Goal: Task Accomplishment & Management: Complete application form

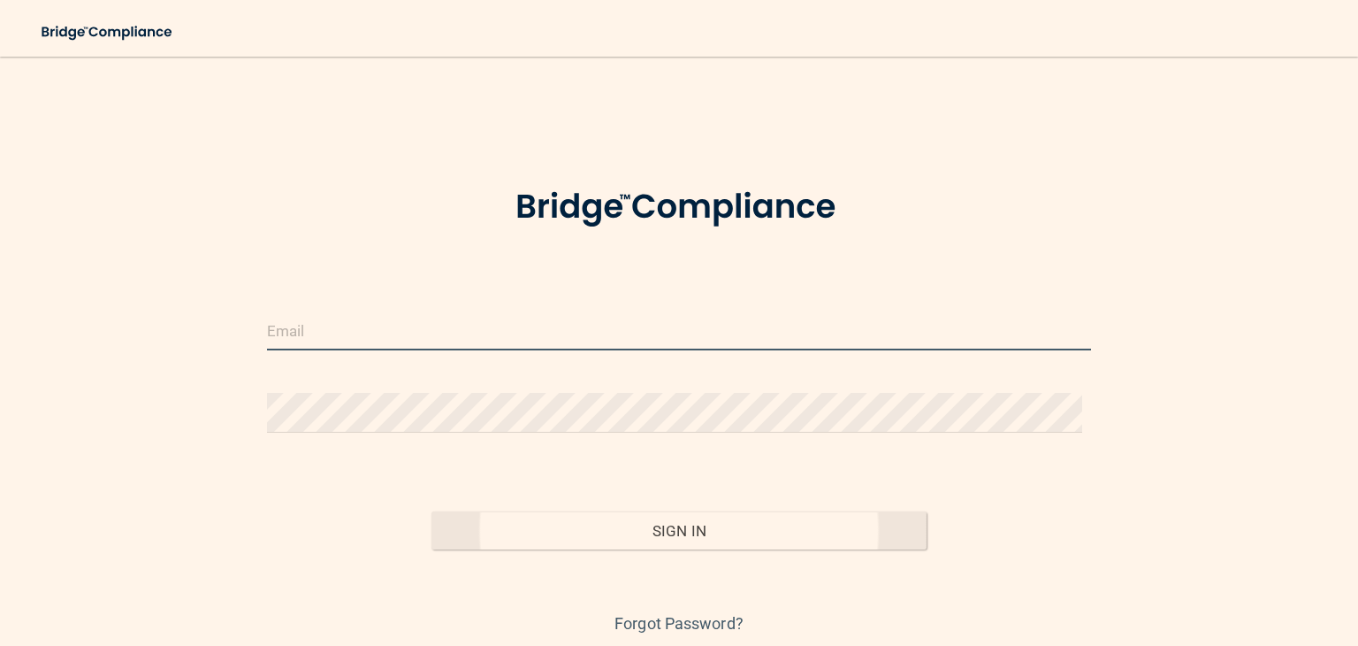
type input "[EMAIL_ADDRESS][DOMAIN_NAME]"
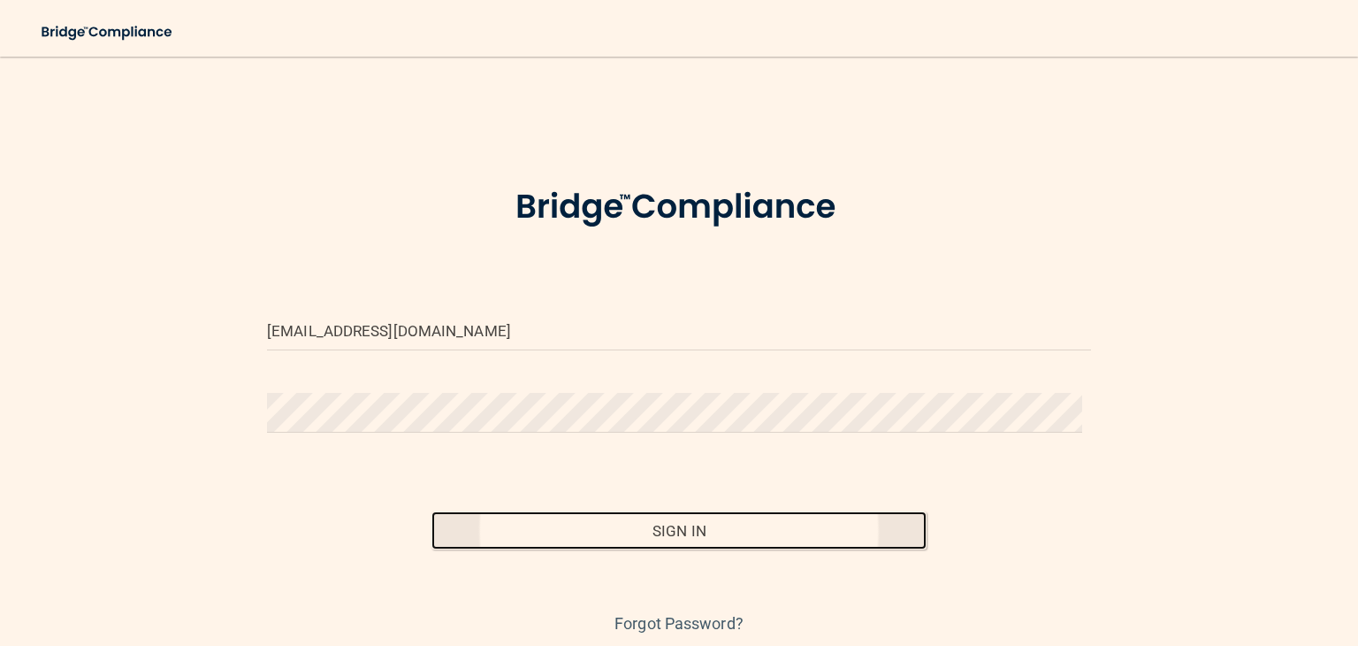
click at [717, 529] on button "Sign In" at bounding box center [679, 530] width 494 height 39
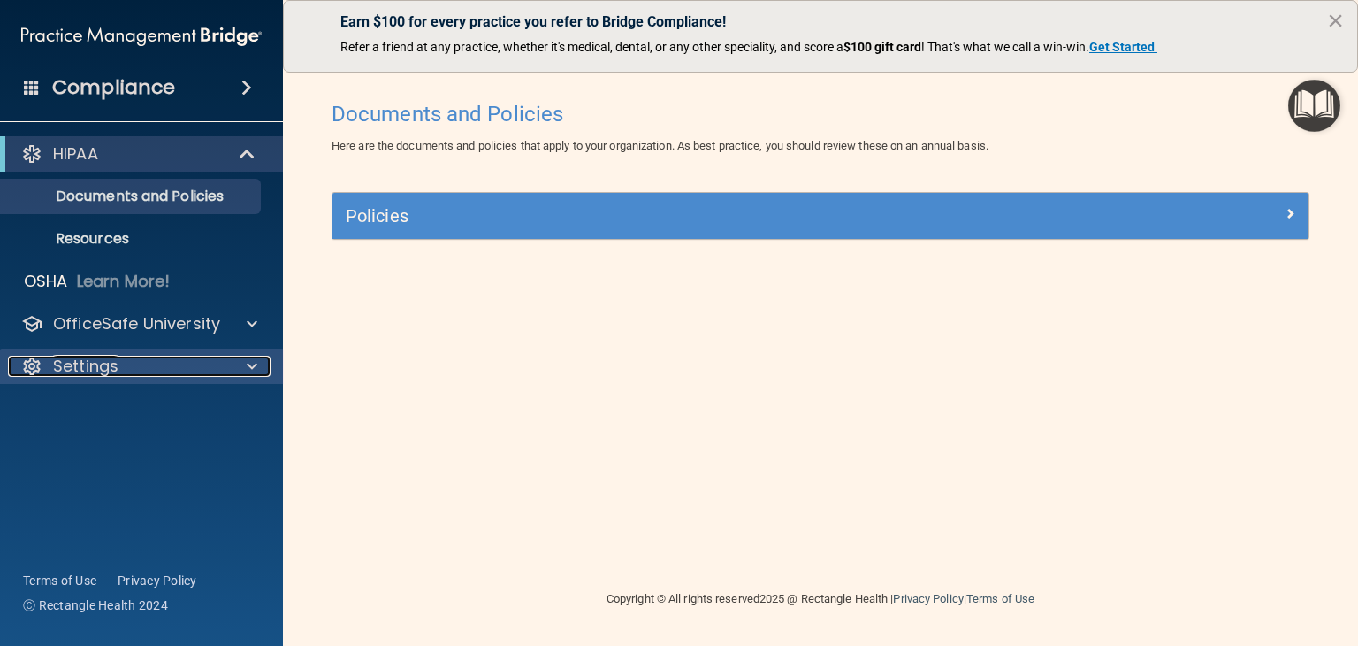
click at [129, 371] on div "Settings" at bounding box center [117, 366] width 219 height 21
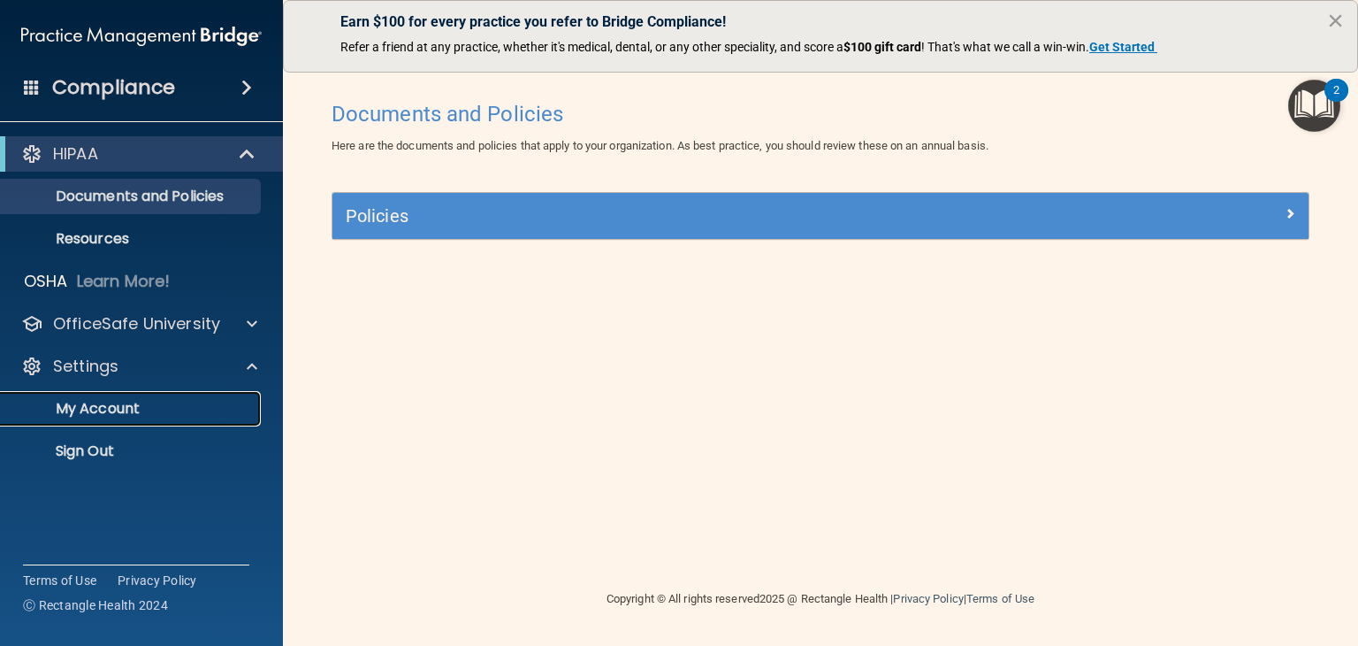
click at [129, 402] on p "My Account" at bounding box center [131, 409] width 241 height 18
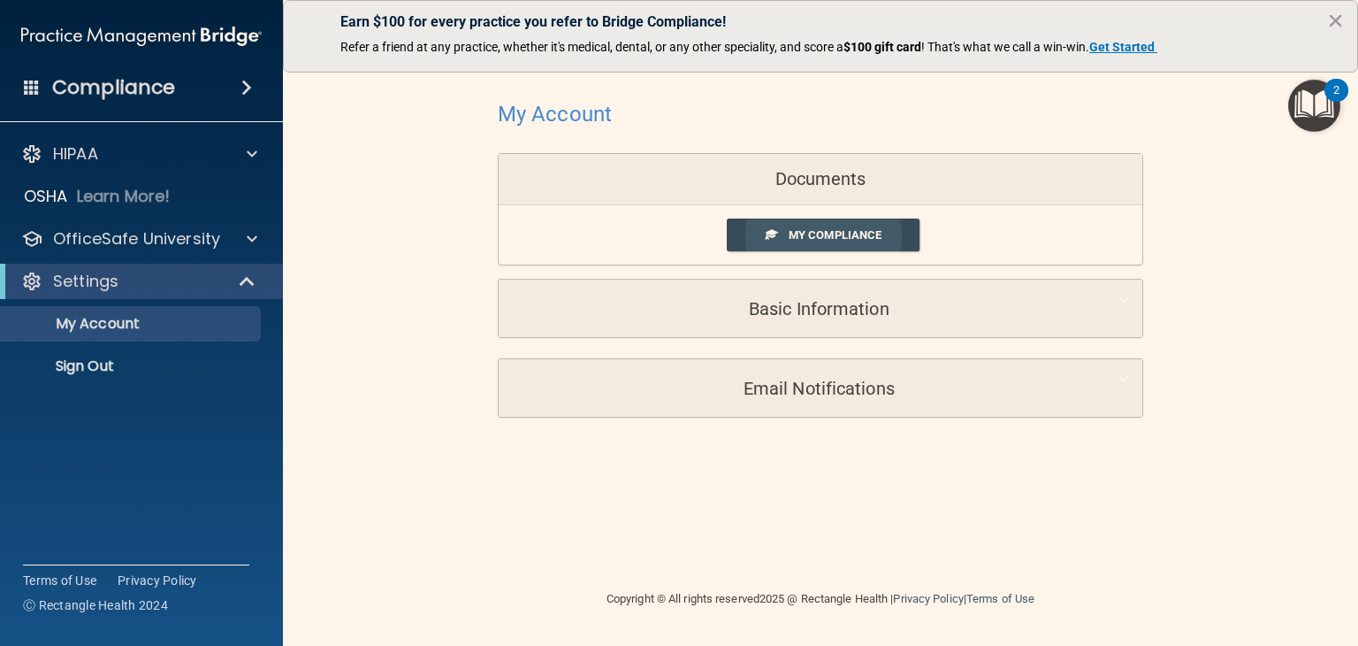
click at [823, 238] on span "My Compliance" at bounding box center [835, 234] width 93 height 13
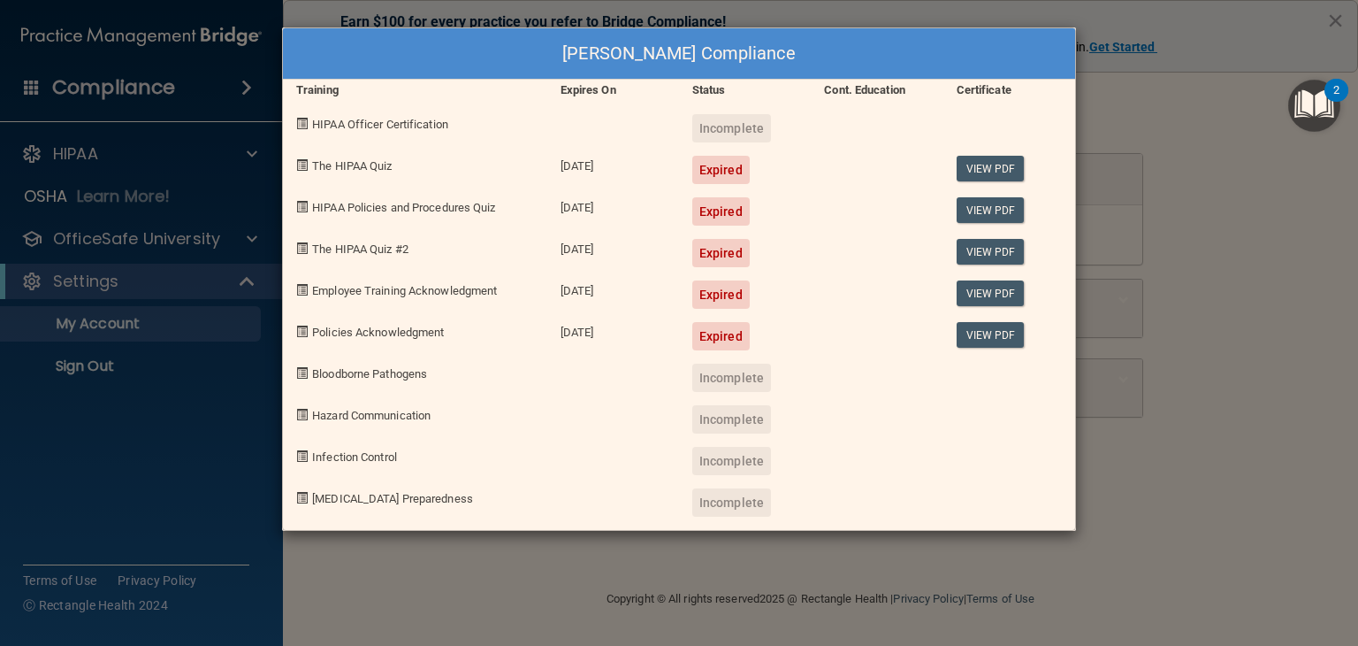
click at [363, 162] on span "The HIPAA Quiz" at bounding box center [352, 165] width 80 height 13
click at [551, 165] on div "[DATE]" at bounding box center [613, 163] width 132 height 42
click at [729, 167] on div "Expired" at bounding box center [720, 170] width 57 height 28
click at [1328, 107] on img "Open Resource Center, 2 new notifications" at bounding box center [1315, 106] width 52 height 52
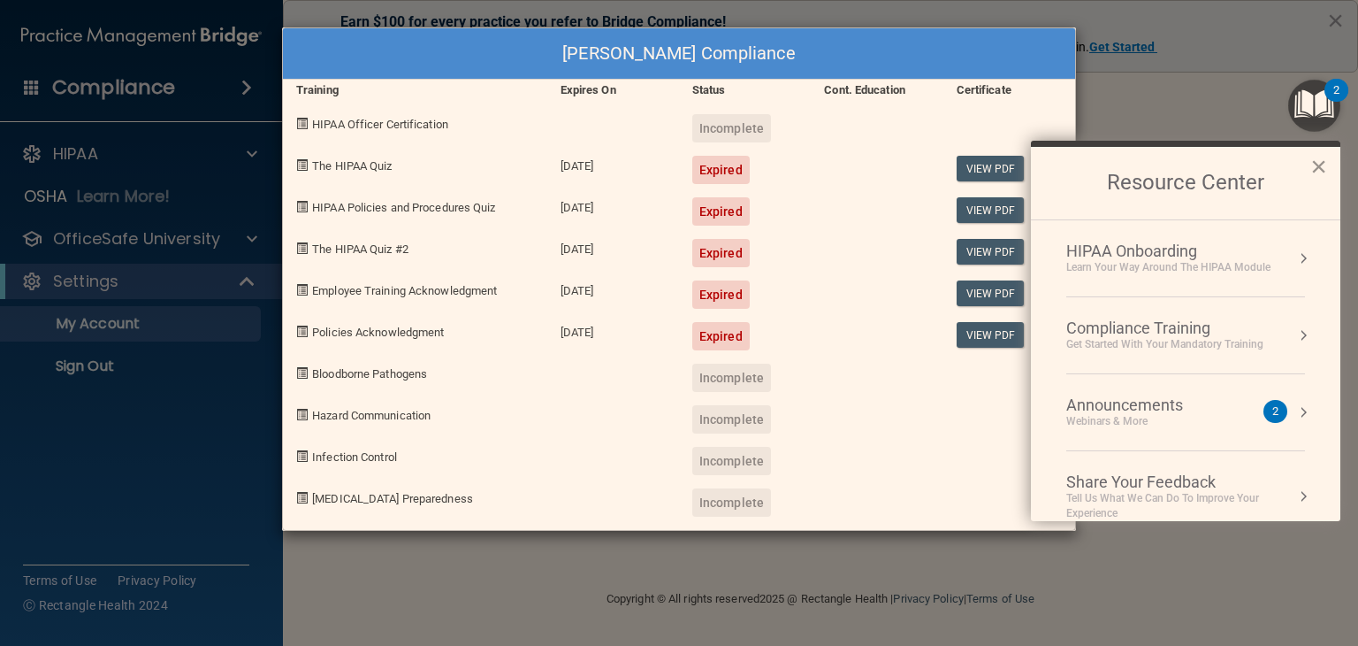
click at [1316, 164] on button "×" at bounding box center [1319, 166] width 17 height 28
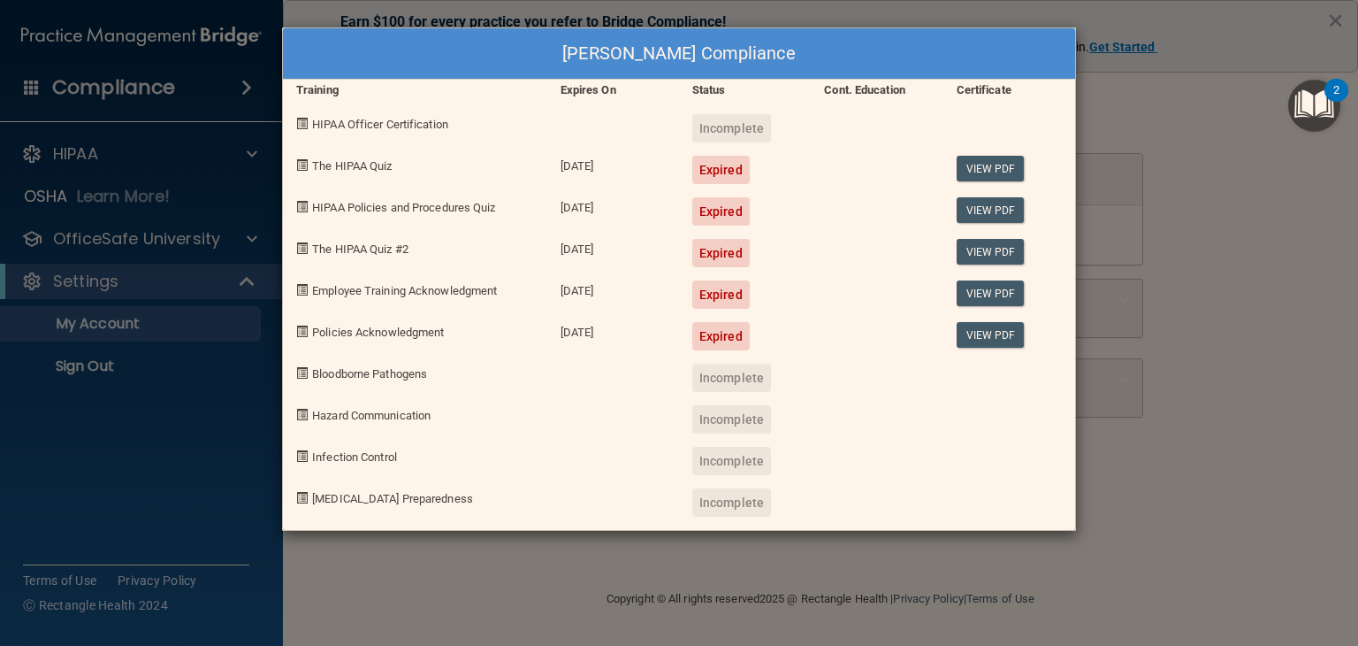
click at [331, 169] on span "The HIPAA Quiz" at bounding box center [352, 165] width 80 height 13
click at [358, 206] on span "HIPAA Policies and Procedures Quiz" at bounding box center [403, 207] width 183 height 13
click at [301, 204] on span at bounding box center [301, 206] width 11 height 11
click at [664, 213] on div "[DATE]" at bounding box center [613, 205] width 132 height 42
click at [630, 203] on div "[DATE]" at bounding box center [613, 205] width 132 height 42
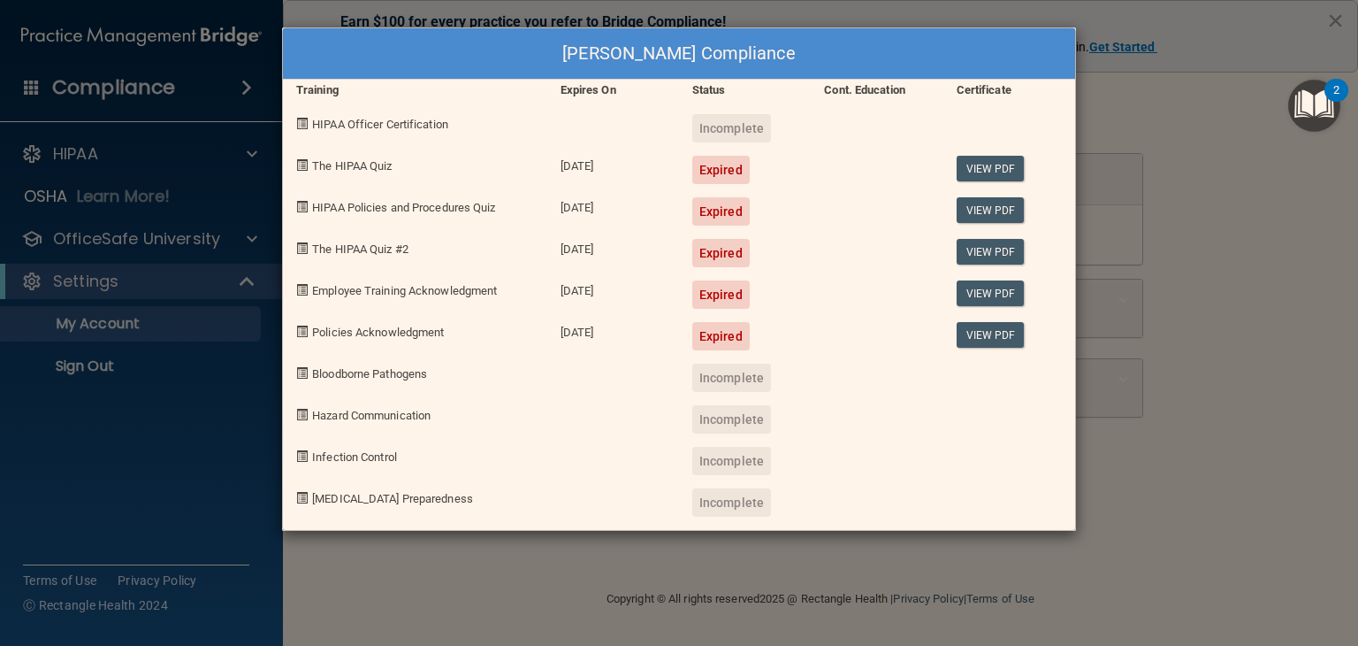
drag, startPoint x: 714, startPoint y: 206, endPoint x: 787, endPoint y: 224, distance: 75.5
click at [717, 210] on div "Expired" at bounding box center [720, 211] width 57 height 28
click at [972, 222] on div "View PDF" at bounding box center [1010, 205] width 132 height 42
click at [1002, 171] on link "View PDF" at bounding box center [991, 169] width 68 height 26
click at [1107, 132] on div "Justina Bittman's Compliance Training Expires On Status Cont. Education Certifi…" at bounding box center [679, 323] width 1358 height 646
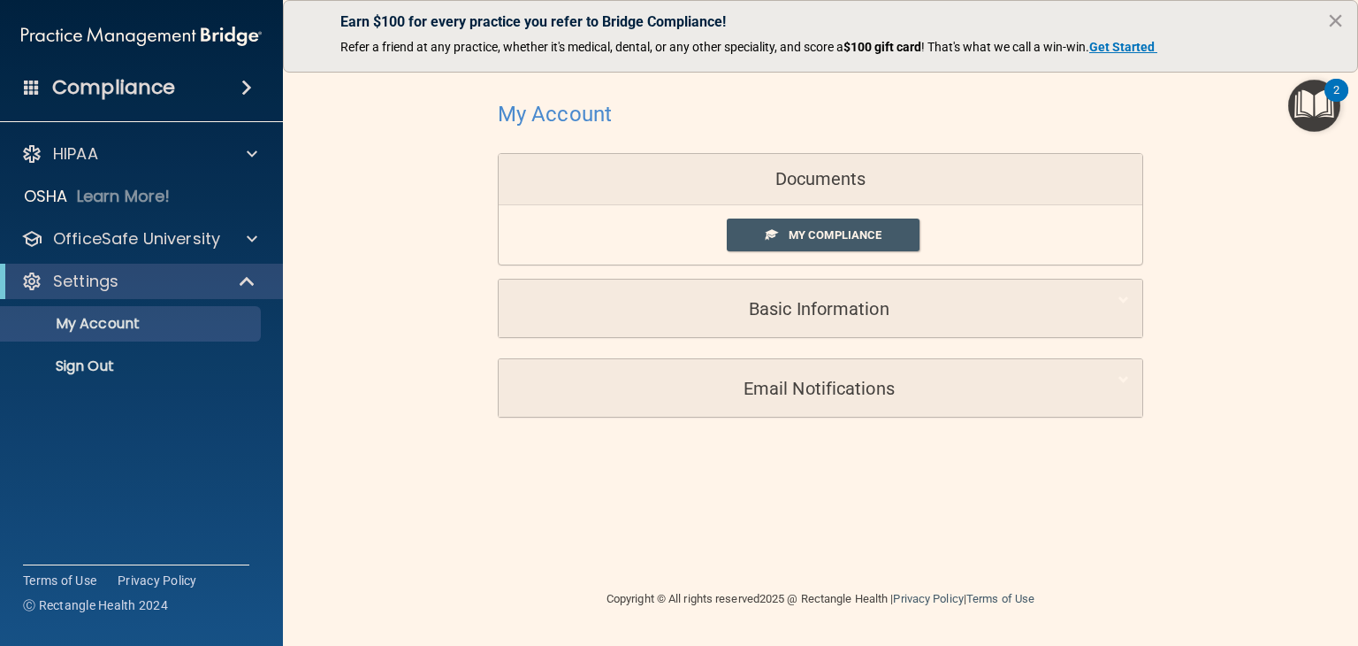
click at [1324, 111] on img "Open Resource Center, 2 new notifications" at bounding box center [1315, 106] width 52 height 52
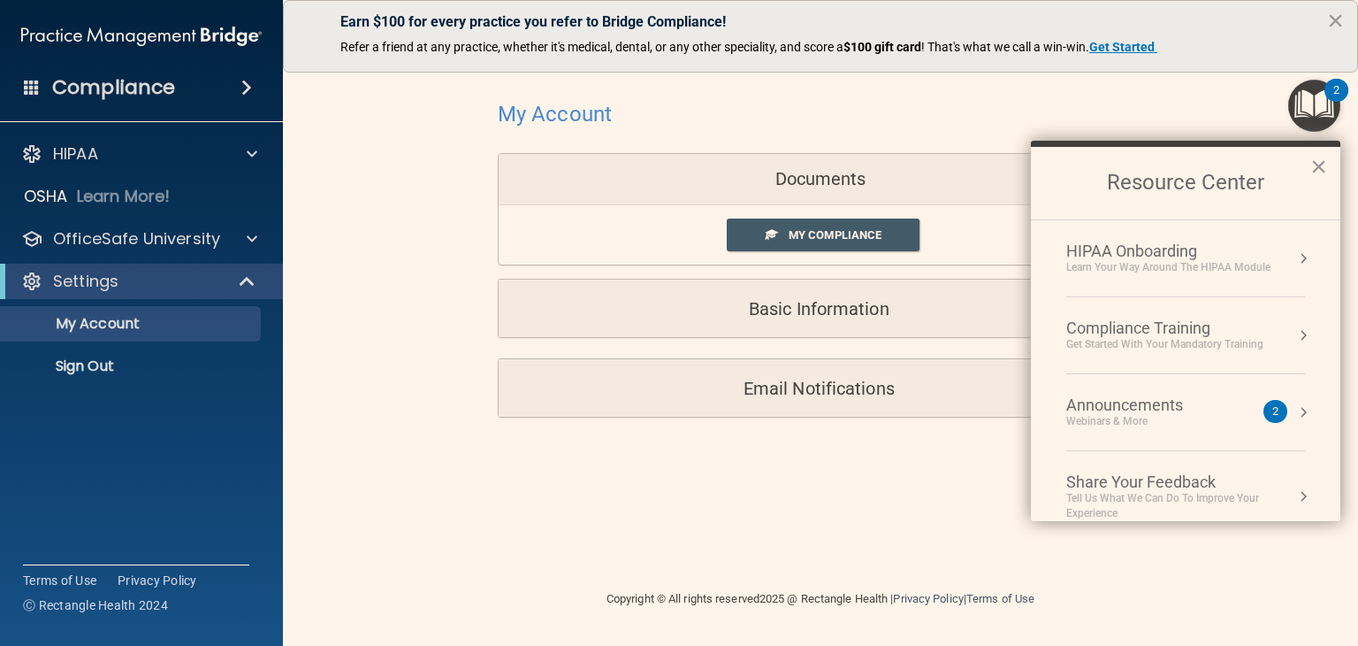
click at [1129, 325] on div "Compliance Training" at bounding box center [1165, 327] width 197 height 19
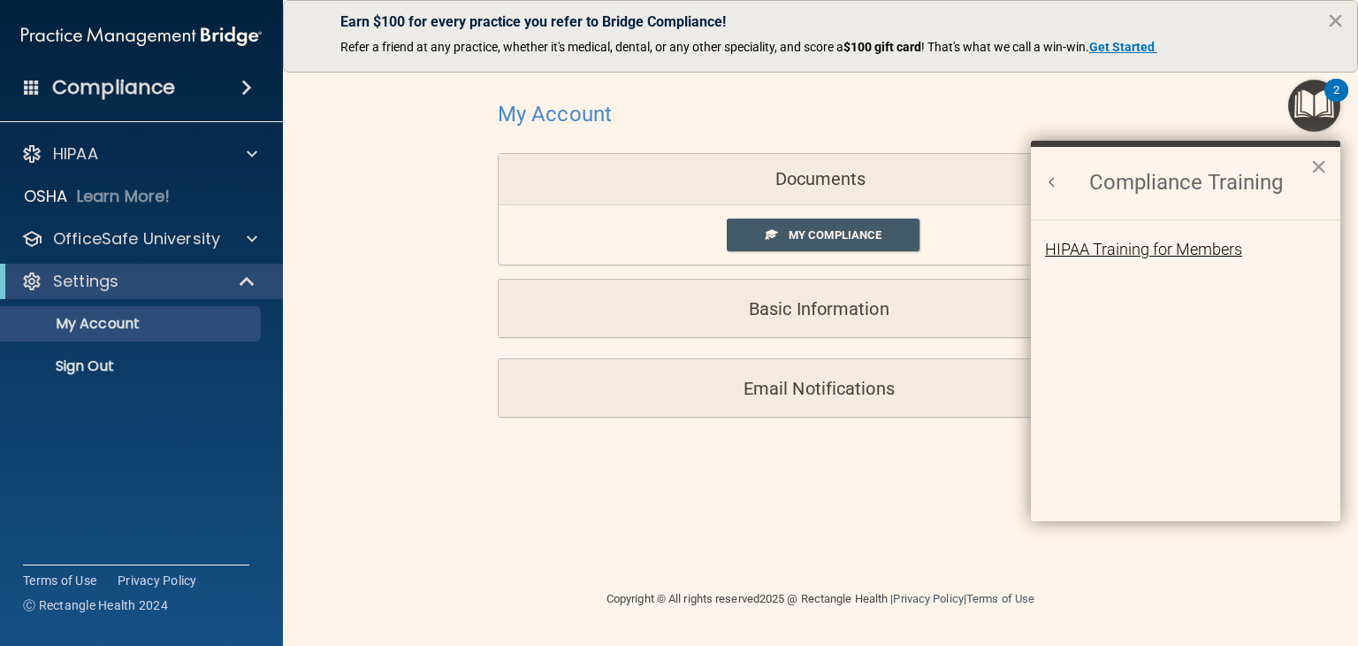
click at [1141, 252] on div "HIPAA Training for Members" at bounding box center [1143, 249] width 197 height 16
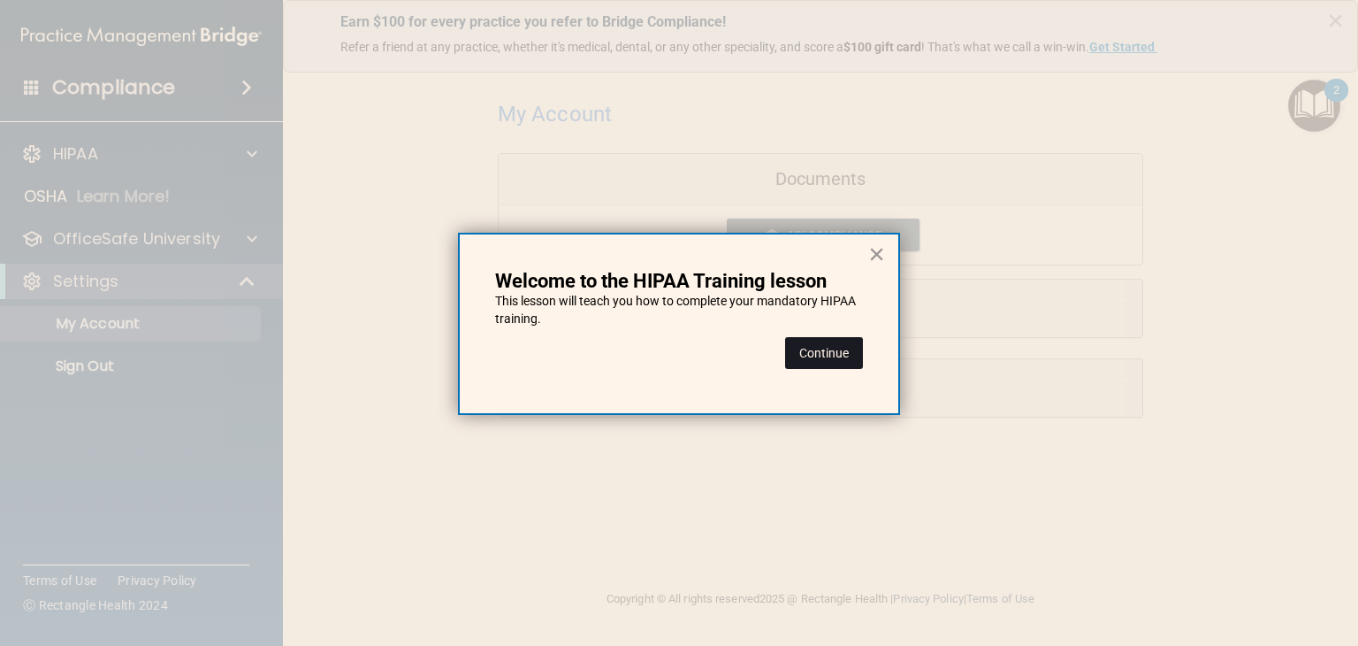
click at [812, 355] on button "Continue" at bounding box center [824, 353] width 78 height 32
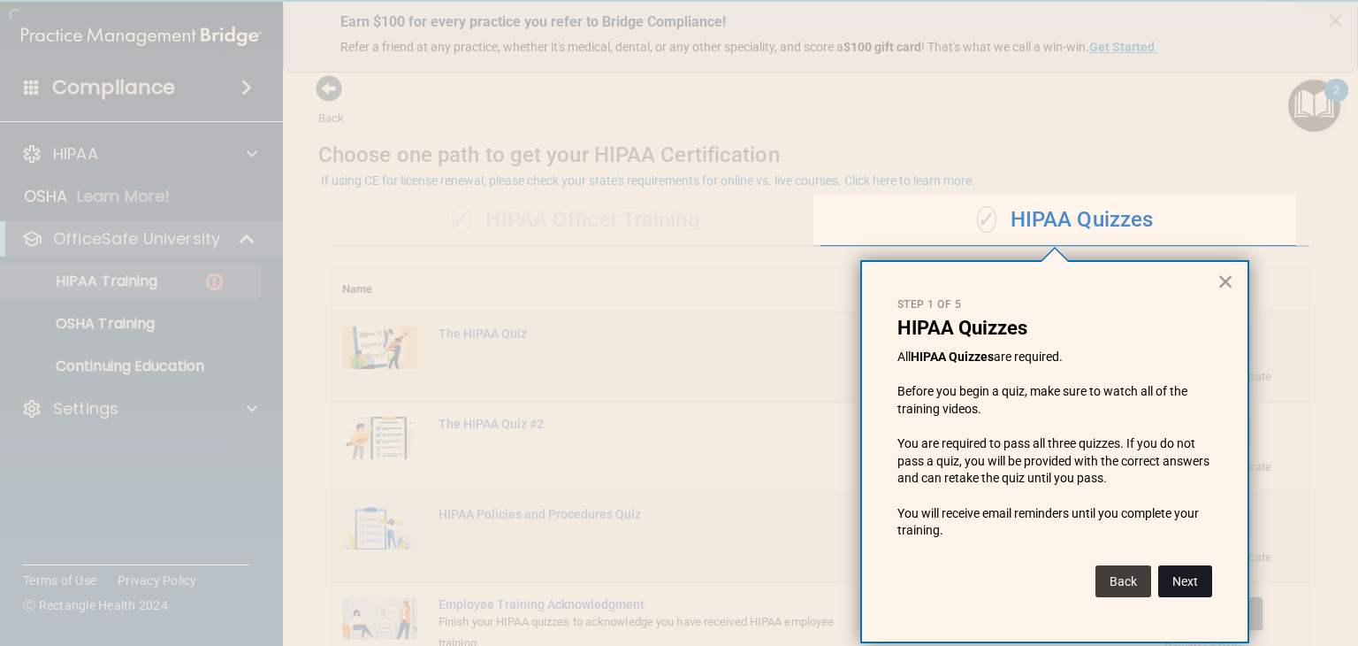
click at [1182, 577] on button "Next" at bounding box center [1186, 581] width 54 height 32
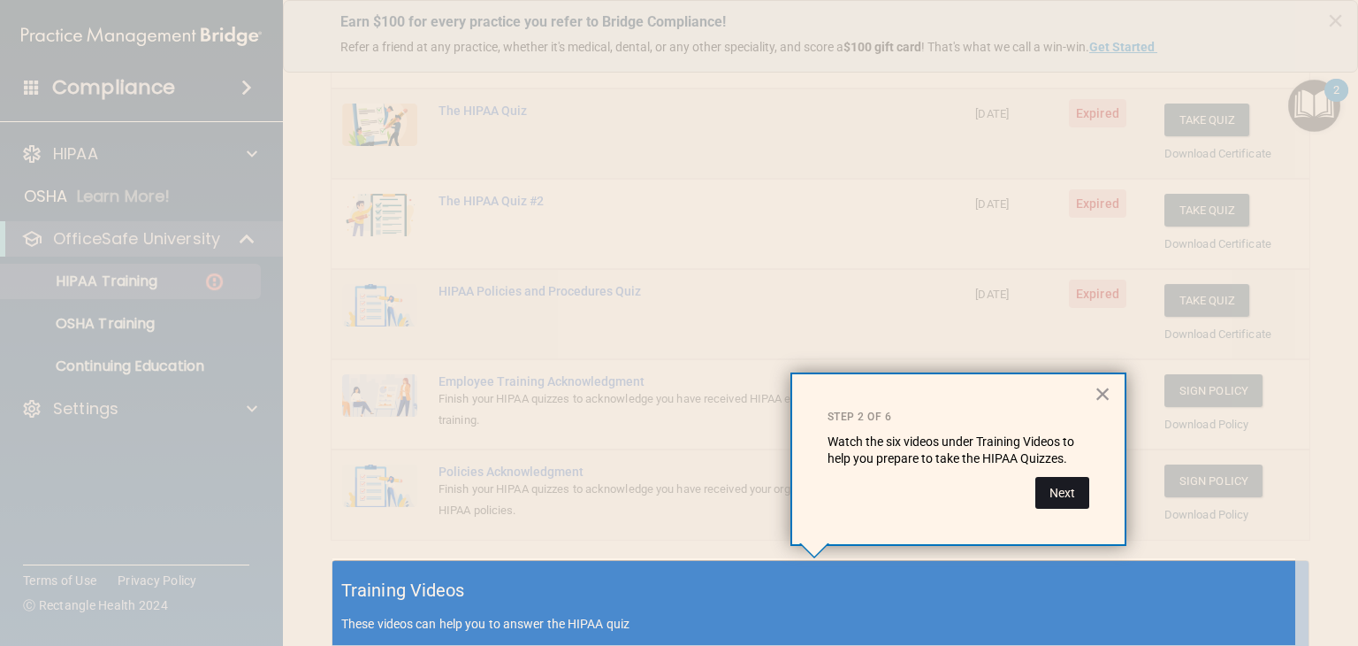
click at [1053, 503] on button "Next" at bounding box center [1063, 493] width 54 height 32
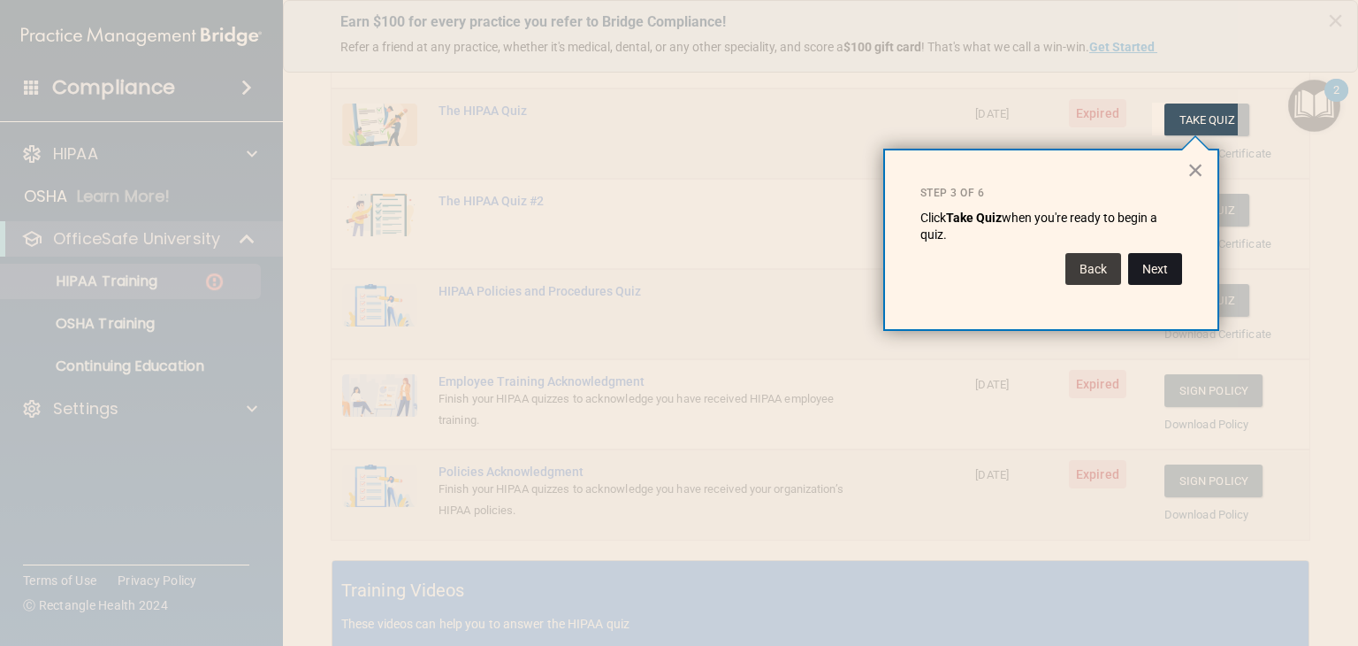
click at [1158, 260] on button "Next" at bounding box center [1155, 269] width 54 height 32
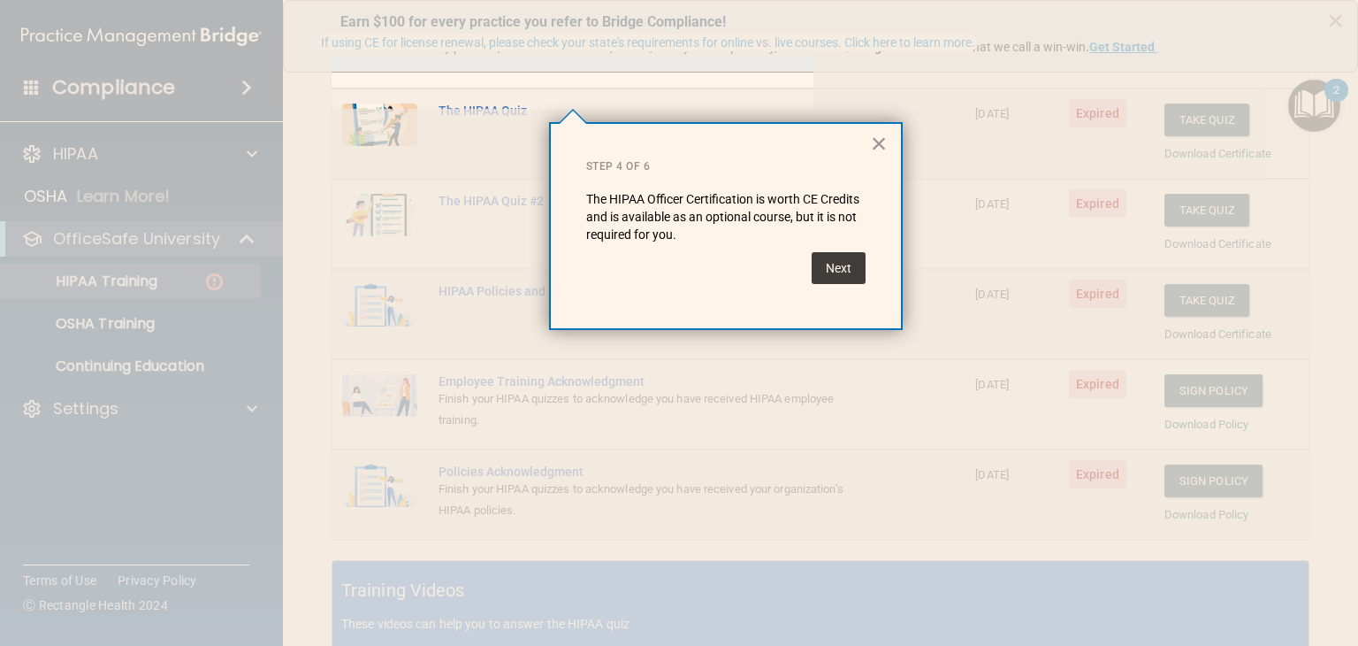
scroll to position [137, 0]
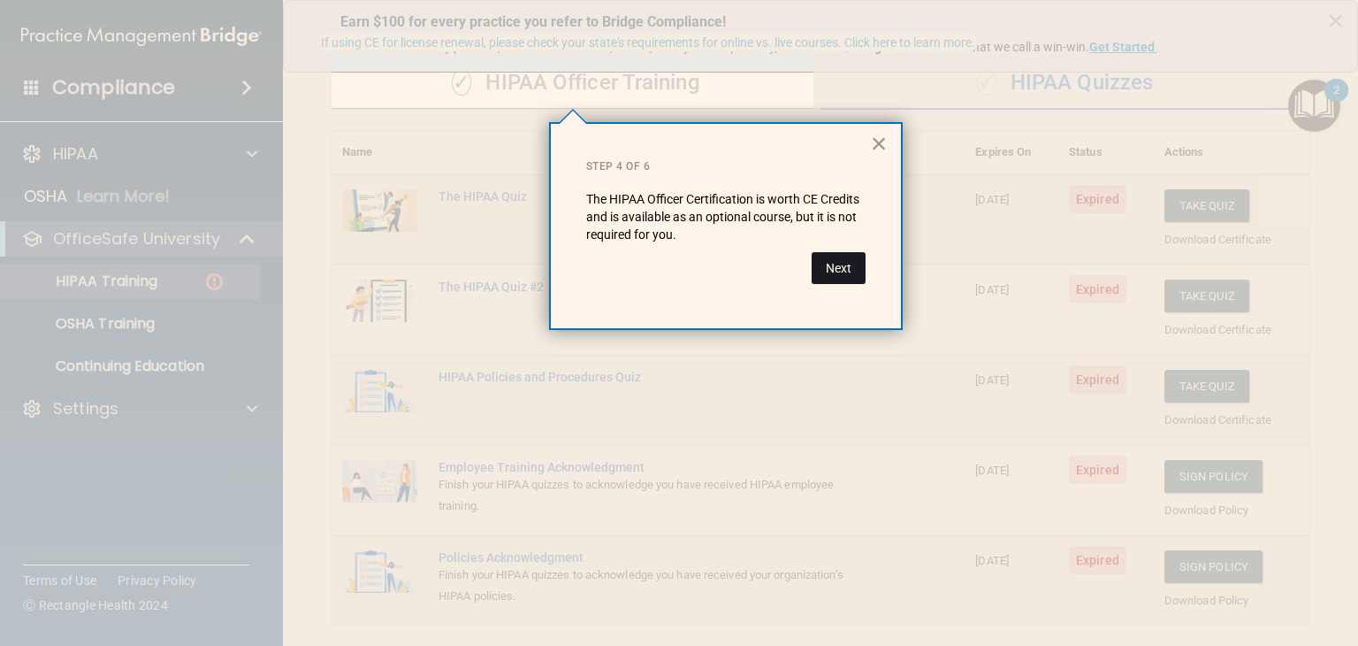
click at [839, 266] on button "Next" at bounding box center [839, 268] width 54 height 32
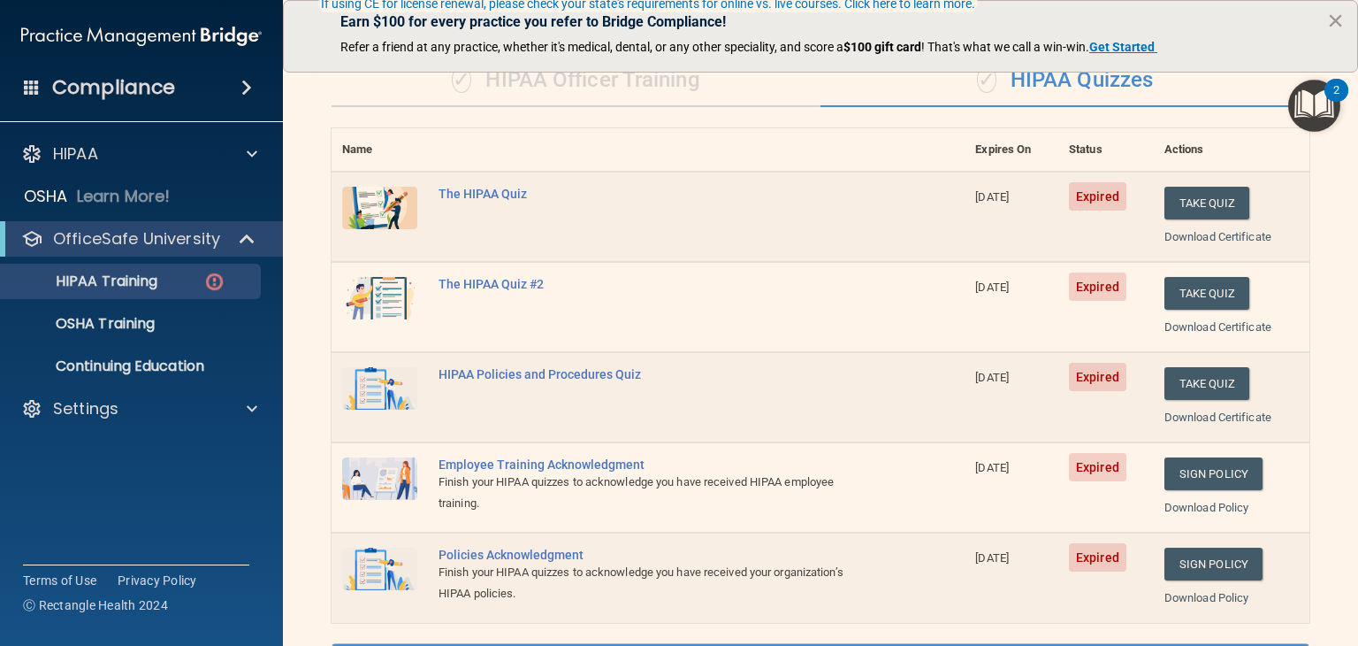
scroll to position [177, 0]
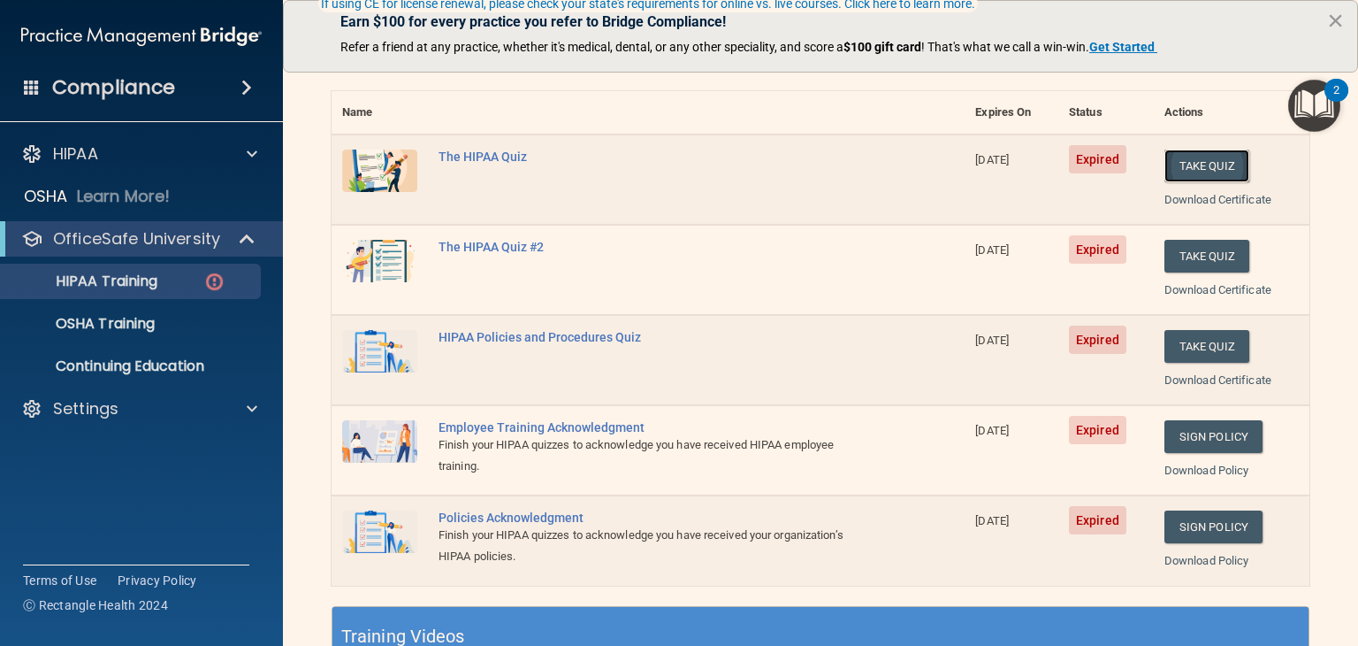
click at [1182, 160] on button "Take Quiz" at bounding box center [1207, 165] width 85 height 33
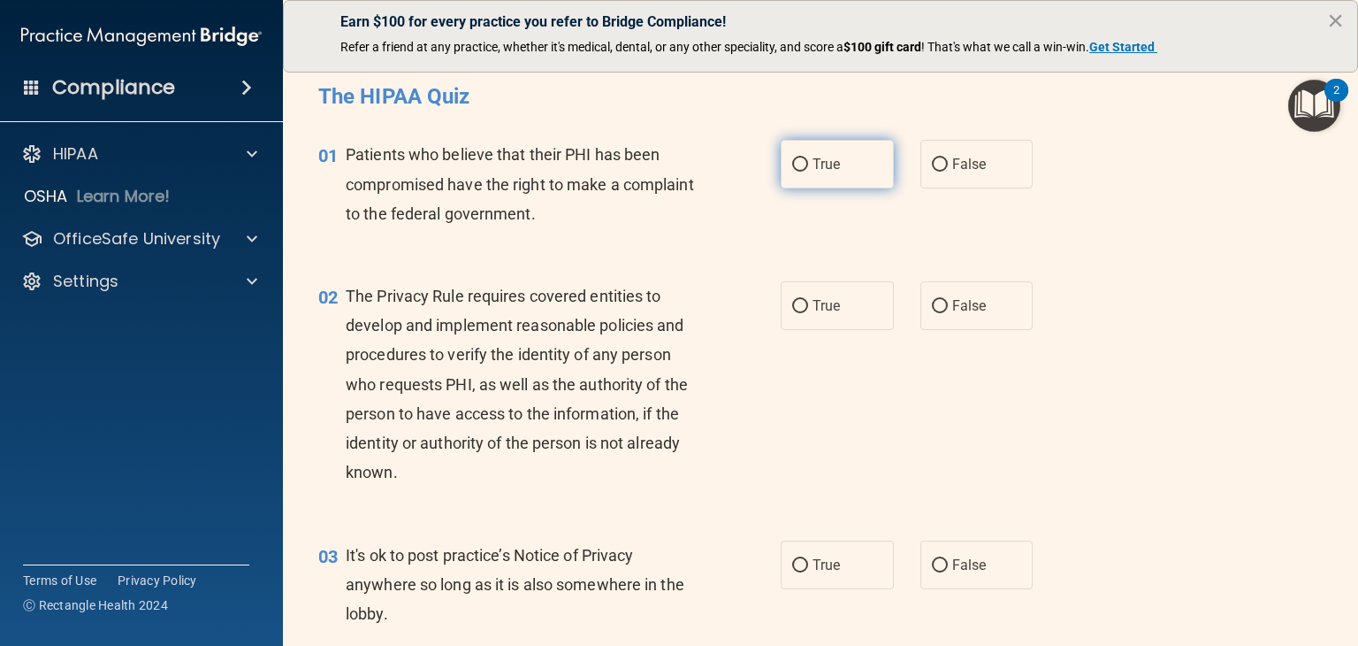
click at [861, 173] on label "True" at bounding box center [837, 164] width 113 height 49
click at [808, 172] on input "True" at bounding box center [800, 164] width 16 height 13
radio input "true"
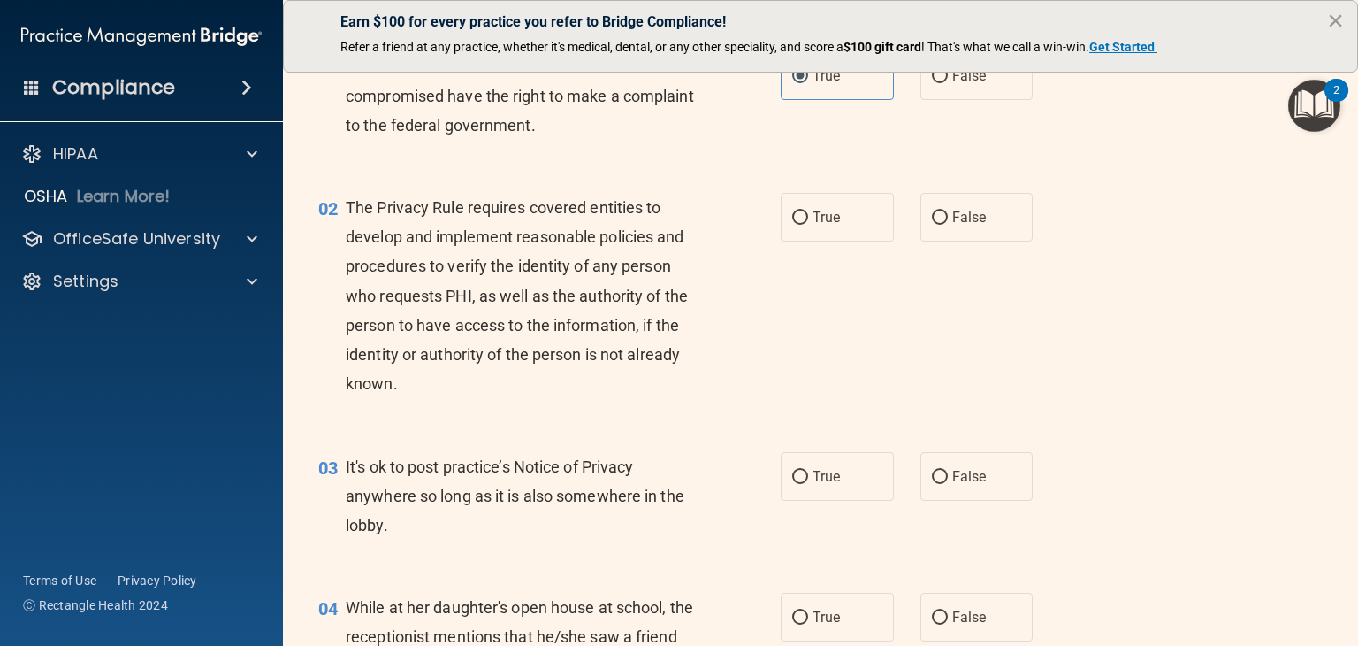
scroll to position [177, 0]
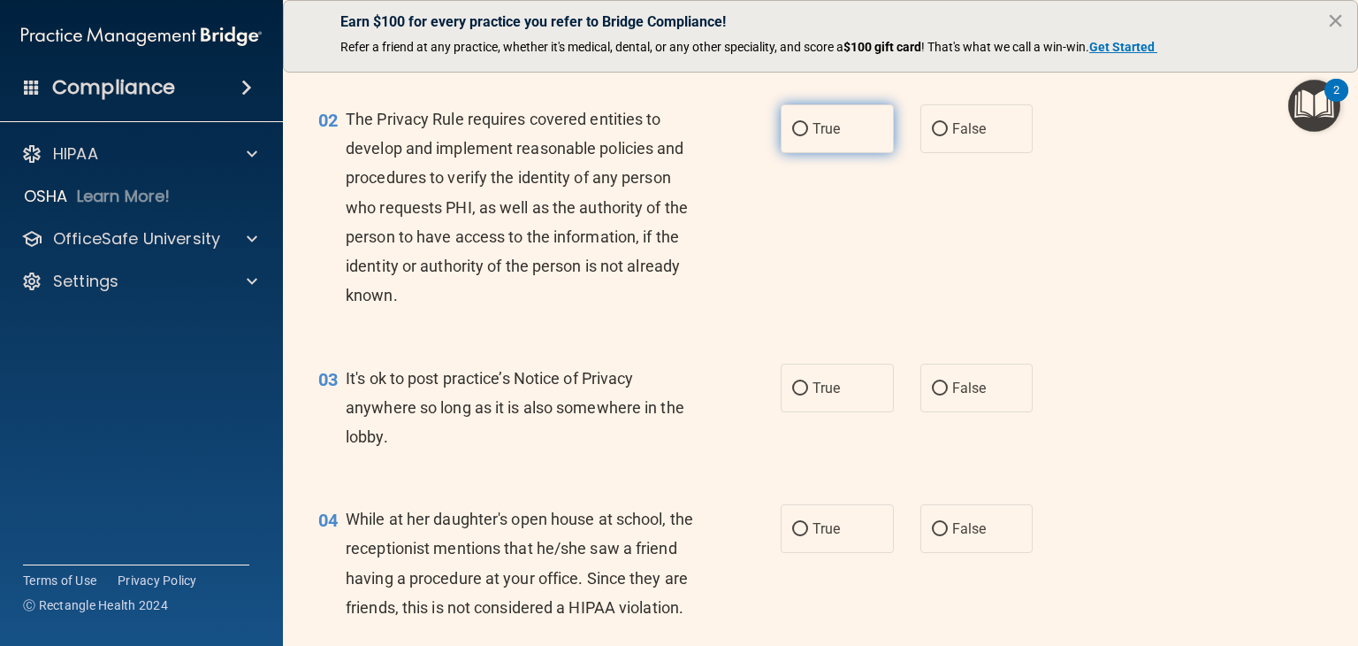
click at [845, 135] on label "True" at bounding box center [837, 128] width 113 height 49
click at [808, 135] on input "True" at bounding box center [800, 129] width 16 height 13
radio input "true"
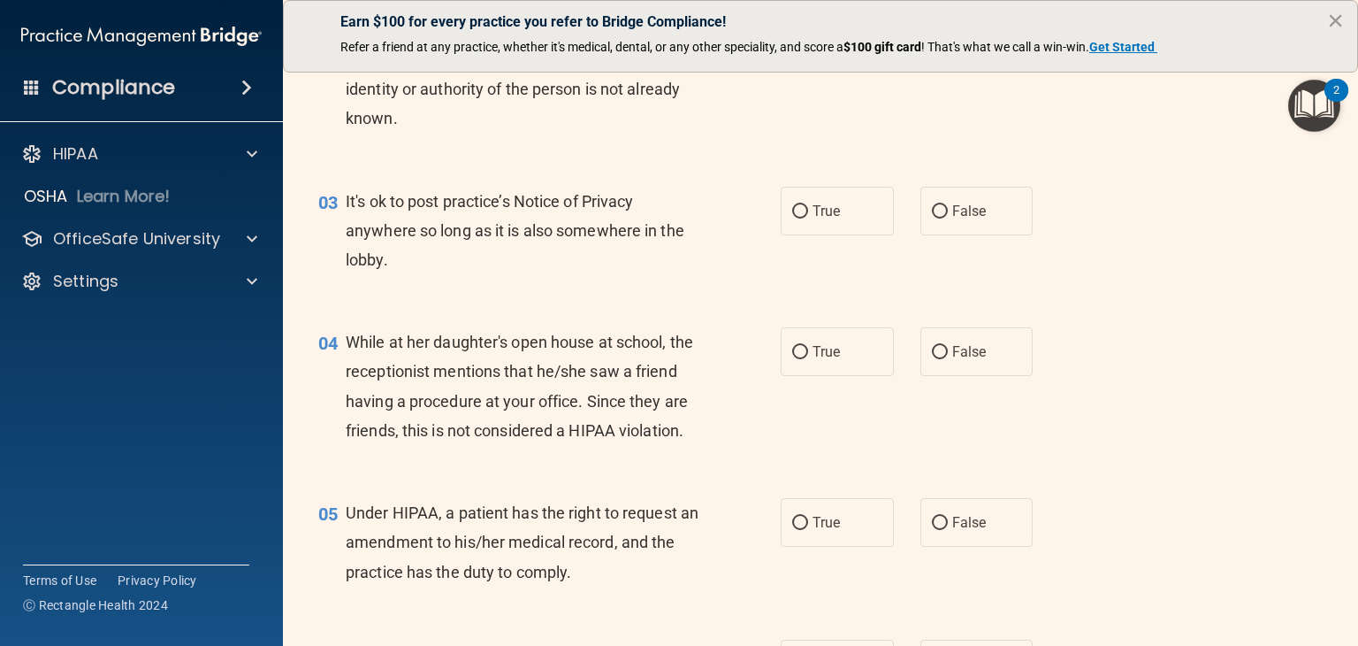
scroll to position [442, 0]
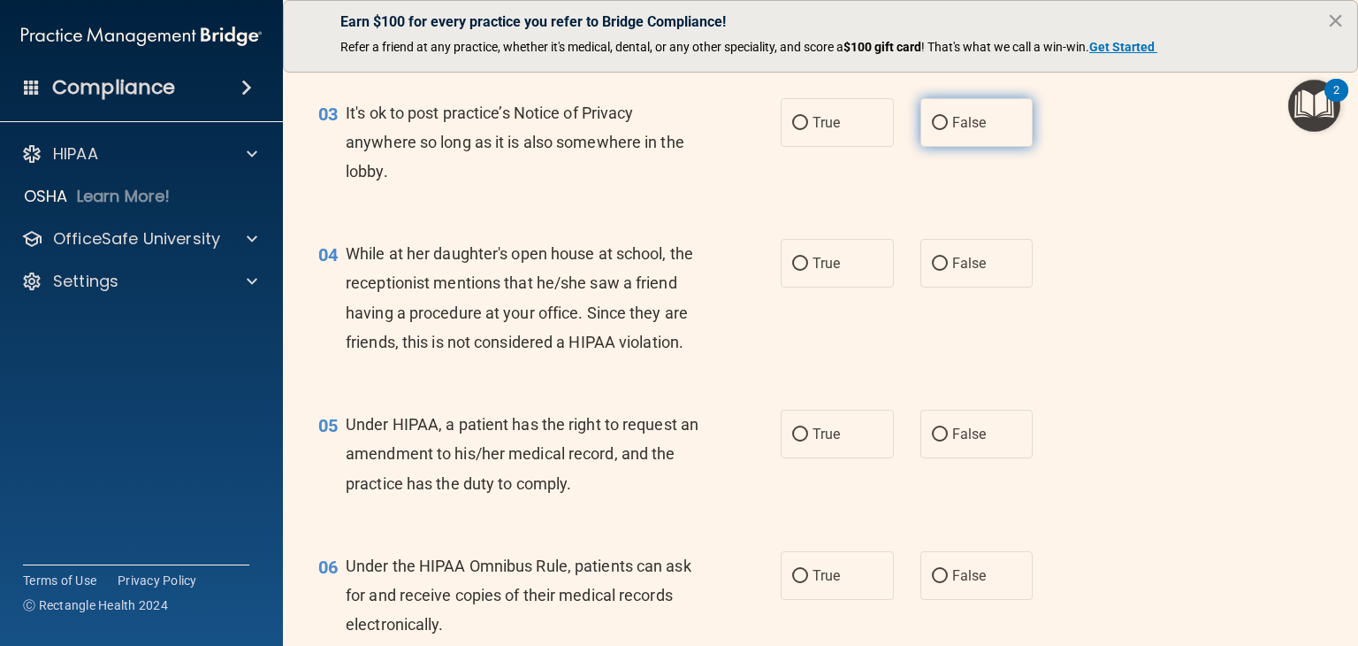
click at [955, 116] on span "False" at bounding box center [969, 122] width 34 height 17
click at [948, 117] on input "False" at bounding box center [940, 123] width 16 height 13
radio input "true"
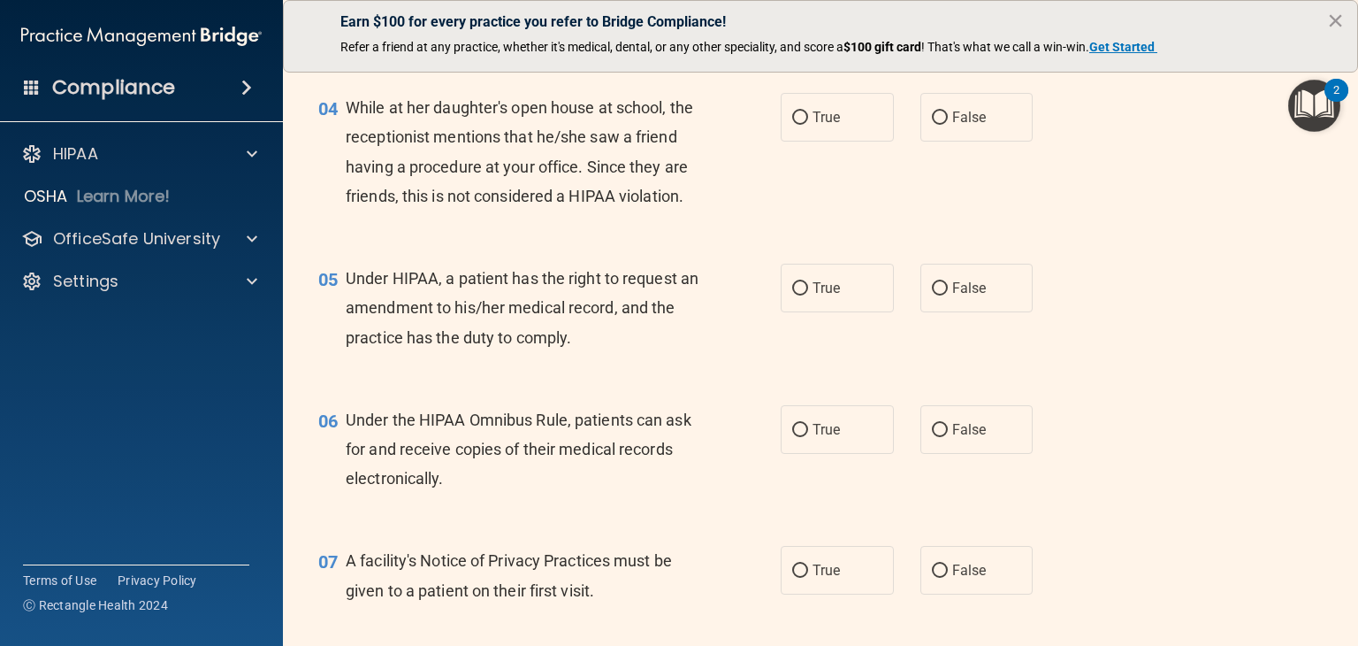
scroll to position [619, 0]
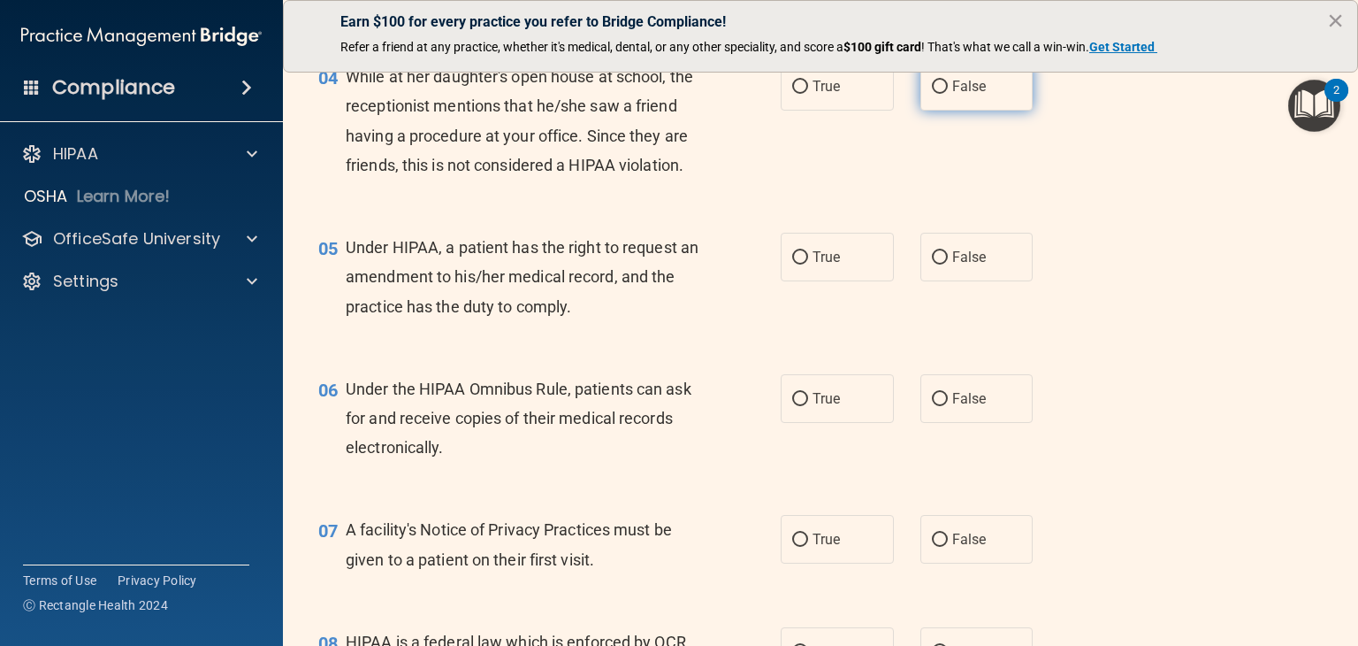
click at [964, 103] on label "False" at bounding box center [977, 86] width 113 height 49
click at [948, 94] on input "False" at bounding box center [940, 86] width 16 height 13
radio input "true"
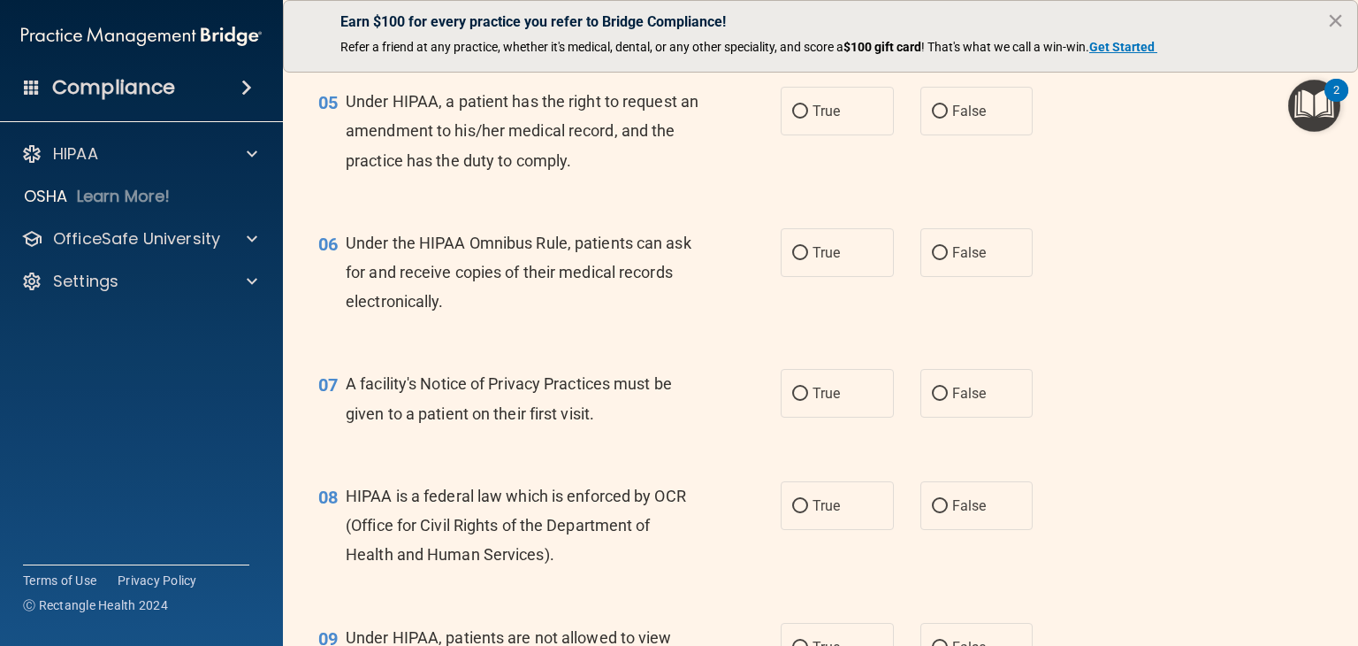
scroll to position [796, 0]
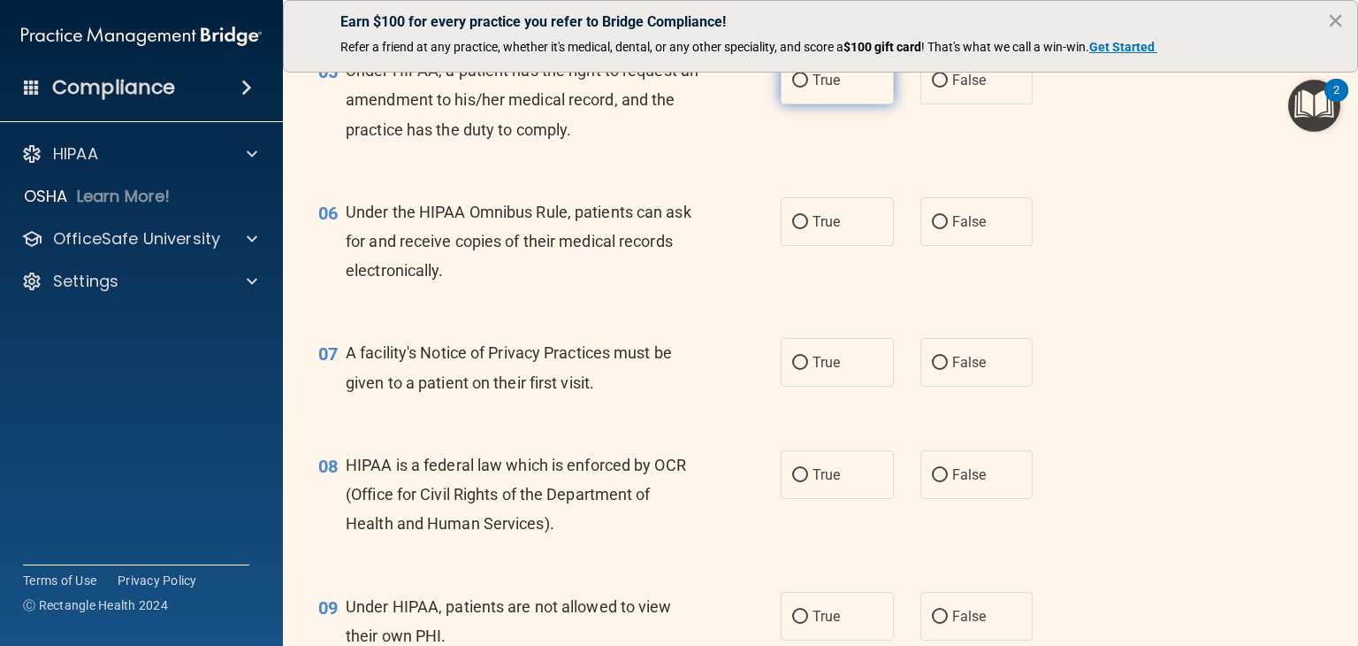
click at [842, 104] on label "True" at bounding box center [837, 80] width 113 height 49
click at [808, 88] on input "True" at bounding box center [800, 80] width 16 height 13
radio input "true"
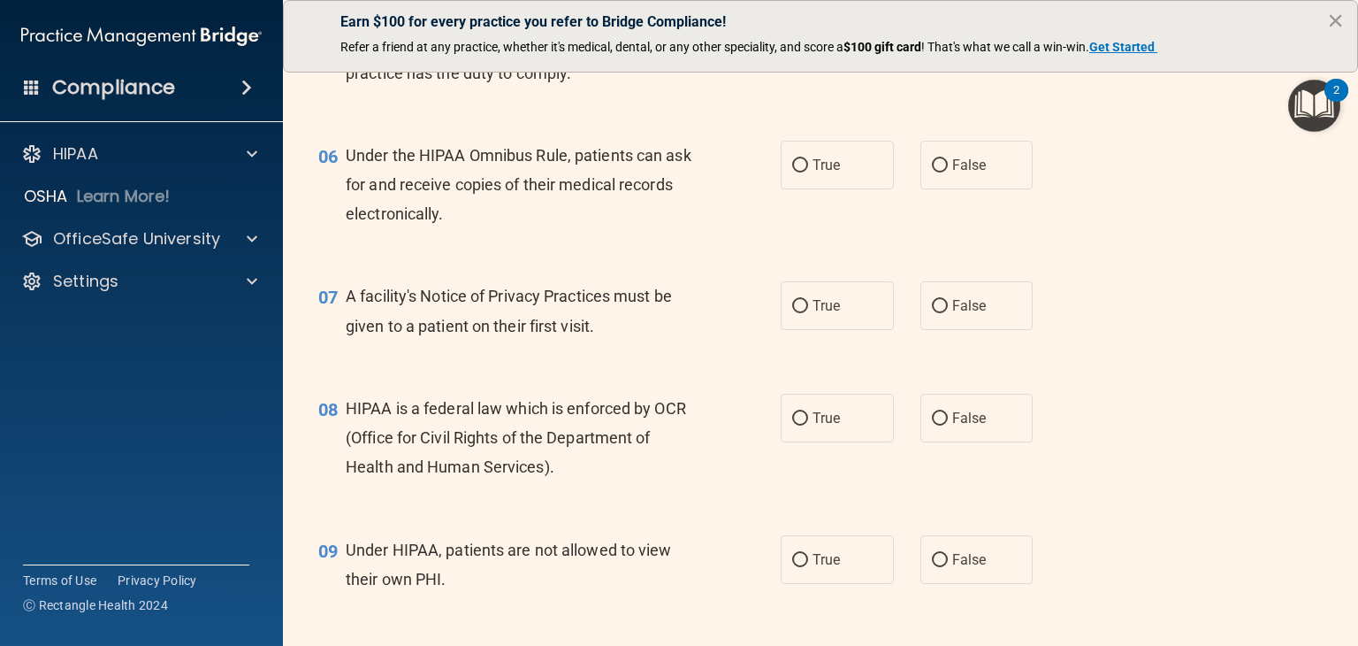
scroll to position [884, 0]
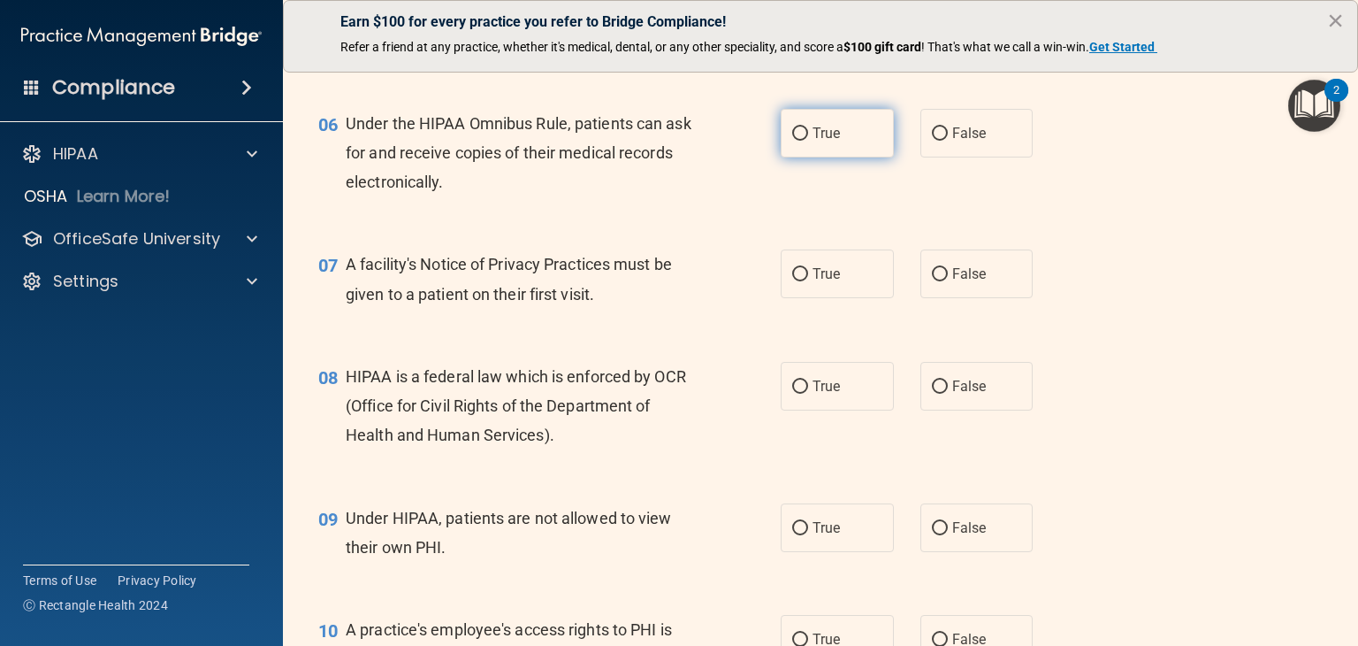
click at [824, 141] on span "True" at bounding box center [826, 133] width 27 height 17
click at [808, 141] on input "True" at bounding box center [800, 133] width 16 height 13
radio input "true"
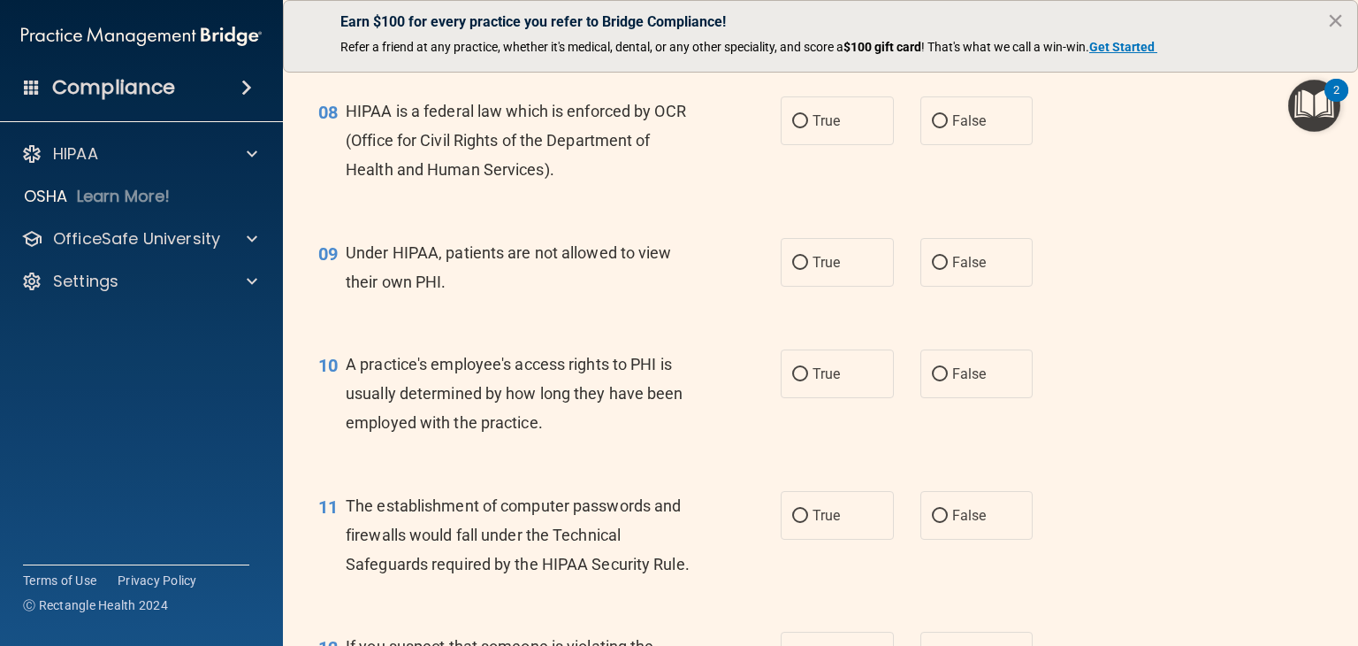
scroll to position [1061, 0]
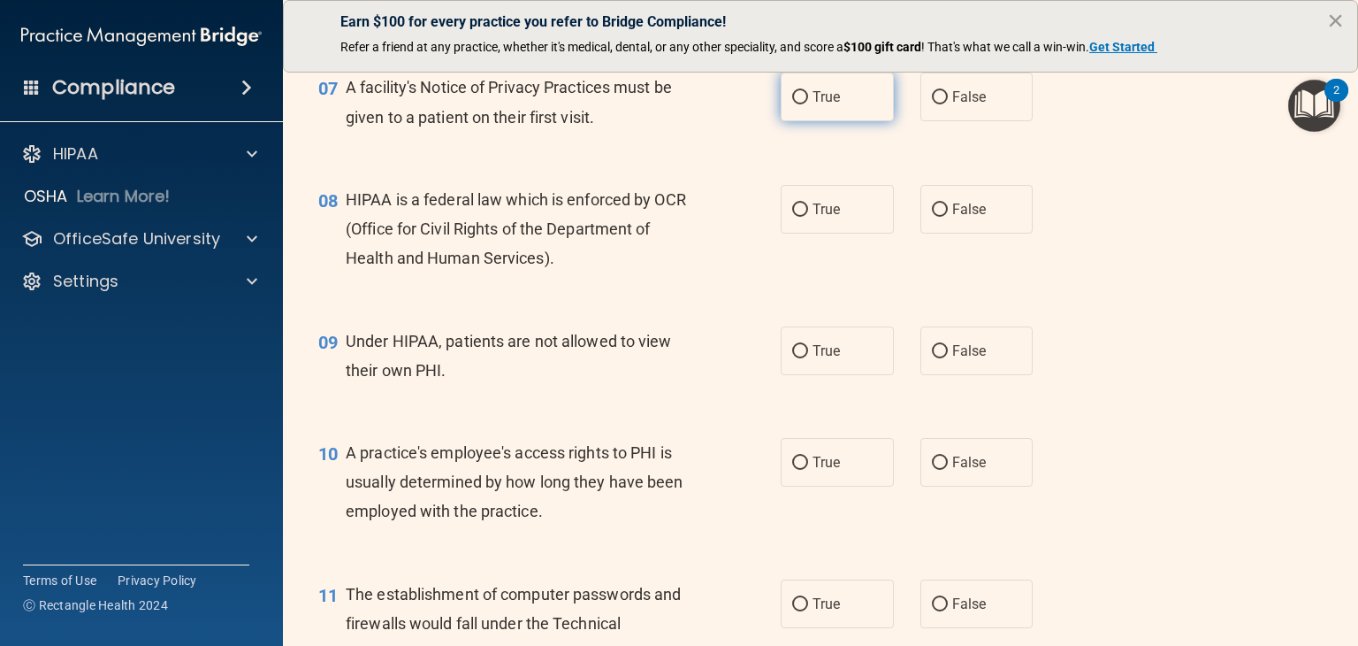
click at [800, 104] on input "True" at bounding box center [800, 97] width 16 height 13
radio input "true"
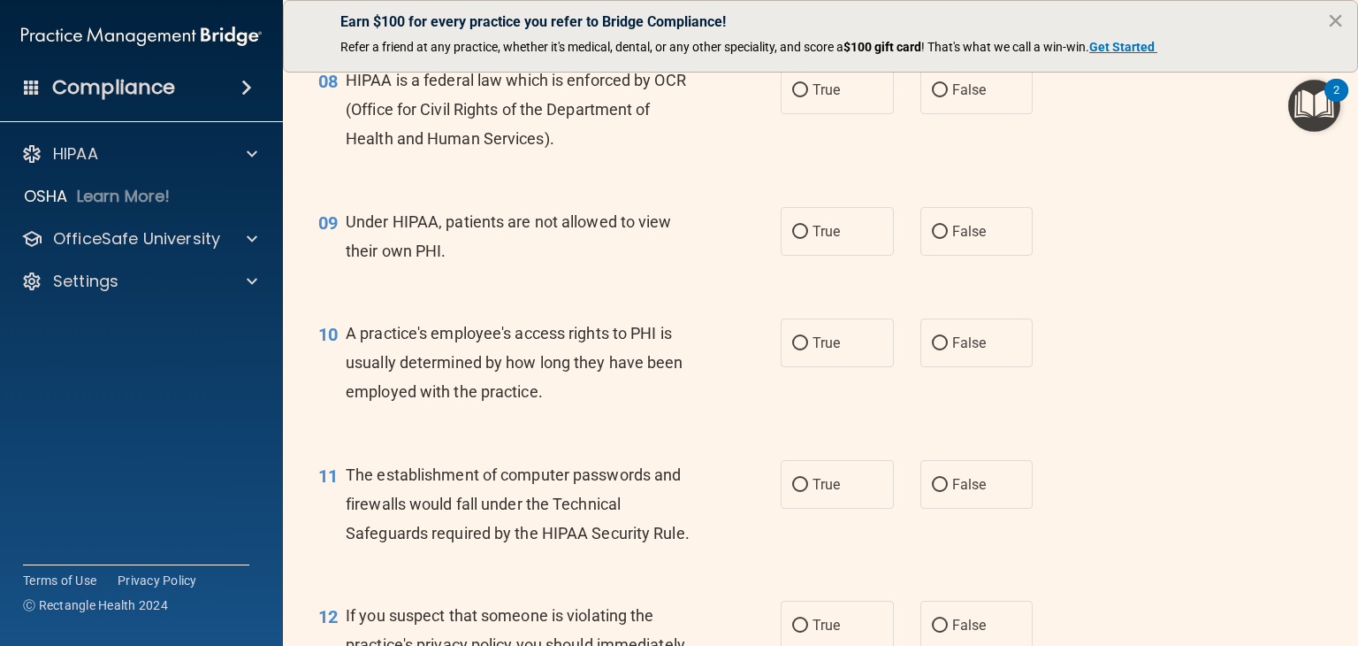
scroll to position [1150, 0]
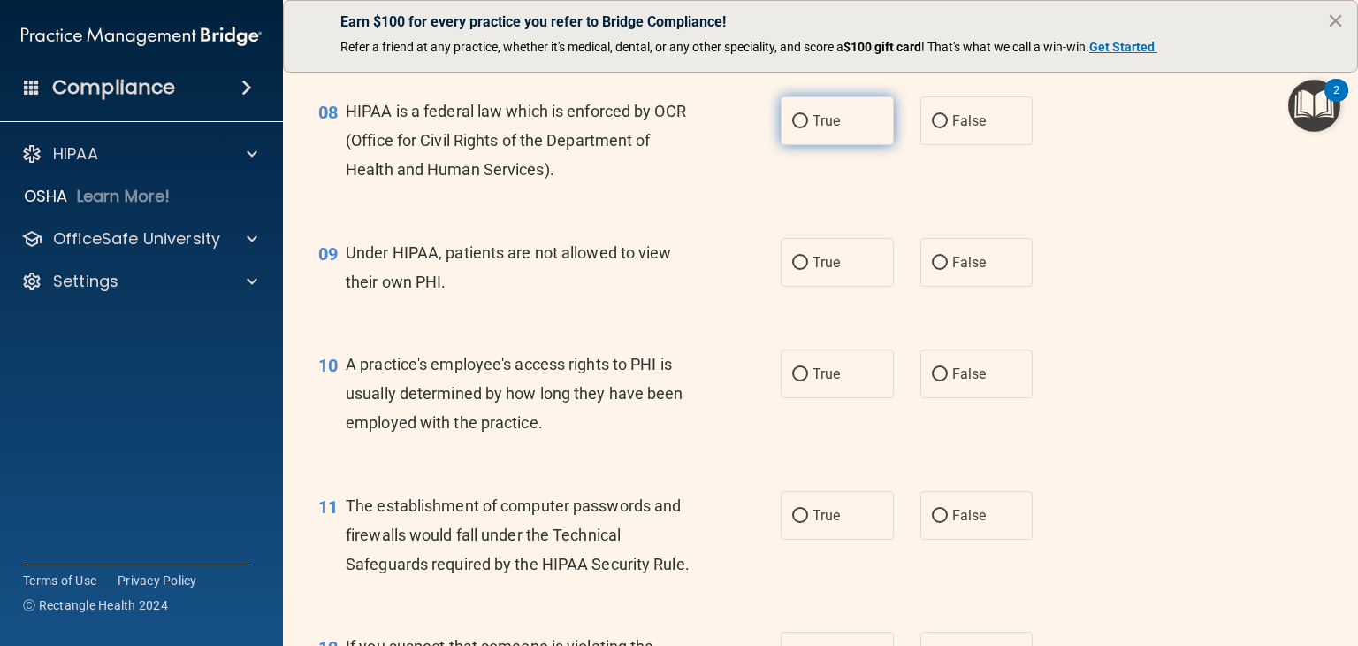
click at [833, 129] on span "True" at bounding box center [826, 120] width 27 height 17
click at [808, 128] on input "True" at bounding box center [800, 121] width 16 height 13
radio input "true"
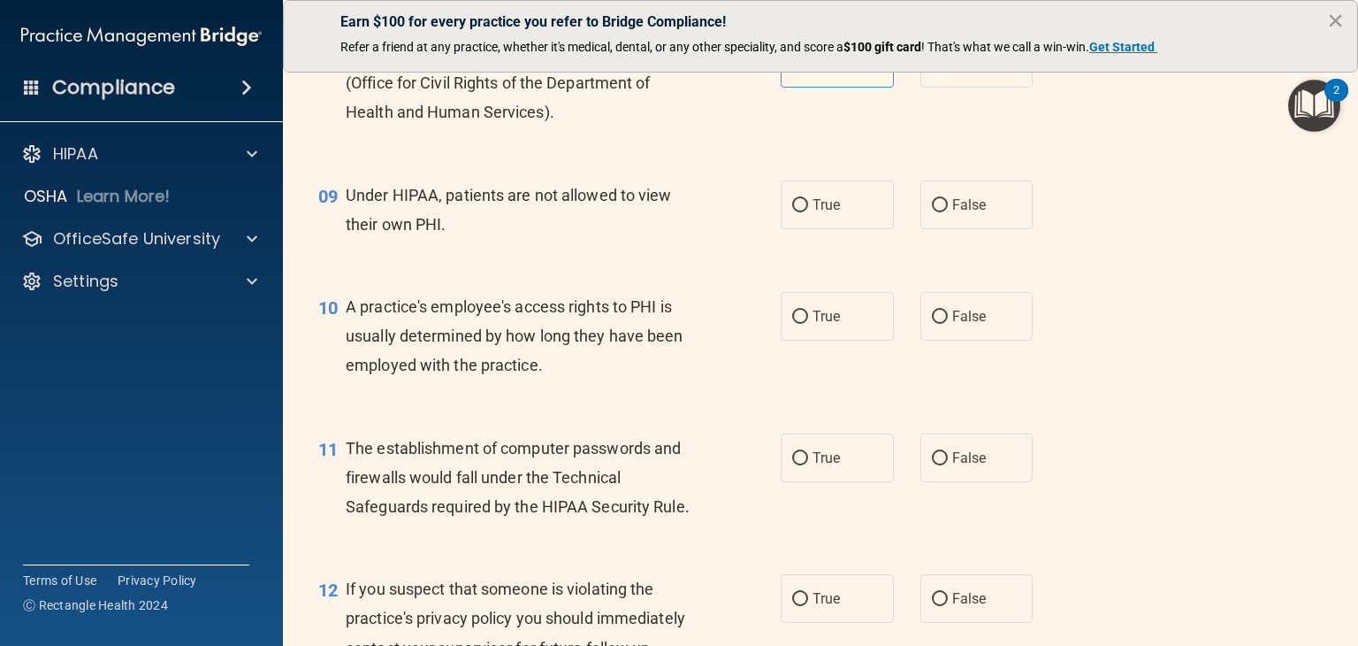
scroll to position [1238, 0]
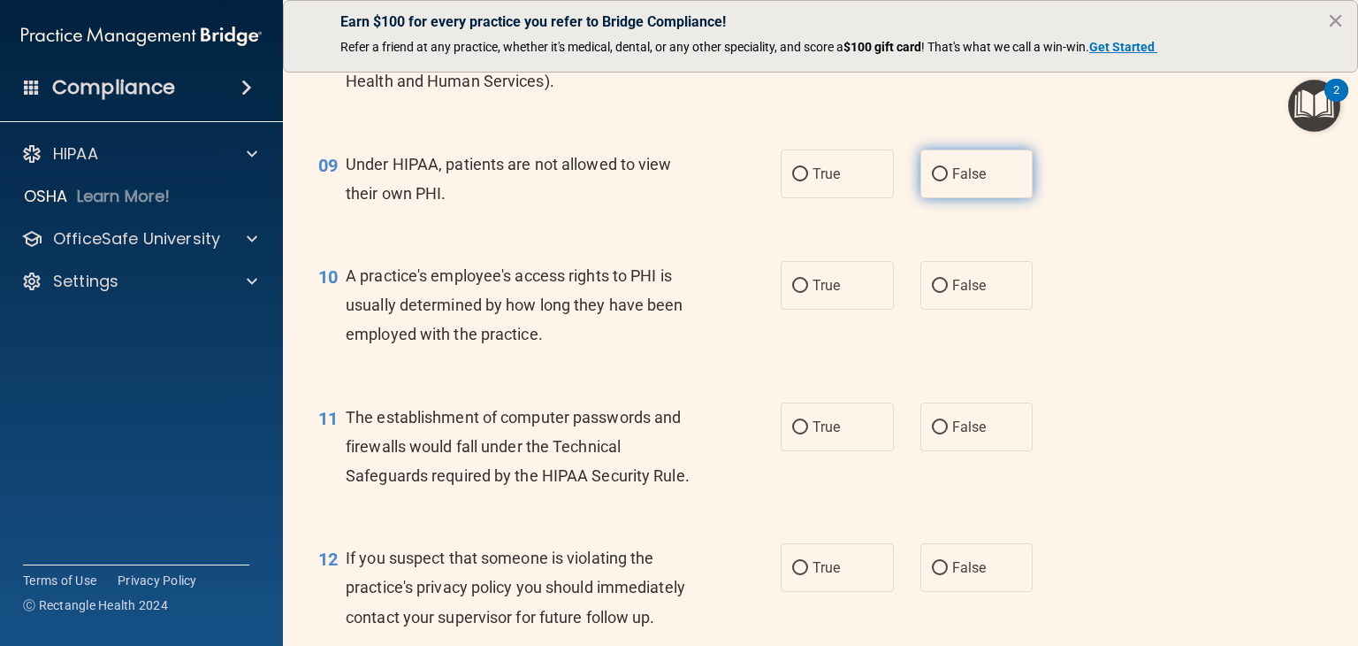
click at [976, 198] on label "False" at bounding box center [977, 173] width 113 height 49
click at [948, 181] on input "False" at bounding box center [940, 174] width 16 height 13
radio input "true"
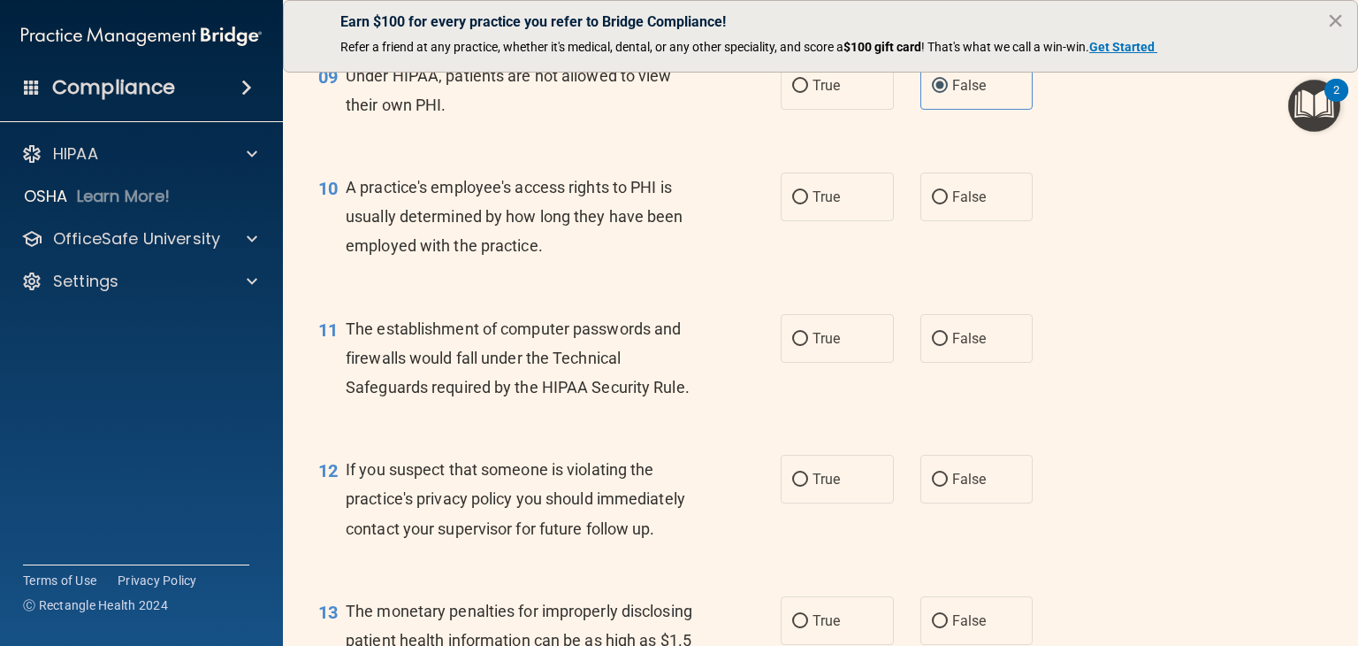
scroll to position [1415, 0]
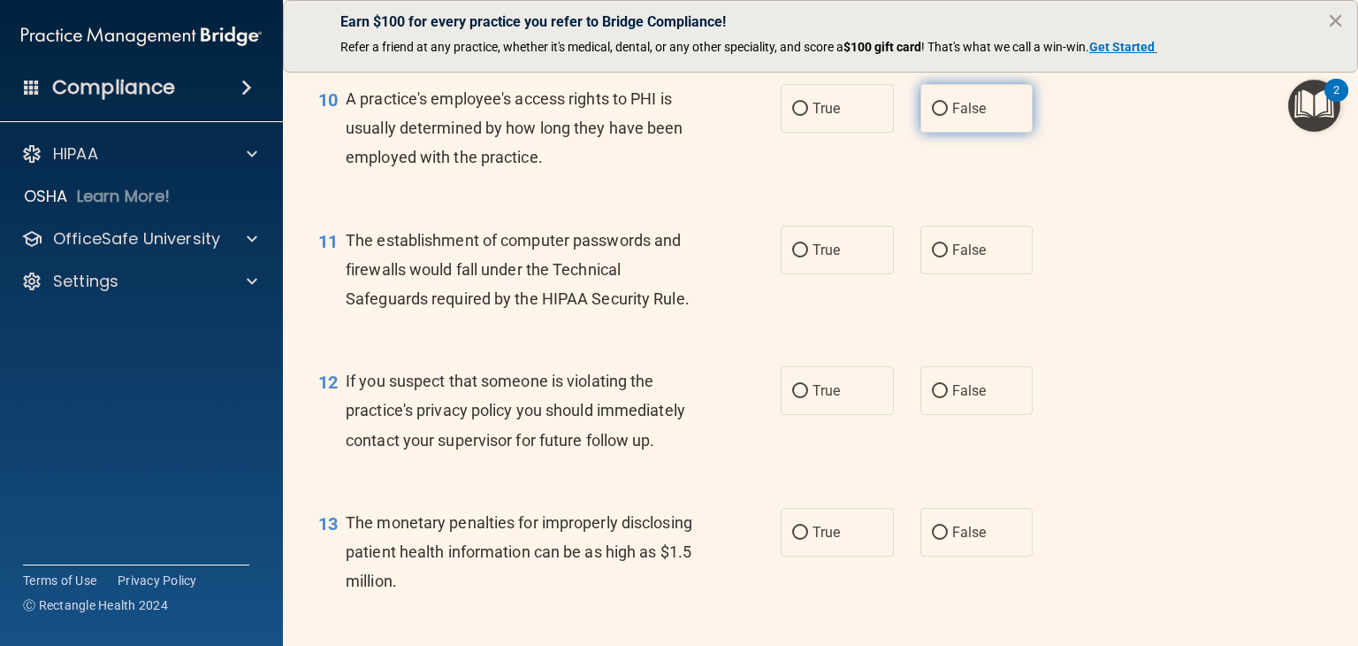
click at [975, 133] on label "False" at bounding box center [977, 108] width 113 height 49
click at [948, 116] on input "False" at bounding box center [940, 109] width 16 height 13
radio input "true"
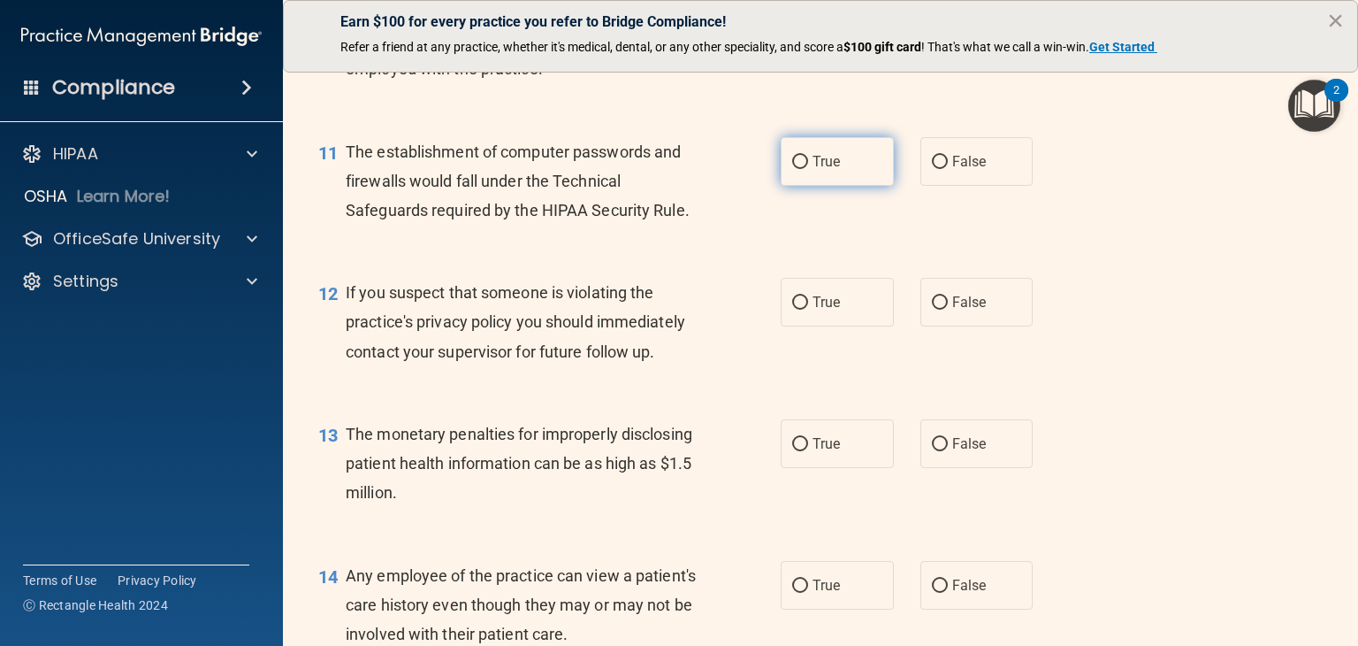
click at [836, 186] on label "True" at bounding box center [837, 161] width 113 height 49
click at [808, 169] on input "True" at bounding box center [800, 162] width 16 height 13
radio input "true"
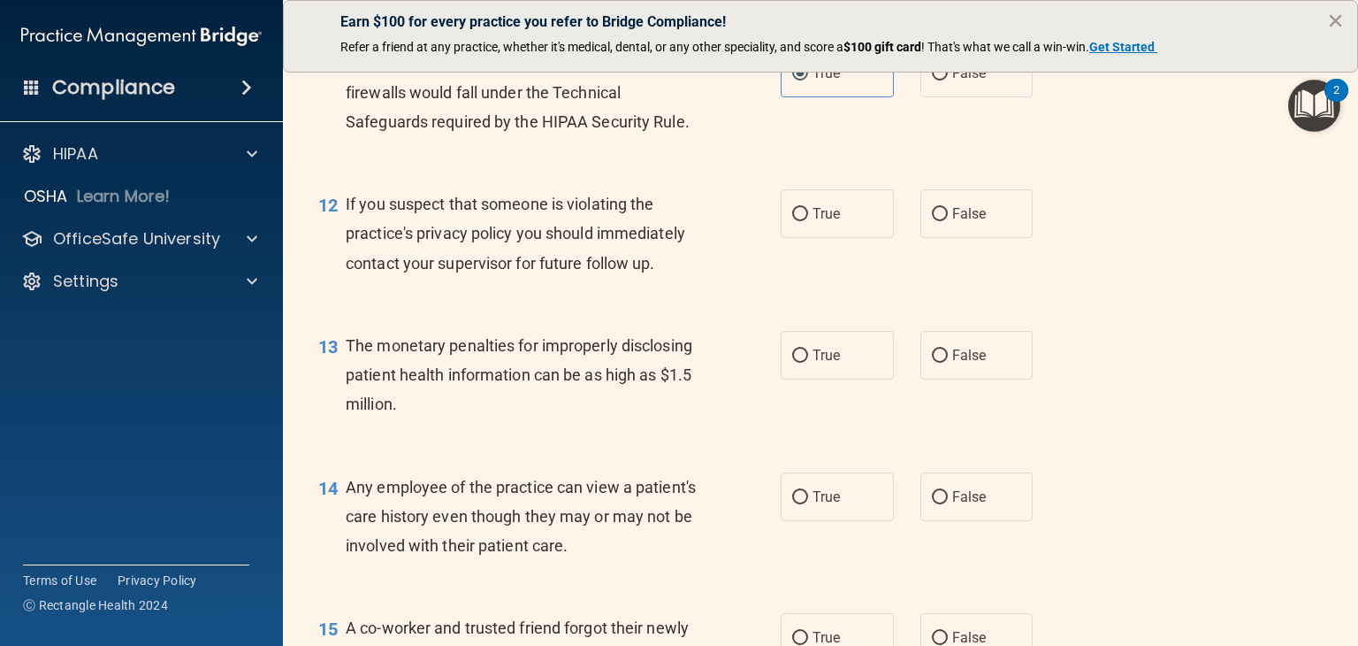
scroll to position [1680, 0]
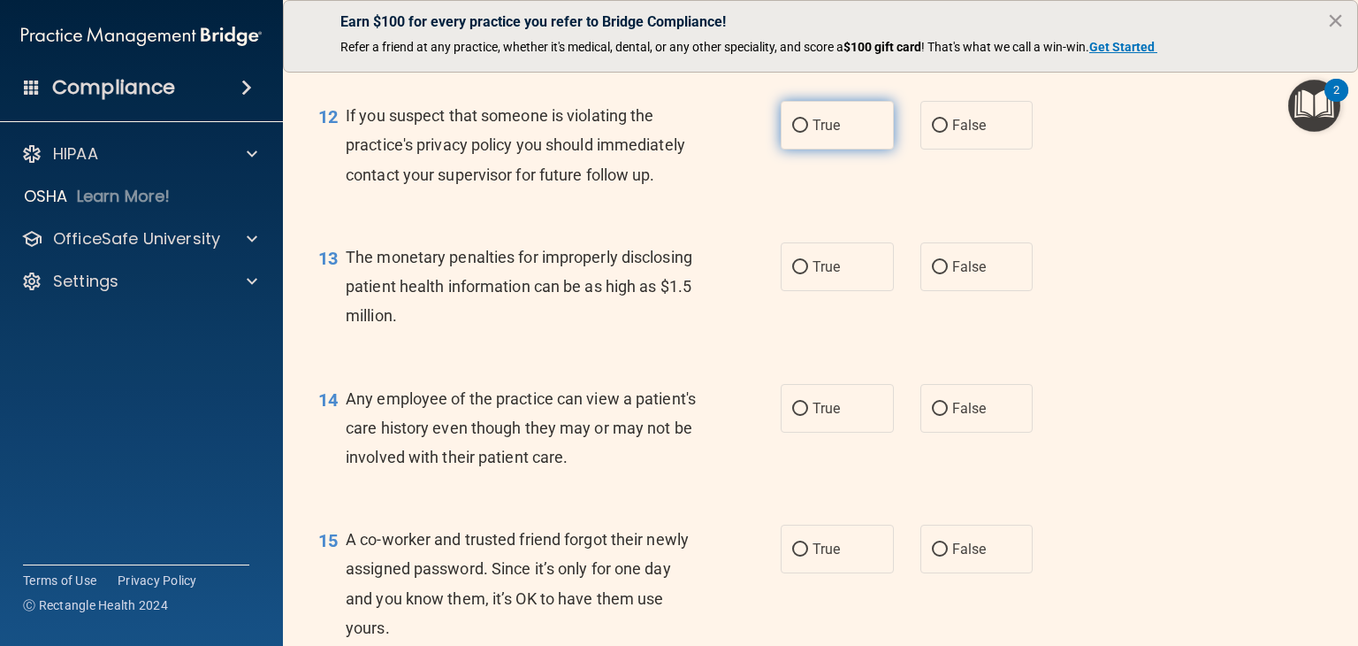
click at [831, 149] on label "True" at bounding box center [837, 125] width 113 height 49
click at [808, 133] on input "True" at bounding box center [800, 125] width 16 height 13
radio input "true"
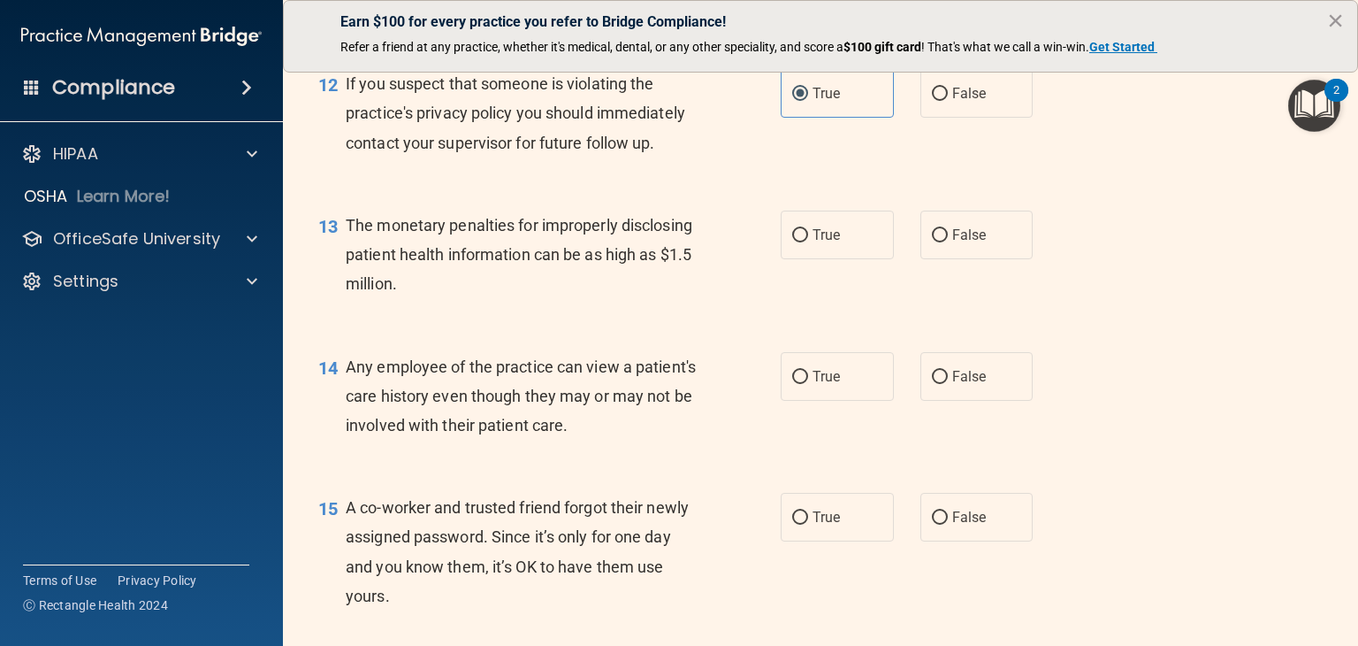
scroll to position [1769, 0]
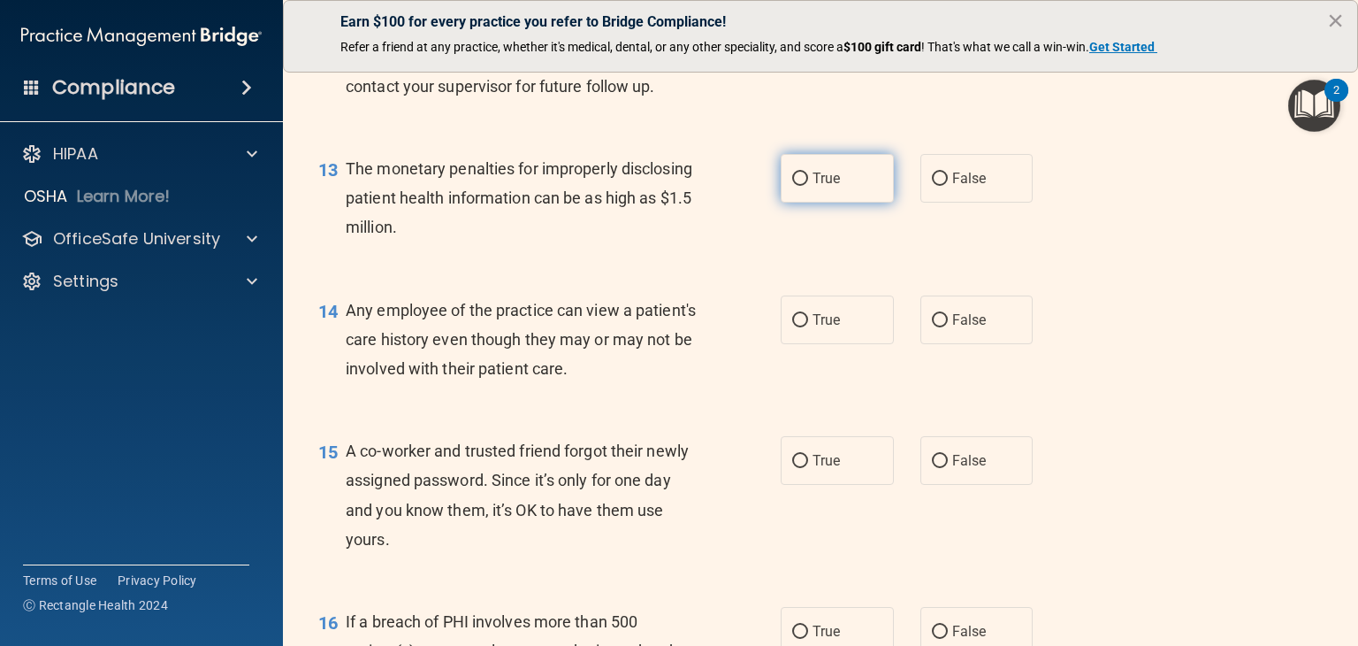
click at [831, 187] on span "True" at bounding box center [826, 178] width 27 height 17
click at [808, 186] on input "True" at bounding box center [800, 178] width 16 height 13
radio input "true"
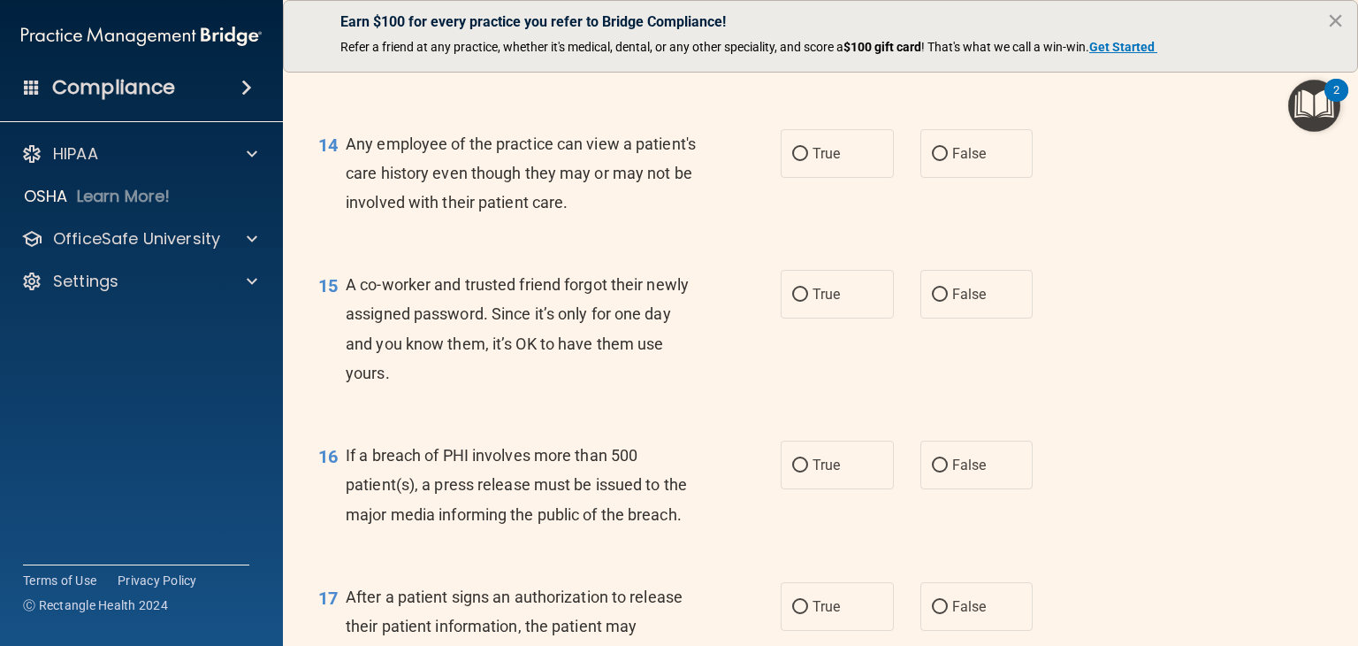
scroll to position [1946, 0]
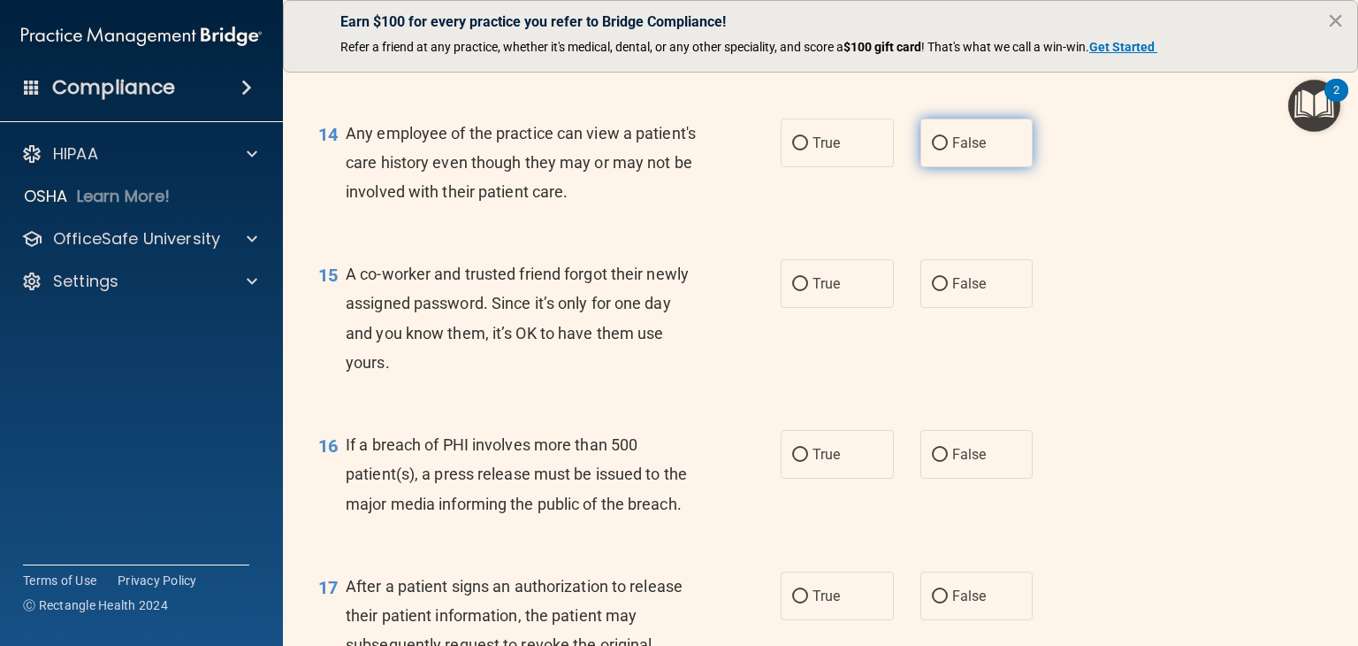
click at [956, 167] on label "False" at bounding box center [977, 143] width 113 height 49
click at [948, 150] on input "False" at bounding box center [940, 143] width 16 height 13
radio input "true"
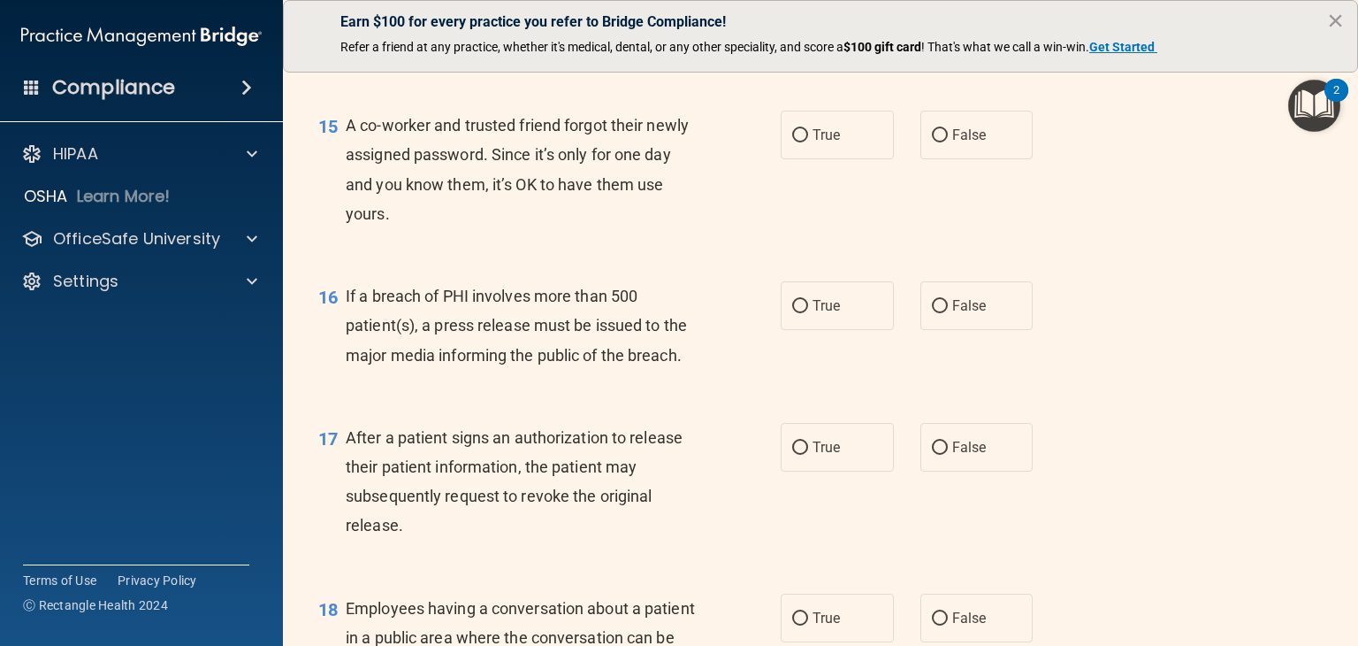
scroll to position [2122, 0]
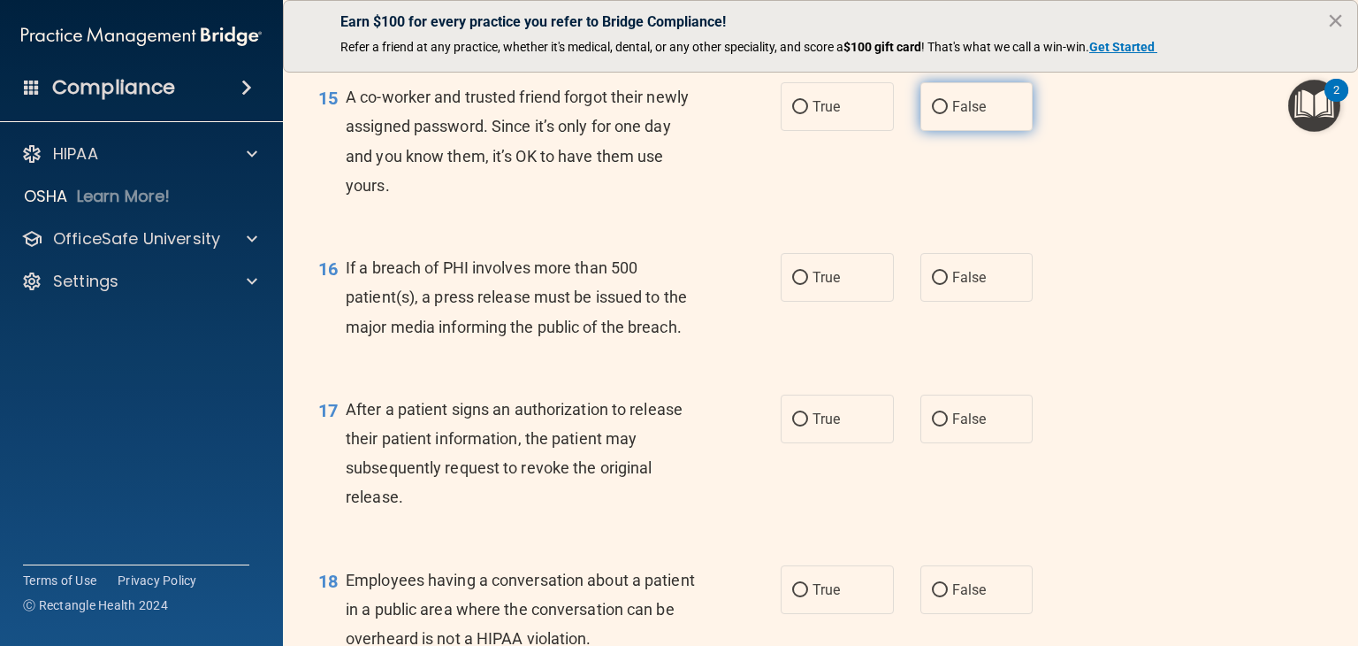
click at [979, 131] on label "False" at bounding box center [977, 106] width 113 height 49
click at [948, 114] on input "False" at bounding box center [940, 107] width 16 height 13
radio input "true"
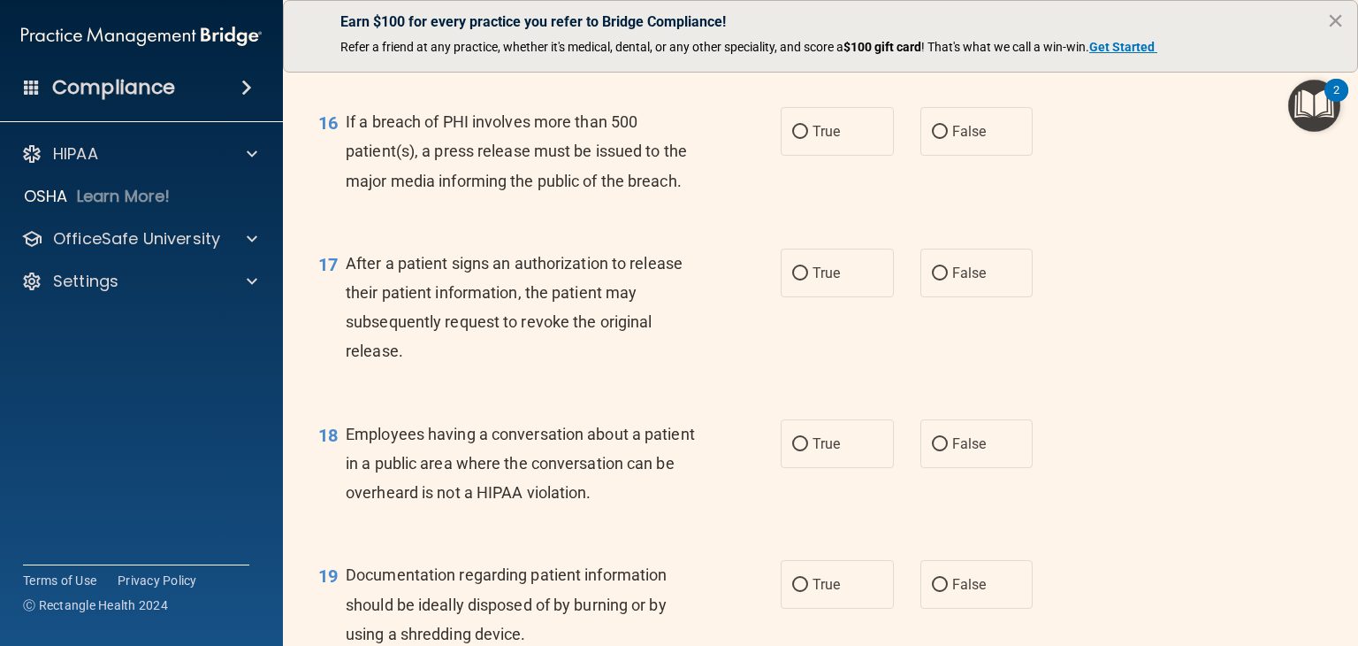
scroll to position [2299, 0]
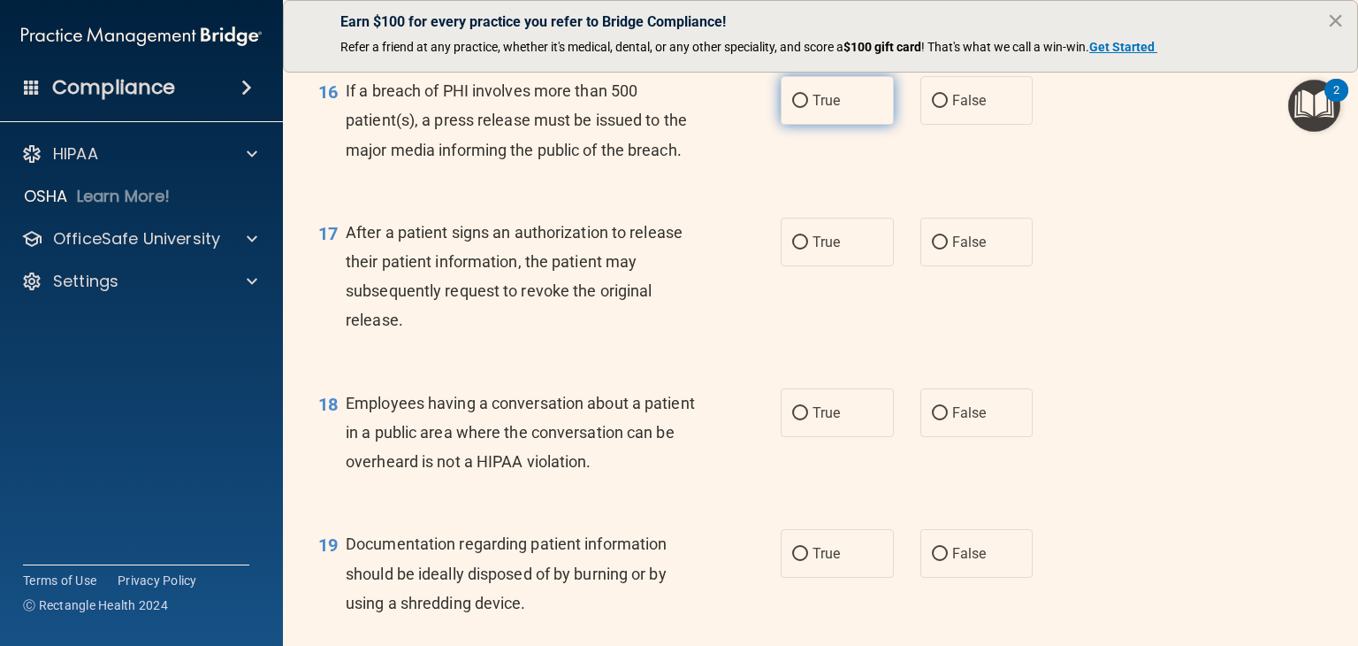
click at [868, 125] on label "True" at bounding box center [837, 100] width 113 height 49
click at [808, 108] on input "True" at bounding box center [800, 101] width 16 height 13
radio input "true"
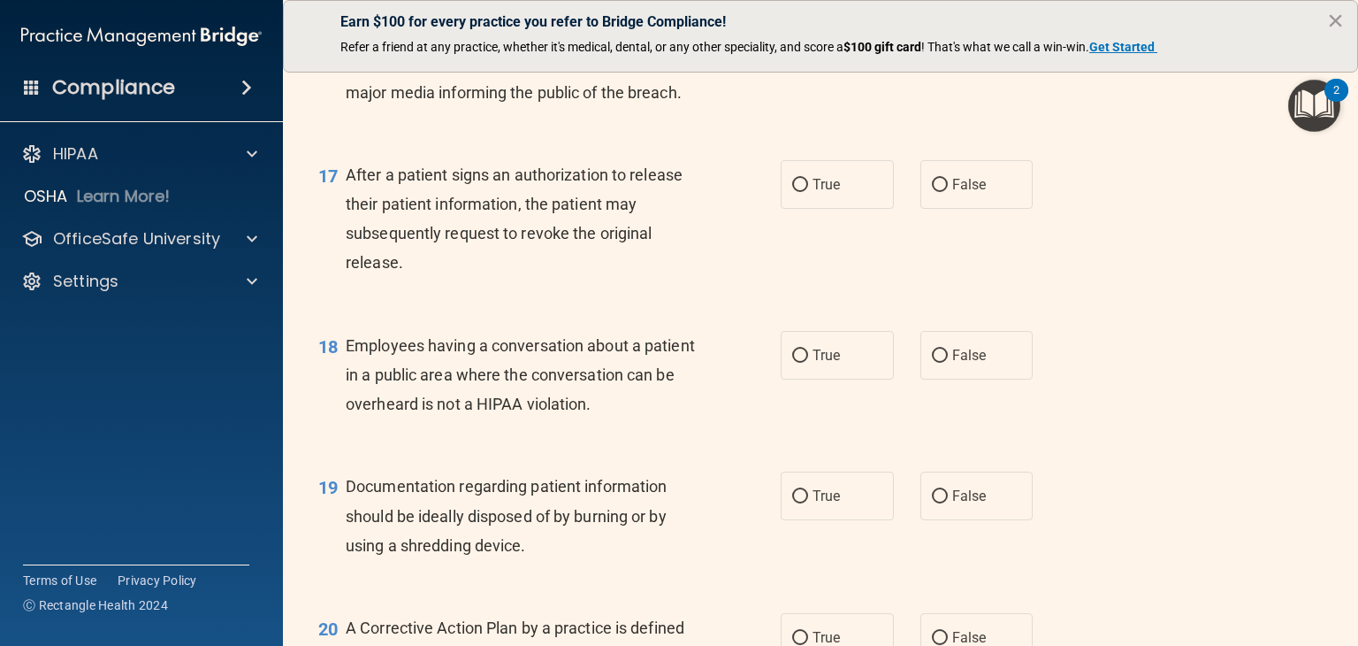
scroll to position [2388, 0]
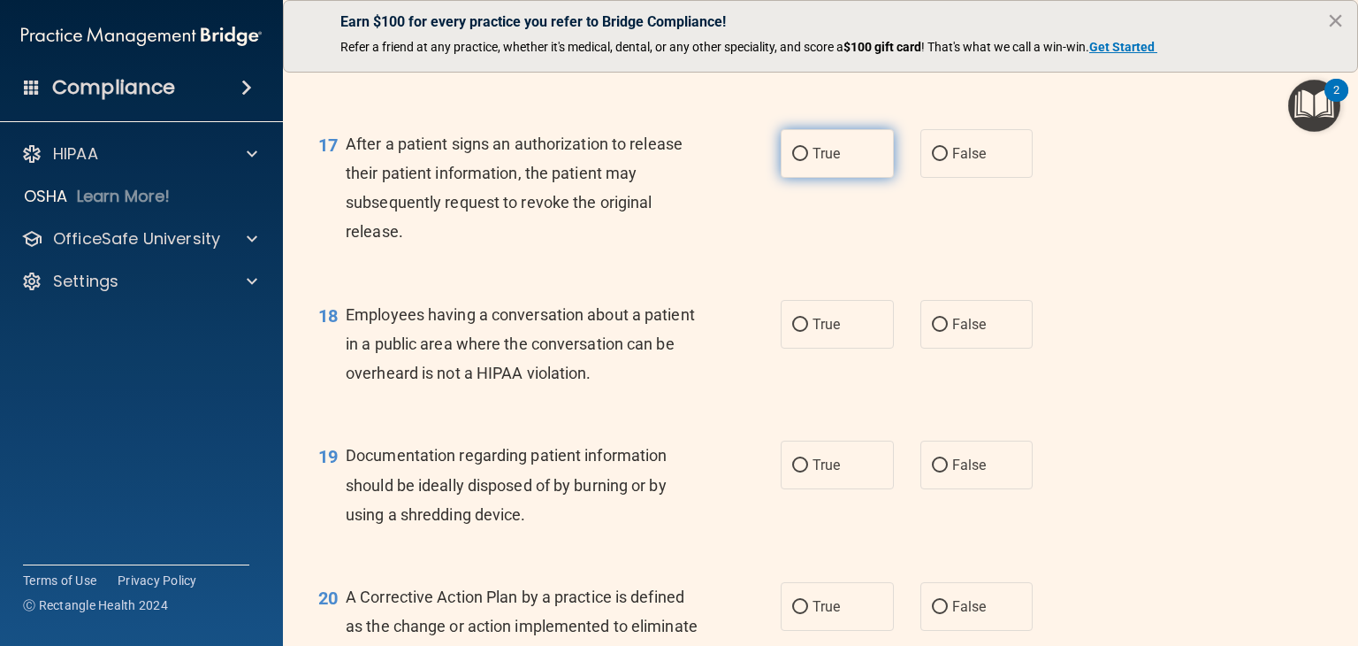
click at [856, 178] on label "True" at bounding box center [837, 153] width 113 height 49
click at [808, 161] on input "True" at bounding box center [800, 154] width 16 height 13
radio input "true"
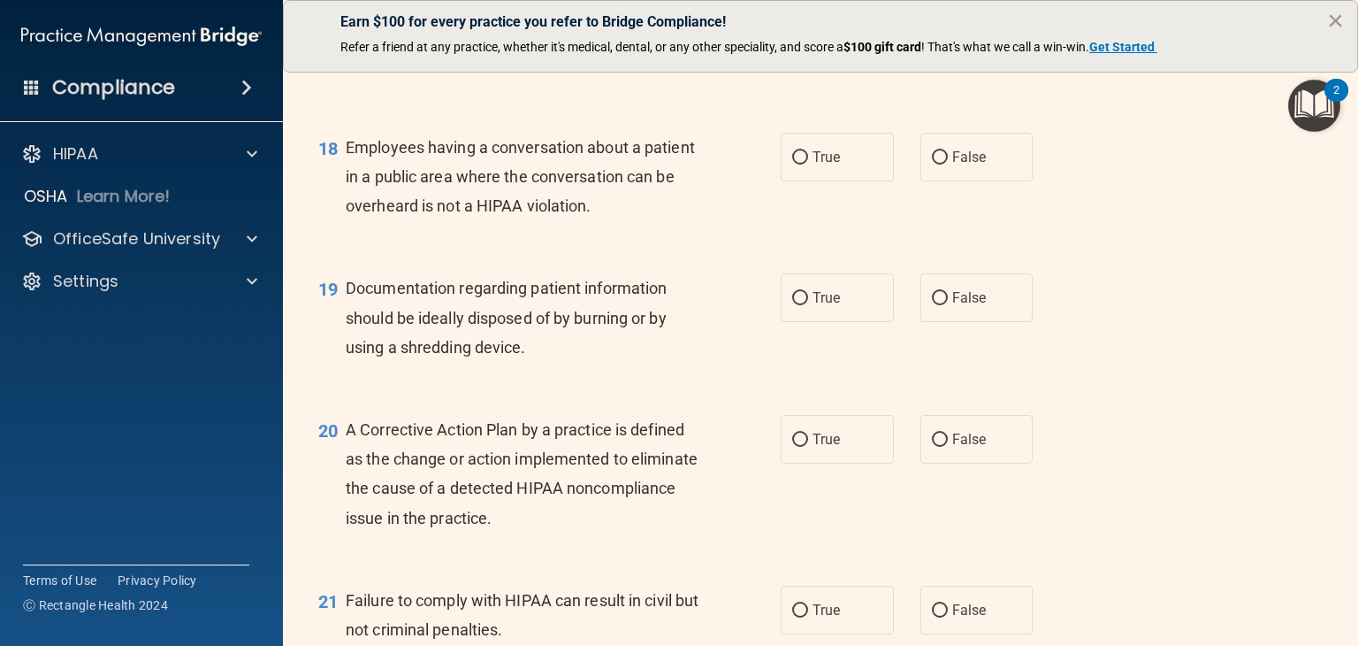
scroll to position [2565, 0]
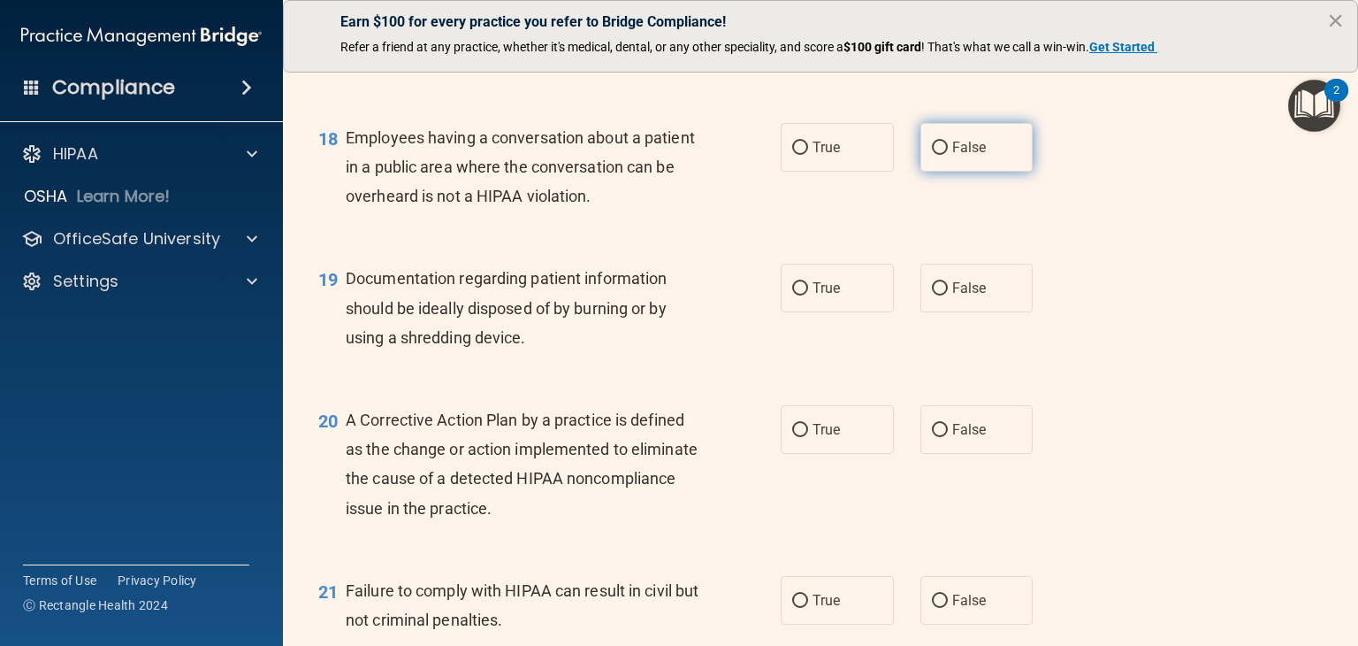
click at [974, 172] on label "False" at bounding box center [977, 147] width 113 height 49
click at [948, 155] on input "False" at bounding box center [940, 147] width 16 height 13
radio input "true"
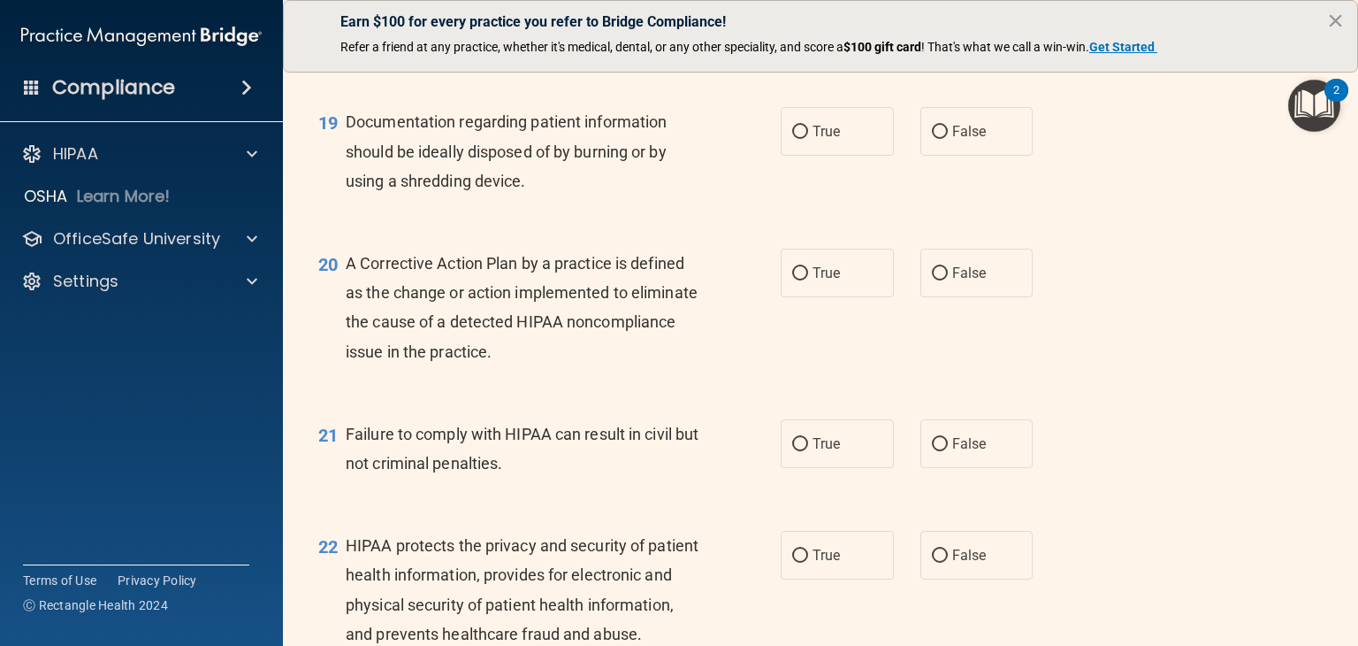
scroll to position [2742, 0]
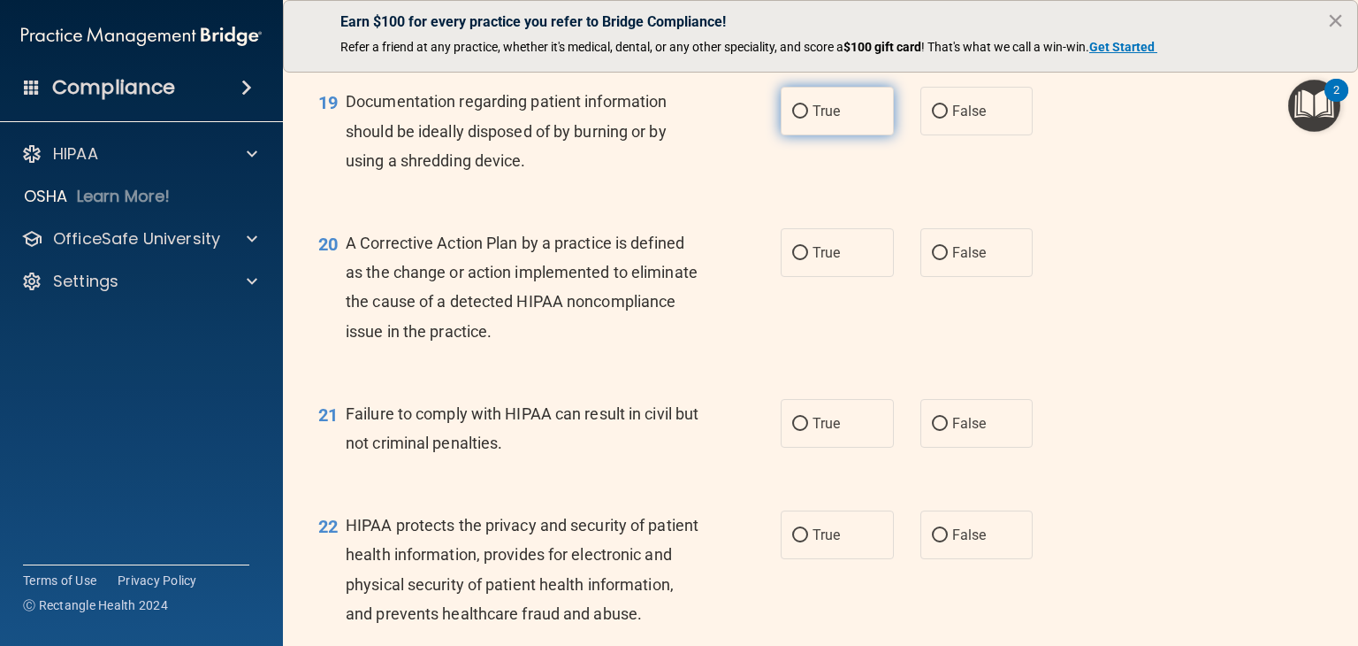
click at [857, 135] on label "True" at bounding box center [837, 111] width 113 height 49
click at [808, 119] on input "True" at bounding box center [800, 111] width 16 height 13
radio input "true"
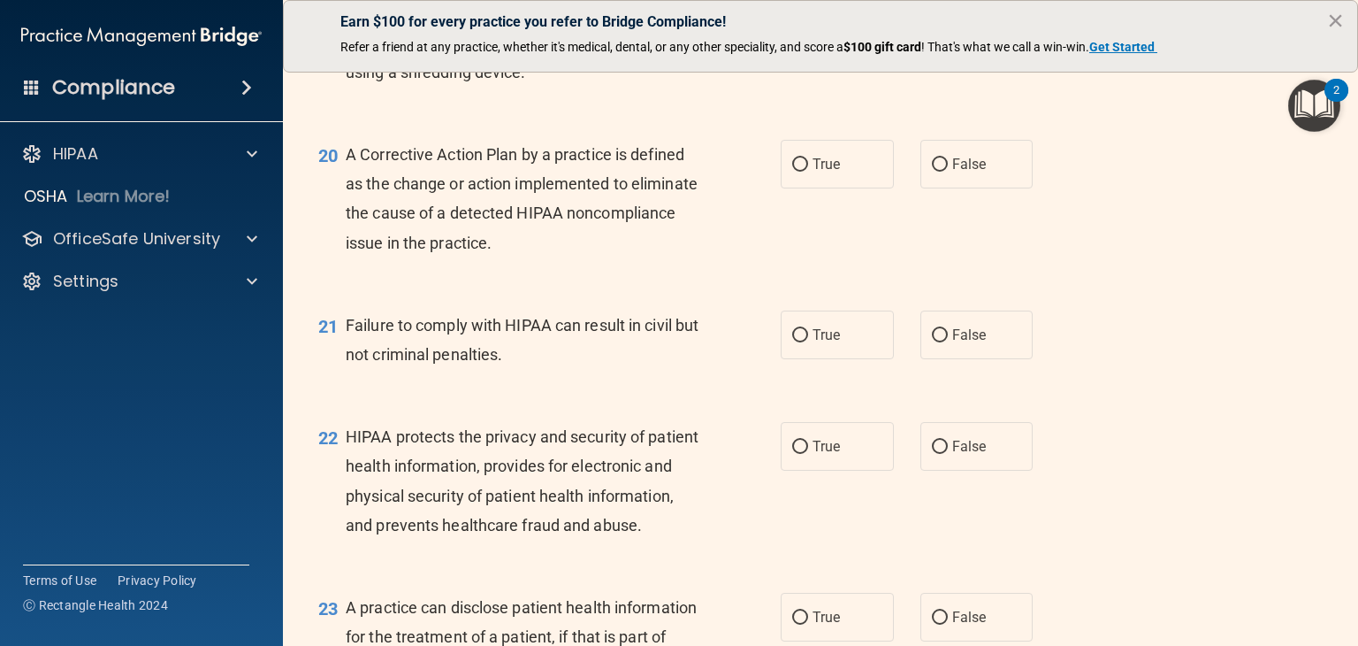
scroll to position [2918, 0]
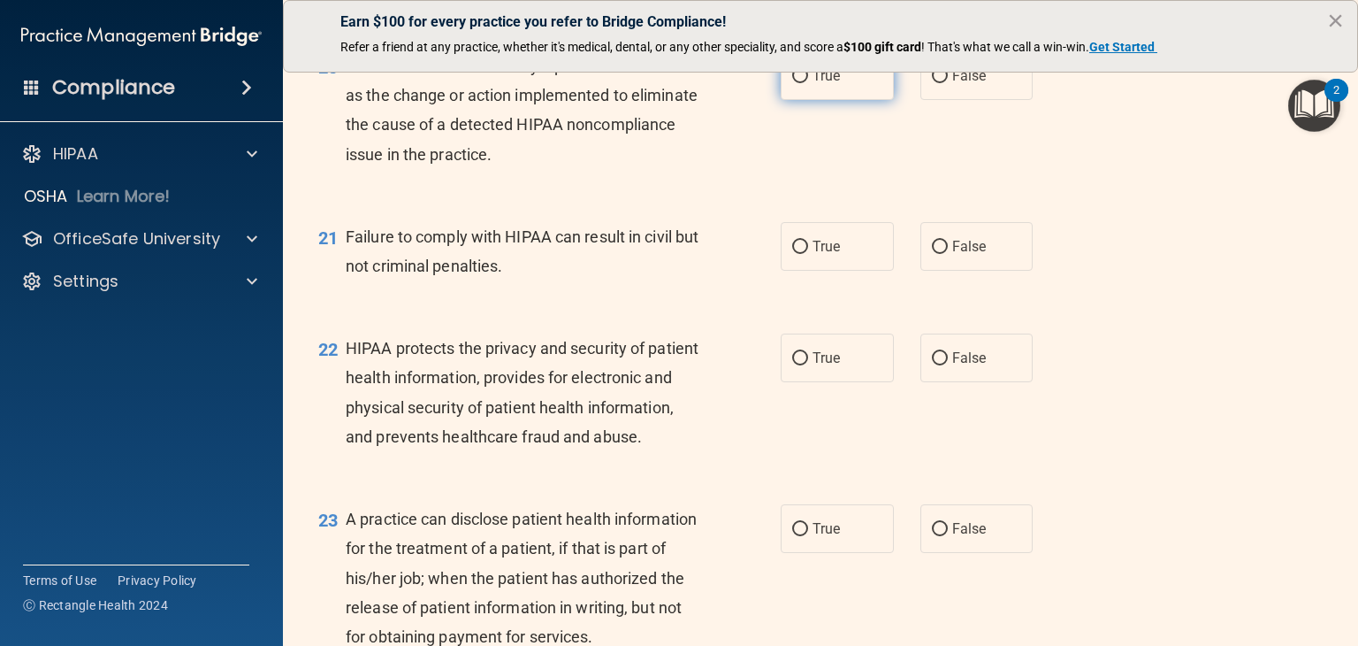
click at [813, 84] on span "True" at bounding box center [826, 75] width 27 height 17
click at [806, 83] on input "True" at bounding box center [800, 76] width 16 height 13
radio input "true"
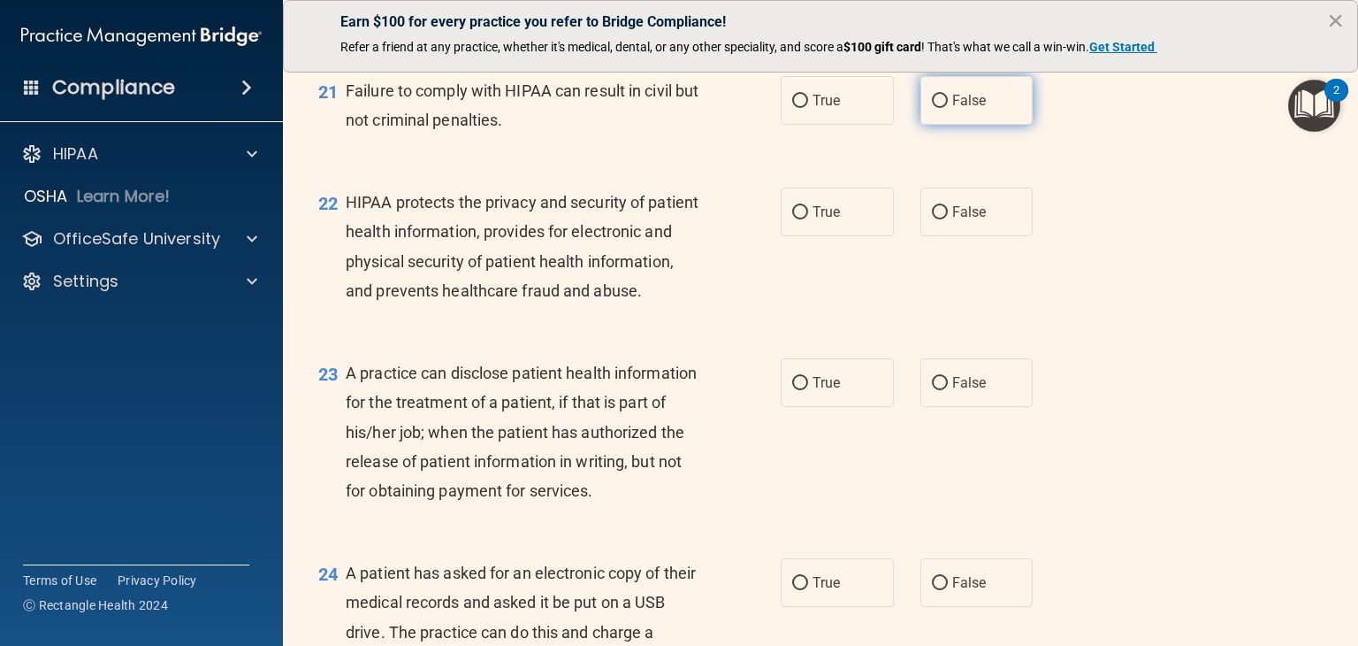
scroll to position [3095, 0]
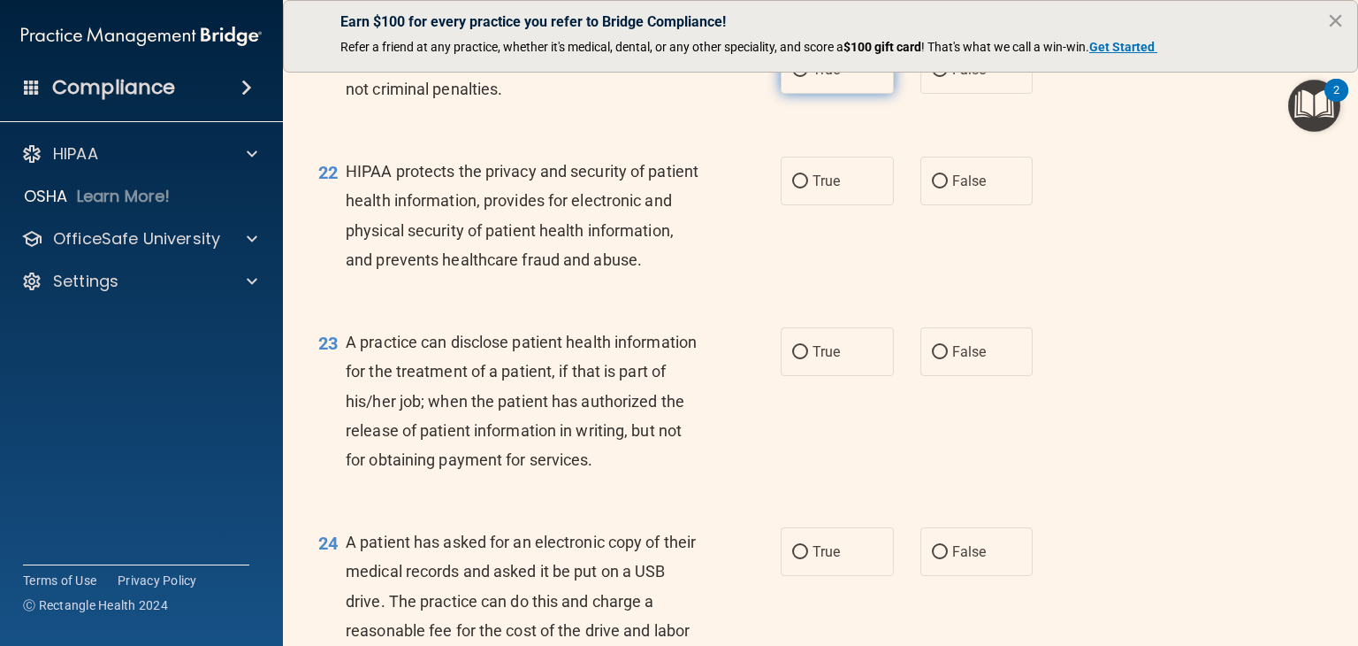
click at [844, 88] on label "True" at bounding box center [837, 69] width 113 height 49
click at [808, 77] on input "True" at bounding box center [800, 70] width 16 height 13
radio input "true"
click at [969, 78] on span "False" at bounding box center [969, 69] width 34 height 17
click at [948, 77] on input "False" at bounding box center [940, 70] width 16 height 13
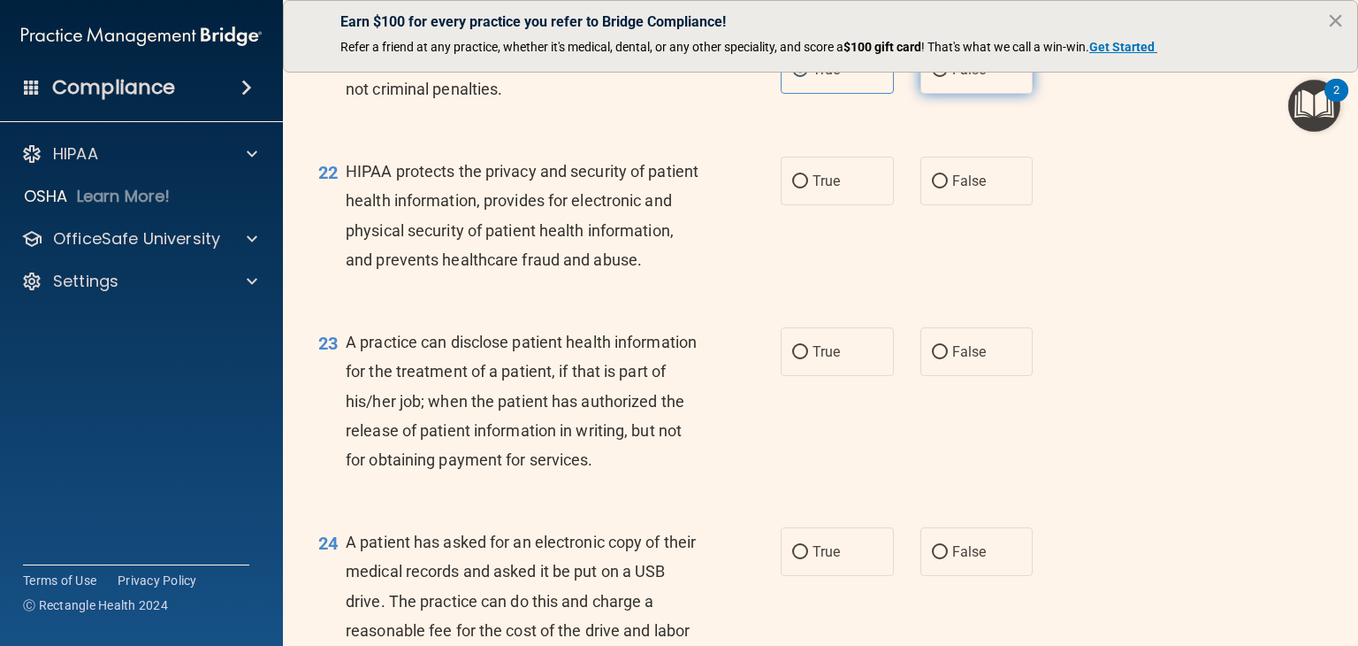
radio input "true"
radio input "false"
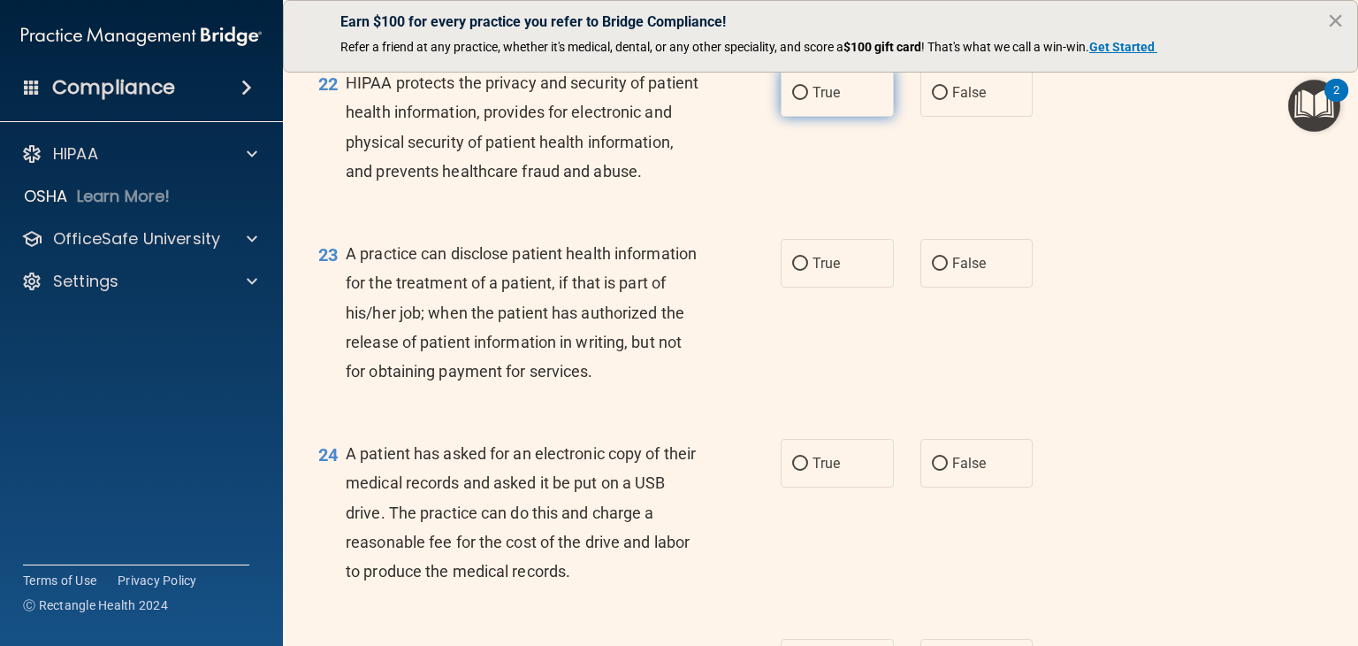
click at [843, 117] on label "True" at bounding box center [837, 92] width 113 height 49
click at [808, 100] on input "True" at bounding box center [800, 93] width 16 height 13
radio input "true"
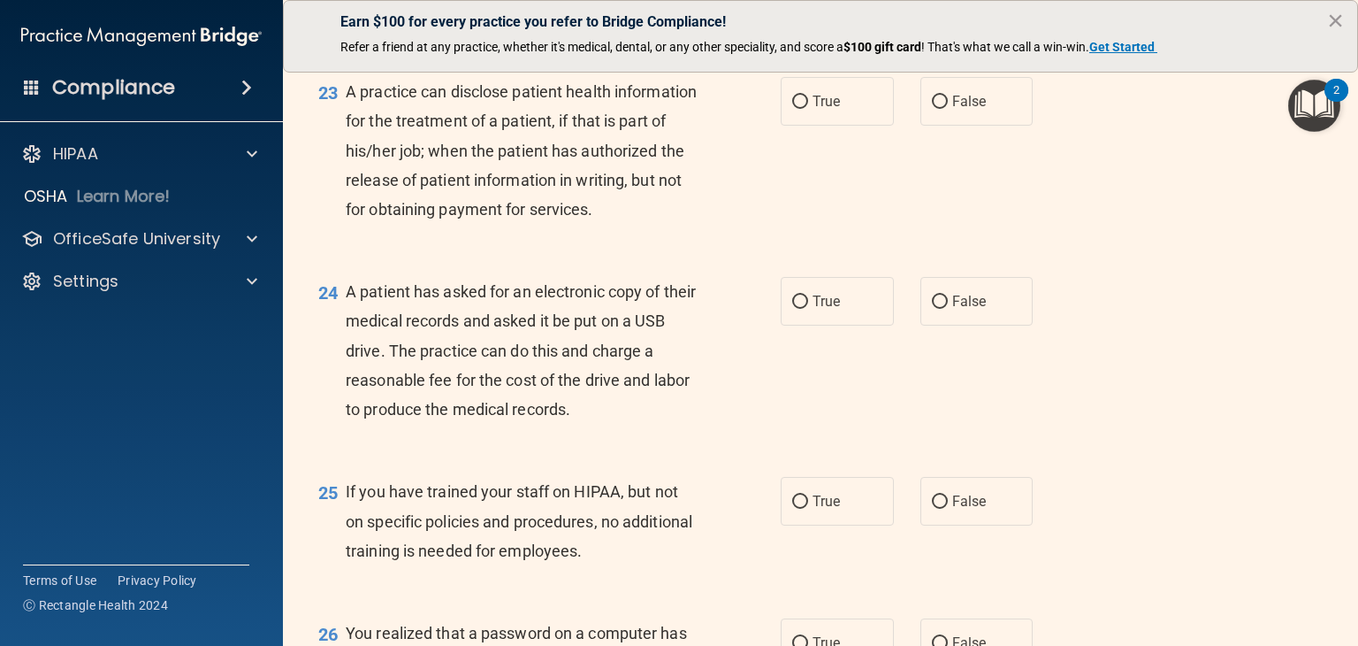
scroll to position [3361, 0]
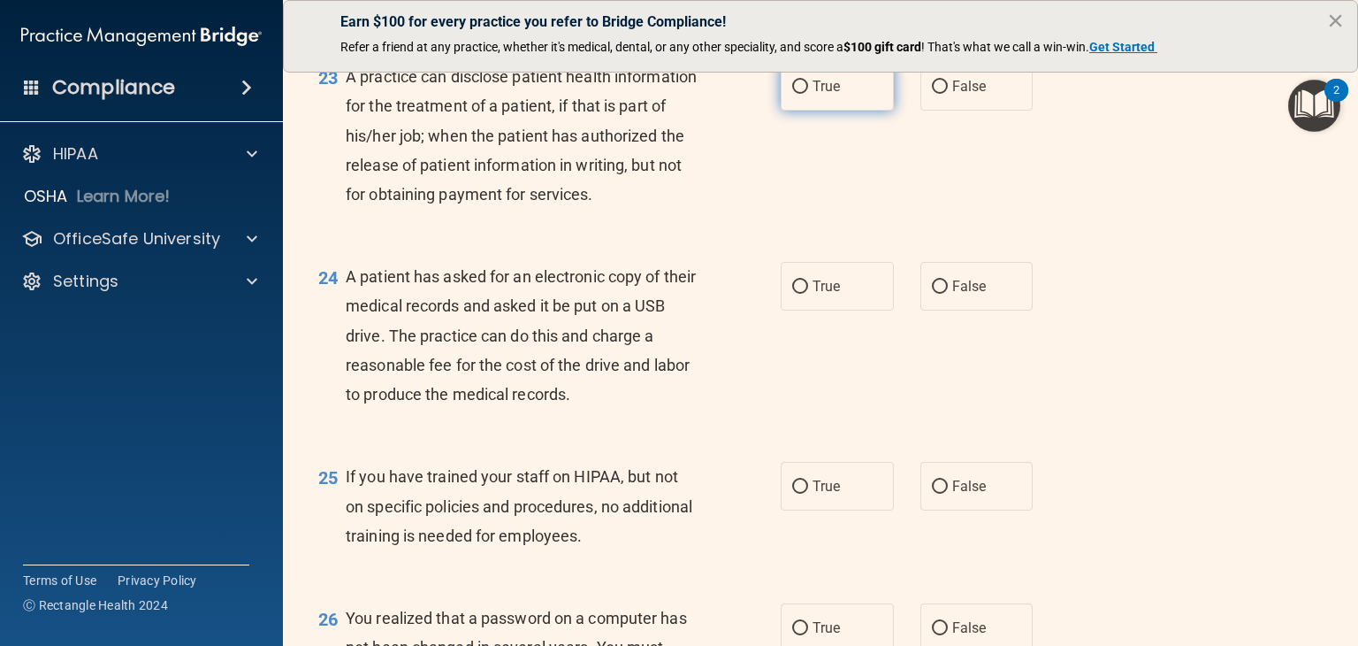
click at [817, 95] on span "True" at bounding box center [826, 86] width 27 height 17
click at [808, 94] on input "True" at bounding box center [800, 86] width 16 height 13
radio input "true"
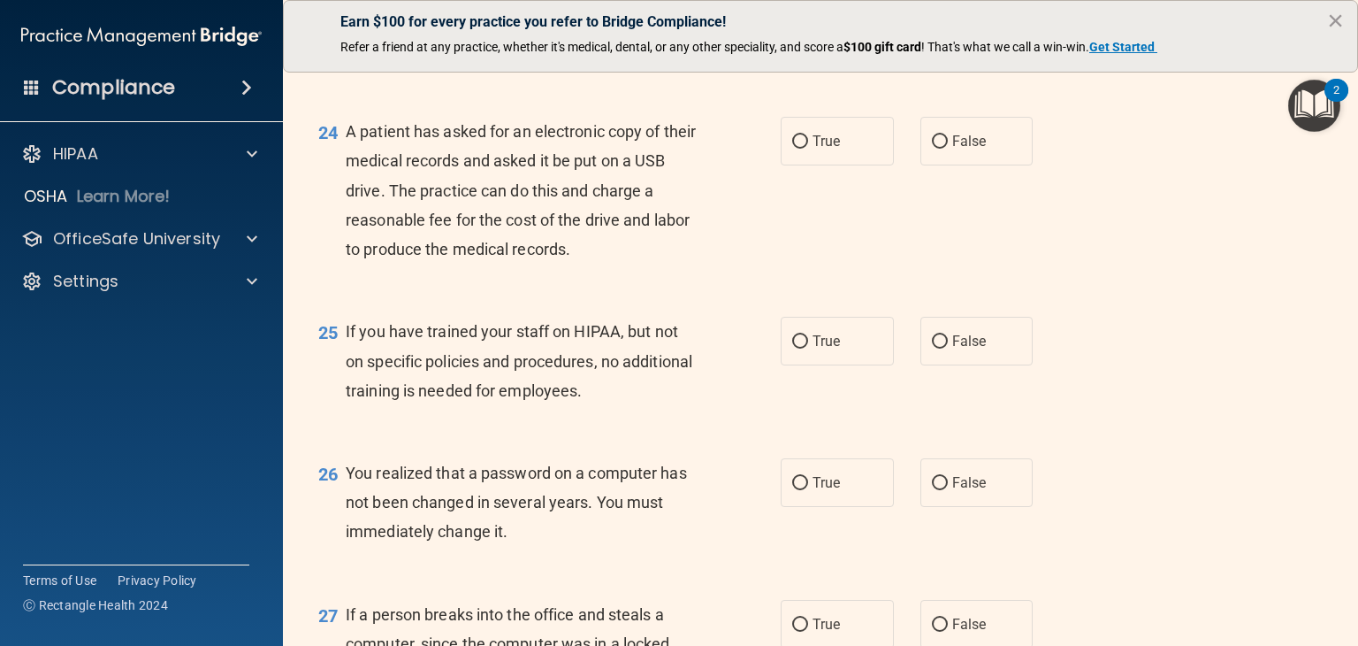
scroll to position [3537, 0]
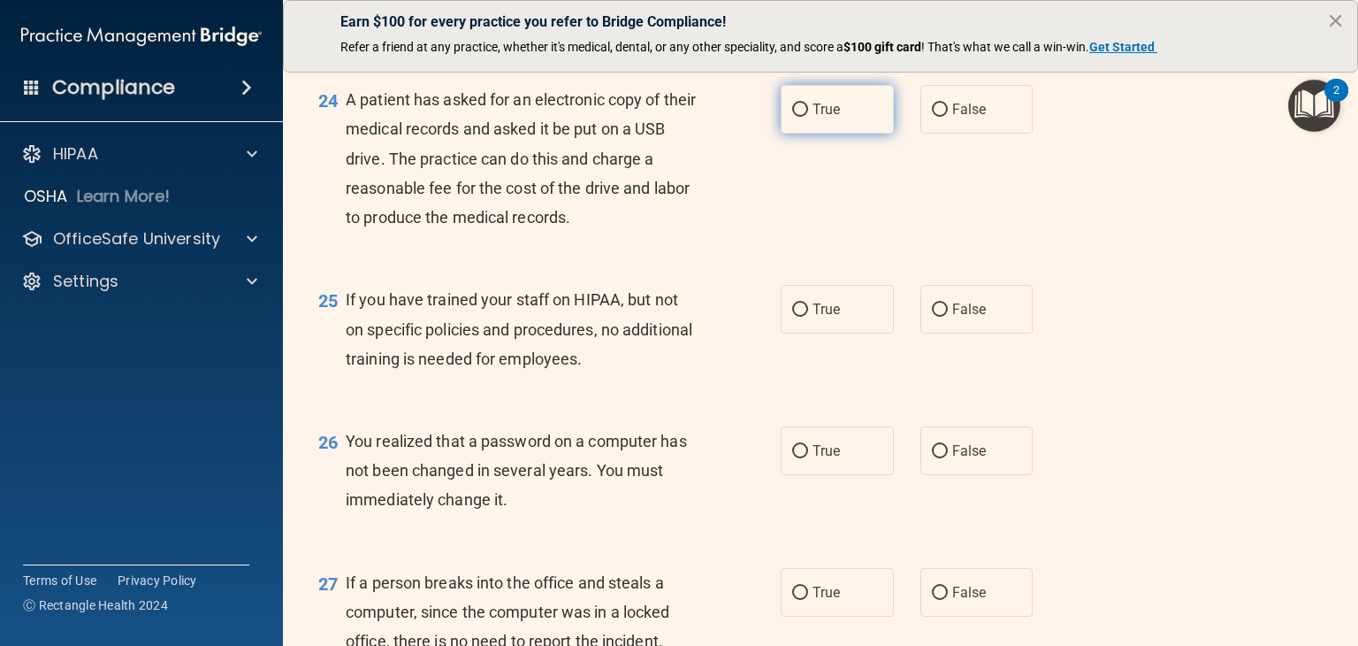
click at [824, 118] on span "True" at bounding box center [826, 109] width 27 height 17
click at [808, 117] on input "True" at bounding box center [800, 109] width 16 height 13
radio input "true"
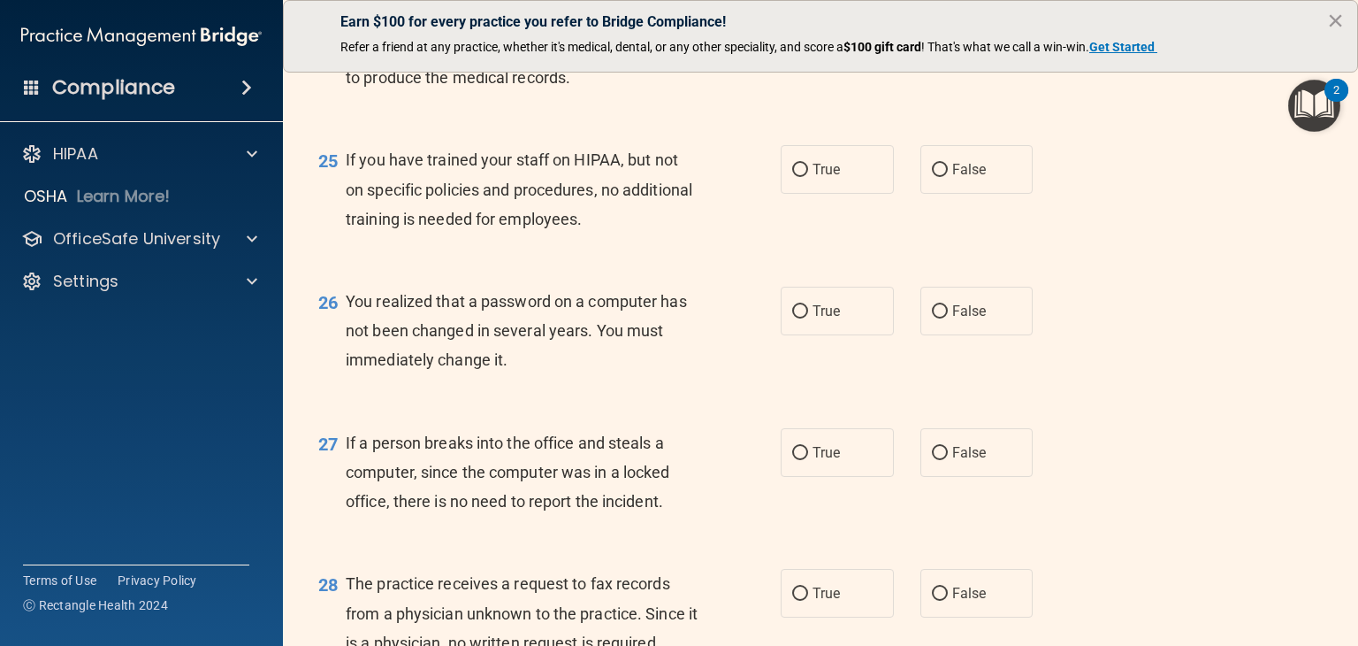
scroll to position [3714, 0]
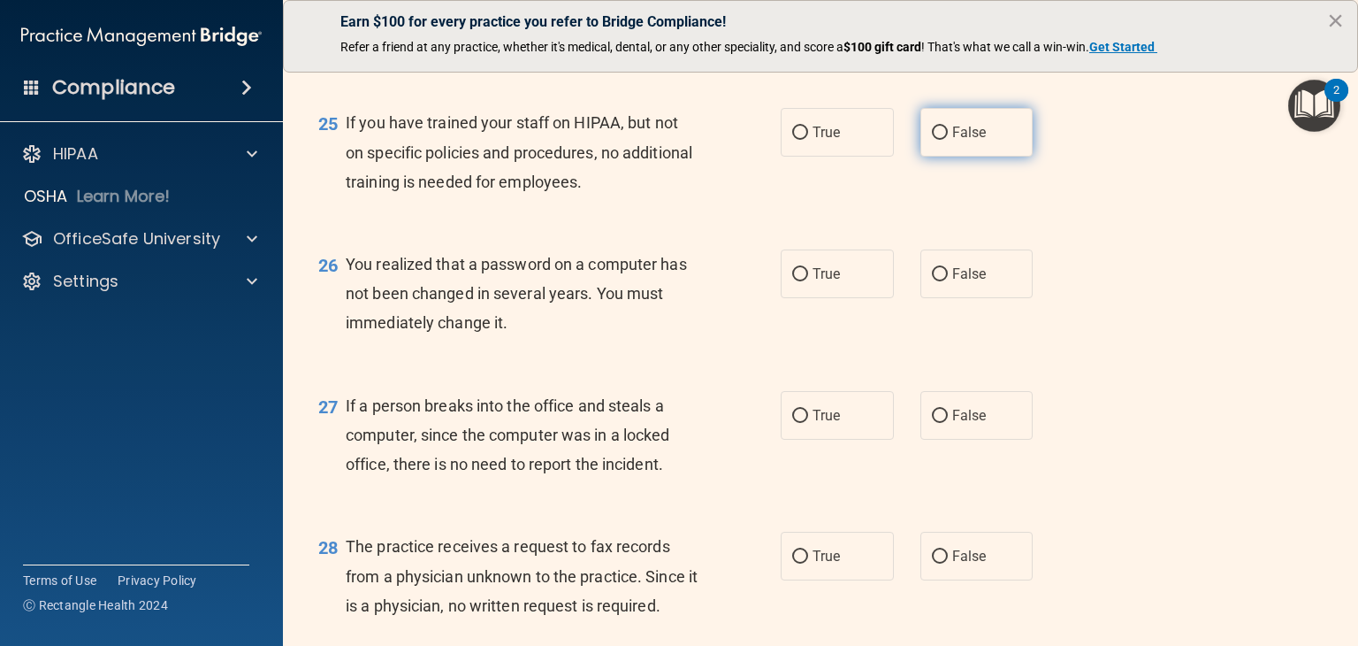
click at [974, 157] on label "False" at bounding box center [977, 132] width 113 height 49
click at [948, 140] on input "False" at bounding box center [940, 132] width 16 height 13
radio input "true"
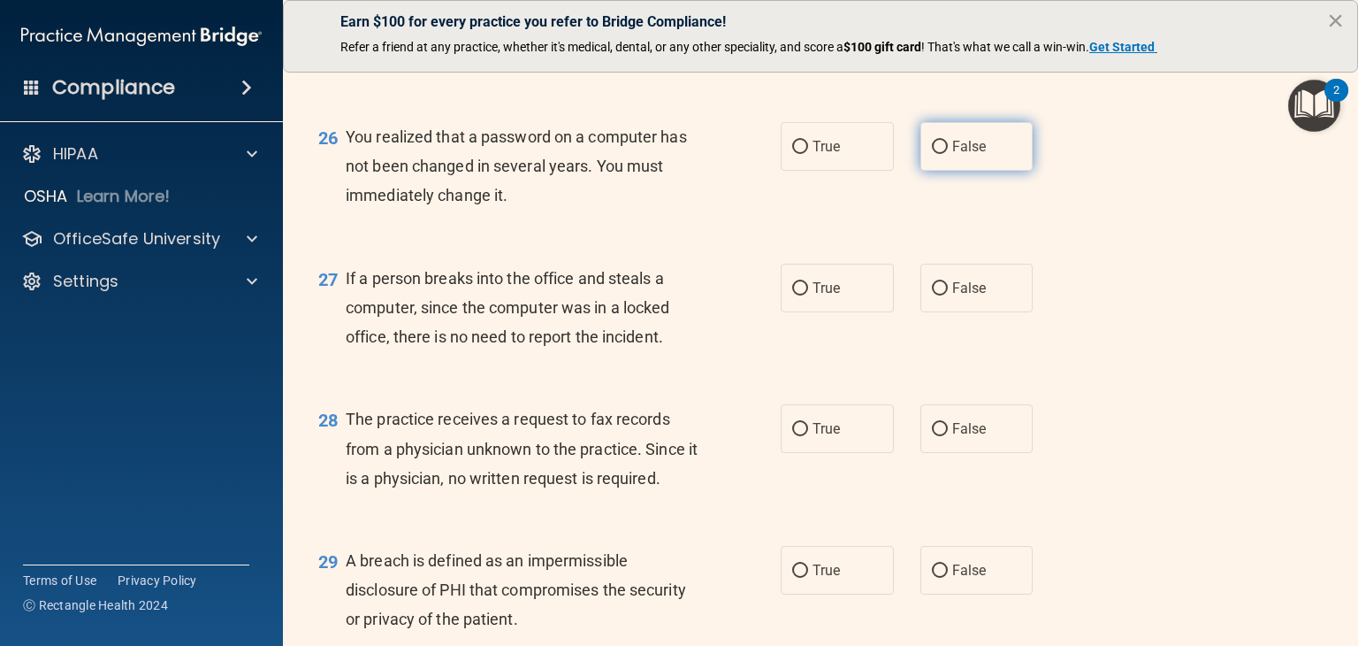
scroll to position [3891, 0]
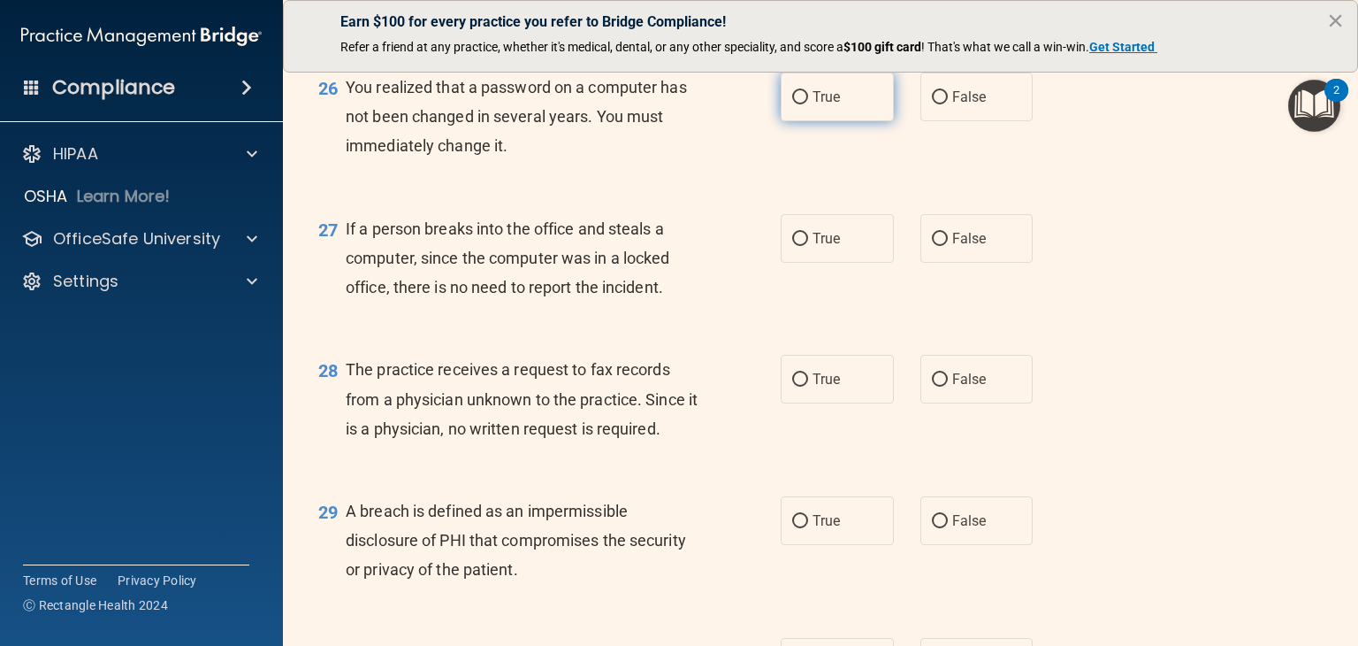
click at [833, 105] on span "True" at bounding box center [826, 96] width 27 height 17
click at [808, 104] on input "True" at bounding box center [800, 97] width 16 height 13
radio input "true"
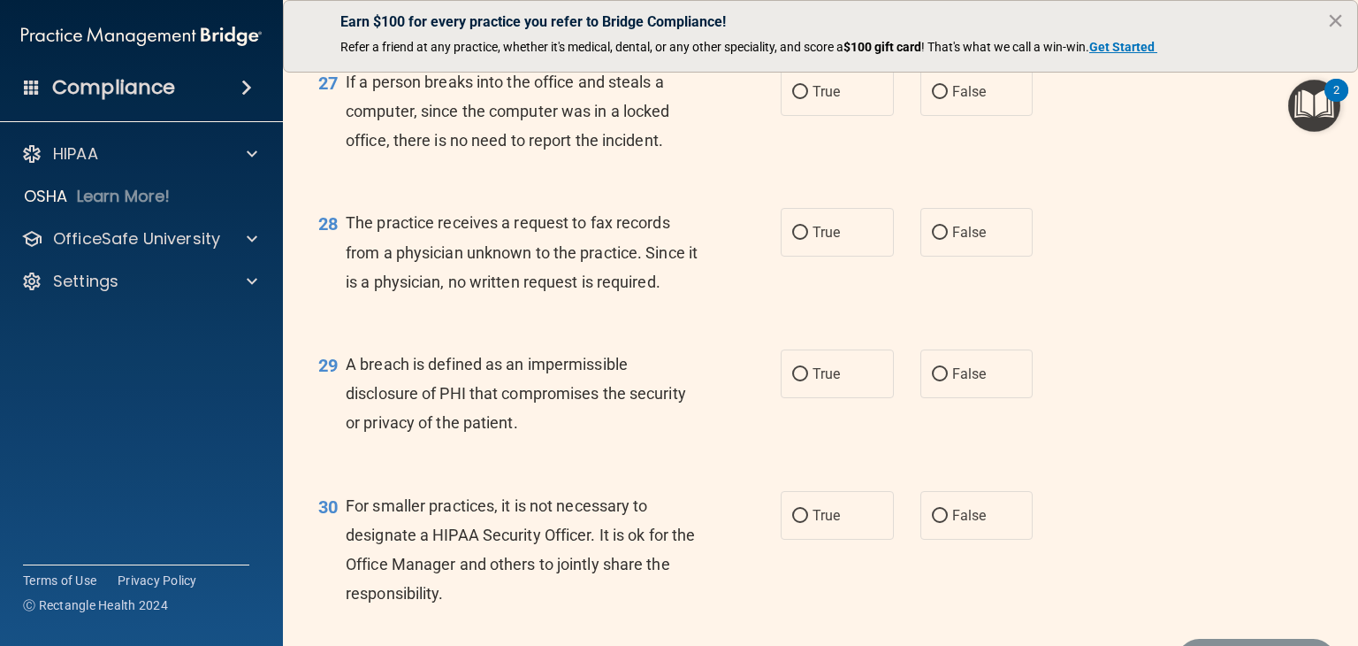
scroll to position [4068, 0]
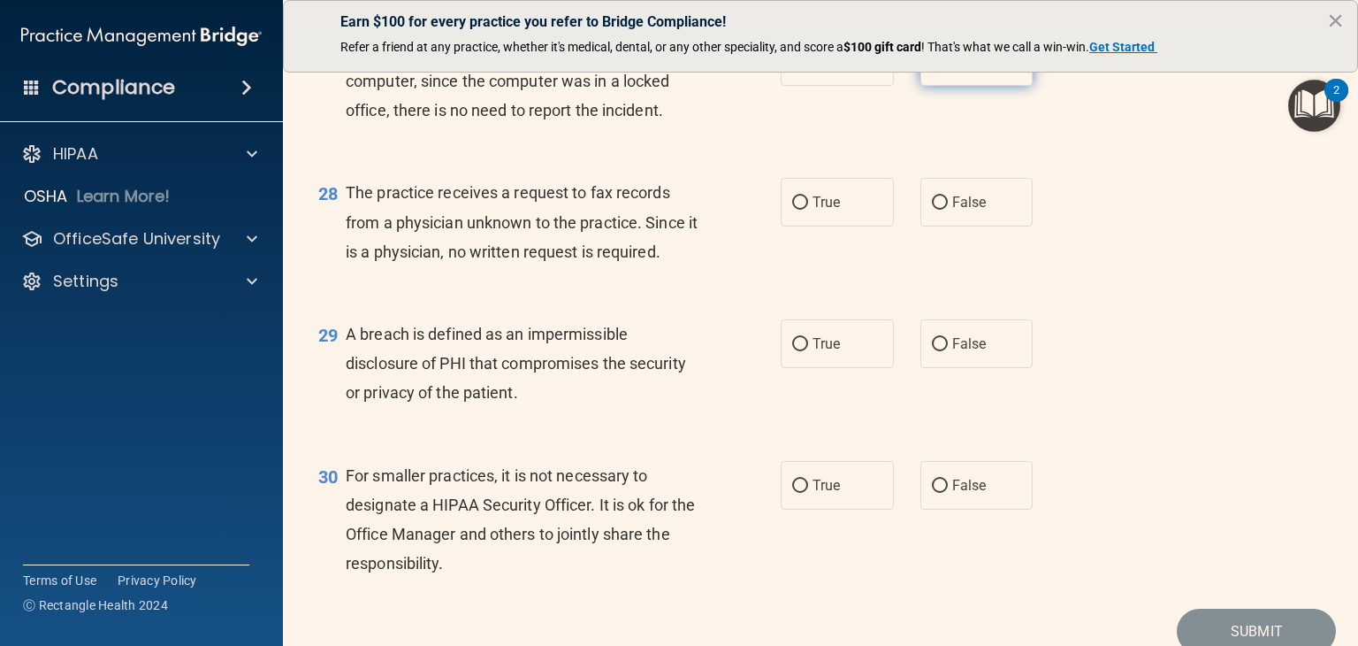
click at [937, 69] on input "False" at bounding box center [940, 62] width 16 height 13
radio input "true"
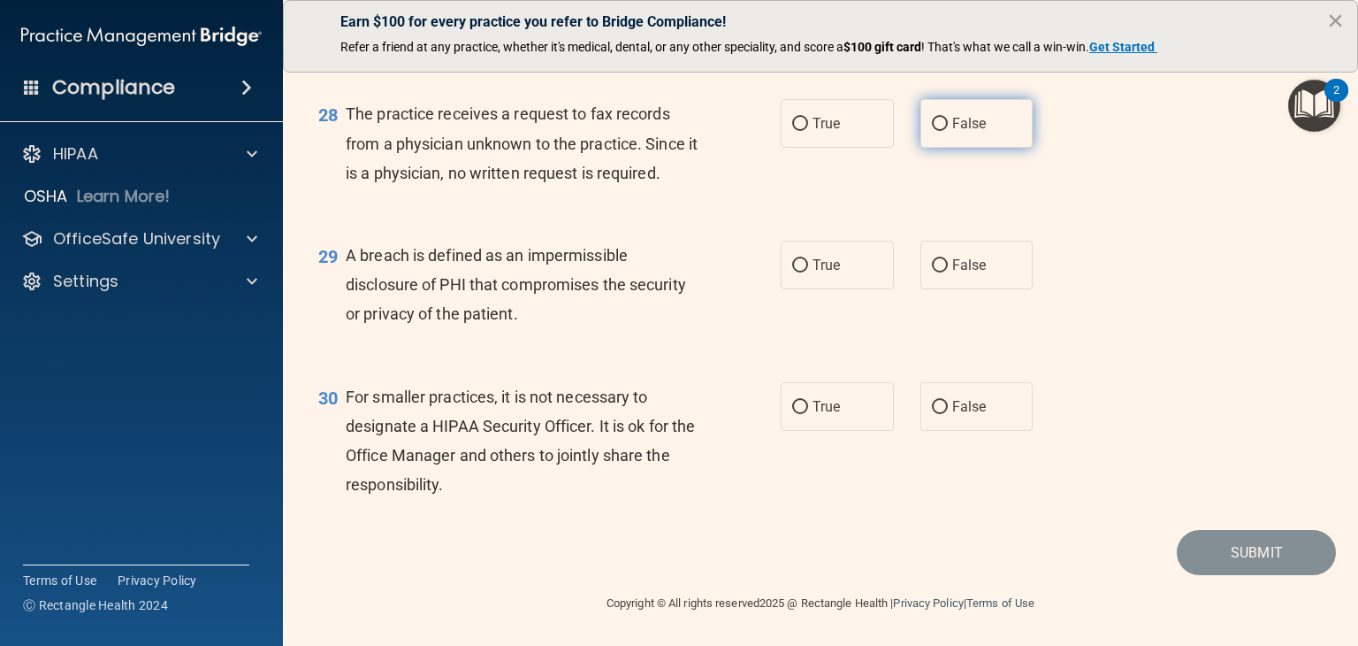
click at [976, 132] on span "False" at bounding box center [969, 123] width 34 height 17
click at [948, 131] on input "False" at bounding box center [940, 124] width 16 height 13
radio input "true"
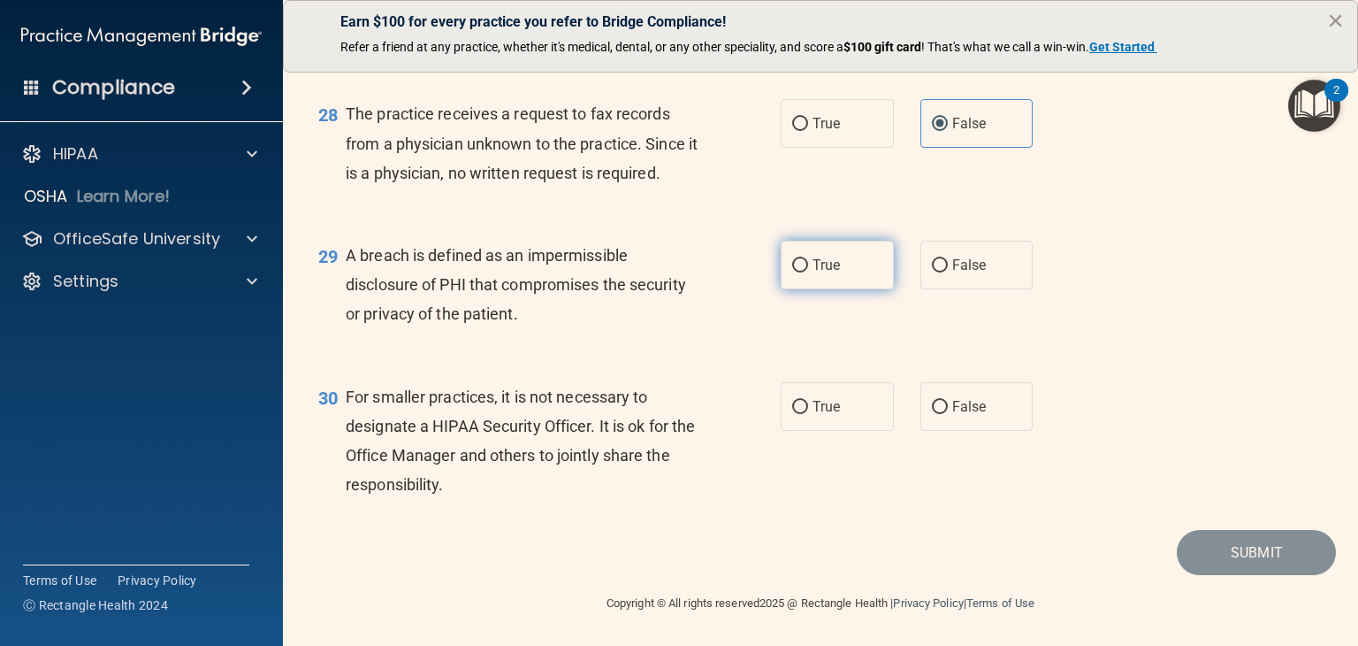
click at [826, 280] on label "True" at bounding box center [837, 265] width 113 height 49
click at [808, 272] on input "True" at bounding box center [800, 265] width 16 height 13
radio input "true"
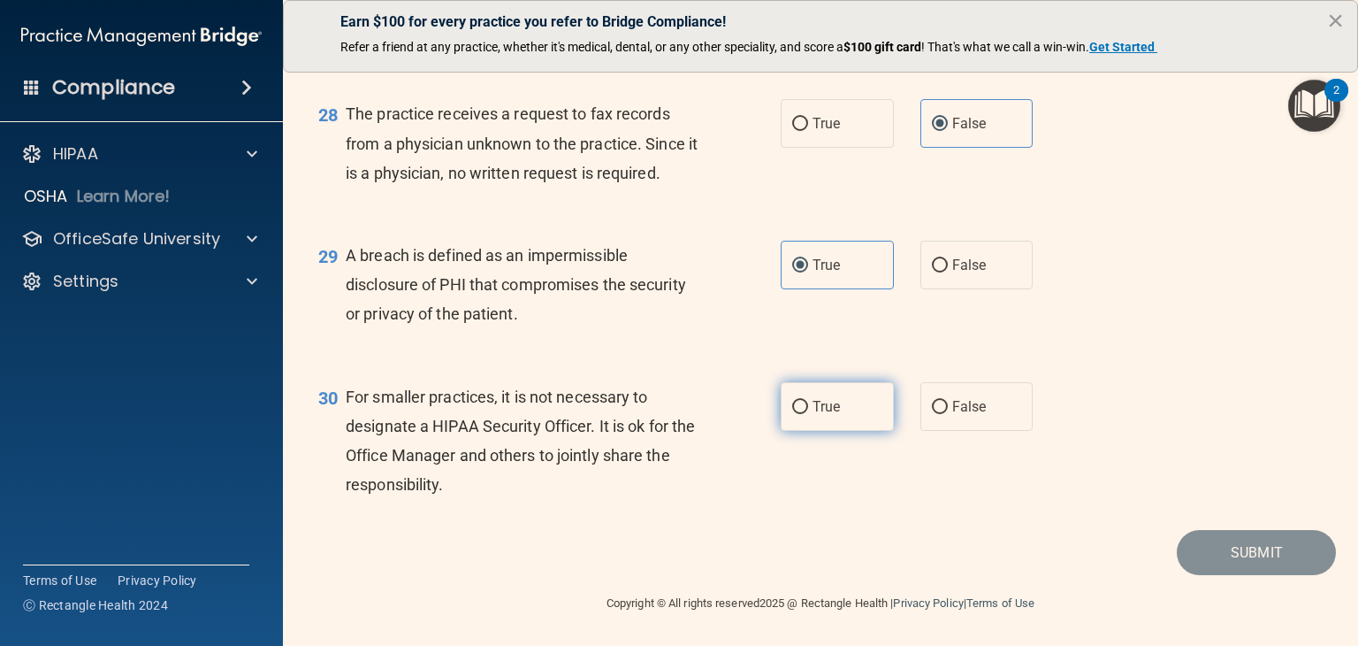
click at [817, 408] on span "True" at bounding box center [826, 406] width 27 height 17
click at [808, 408] on input "True" at bounding box center [800, 407] width 16 height 13
radio input "true"
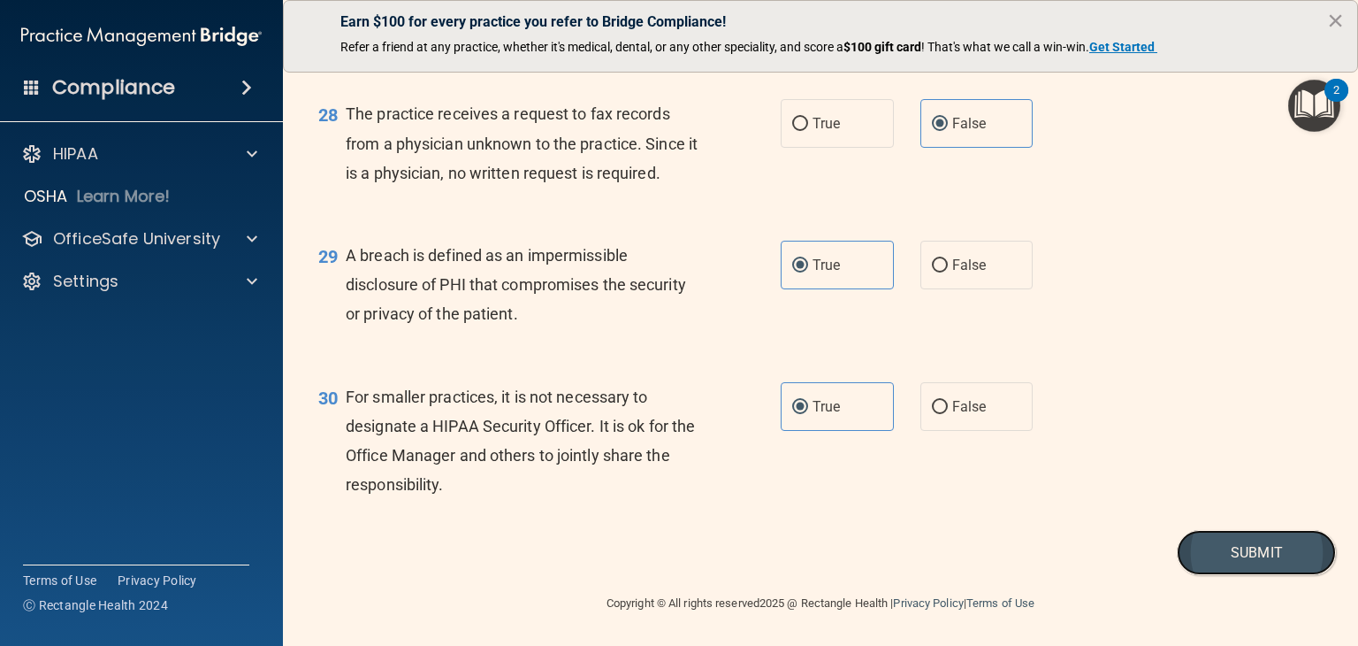
click at [1209, 544] on button "Submit" at bounding box center [1256, 552] width 159 height 45
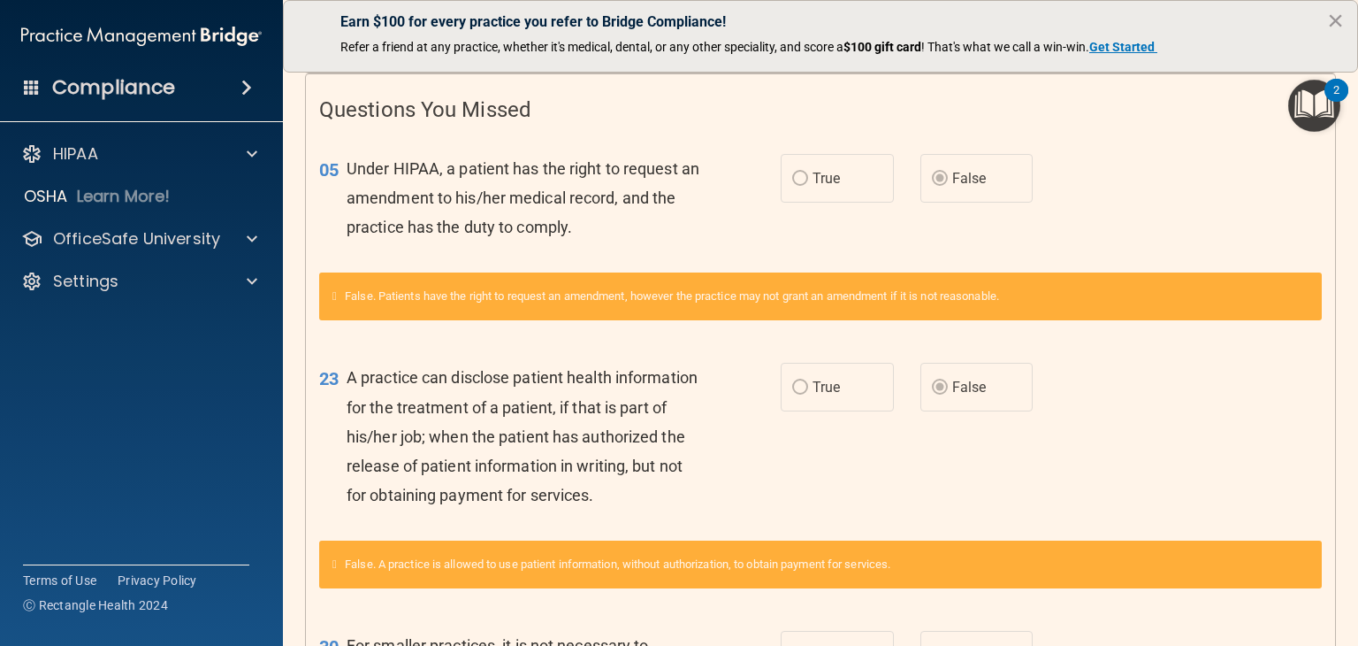
scroll to position [354, 0]
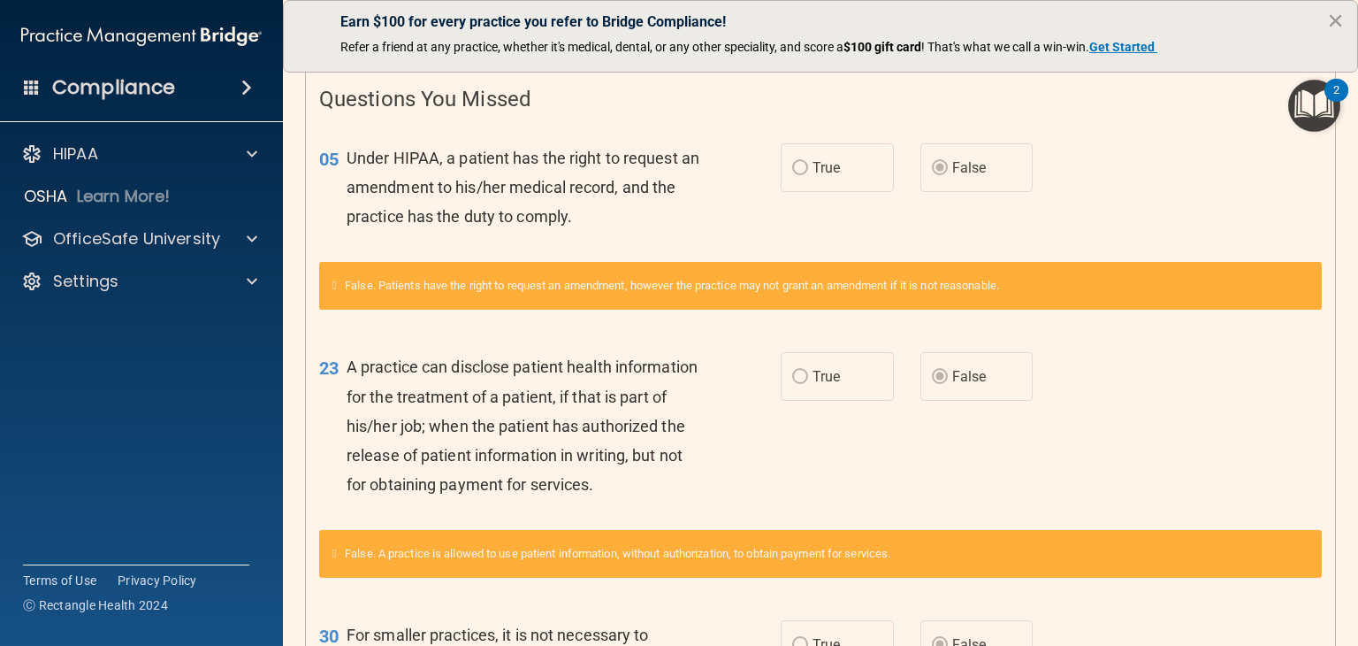
click at [853, 171] on label "True" at bounding box center [837, 167] width 113 height 49
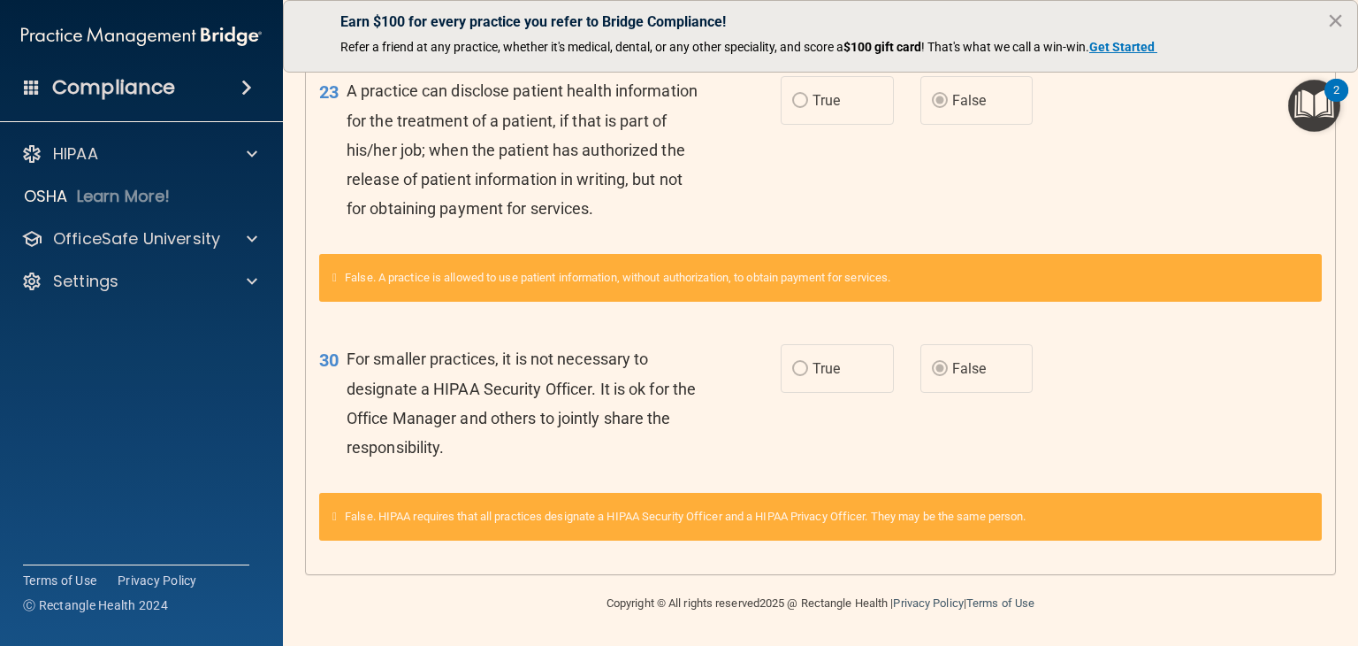
scroll to position [0, 0]
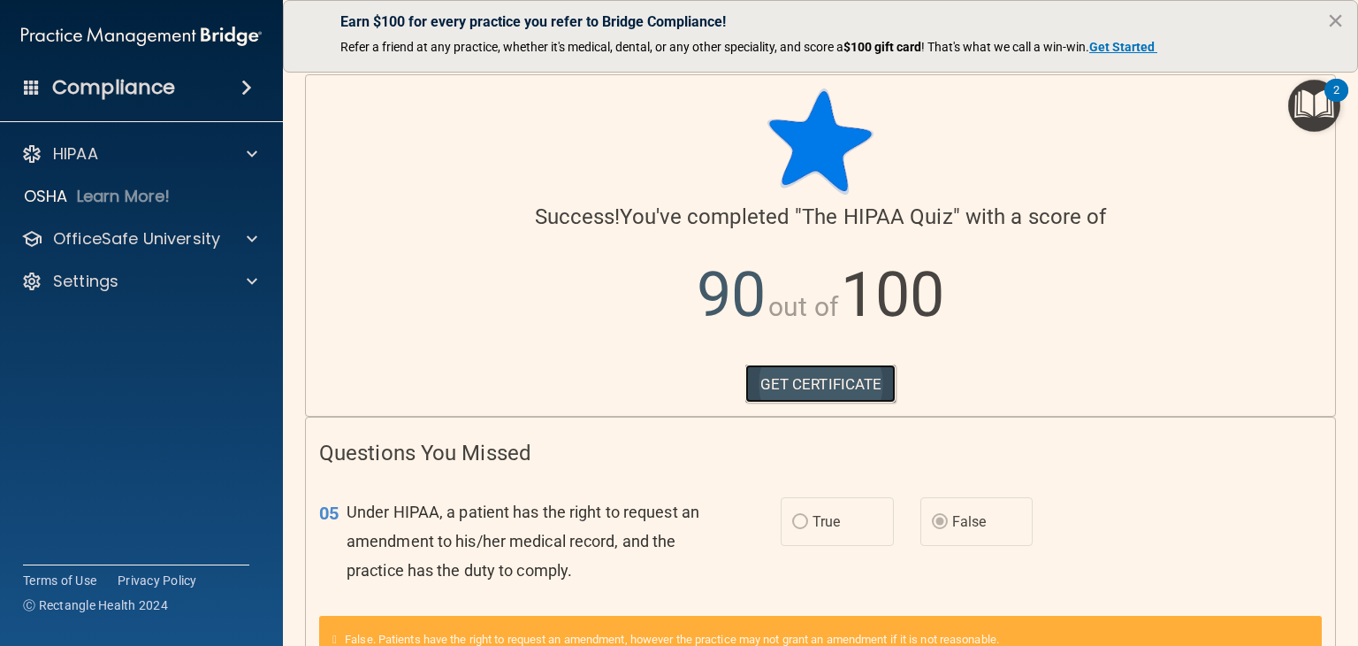
click at [834, 385] on link "GET CERTIFICATE" at bounding box center [821, 383] width 151 height 39
click at [1318, 96] on img "Open Resource Center, 2 new notifications" at bounding box center [1315, 106] width 52 height 52
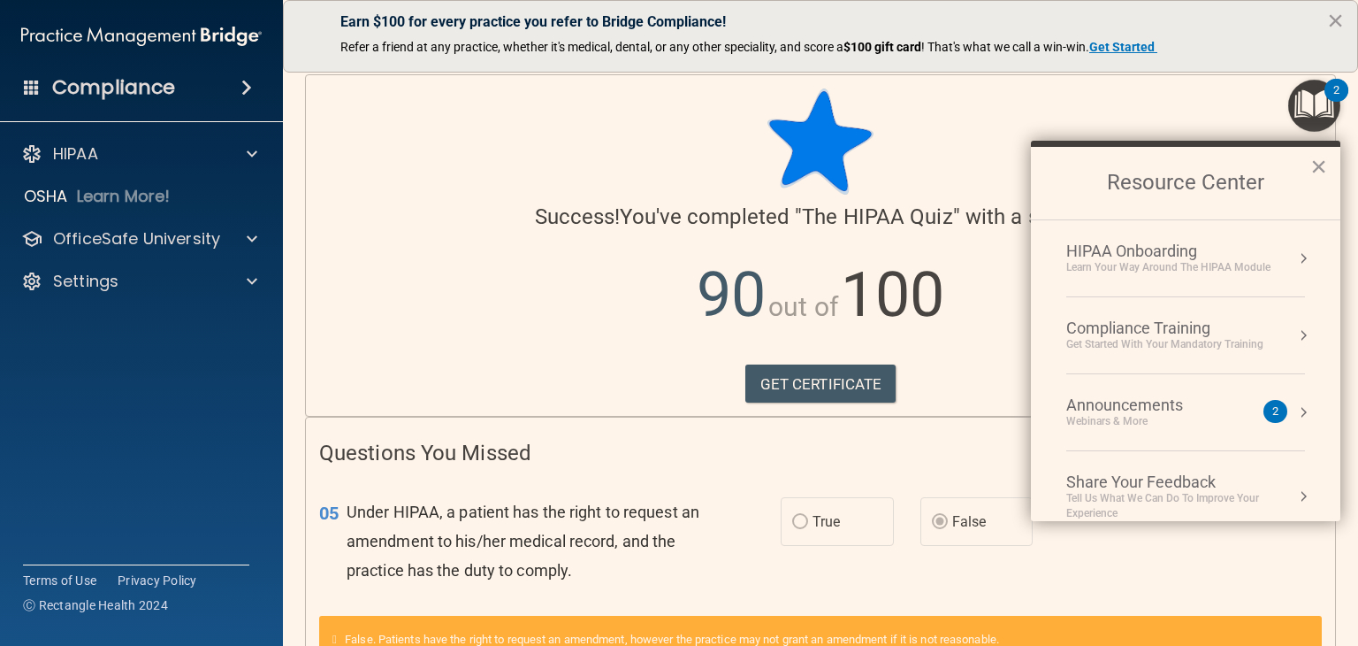
click at [1155, 324] on div "Compliance Training" at bounding box center [1165, 327] width 197 height 19
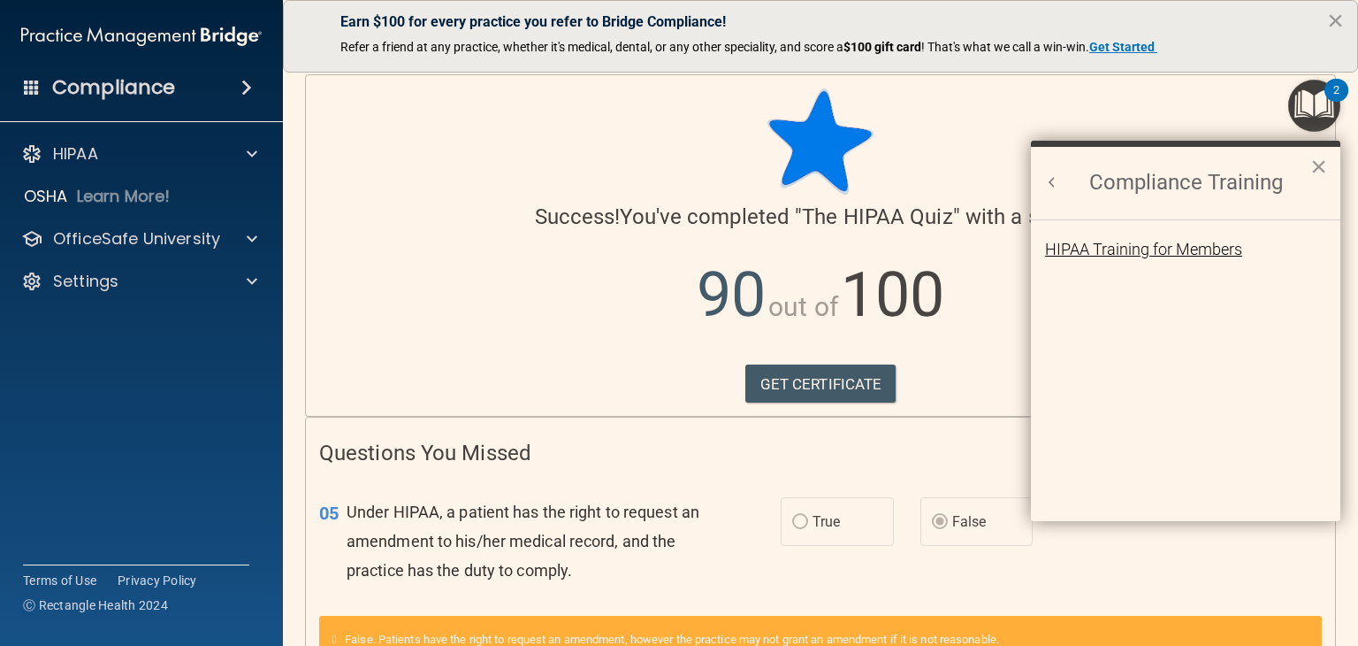
click at [1151, 249] on div "HIPAA Training for Members" at bounding box center [1143, 249] width 197 height 16
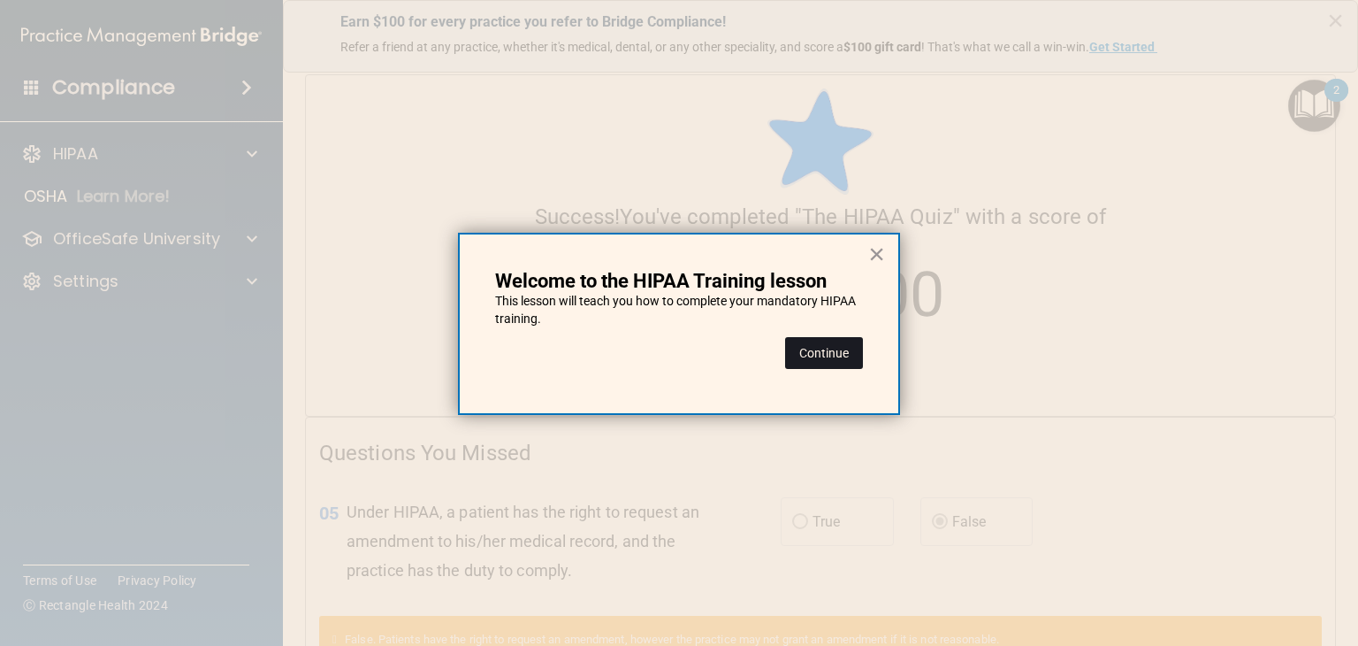
click at [807, 347] on button "Continue" at bounding box center [824, 353] width 78 height 32
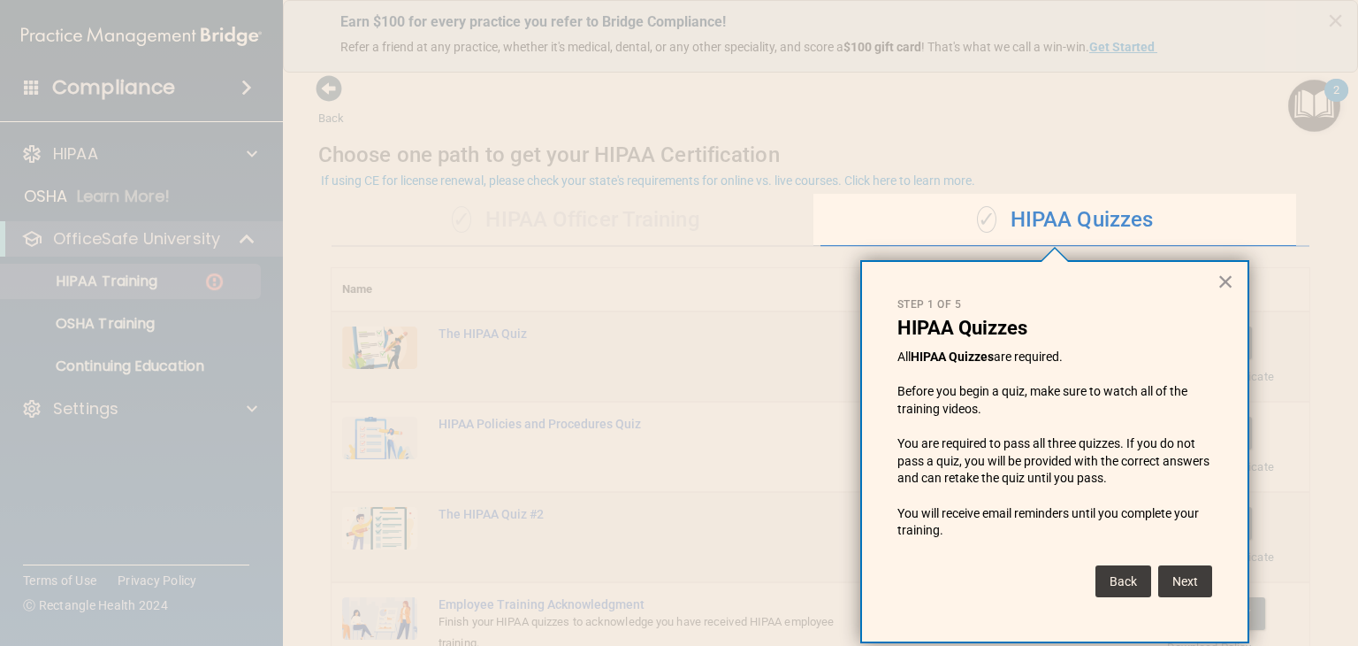
click at [1220, 287] on button "×" at bounding box center [1226, 281] width 17 height 28
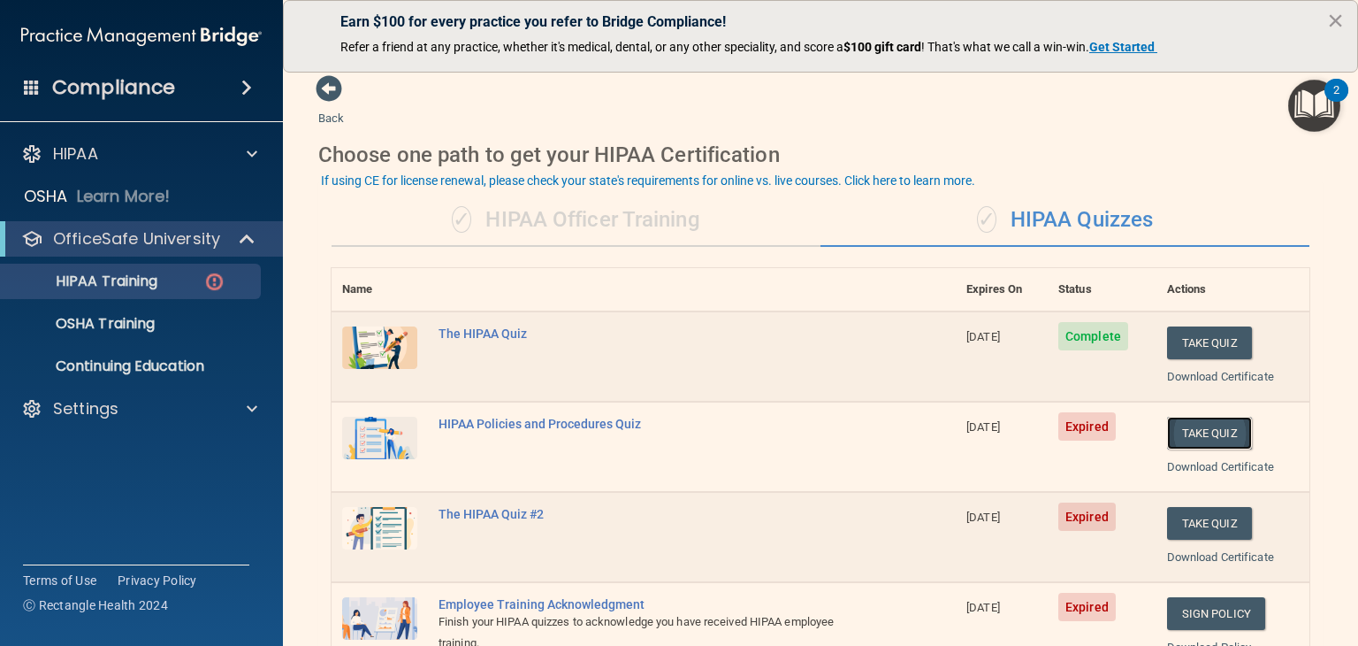
click at [1201, 427] on button "Take Quiz" at bounding box center [1209, 433] width 85 height 33
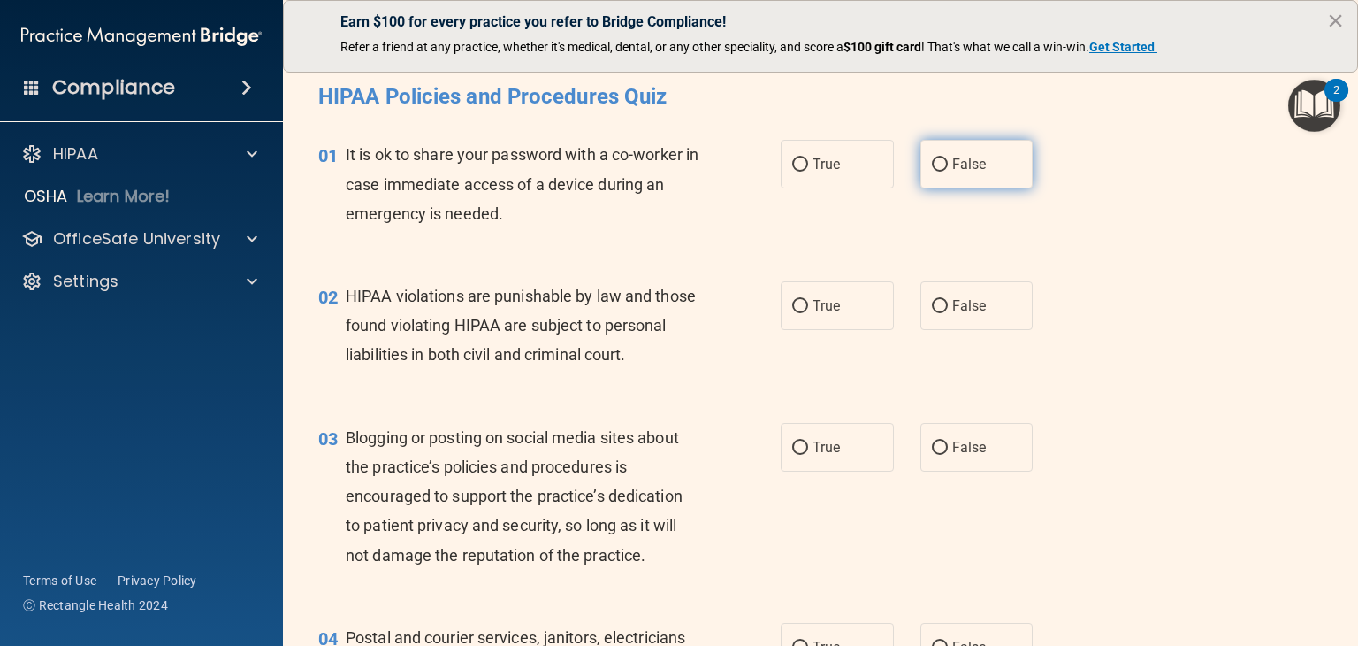
click at [954, 166] on span "False" at bounding box center [969, 164] width 34 height 17
click at [948, 166] on input "False" at bounding box center [940, 164] width 16 height 13
radio input "true"
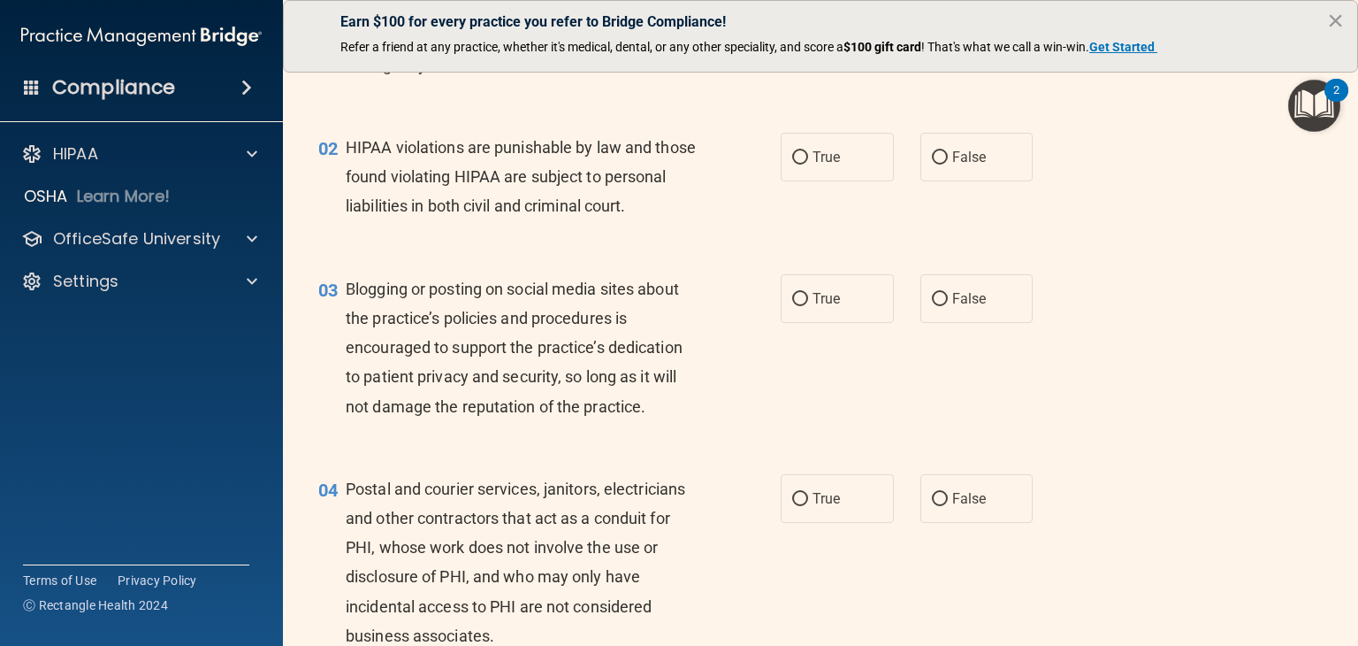
scroll to position [177, 0]
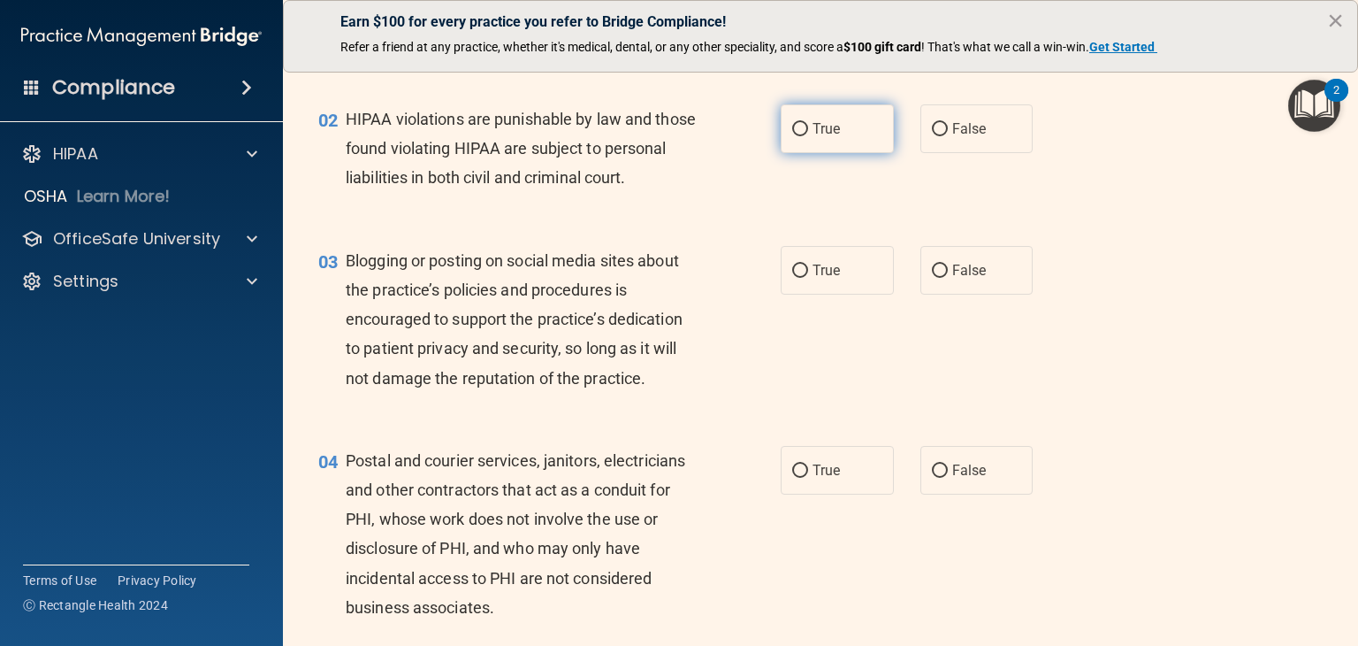
click at [814, 129] on span "True" at bounding box center [826, 128] width 27 height 17
click at [808, 129] on input "True" at bounding box center [800, 129] width 16 height 13
radio input "true"
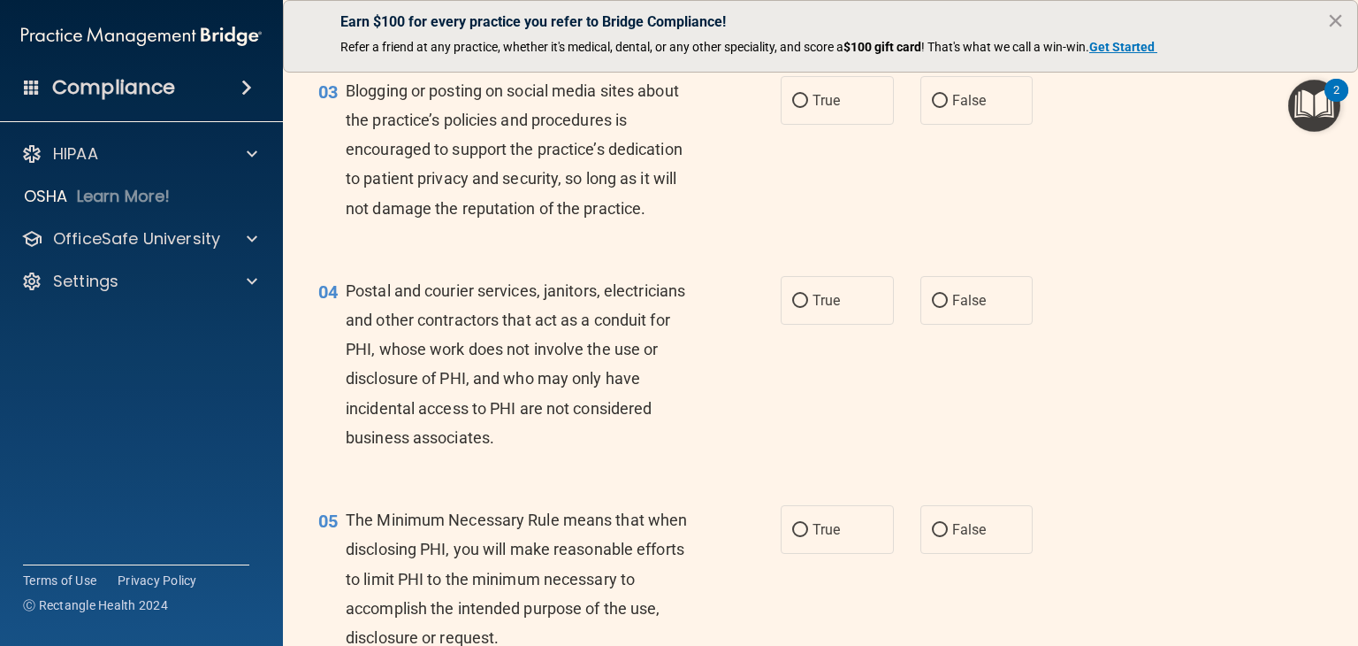
scroll to position [354, 0]
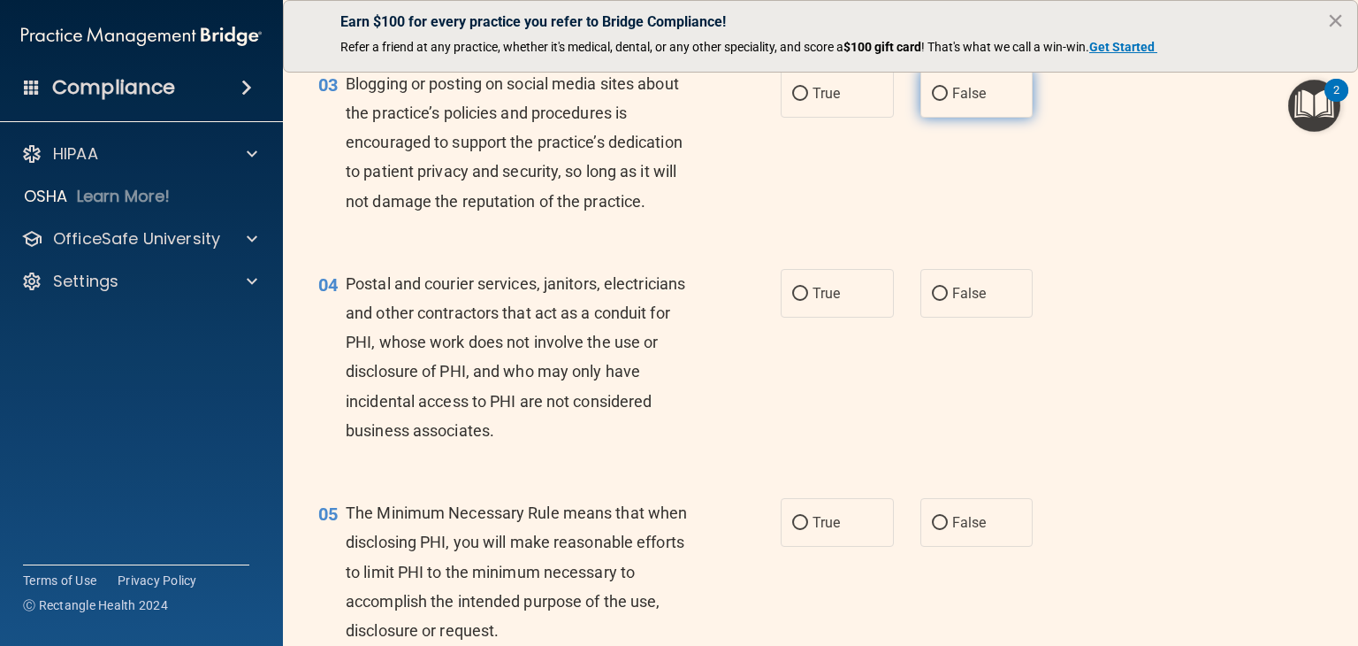
click at [967, 118] on label "False" at bounding box center [977, 93] width 113 height 49
click at [948, 101] on input "False" at bounding box center [940, 94] width 16 height 13
radio input "true"
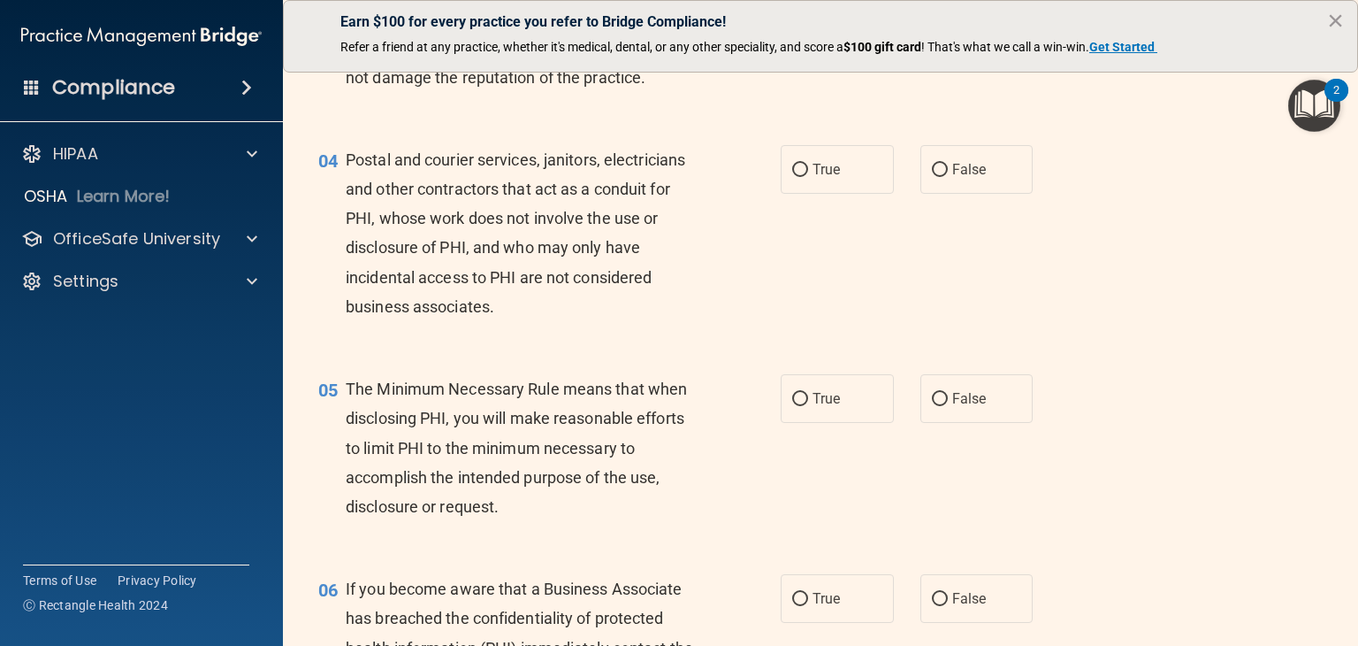
scroll to position [531, 0]
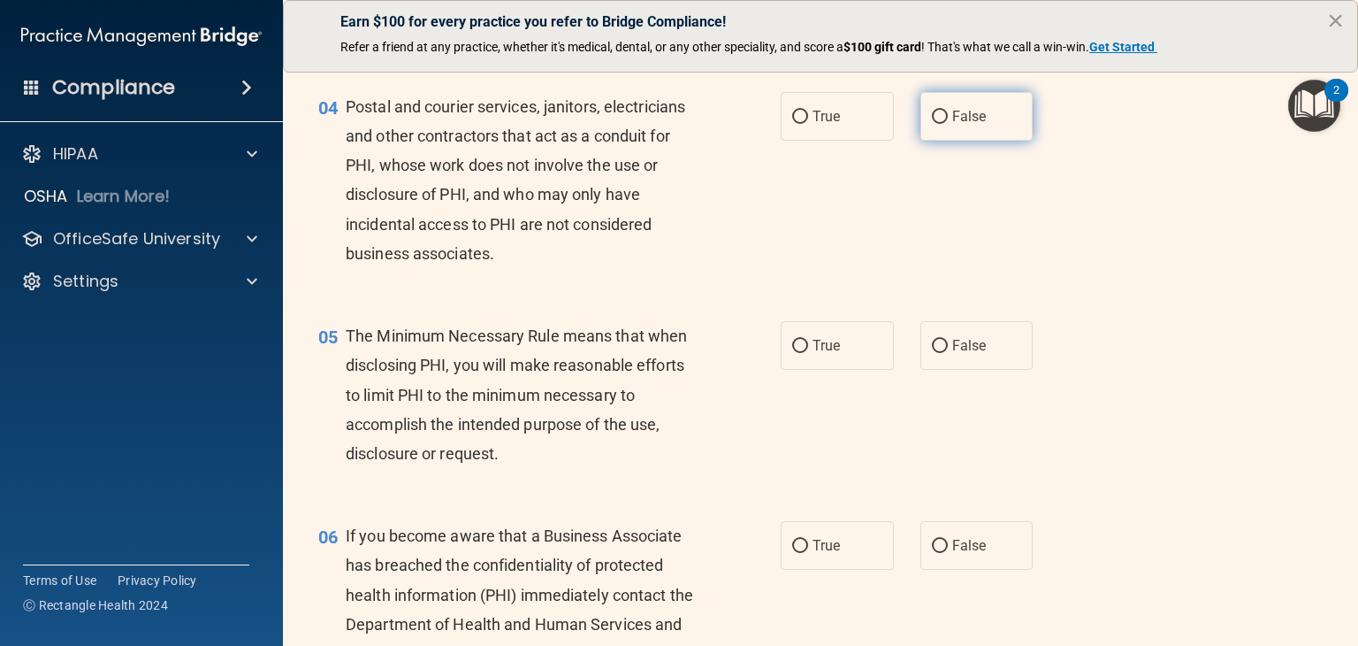
click at [945, 141] on label "False" at bounding box center [977, 116] width 113 height 49
click at [945, 124] on input "False" at bounding box center [940, 117] width 16 height 13
radio input "true"
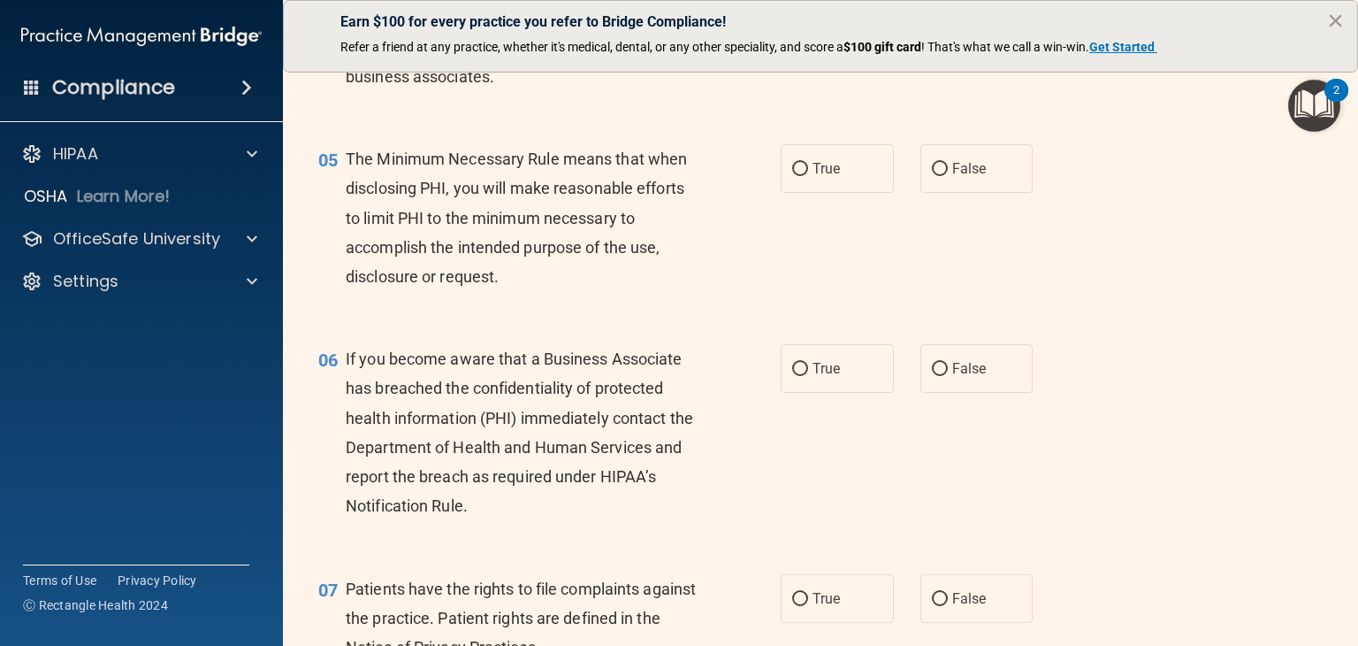
scroll to position [796, 0]
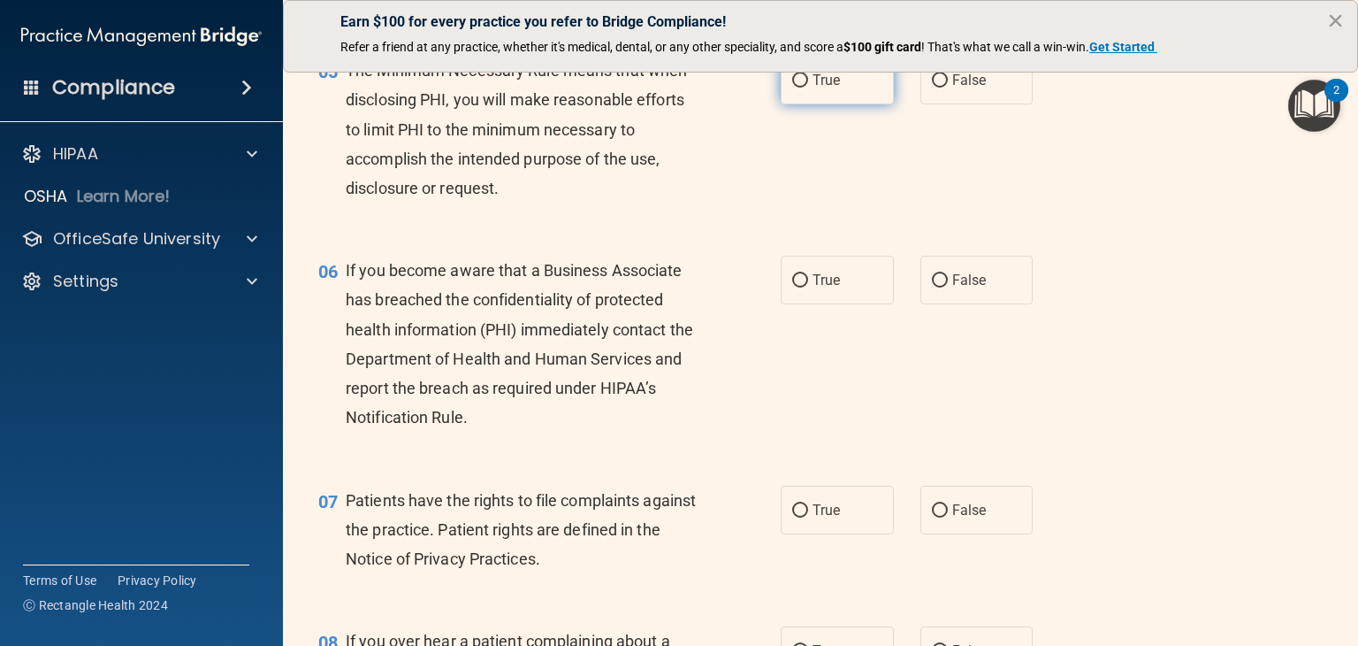
click at [816, 88] on span "True" at bounding box center [826, 80] width 27 height 17
click at [808, 88] on input "True" at bounding box center [800, 80] width 16 height 13
radio input "true"
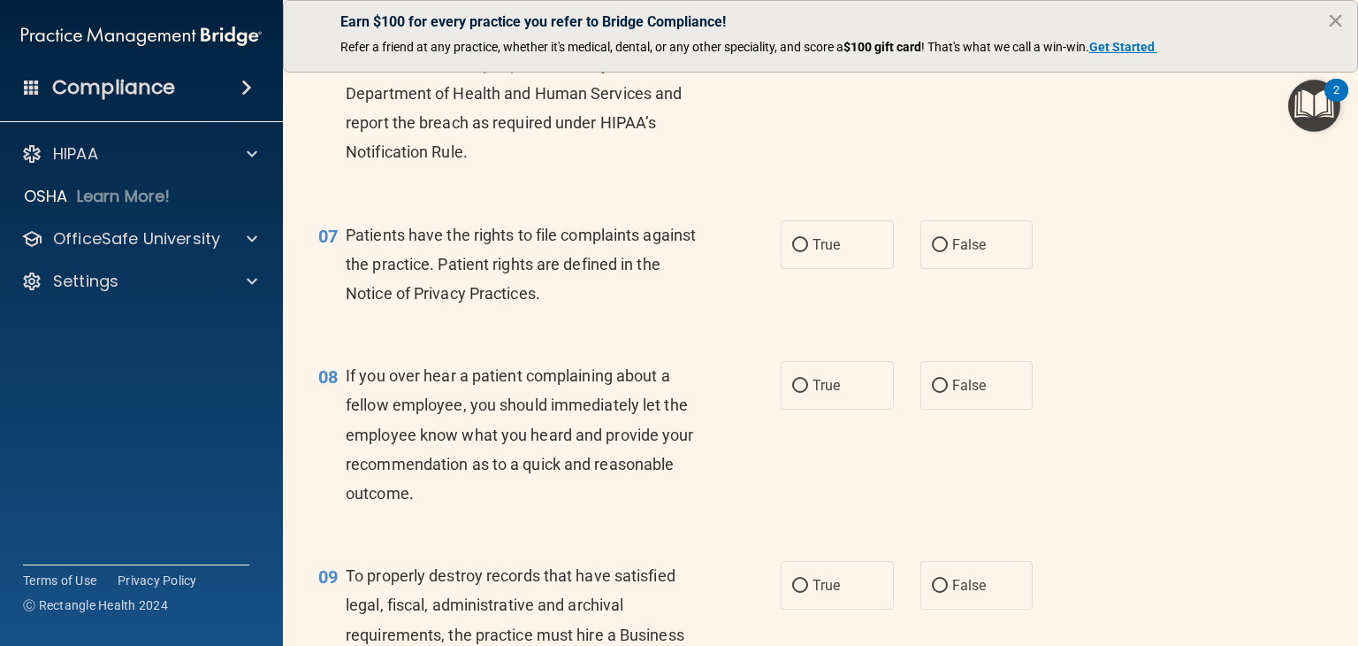
scroll to position [973, 0]
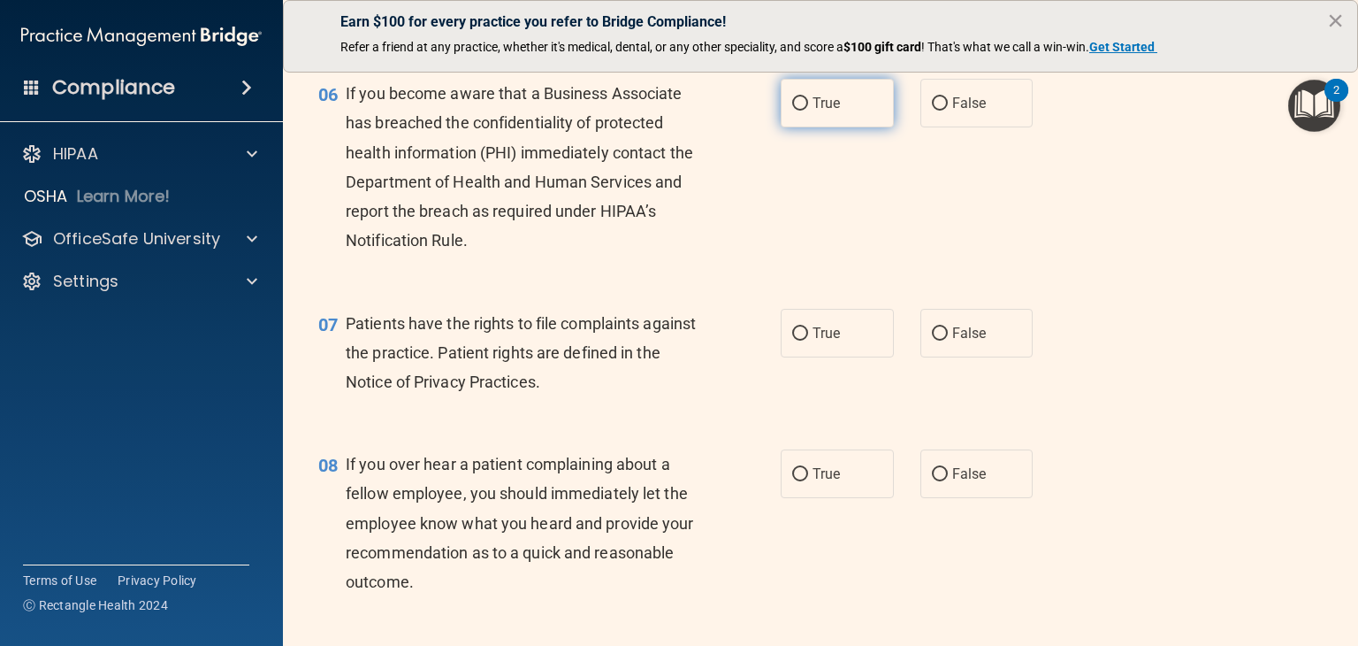
click at [817, 117] on label "True" at bounding box center [837, 103] width 113 height 49
click at [808, 111] on input "True" at bounding box center [800, 103] width 16 height 13
radio input "true"
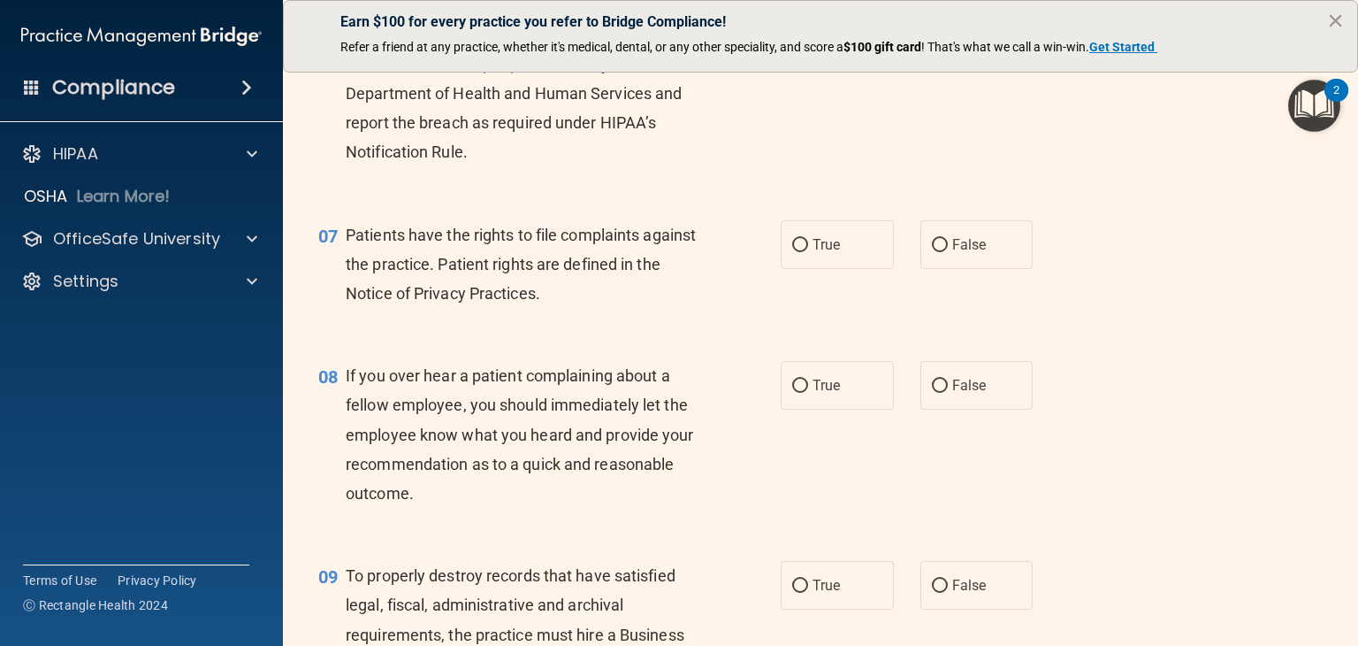
scroll to position [1150, 0]
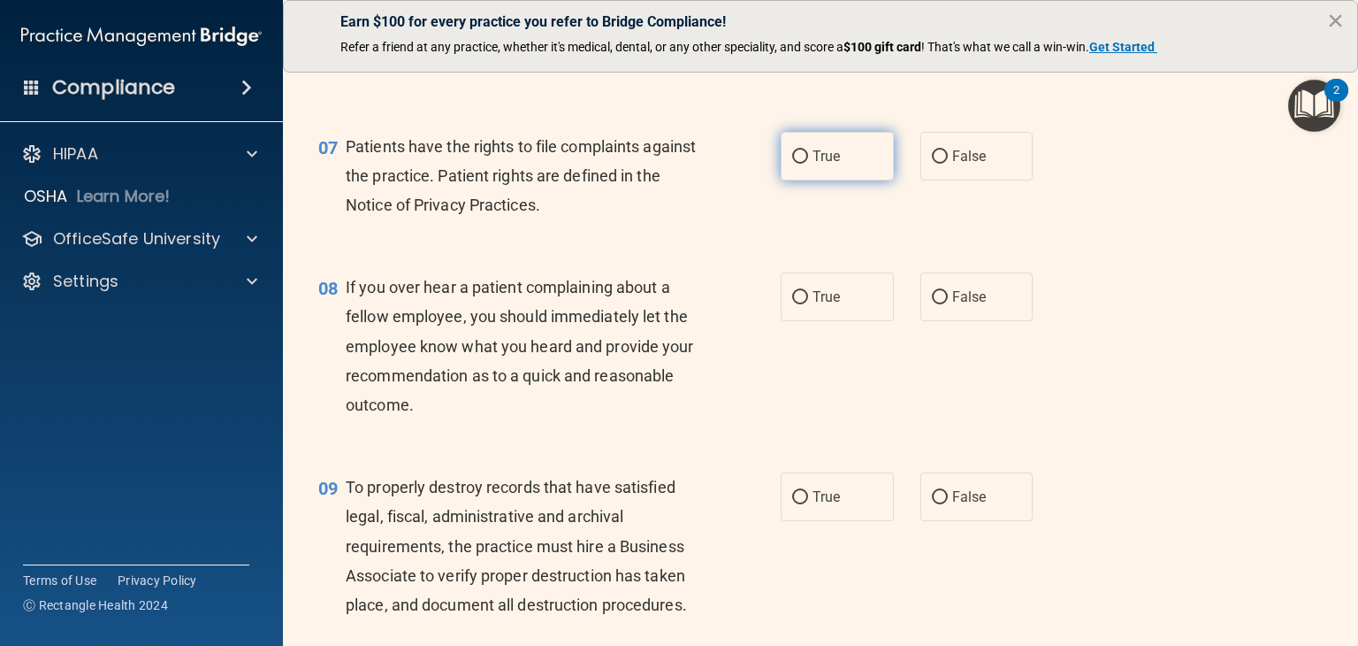
click at [813, 180] on label "True" at bounding box center [837, 156] width 113 height 49
click at [808, 164] on input "True" at bounding box center [800, 156] width 16 height 13
radio input "true"
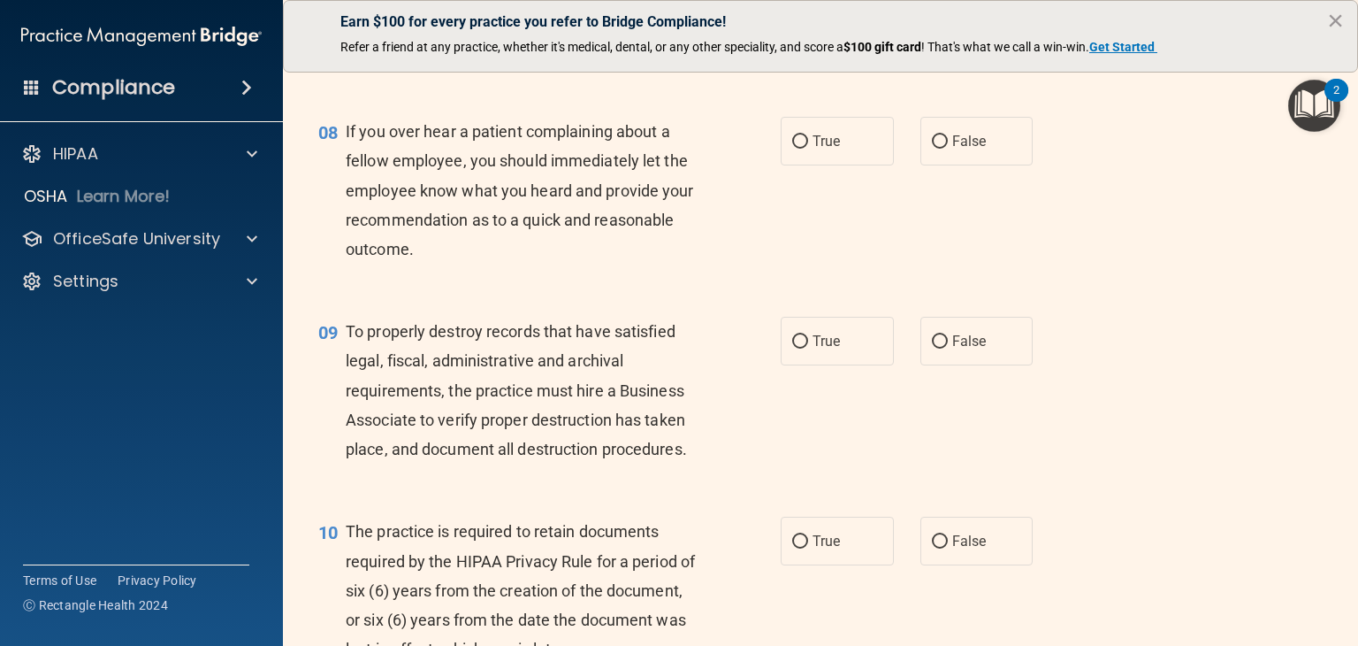
scroll to position [1327, 0]
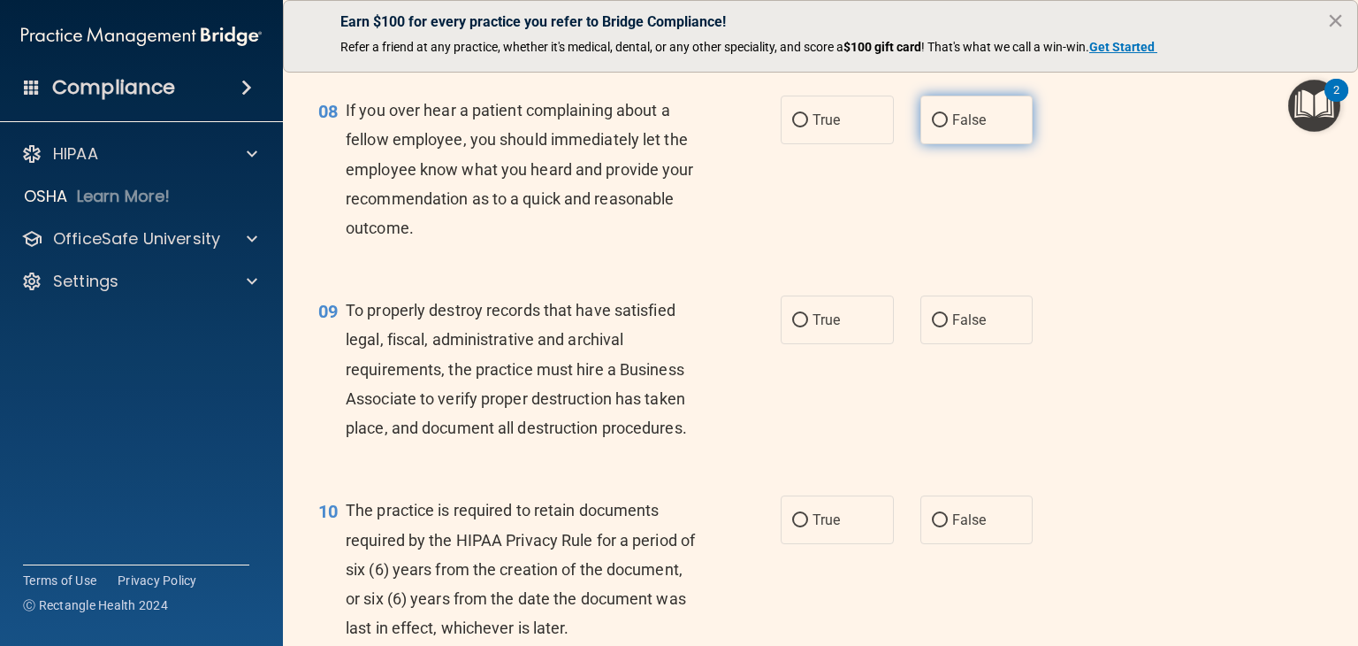
click at [976, 128] on span "False" at bounding box center [969, 119] width 34 height 17
click at [948, 127] on input "False" at bounding box center [940, 120] width 16 height 13
radio input "true"
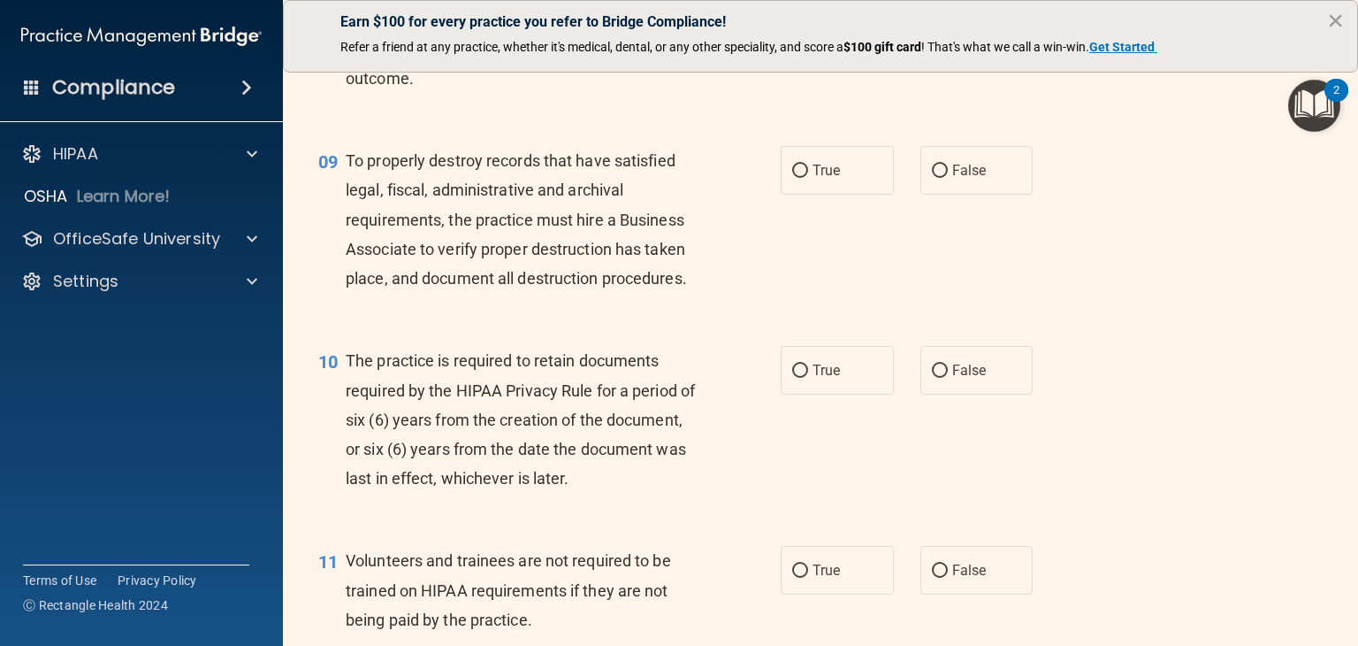
scroll to position [1503, 0]
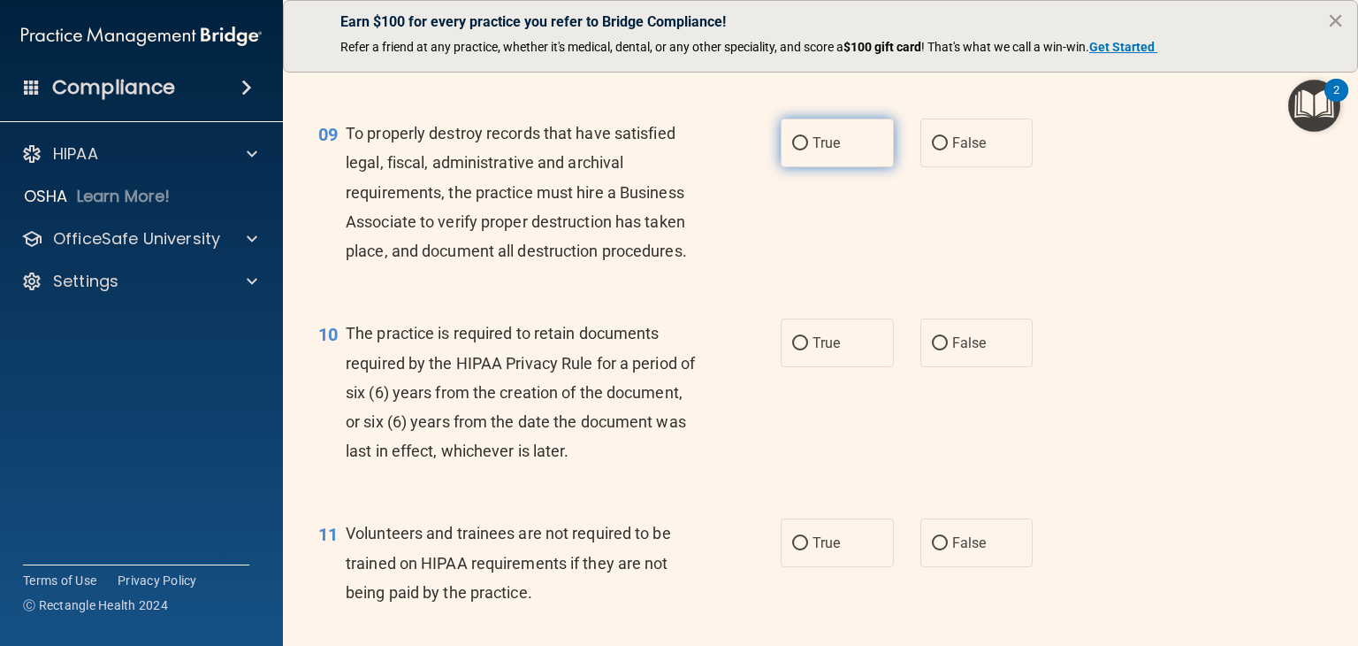
click at [817, 151] on span "True" at bounding box center [826, 142] width 27 height 17
click at [808, 150] on input "True" at bounding box center [800, 143] width 16 height 13
radio input "true"
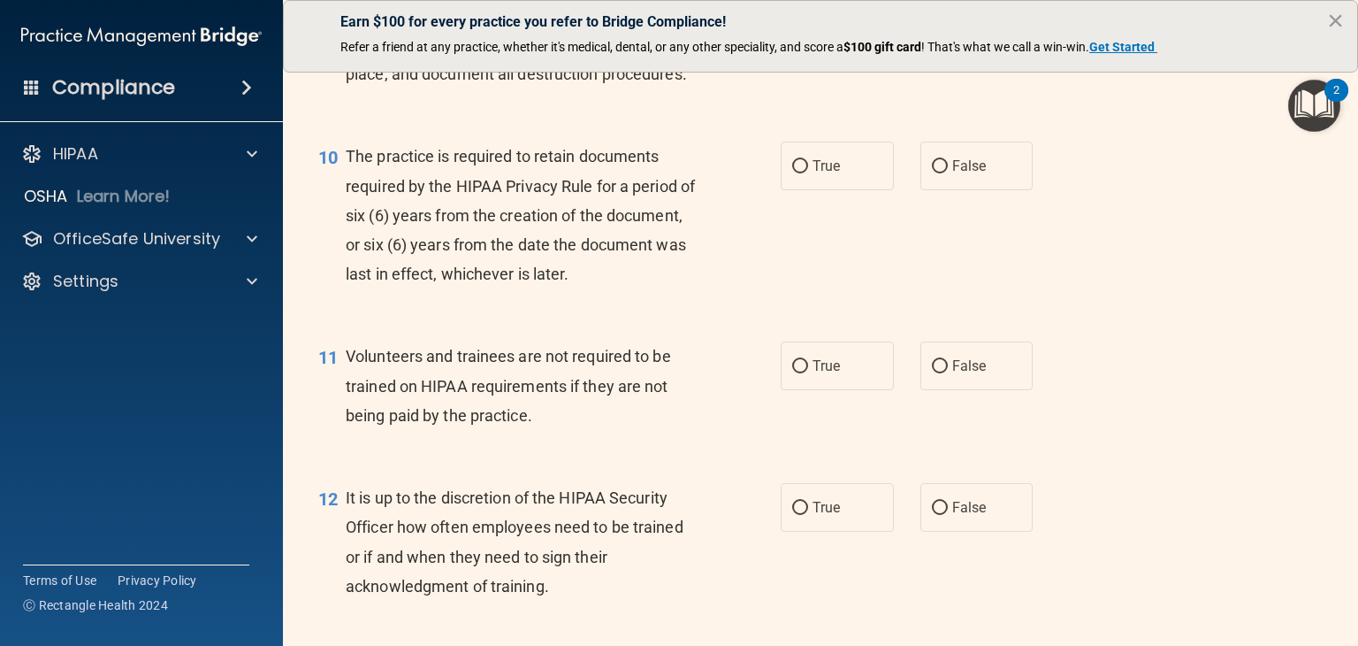
scroll to position [1769, 0]
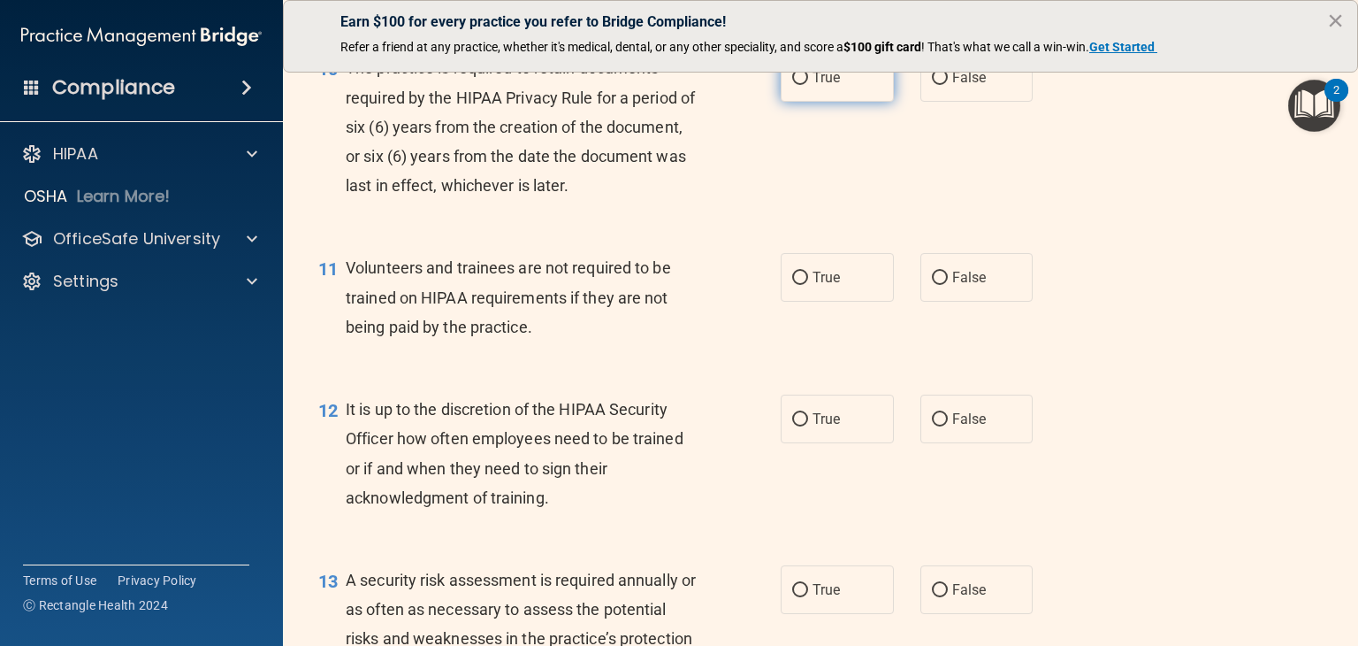
click at [822, 86] on span "True" at bounding box center [826, 77] width 27 height 17
click at [808, 85] on input "True" at bounding box center [800, 78] width 16 height 13
radio input "true"
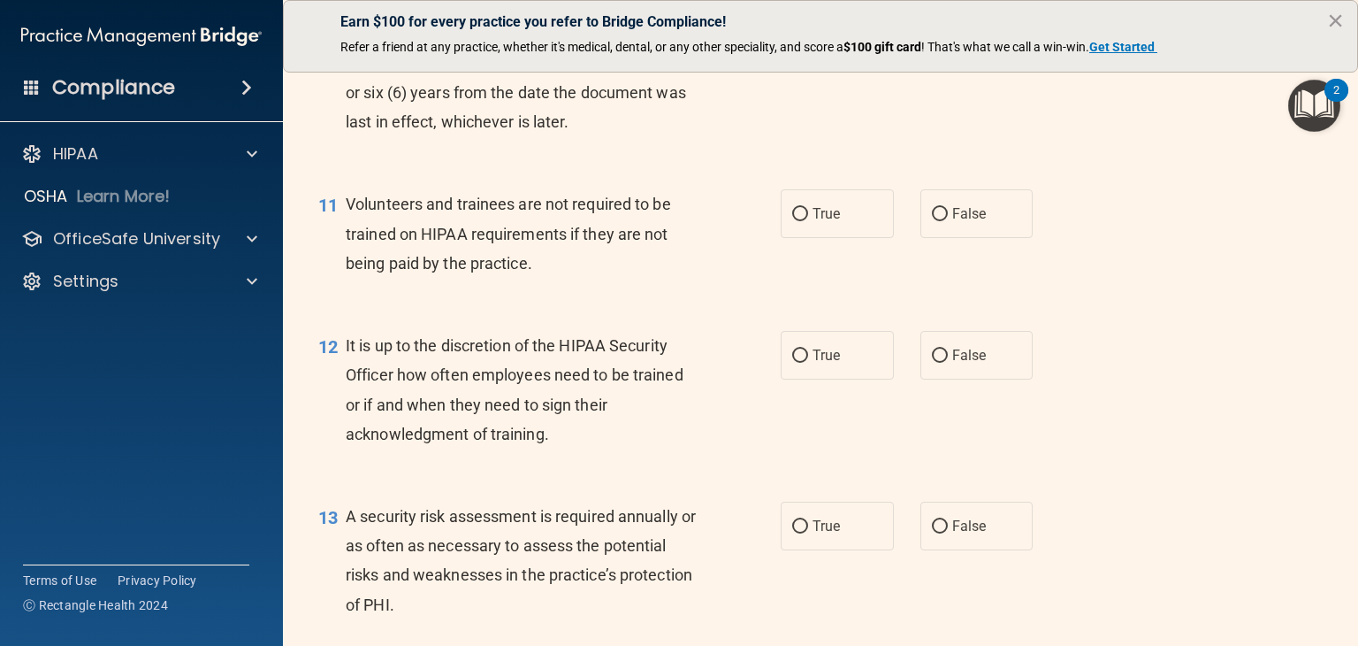
scroll to position [1946, 0]
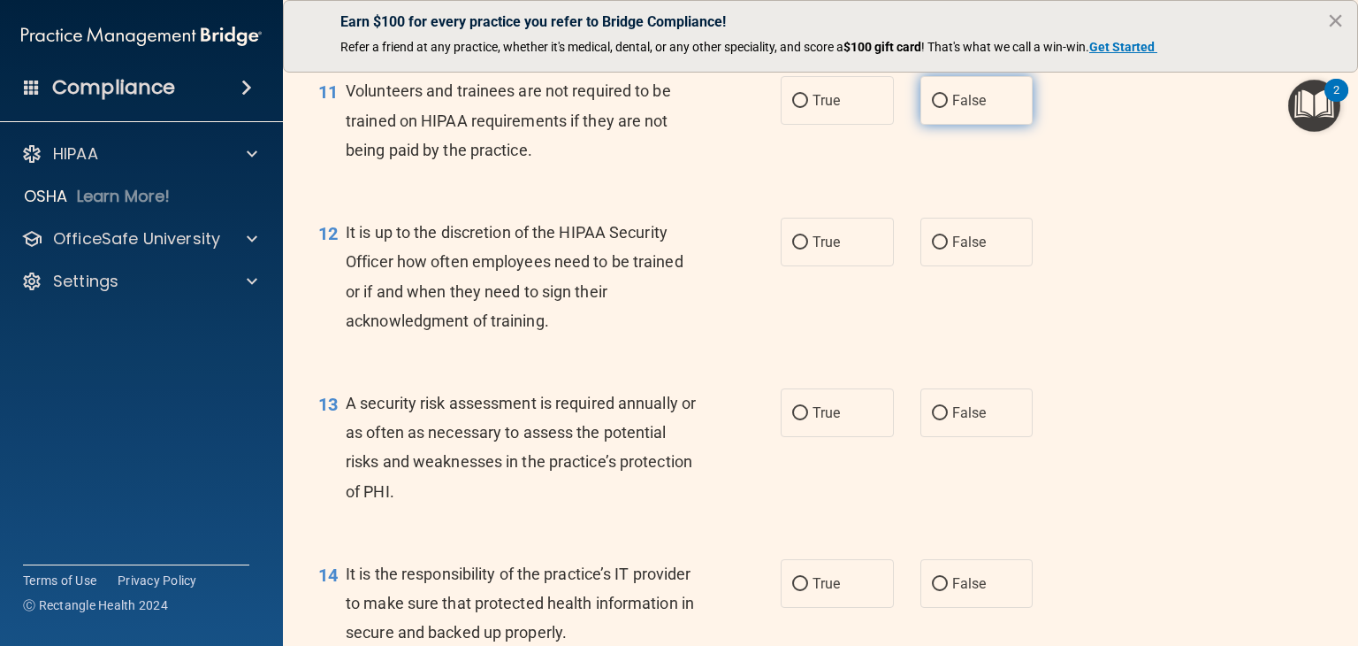
click at [983, 125] on label "False" at bounding box center [977, 100] width 113 height 49
click at [948, 108] on input "False" at bounding box center [940, 101] width 16 height 13
radio input "true"
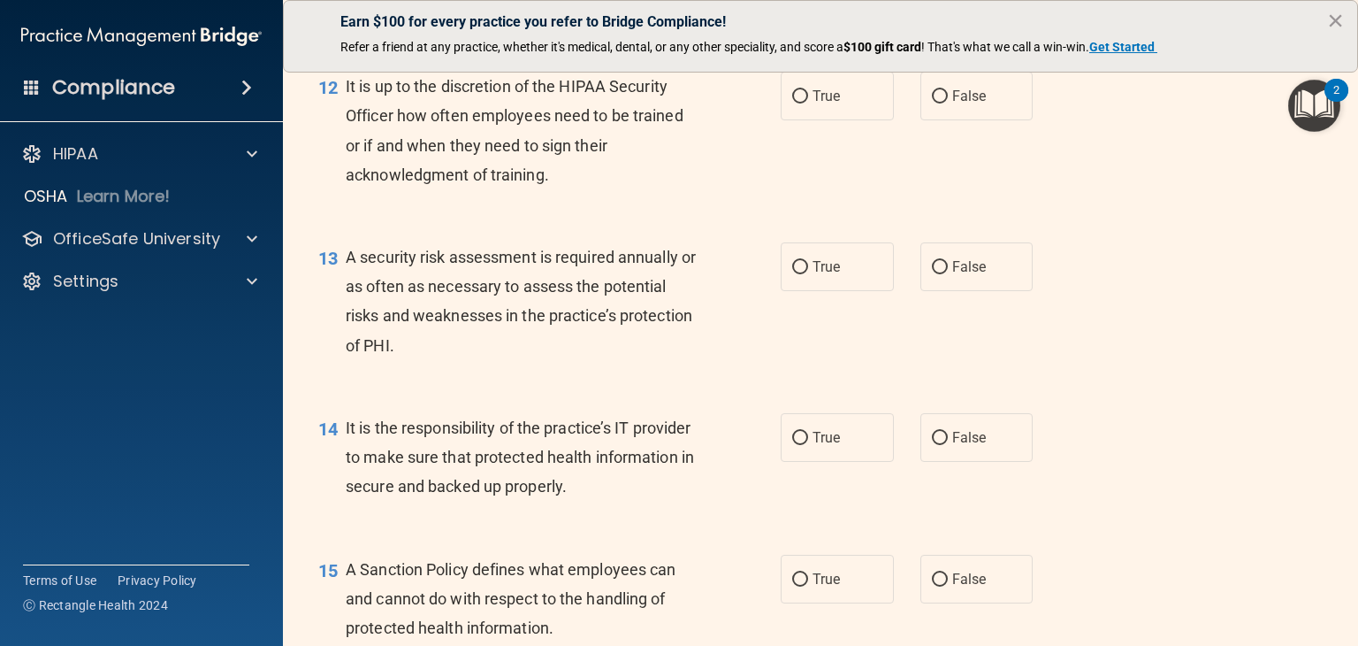
scroll to position [2122, 0]
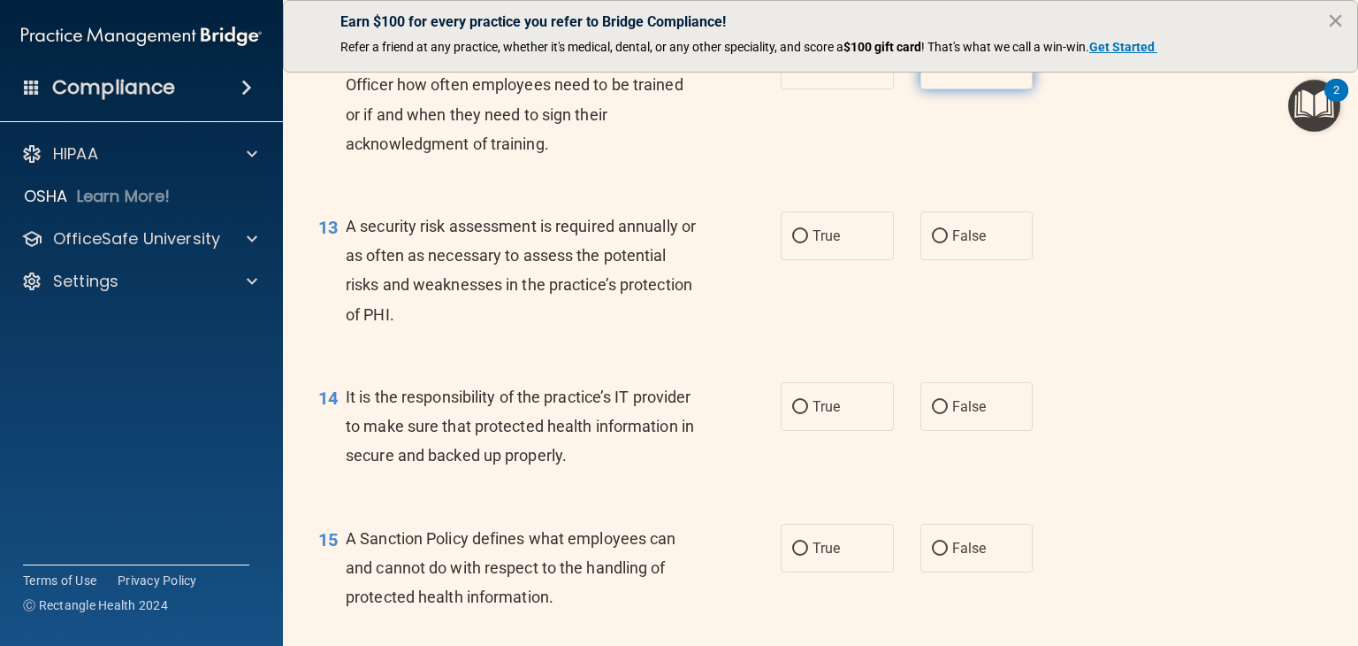
click at [952, 73] on span "False" at bounding box center [969, 65] width 34 height 17
click at [947, 73] on input "False" at bounding box center [940, 65] width 16 height 13
radio input "true"
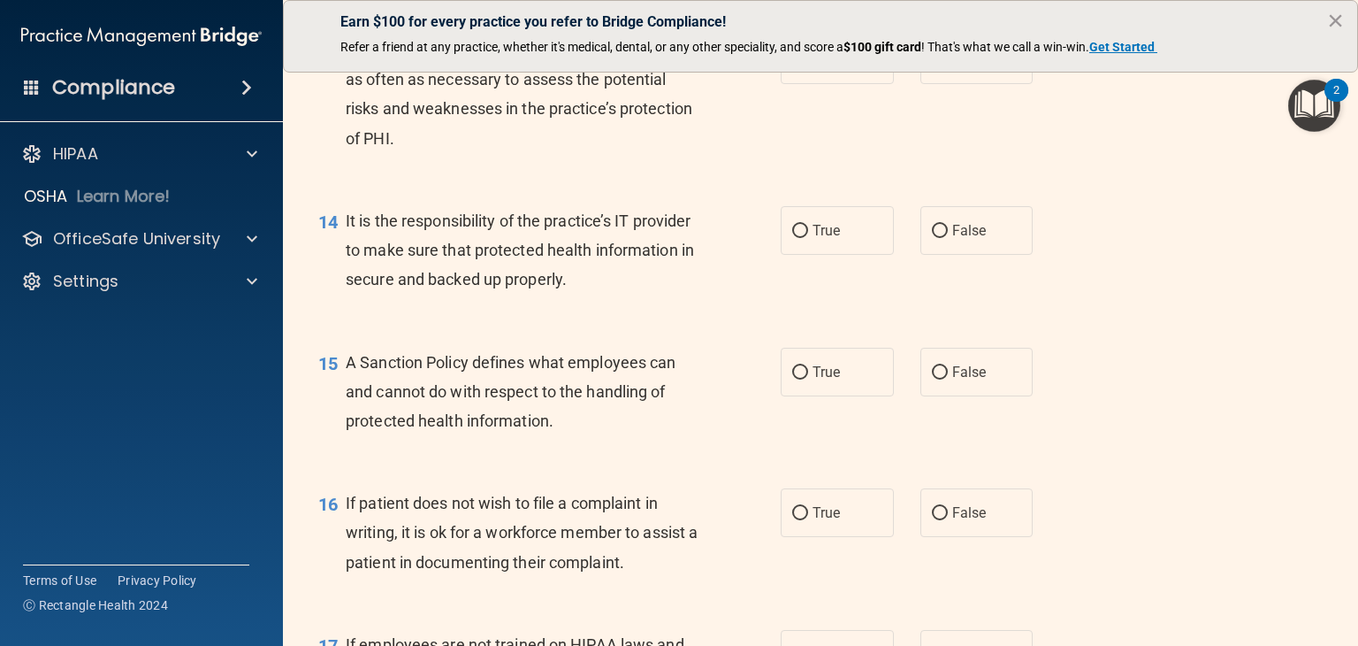
scroll to position [2299, 0]
click at [834, 83] on label "True" at bounding box center [837, 58] width 113 height 49
click at [808, 66] on input "True" at bounding box center [800, 59] width 16 height 13
radio input "true"
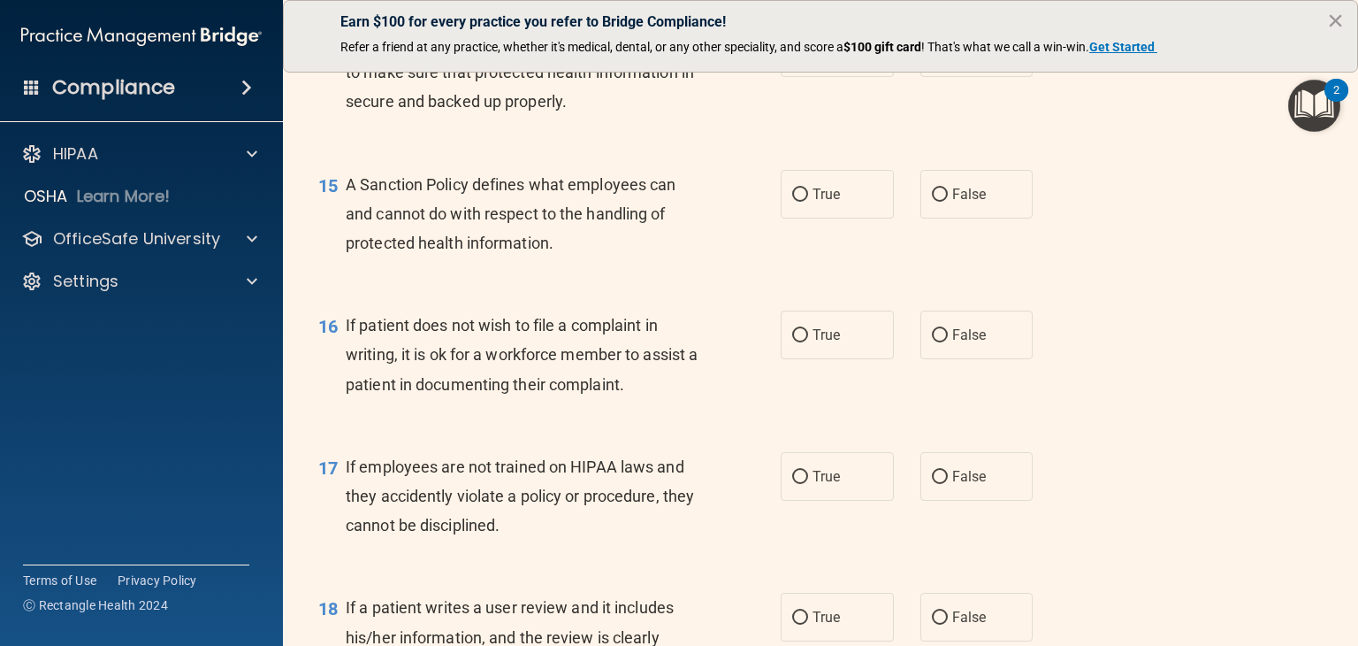
scroll to position [2388, 0]
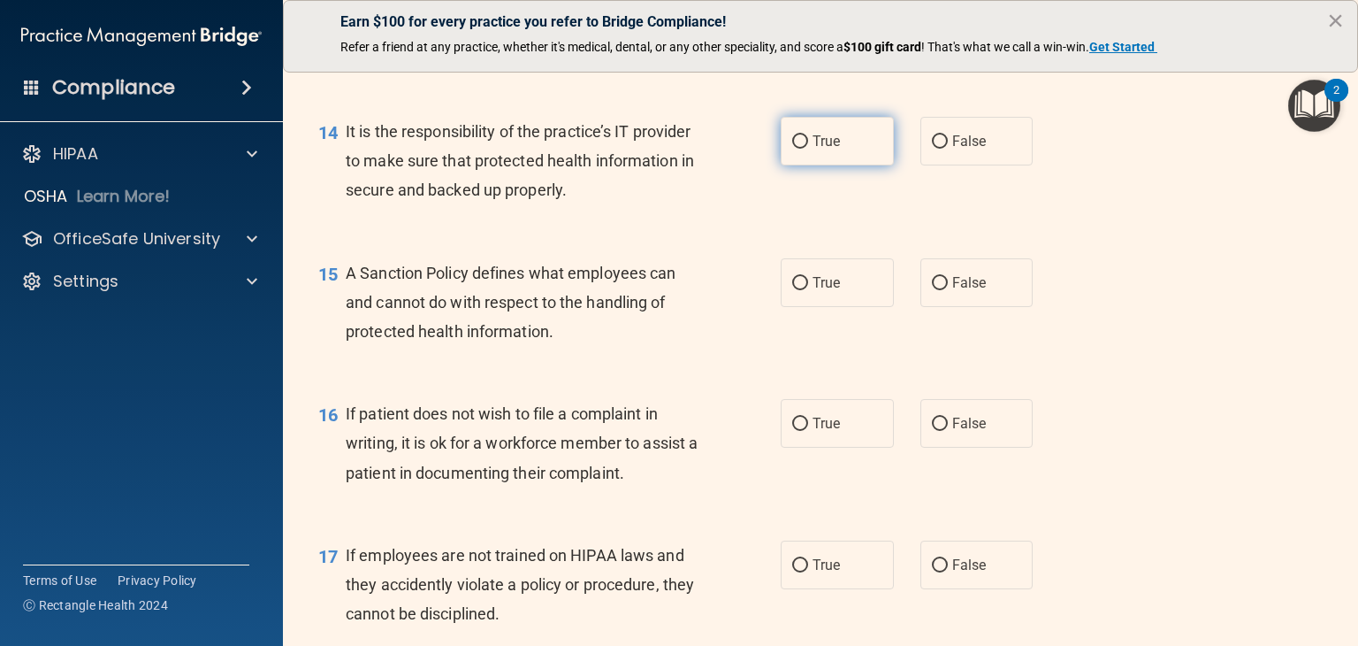
click at [837, 165] on label "True" at bounding box center [837, 141] width 113 height 49
click at [808, 149] on input "True" at bounding box center [800, 141] width 16 height 13
radio input "true"
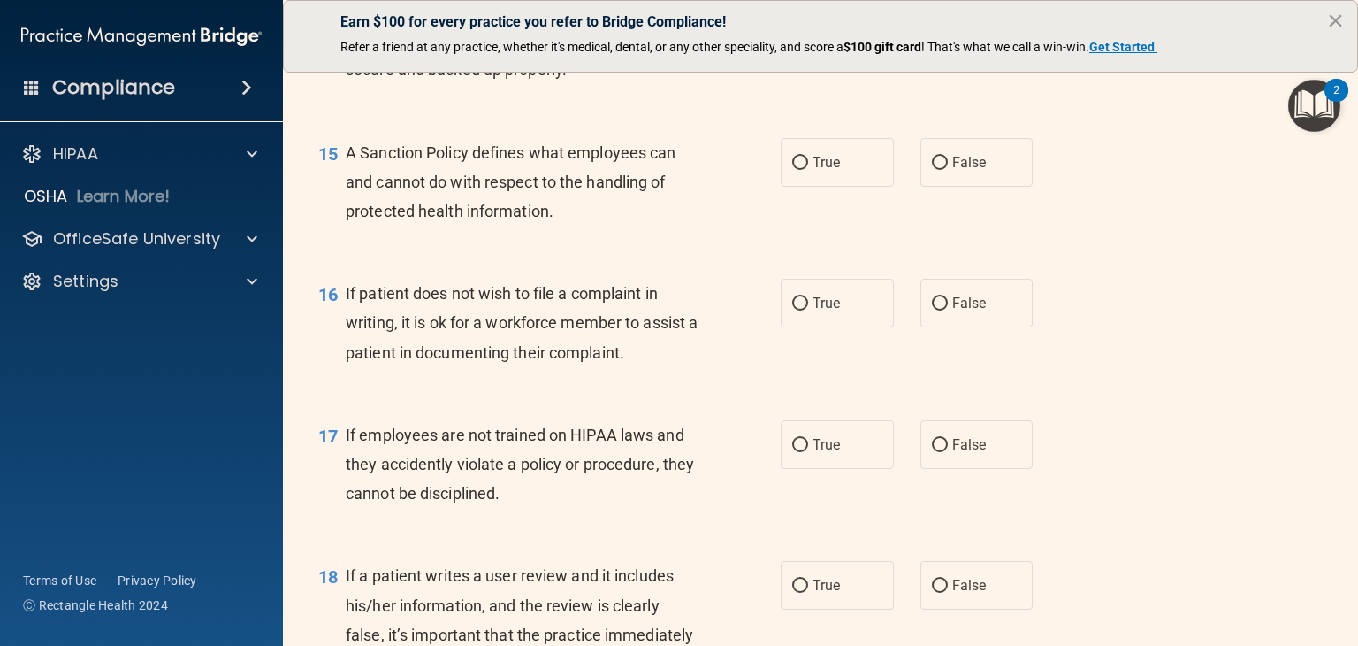
scroll to position [2565, 0]
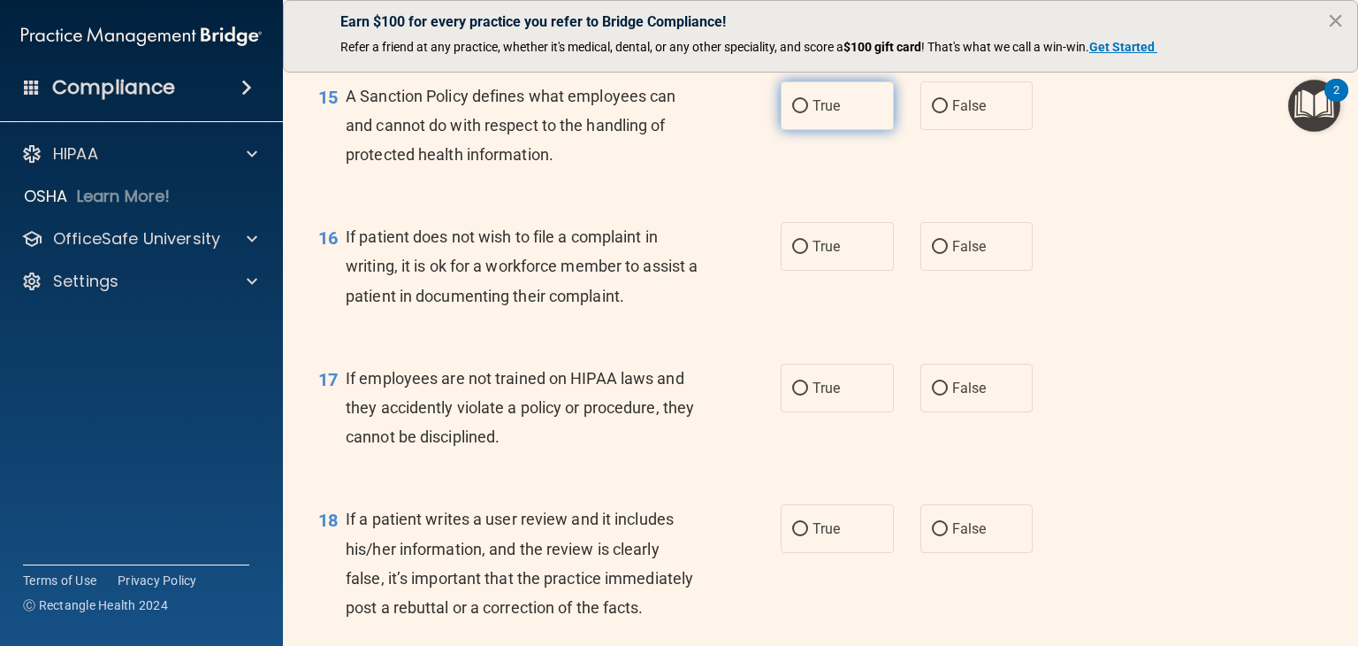
click at [823, 130] on label "True" at bounding box center [837, 105] width 113 height 49
click at [808, 113] on input "True" at bounding box center [800, 106] width 16 height 13
radio input "true"
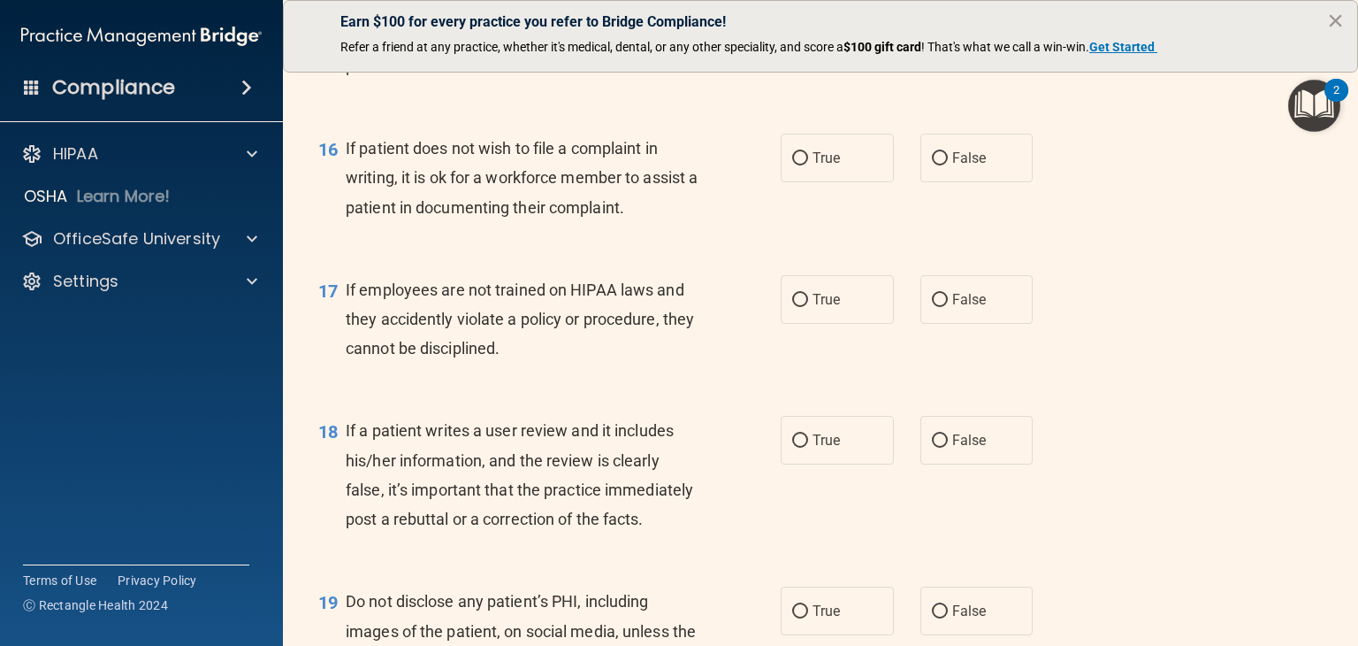
scroll to position [2742, 0]
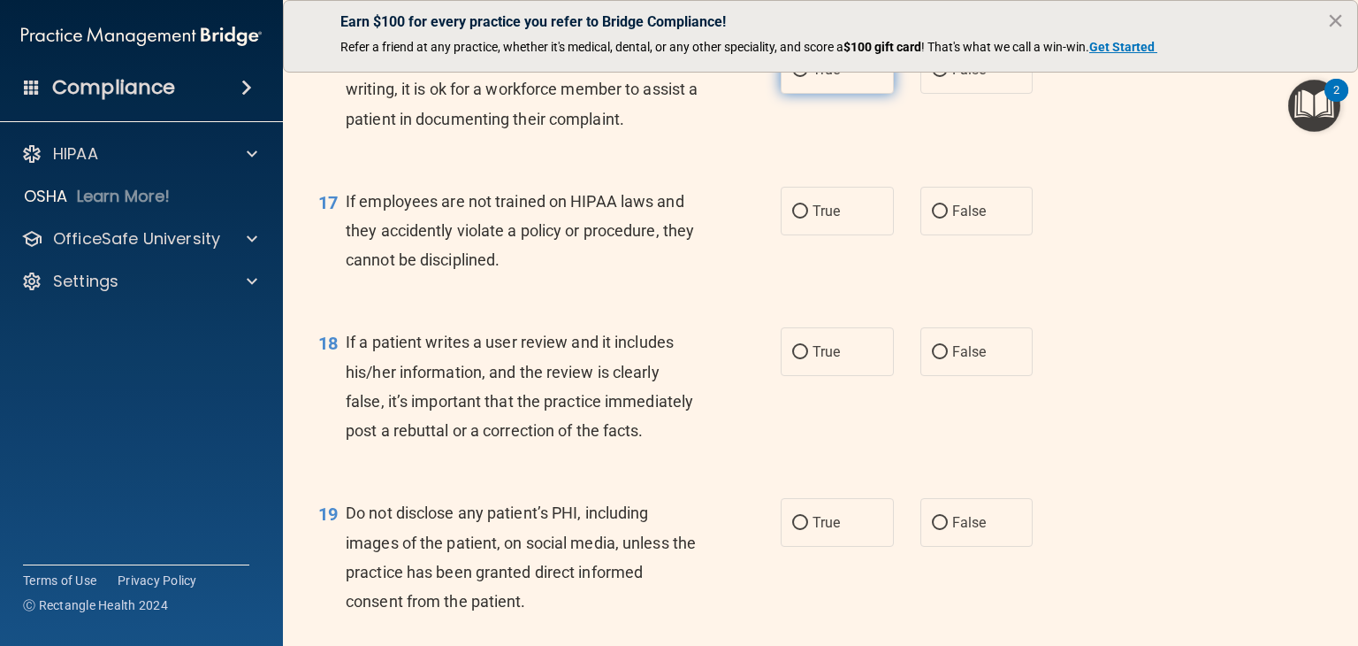
click at [844, 94] on label "True" at bounding box center [837, 69] width 113 height 49
click at [808, 77] on input "True" at bounding box center [800, 70] width 16 height 13
radio input "true"
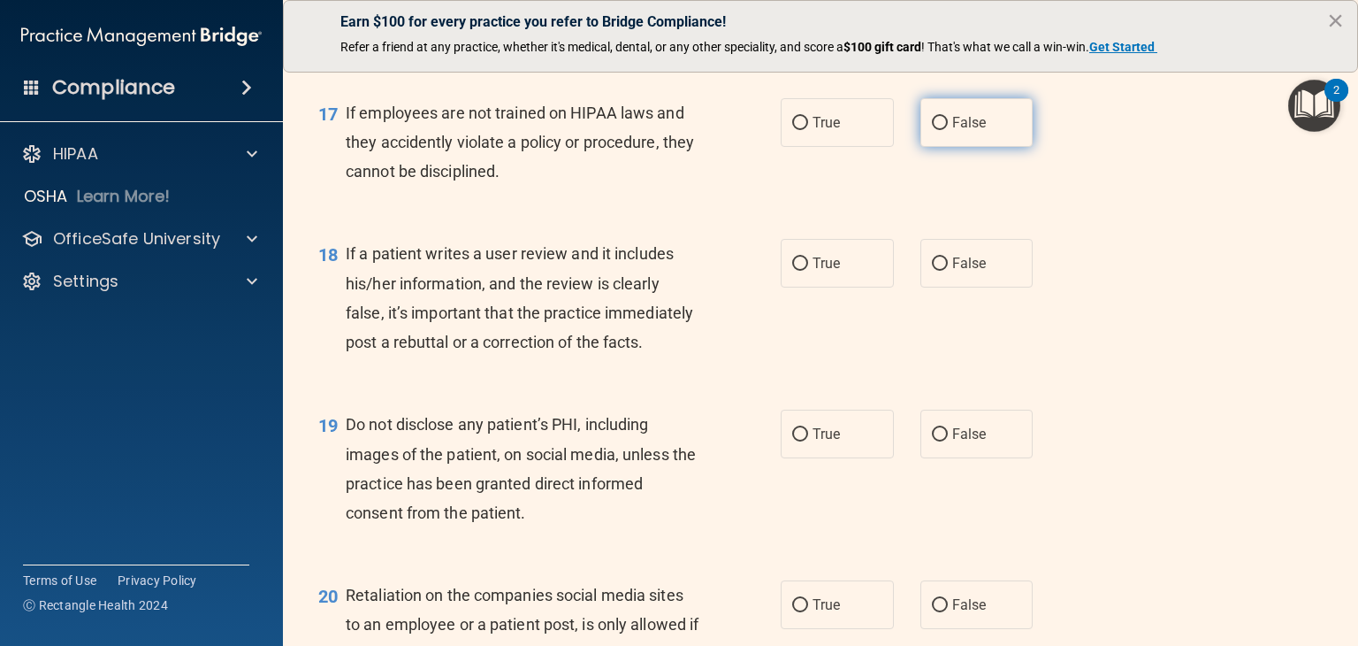
click at [1006, 147] on label "False" at bounding box center [977, 122] width 113 height 49
click at [948, 130] on input "False" at bounding box center [940, 123] width 16 height 13
radio input "true"
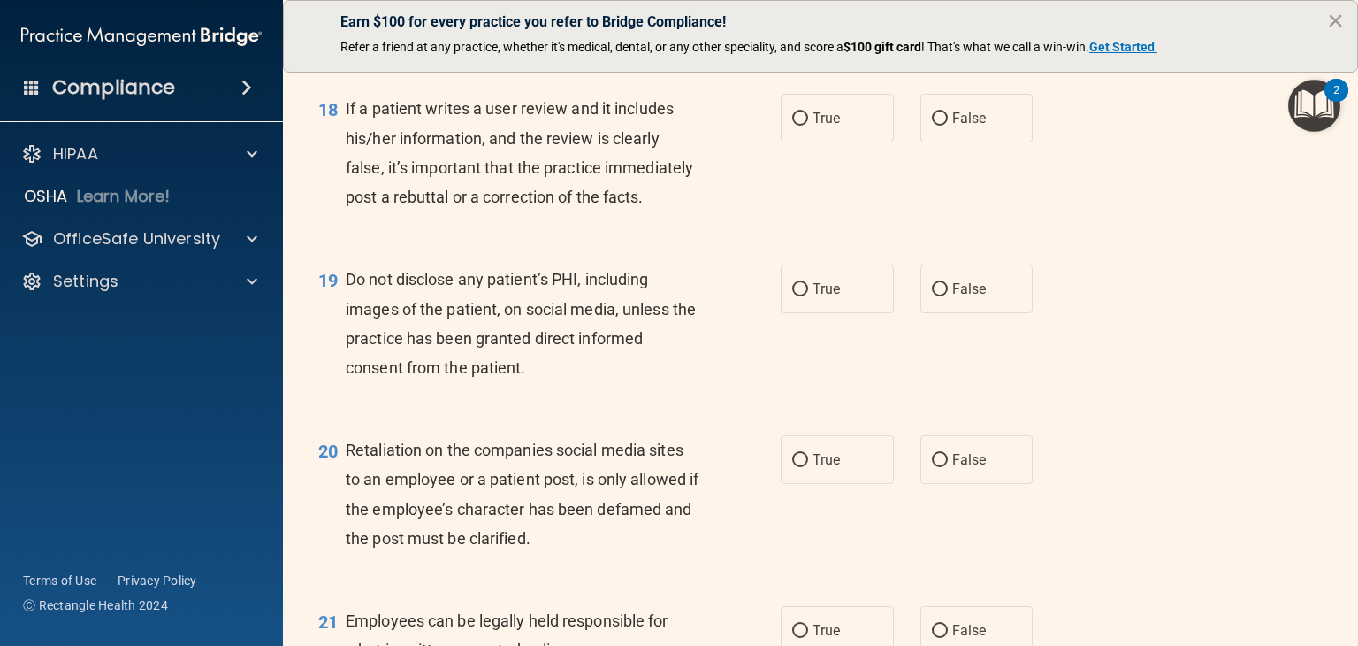
scroll to position [3007, 0]
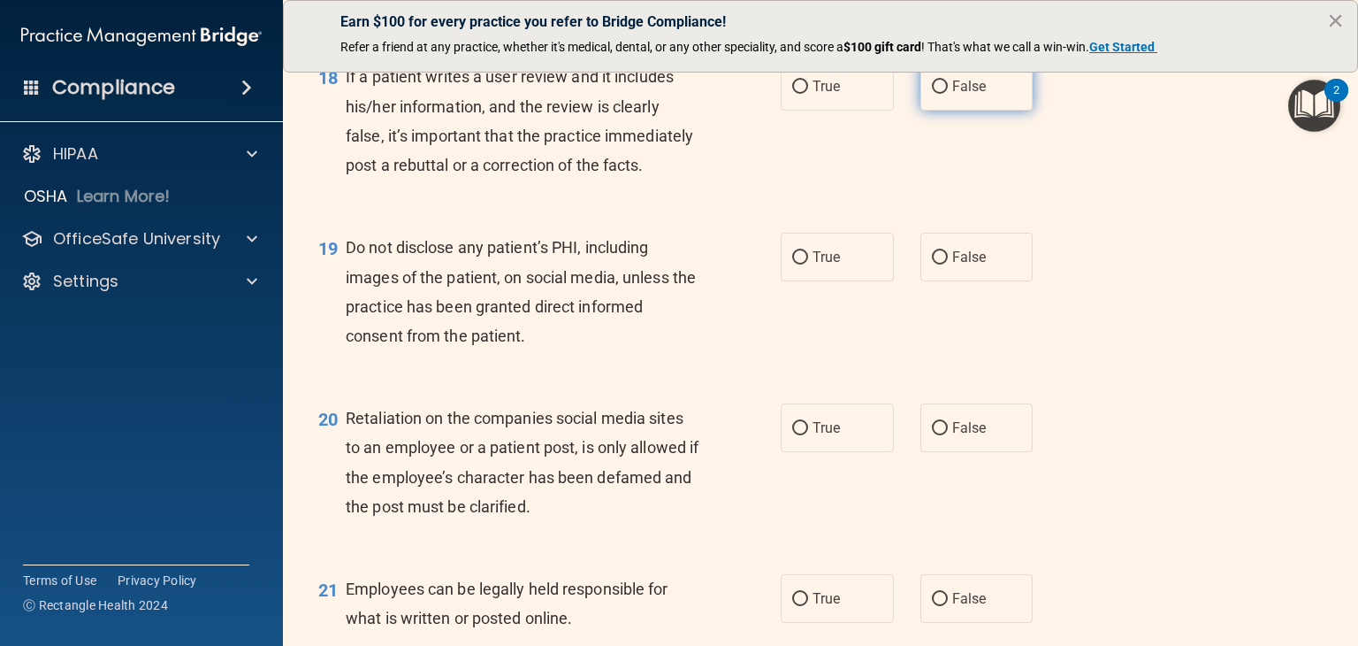
click at [952, 111] on label "False" at bounding box center [977, 86] width 113 height 49
click at [948, 94] on input "False" at bounding box center [940, 86] width 16 height 13
radio input "true"
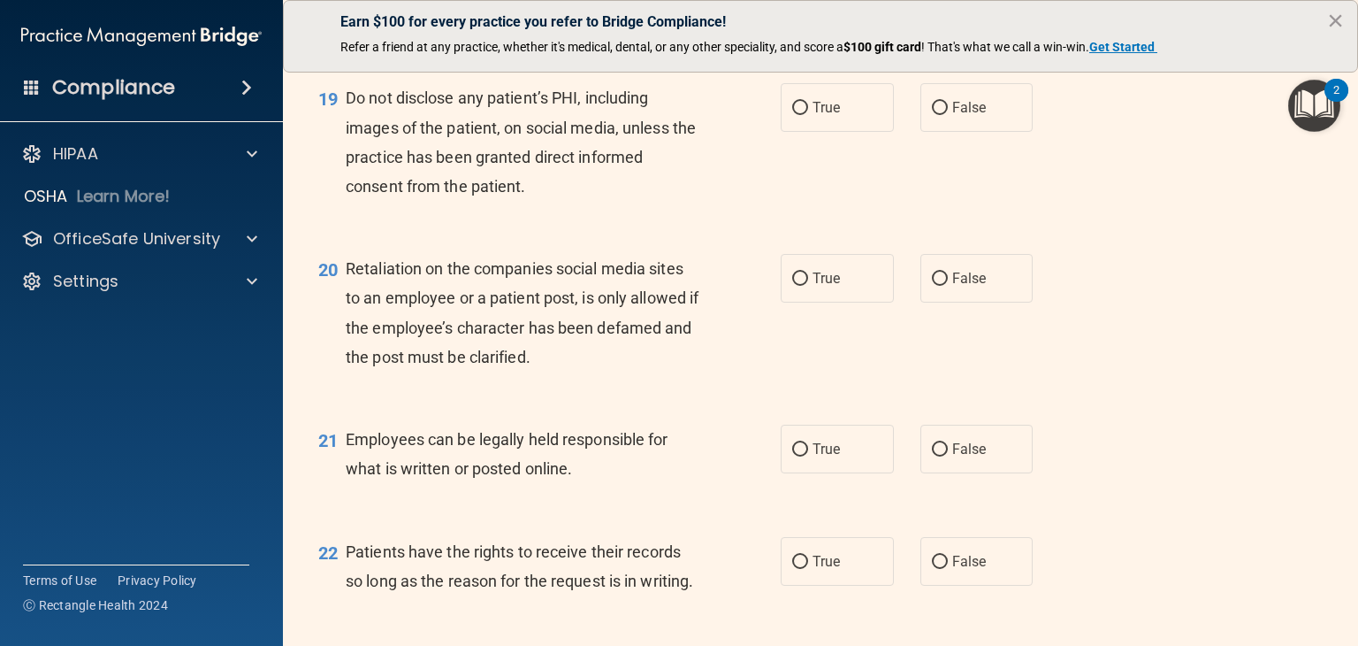
scroll to position [3184, 0]
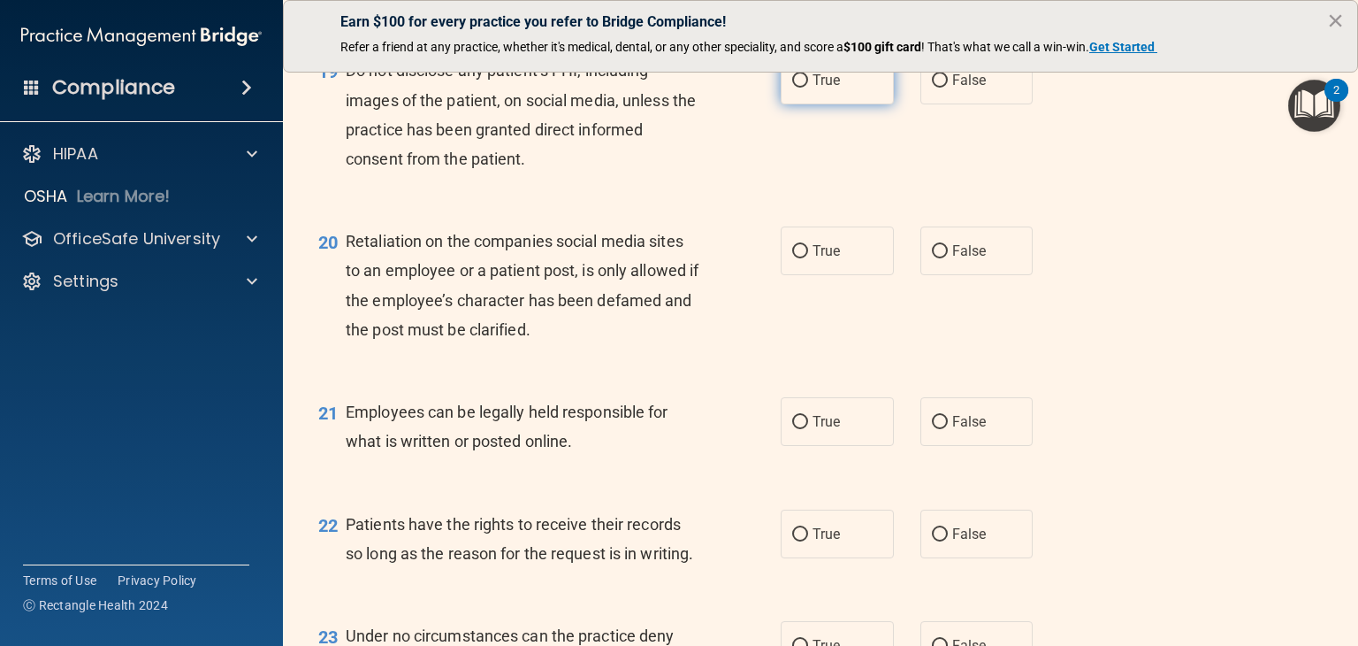
click at [796, 88] on input "True" at bounding box center [800, 80] width 16 height 13
radio input "true"
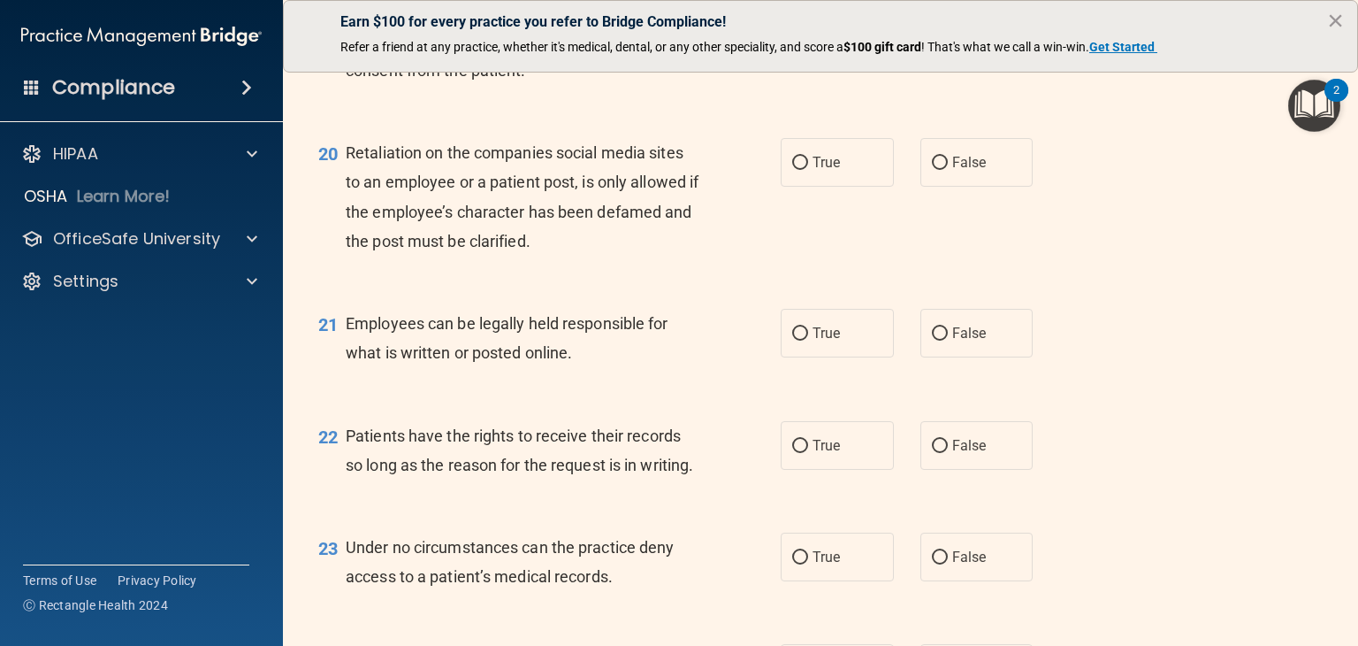
scroll to position [3361, 0]
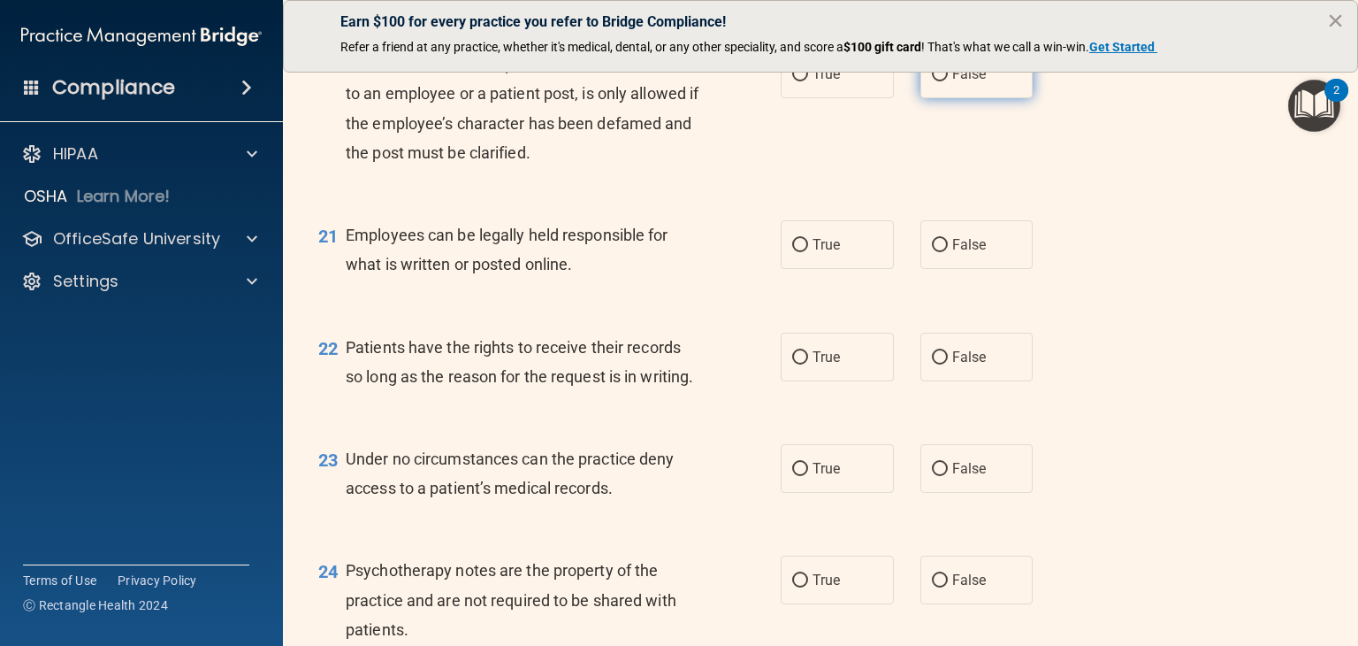
click at [967, 98] on label "False" at bounding box center [977, 74] width 113 height 49
click at [948, 81] on input "False" at bounding box center [940, 74] width 16 height 13
radio input "true"
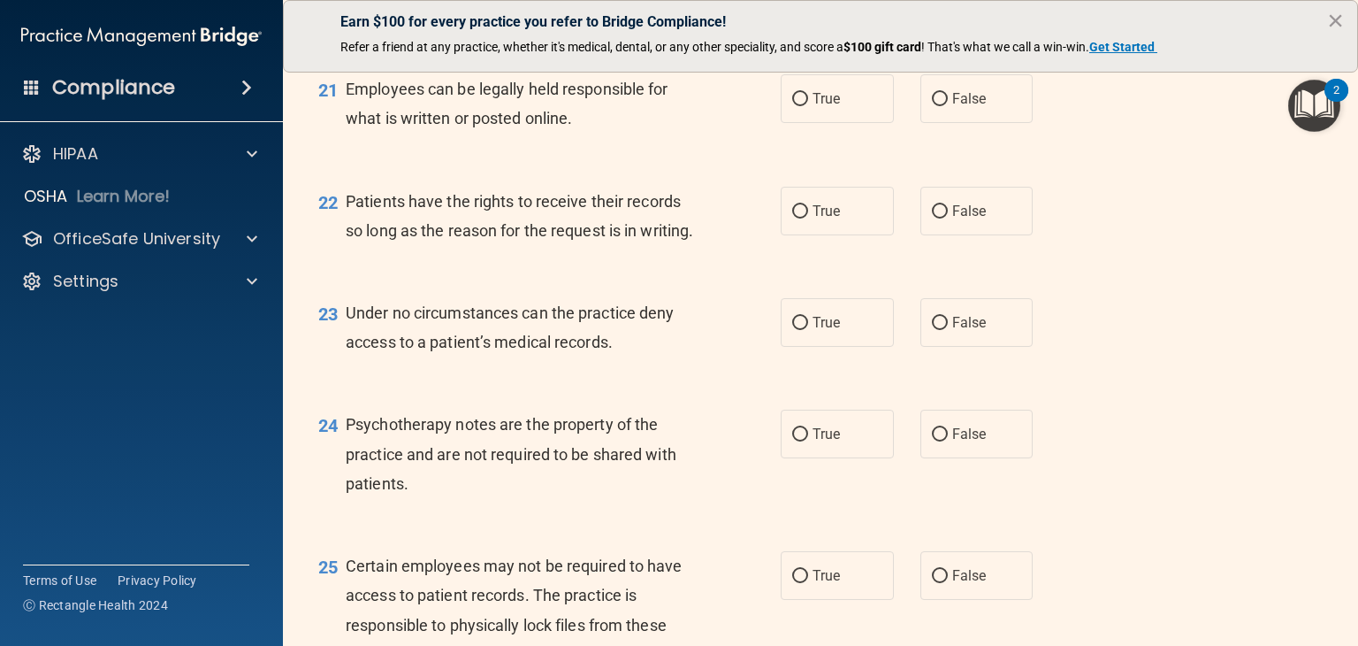
scroll to position [3537, 0]
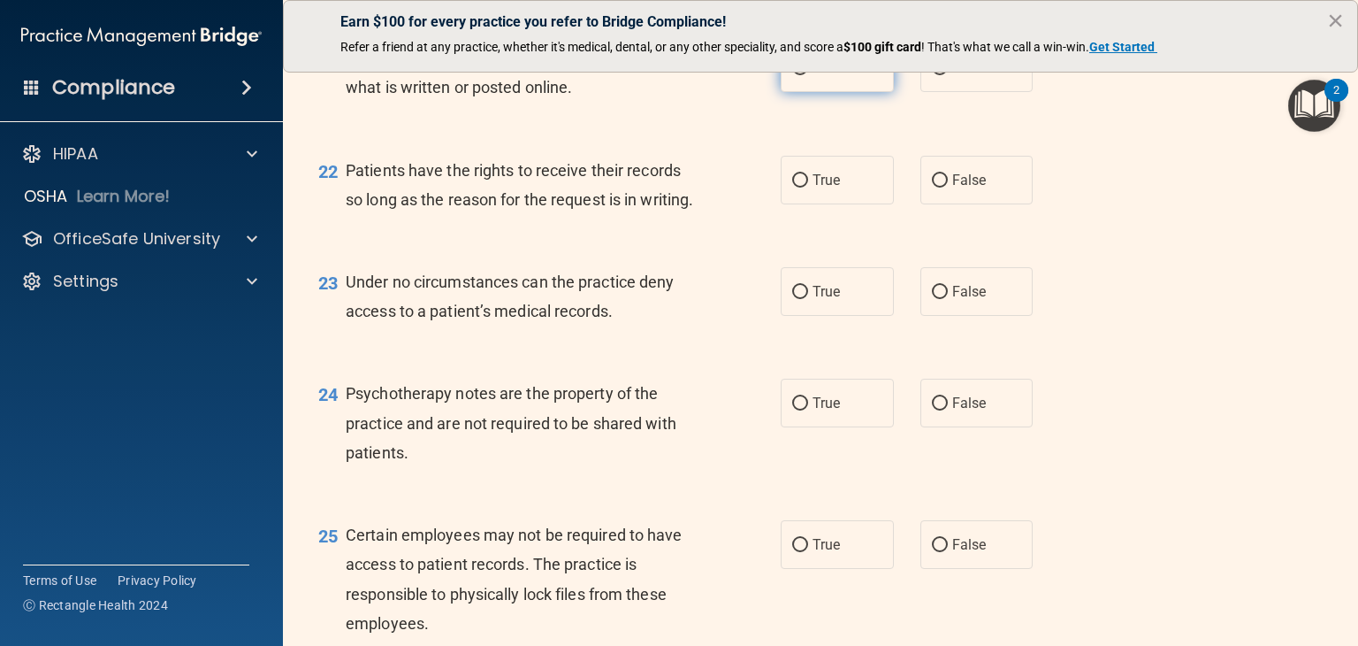
click at [838, 92] on label "True" at bounding box center [837, 67] width 113 height 49
click at [808, 75] on input "True" at bounding box center [800, 68] width 16 height 13
radio input "true"
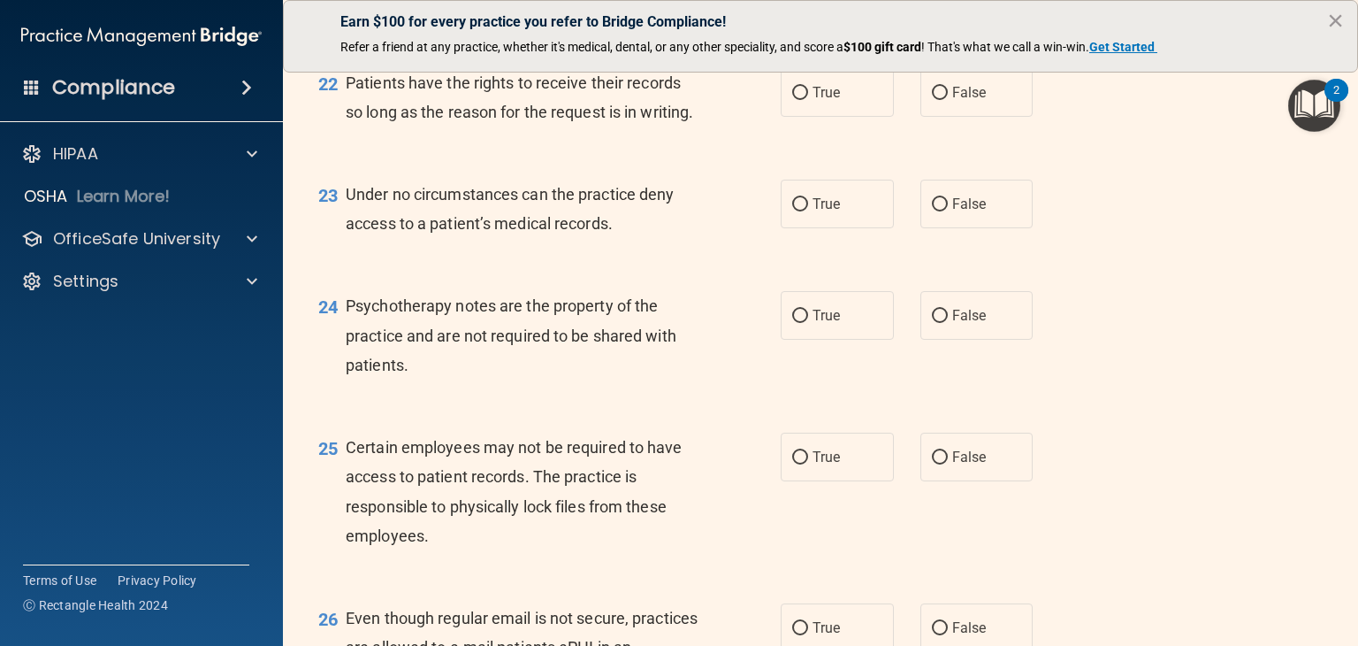
scroll to position [3626, 0]
click at [797, 99] on input "True" at bounding box center [800, 92] width 16 height 13
radio input "true"
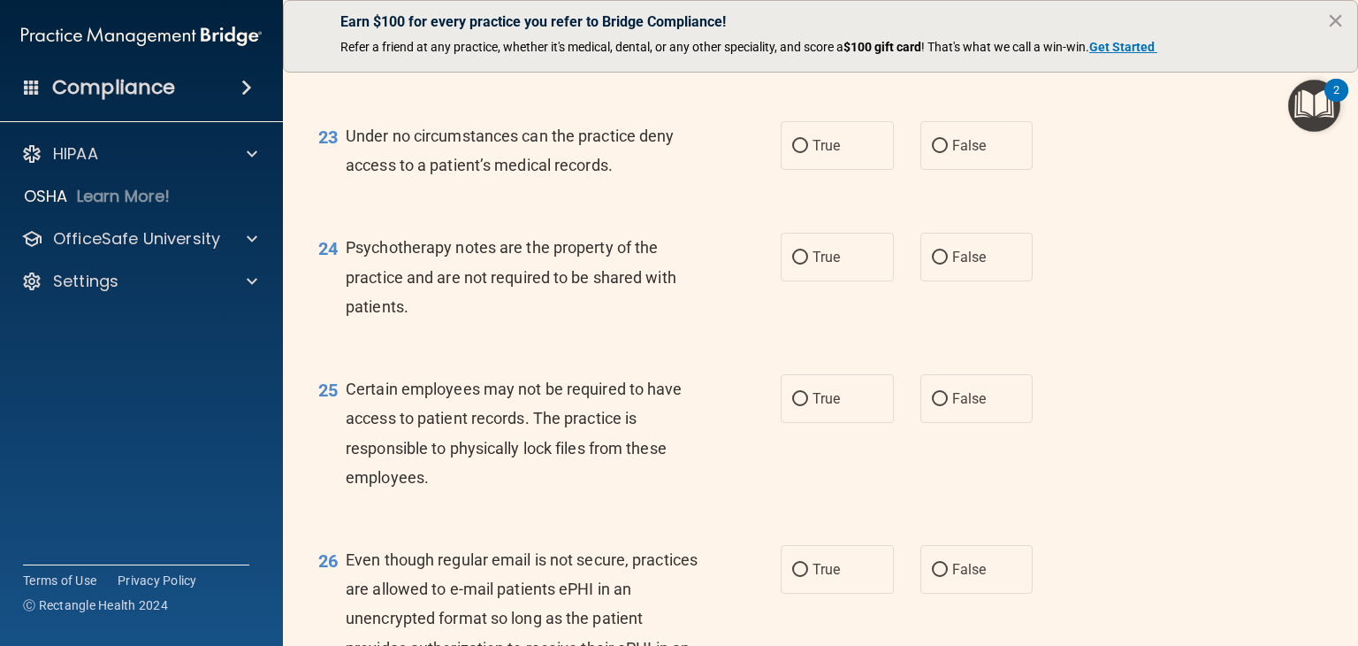
scroll to position [3714, 0]
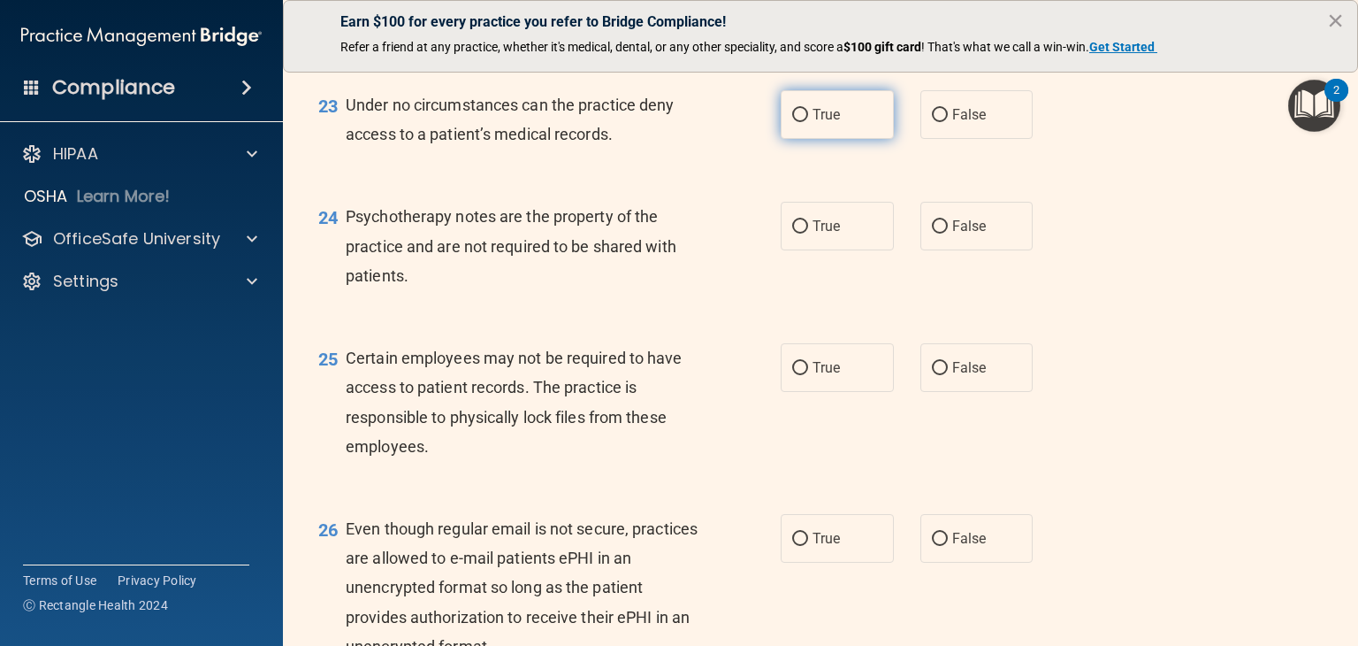
click at [845, 139] on label "True" at bounding box center [837, 114] width 113 height 49
click at [808, 122] on input "True" at bounding box center [800, 115] width 16 height 13
radio input "true"
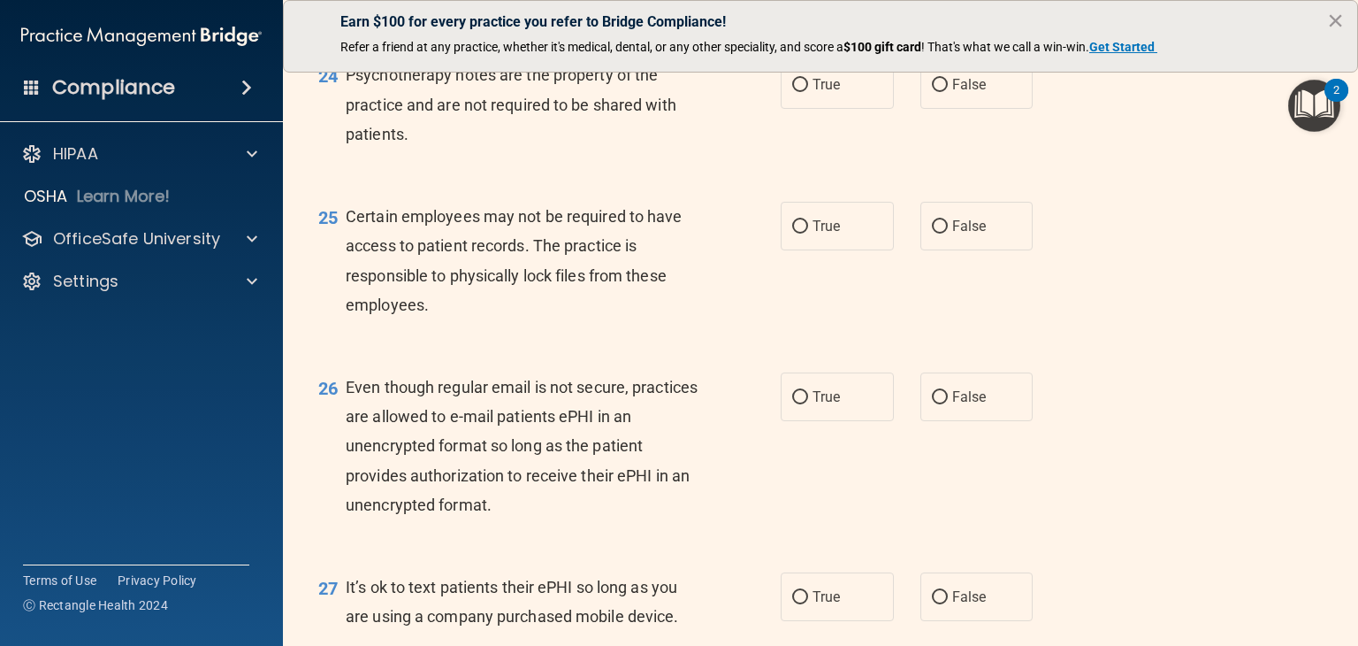
scroll to position [3891, 0]
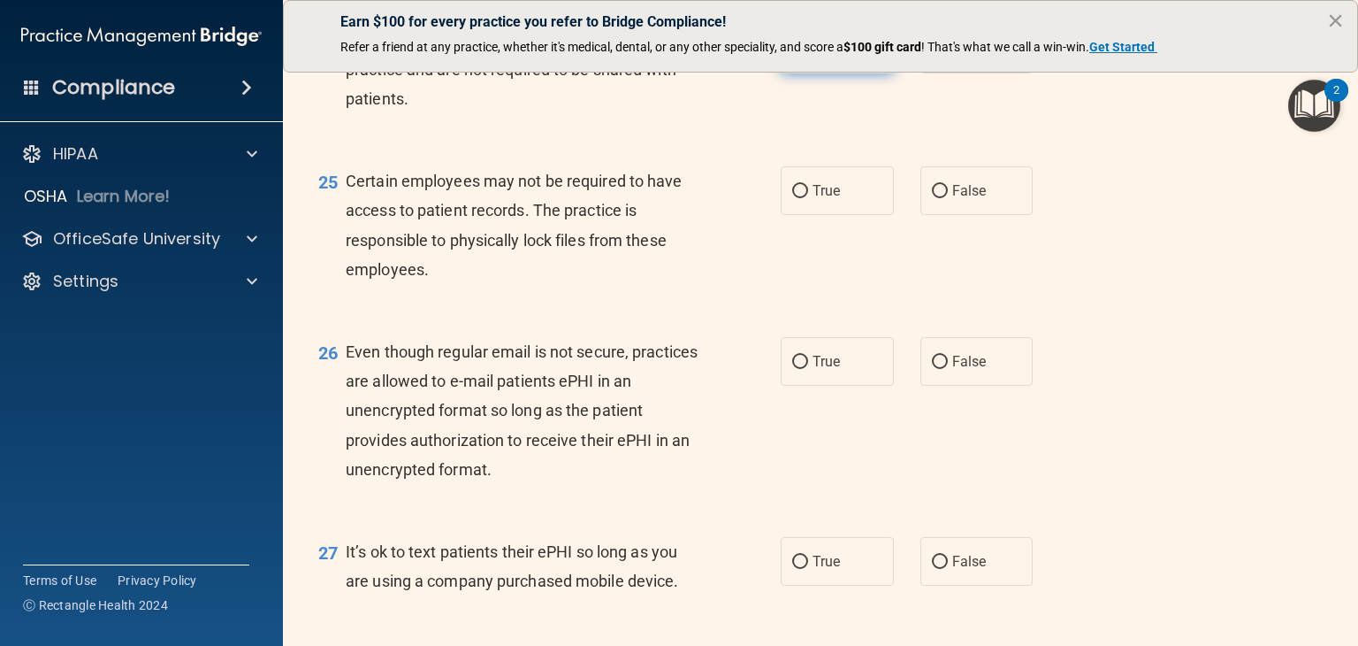
click at [827, 57] on span "True" at bounding box center [826, 49] width 27 height 17
click at [808, 57] on input "True" at bounding box center [800, 49] width 16 height 13
radio input "true"
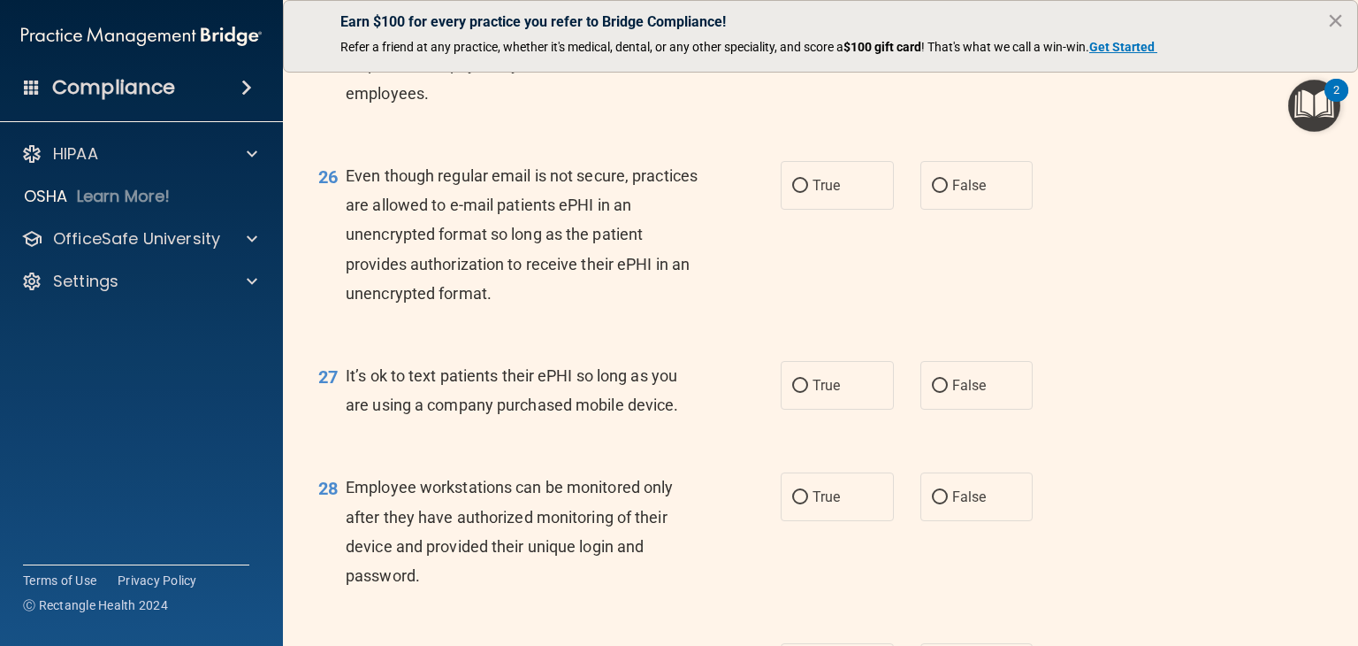
scroll to position [4068, 0]
click at [831, 38] on label "True" at bounding box center [837, 13] width 113 height 49
click at [808, 21] on input "True" at bounding box center [800, 14] width 16 height 13
radio input "true"
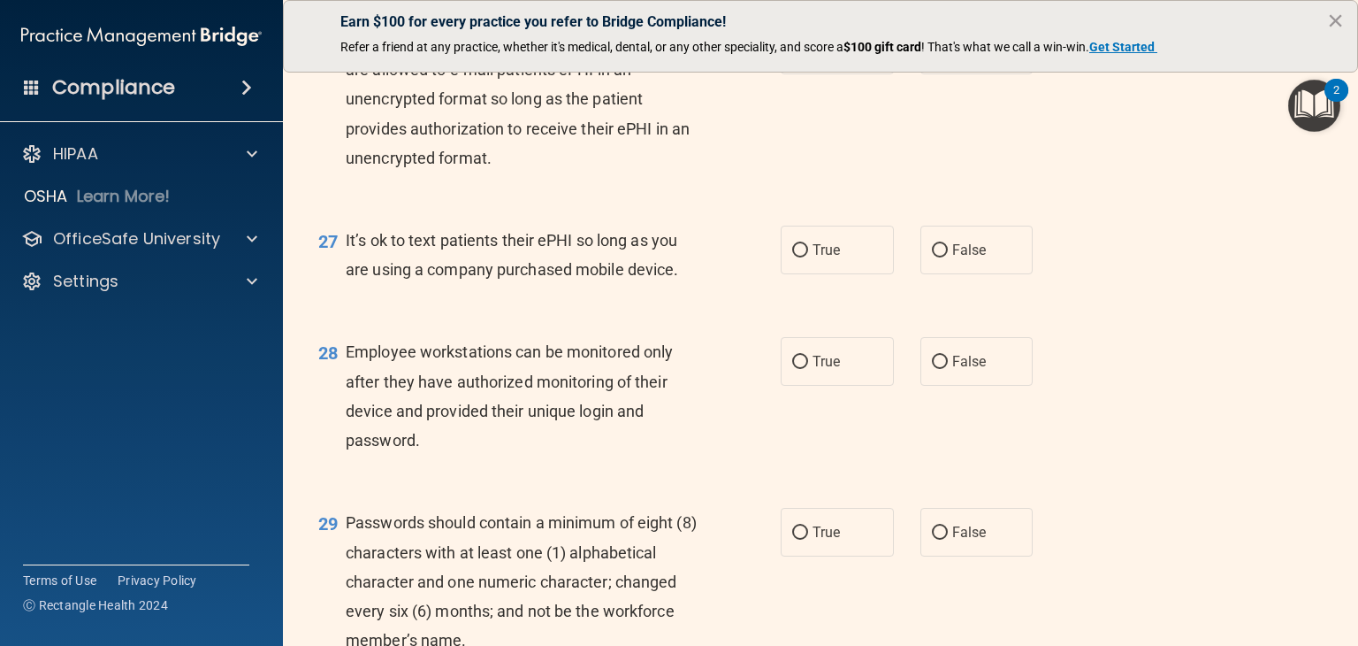
scroll to position [4245, 0]
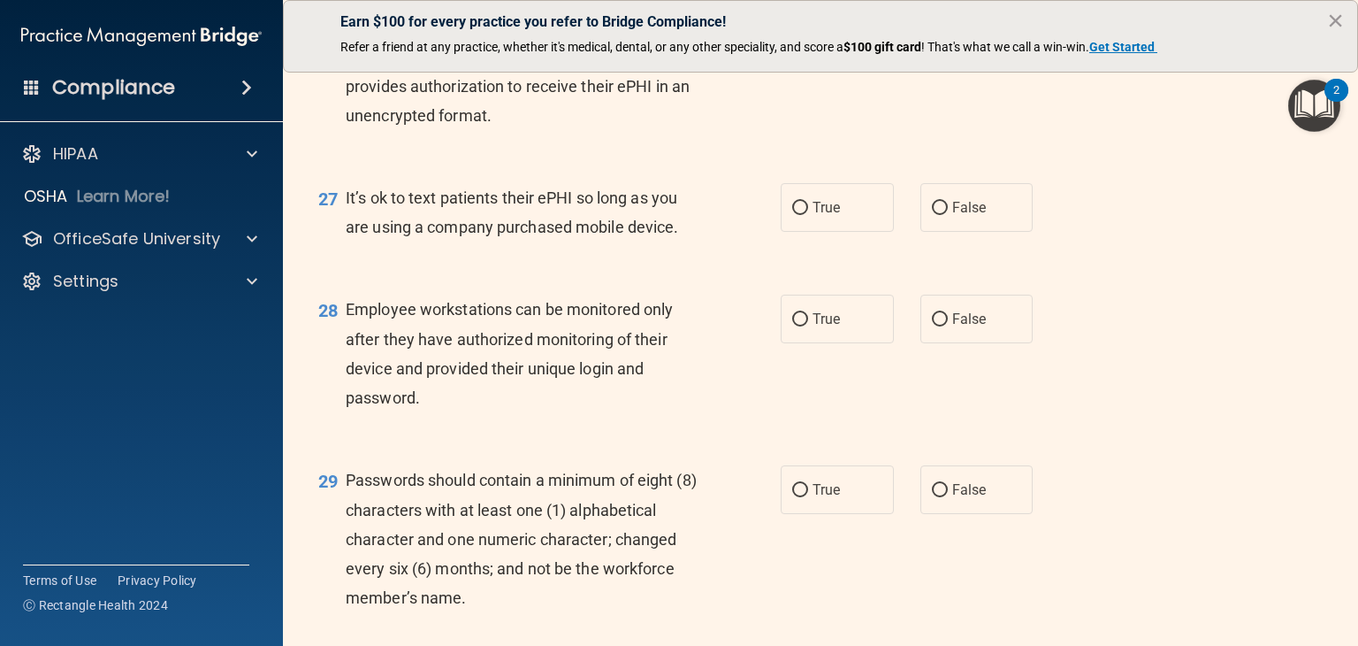
click at [932, 15] on input "False" at bounding box center [940, 8] width 16 height 13
radio input "true"
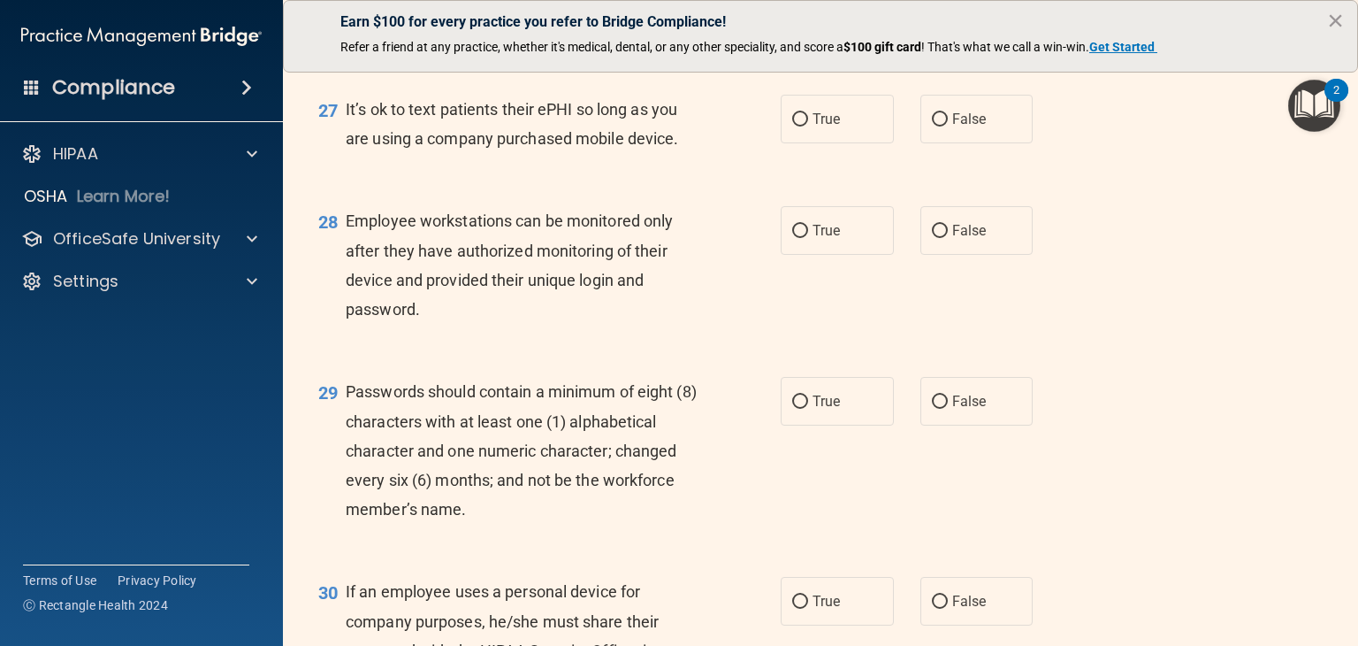
scroll to position [4422, 0]
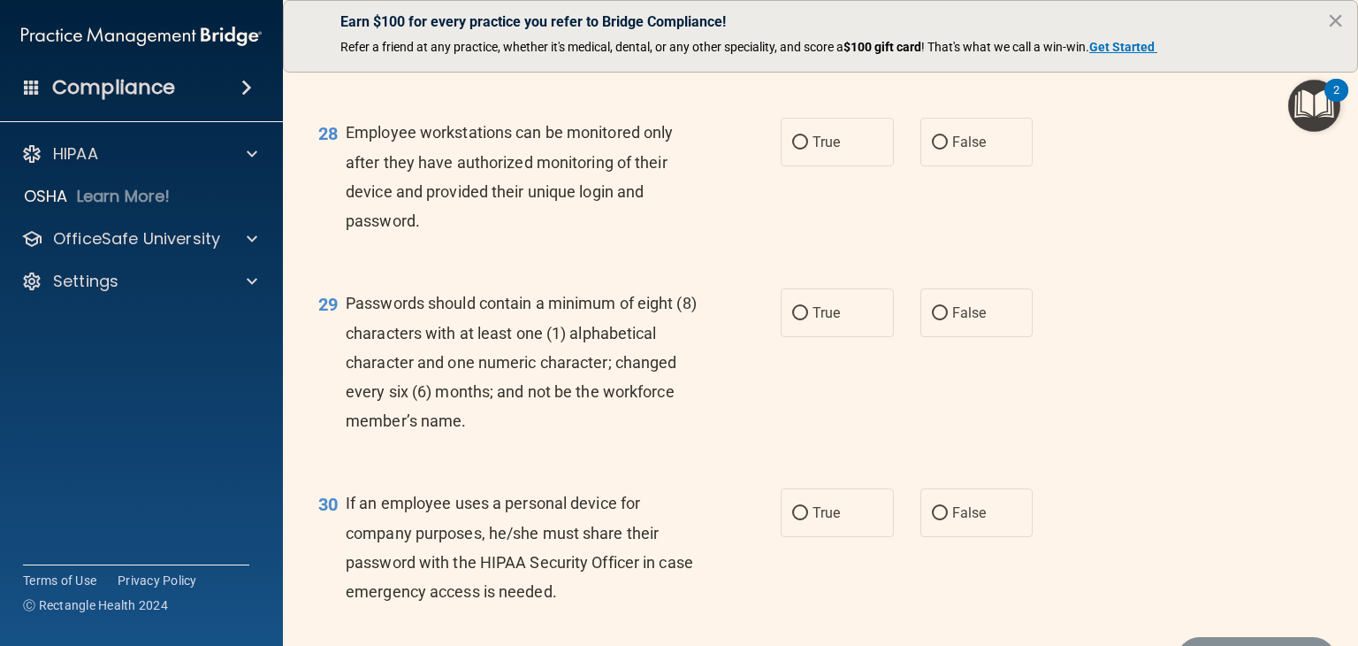
click at [952, 39] on span "False" at bounding box center [969, 30] width 34 height 17
click at [948, 38] on input "False" at bounding box center [940, 31] width 16 height 13
radio input "true"
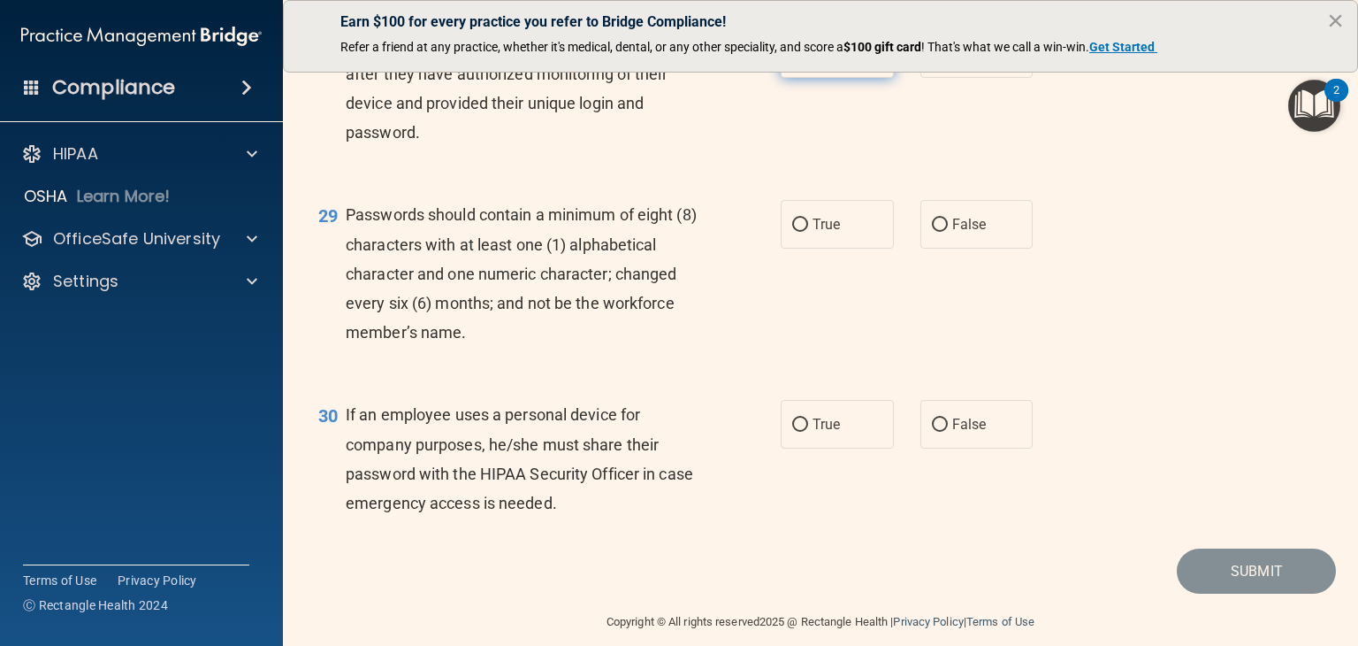
click at [837, 78] on label "True" at bounding box center [837, 53] width 113 height 49
click at [808, 61] on input "True" at bounding box center [800, 54] width 16 height 13
radio input "true"
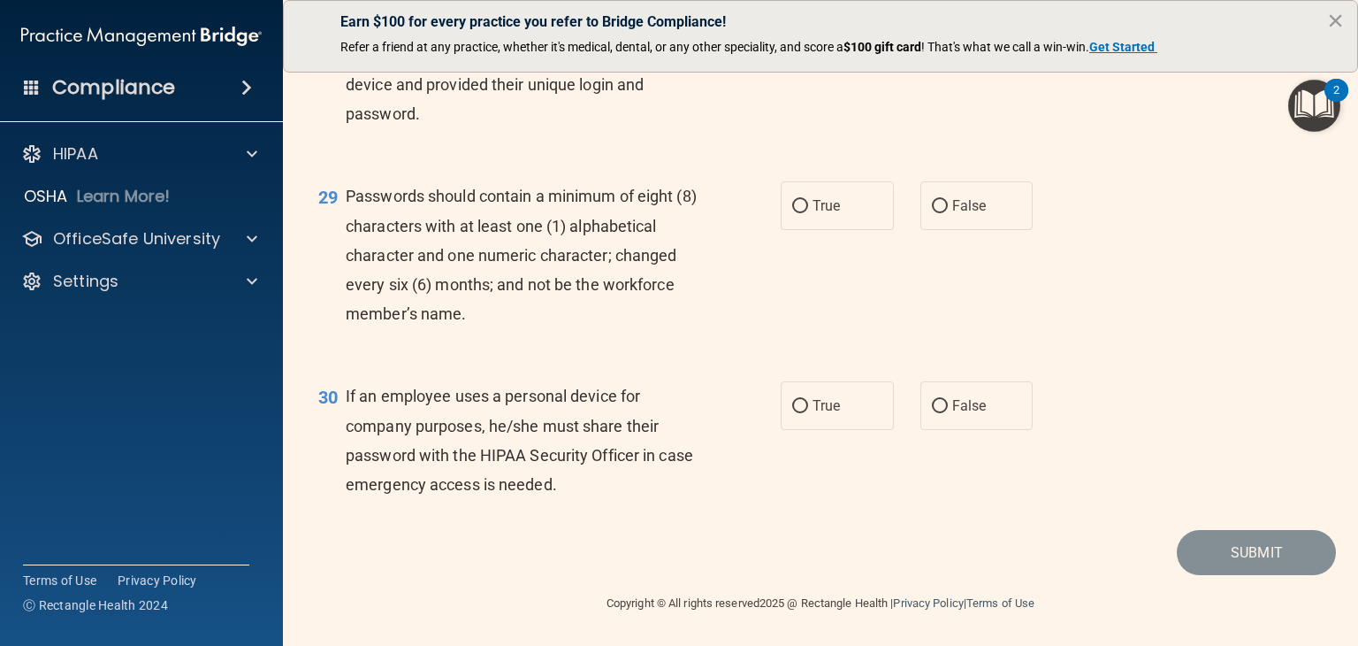
scroll to position [4617, 0]
click at [786, 195] on label "True" at bounding box center [837, 205] width 113 height 49
click at [792, 200] on input "True" at bounding box center [800, 206] width 16 height 13
radio input "true"
click at [825, 398] on span "True" at bounding box center [826, 405] width 27 height 17
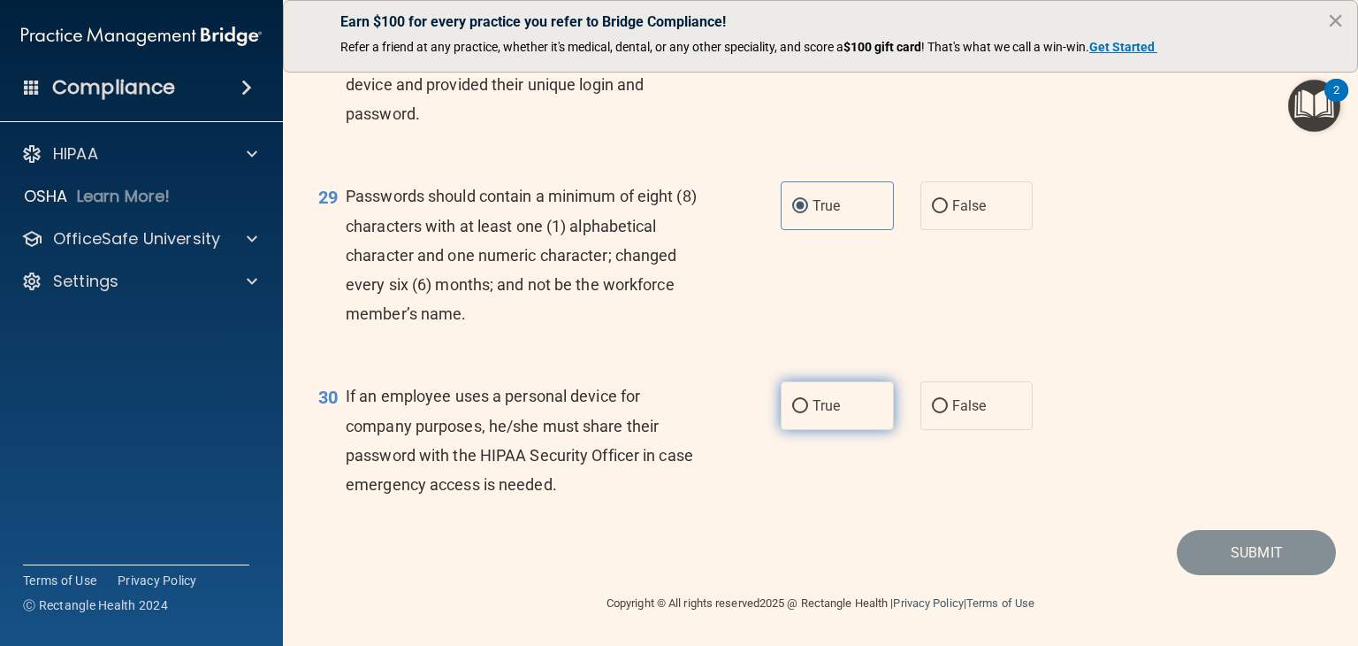
click at [808, 400] on input "True" at bounding box center [800, 406] width 16 height 13
radio input "true"
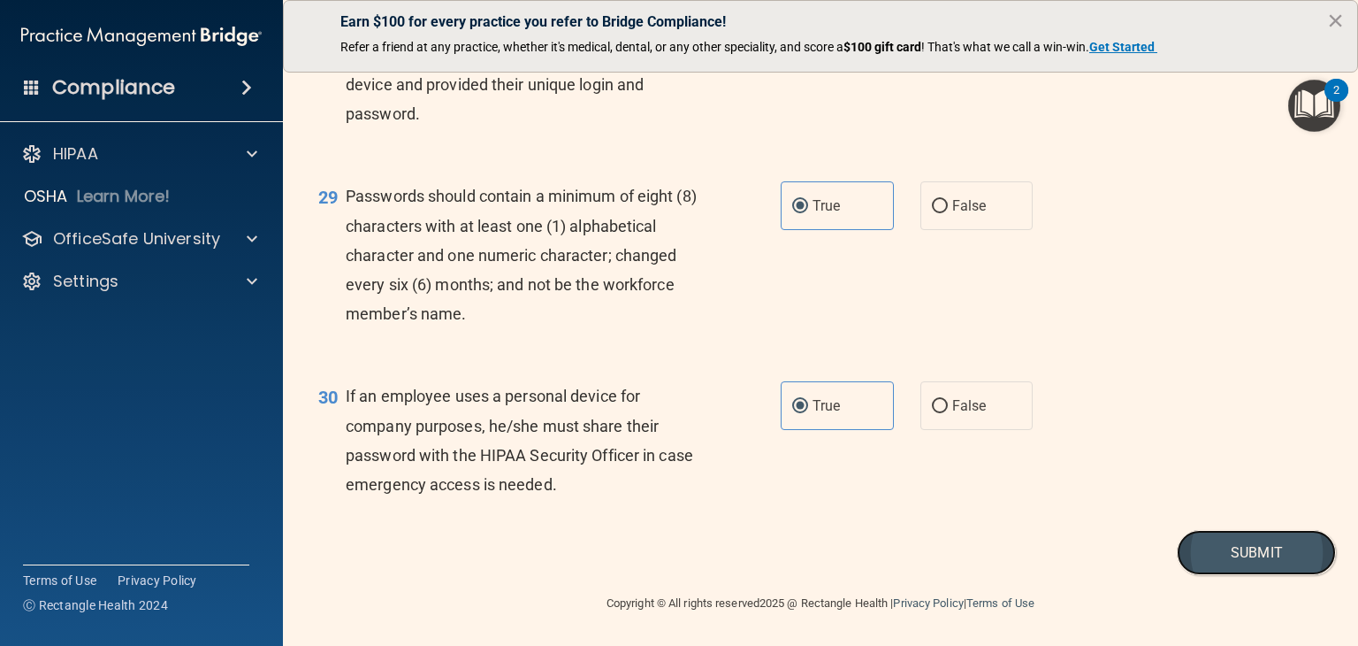
click at [1251, 555] on button "Submit" at bounding box center [1256, 552] width 159 height 45
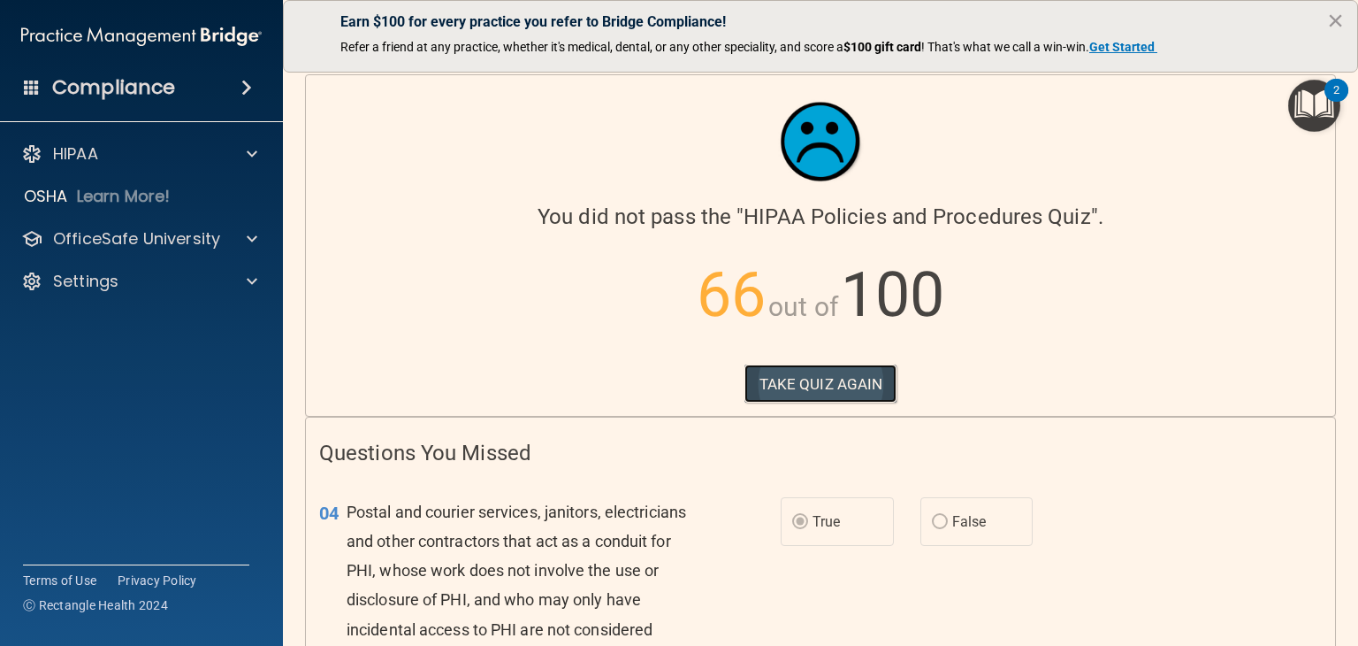
click at [831, 380] on button "TAKE QUIZ AGAIN" at bounding box center [821, 383] width 153 height 39
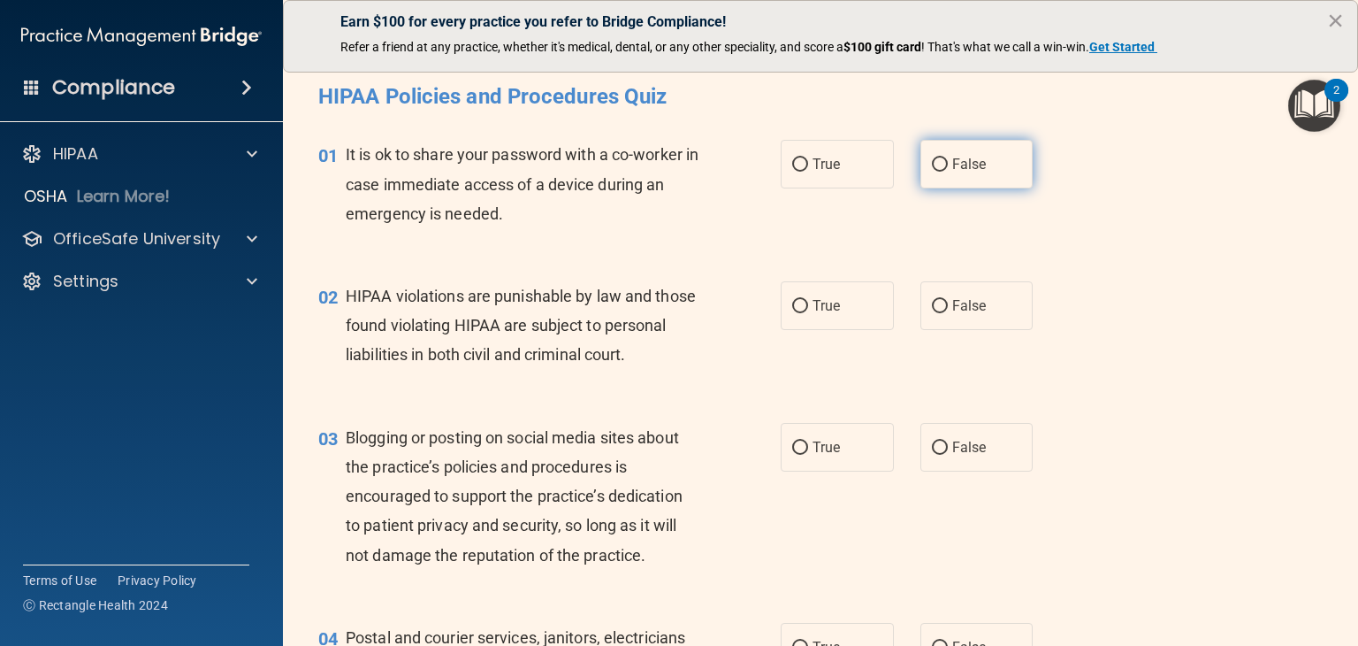
click at [971, 167] on span "False" at bounding box center [969, 164] width 34 height 17
click at [948, 167] on input "False" at bounding box center [940, 164] width 16 height 13
radio input "true"
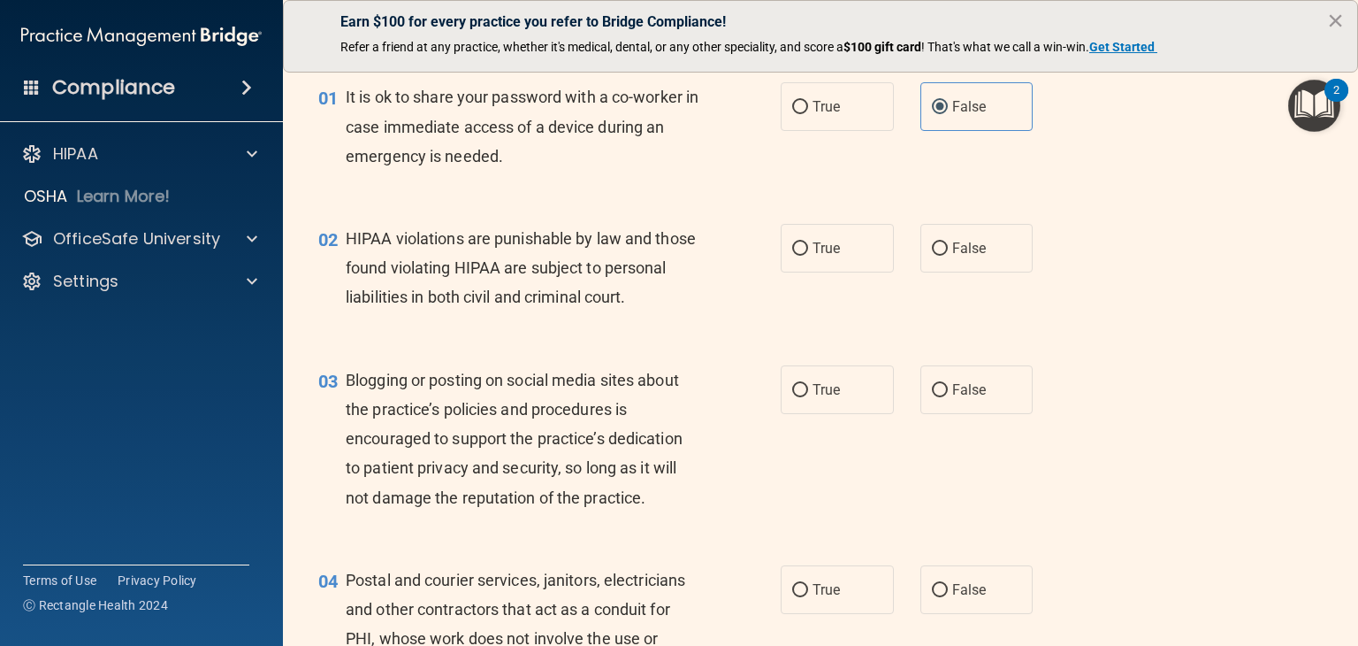
scroll to position [88, 0]
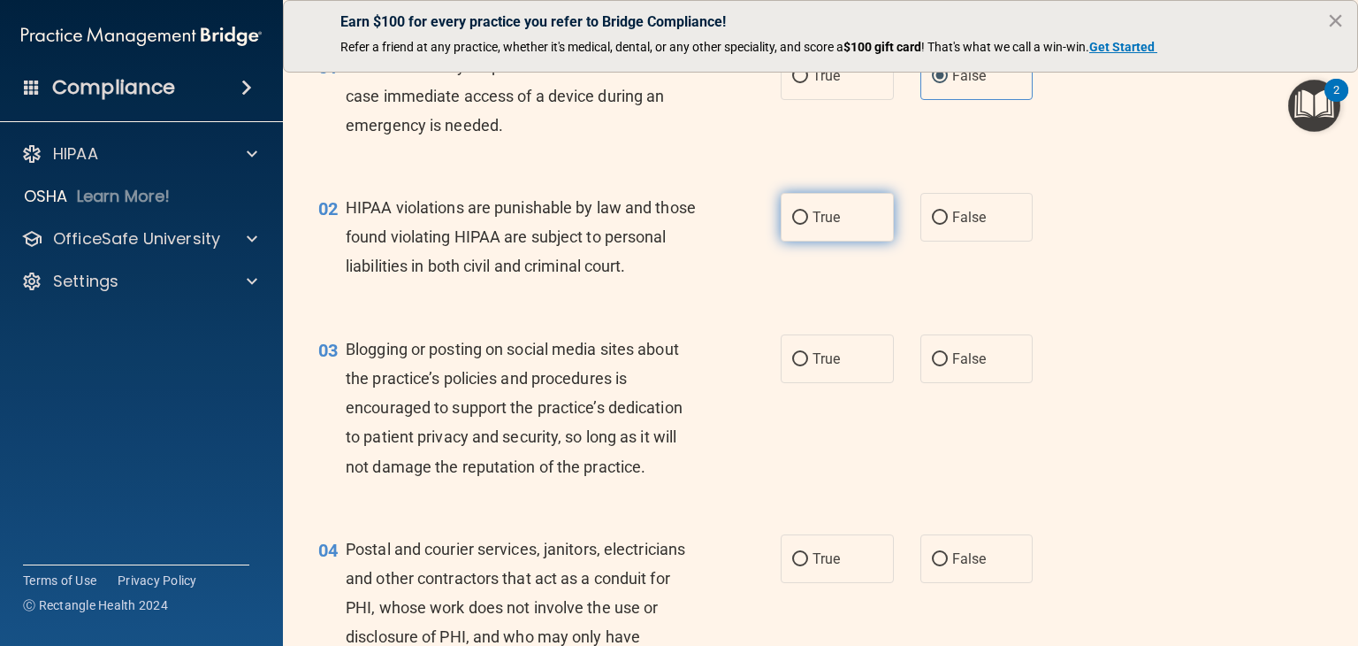
click at [828, 224] on span "True" at bounding box center [826, 217] width 27 height 17
click at [808, 224] on input "True" at bounding box center [800, 217] width 16 height 13
radio input "true"
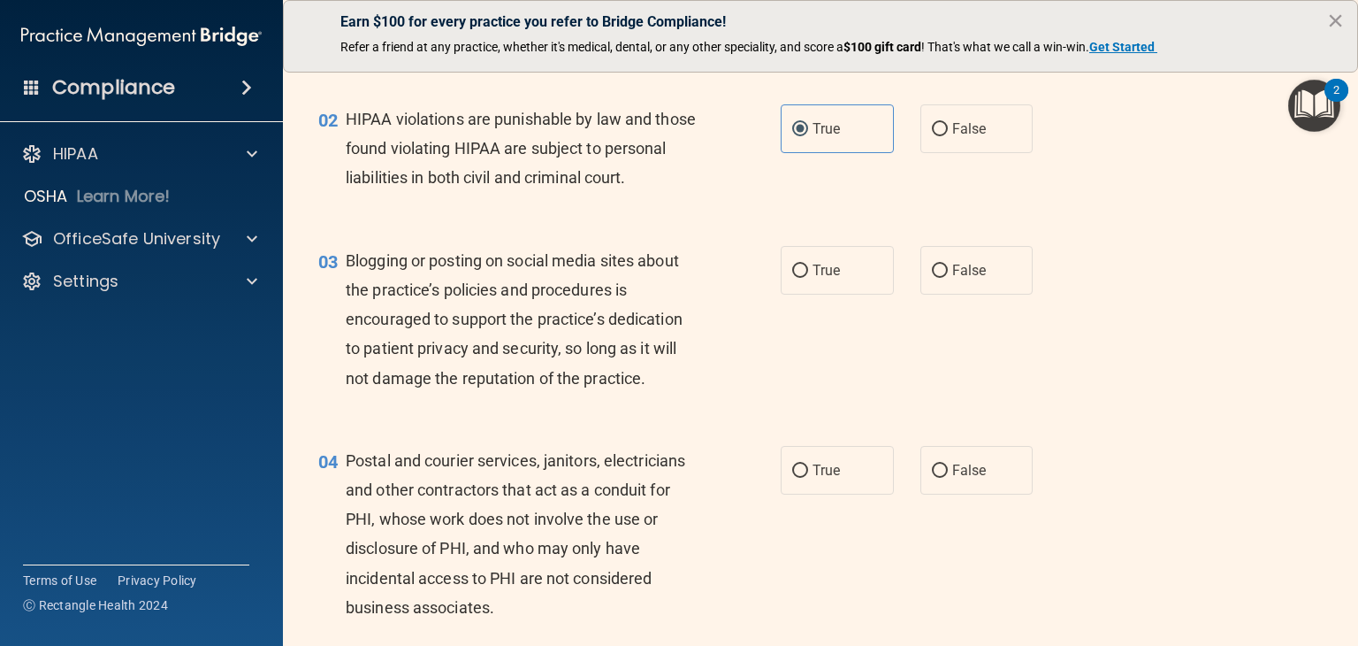
scroll to position [265, 0]
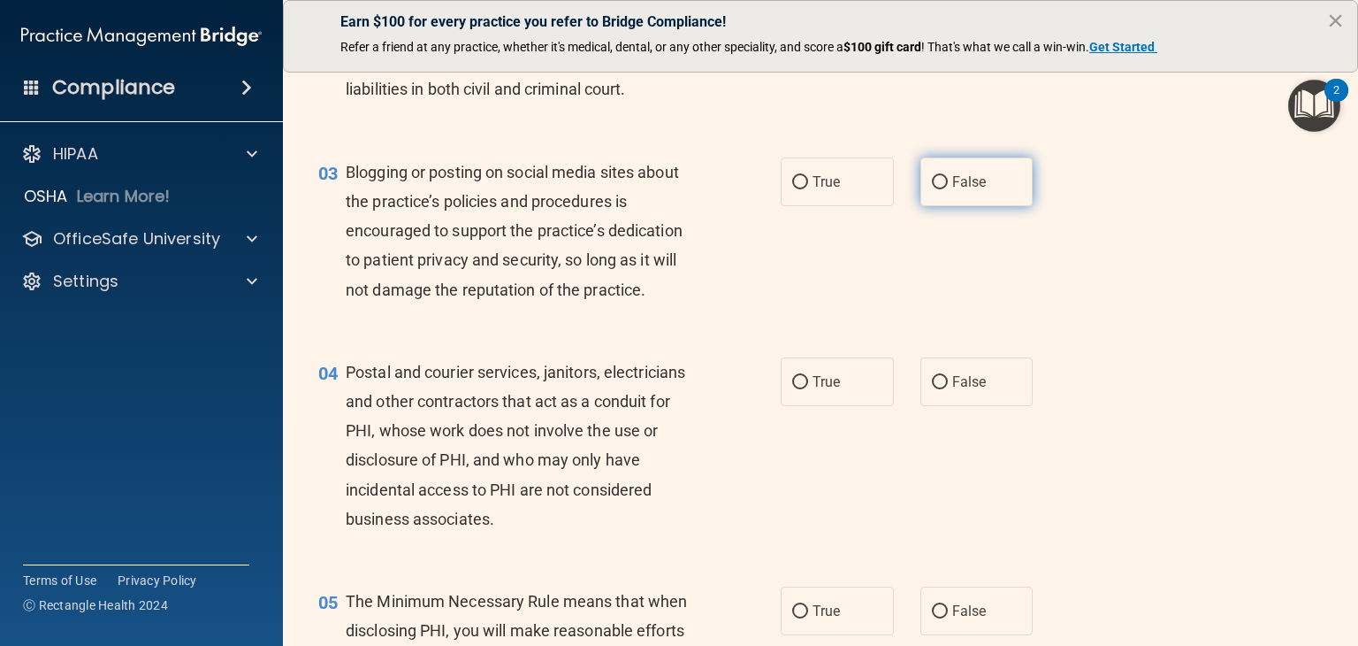
click at [952, 190] on span "False" at bounding box center [969, 181] width 34 height 17
click at [948, 189] on input "False" at bounding box center [940, 182] width 16 height 13
radio input "true"
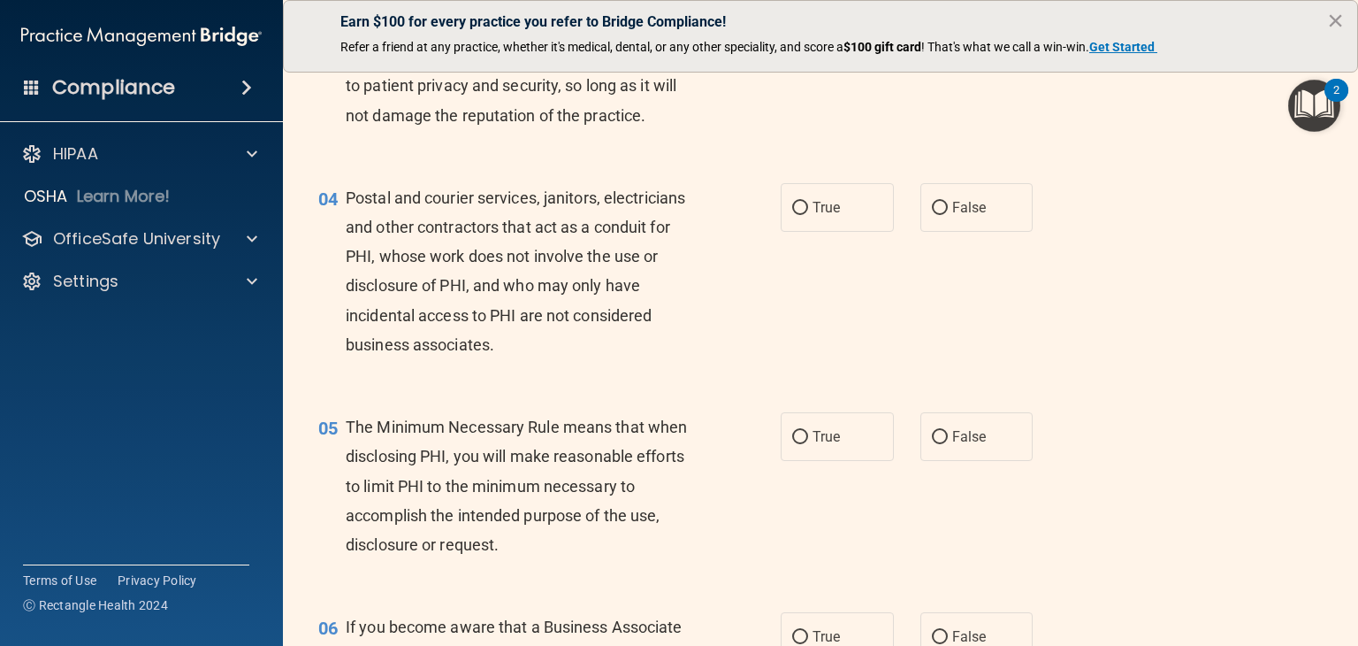
scroll to position [442, 0]
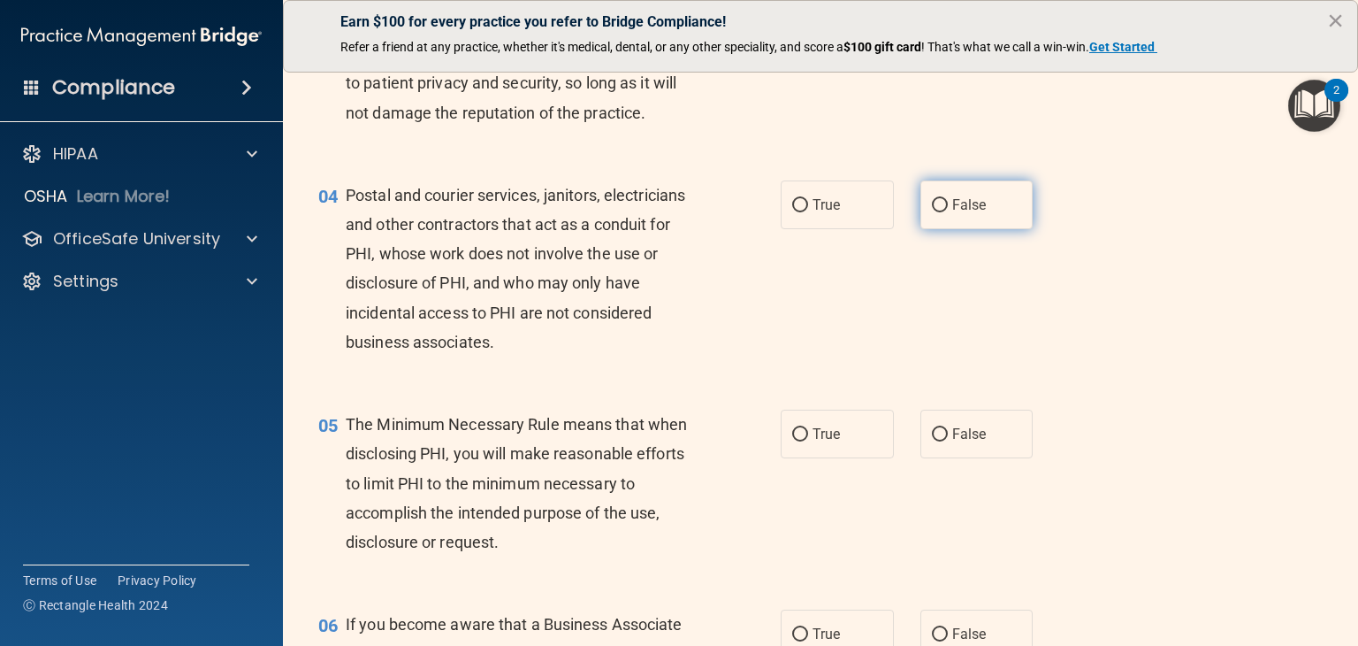
click at [959, 213] on span "False" at bounding box center [969, 204] width 34 height 17
click at [948, 212] on input "False" at bounding box center [940, 205] width 16 height 13
radio input "true"
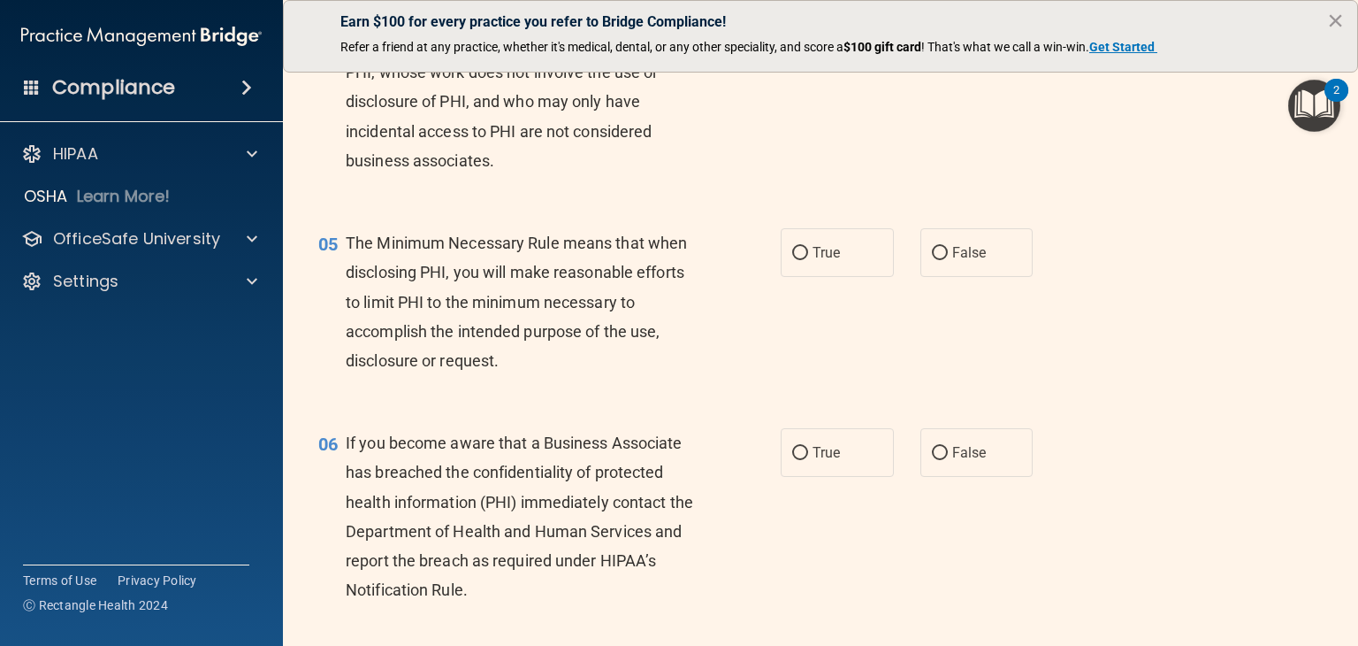
scroll to position [531, 0]
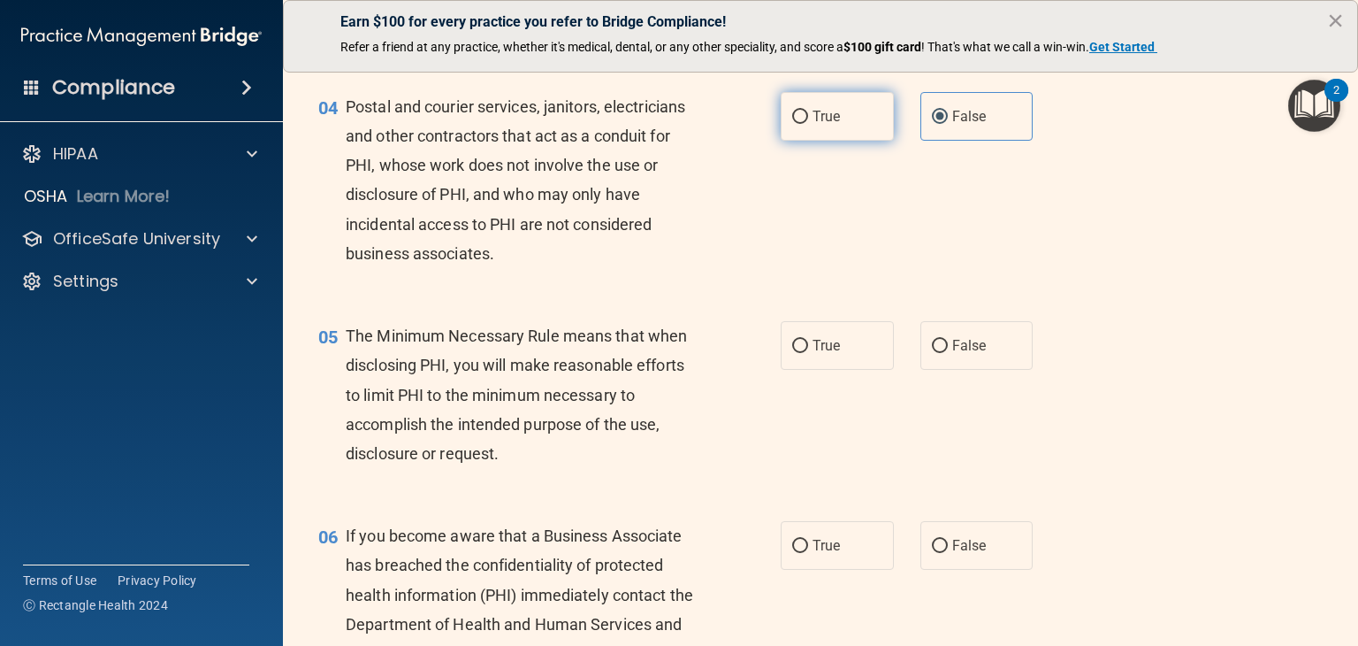
click at [828, 125] on span "True" at bounding box center [826, 116] width 27 height 17
click at [808, 124] on input "True" at bounding box center [800, 117] width 16 height 13
radio input "true"
radio input "false"
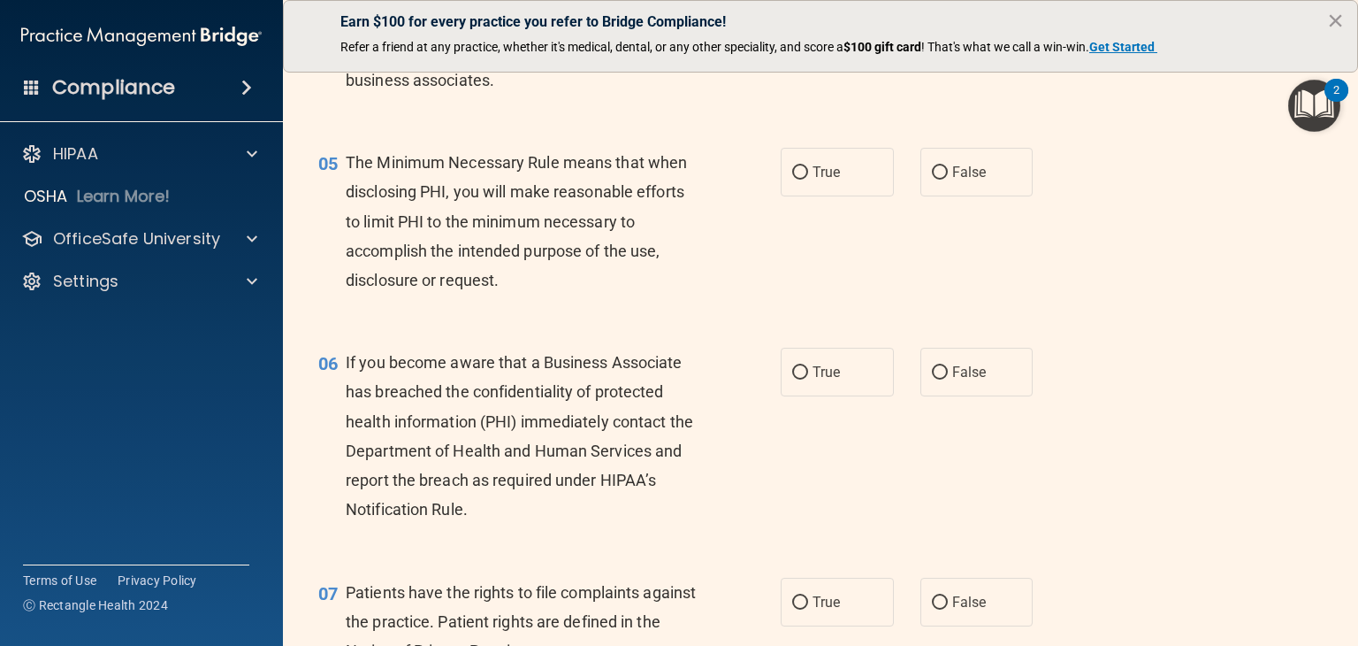
scroll to position [707, 0]
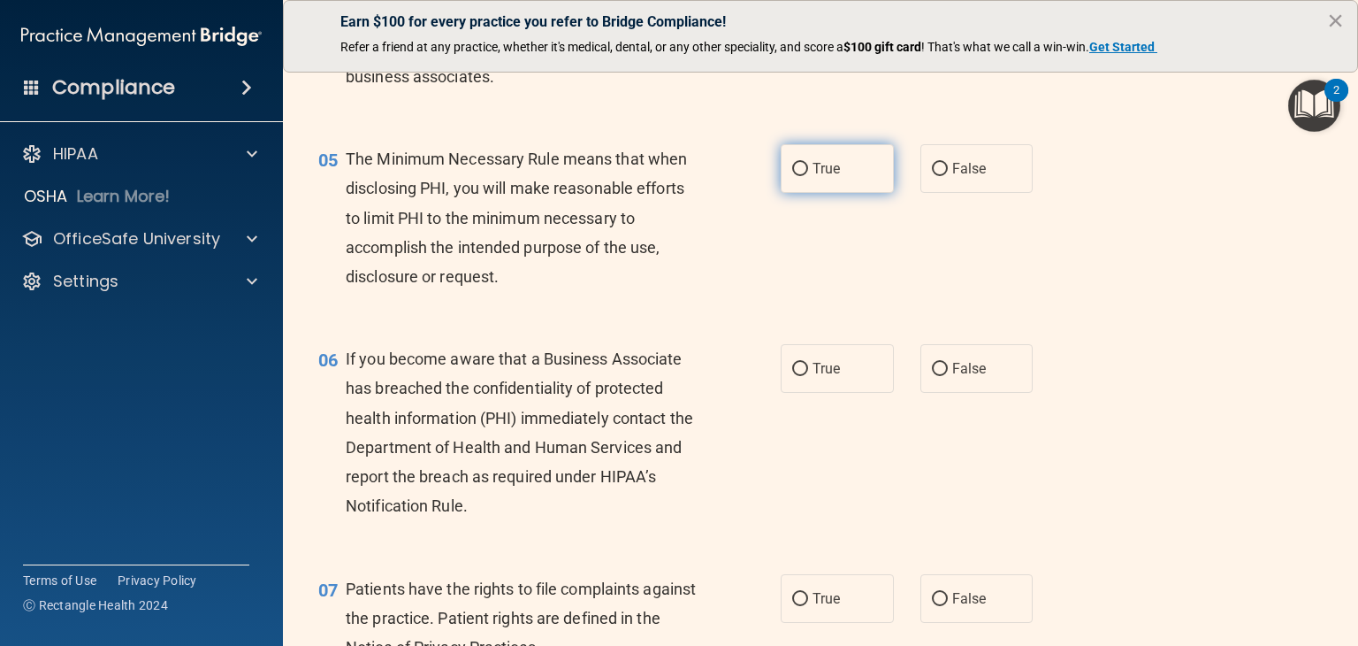
click at [813, 177] on span "True" at bounding box center [826, 168] width 27 height 17
click at [808, 176] on input "True" at bounding box center [800, 169] width 16 height 13
radio input "true"
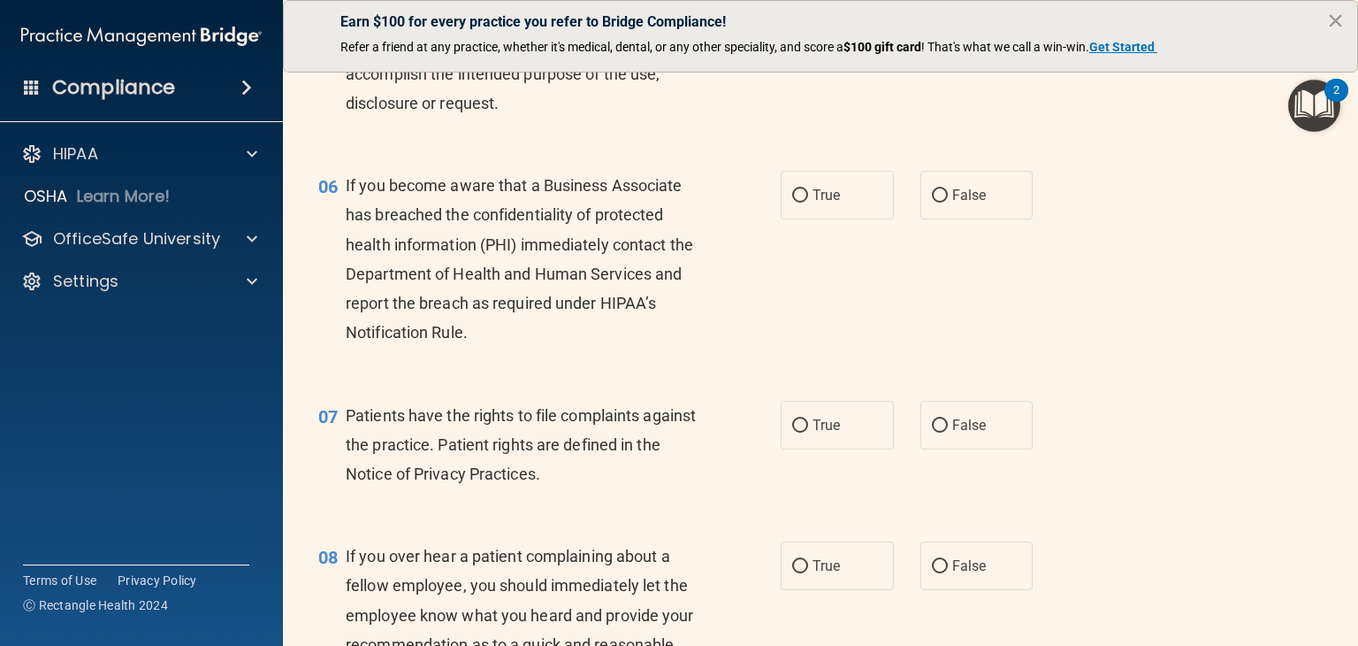
scroll to position [884, 0]
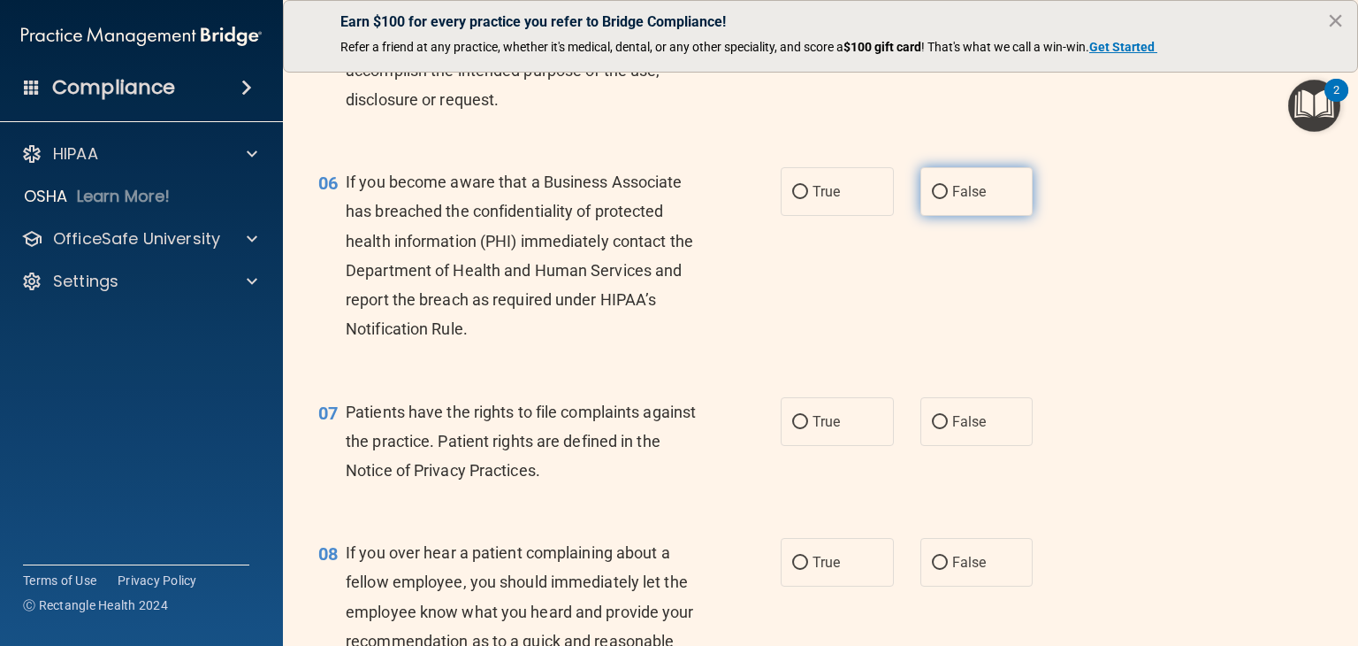
click at [938, 199] on input "False" at bounding box center [940, 192] width 16 height 13
radio input "true"
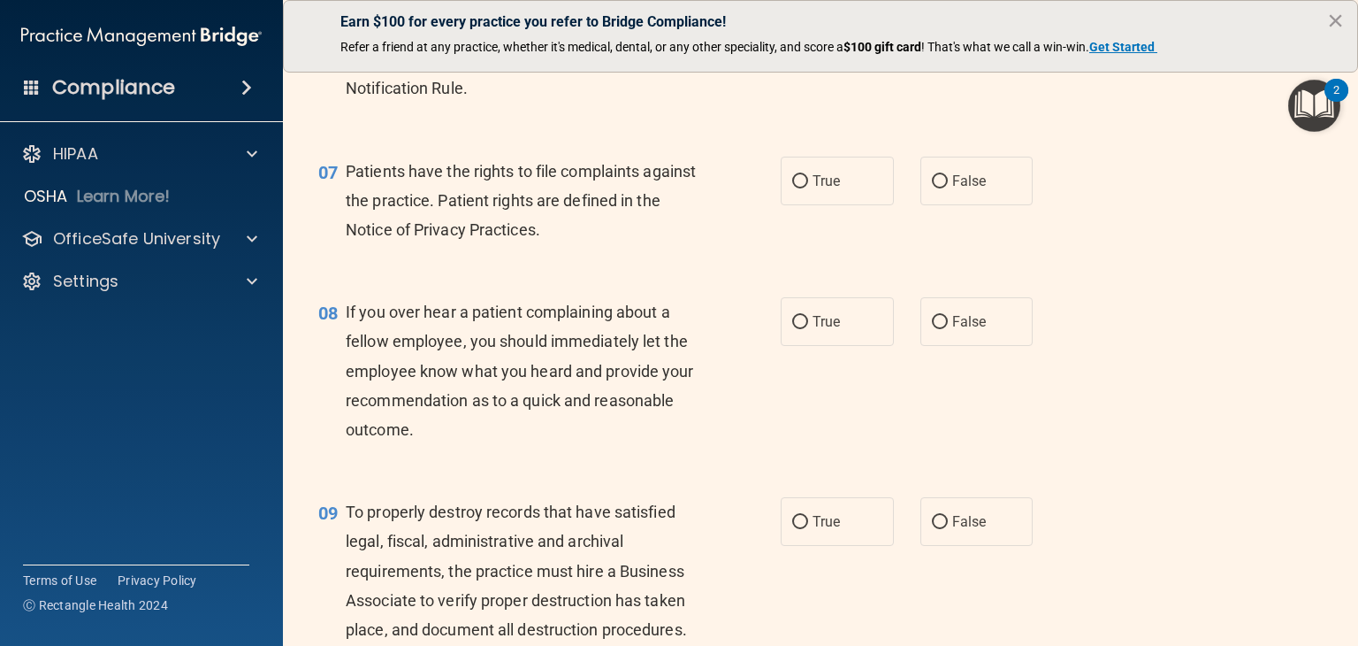
scroll to position [1150, 0]
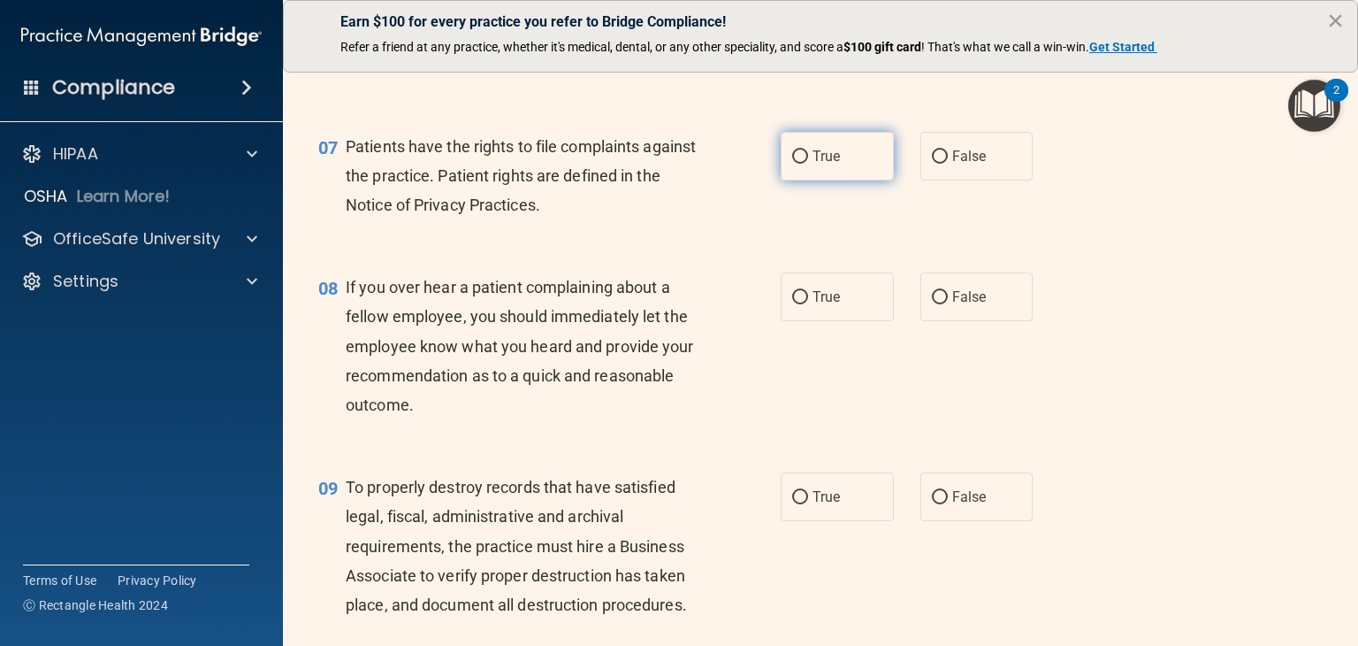
click at [850, 180] on label "True" at bounding box center [837, 156] width 113 height 49
click at [808, 164] on input "True" at bounding box center [800, 156] width 16 height 13
radio input "true"
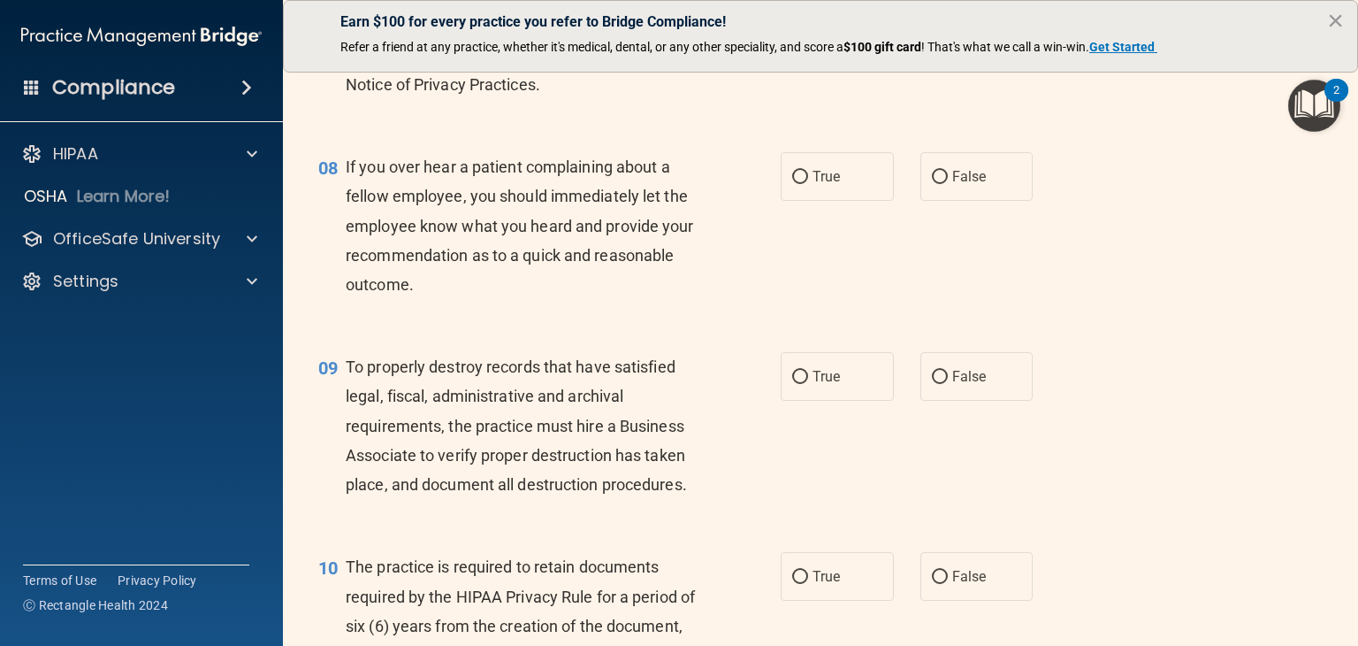
scroll to position [1327, 0]
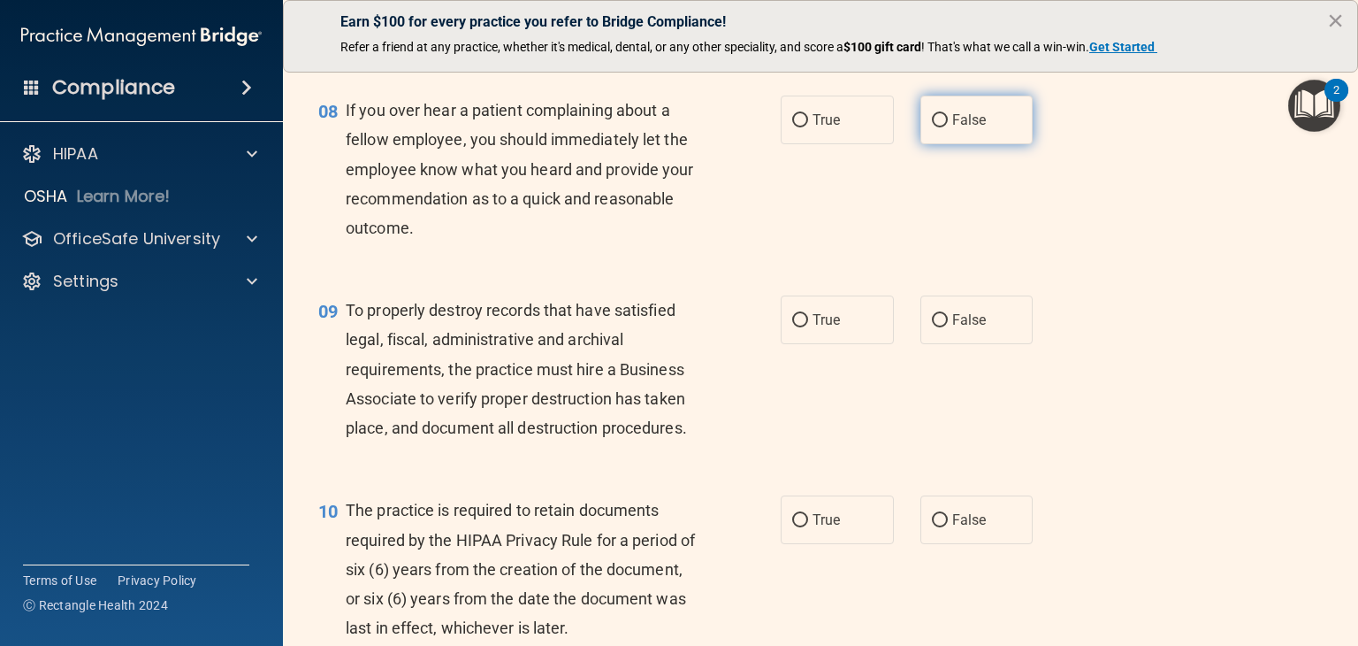
click at [959, 128] on span "False" at bounding box center [969, 119] width 34 height 17
click at [948, 127] on input "False" at bounding box center [940, 120] width 16 height 13
radio input "true"
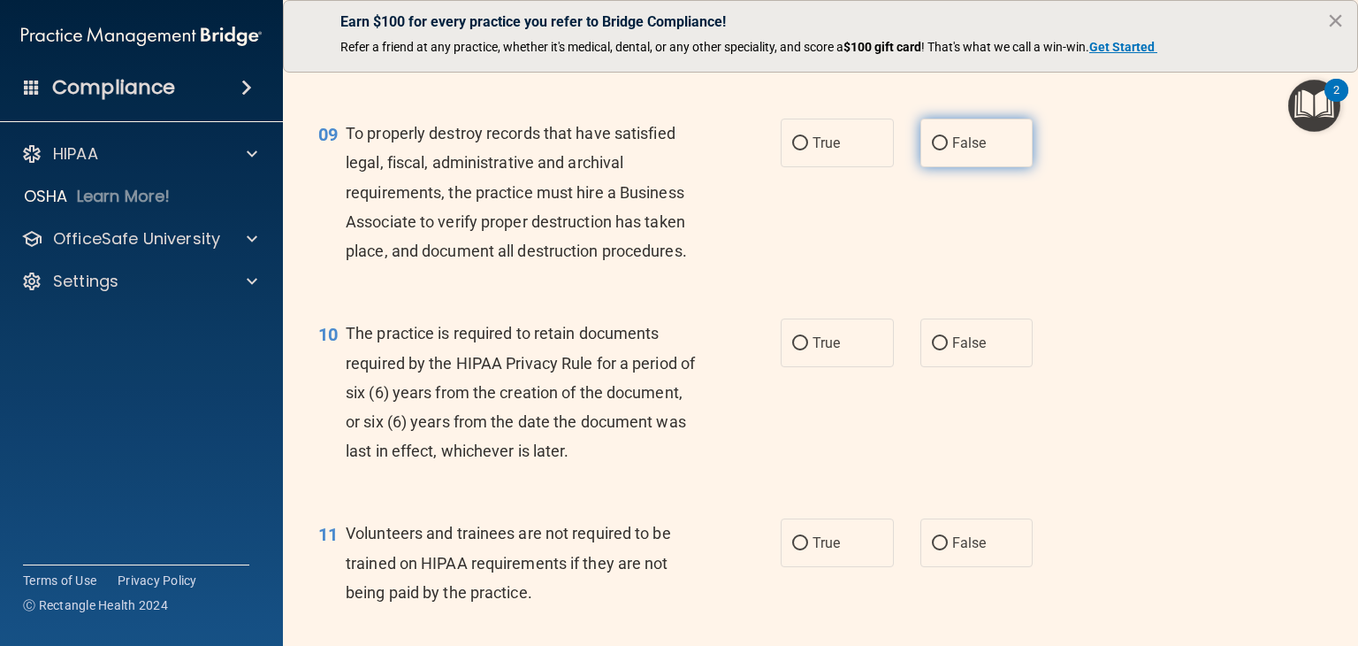
click at [937, 150] on input "False" at bounding box center [940, 143] width 16 height 13
radio input "true"
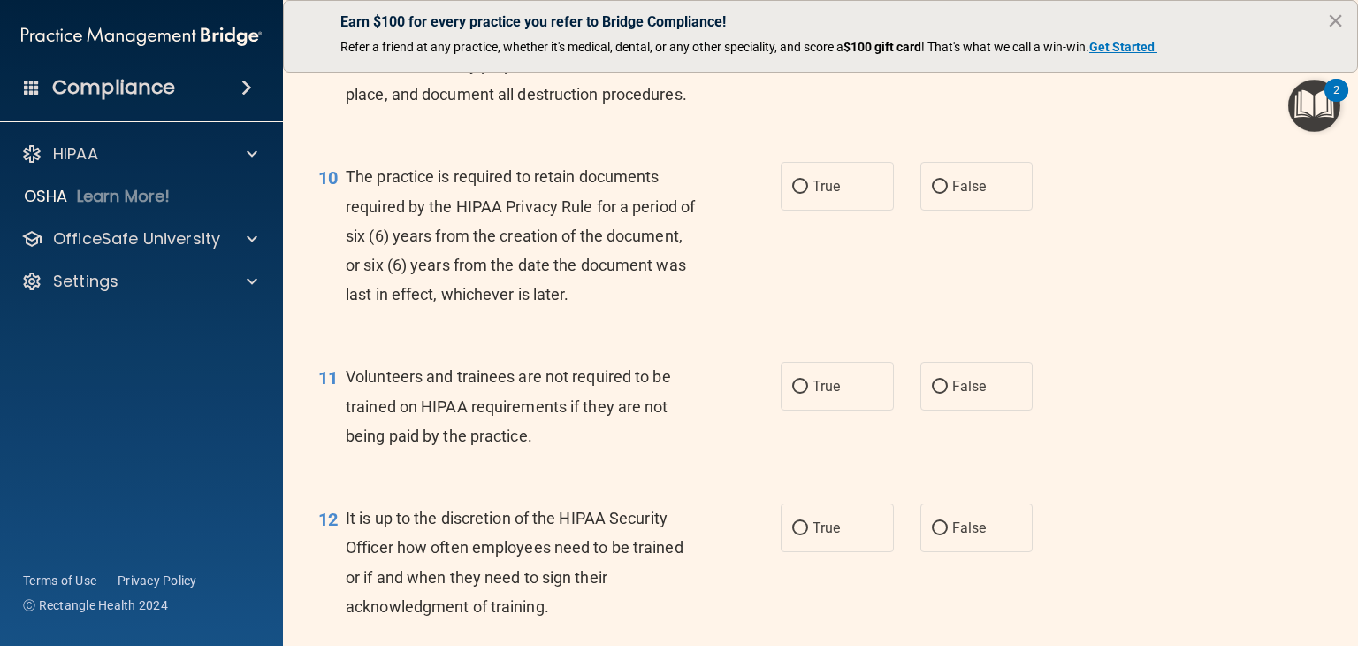
scroll to position [1680, 0]
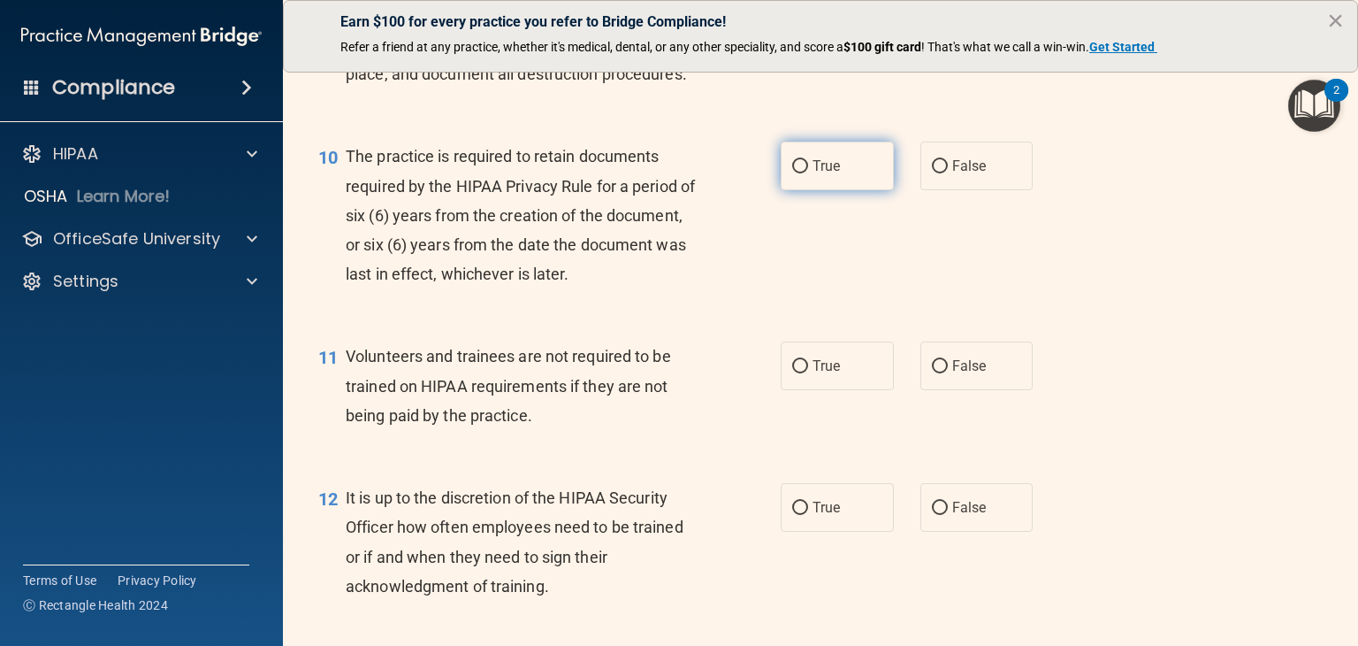
click at [835, 188] on label "True" at bounding box center [837, 165] width 113 height 49
click at [808, 173] on input "True" at bounding box center [800, 166] width 16 height 13
radio input "true"
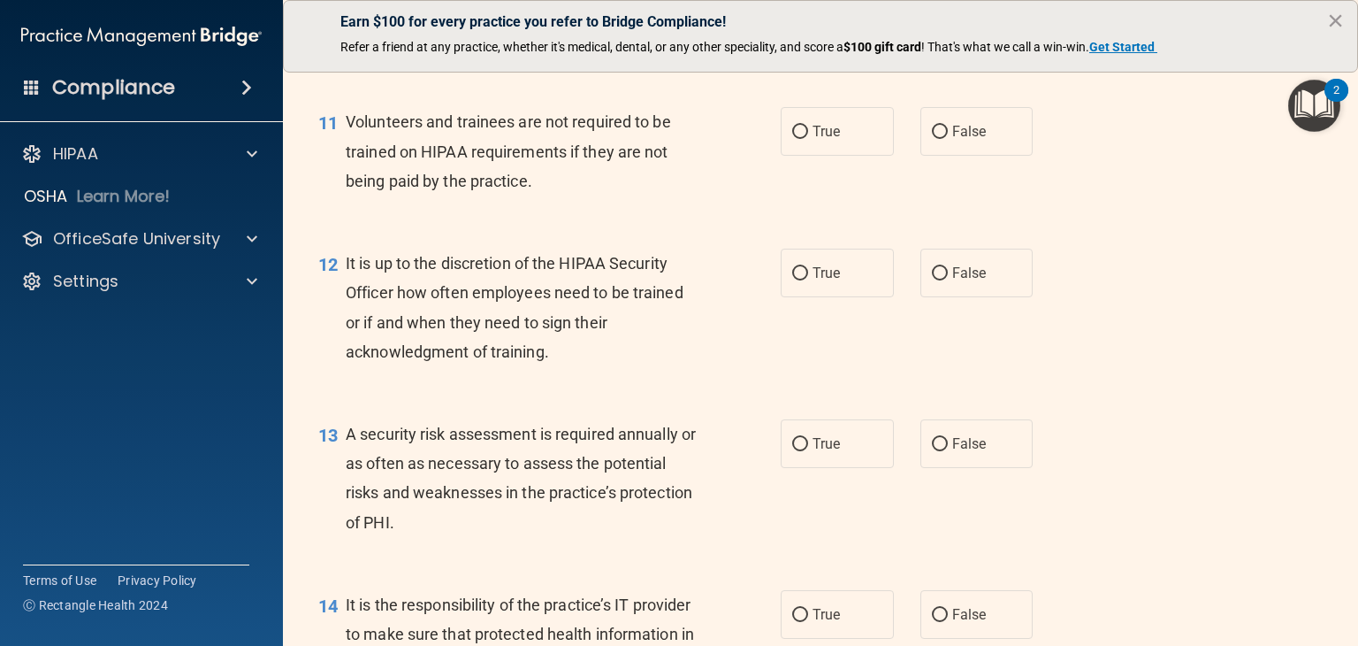
scroll to position [1946, 0]
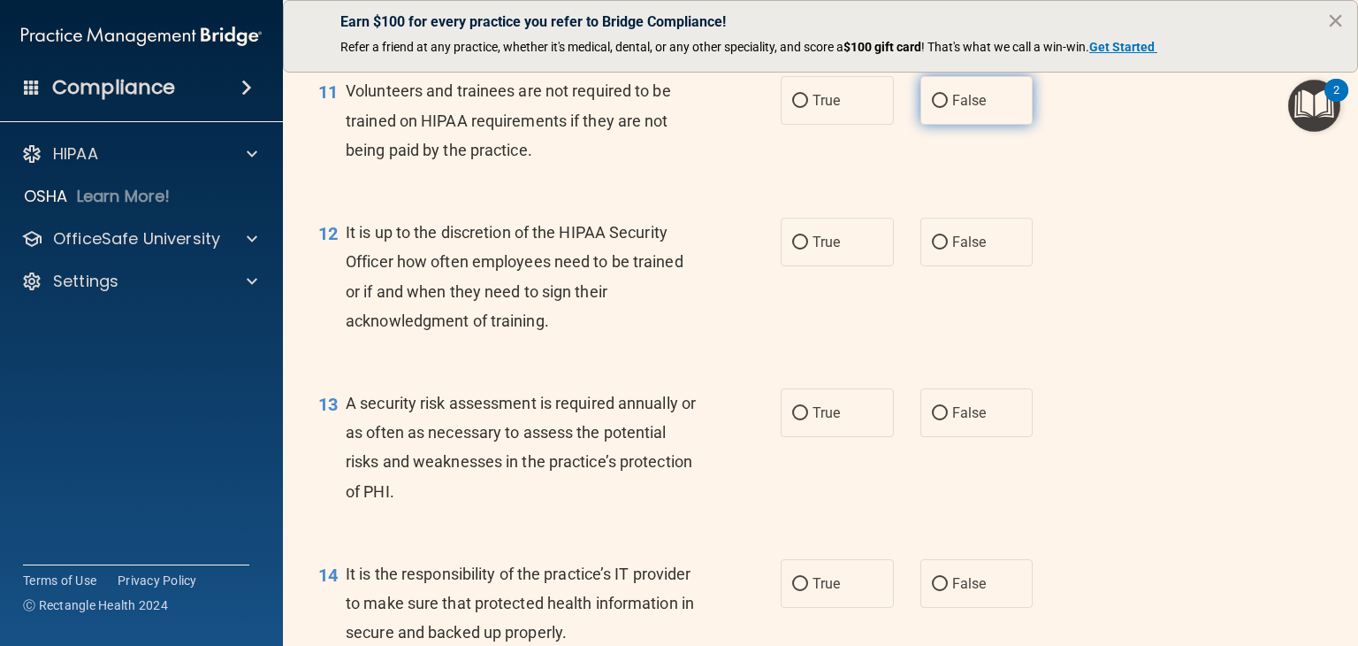
click at [951, 125] on label "False" at bounding box center [977, 100] width 113 height 49
click at [948, 108] on input "False" at bounding box center [940, 101] width 16 height 13
radio input "true"
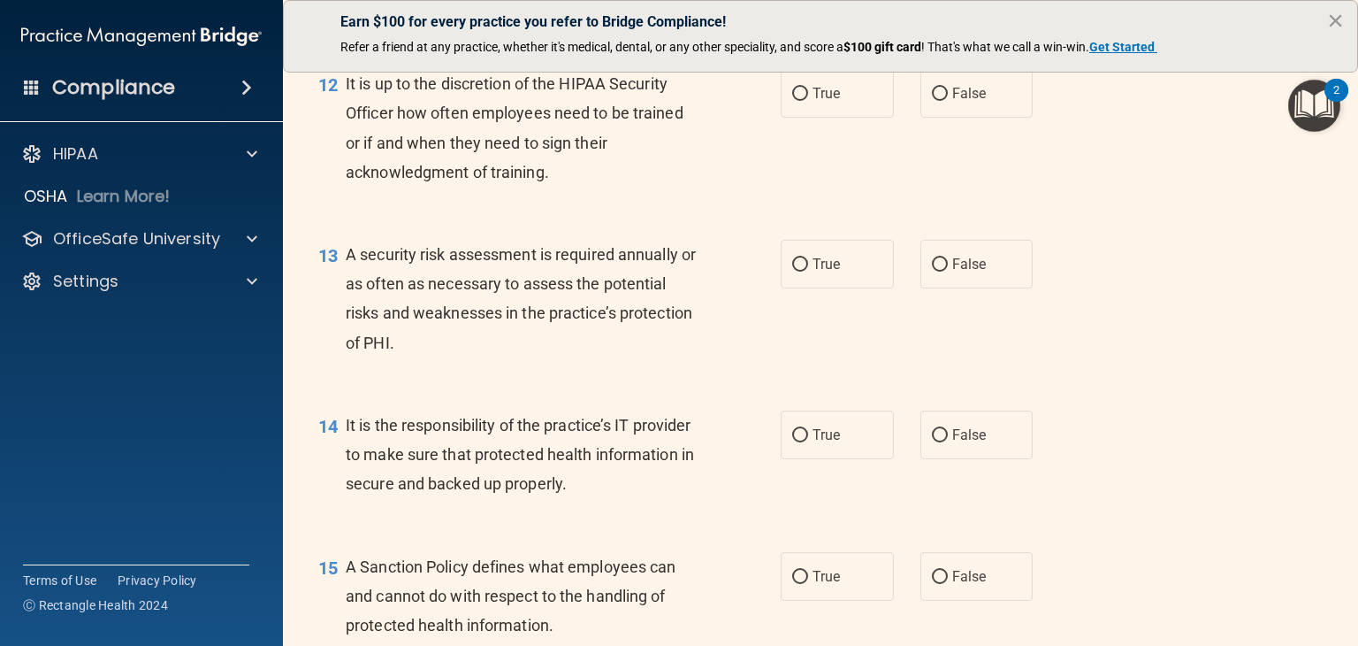
scroll to position [2122, 0]
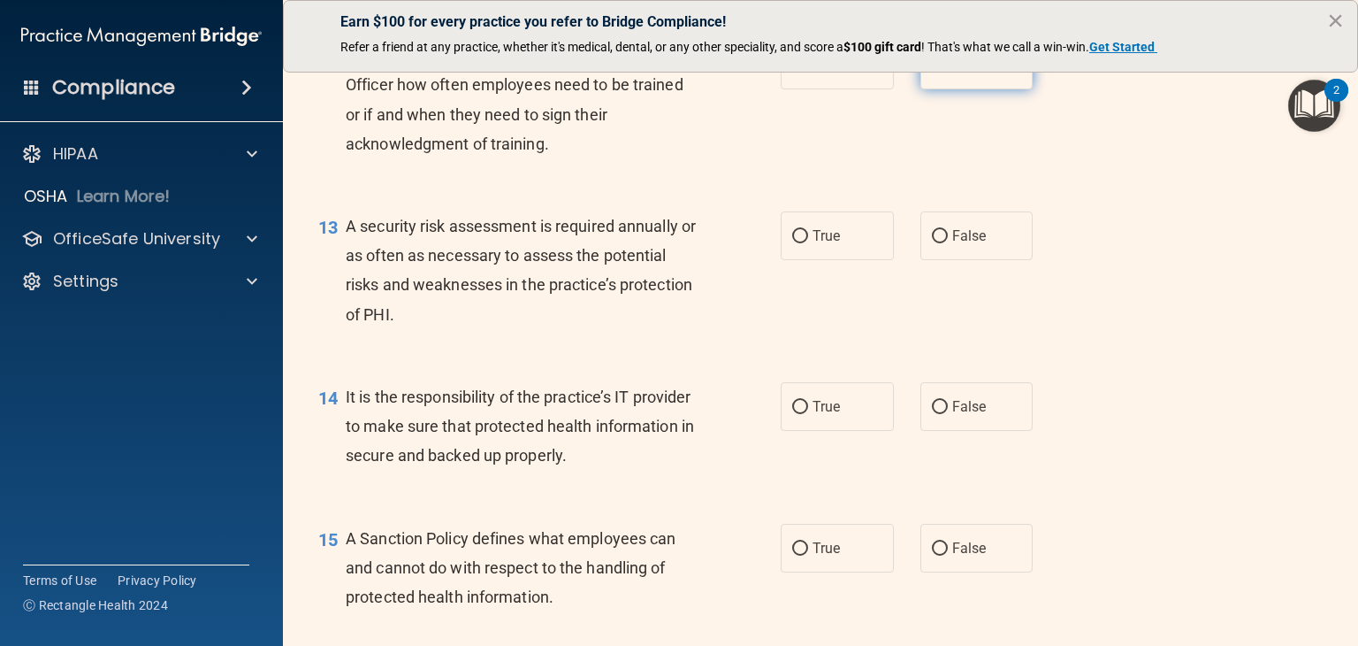
click at [921, 89] on label "False" at bounding box center [977, 65] width 113 height 49
click at [932, 73] on input "False" at bounding box center [940, 65] width 16 height 13
radio input "true"
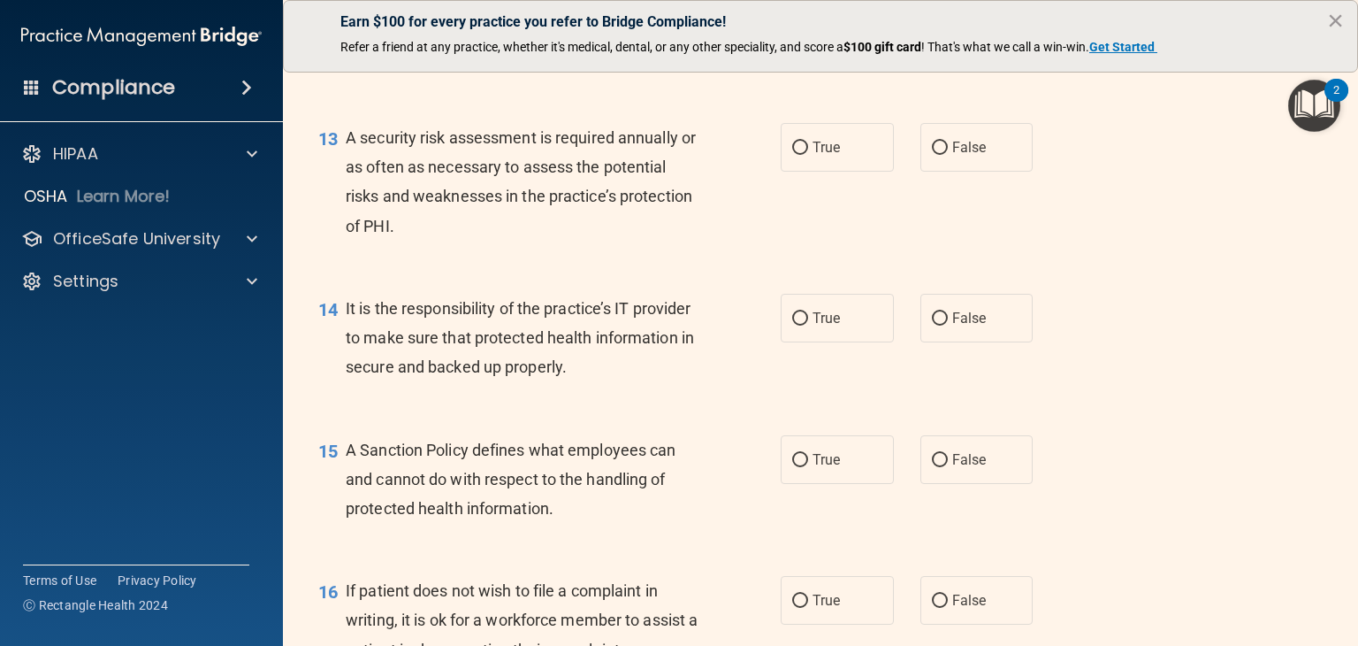
scroll to position [2299, 0]
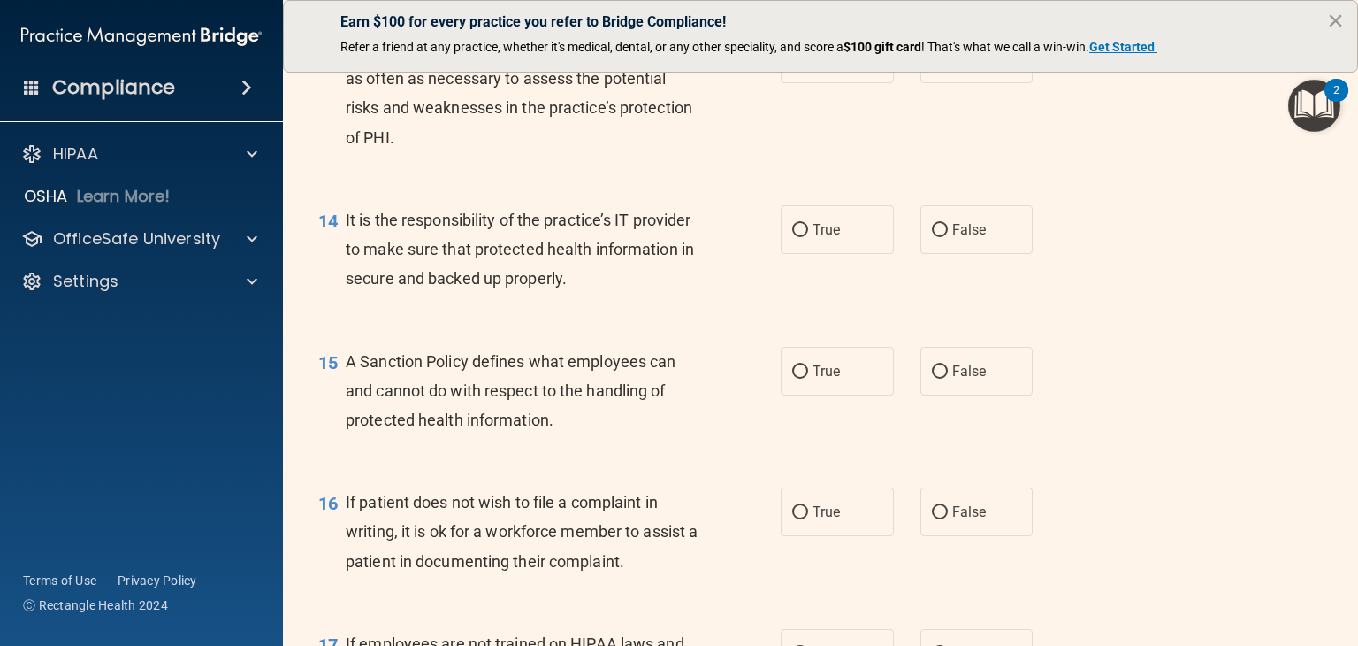
click at [800, 58] on div "Earn $100 for every practice you refer to Bridge Compliance!" at bounding box center [820, 50] width 1003 height 28
click at [819, 83] on label "True" at bounding box center [837, 58] width 113 height 49
click at [808, 66] on input "True" at bounding box center [800, 59] width 16 height 13
radio input "true"
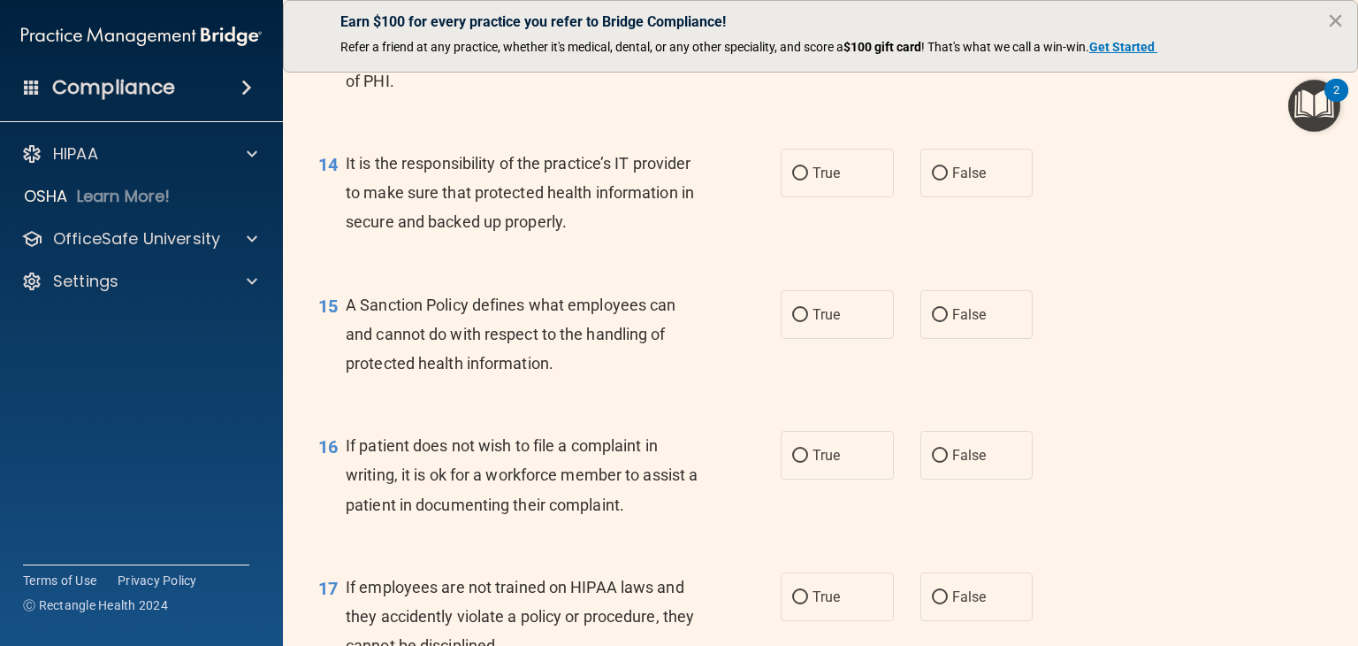
scroll to position [2388, 0]
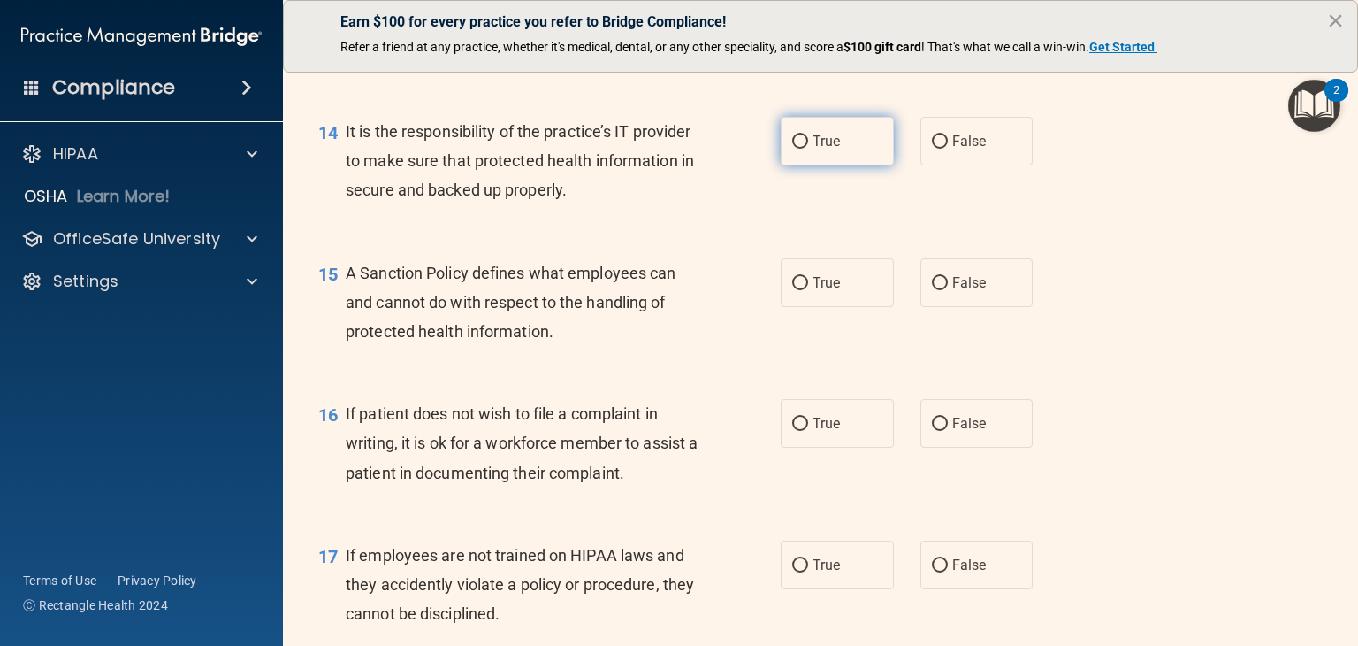
click at [841, 165] on label "True" at bounding box center [837, 141] width 113 height 49
click at [808, 149] on input "True" at bounding box center [800, 141] width 16 height 13
radio input "true"
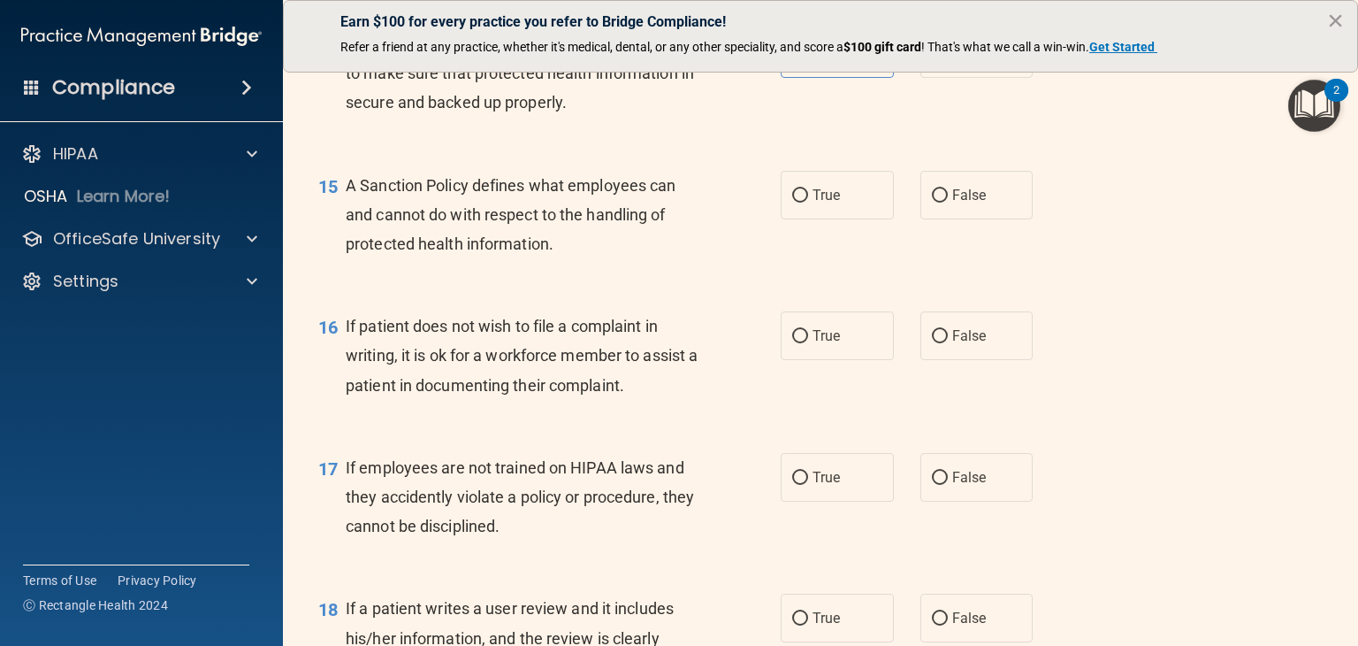
scroll to position [2476, 0]
click at [977, 218] on label "False" at bounding box center [977, 194] width 113 height 49
click at [948, 202] on input "False" at bounding box center [940, 194] width 16 height 13
radio input "true"
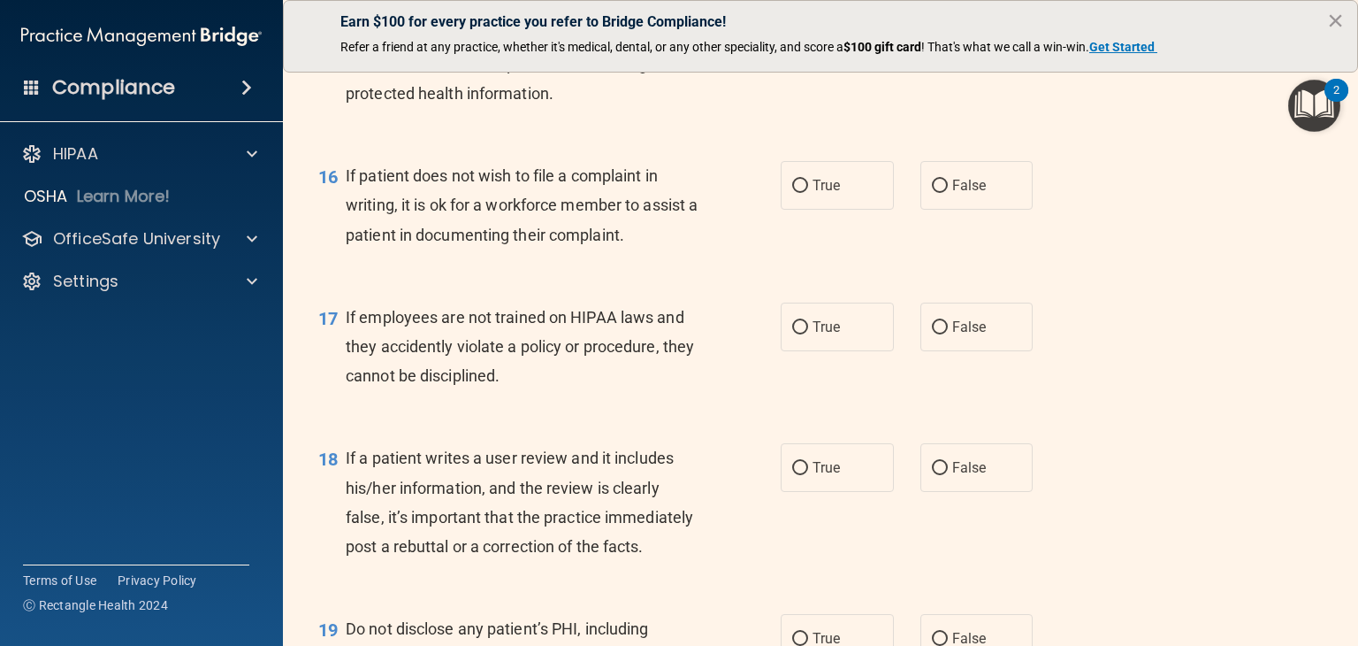
scroll to position [2653, 0]
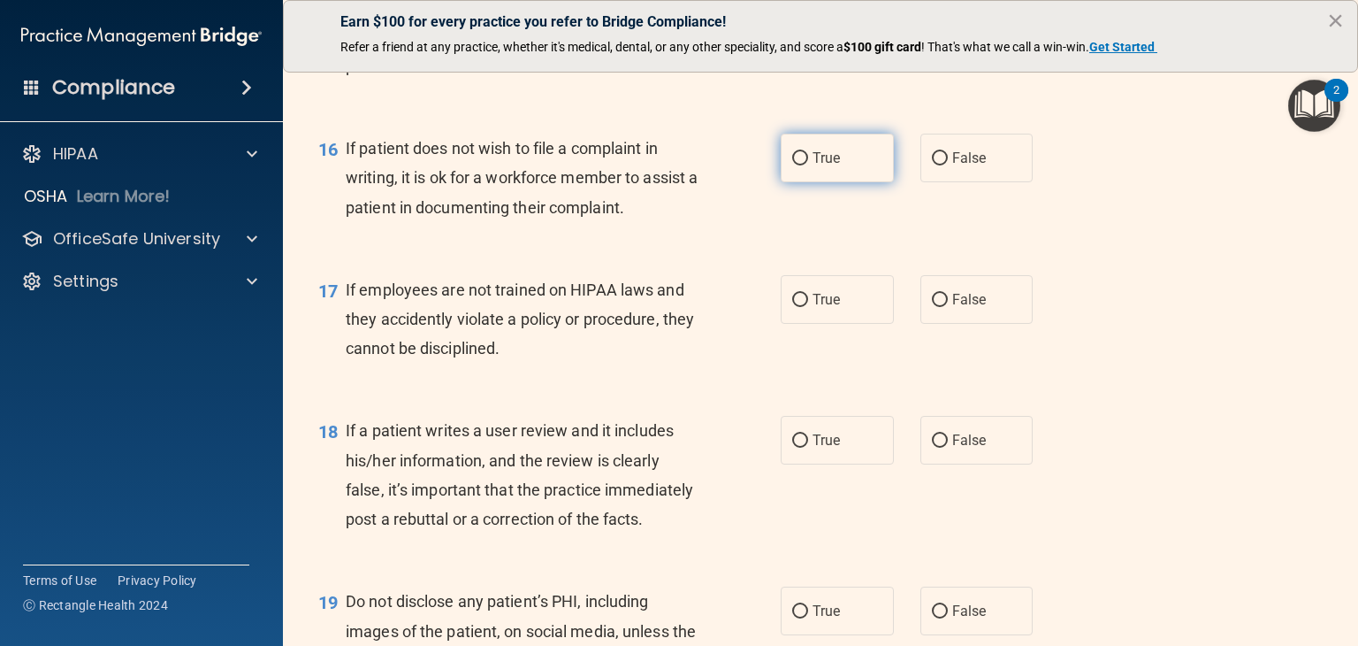
click at [802, 172] on label "True" at bounding box center [837, 158] width 113 height 49
click at [802, 165] on input "True" at bounding box center [800, 158] width 16 height 13
radio input "true"
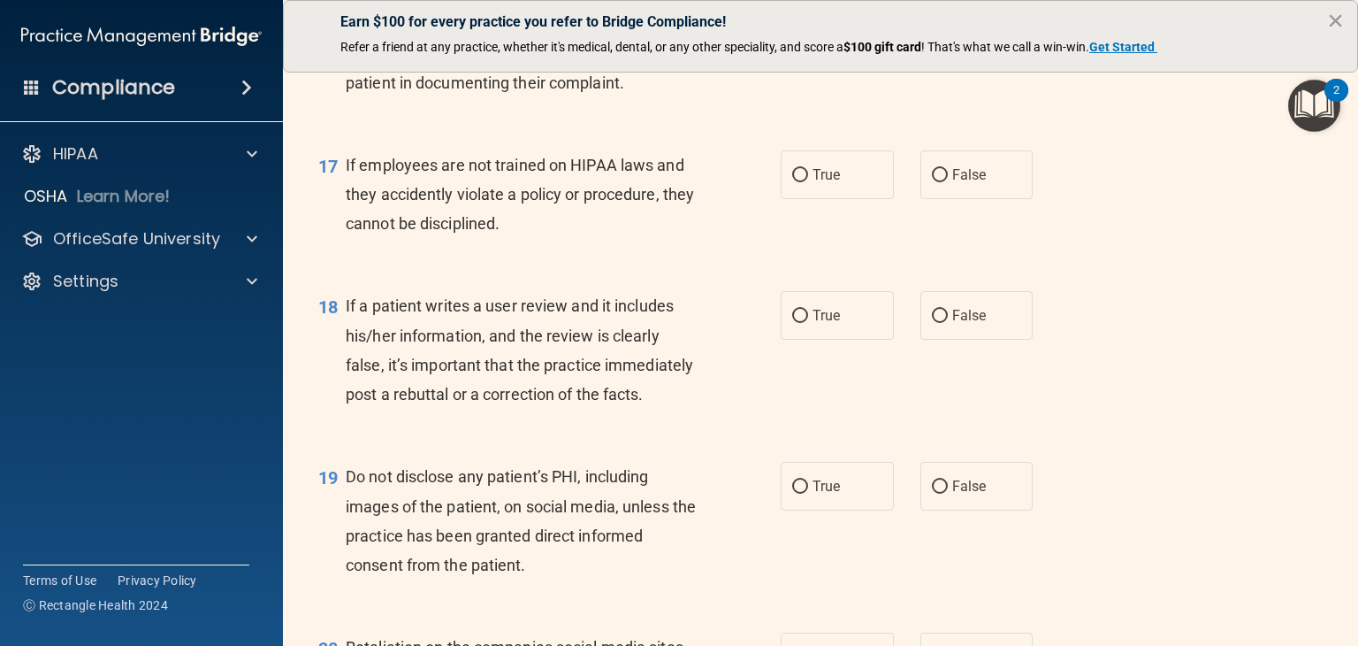
scroll to position [2830, 0]
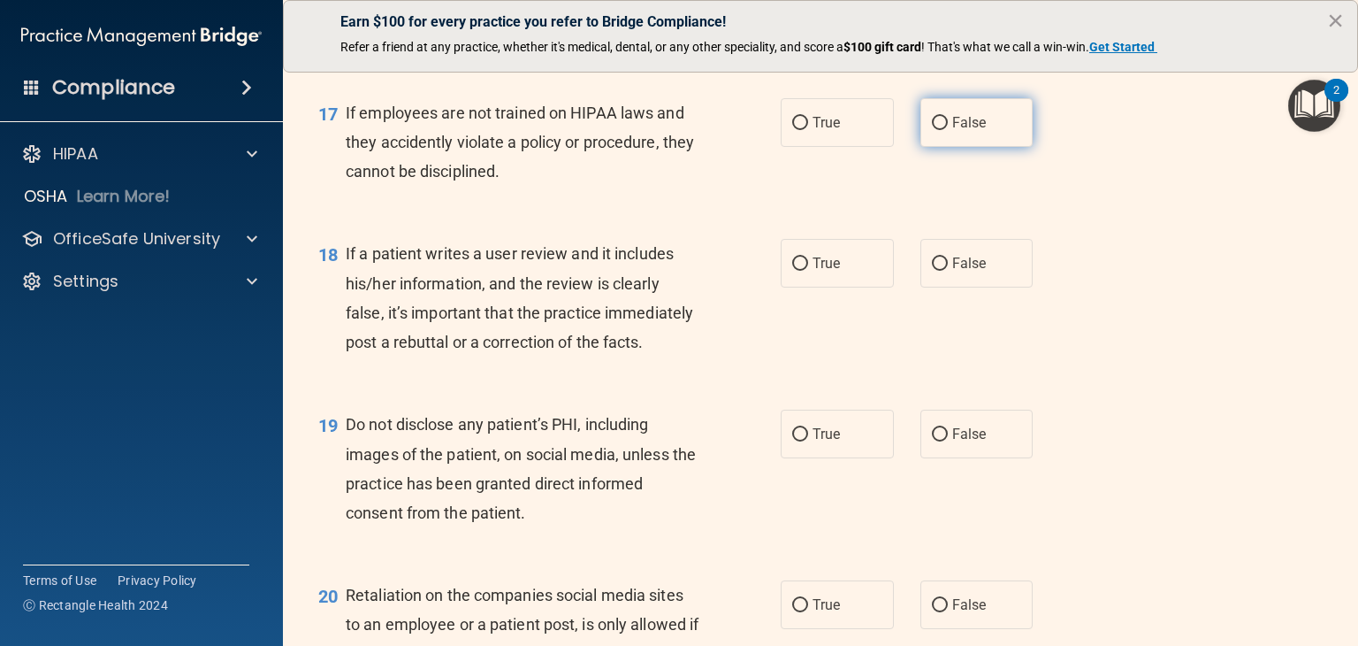
click at [975, 131] on span "False" at bounding box center [969, 122] width 34 height 17
click at [948, 130] on input "False" at bounding box center [940, 123] width 16 height 13
radio input "true"
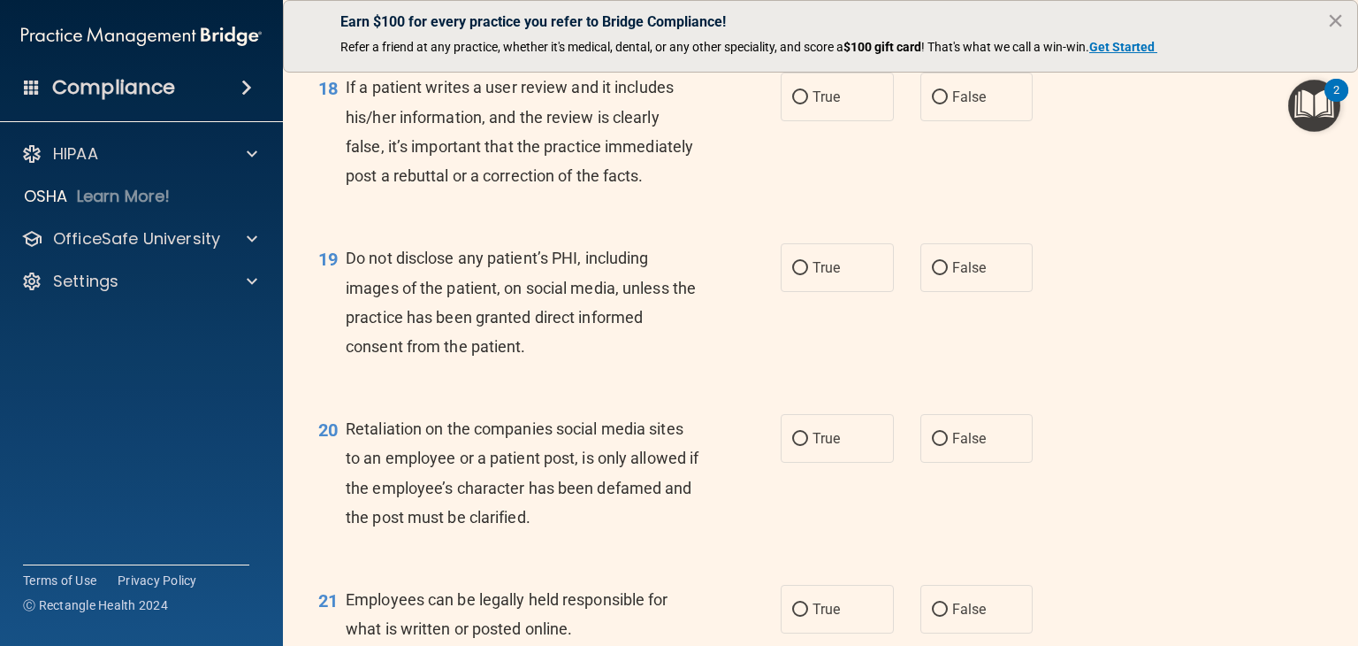
scroll to position [3007, 0]
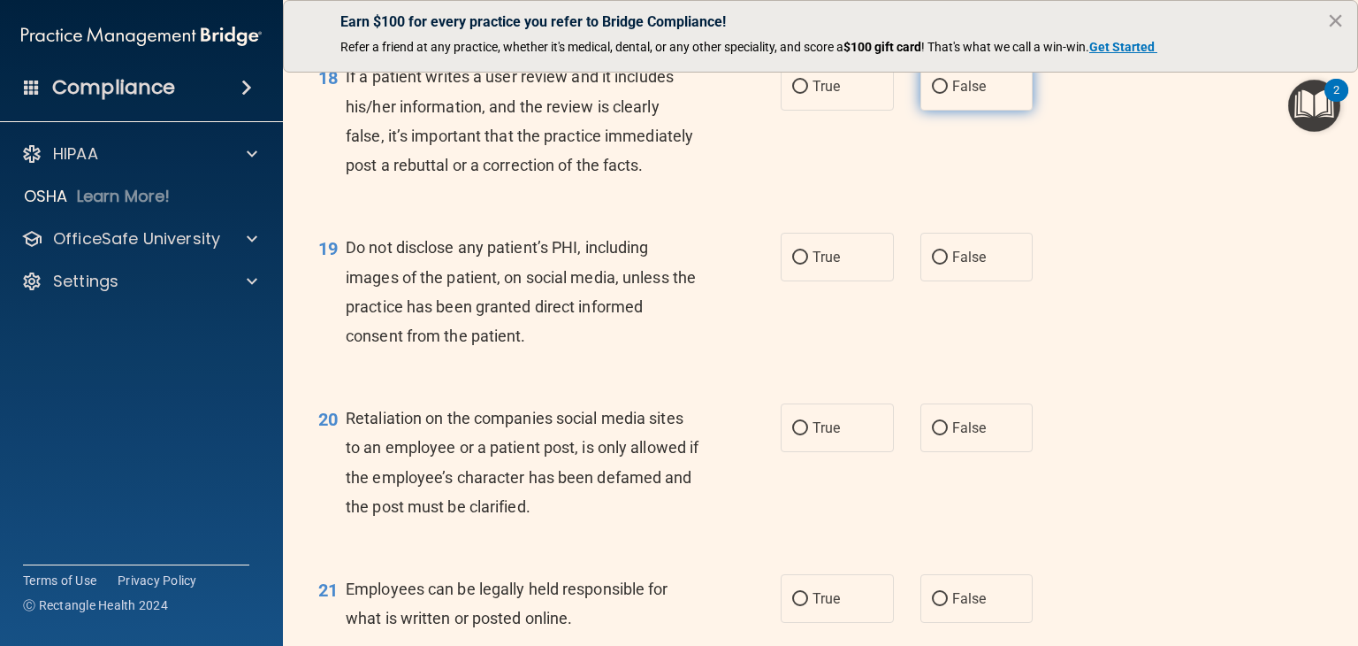
click at [934, 94] on input "False" at bounding box center [940, 86] width 16 height 13
radio input "true"
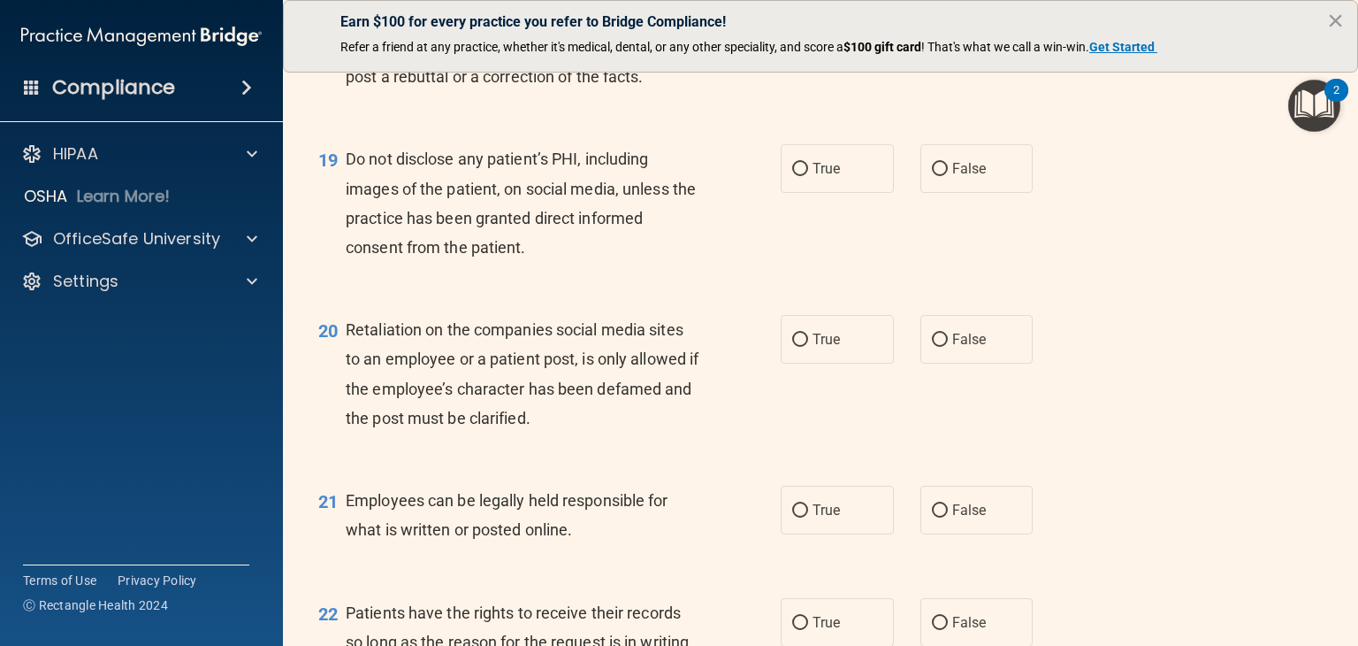
scroll to position [3184, 0]
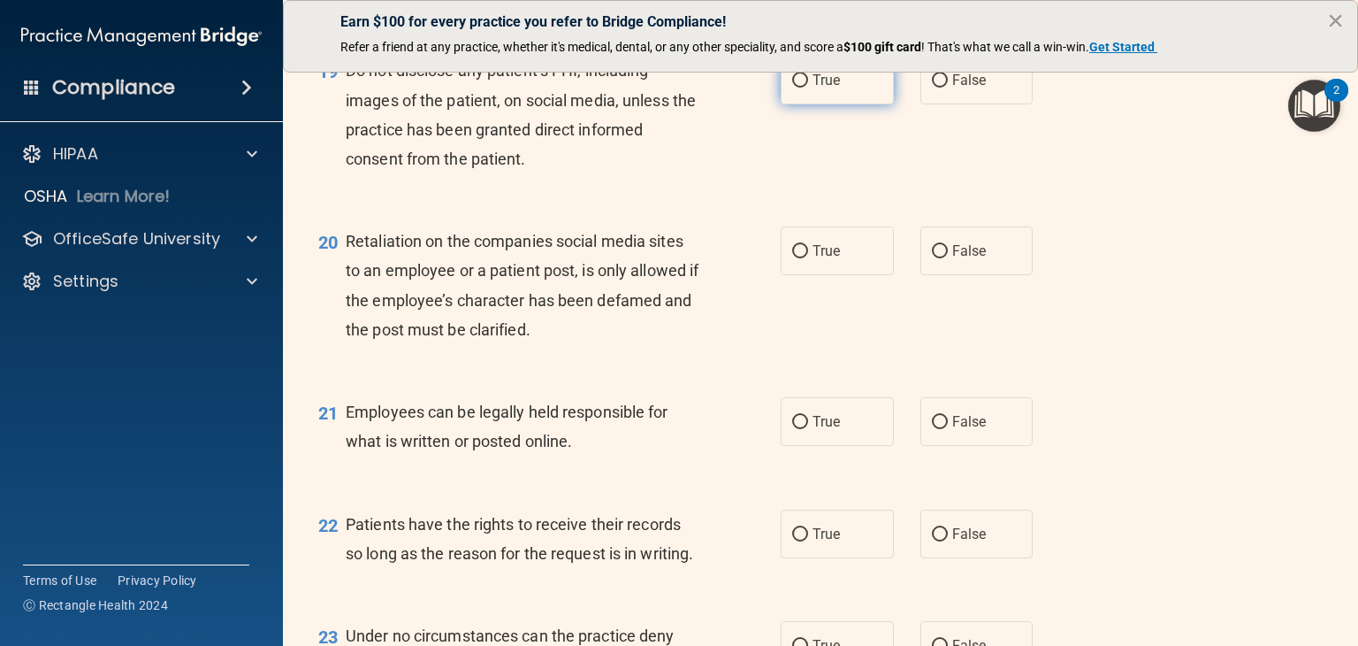
click at [860, 104] on label "True" at bounding box center [837, 80] width 113 height 49
click at [808, 88] on input "True" at bounding box center [800, 80] width 16 height 13
radio input "true"
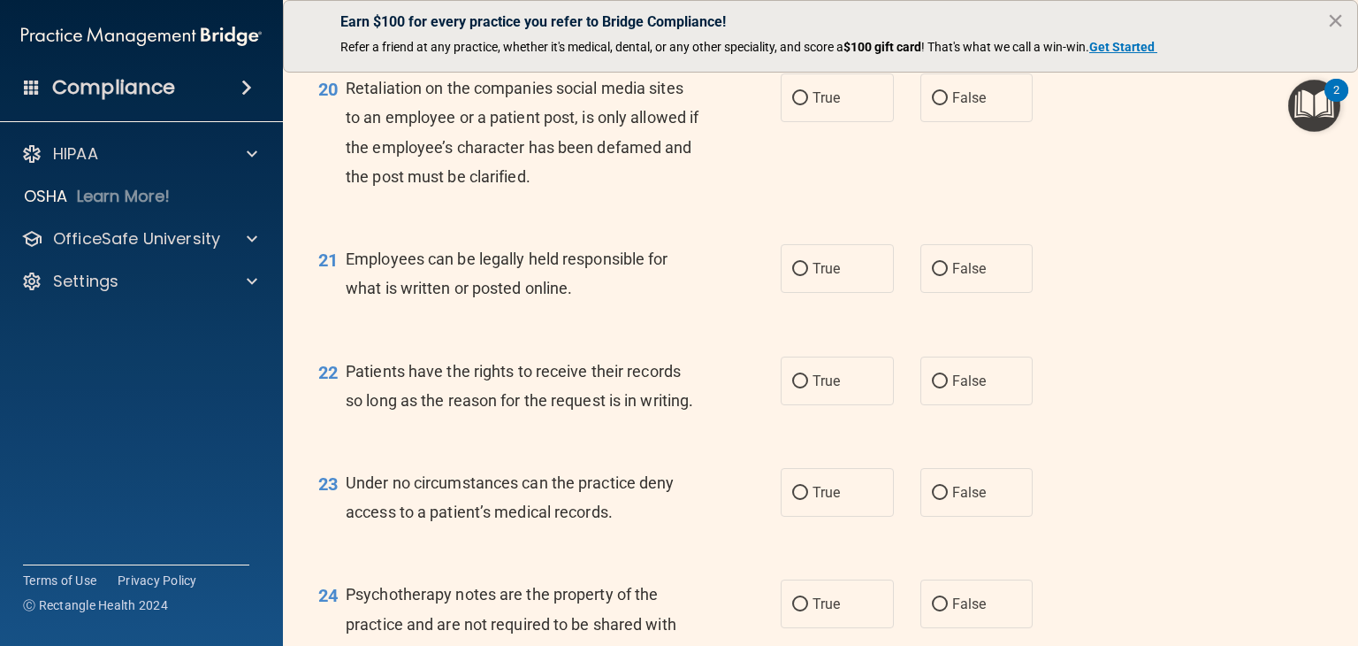
scroll to position [3361, 0]
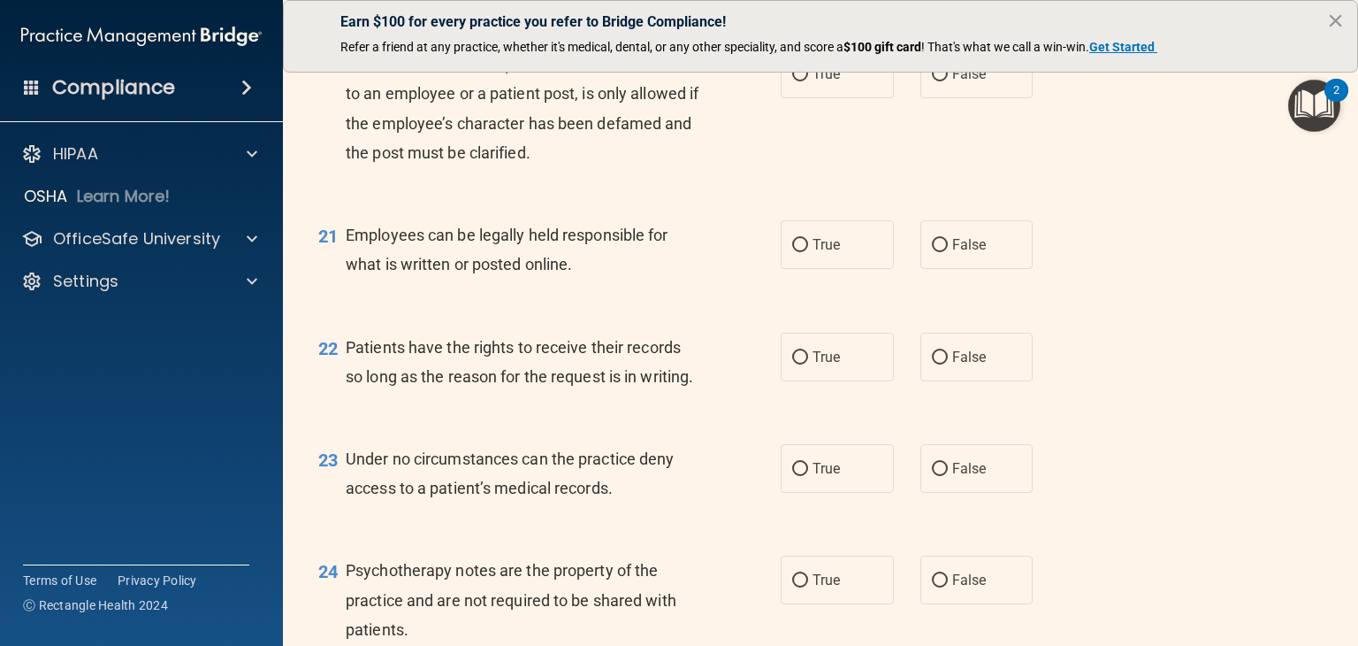
click at [954, 160] on div "20 Retaliation on the companies social media sites to an employee or a patient …" at bounding box center [820, 112] width 1031 height 171
click at [958, 82] on span "False" at bounding box center [969, 73] width 34 height 17
click at [948, 81] on input "False" at bounding box center [940, 74] width 16 height 13
radio input "true"
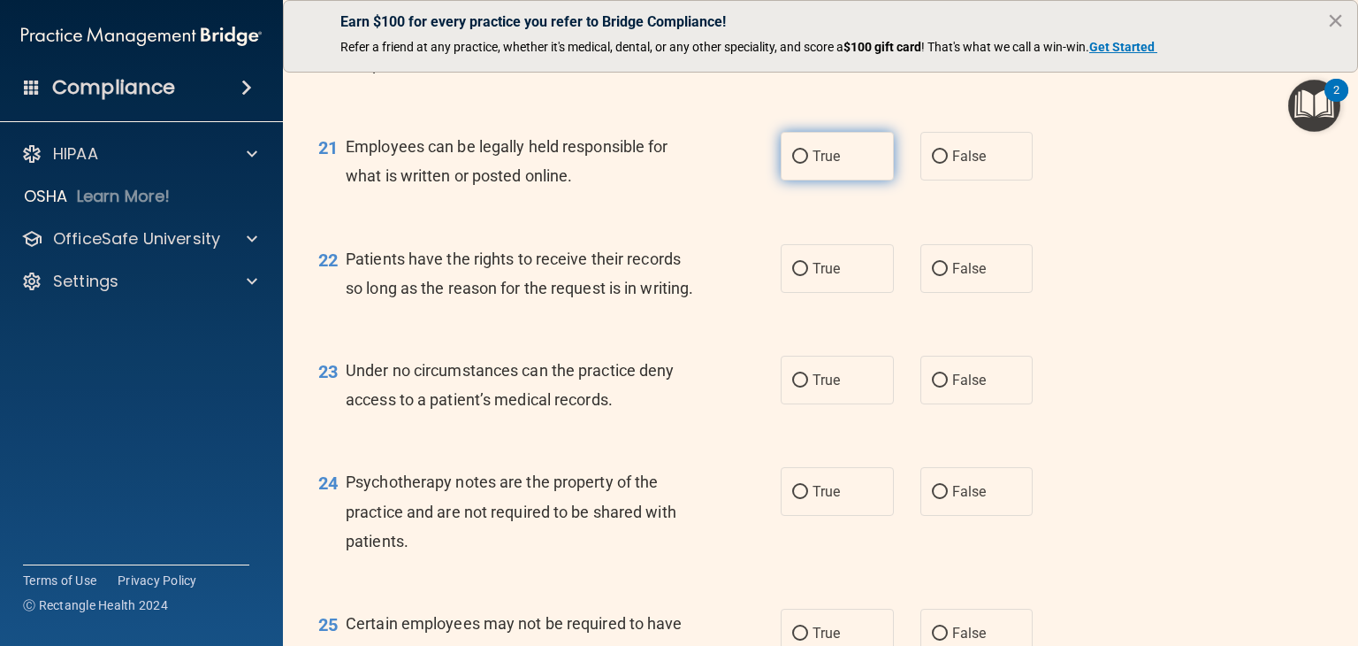
click at [830, 164] on span "True" at bounding box center [826, 156] width 27 height 17
click at [808, 164] on input "True" at bounding box center [800, 156] width 16 height 13
radio input "true"
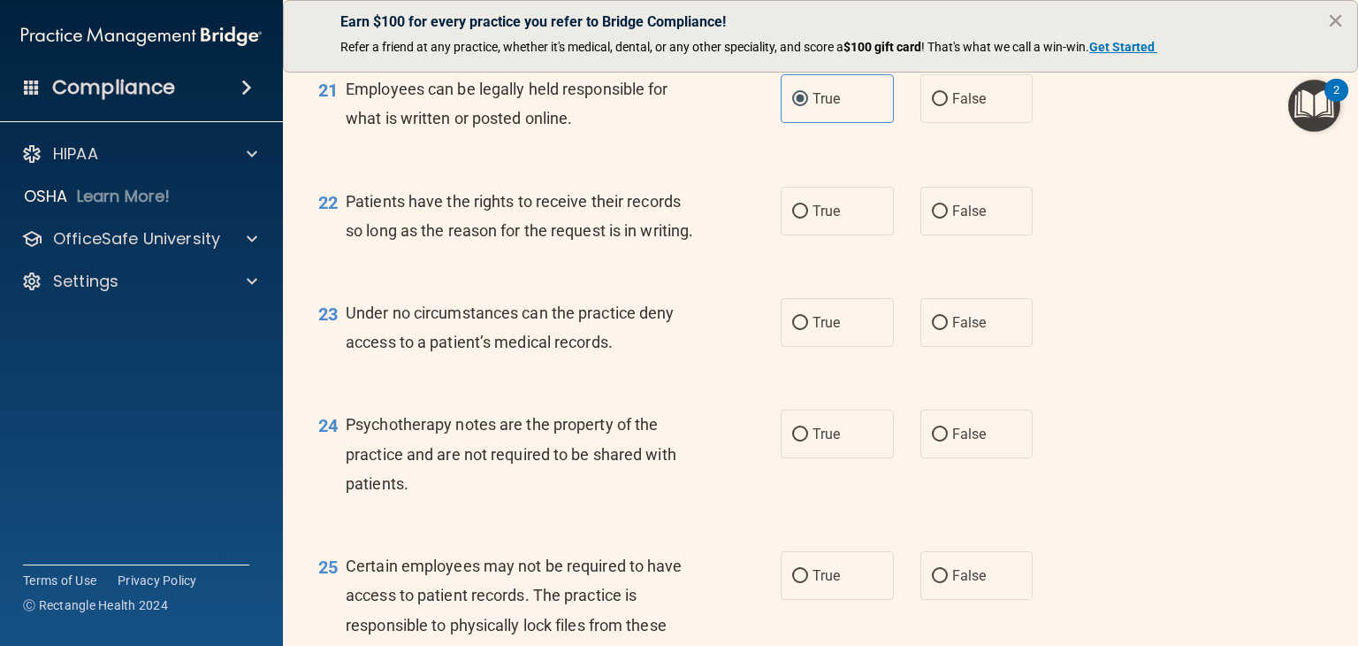
scroll to position [3537, 0]
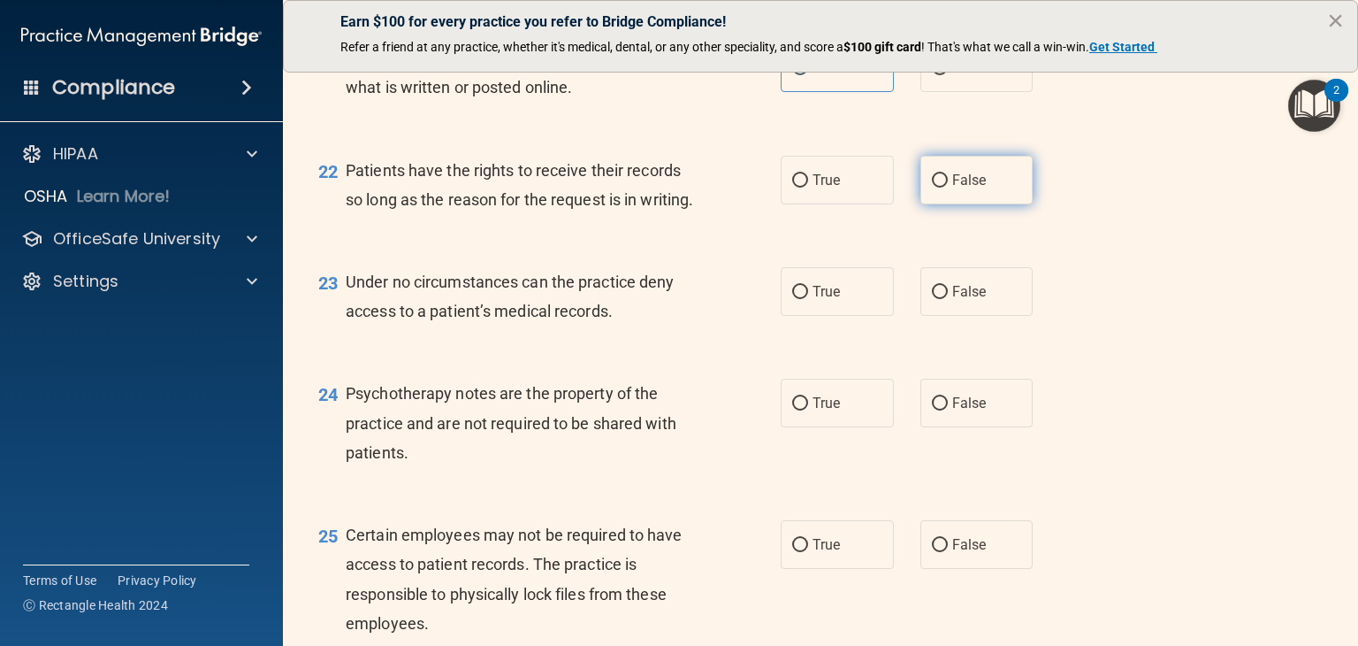
click at [991, 204] on label "False" at bounding box center [977, 180] width 113 height 49
click at [948, 187] on input "False" at bounding box center [940, 180] width 16 height 13
radio input "true"
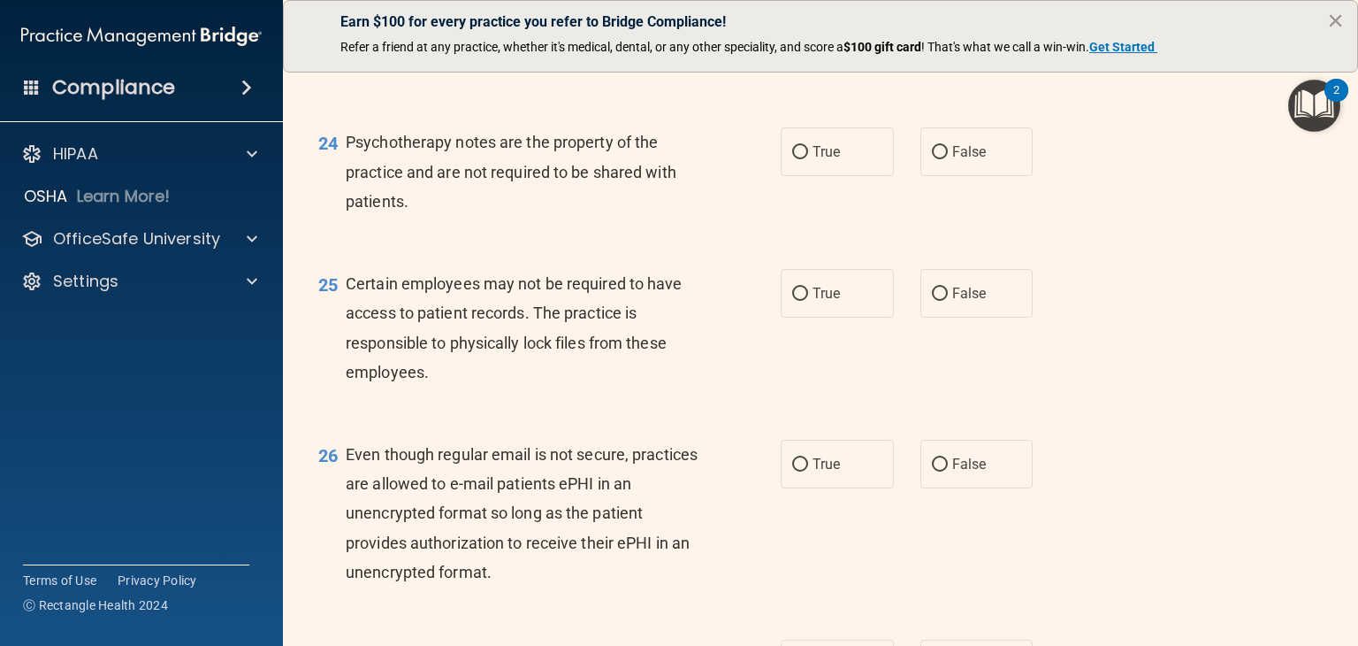
scroll to position [3803, 0]
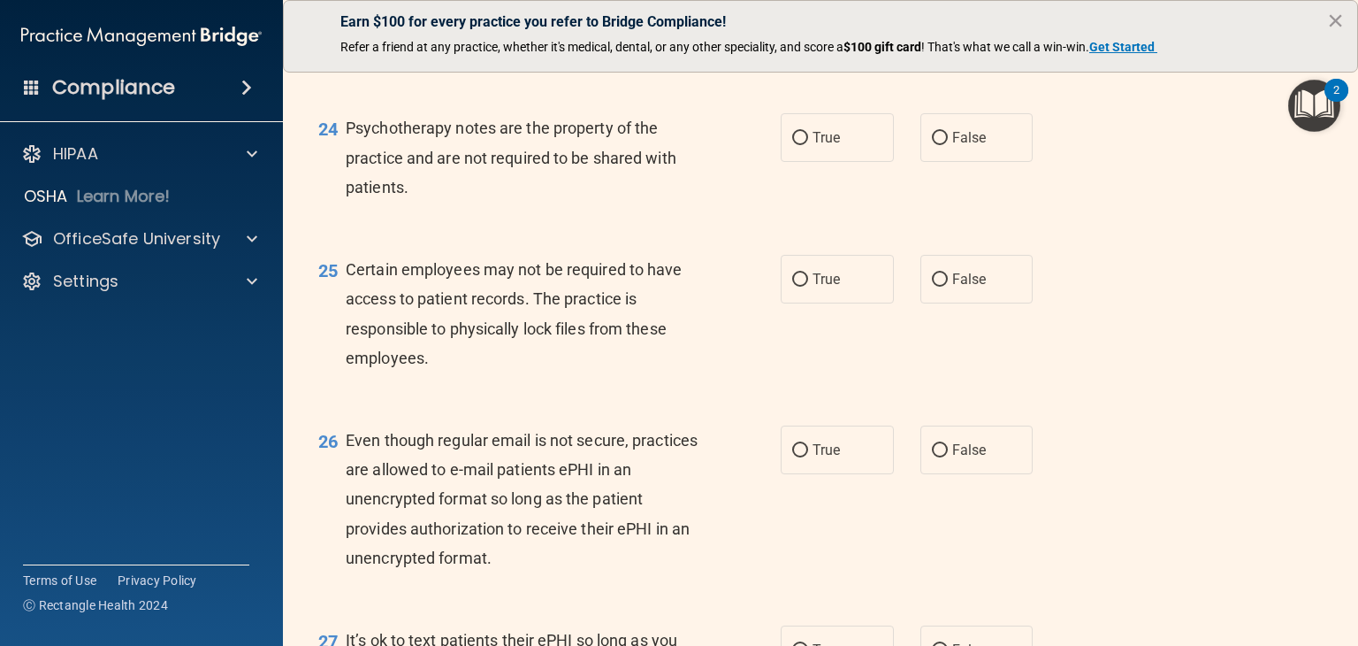
click at [819, 50] on label "True" at bounding box center [837, 26] width 113 height 49
click at [808, 34] on input "True" at bounding box center [800, 26] width 16 height 13
radio input "true"
click at [954, 50] on label "False" at bounding box center [977, 26] width 113 height 49
click at [948, 34] on input "False" at bounding box center [940, 26] width 16 height 13
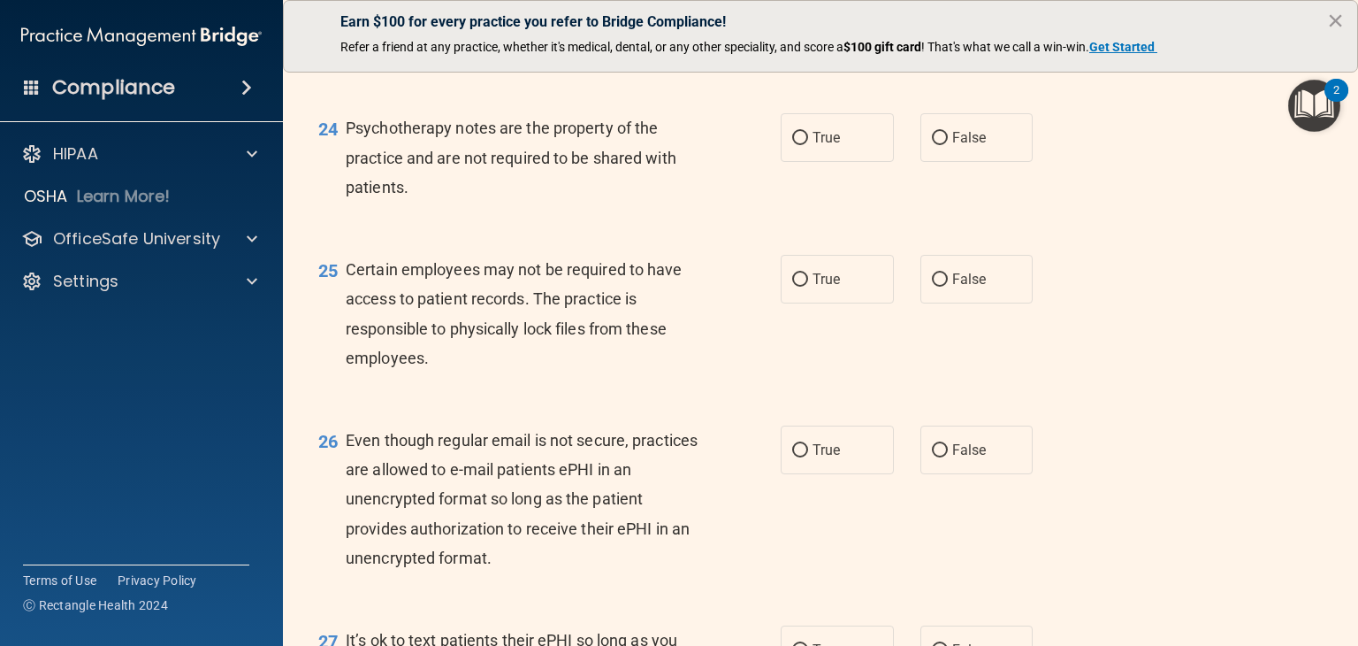
radio input "true"
radio input "false"
click at [823, 162] on label "True" at bounding box center [837, 137] width 113 height 49
click at [808, 145] on input "True" at bounding box center [800, 138] width 16 height 13
radio input "true"
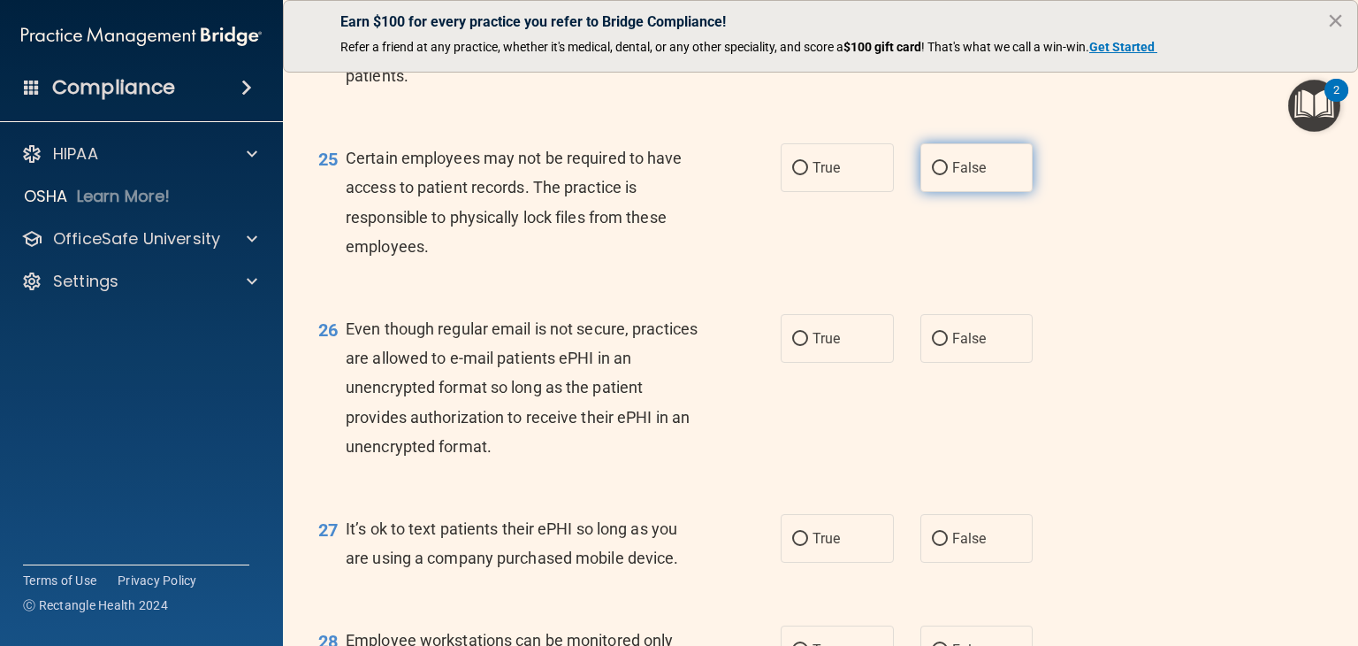
scroll to position [3980, 0]
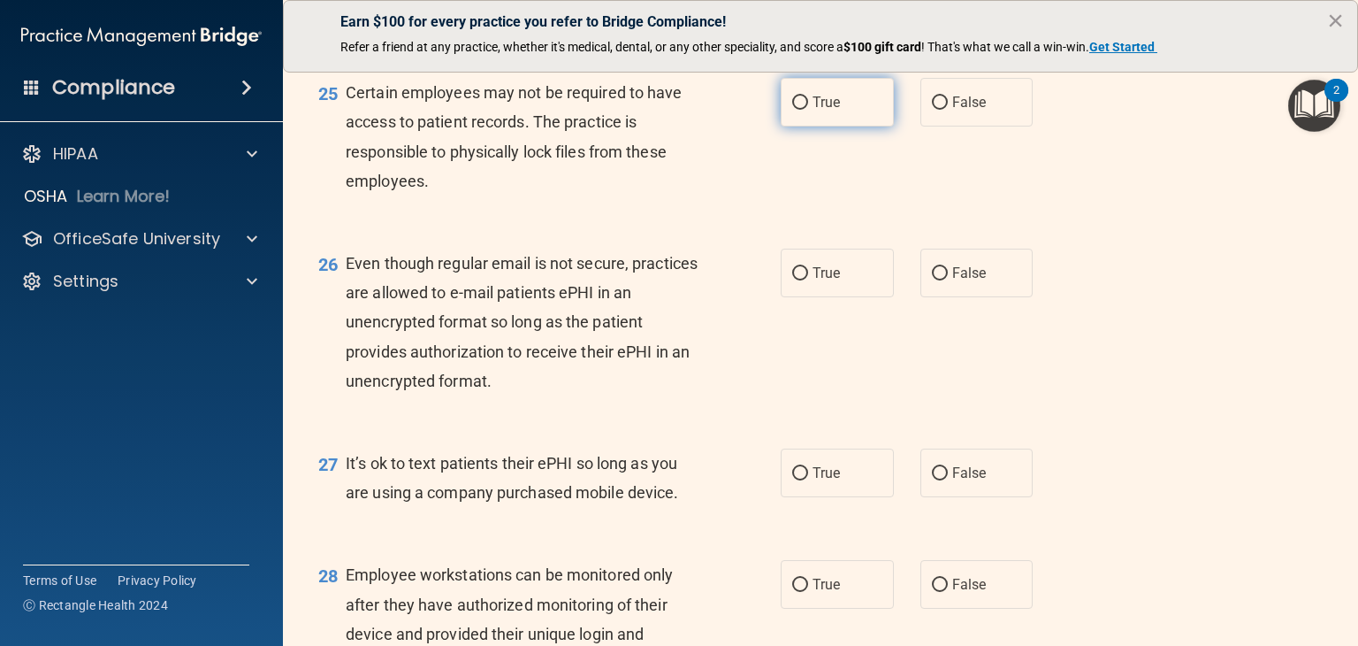
click at [821, 111] on span "True" at bounding box center [826, 102] width 27 height 17
click at [808, 110] on input "True" at bounding box center [800, 102] width 16 height 13
radio input "true"
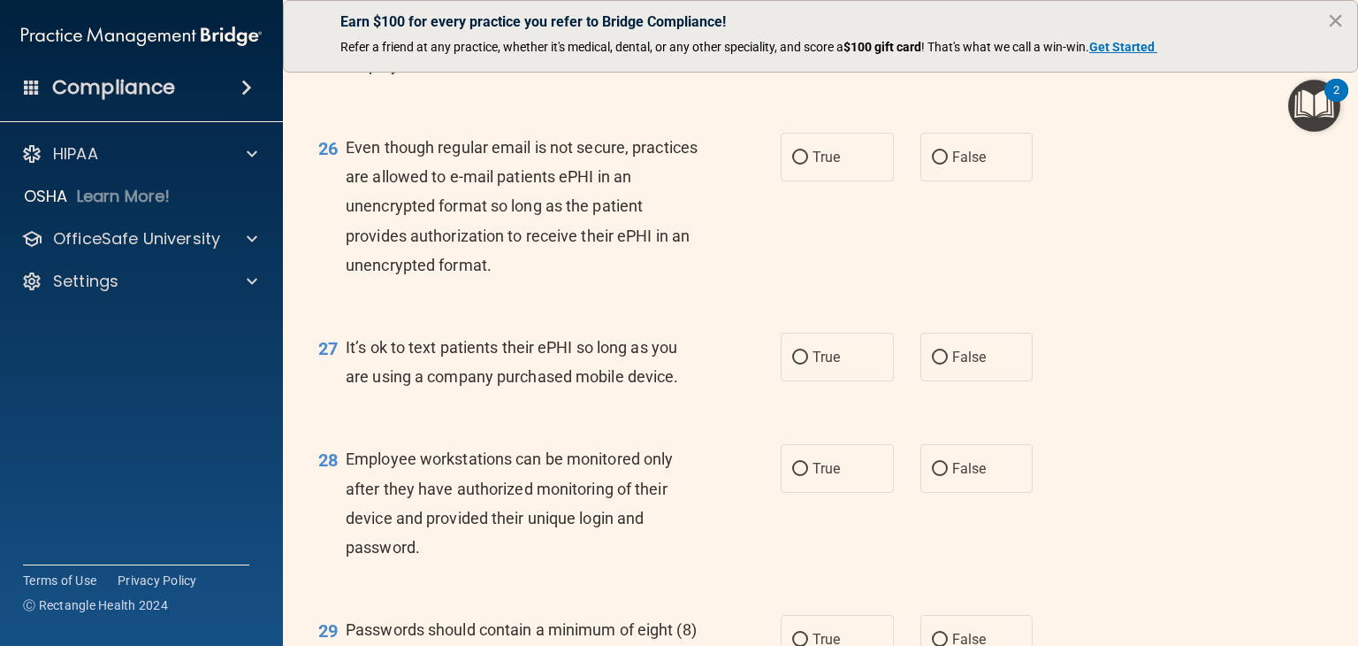
scroll to position [4156, 0]
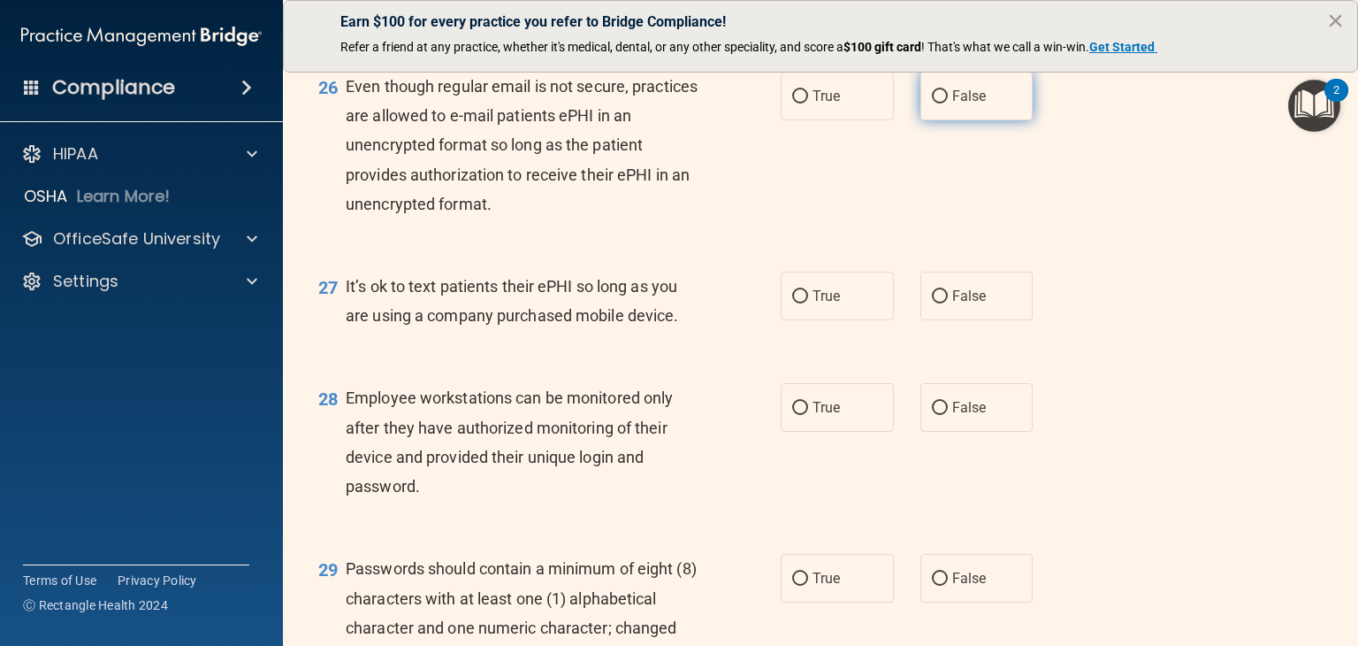
click at [932, 103] on input "False" at bounding box center [940, 96] width 16 height 13
radio input "true"
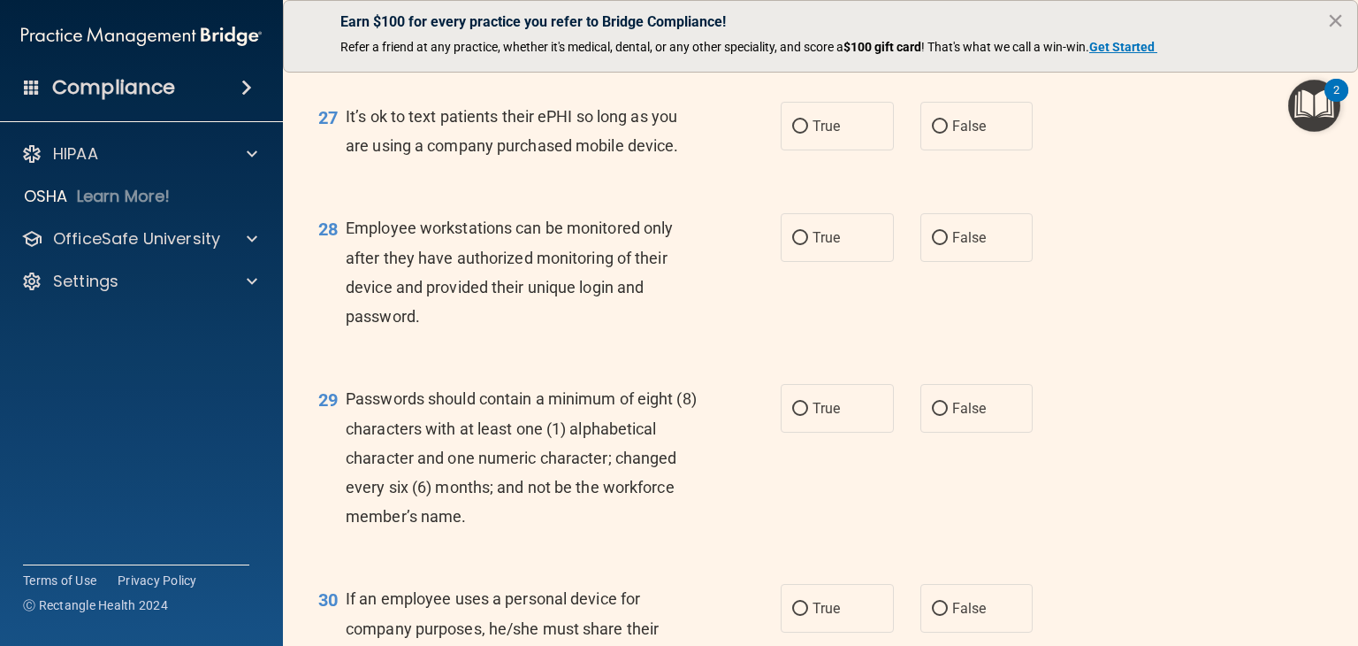
scroll to position [4333, 0]
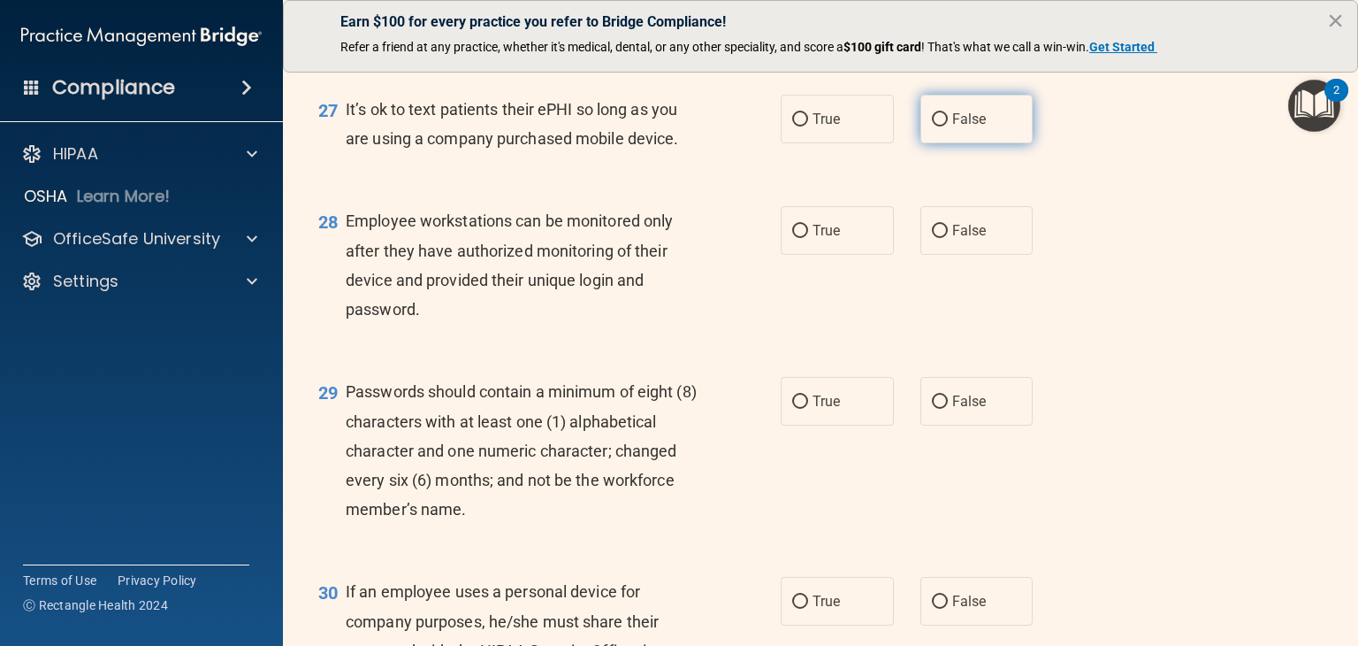
click at [961, 143] on label "False" at bounding box center [977, 119] width 113 height 49
click at [948, 126] on input "False" at bounding box center [940, 119] width 16 height 13
radio input "true"
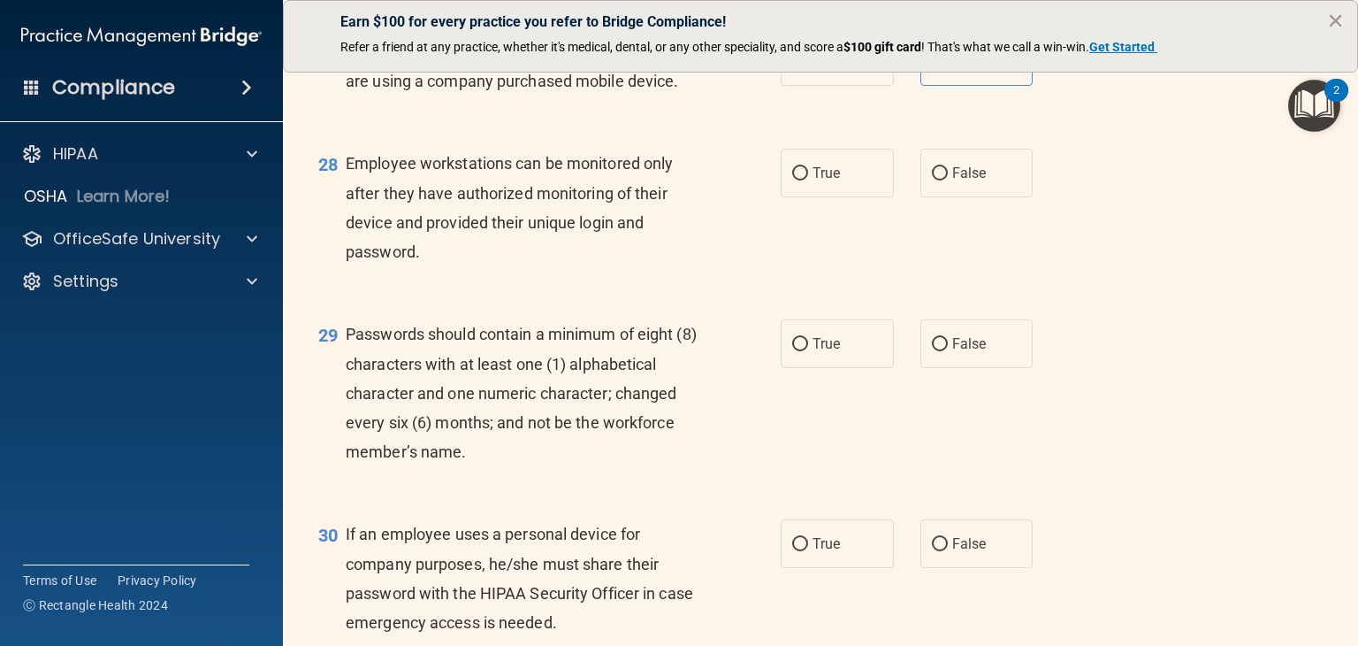
scroll to position [4422, 0]
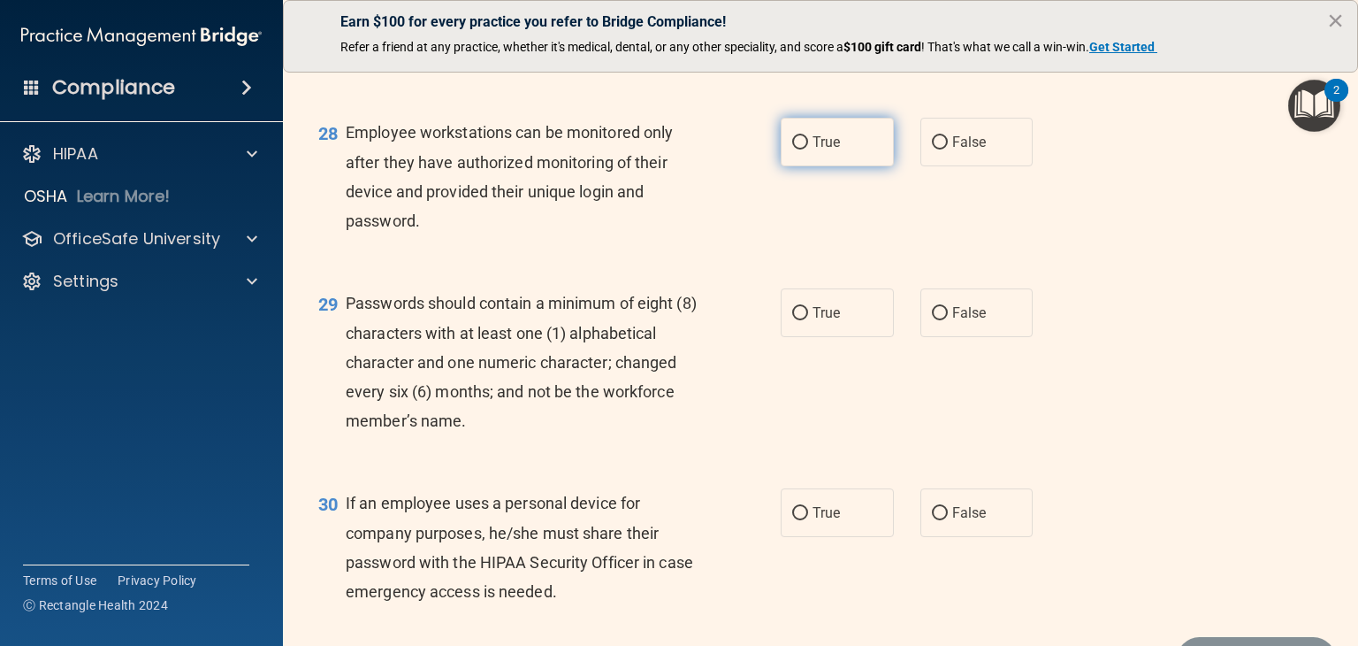
click at [852, 166] on label "True" at bounding box center [837, 142] width 113 height 49
click at [808, 149] on input "True" at bounding box center [800, 142] width 16 height 13
radio input "true"
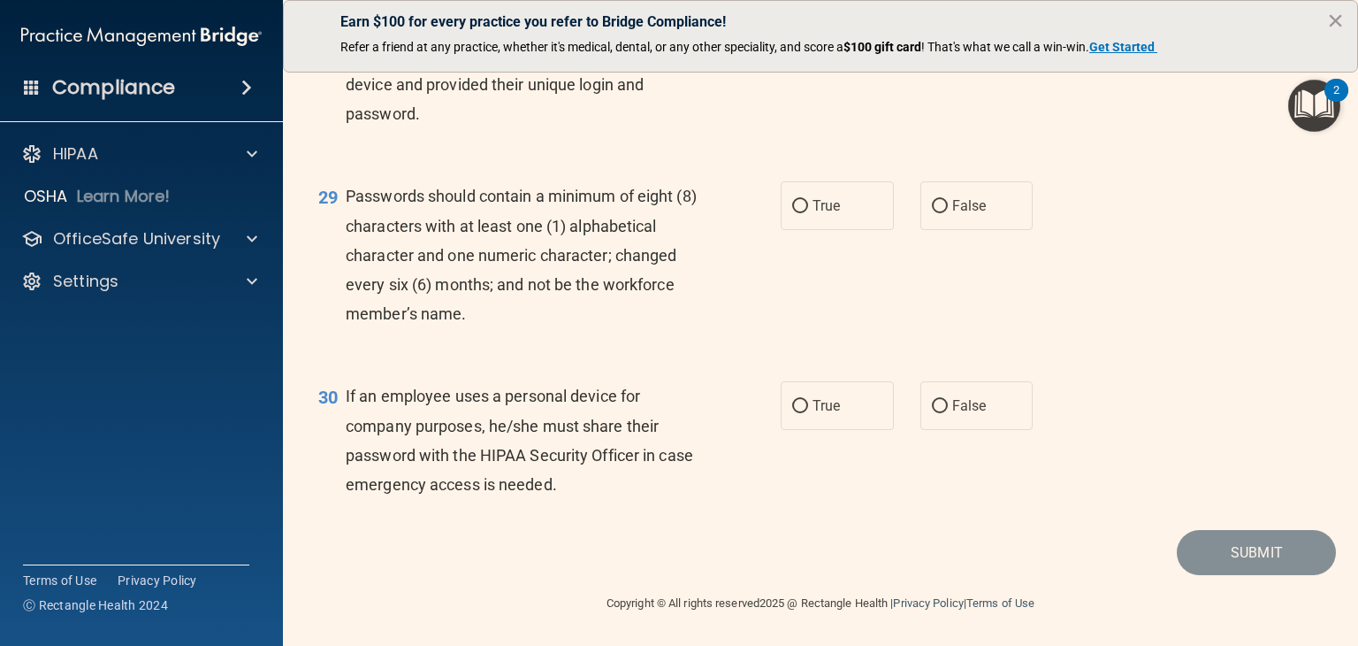
scroll to position [4599, 0]
click at [845, 214] on label "True" at bounding box center [837, 205] width 113 height 49
click at [808, 213] on input "True" at bounding box center [800, 206] width 16 height 13
radio input "true"
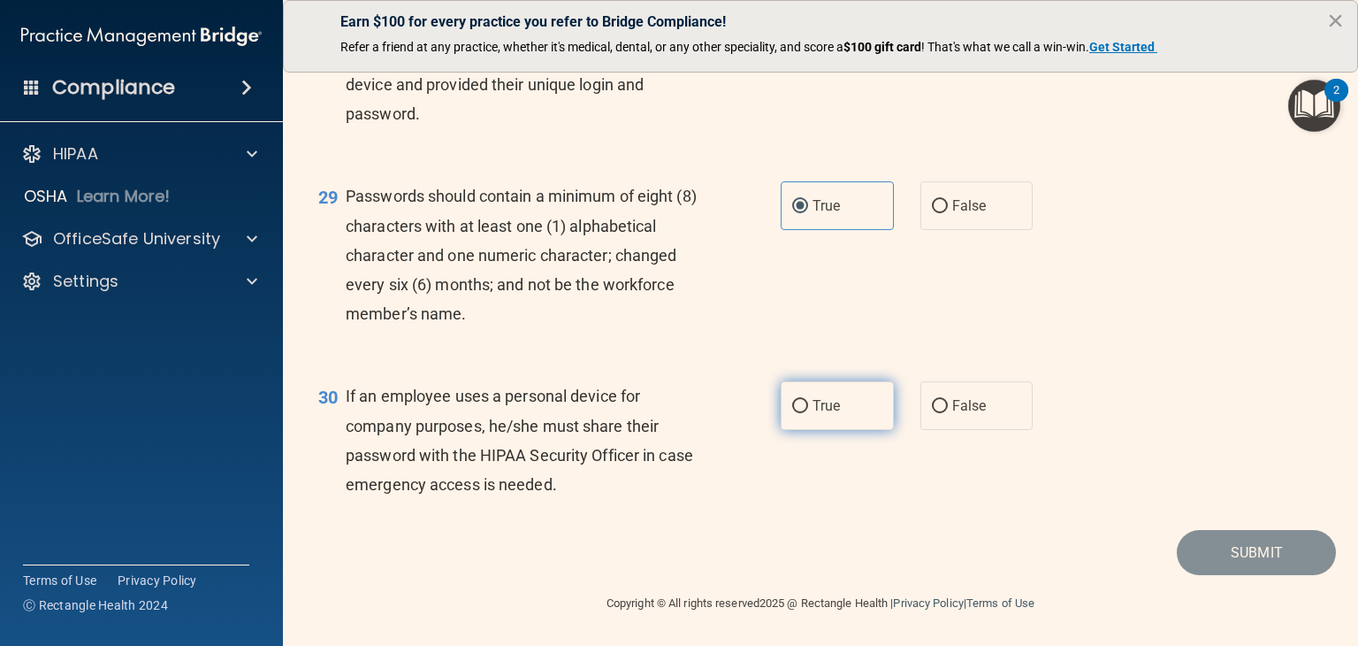
click at [823, 414] on label "True" at bounding box center [837, 405] width 113 height 49
click at [808, 413] on input "True" at bounding box center [800, 406] width 16 height 13
radio input "true"
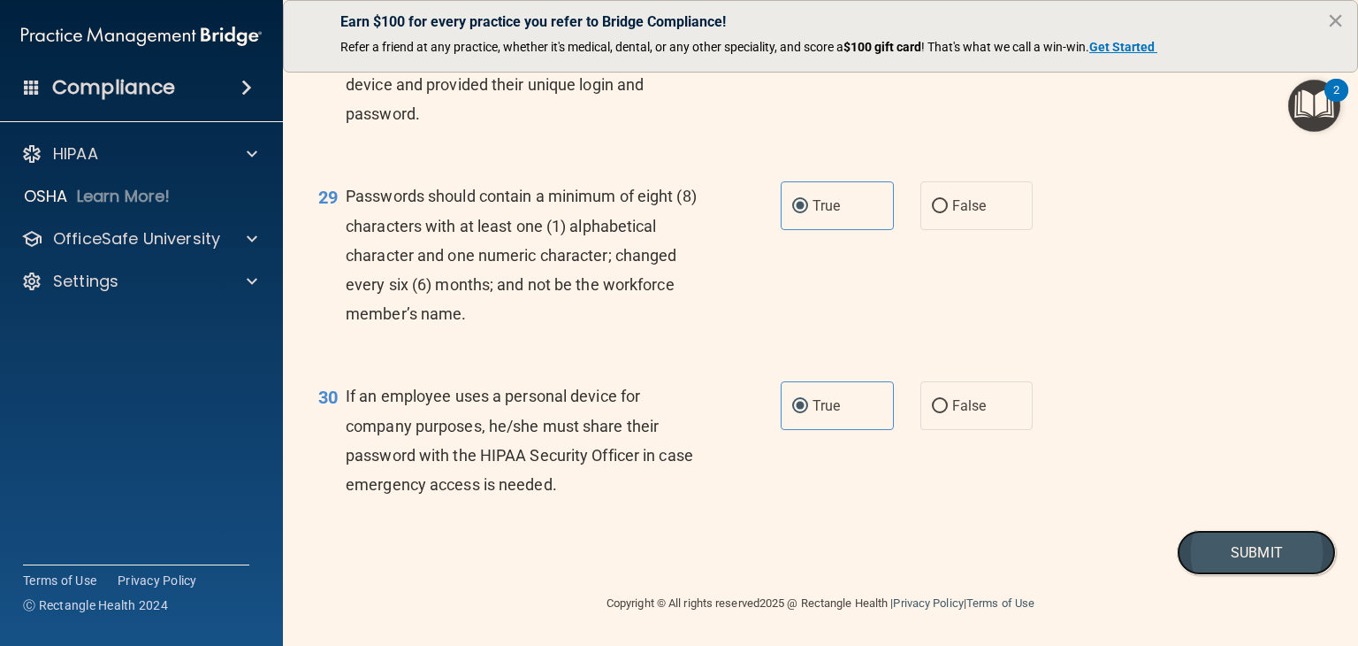
click at [1292, 556] on button "Submit" at bounding box center [1256, 552] width 159 height 45
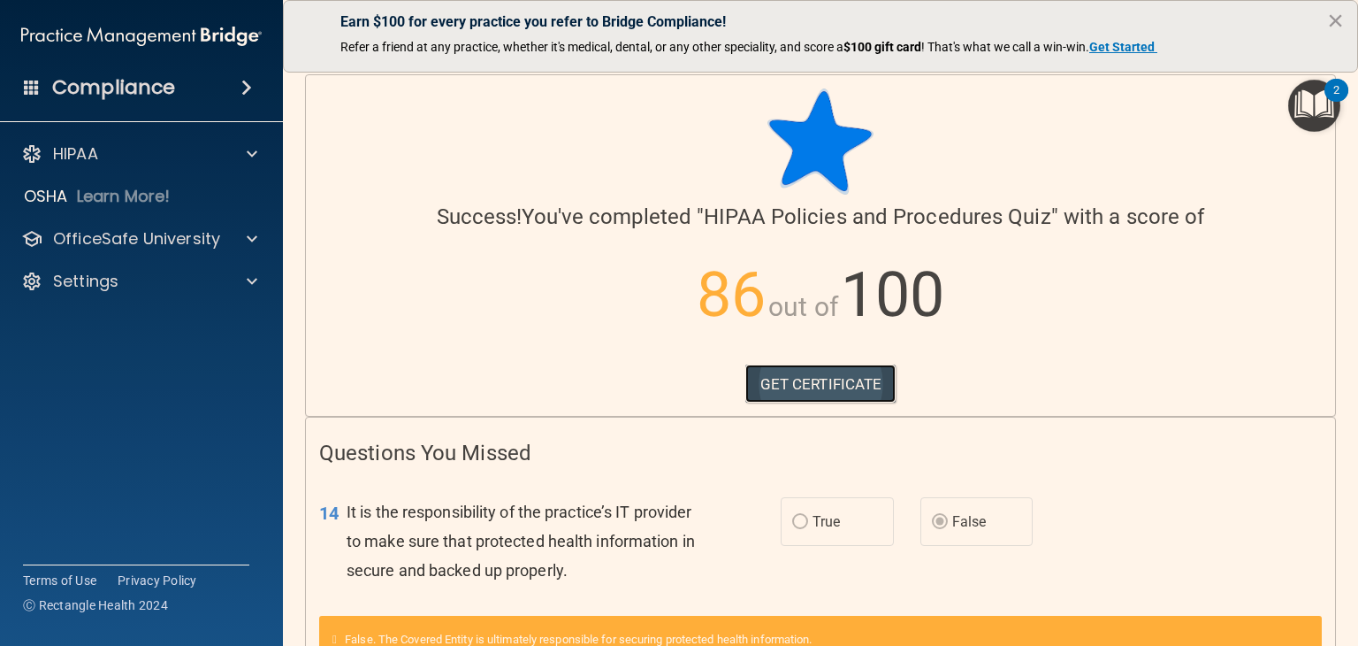
click at [827, 388] on link "GET CERTIFICATE" at bounding box center [821, 383] width 151 height 39
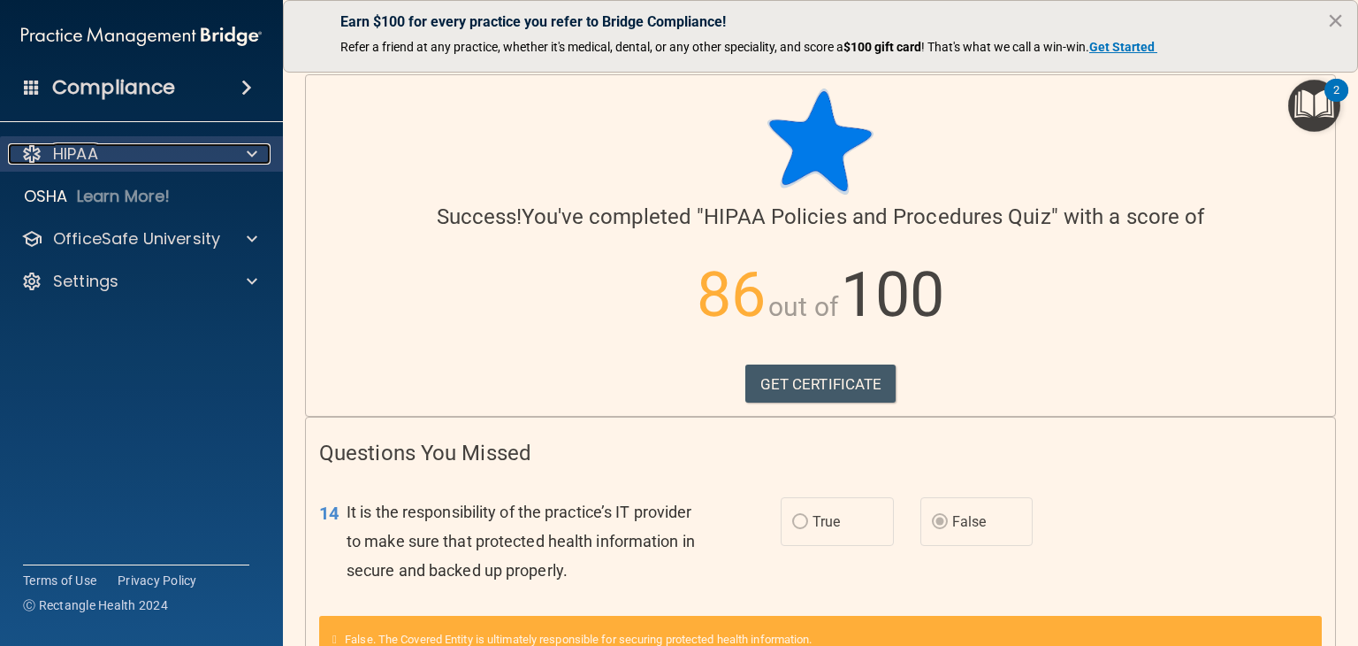
click at [256, 156] on span at bounding box center [252, 153] width 11 height 21
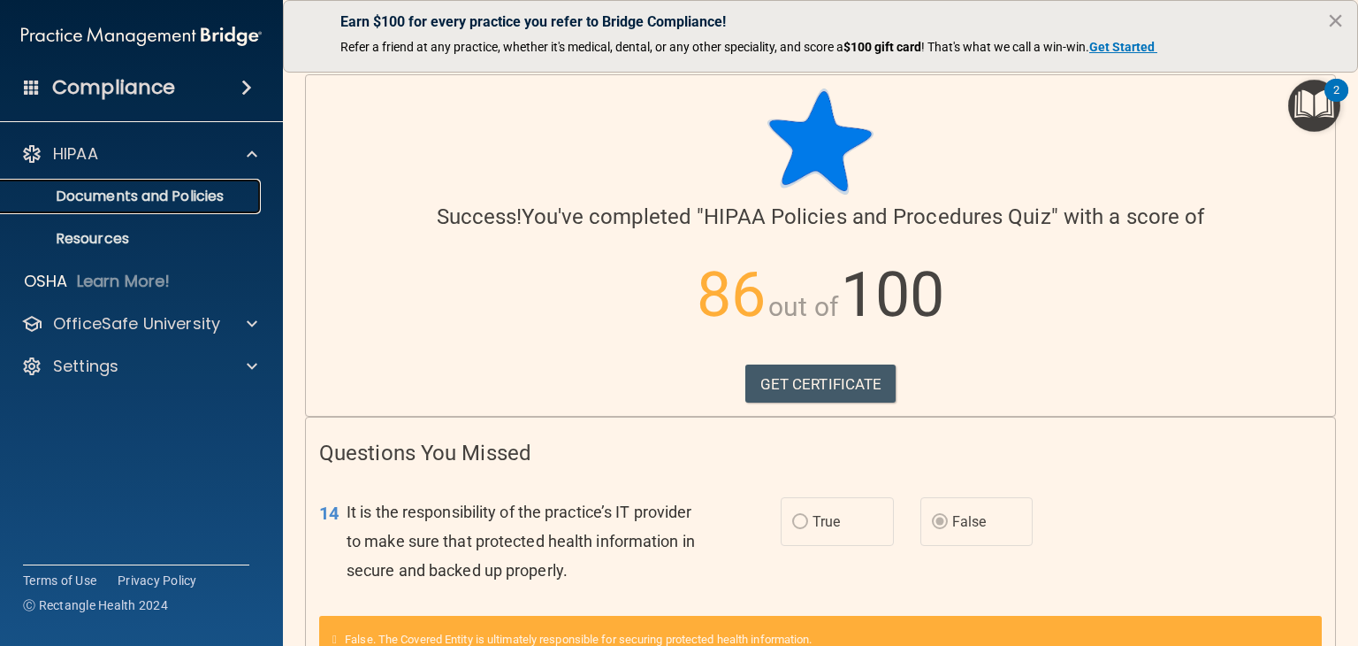
click at [210, 203] on p "Documents and Policies" at bounding box center [131, 196] width 241 height 18
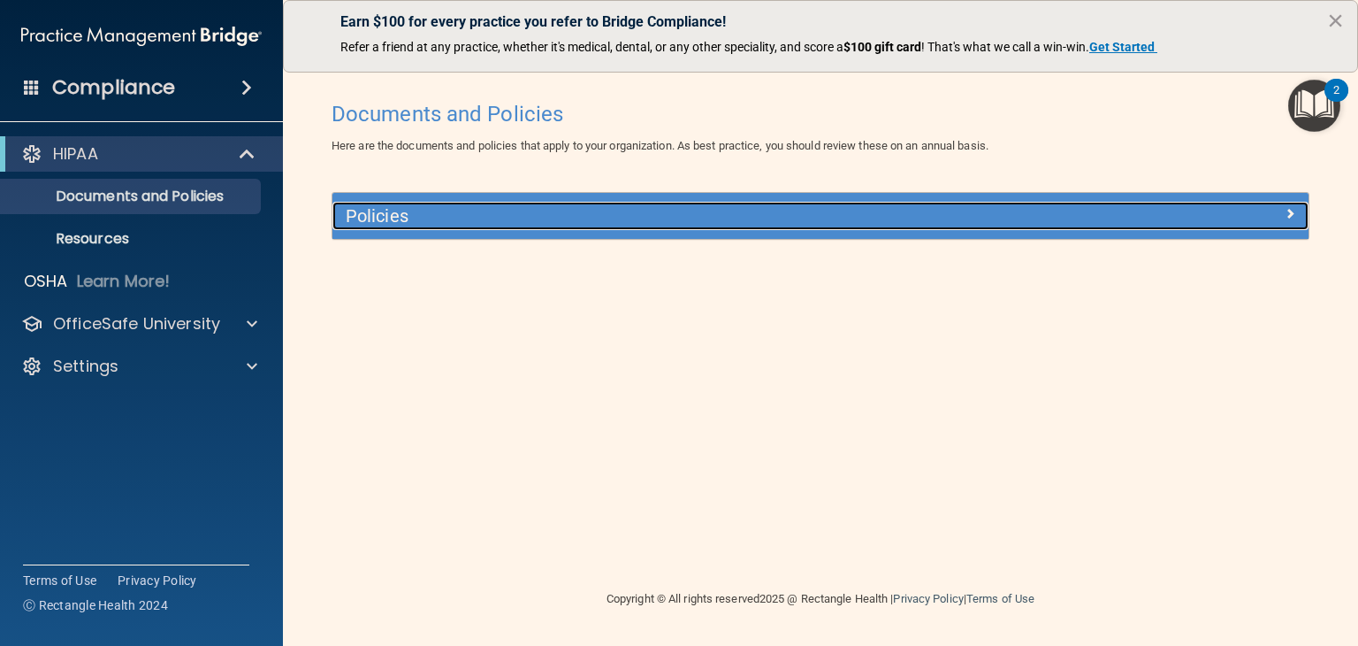
click at [1249, 218] on div at bounding box center [1187, 212] width 244 height 21
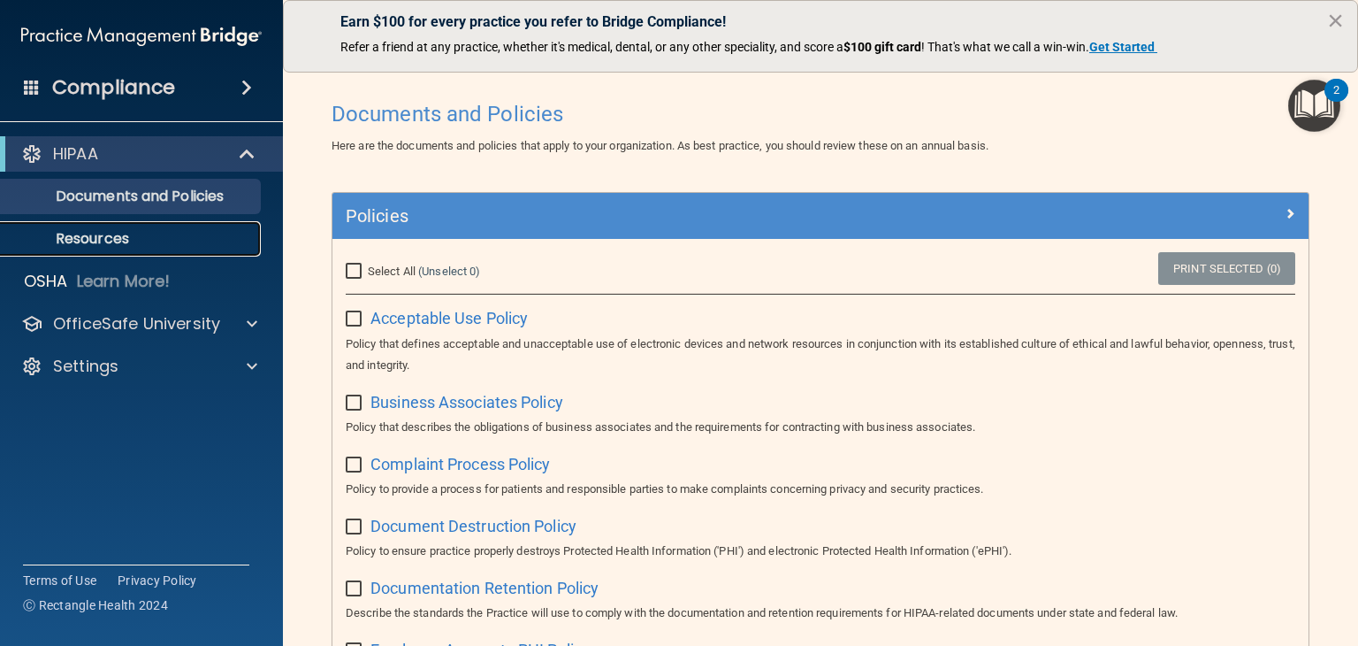
click at [138, 250] on link "Resources" at bounding box center [121, 238] width 279 height 35
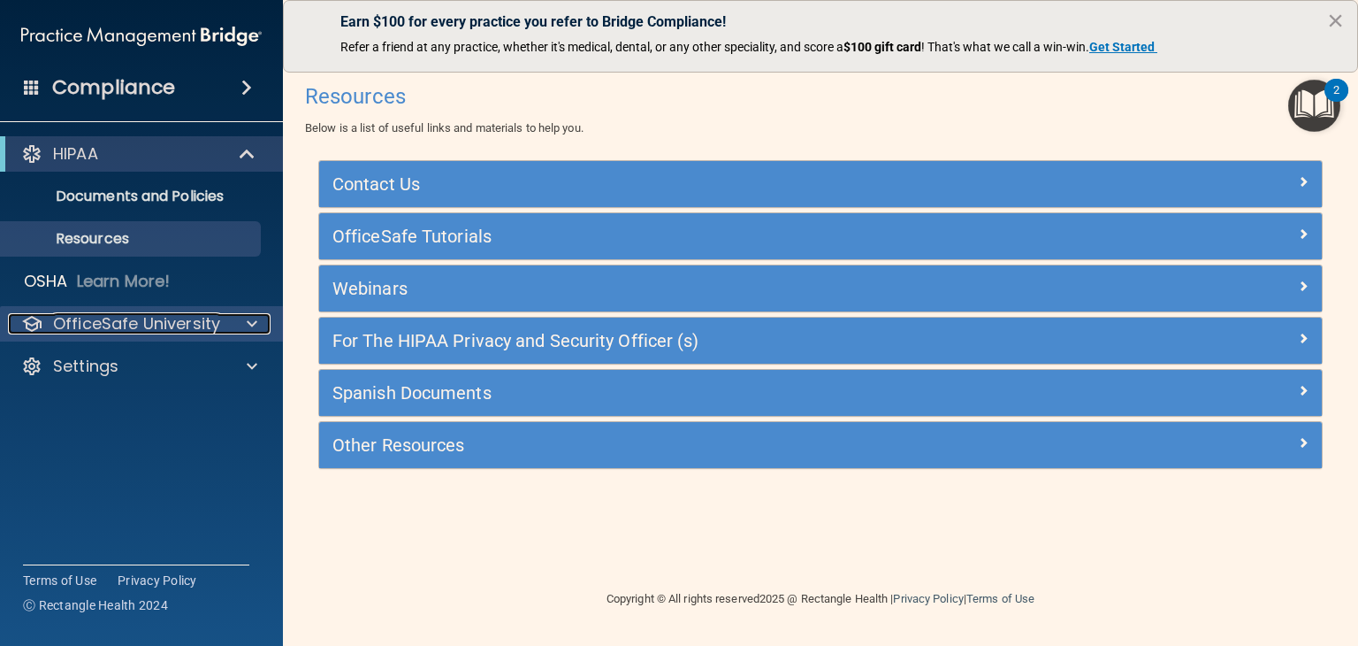
click at [128, 313] on p "OfficeSafe University" at bounding box center [136, 323] width 167 height 21
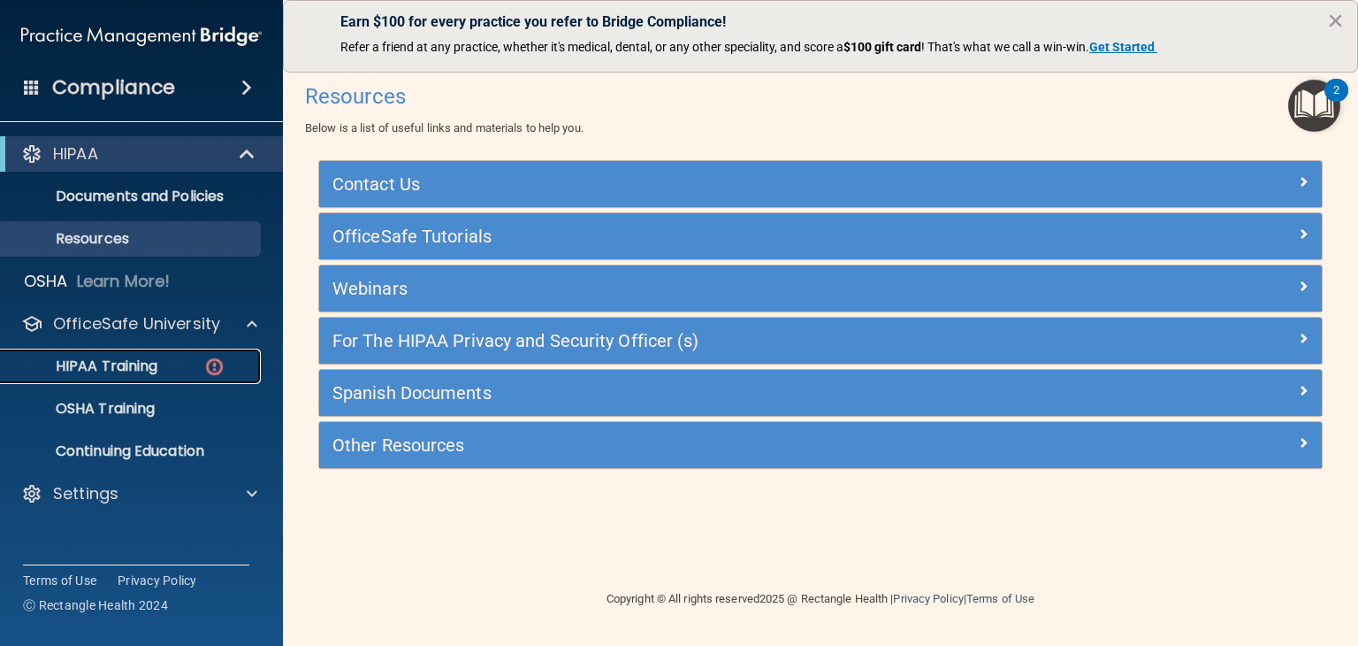
click at [148, 365] on p "HIPAA Training" at bounding box center [84, 366] width 146 height 18
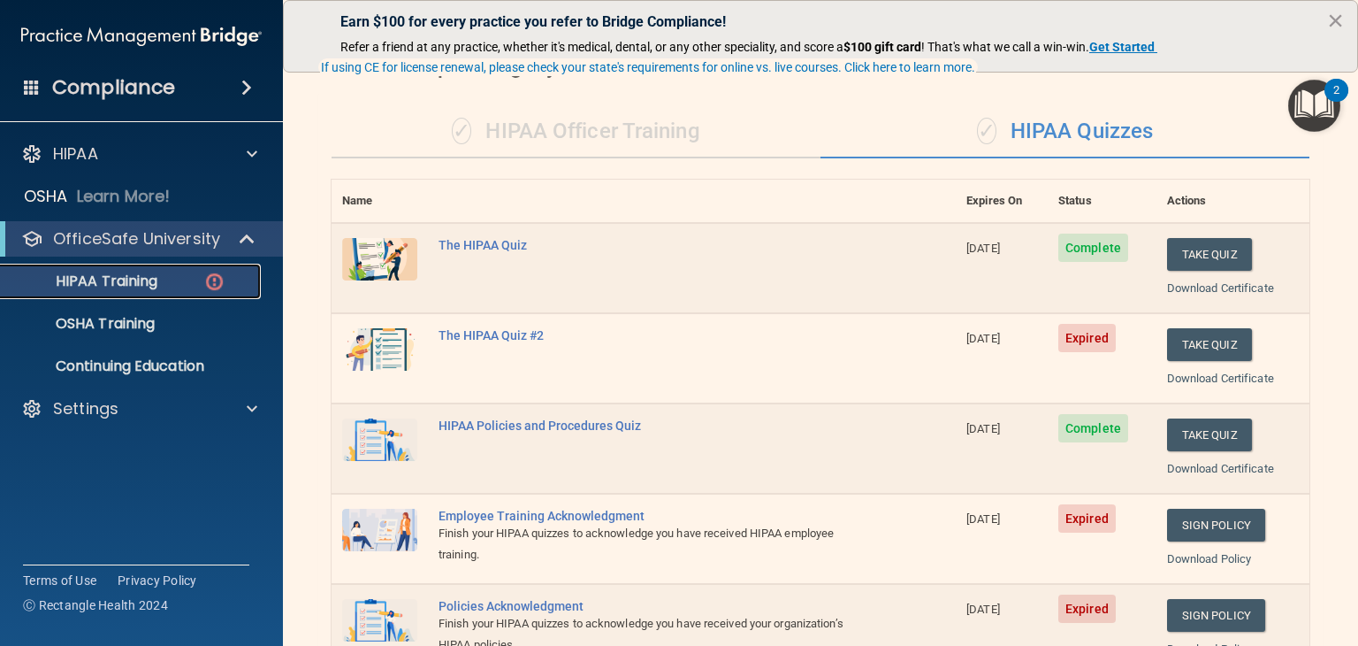
scroll to position [177, 0]
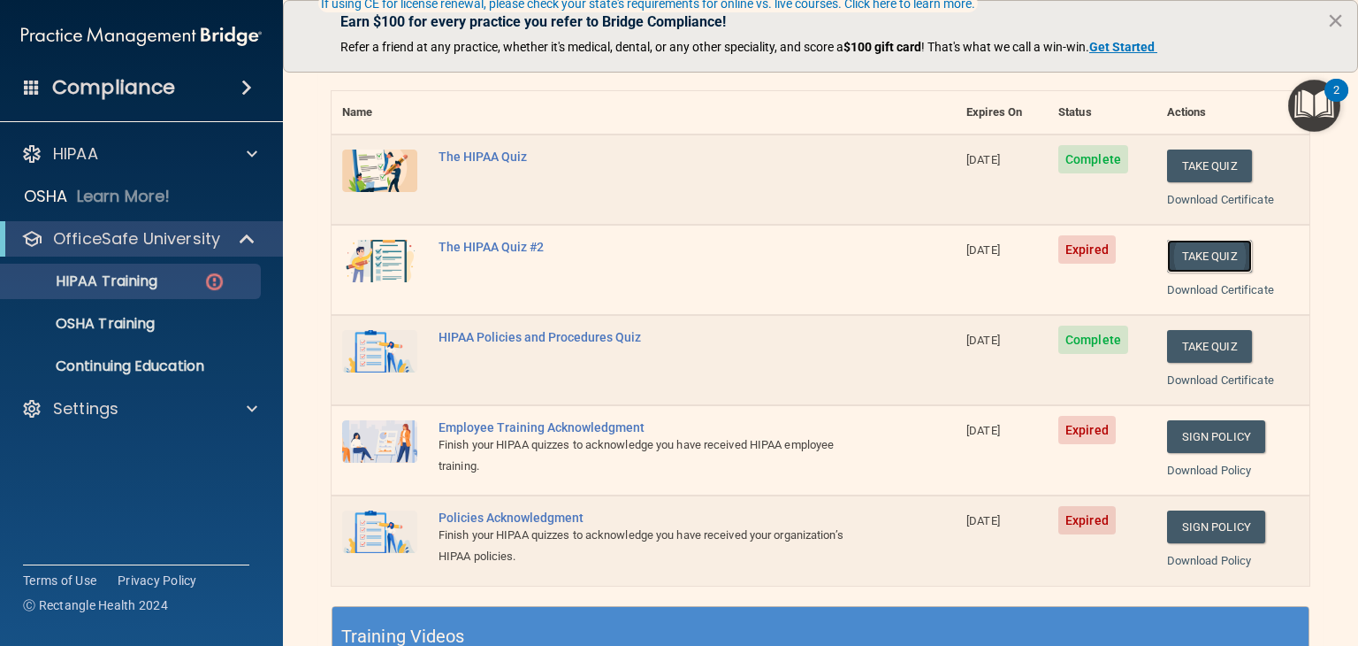
click at [1183, 245] on button "Take Quiz" at bounding box center [1209, 256] width 85 height 33
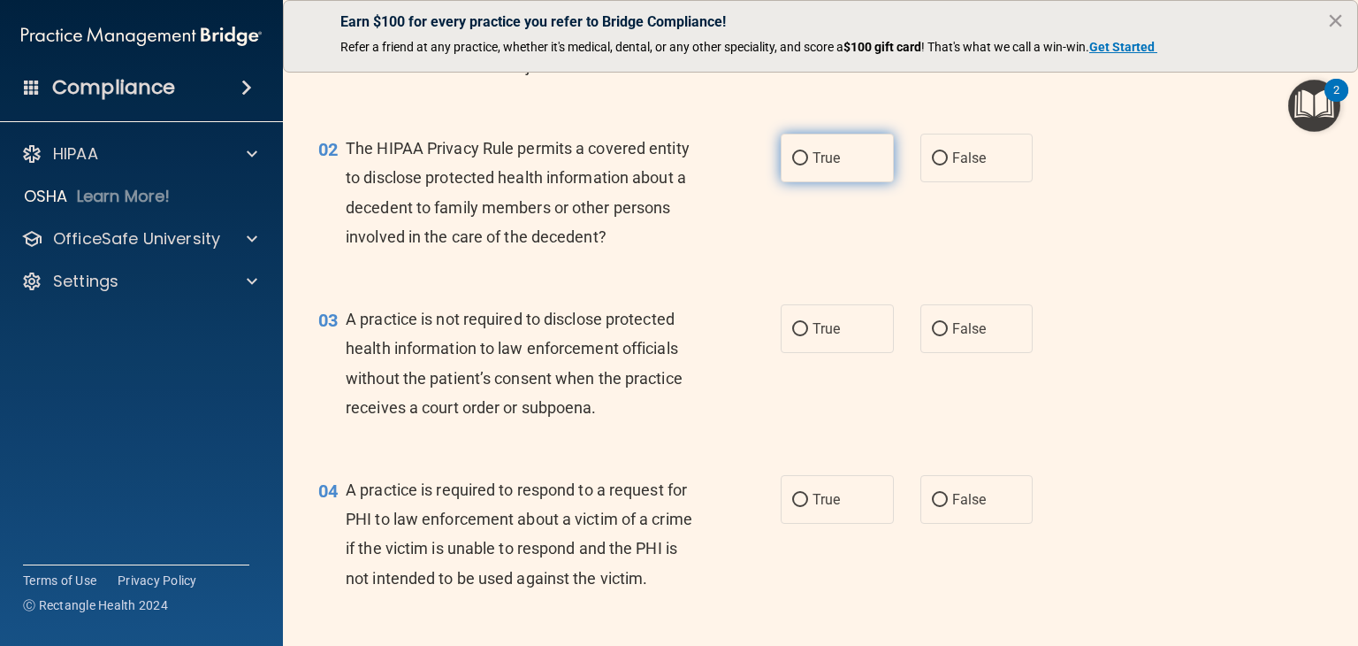
click at [845, 173] on label "True" at bounding box center [837, 158] width 113 height 49
click at [808, 165] on input "True" at bounding box center [800, 158] width 16 height 13
radio input "true"
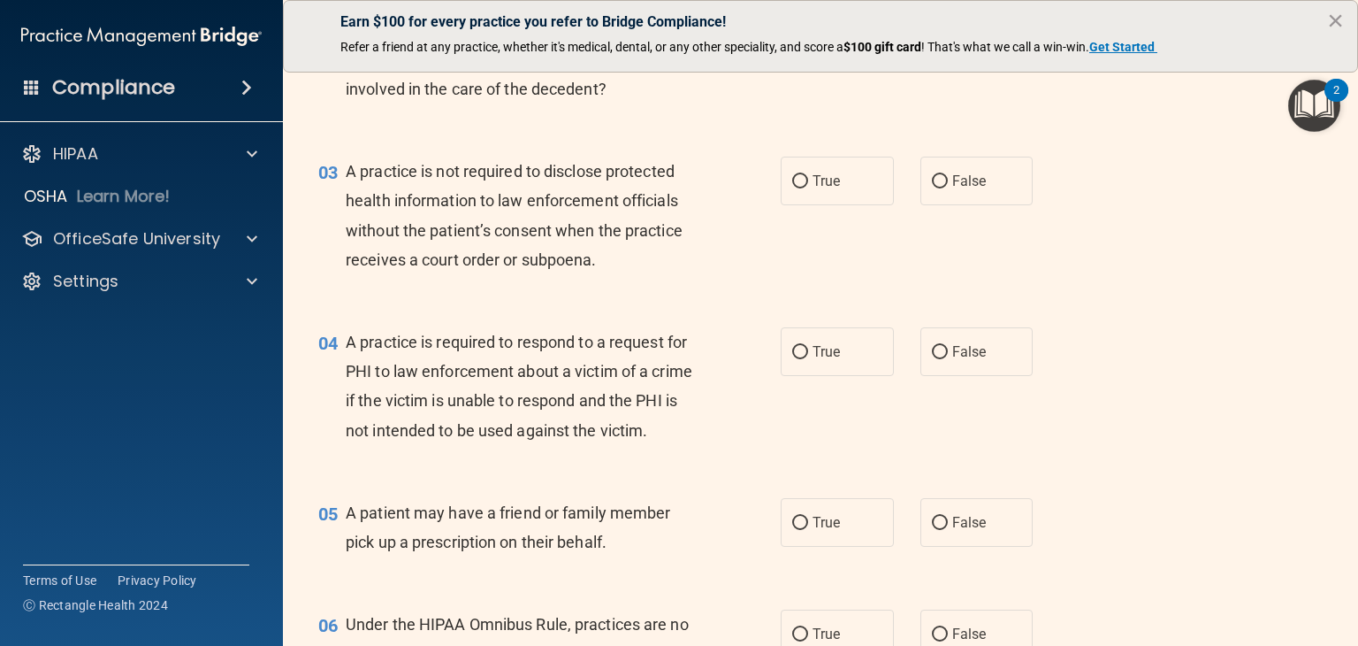
scroll to position [354, 0]
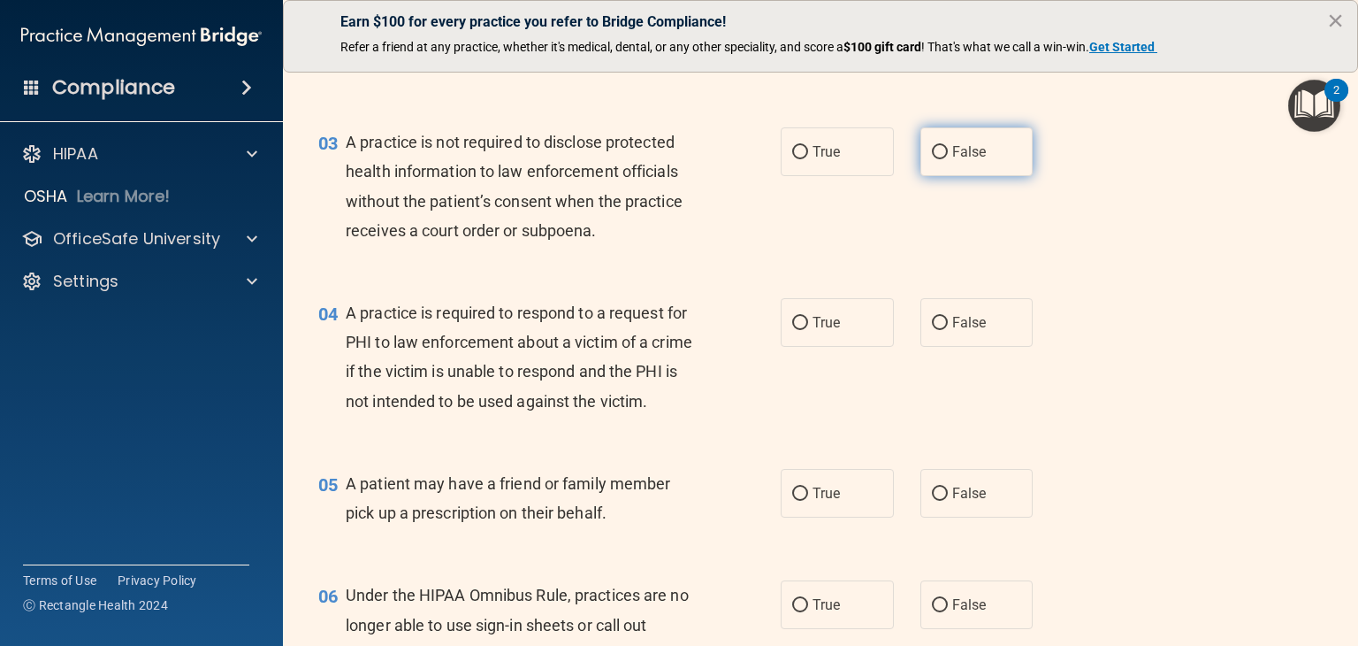
click at [952, 152] on span "False" at bounding box center [969, 151] width 34 height 17
click at [946, 152] on input "False" at bounding box center [940, 152] width 16 height 13
radio input "true"
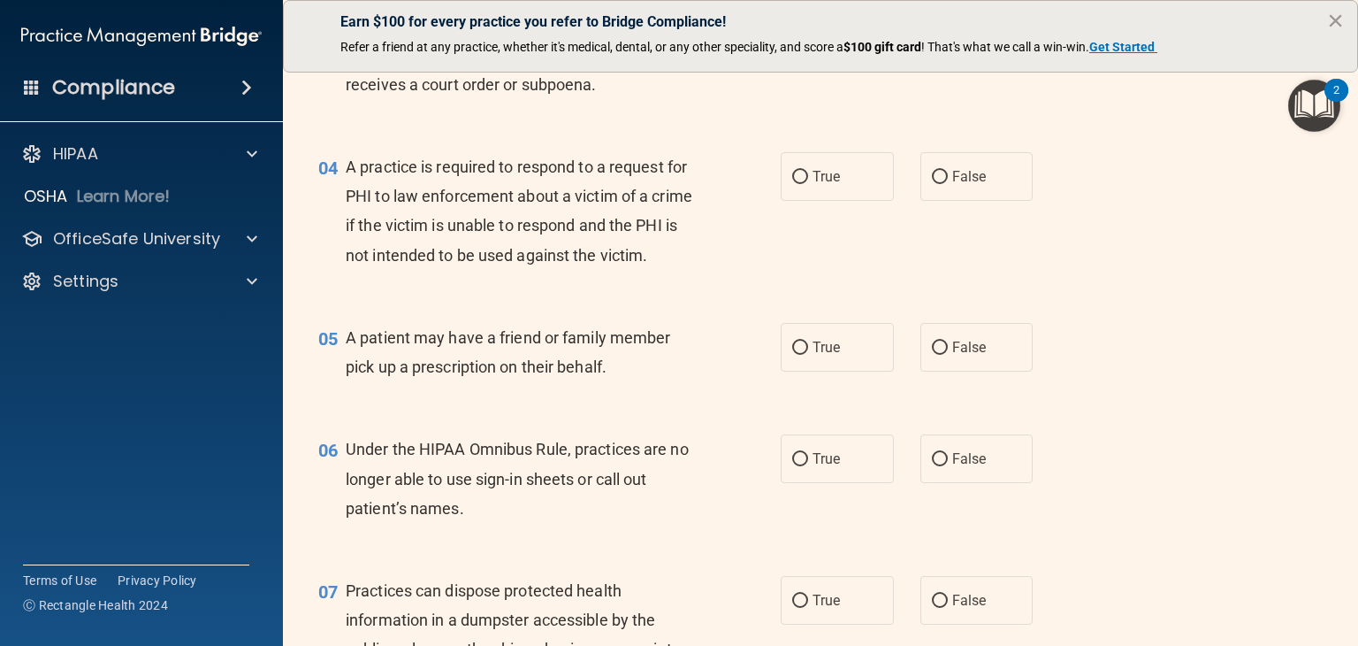
scroll to position [531, 0]
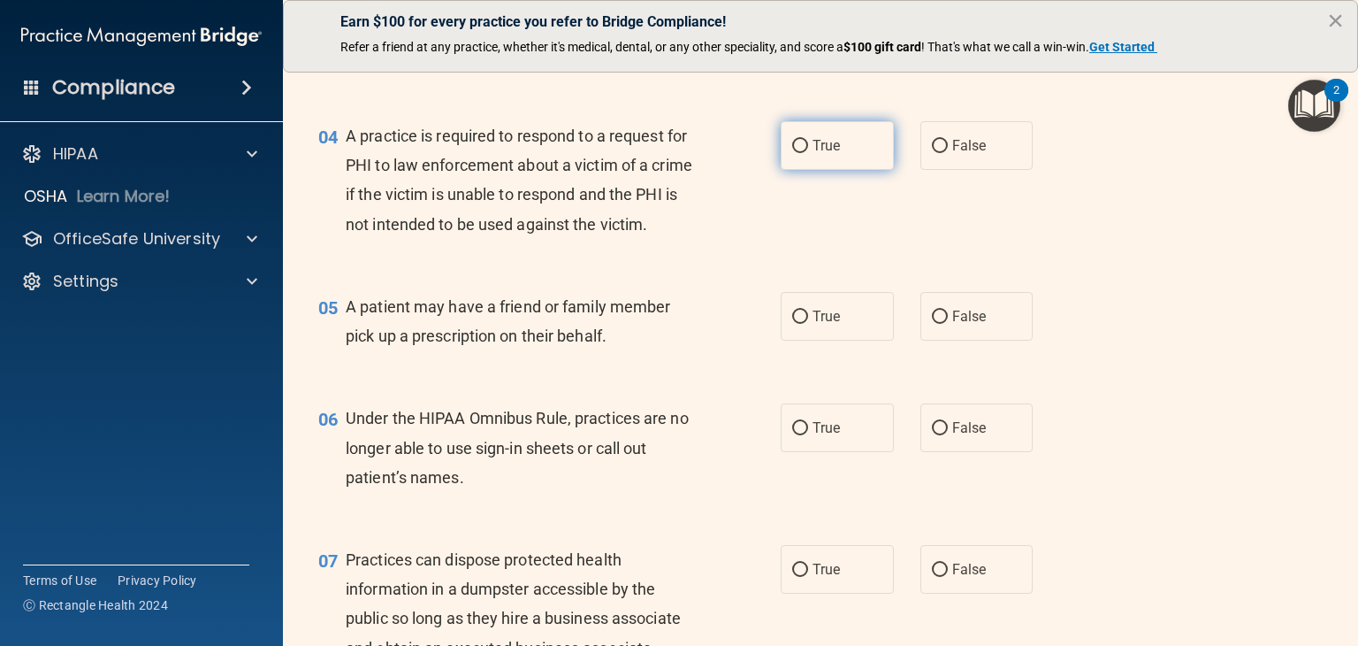
click at [838, 159] on label "True" at bounding box center [837, 145] width 113 height 49
click at [808, 153] on input "True" at bounding box center [800, 146] width 16 height 13
radio input "true"
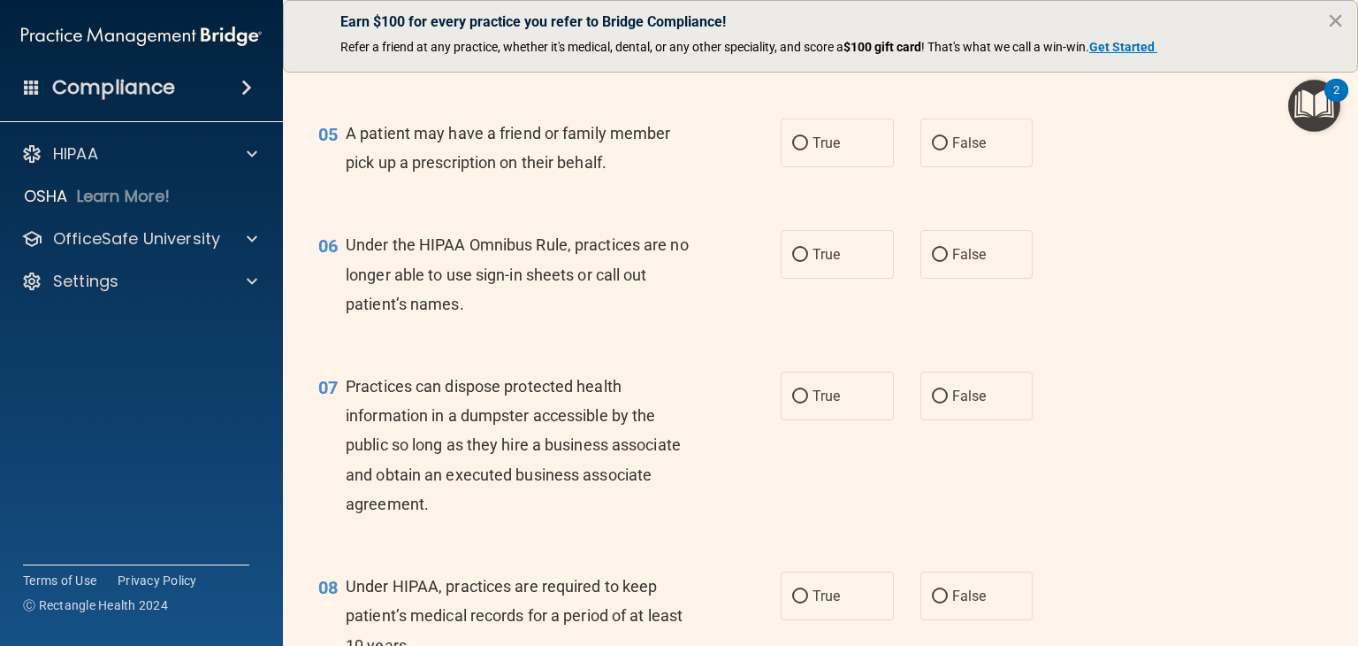
scroll to position [707, 0]
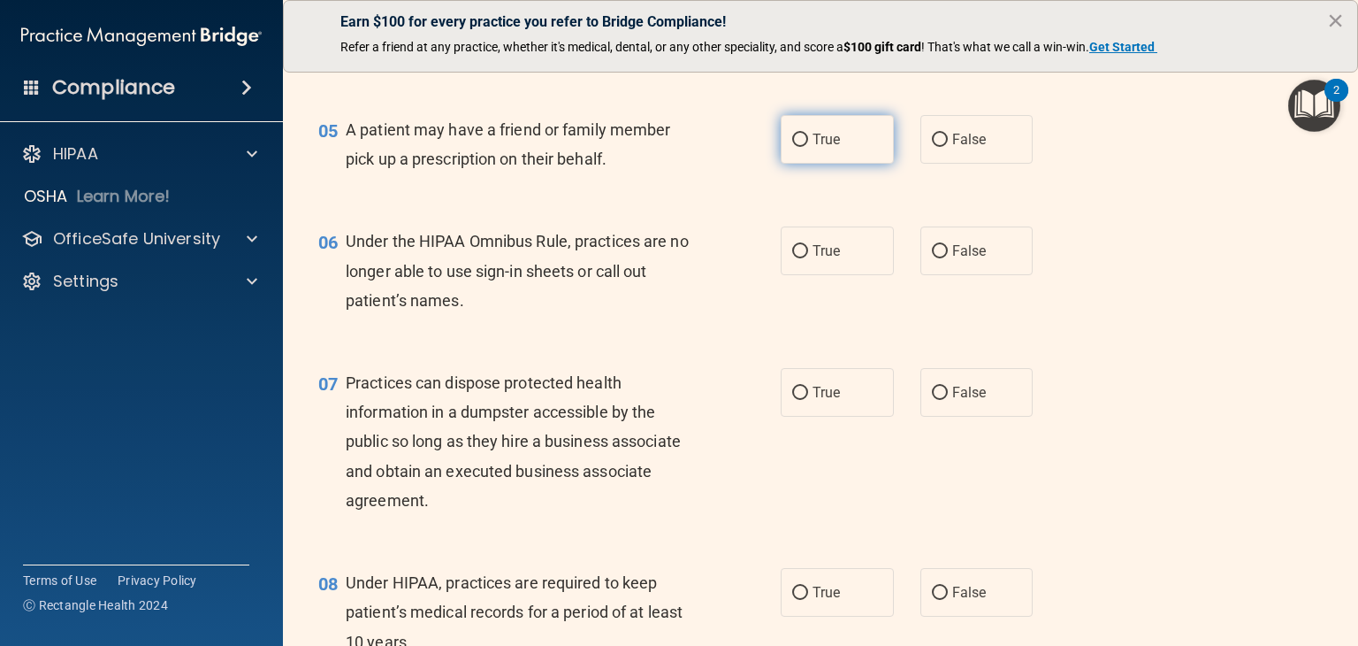
click at [867, 164] on label "True" at bounding box center [837, 139] width 113 height 49
click at [808, 147] on input "True" at bounding box center [800, 140] width 16 height 13
radio input "true"
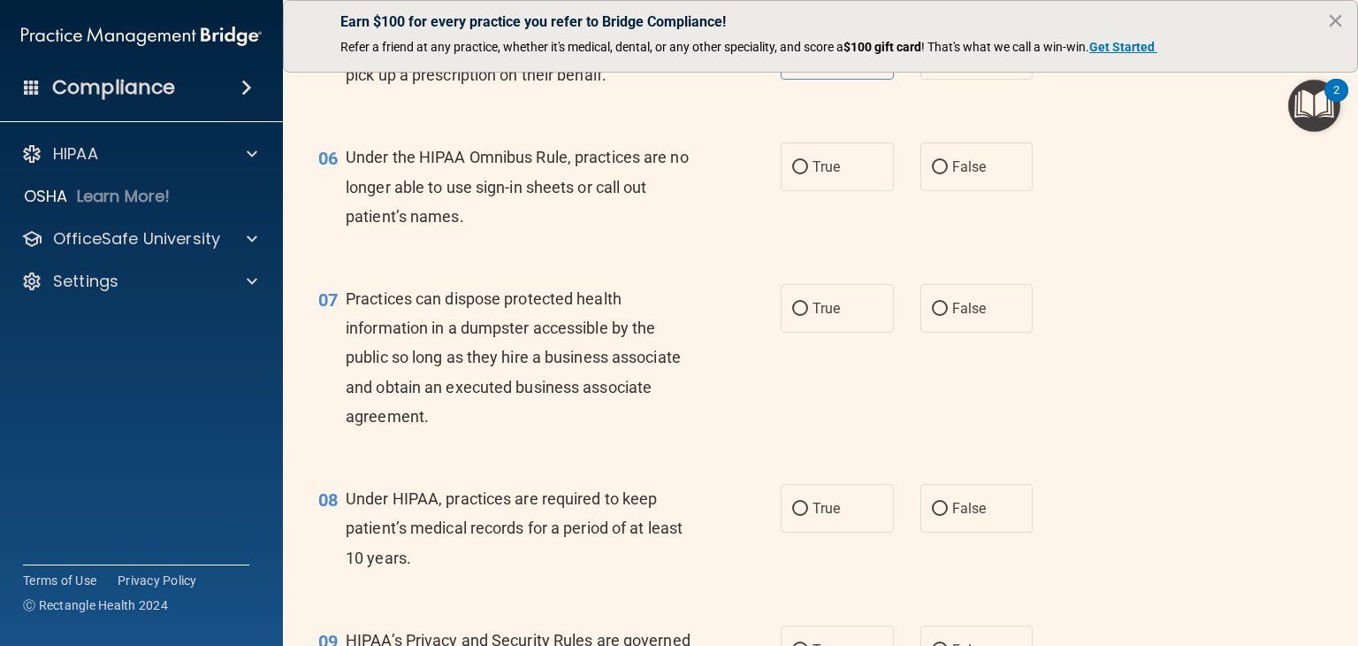
scroll to position [796, 0]
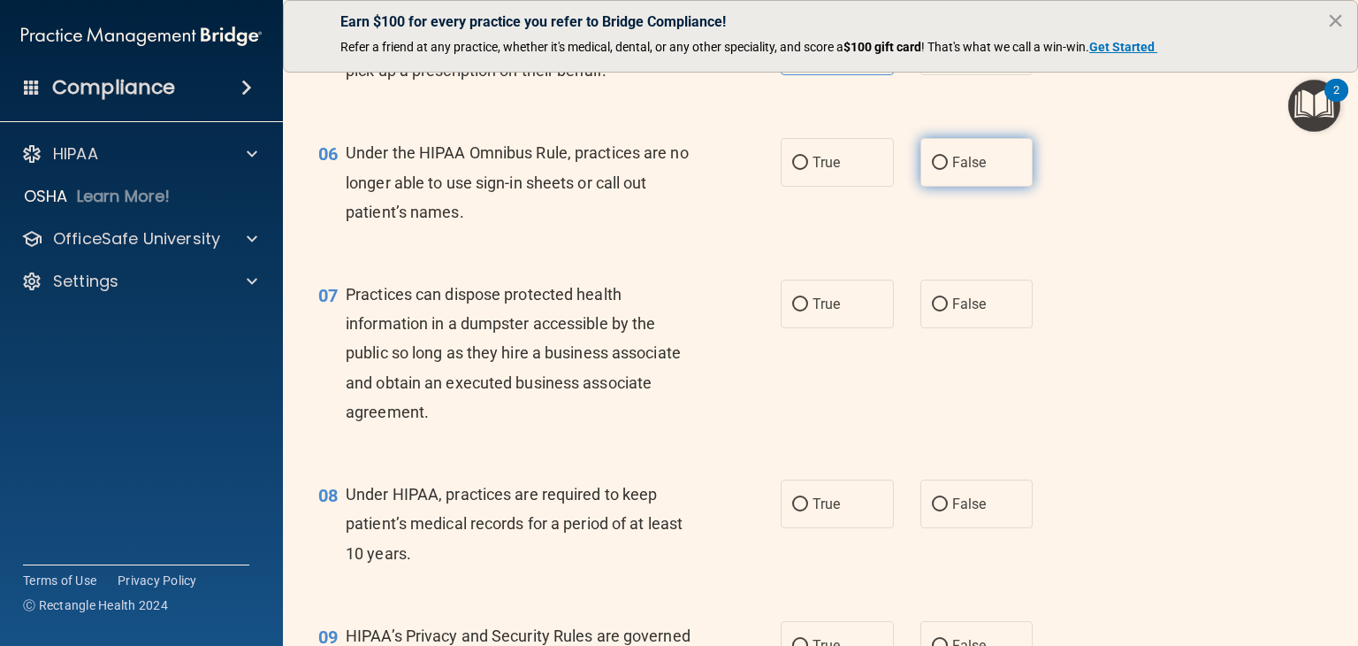
click at [963, 171] on span "False" at bounding box center [969, 162] width 34 height 17
click at [948, 170] on input "False" at bounding box center [940, 163] width 16 height 13
radio input "true"
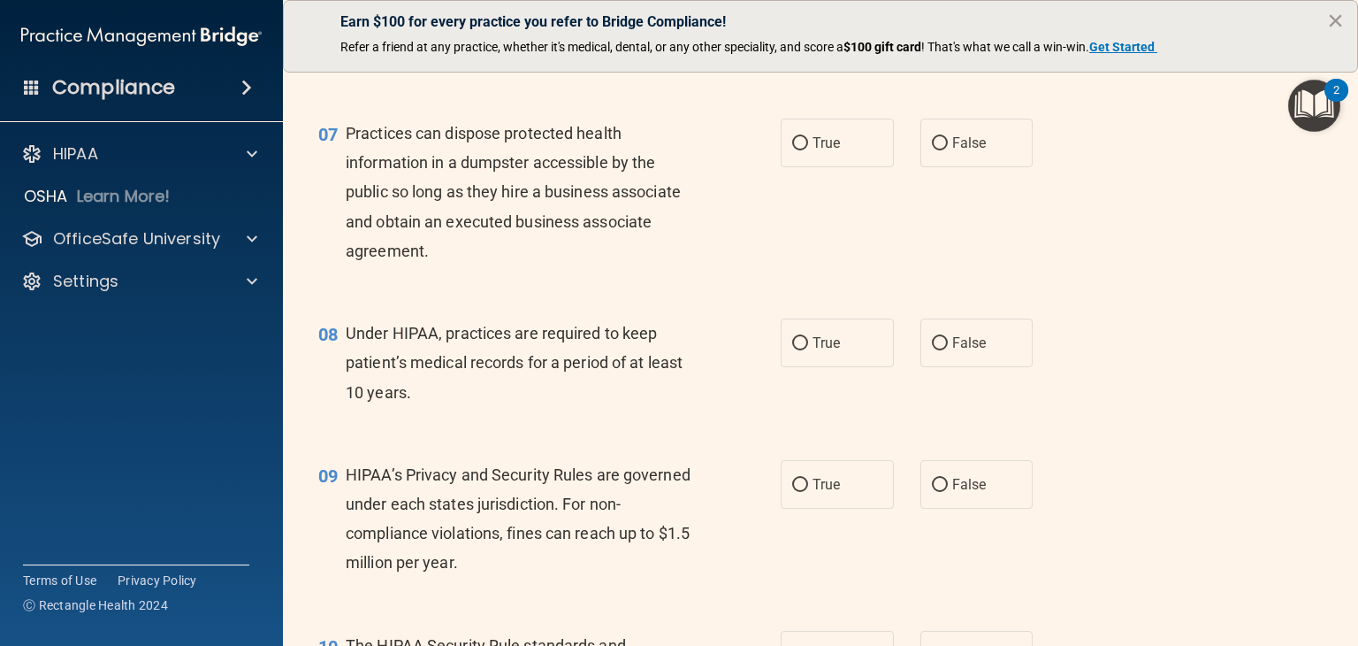
scroll to position [973, 0]
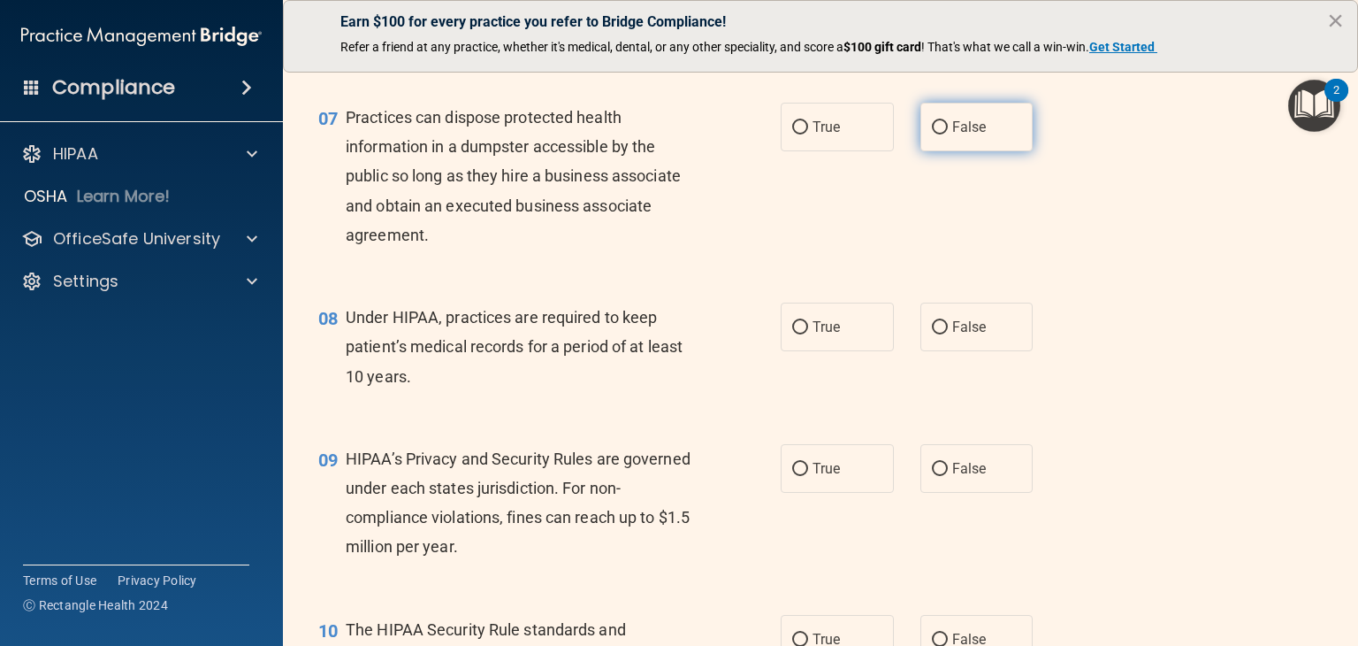
click at [962, 135] on span "False" at bounding box center [969, 127] width 34 height 17
click at [948, 134] on input "False" at bounding box center [940, 127] width 16 height 13
radio input "true"
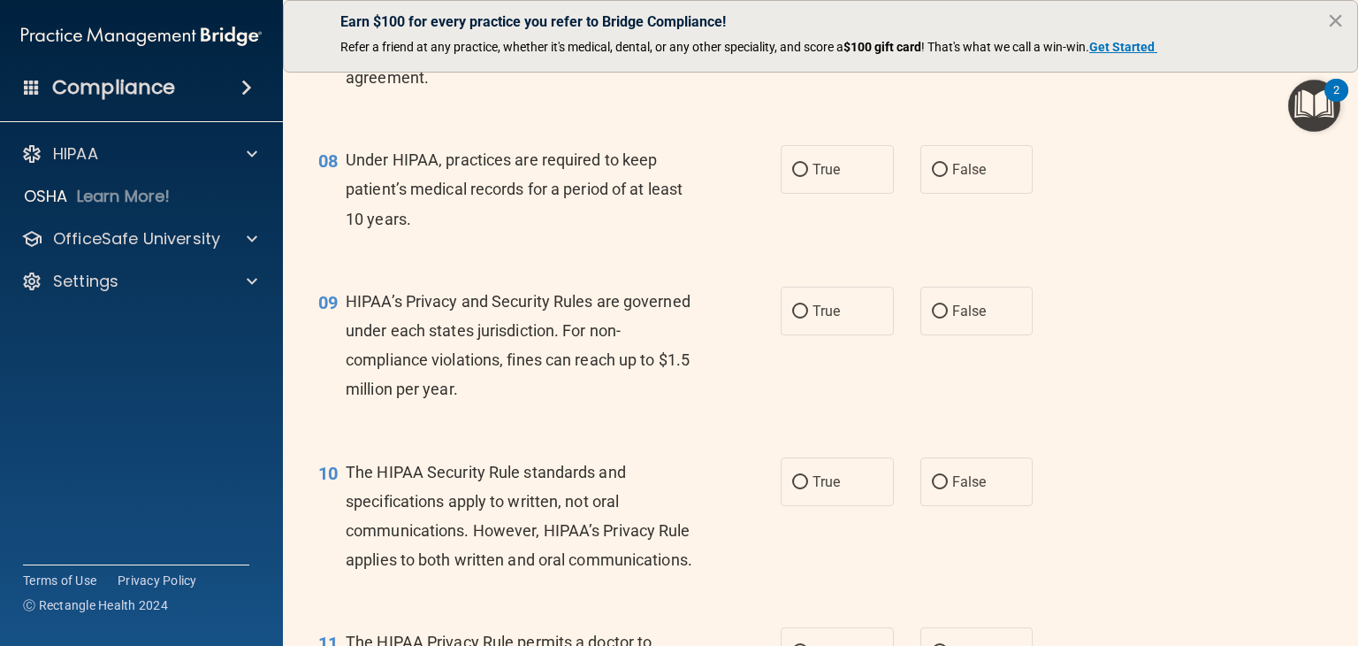
scroll to position [1150, 0]
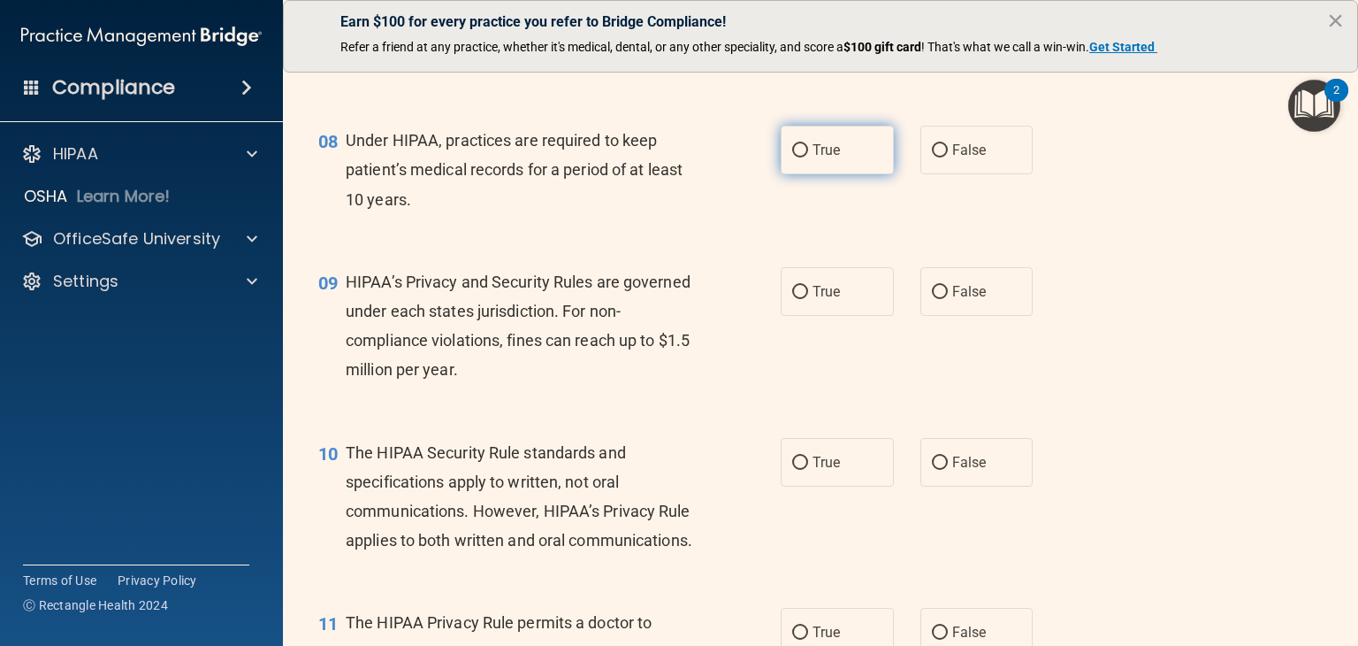
click at [807, 167] on label "True" at bounding box center [837, 150] width 113 height 49
click at [807, 157] on input "True" at bounding box center [800, 150] width 16 height 13
radio input "true"
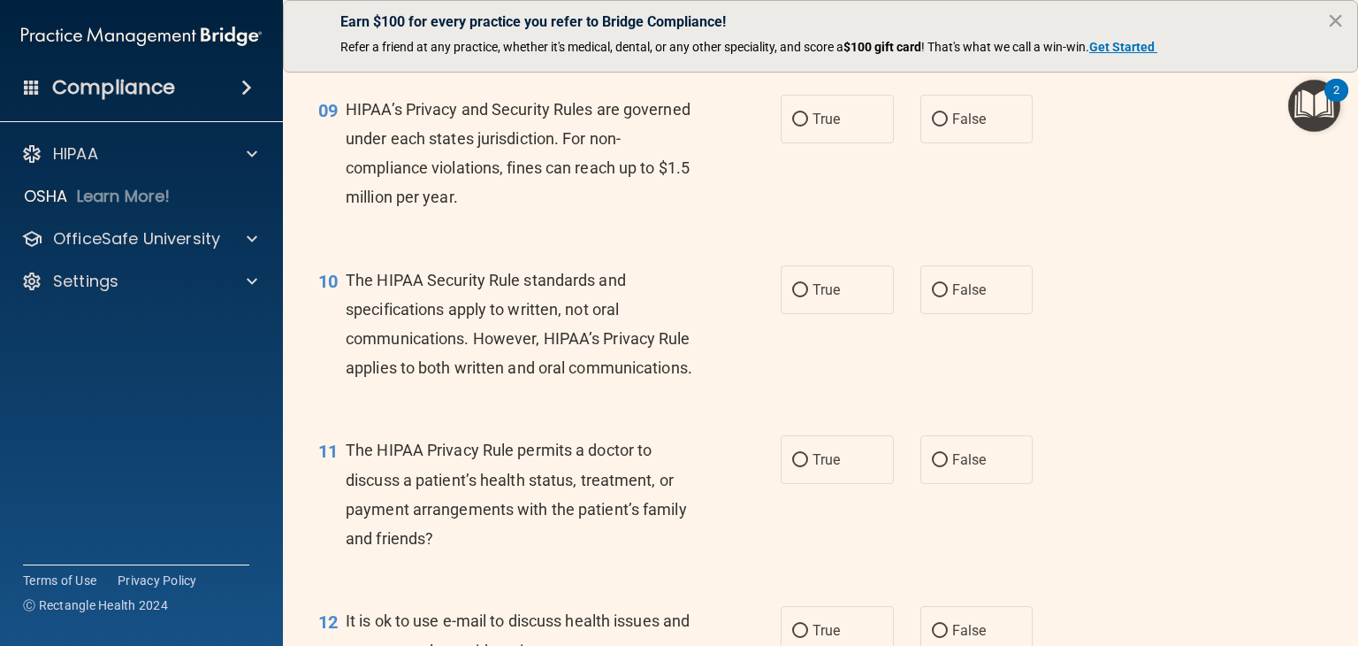
scroll to position [1327, 0]
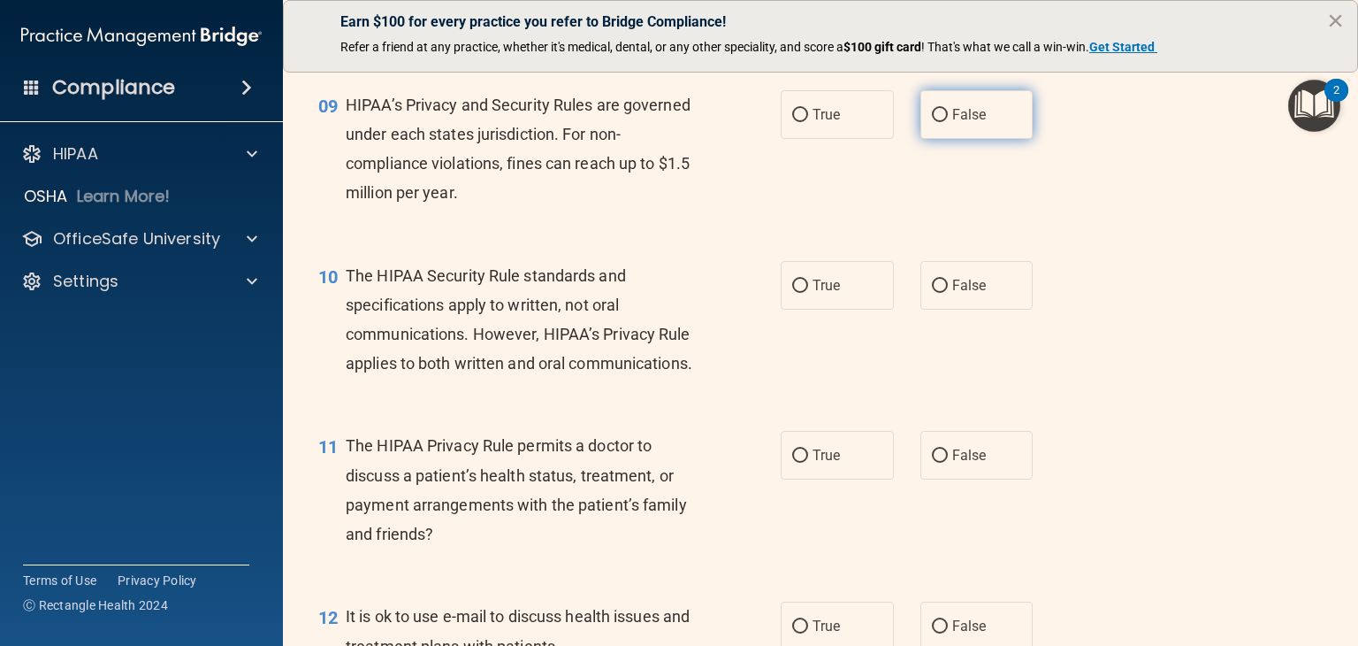
click at [981, 124] on label "False" at bounding box center [977, 114] width 113 height 49
click at [948, 122] on input "False" at bounding box center [940, 115] width 16 height 13
radio input "true"
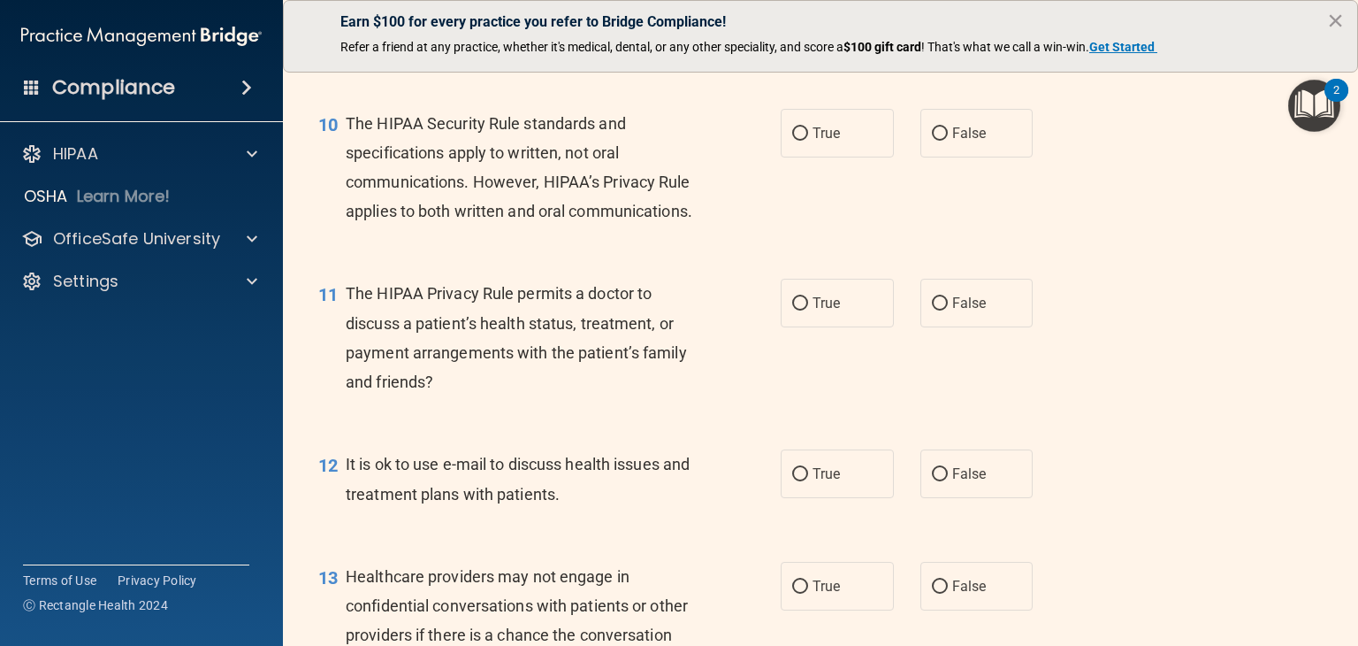
scroll to position [1503, 0]
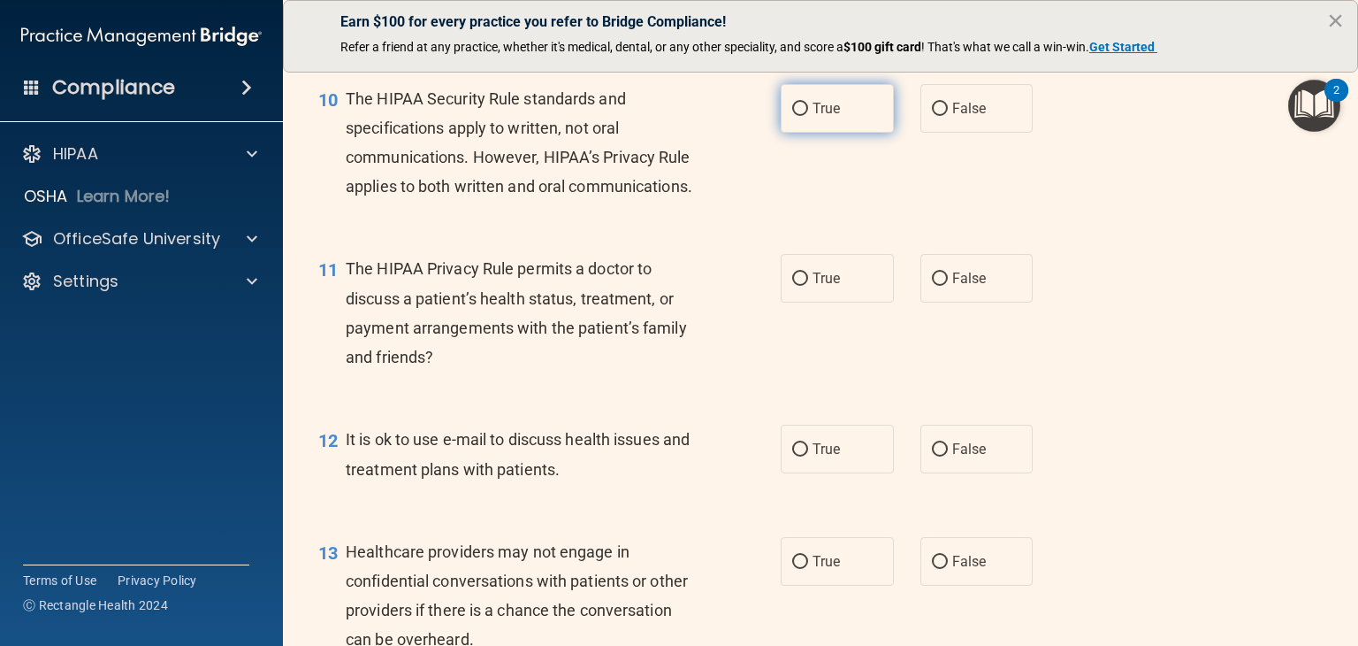
click at [849, 133] on label "True" at bounding box center [837, 108] width 113 height 49
click at [808, 116] on input "True" at bounding box center [800, 109] width 16 height 13
radio input "true"
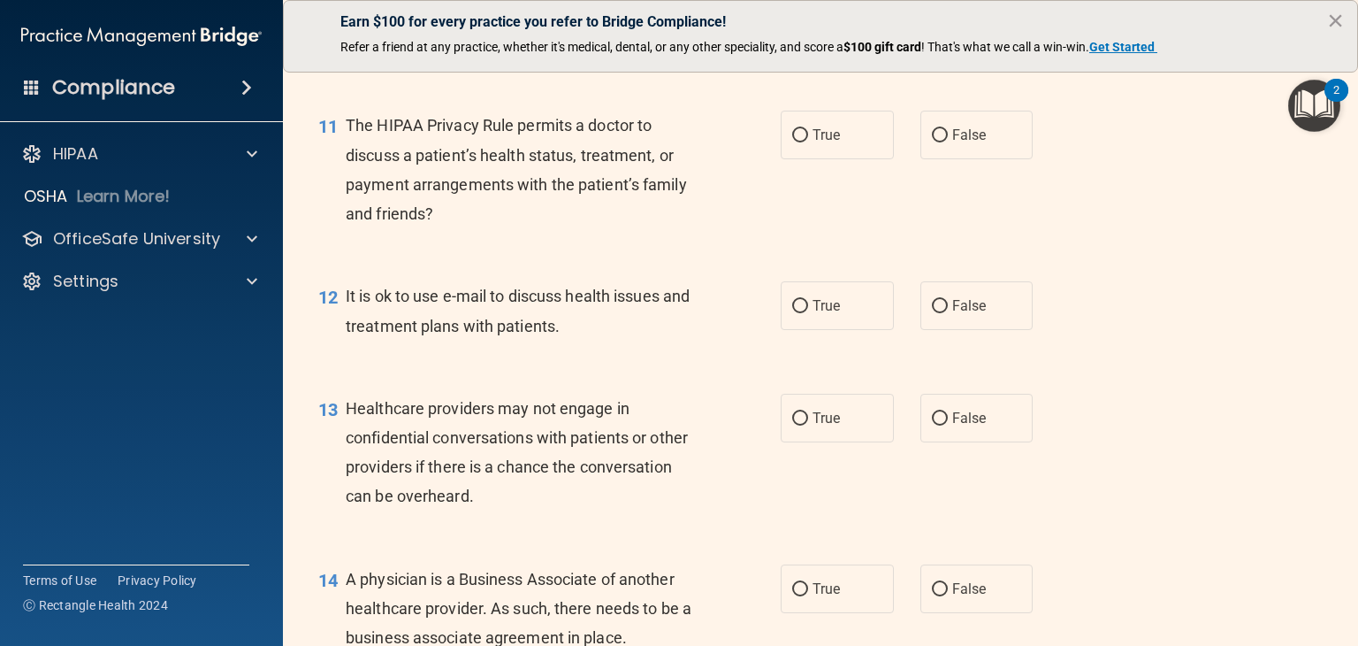
scroll to position [1680, 0]
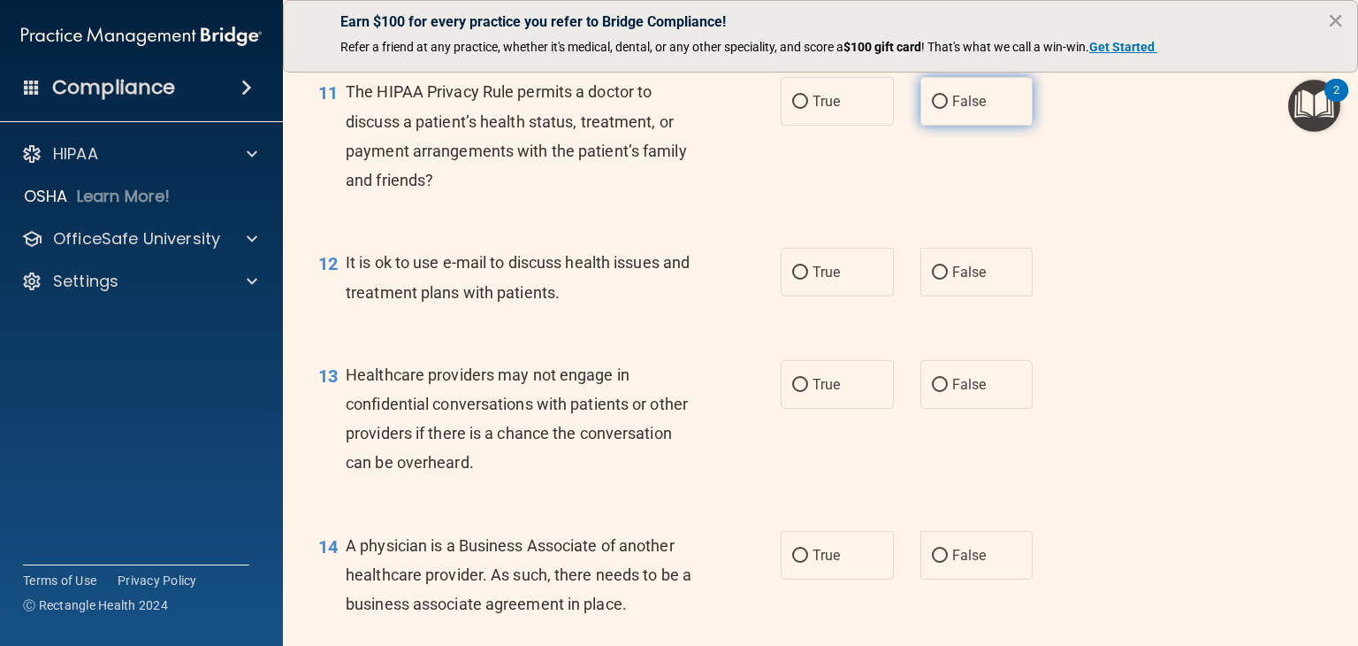
click at [955, 110] on span "False" at bounding box center [969, 101] width 34 height 17
click at [948, 109] on input "False" at bounding box center [940, 102] width 16 height 13
radio input "true"
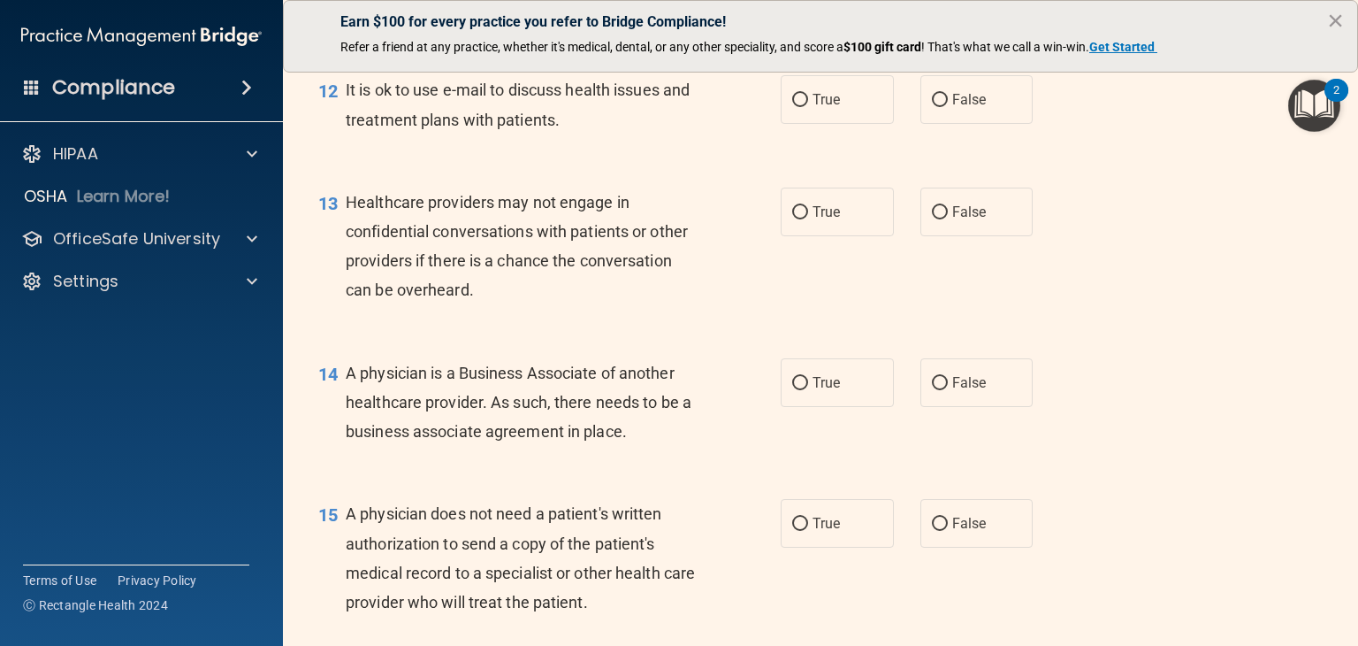
scroll to position [1857, 0]
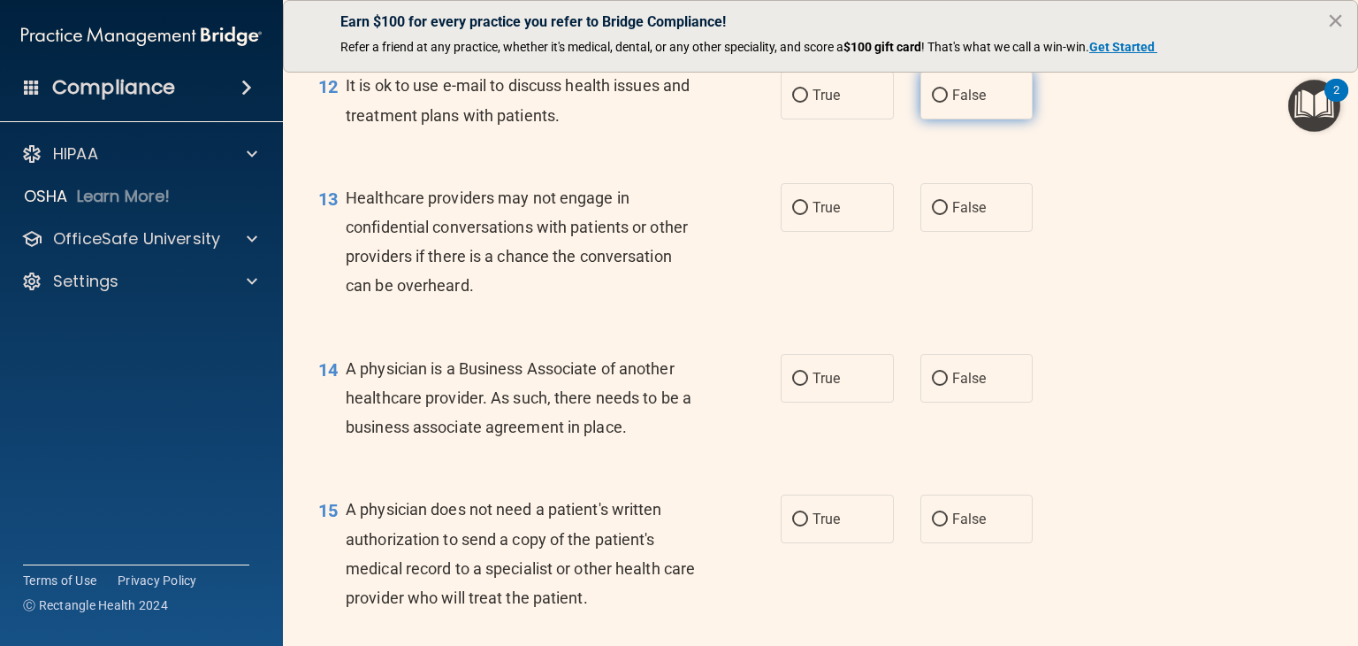
click at [960, 119] on label "False" at bounding box center [977, 95] width 113 height 49
click at [948, 103] on input "False" at bounding box center [940, 95] width 16 height 13
radio input "true"
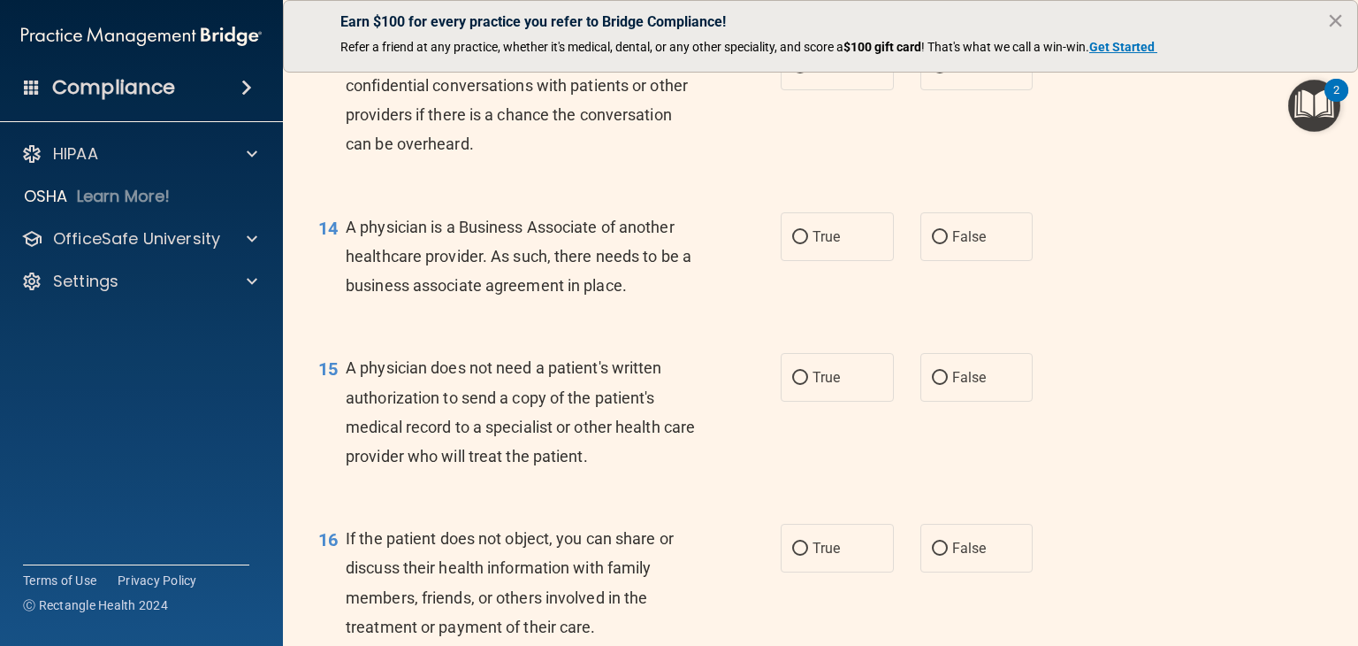
scroll to position [2034, 0]
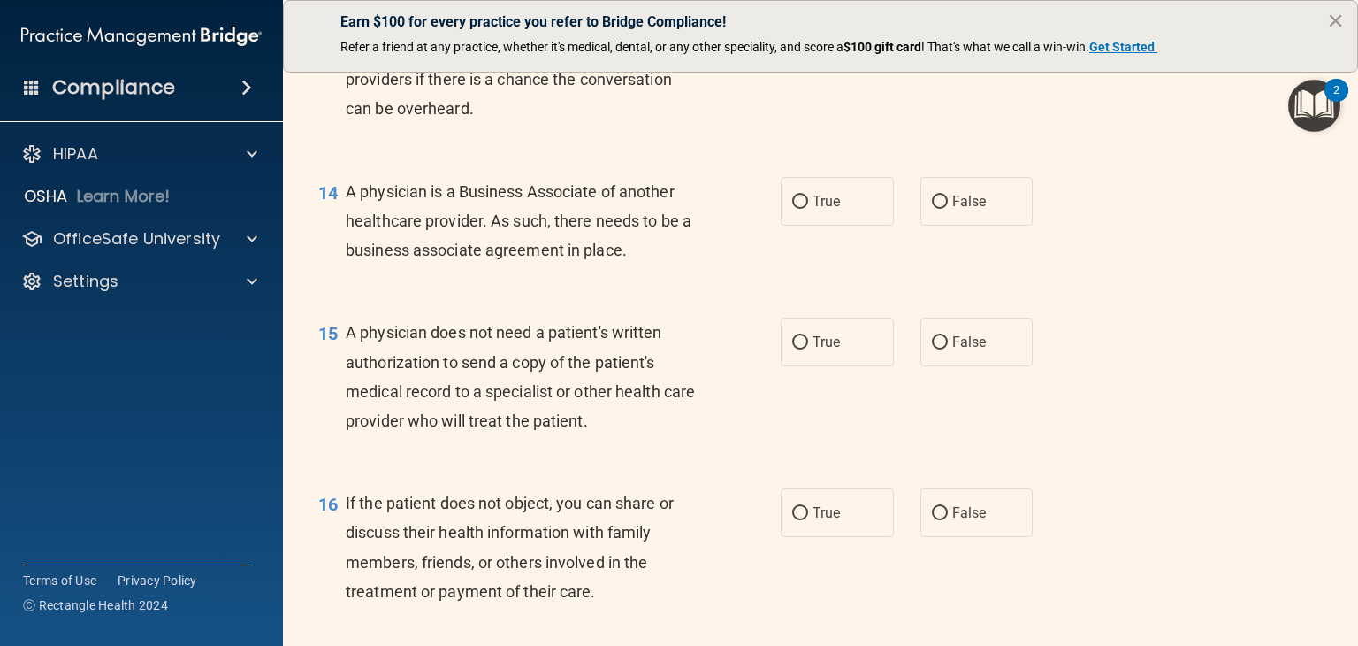
click at [835, 55] on label "True" at bounding box center [837, 30] width 113 height 49
click at [808, 38] on input "True" at bounding box center [800, 31] width 16 height 13
radio input "true"
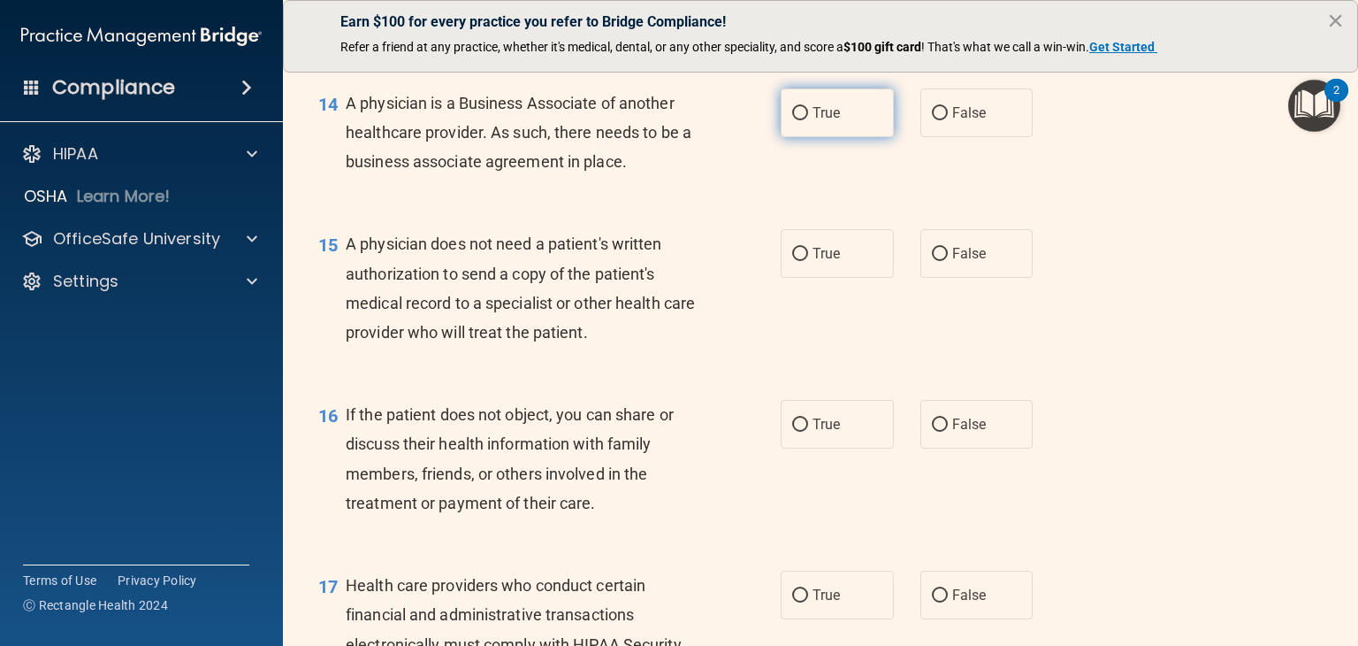
click at [839, 137] on label "True" at bounding box center [837, 112] width 113 height 49
click at [808, 120] on input "True" at bounding box center [800, 113] width 16 height 13
radio input "true"
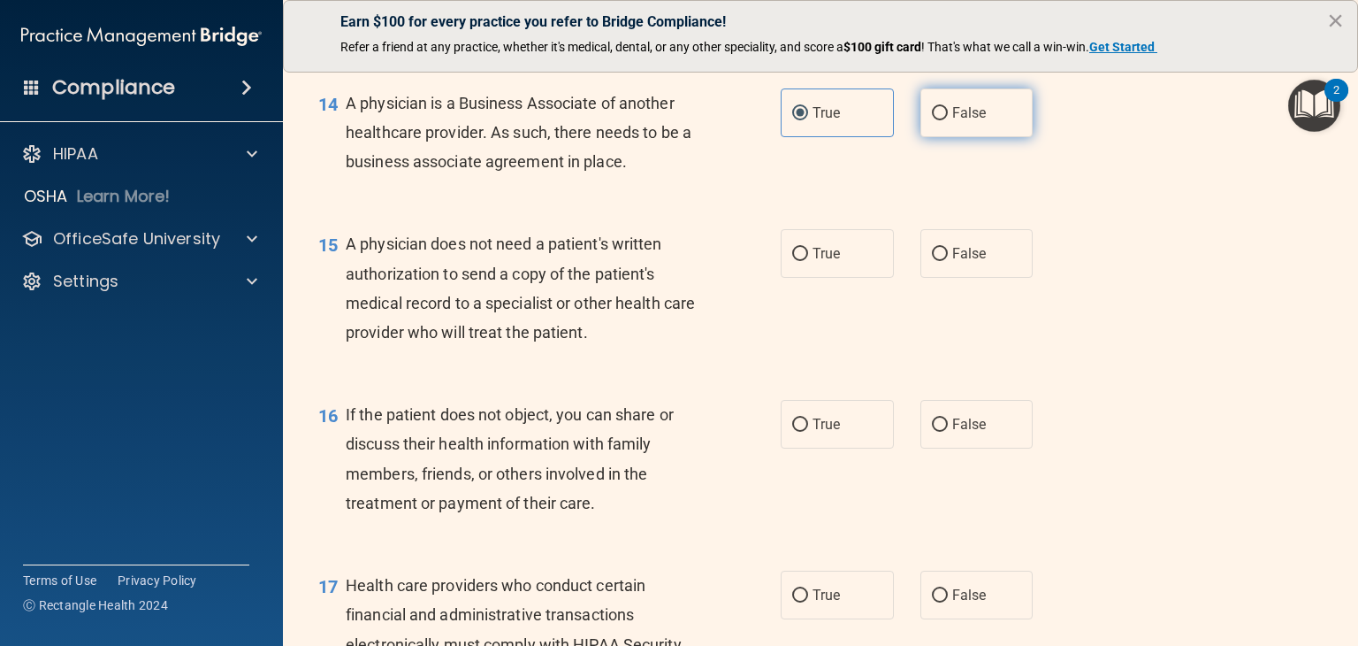
click at [975, 137] on label "False" at bounding box center [977, 112] width 113 height 49
click at [948, 120] on input "False" at bounding box center [940, 113] width 16 height 13
radio input "true"
radio input "false"
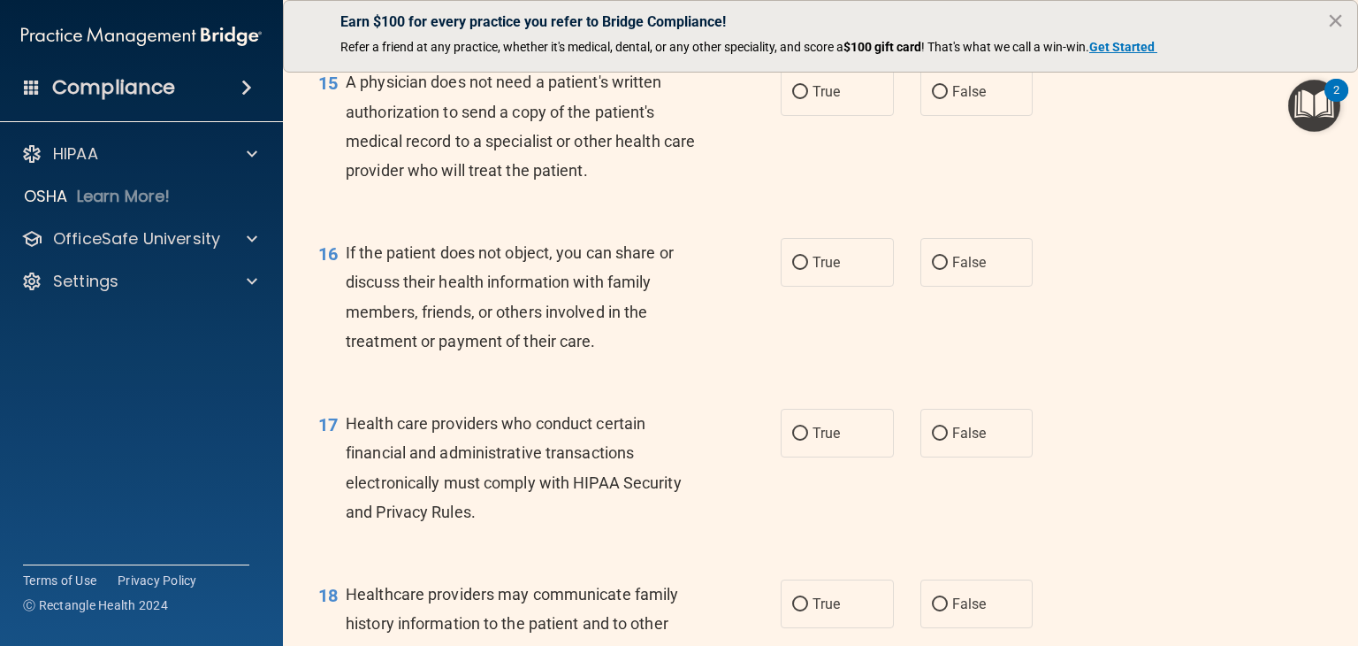
scroll to position [2299, 0]
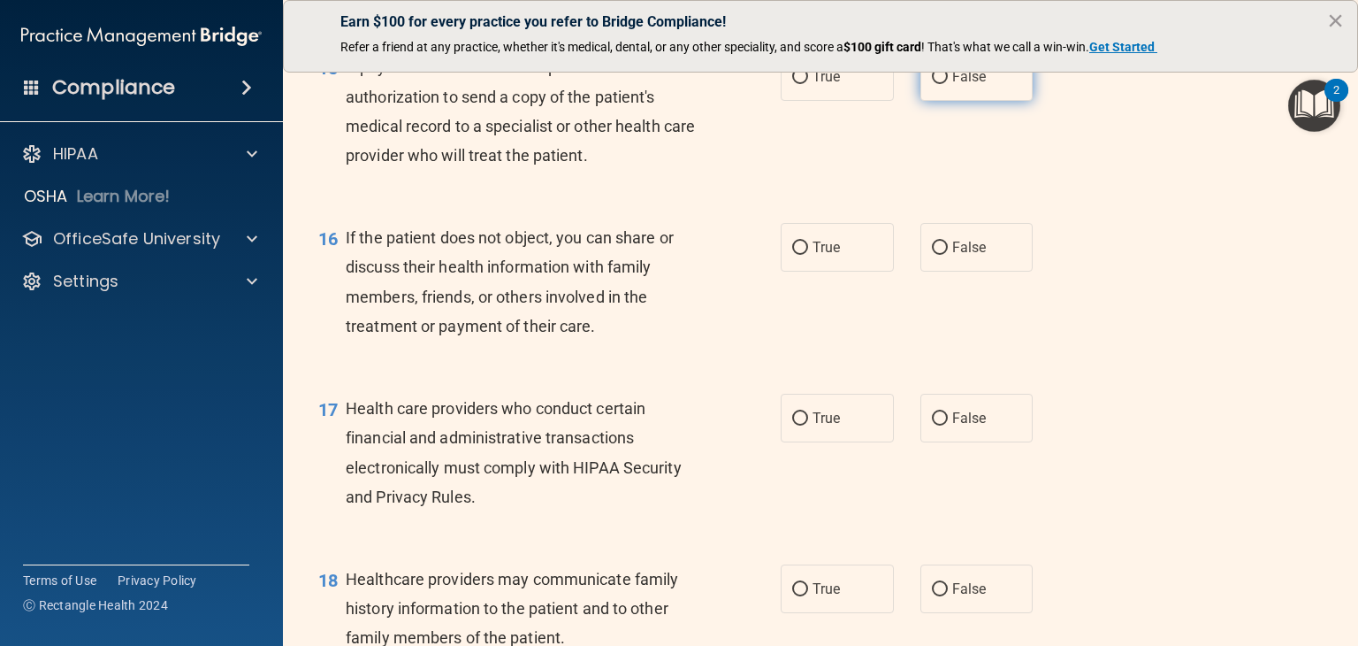
click at [971, 101] on label "False" at bounding box center [977, 76] width 113 height 49
click at [948, 84] on input "False" at bounding box center [940, 77] width 16 height 13
radio input "true"
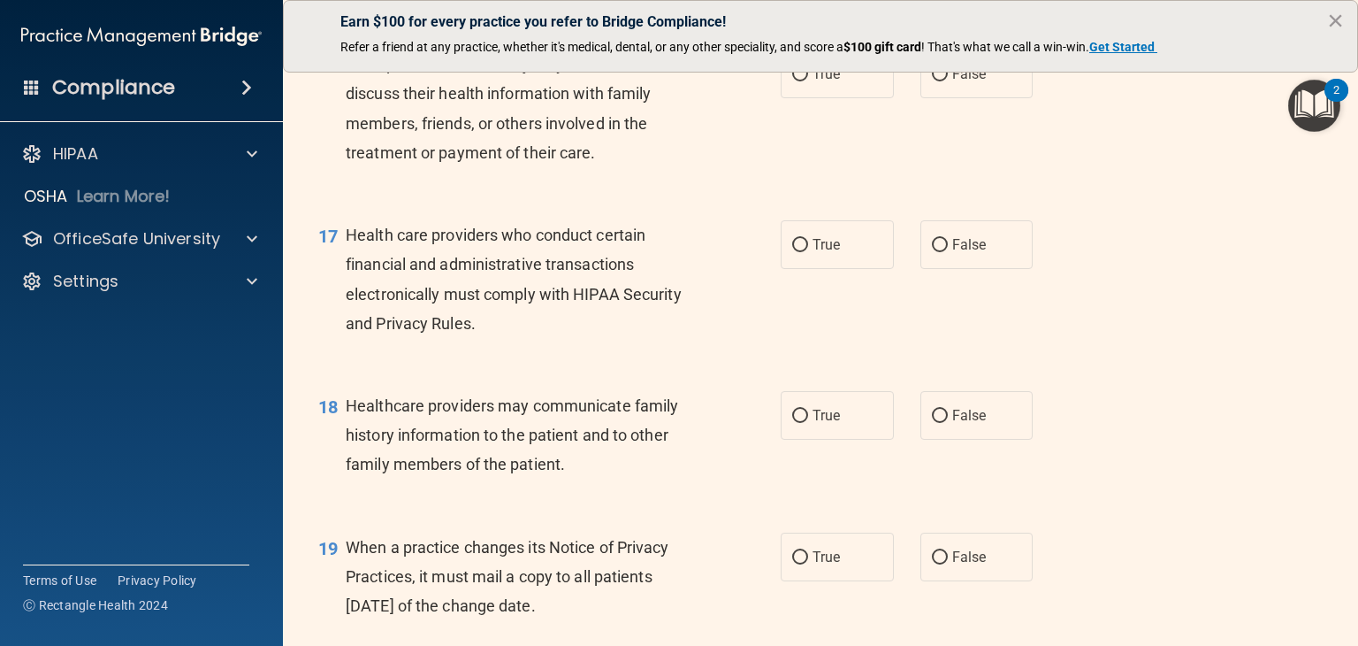
scroll to position [2476, 0]
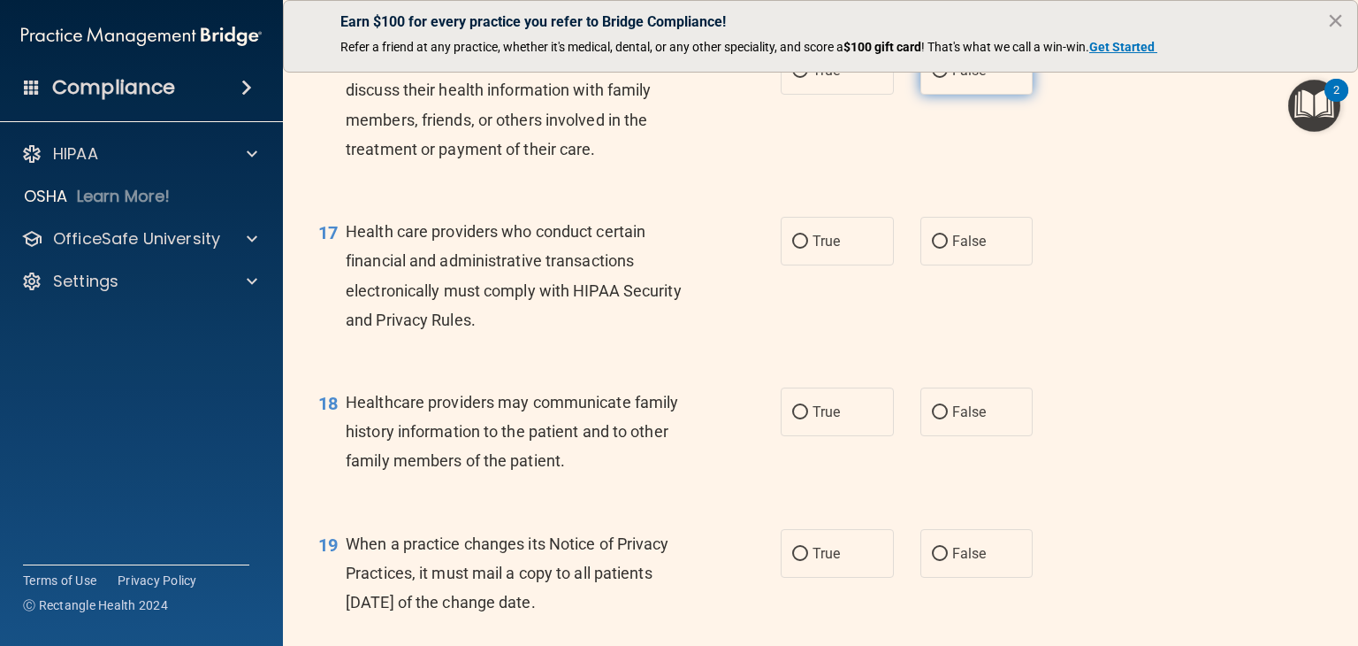
click at [956, 79] on span "False" at bounding box center [969, 70] width 34 height 17
click at [948, 78] on input "False" at bounding box center [940, 71] width 16 height 13
radio input "true"
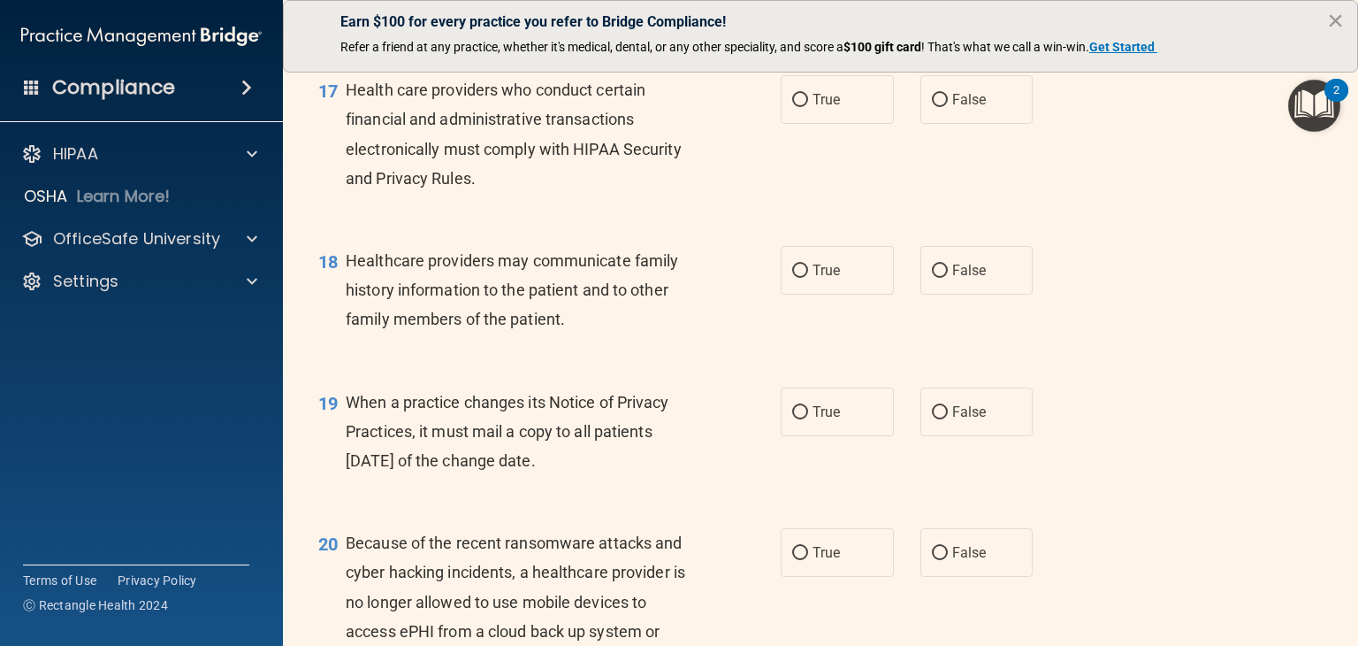
scroll to position [2653, 0]
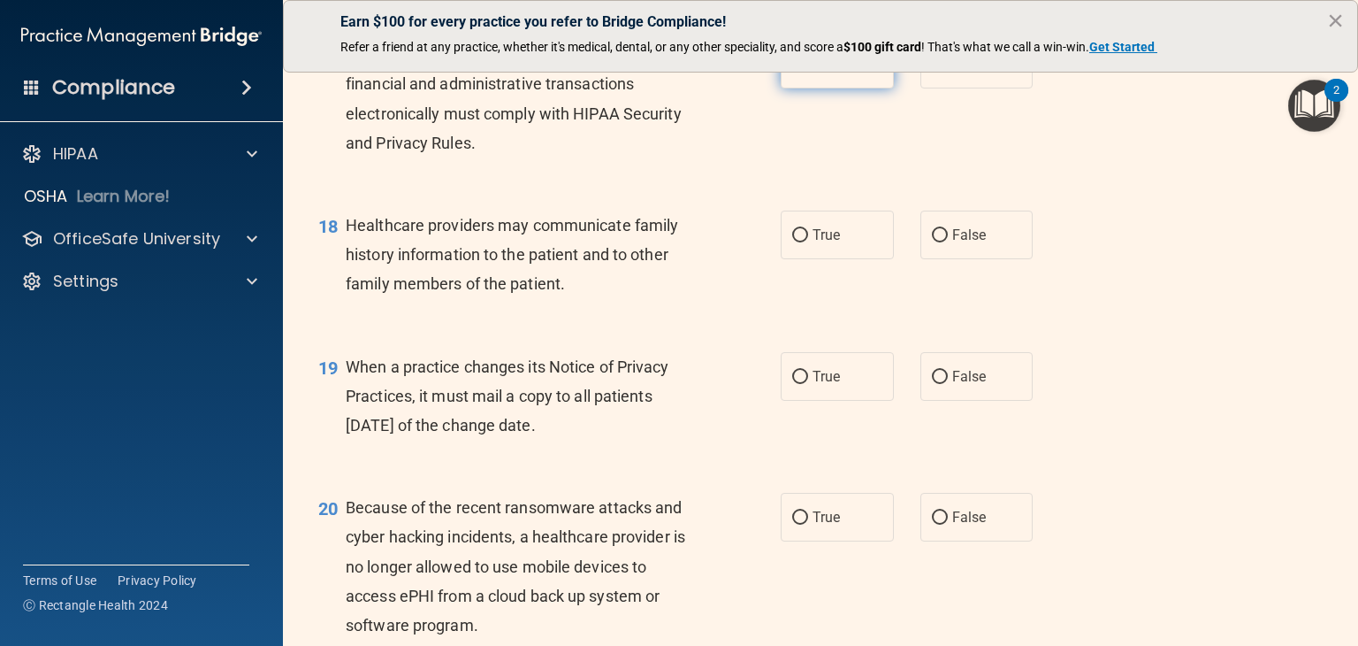
click at [865, 88] on label "True" at bounding box center [837, 64] width 113 height 49
click at [808, 72] on input "True" at bounding box center [800, 64] width 16 height 13
radio input "true"
click at [981, 259] on label "False" at bounding box center [977, 234] width 113 height 49
click at [948, 242] on input "False" at bounding box center [940, 235] width 16 height 13
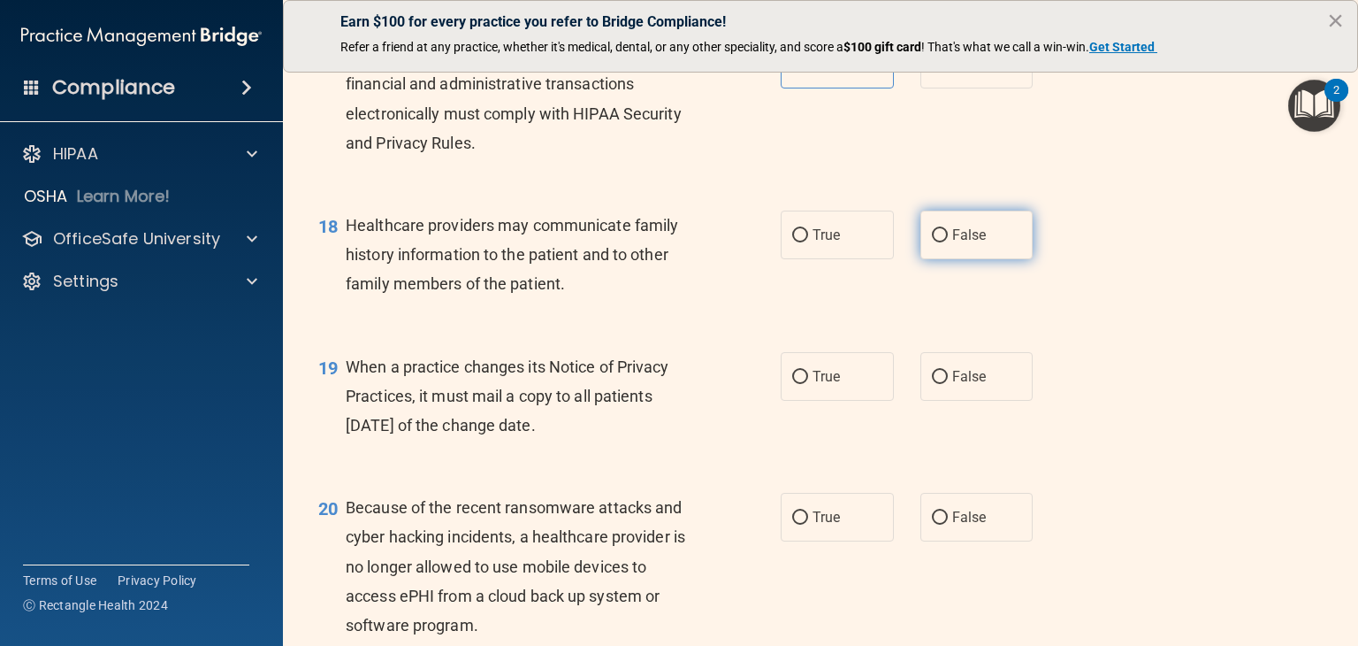
radio input "true"
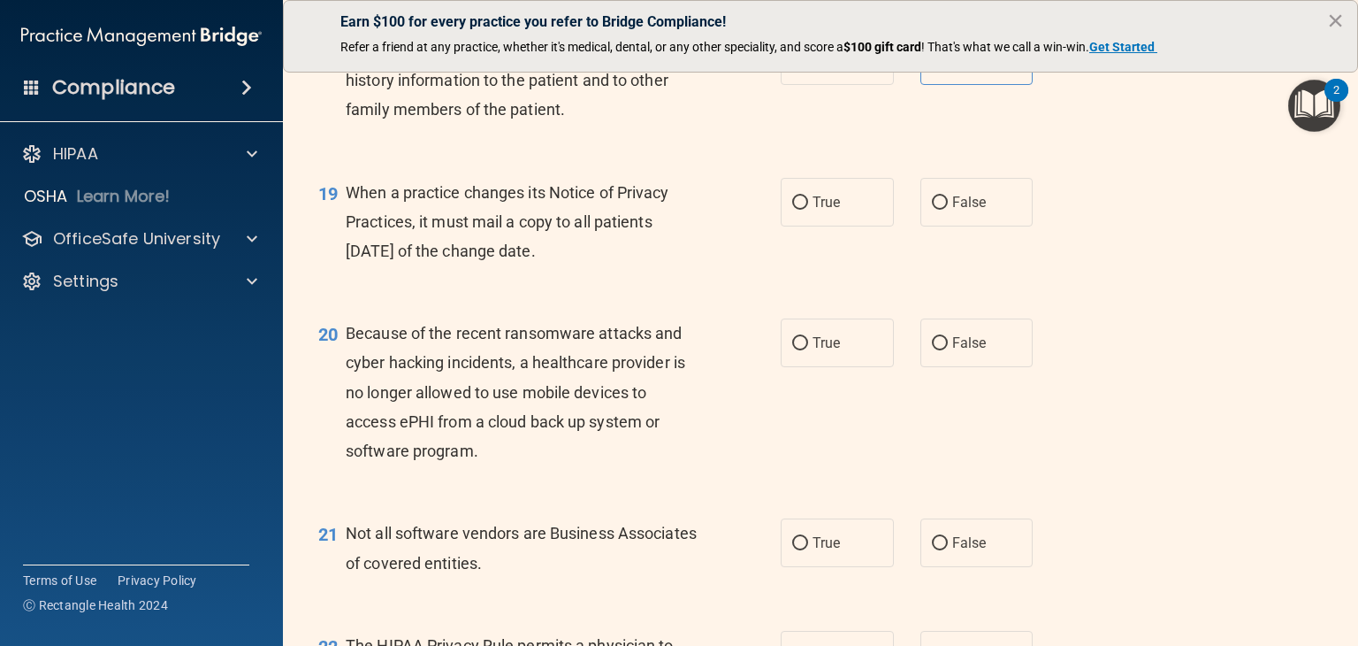
scroll to position [2830, 0]
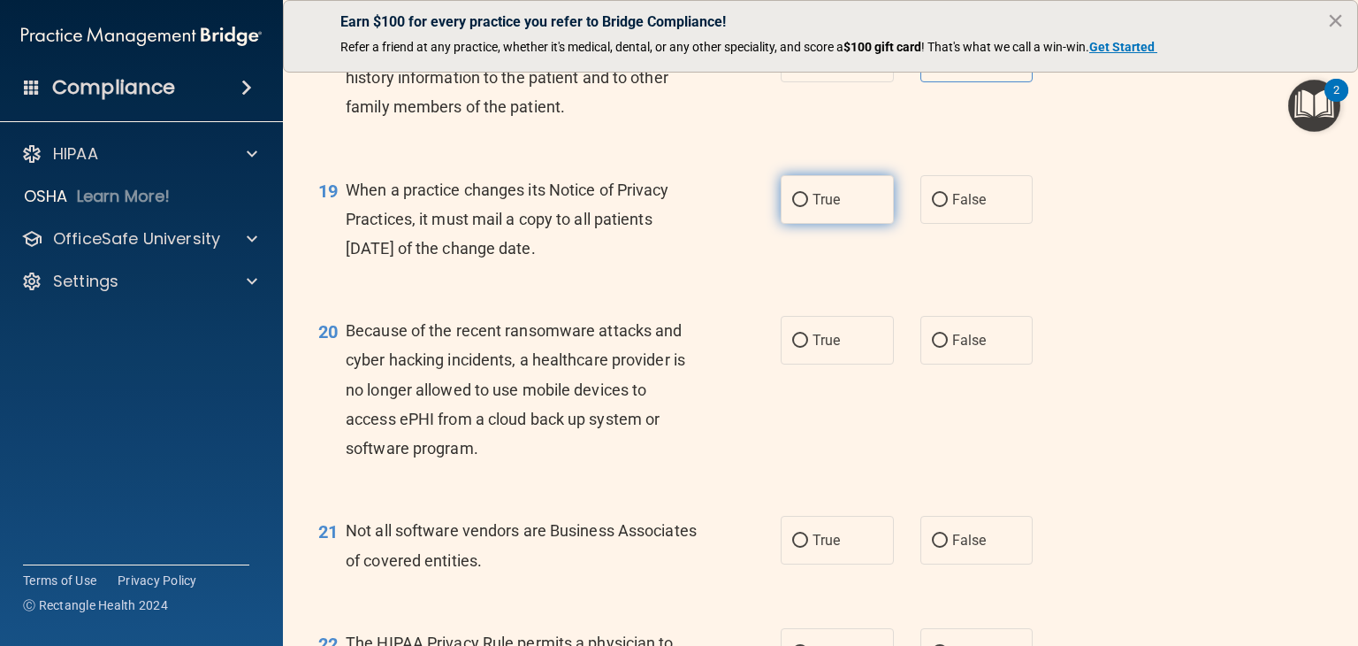
click at [818, 208] on span "True" at bounding box center [826, 199] width 27 height 17
click at [808, 207] on input "True" at bounding box center [800, 200] width 16 height 13
radio input "true"
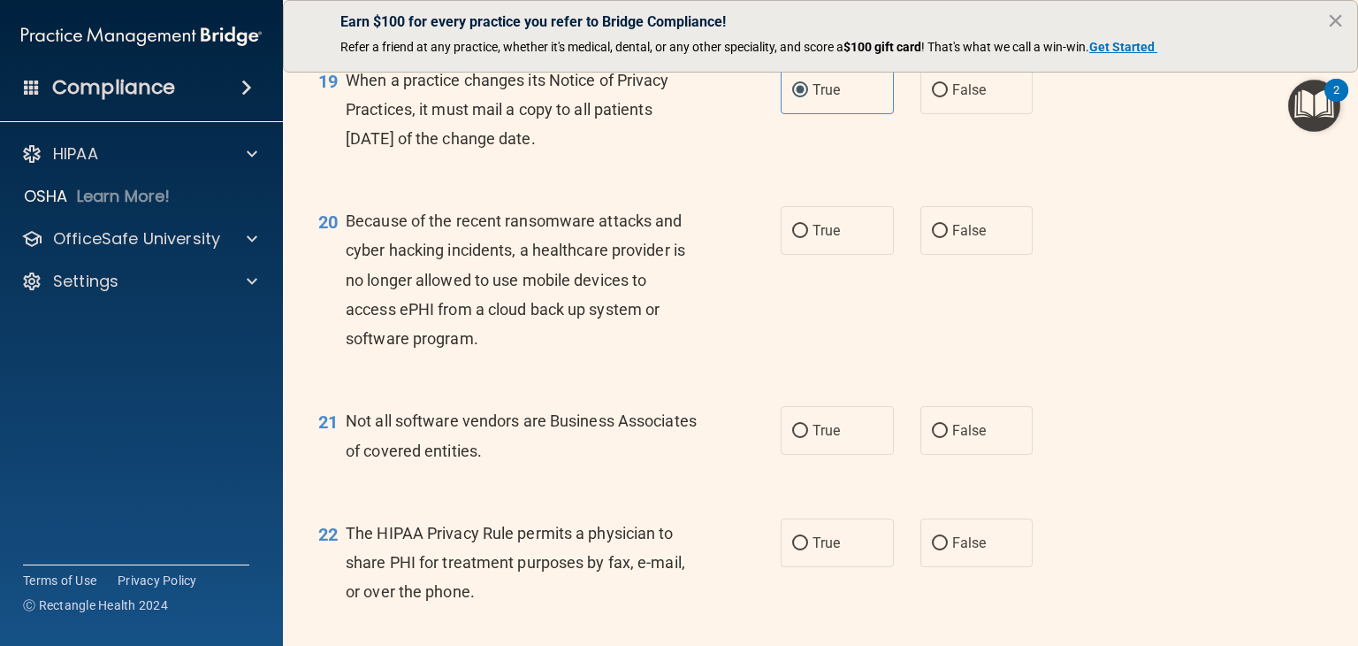
scroll to position [3007, 0]
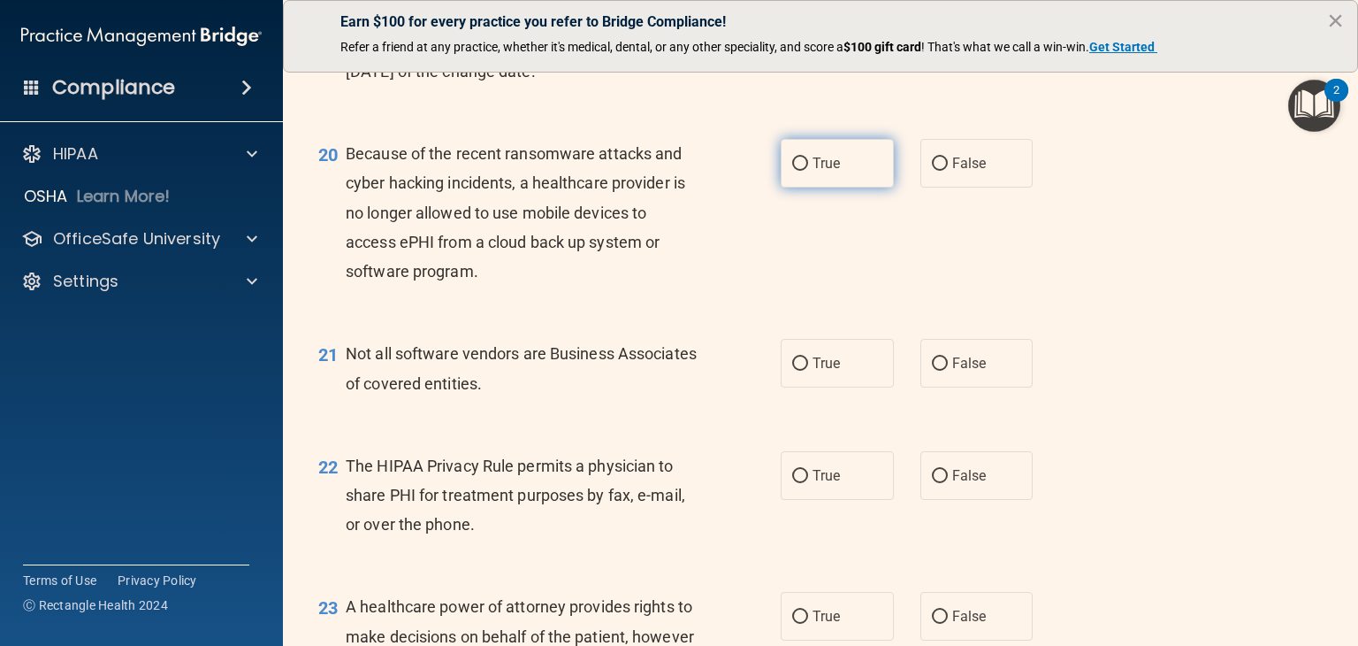
click at [823, 187] on label "True" at bounding box center [837, 163] width 113 height 49
click at [808, 171] on input "True" at bounding box center [800, 163] width 16 height 13
radio input "true"
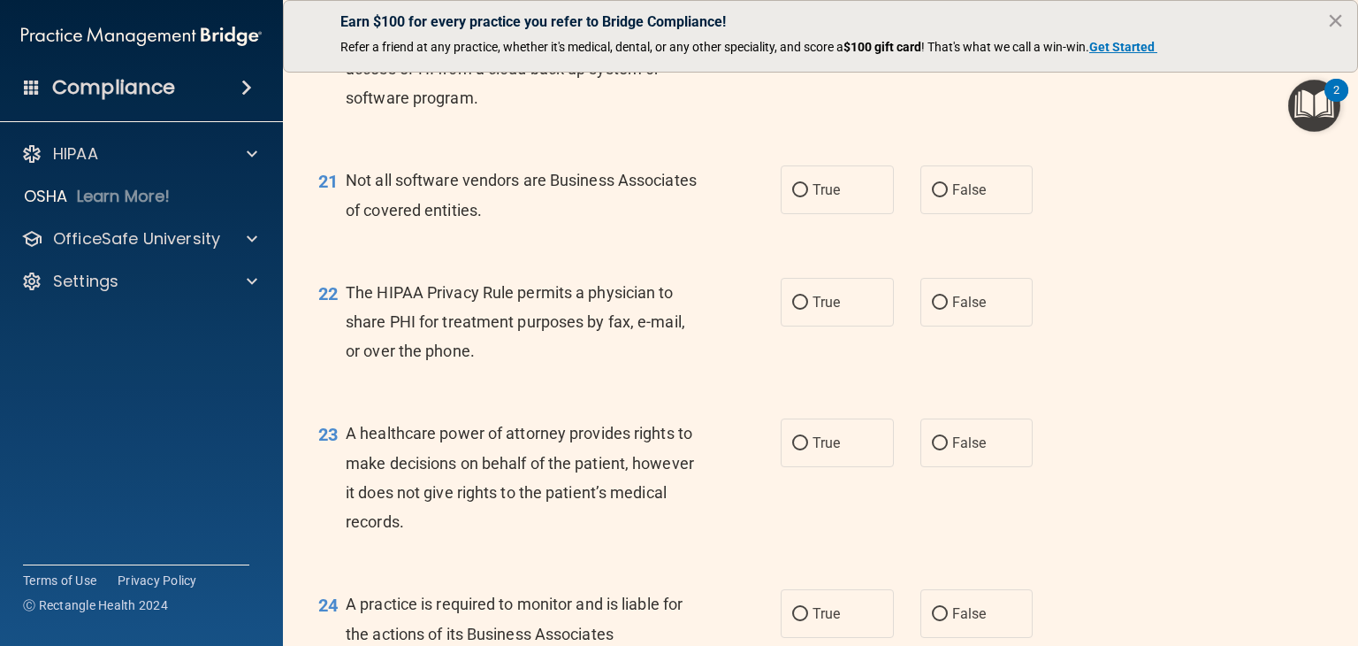
scroll to position [3184, 0]
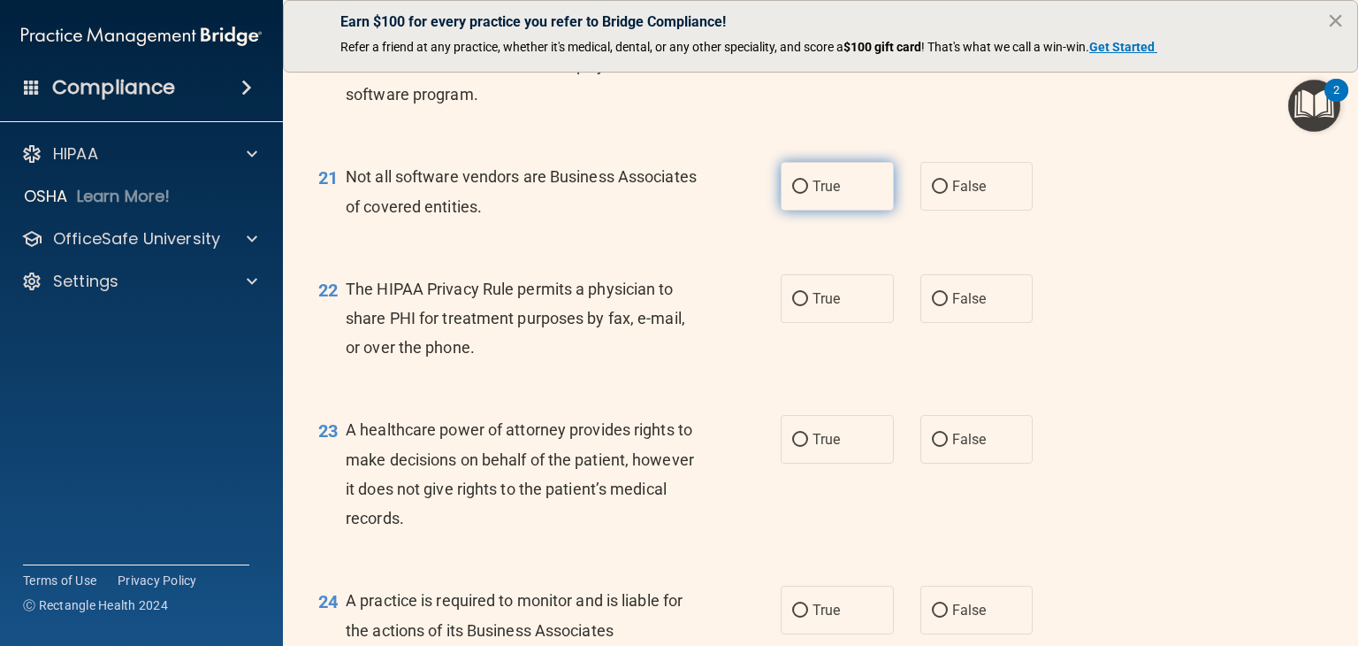
click at [799, 194] on input "True" at bounding box center [800, 186] width 16 height 13
radio input "true"
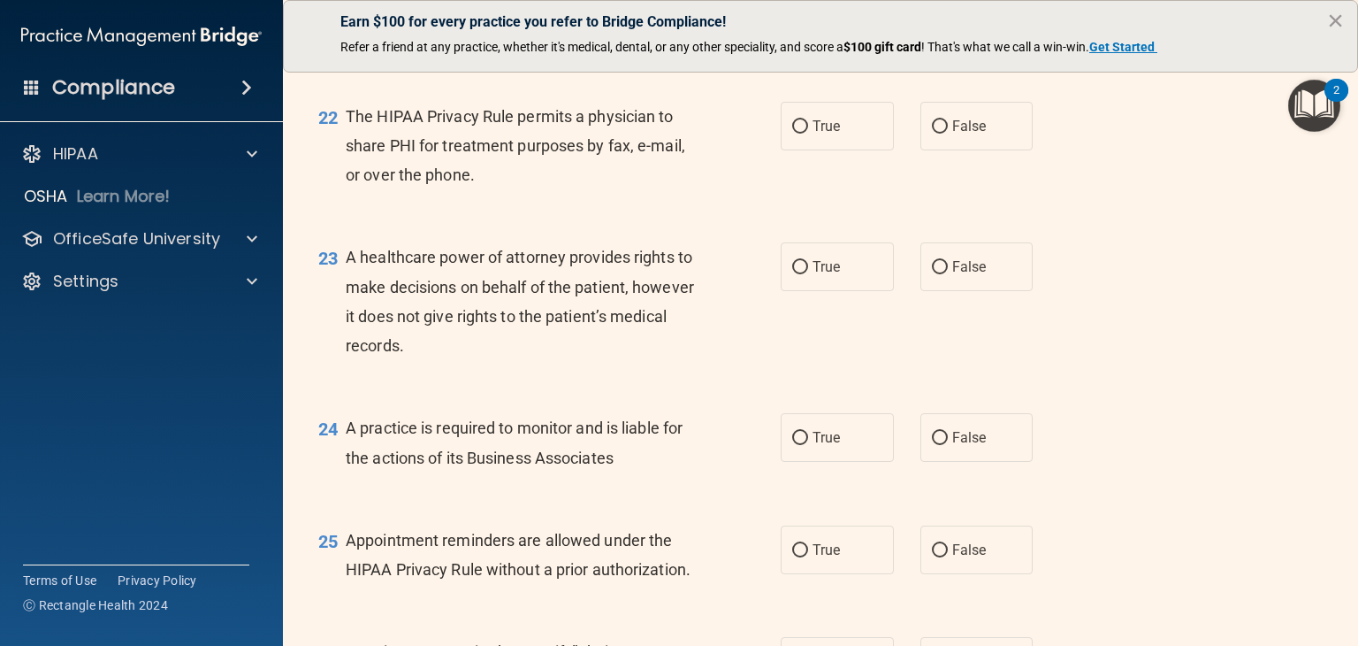
scroll to position [3361, 0]
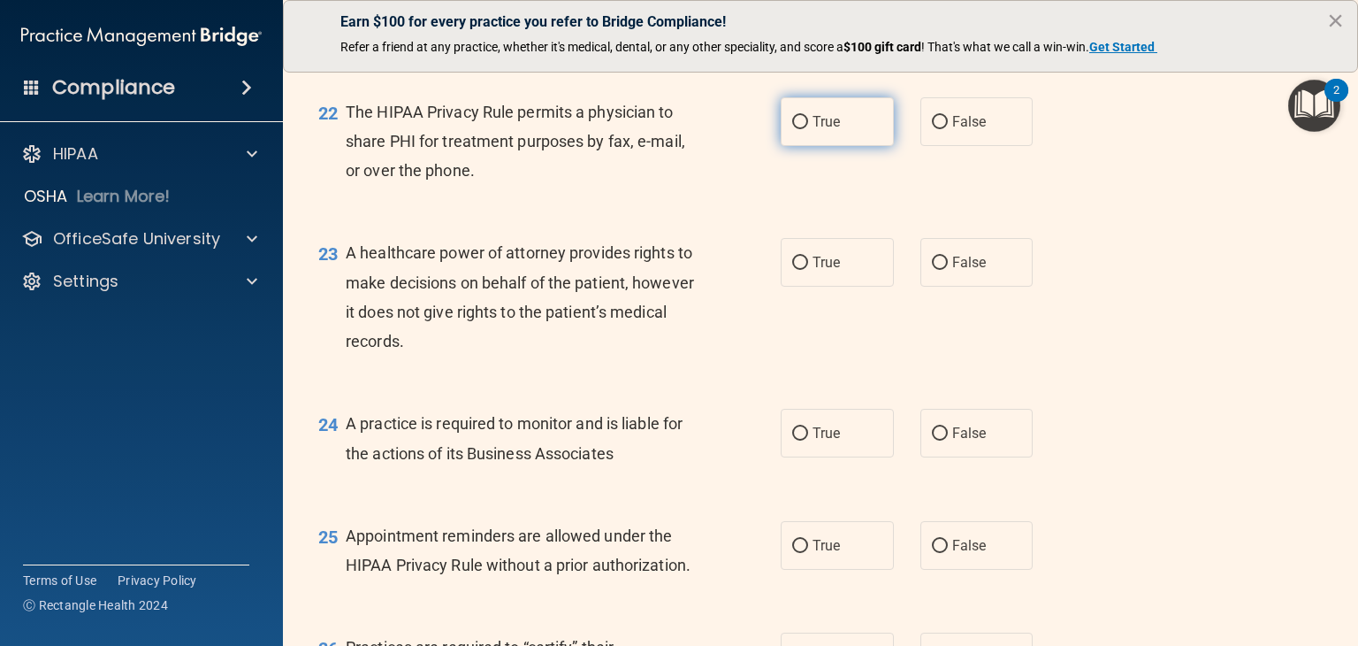
click at [852, 146] on label "True" at bounding box center [837, 121] width 113 height 49
click at [808, 129] on input "True" at bounding box center [800, 122] width 16 height 13
radio input "true"
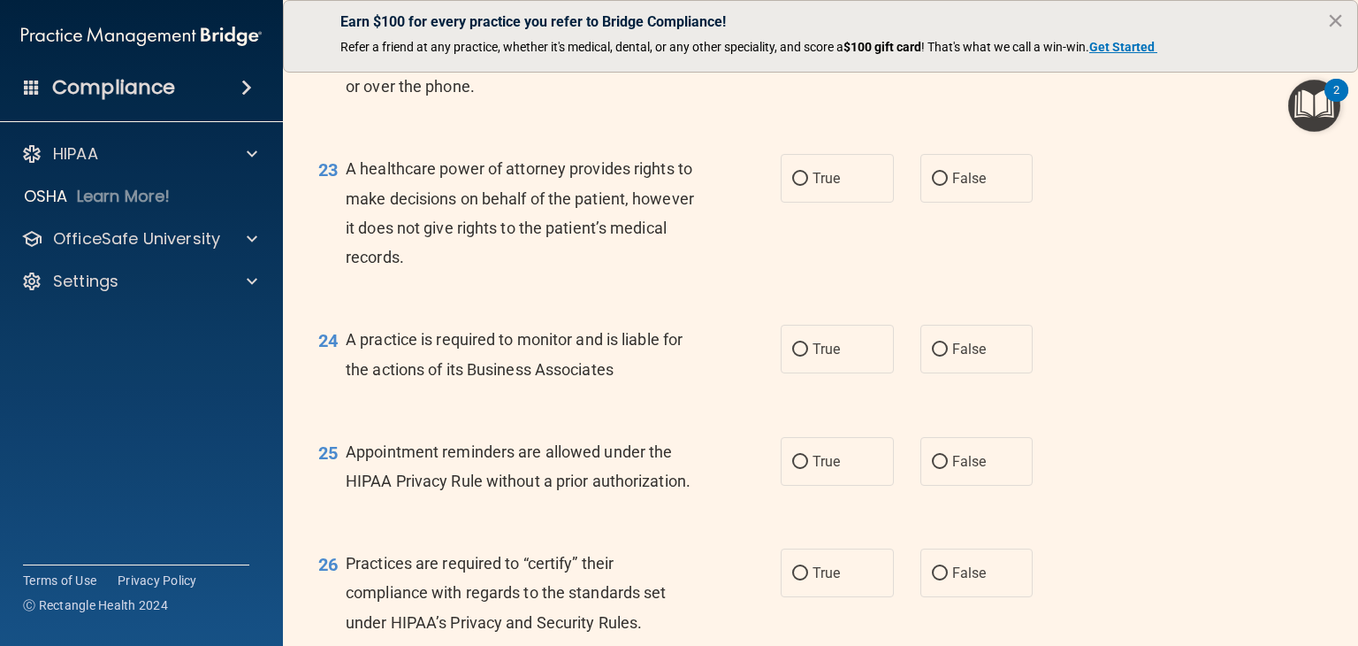
scroll to position [3449, 0]
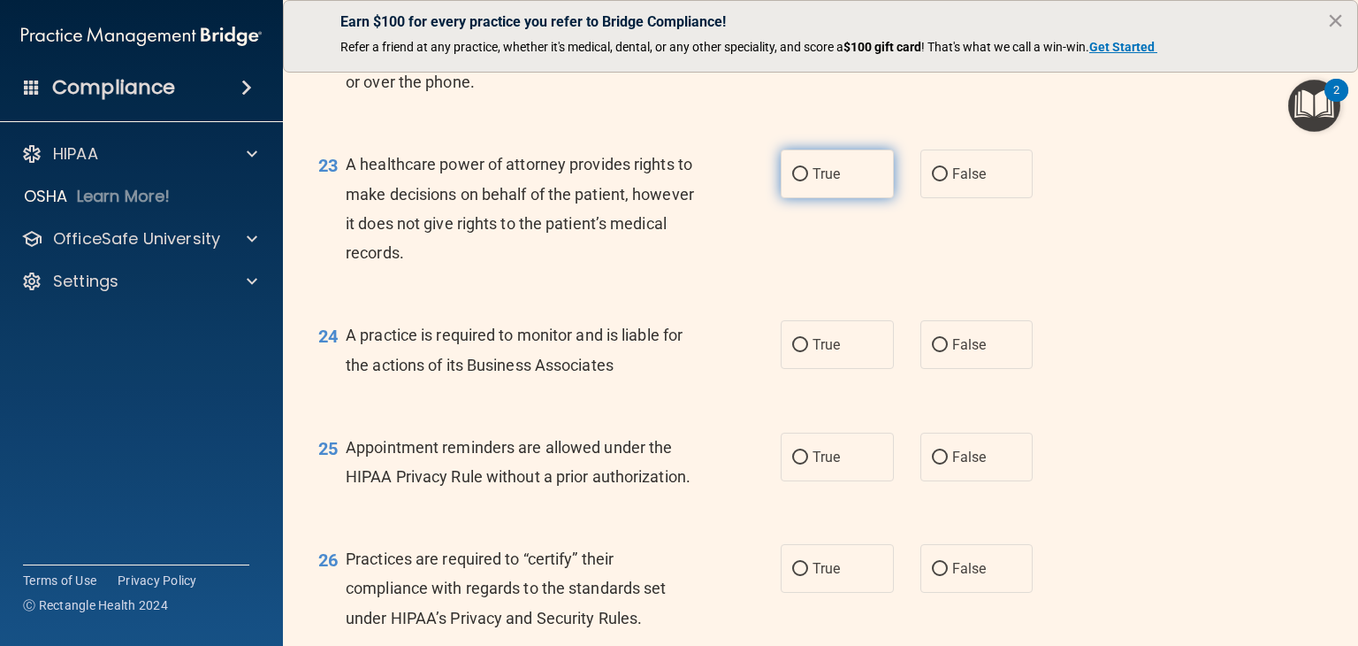
click at [802, 198] on label "True" at bounding box center [837, 173] width 113 height 49
click at [802, 181] on input "True" at bounding box center [800, 174] width 16 height 13
radio input "true"
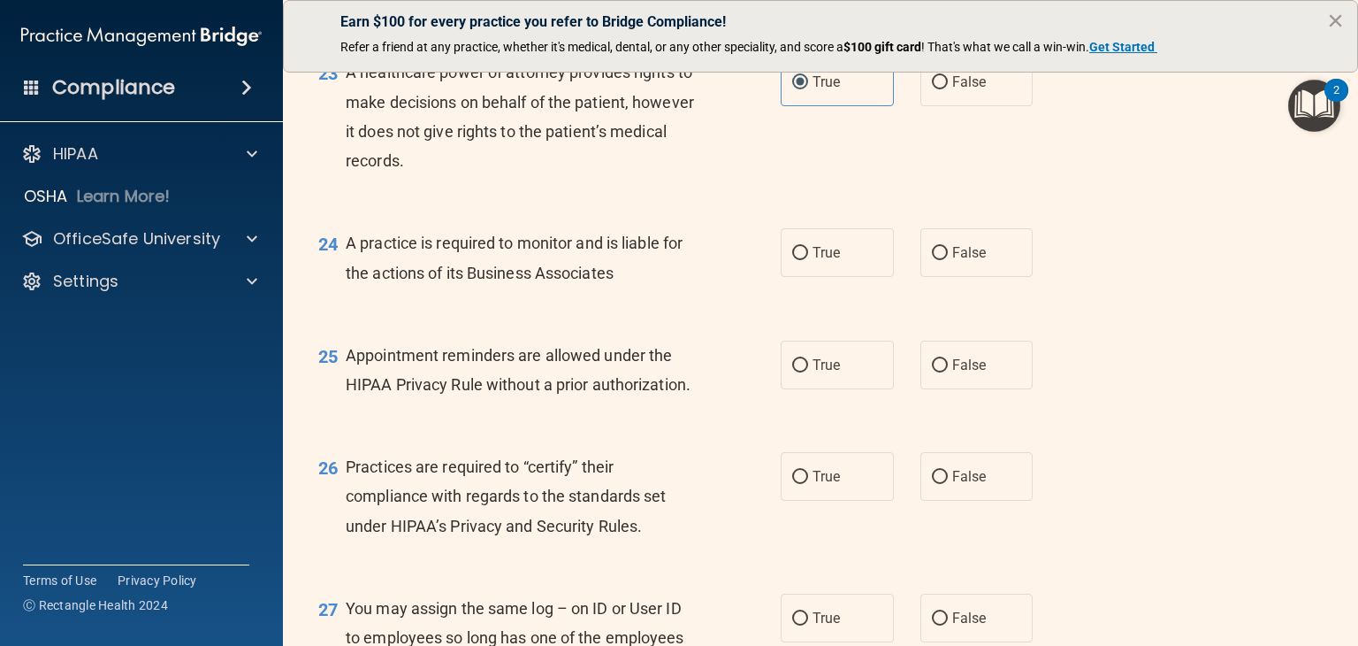
scroll to position [3626, 0]
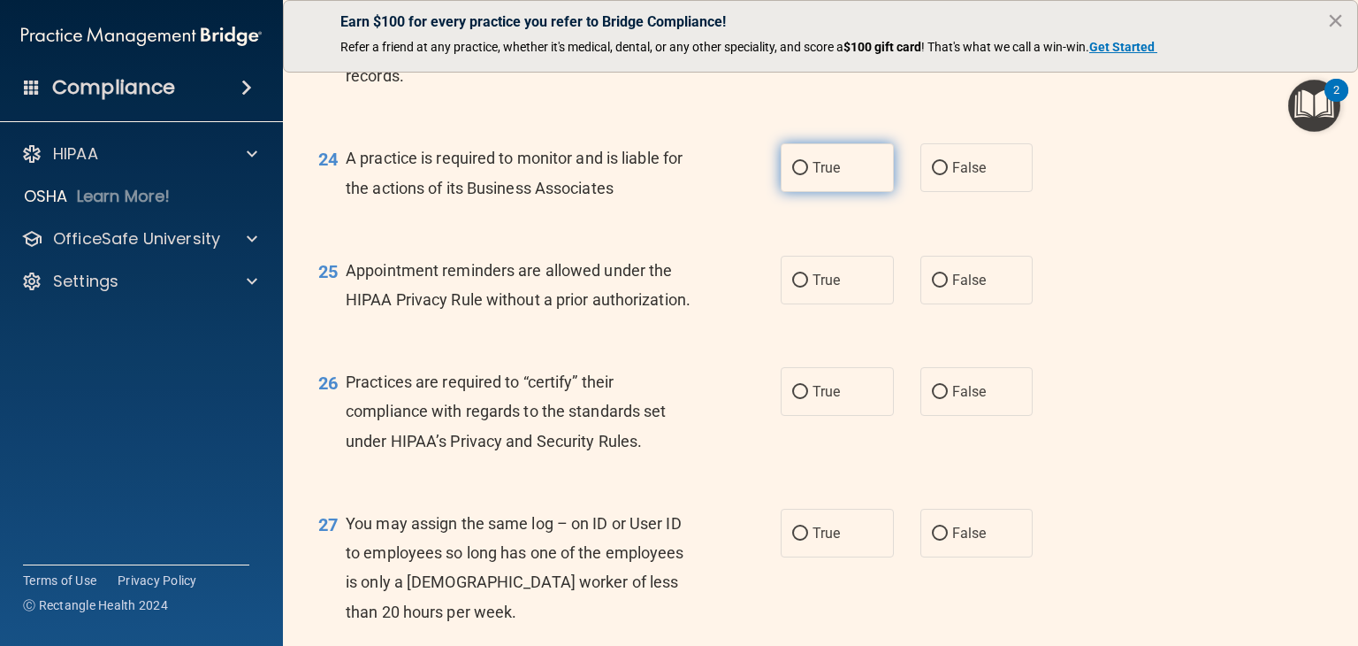
click at [840, 192] on label "True" at bounding box center [837, 167] width 113 height 49
click at [808, 175] on input "True" at bounding box center [800, 168] width 16 height 13
radio input "true"
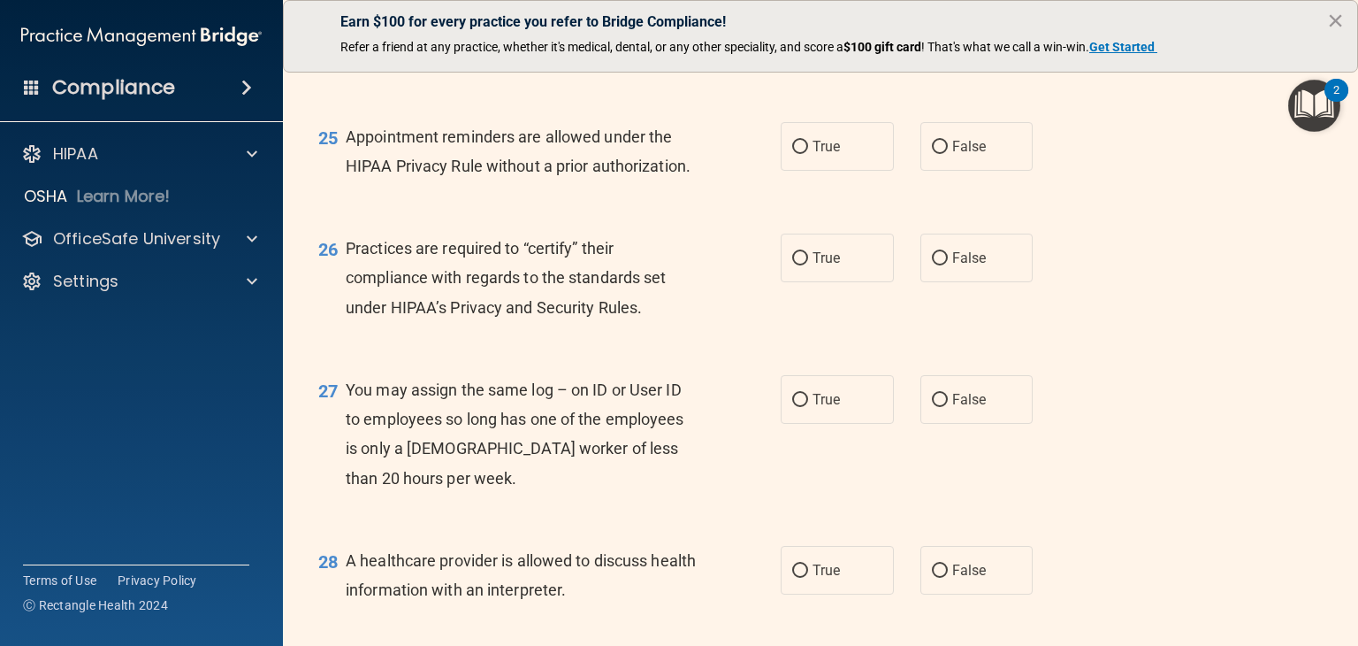
scroll to position [3803, 0]
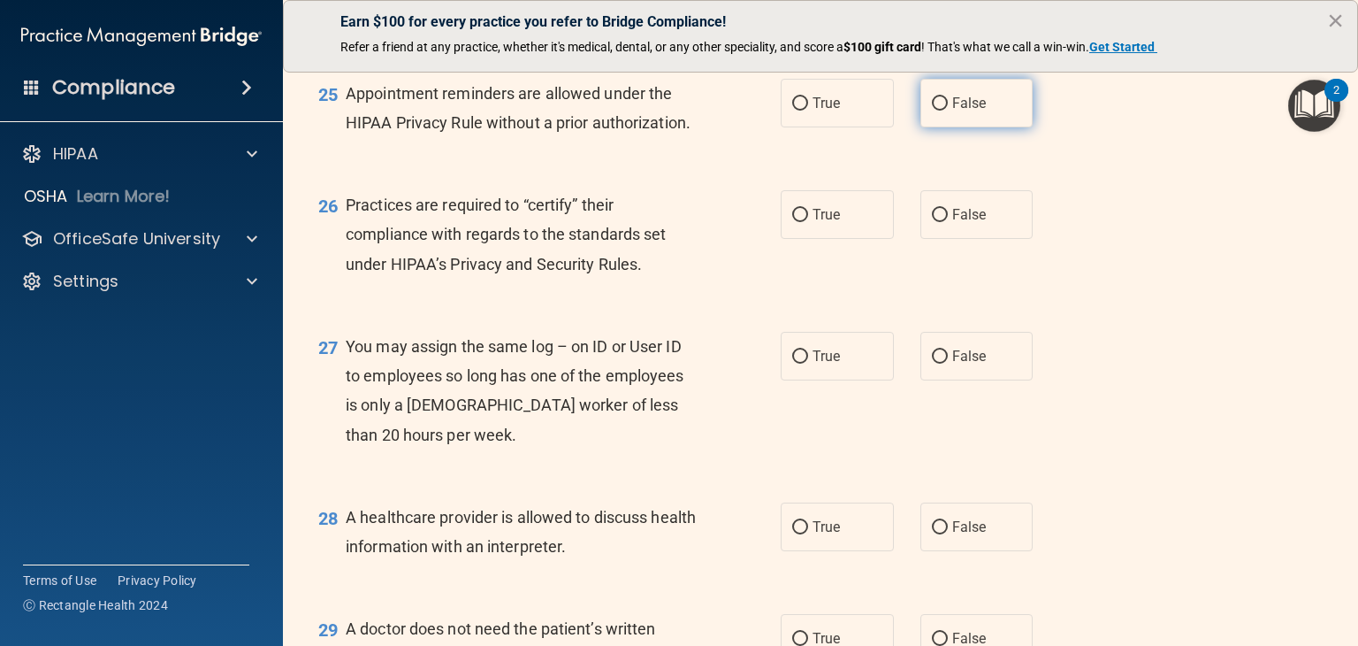
click at [959, 127] on label "False" at bounding box center [977, 103] width 113 height 49
click at [948, 111] on input "False" at bounding box center [940, 103] width 16 height 13
radio input "true"
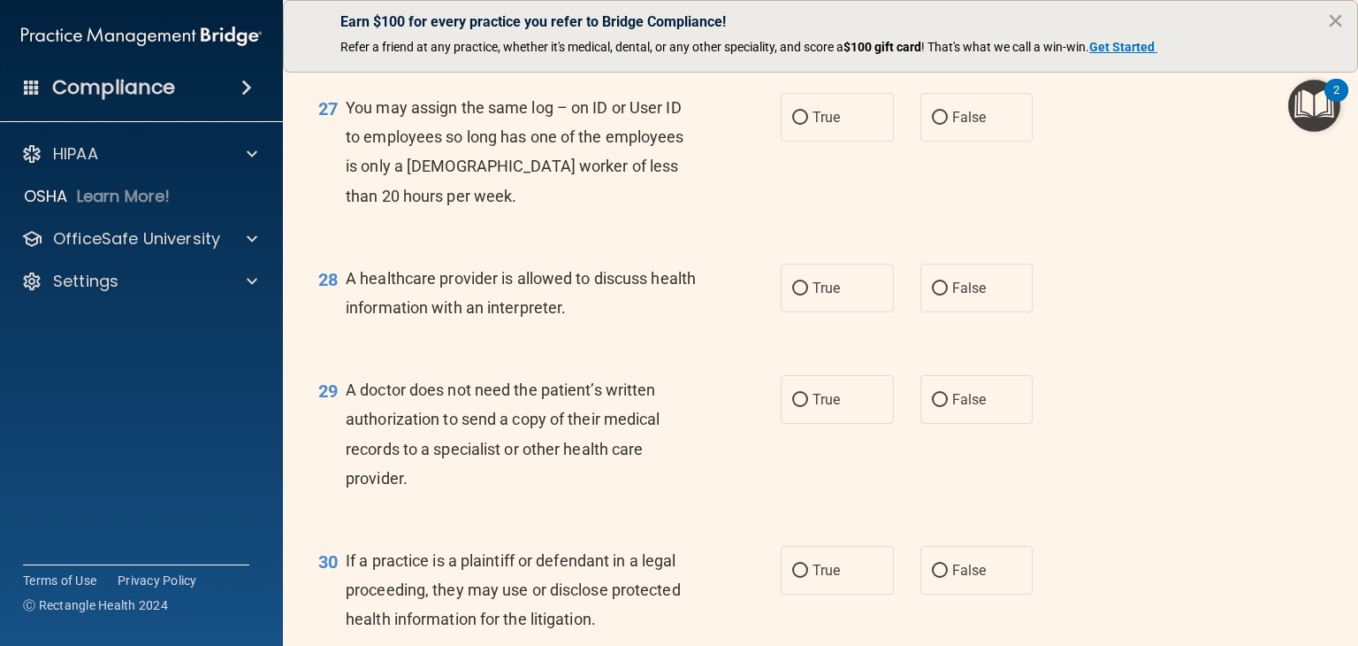
scroll to position [3980, 0]
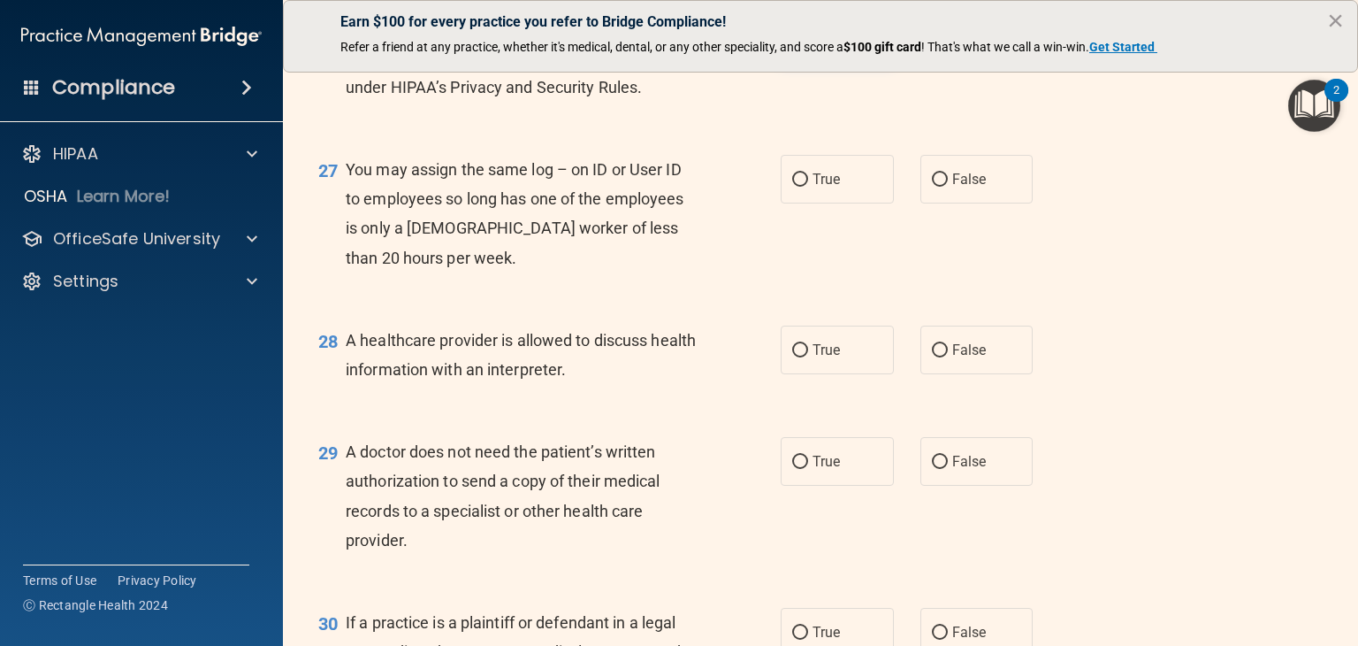
click at [807, 62] on label "True" at bounding box center [837, 37] width 113 height 49
click at [807, 45] on input "True" at bounding box center [800, 38] width 16 height 13
radio input "true"
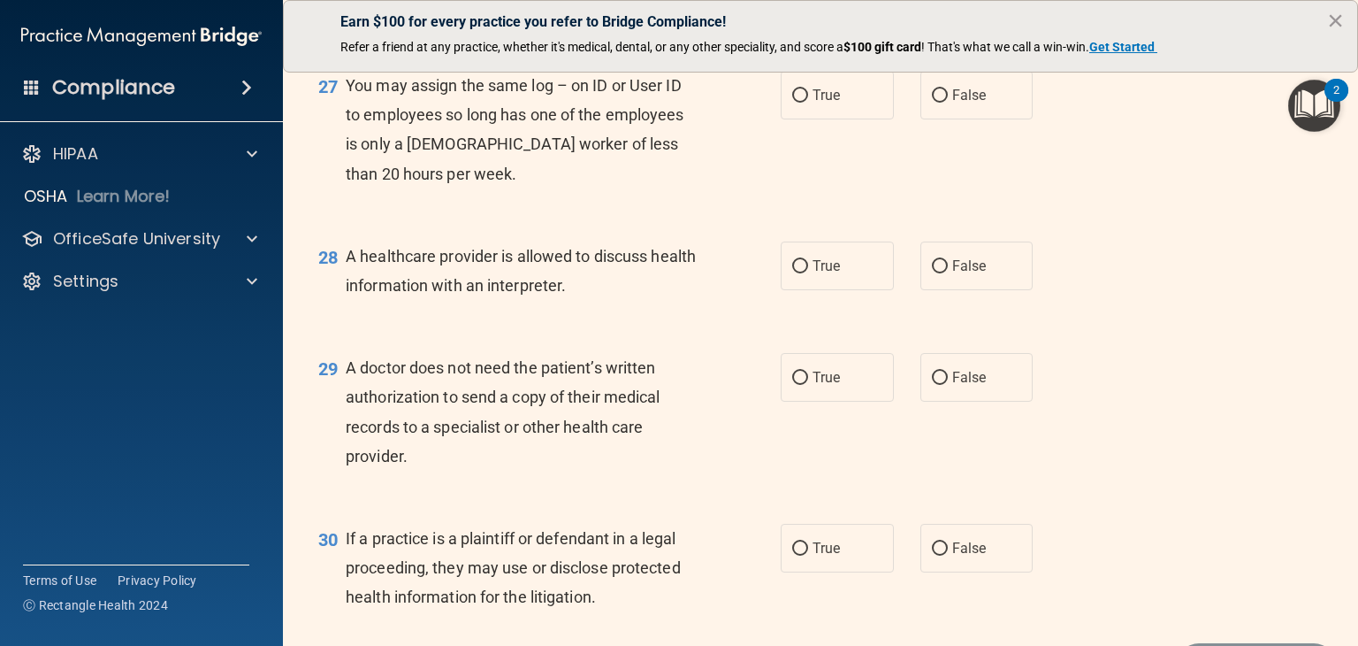
scroll to position [4068, 0]
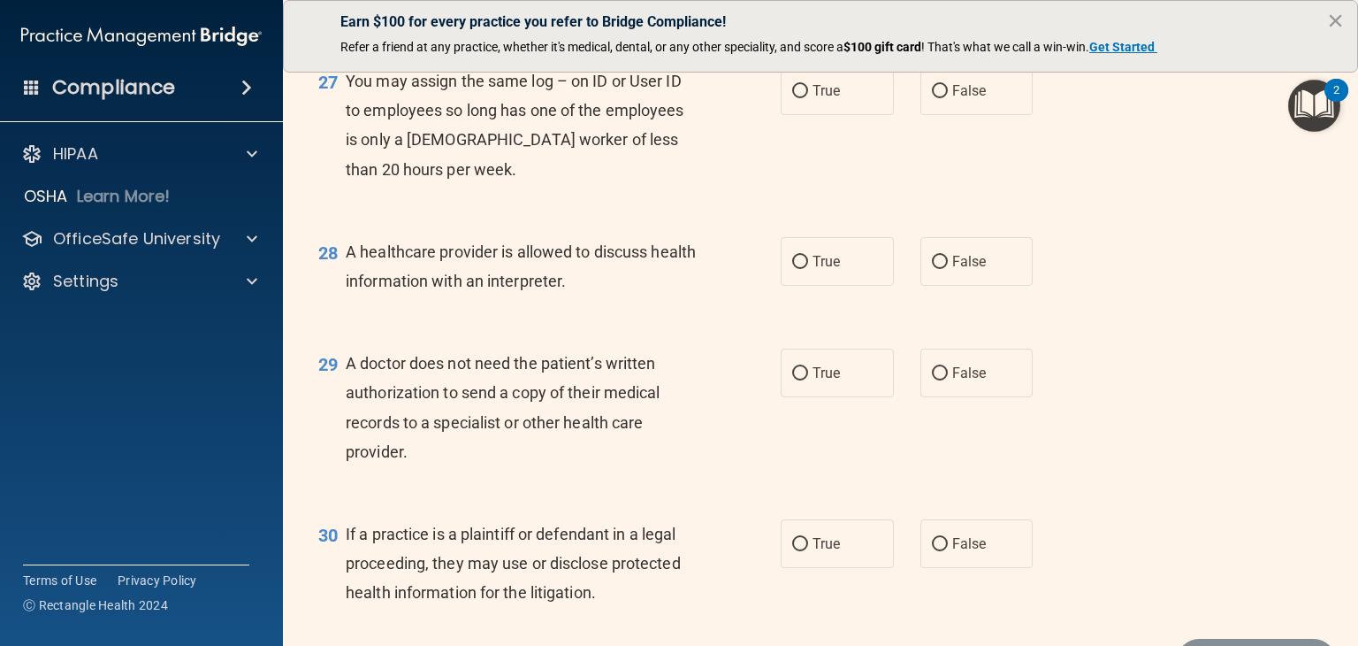
click at [911, 115] on div "True False" at bounding box center [916, 90] width 271 height 49
click at [944, 115] on label "False" at bounding box center [977, 90] width 113 height 49
click at [944, 98] on input "False" at bounding box center [940, 91] width 16 height 13
radio input "true"
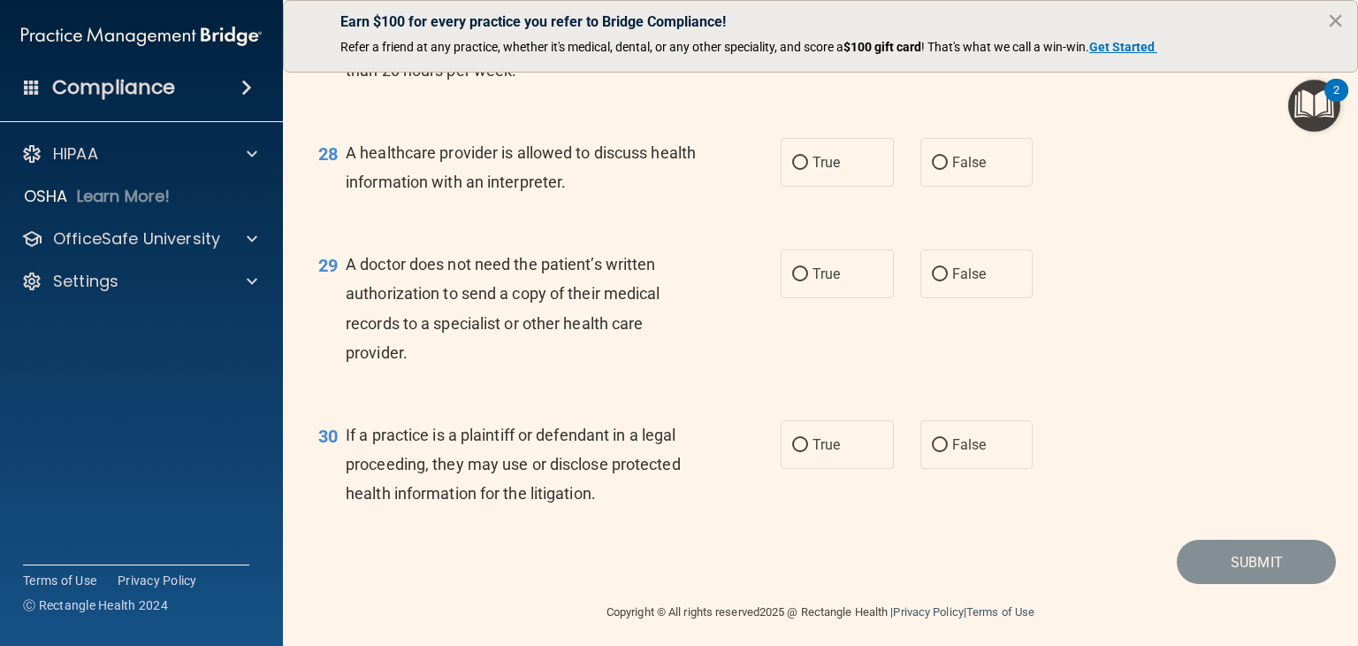
scroll to position [4235, 0]
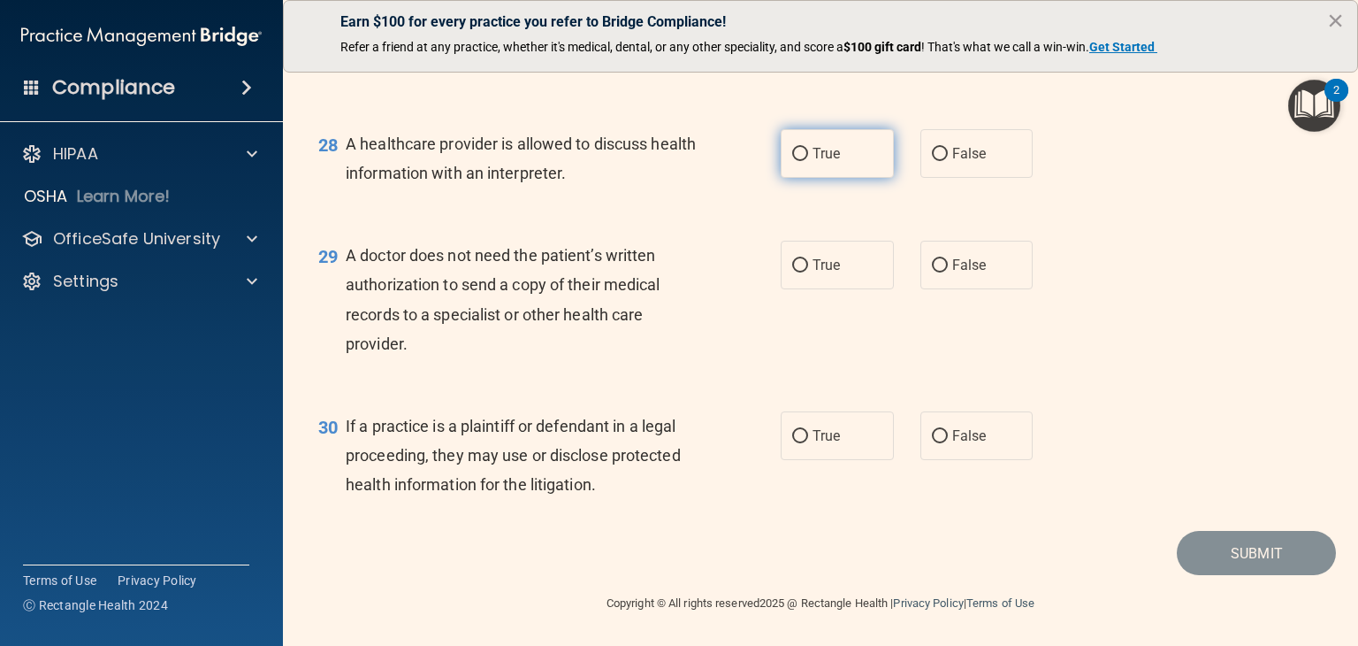
click at [838, 151] on label "True" at bounding box center [837, 153] width 113 height 49
click at [808, 151] on input "True" at bounding box center [800, 154] width 16 height 13
radio input "true"
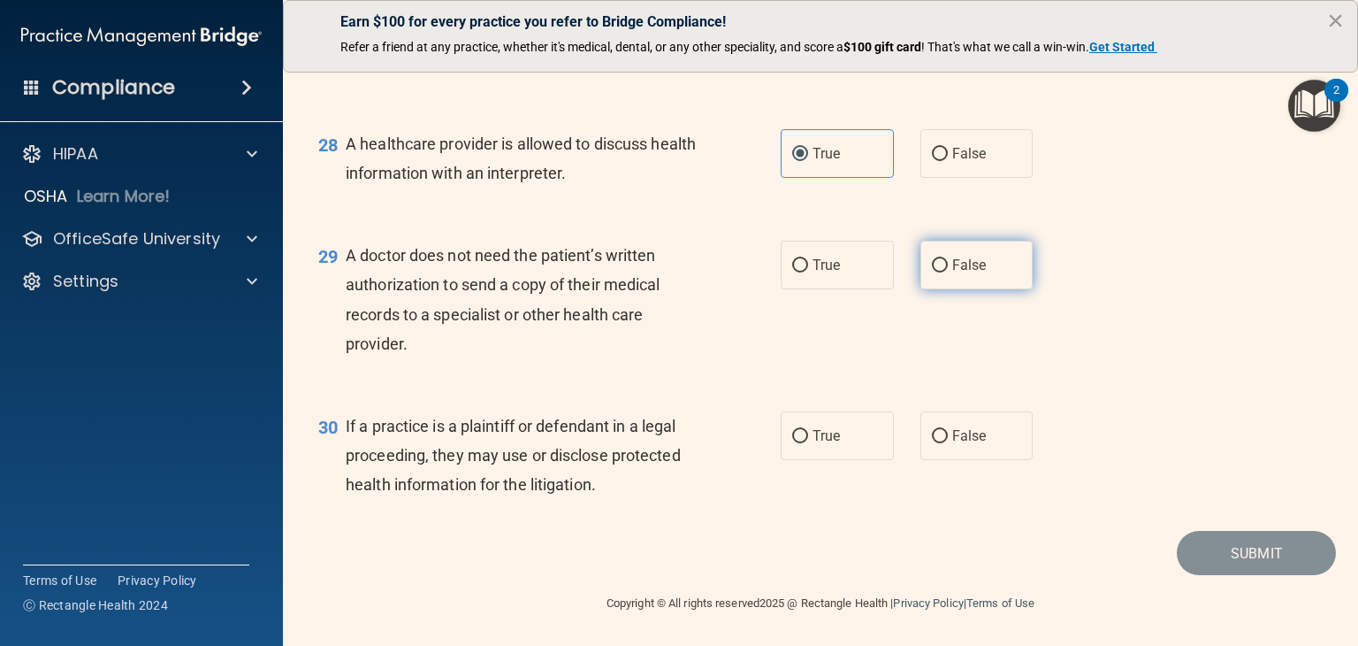
click at [997, 262] on label "False" at bounding box center [977, 265] width 113 height 49
click at [948, 262] on input "False" at bounding box center [940, 265] width 16 height 13
radio input "true"
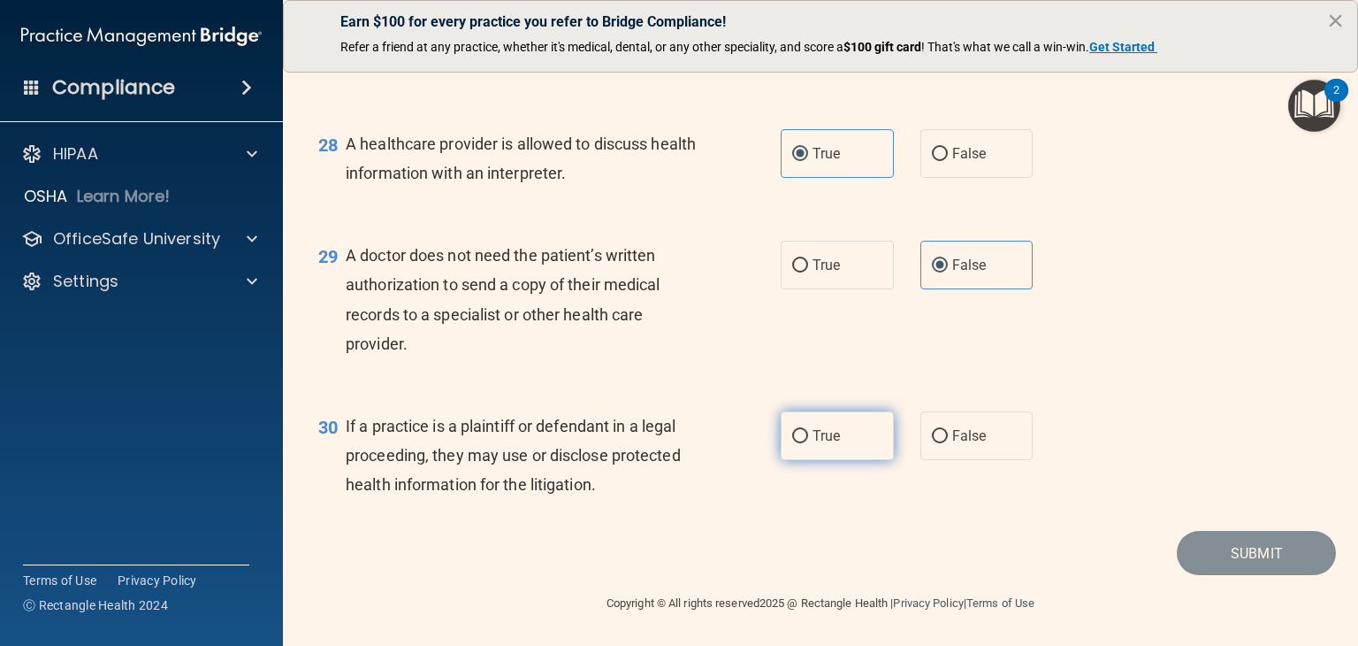
click at [796, 430] on input "True" at bounding box center [800, 436] width 16 height 13
radio input "true"
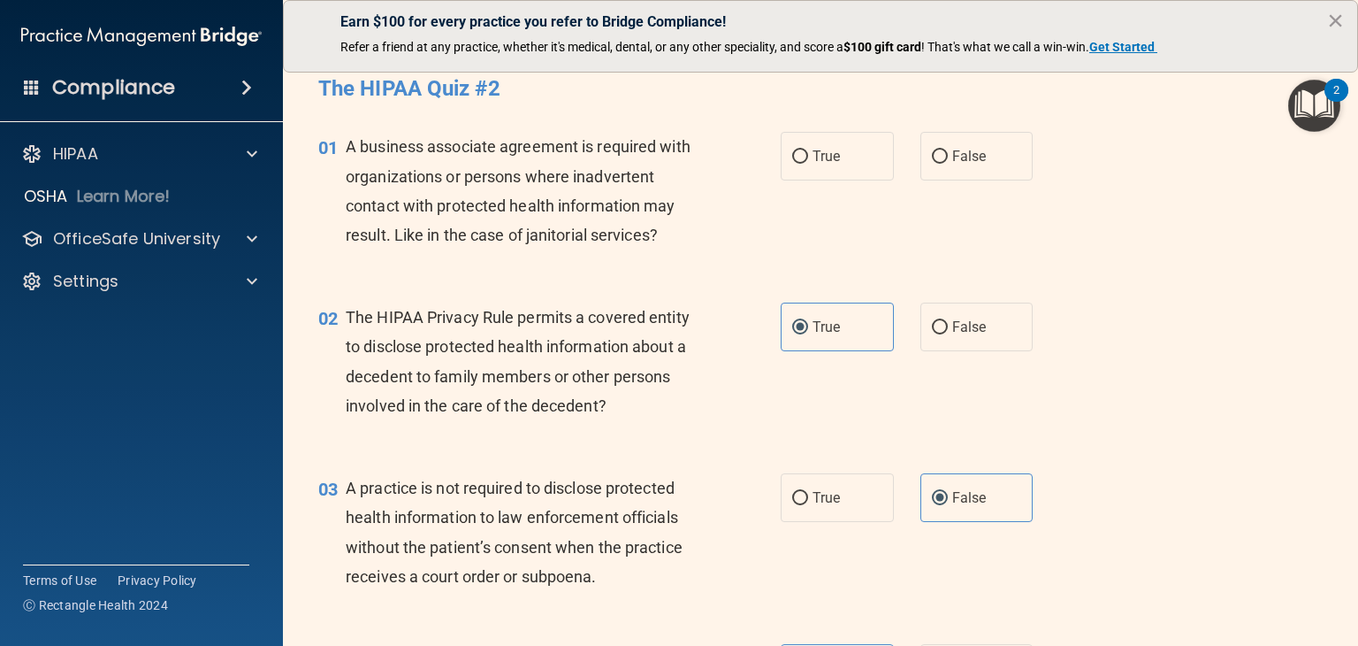
scroll to position [0, 0]
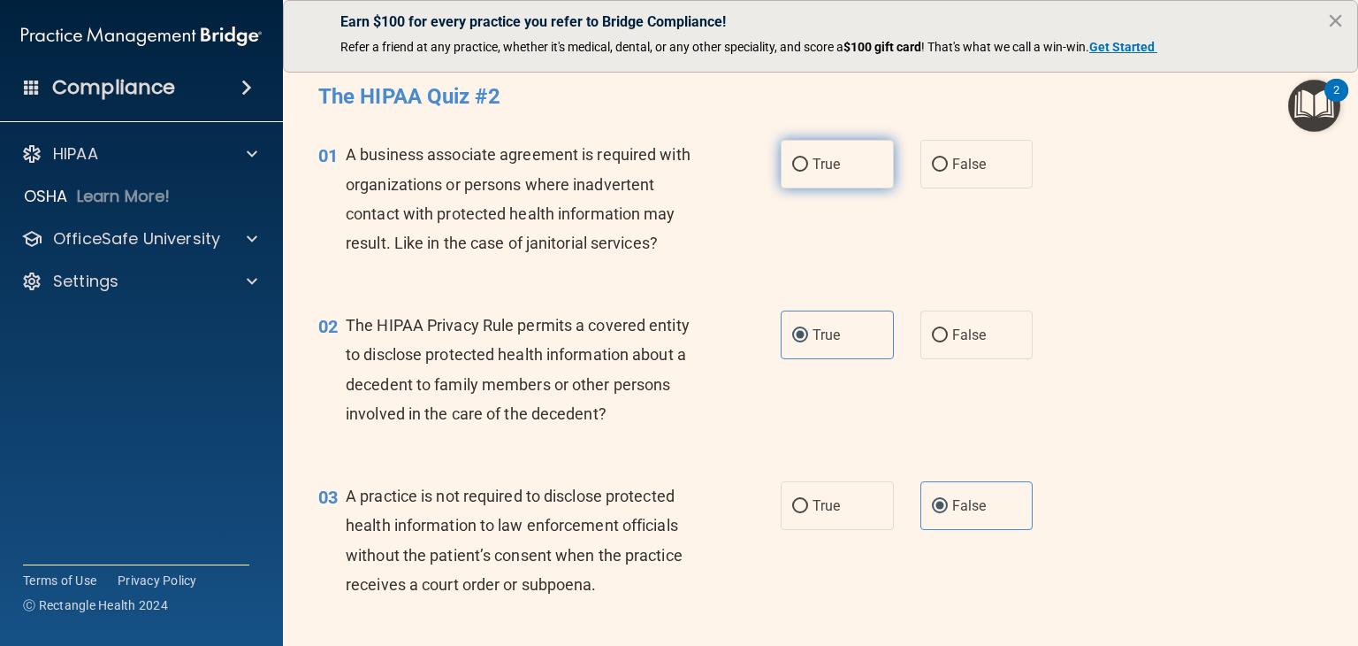
click at [859, 178] on label "True" at bounding box center [837, 164] width 113 height 49
click at [808, 172] on input "True" at bounding box center [800, 164] width 16 height 13
radio input "true"
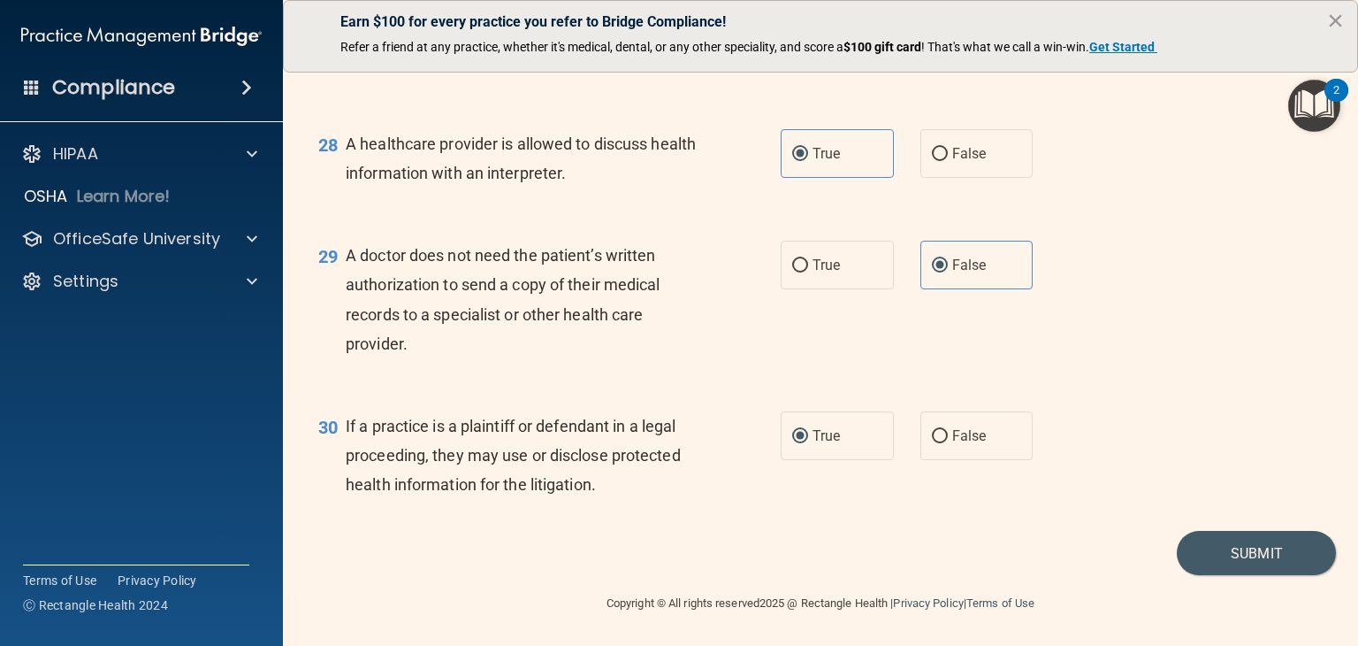
scroll to position [4235, 0]
click at [1205, 561] on button "Submit" at bounding box center [1256, 553] width 159 height 45
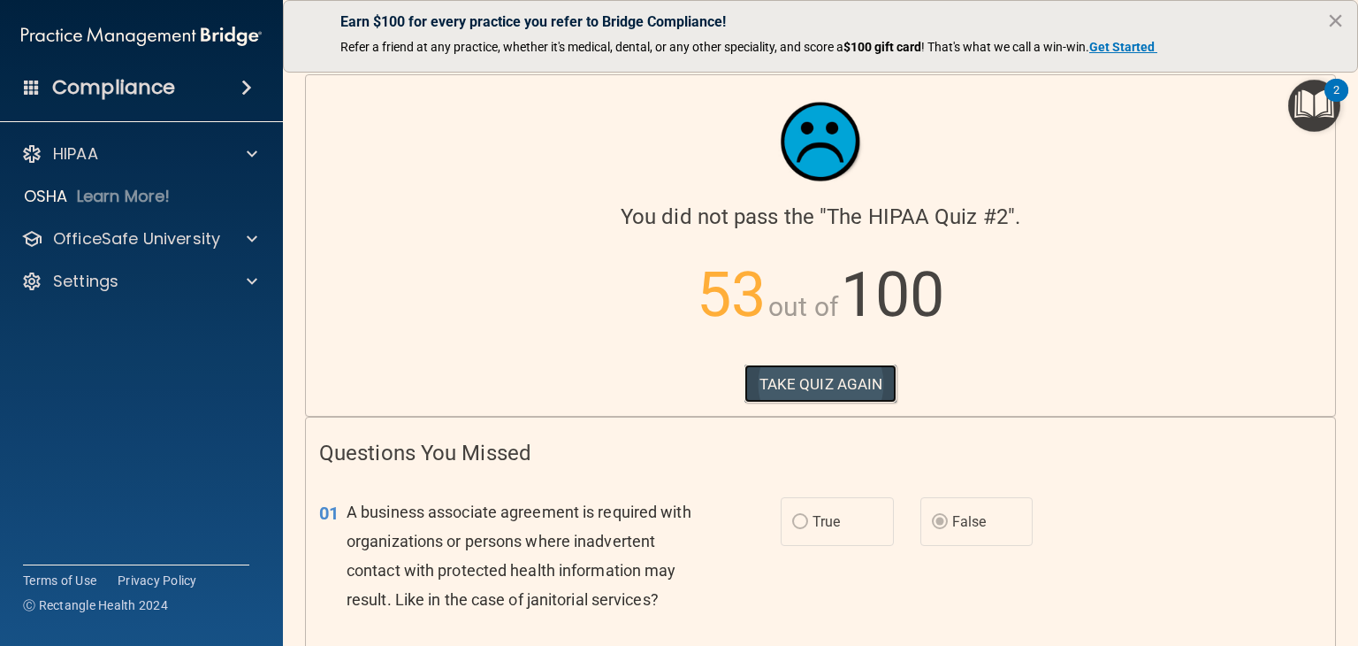
click at [803, 373] on button "TAKE QUIZ AGAIN" at bounding box center [821, 383] width 153 height 39
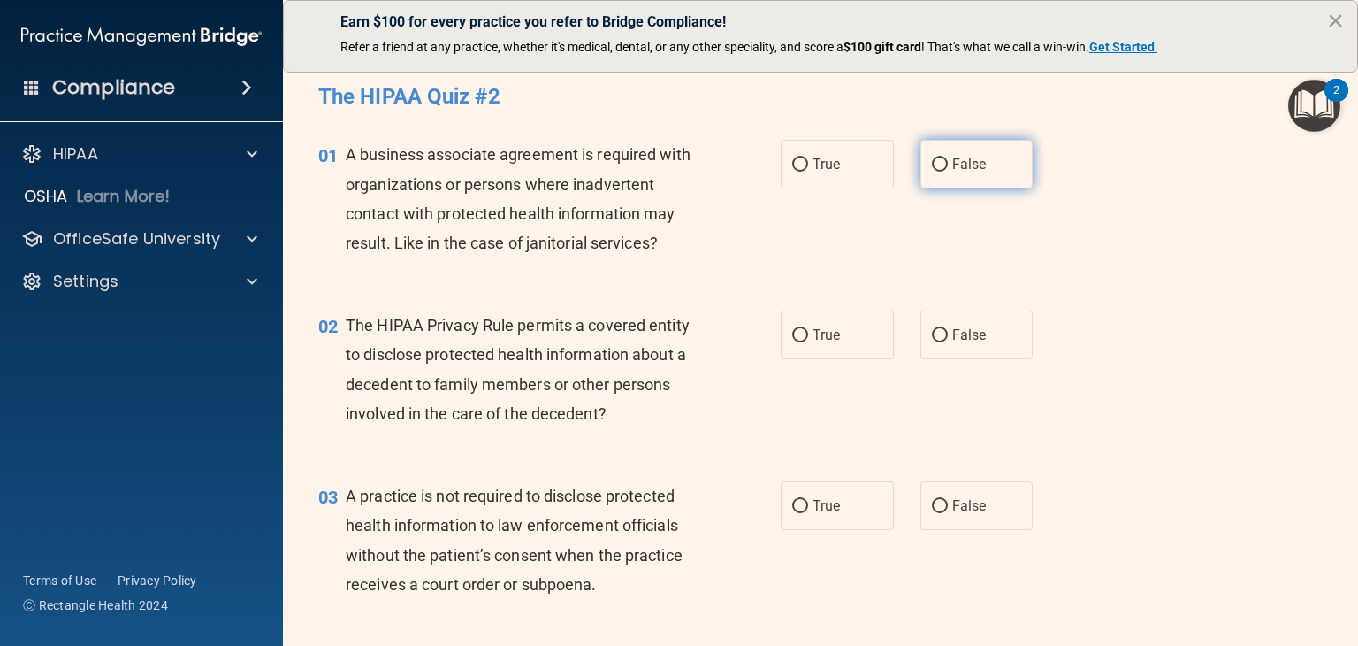
click at [985, 157] on label "False" at bounding box center [977, 164] width 113 height 49
click at [948, 158] on input "False" at bounding box center [940, 164] width 16 height 13
radio input "true"
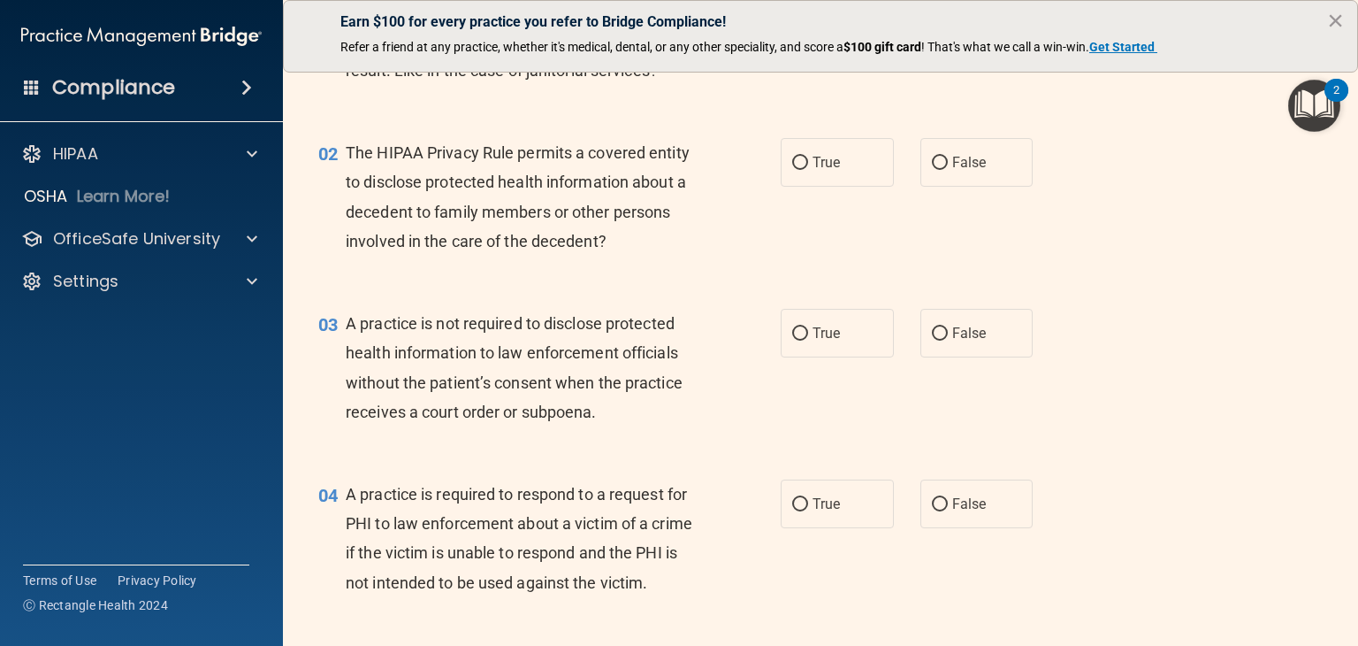
scroll to position [177, 0]
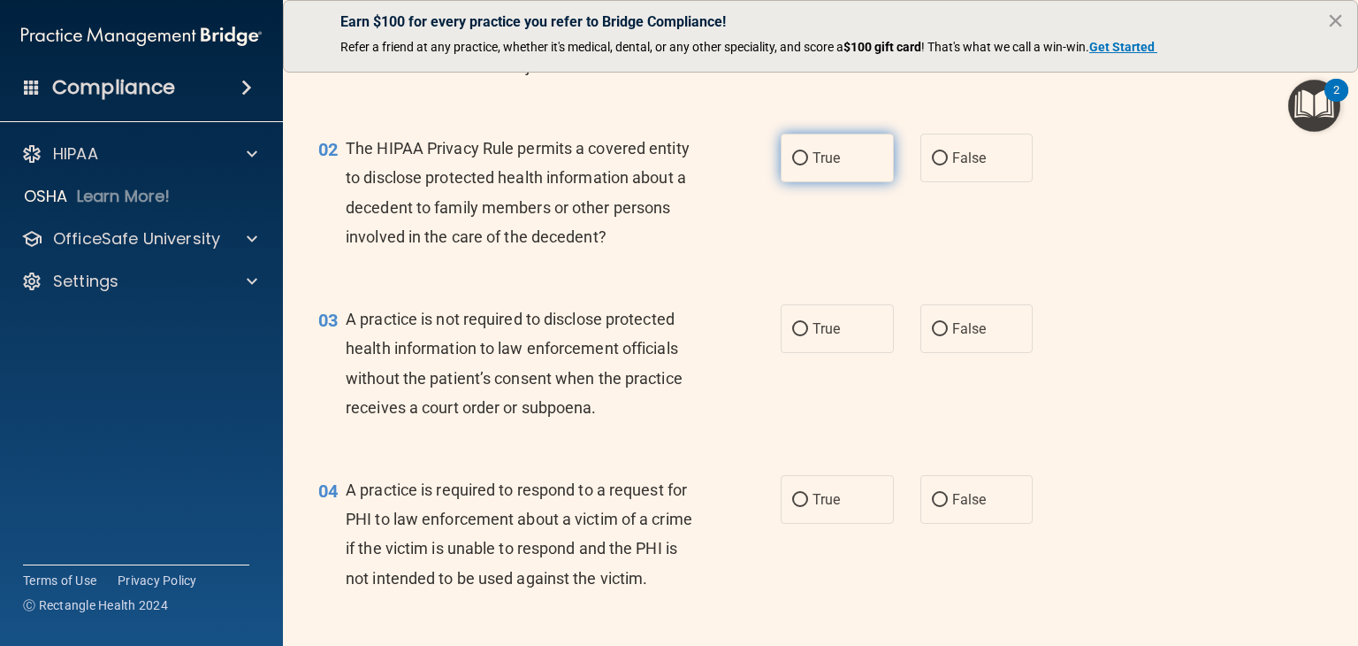
click at [835, 141] on label "True" at bounding box center [837, 158] width 113 height 49
click at [808, 152] on input "True" at bounding box center [800, 158] width 16 height 13
radio input "true"
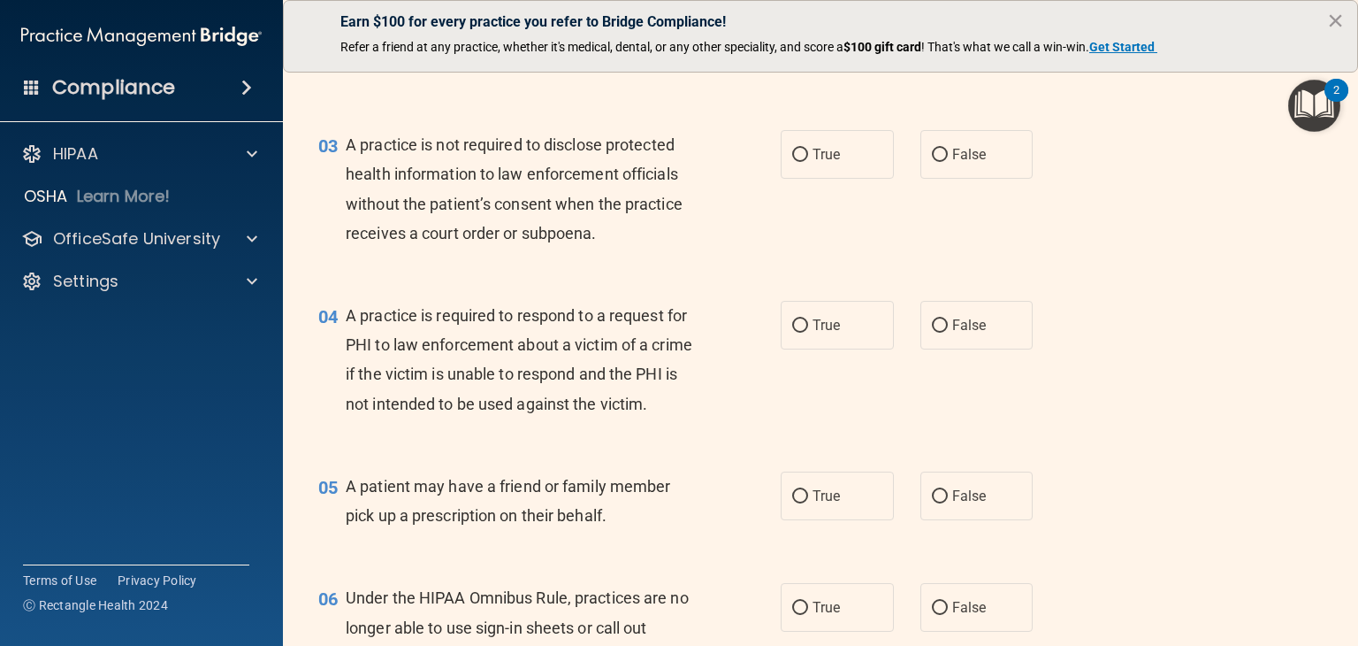
scroll to position [354, 0]
click at [861, 169] on label "True" at bounding box center [837, 151] width 113 height 49
click at [808, 159] on input "True" at bounding box center [800, 152] width 16 height 13
radio input "true"
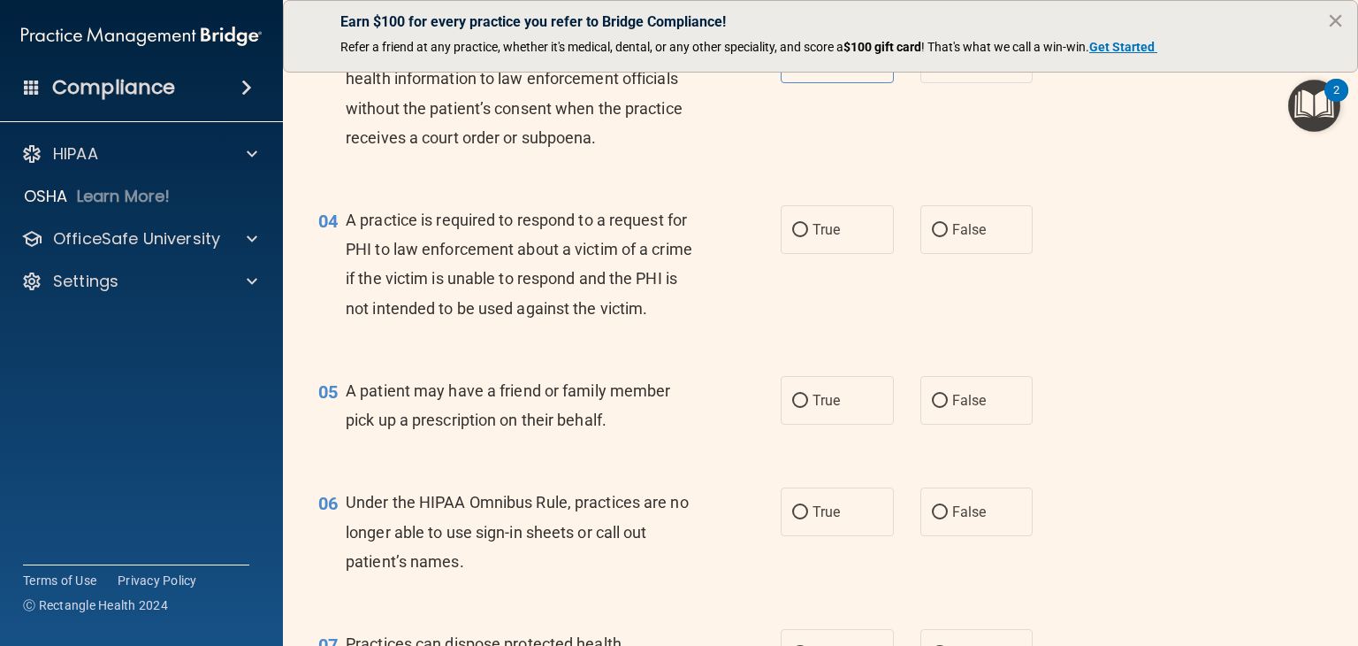
scroll to position [531, 0]
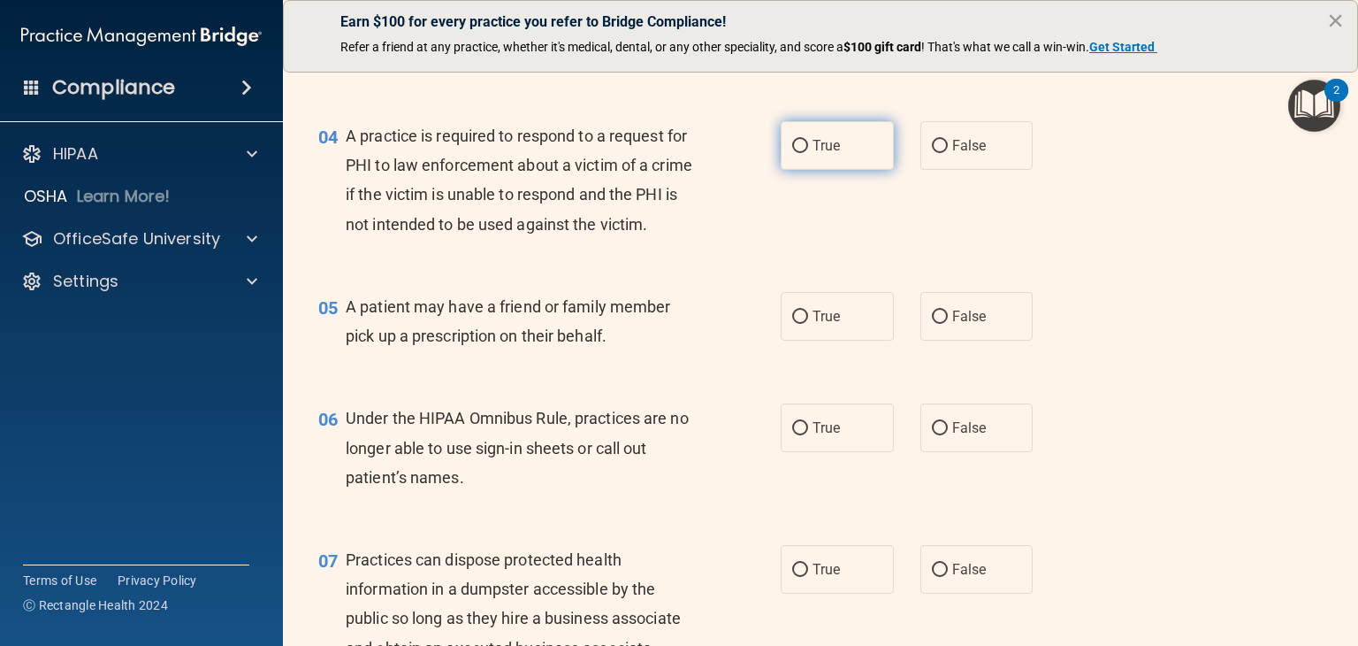
click at [828, 146] on span "True" at bounding box center [826, 145] width 27 height 17
click at [808, 146] on input "True" at bounding box center [800, 146] width 16 height 13
radio input "true"
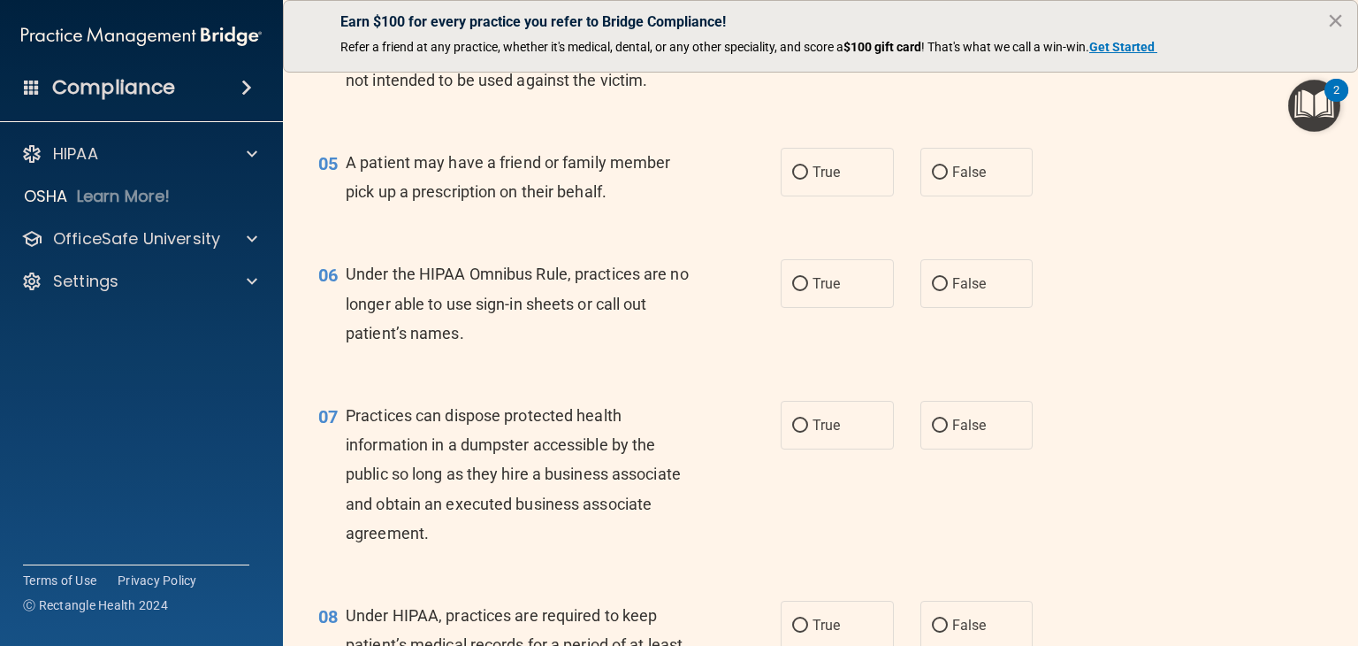
scroll to position [707, 0]
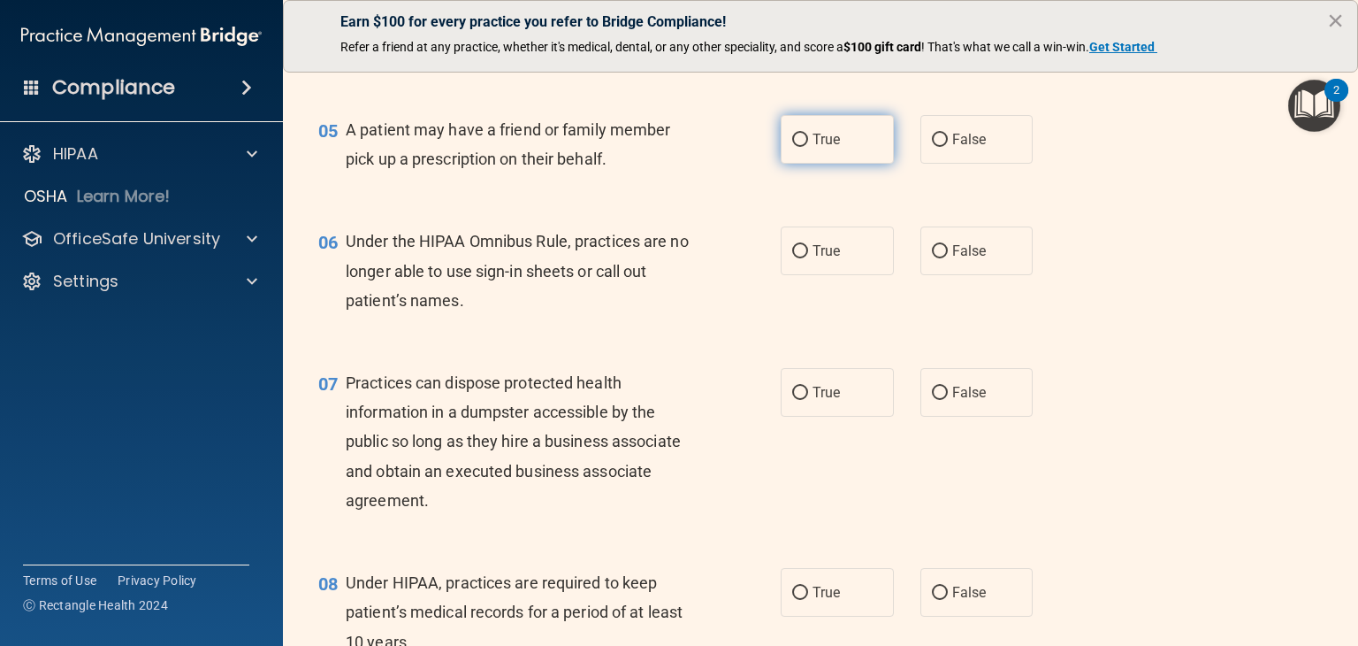
click at [842, 164] on label "True" at bounding box center [837, 139] width 113 height 49
click at [808, 147] on input "True" at bounding box center [800, 140] width 16 height 13
radio input "true"
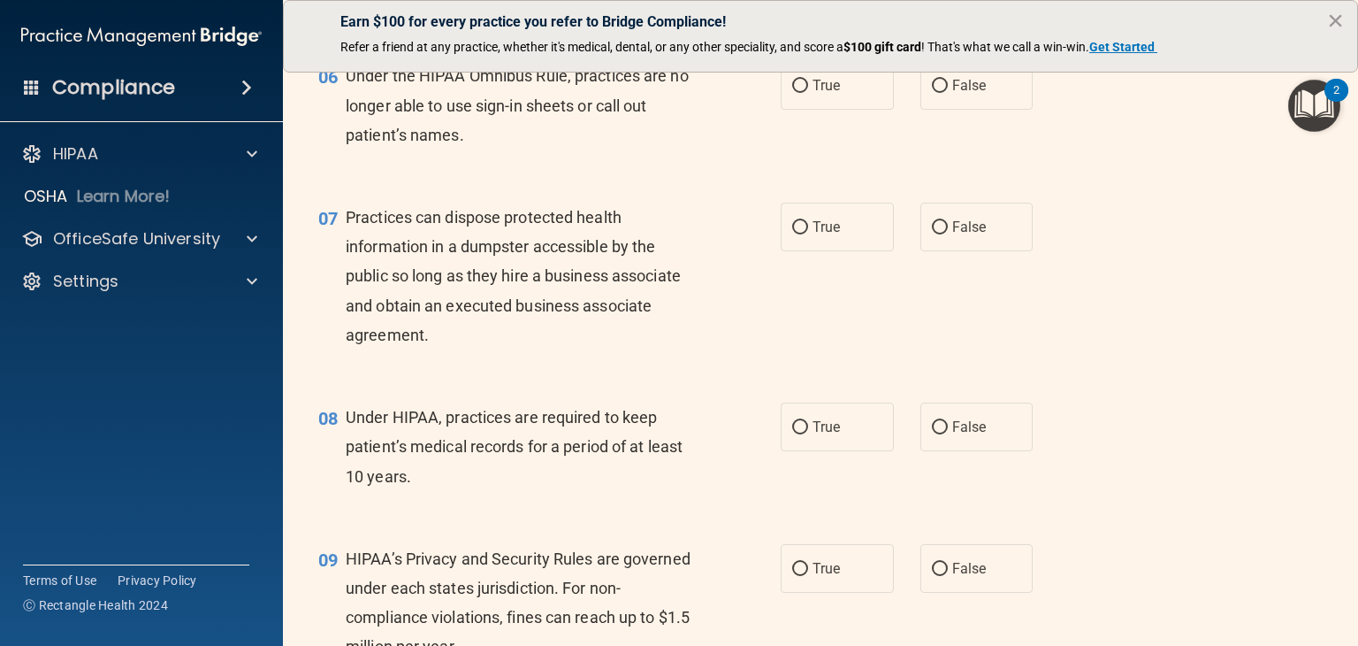
scroll to position [884, 0]
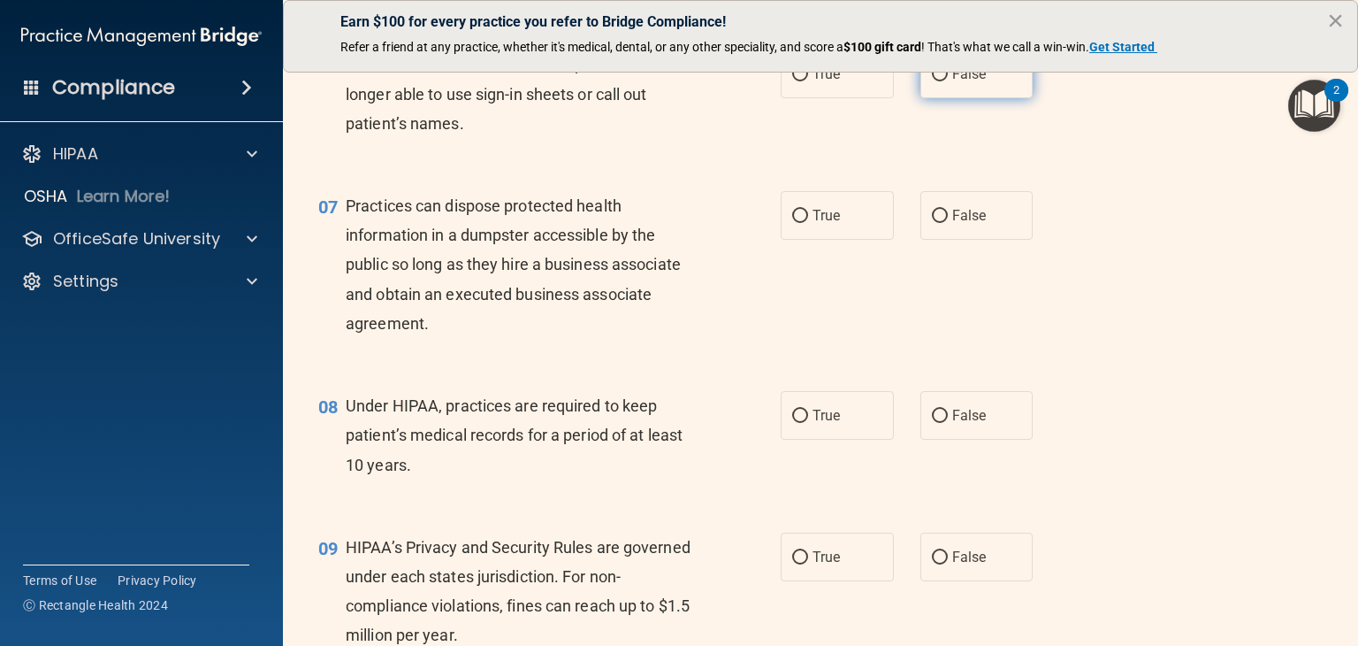
click at [952, 82] on span "False" at bounding box center [969, 73] width 34 height 17
click at [944, 81] on input "False" at bounding box center [940, 74] width 16 height 13
radio input "true"
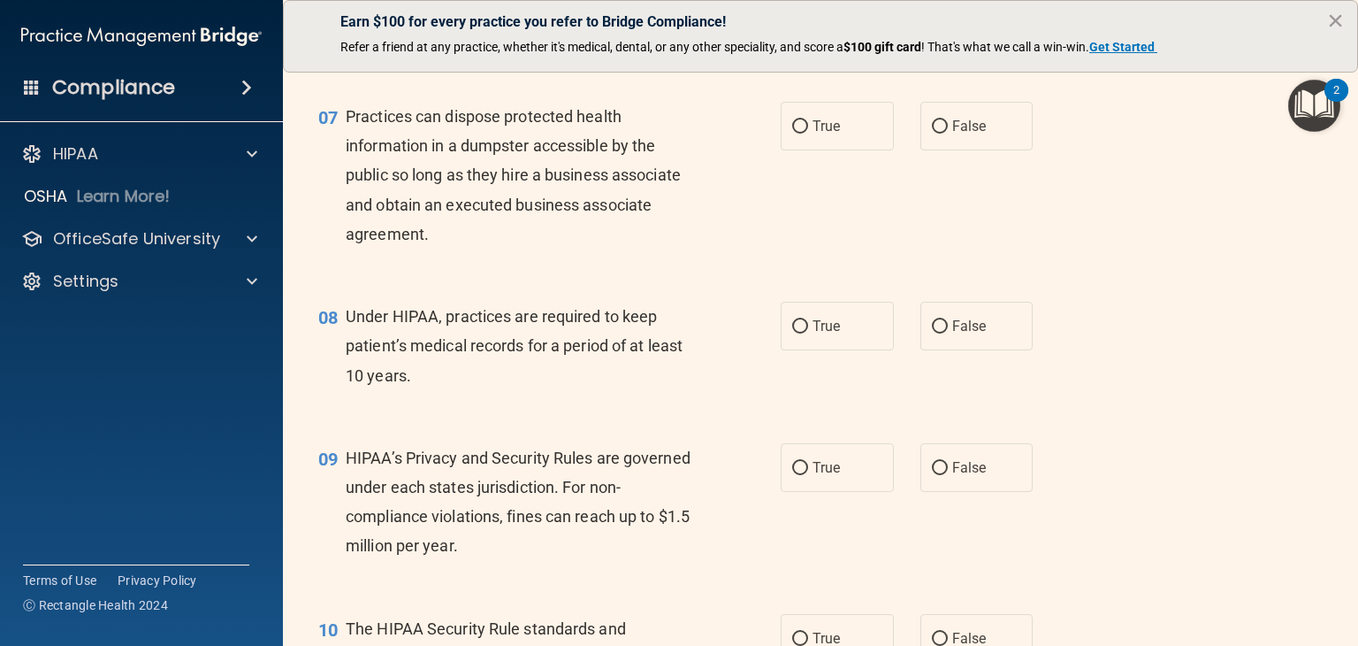
scroll to position [973, 0]
click at [937, 134] on input "False" at bounding box center [940, 127] width 16 height 13
radio input "true"
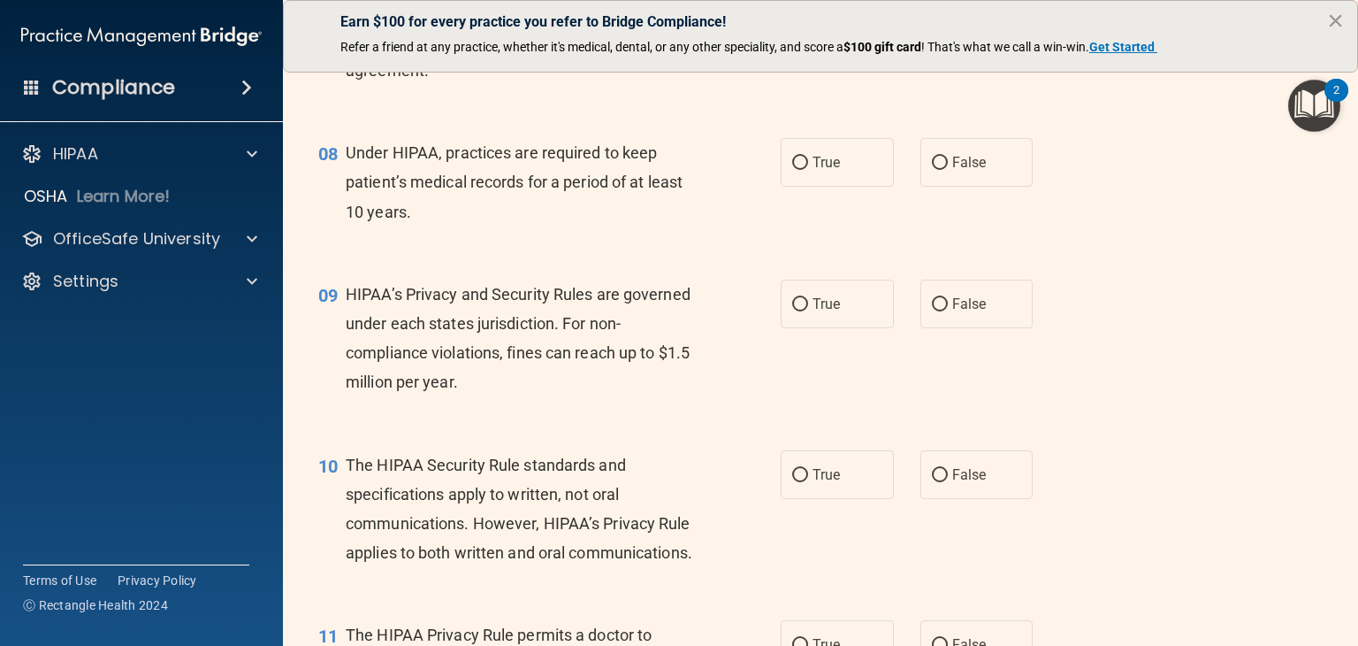
scroll to position [1150, 0]
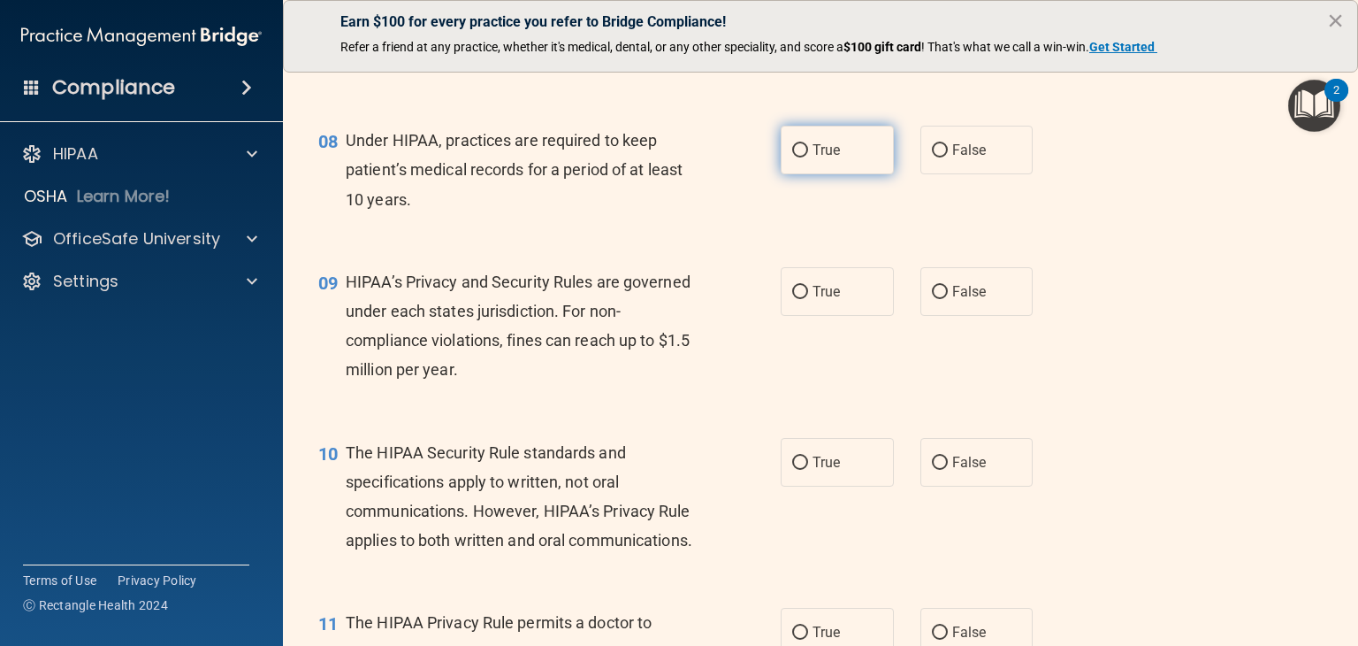
click at [867, 174] on label "True" at bounding box center [837, 150] width 113 height 49
click at [808, 157] on input "True" at bounding box center [800, 150] width 16 height 13
radio input "true"
click at [952, 158] on span "False" at bounding box center [969, 149] width 34 height 17
click at [944, 157] on input "False" at bounding box center [940, 150] width 16 height 13
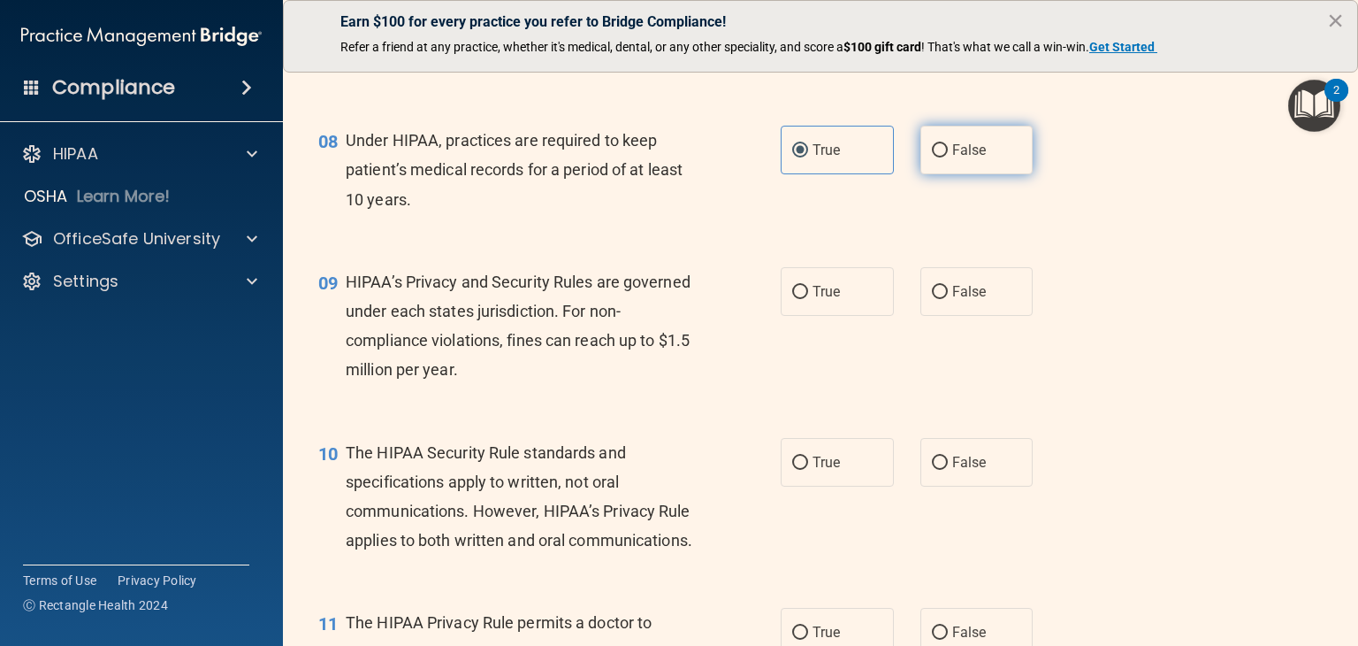
radio input "true"
radio input "false"
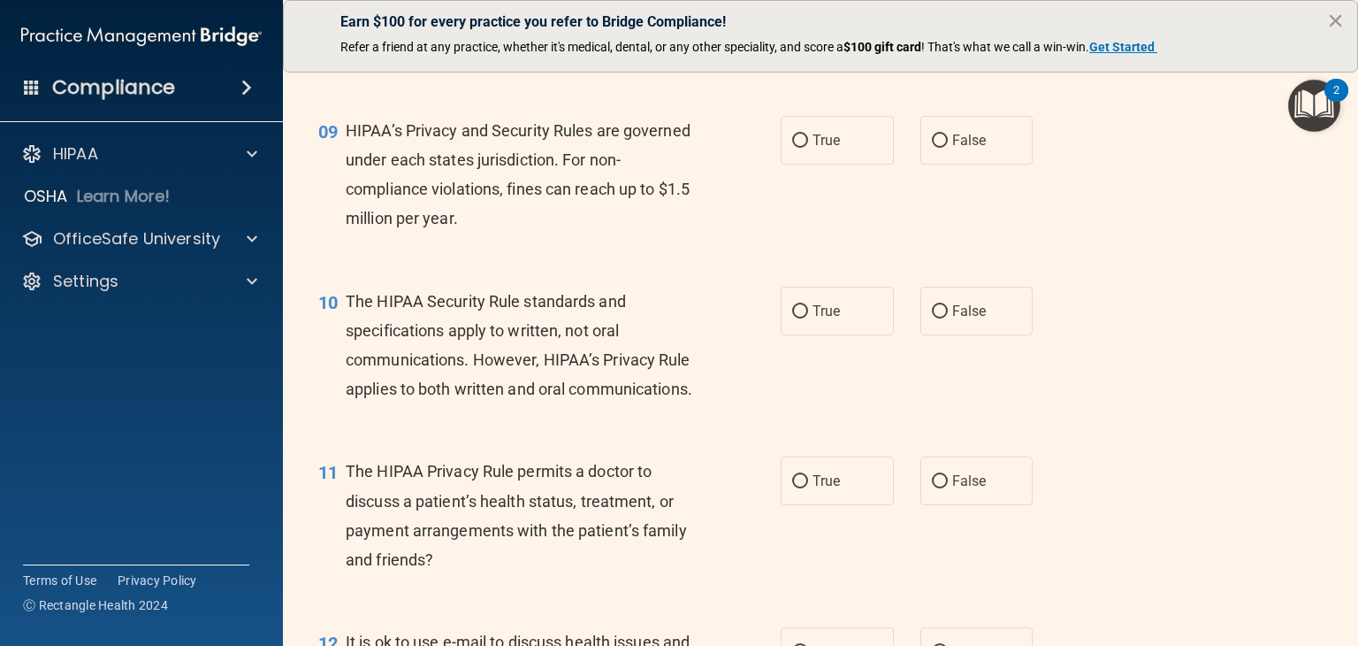
scroll to position [1327, 0]
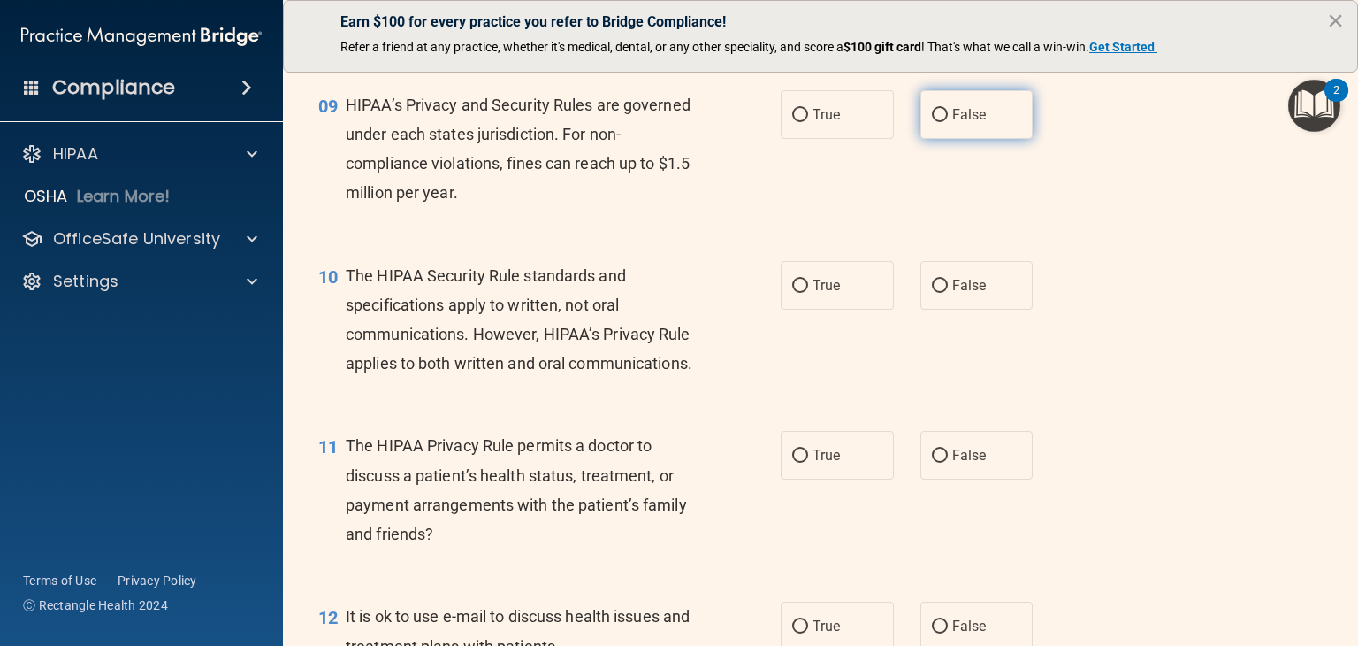
click at [932, 122] on input "False" at bounding box center [940, 115] width 16 height 13
radio input "true"
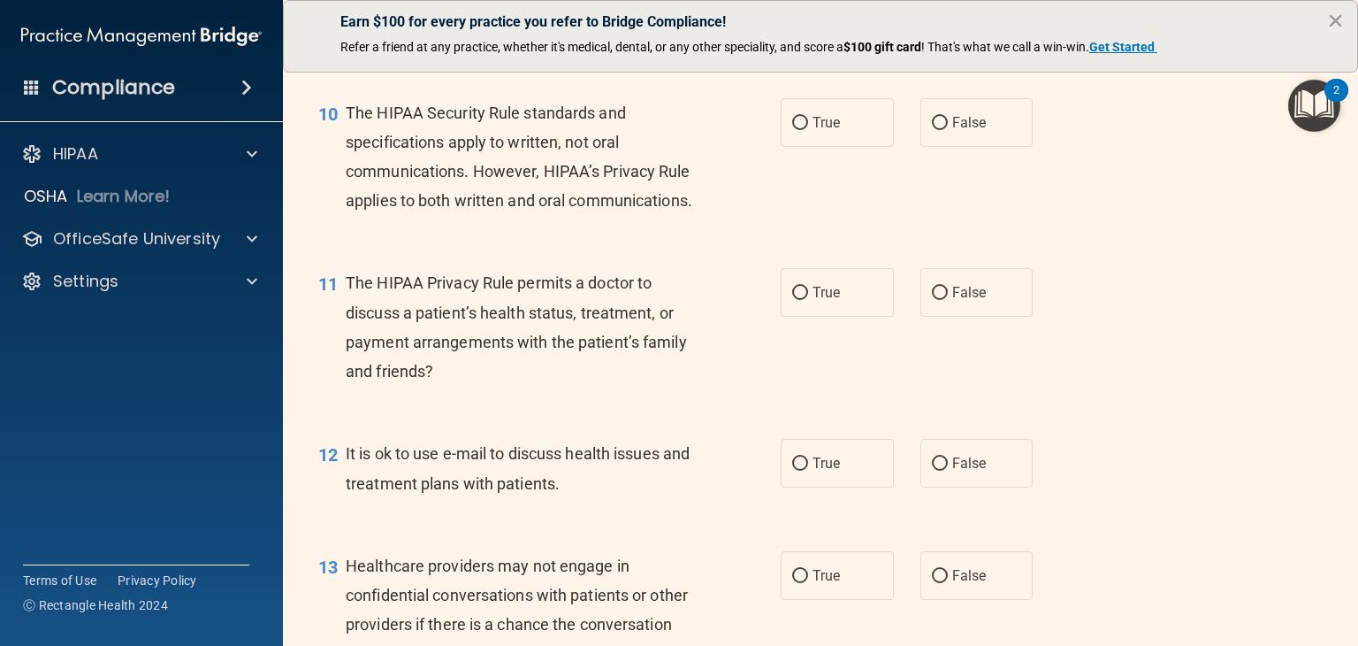
scroll to position [1503, 0]
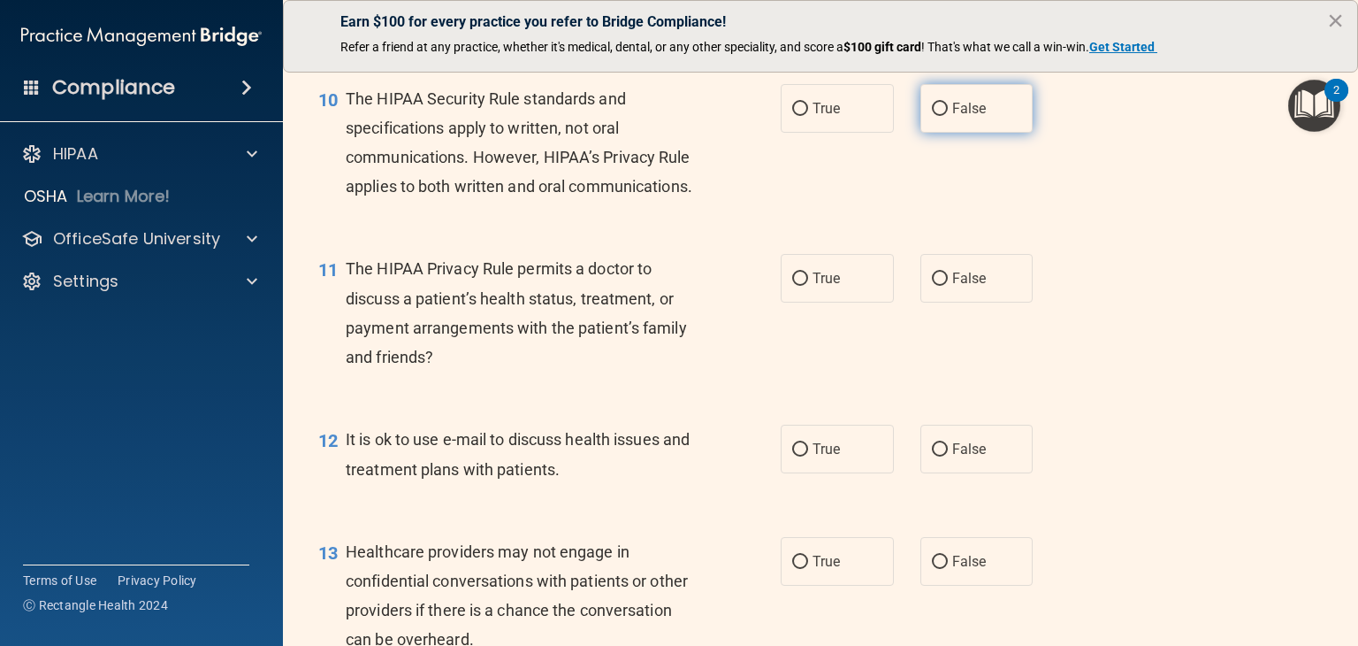
click at [958, 133] on label "False" at bounding box center [977, 108] width 113 height 49
click at [948, 116] on input "False" at bounding box center [940, 109] width 16 height 13
radio input "true"
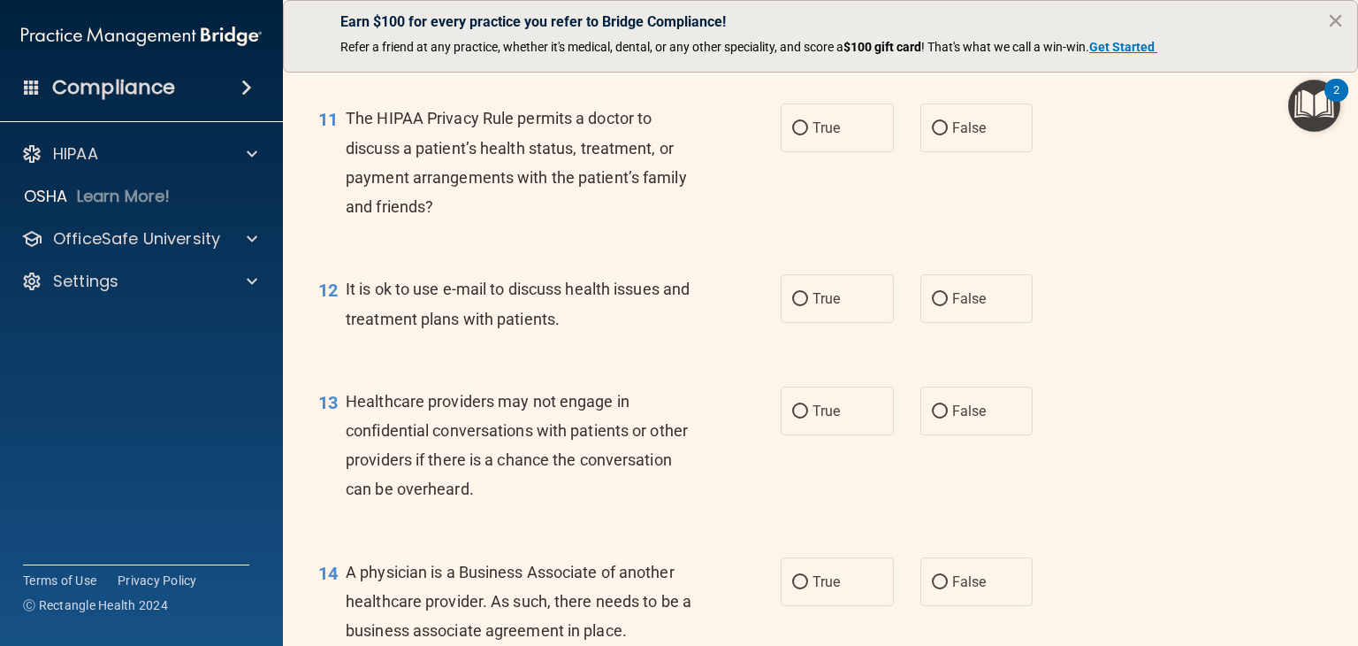
scroll to position [1680, 0]
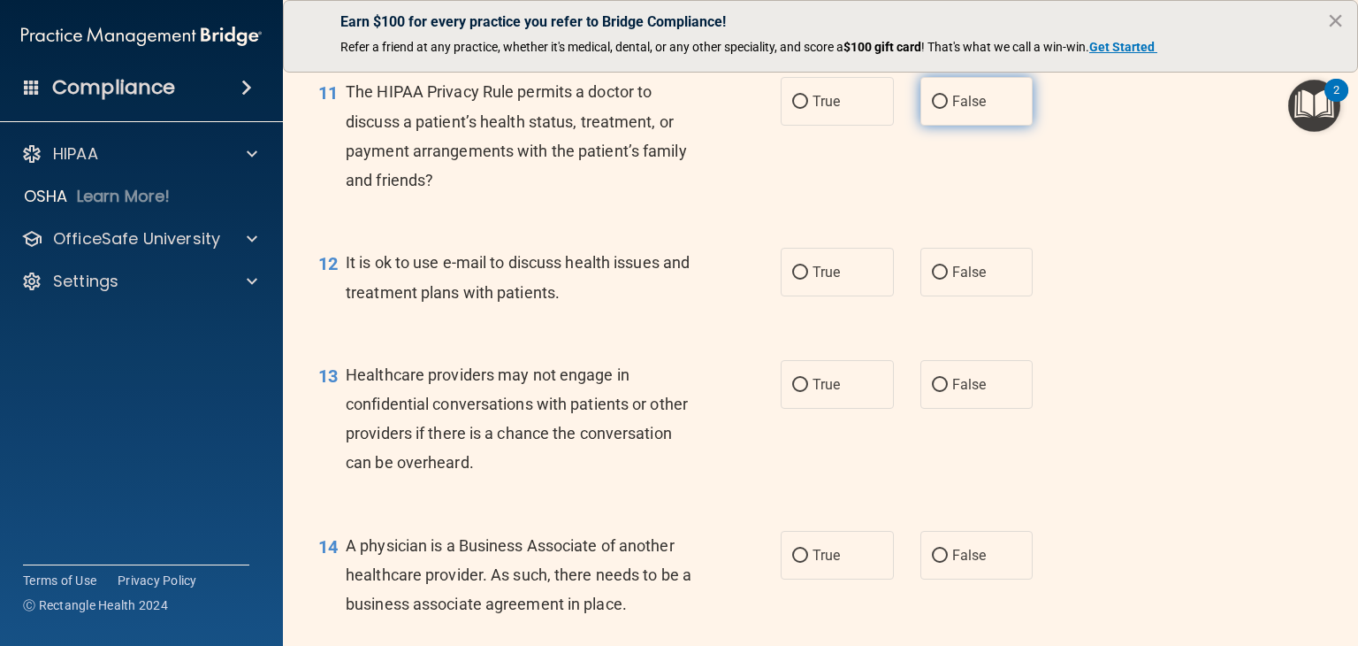
click at [937, 126] on label "False" at bounding box center [977, 101] width 113 height 49
click at [937, 109] on input "False" at bounding box center [940, 102] width 16 height 13
radio input "true"
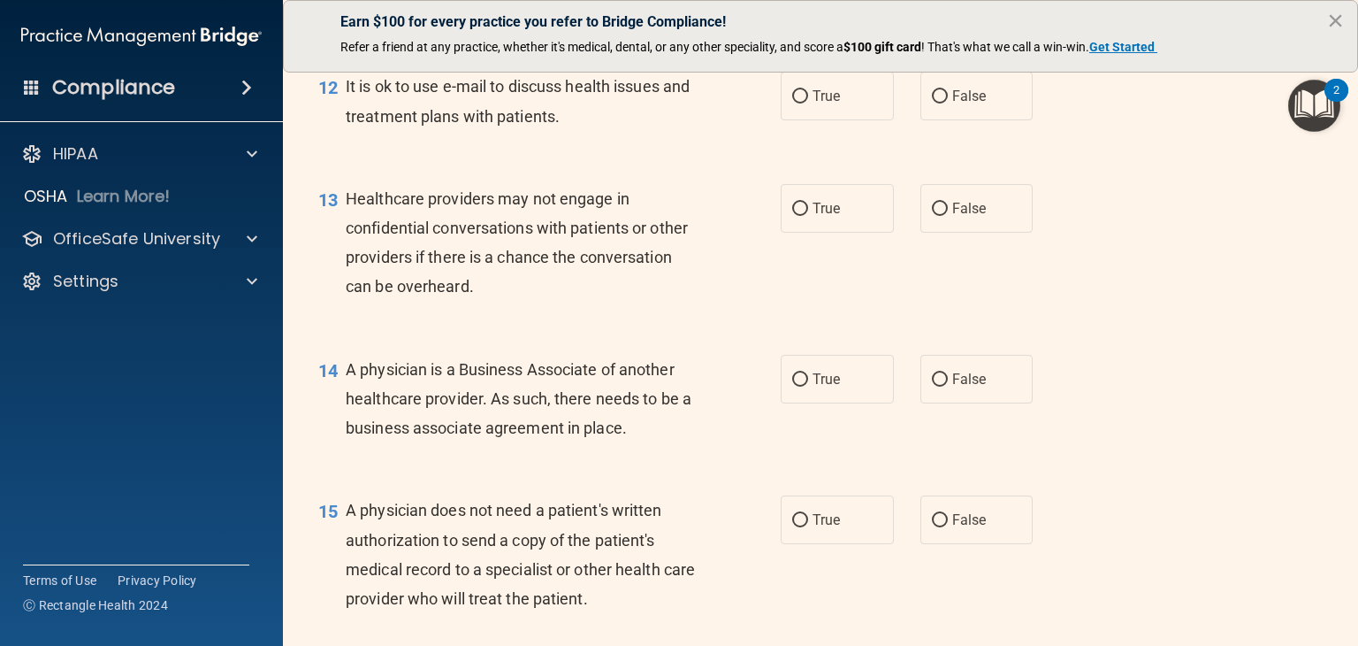
scroll to position [1857, 0]
click at [937, 119] on label "False" at bounding box center [977, 95] width 113 height 49
click at [937, 103] on input "False" at bounding box center [940, 95] width 16 height 13
radio input "true"
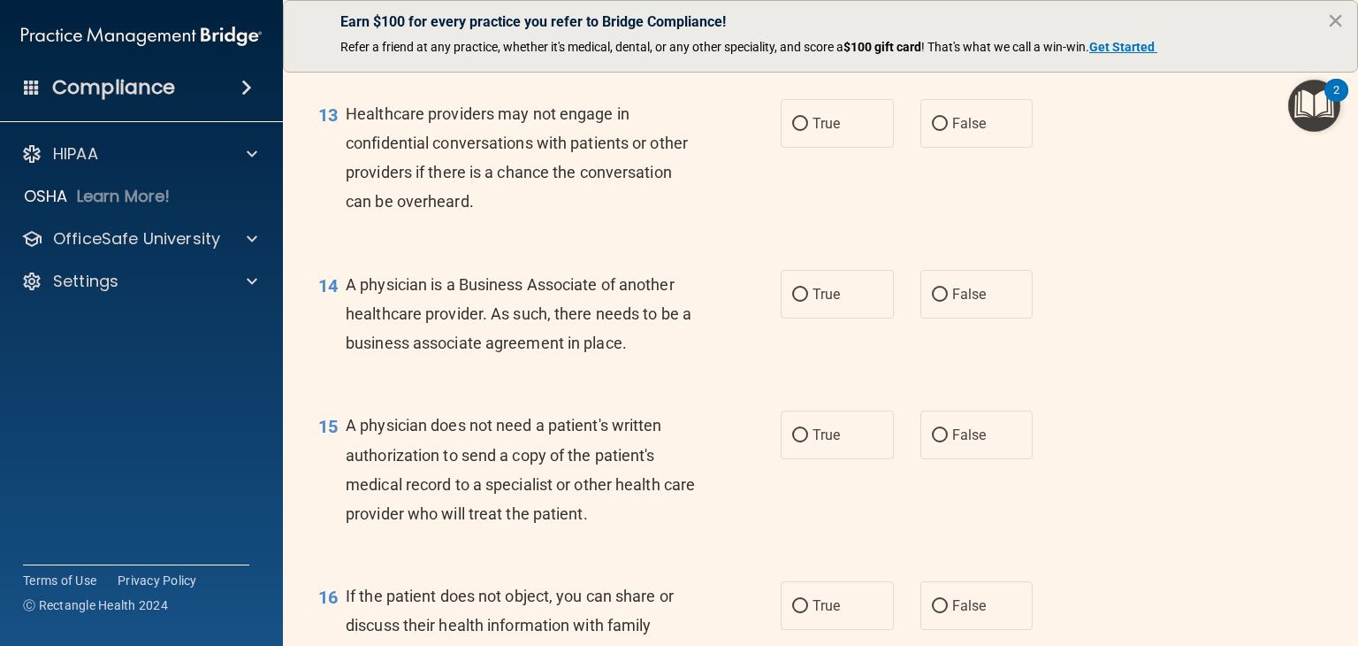
scroll to position [1946, 0]
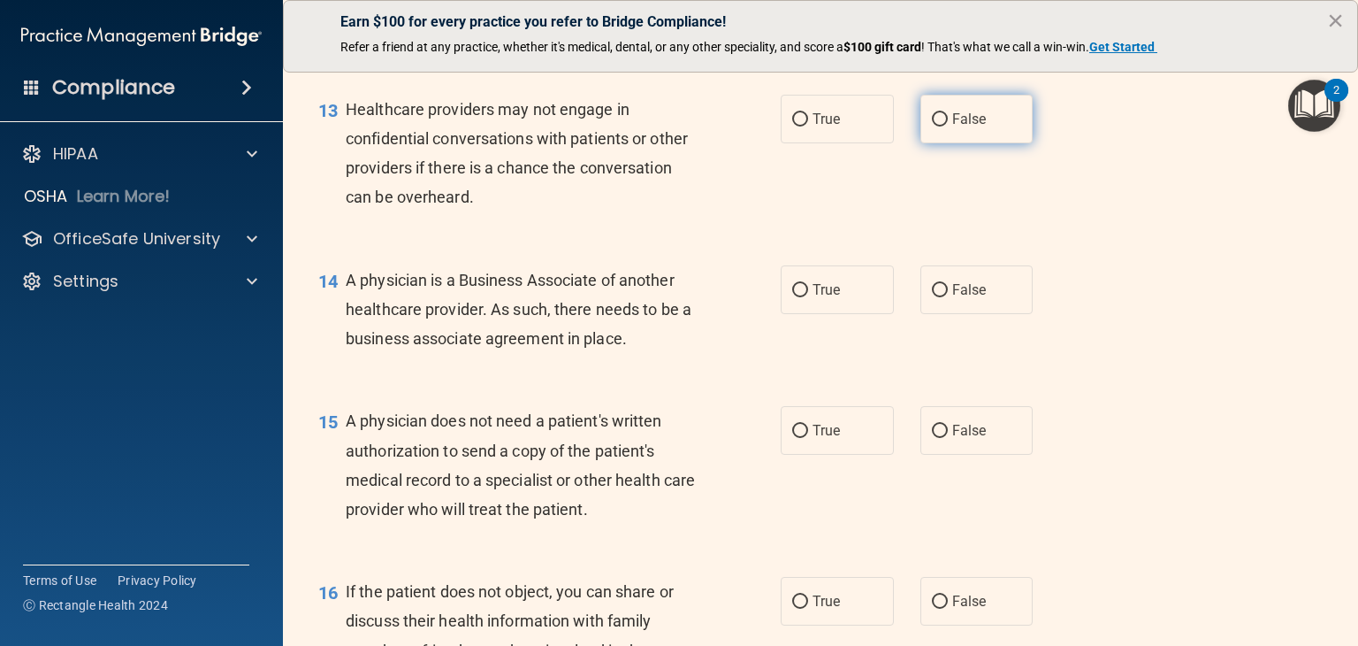
click at [921, 143] on label "False" at bounding box center [977, 119] width 113 height 49
click at [932, 126] on input "False" at bounding box center [940, 119] width 16 height 13
radio input "true"
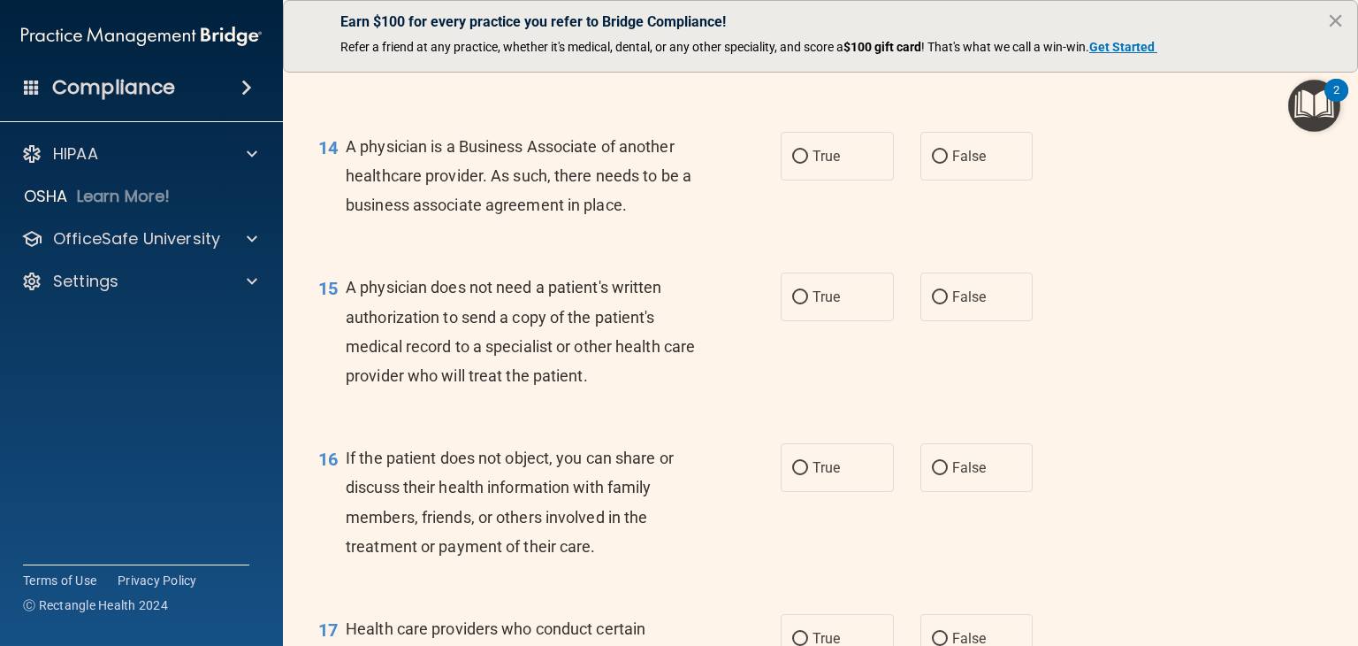
scroll to position [2122, 0]
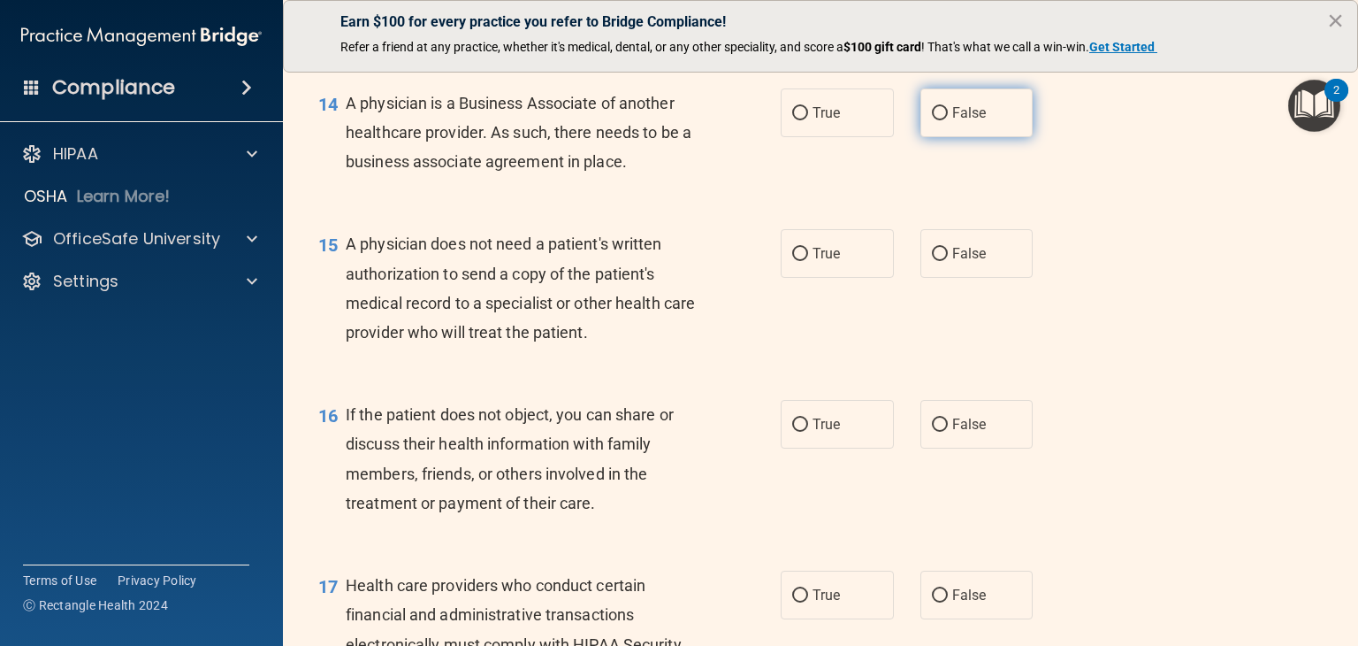
click at [979, 137] on label "False" at bounding box center [977, 112] width 113 height 49
click at [948, 120] on input "False" at bounding box center [940, 113] width 16 height 13
radio input "true"
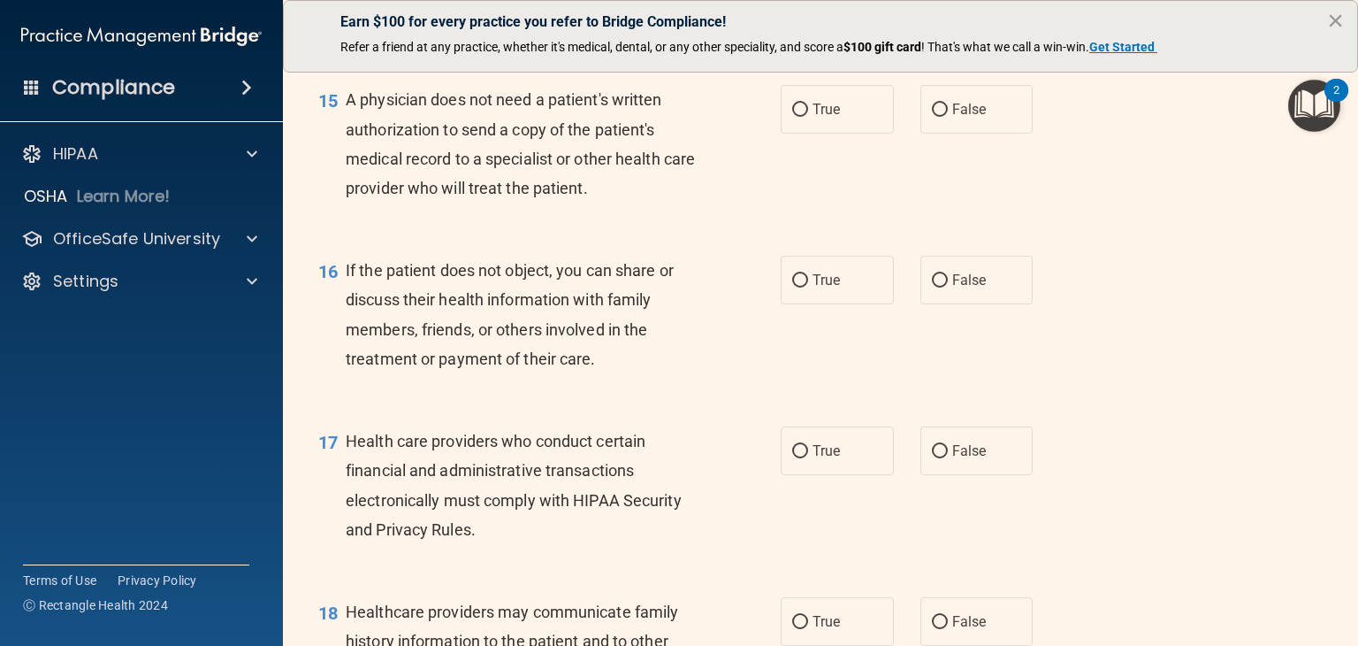
scroll to position [2299, 0]
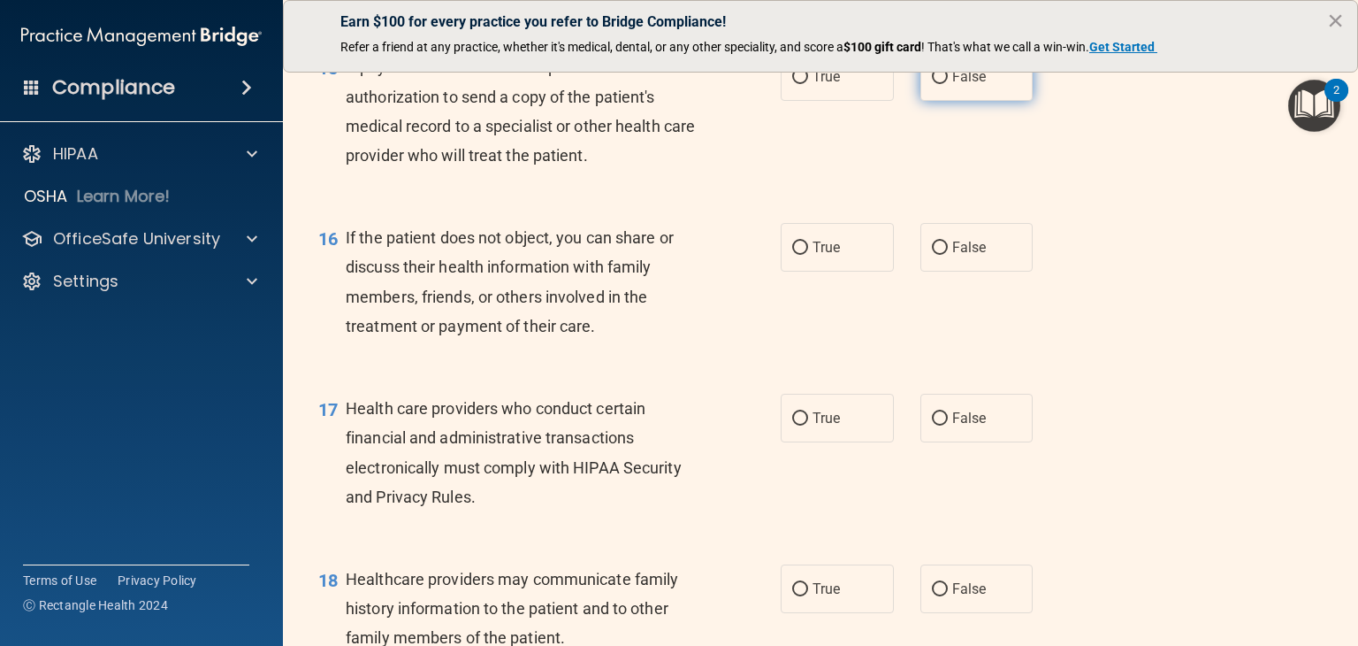
click at [955, 85] on span "False" at bounding box center [969, 76] width 34 height 17
click at [948, 84] on input "False" at bounding box center [940, 77] width 16 height 13
radio input "true"
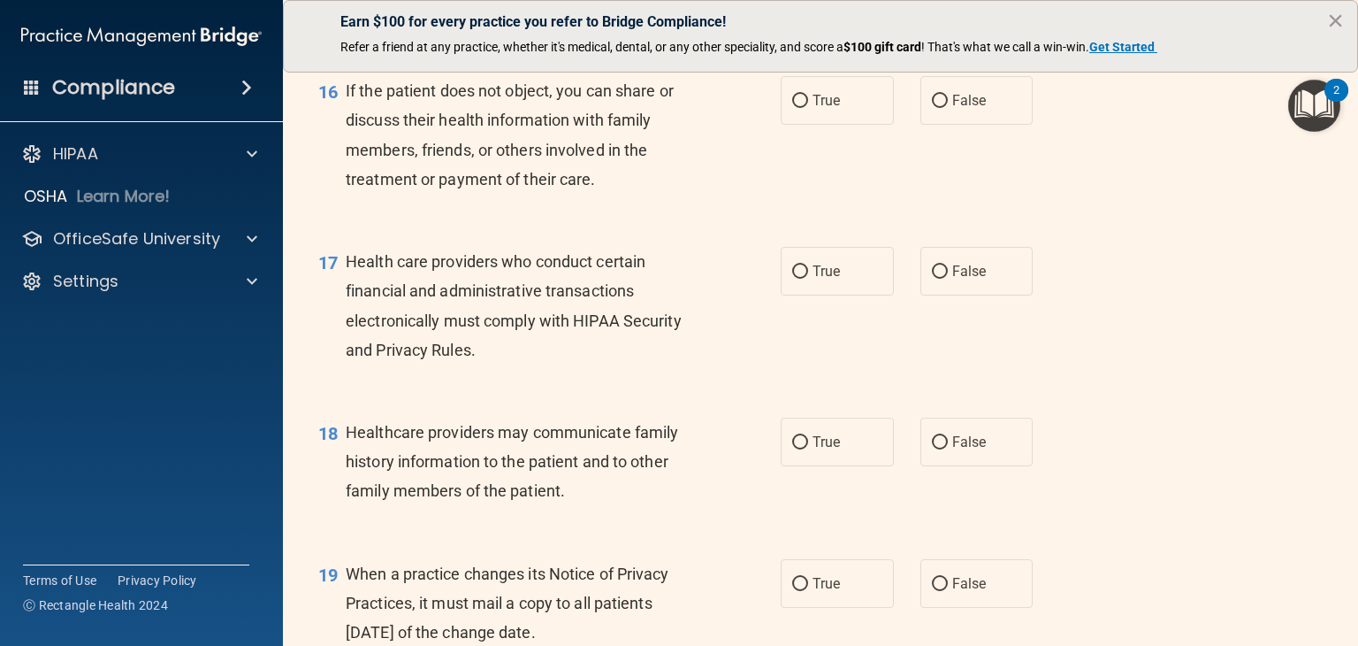
scroll to position [2476, 0]
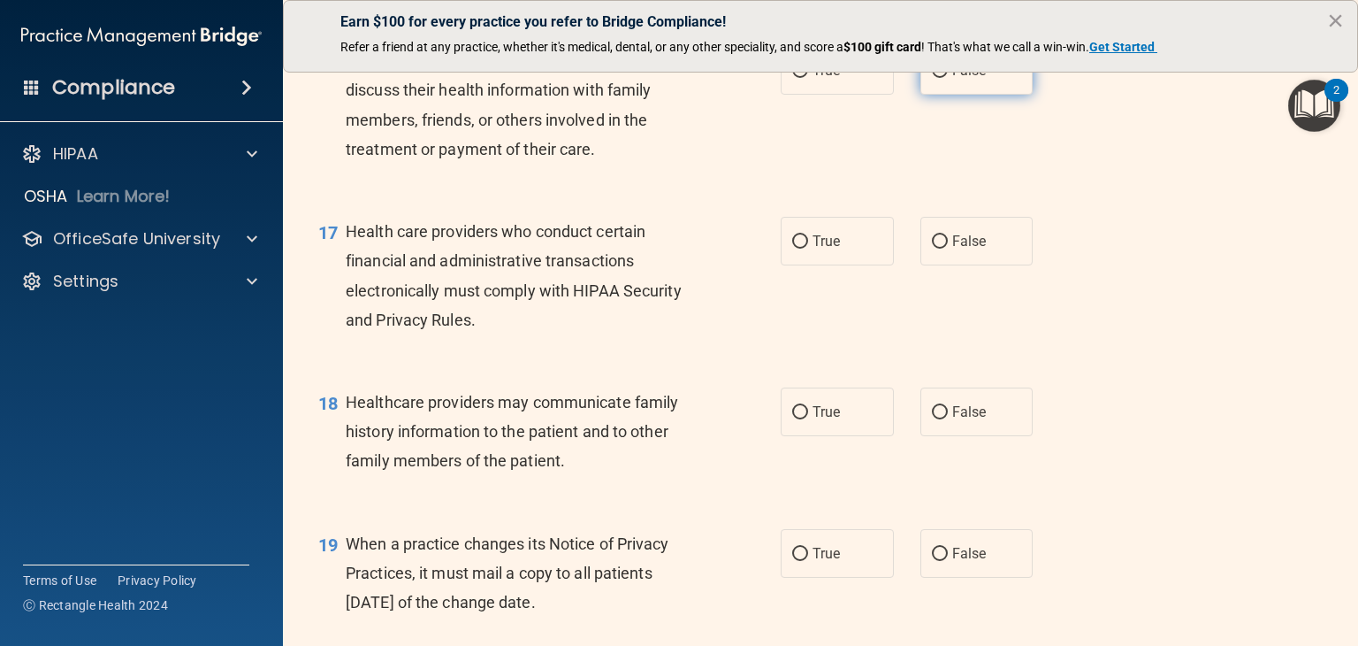
click at [971, 79] on span "False" at bounding box center [969, 70] width 34 height 17
click at [948, 78] on input "False" at bounding box center [940, 71] width 16 height 13
radio input "true"
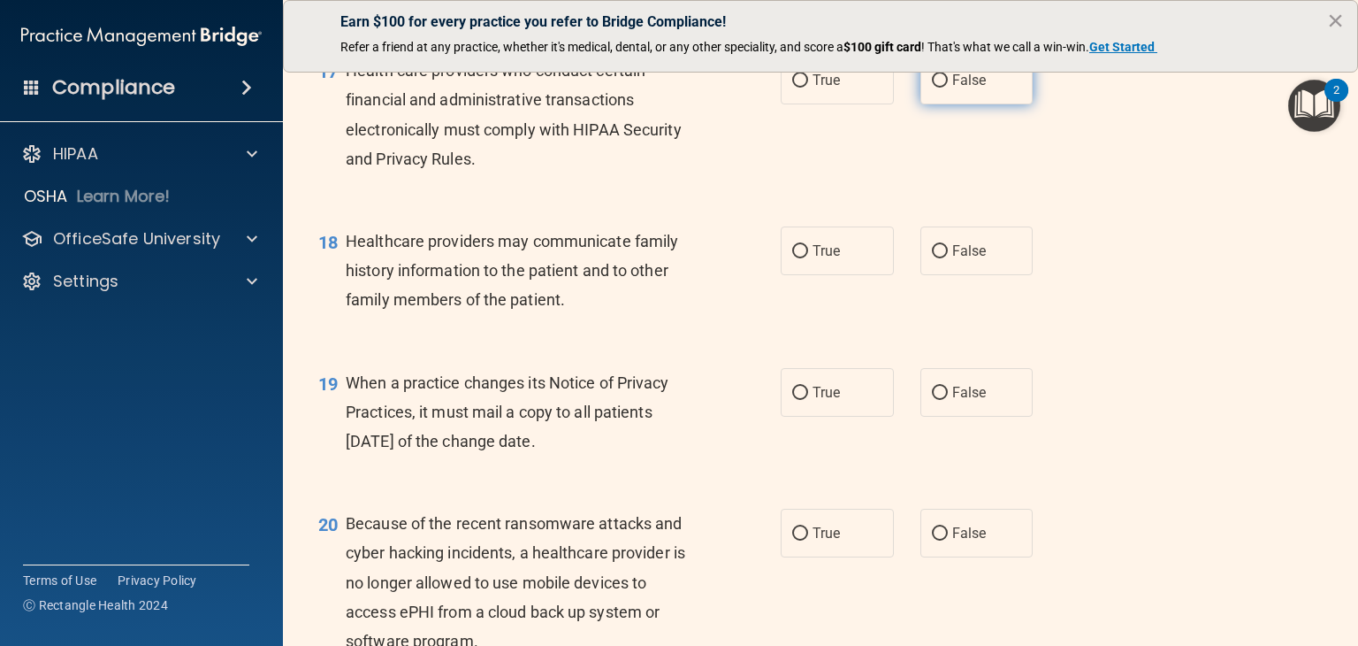
scroll to position [2653, 0]
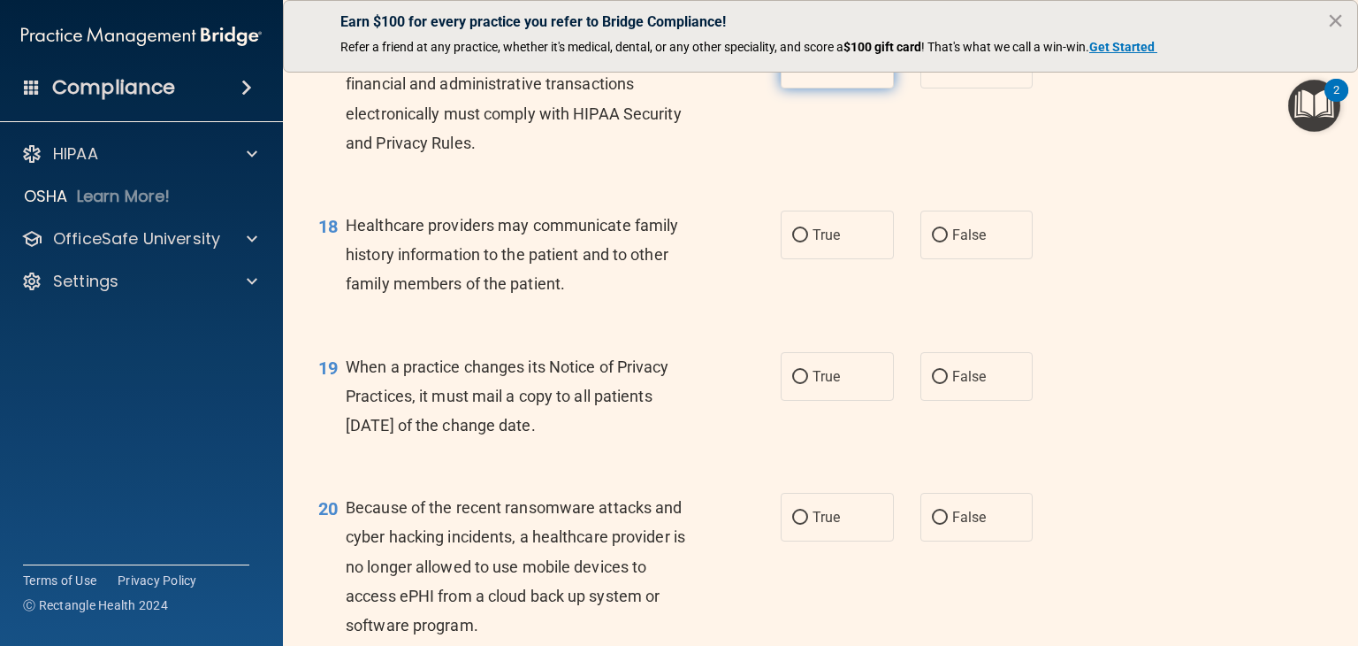
click at [828, 73] on span "True" at bounding box center [826, 64] width 27 height 17
click at [808, 72] on input "True" at bounding box center [800, 64] width 16 height 13
radio input "true"
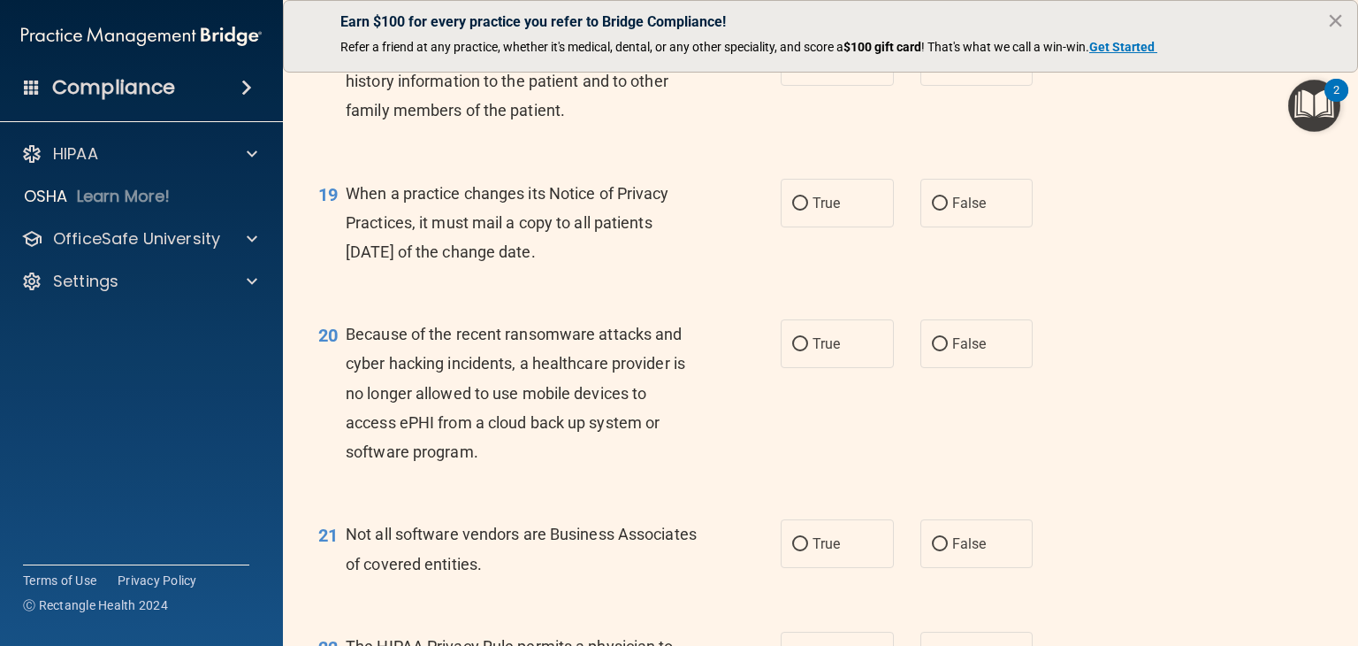
scroll to position [2830, 0]
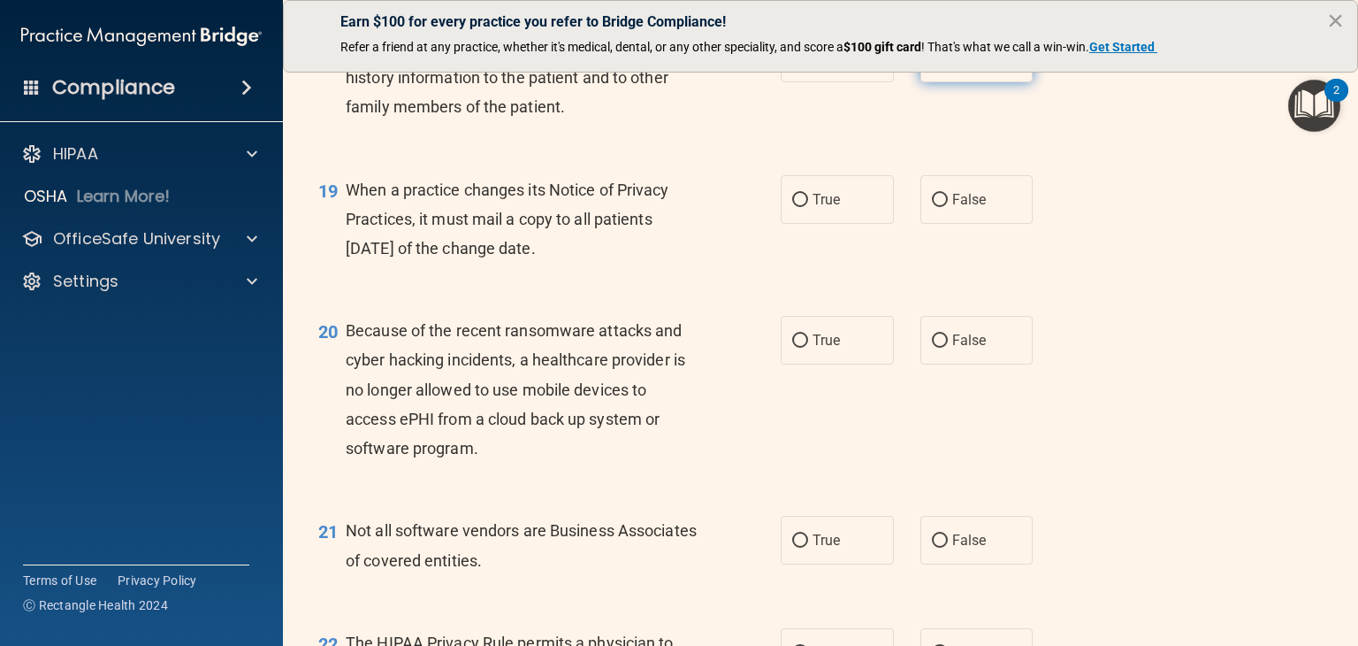
click at [945, 82] on label "False" at bounding box center [977, 58] width 113 height 49
click at [945, 65] on input "False" at bounding box center [940, 58] width 16 height 13
radio input "true"
click at [818, 224] on label "True" at bounding box center [837, 199] width 113 height 49
click at [808, 207] on input "True" at bounding box center [800, 200] width 16 height 13
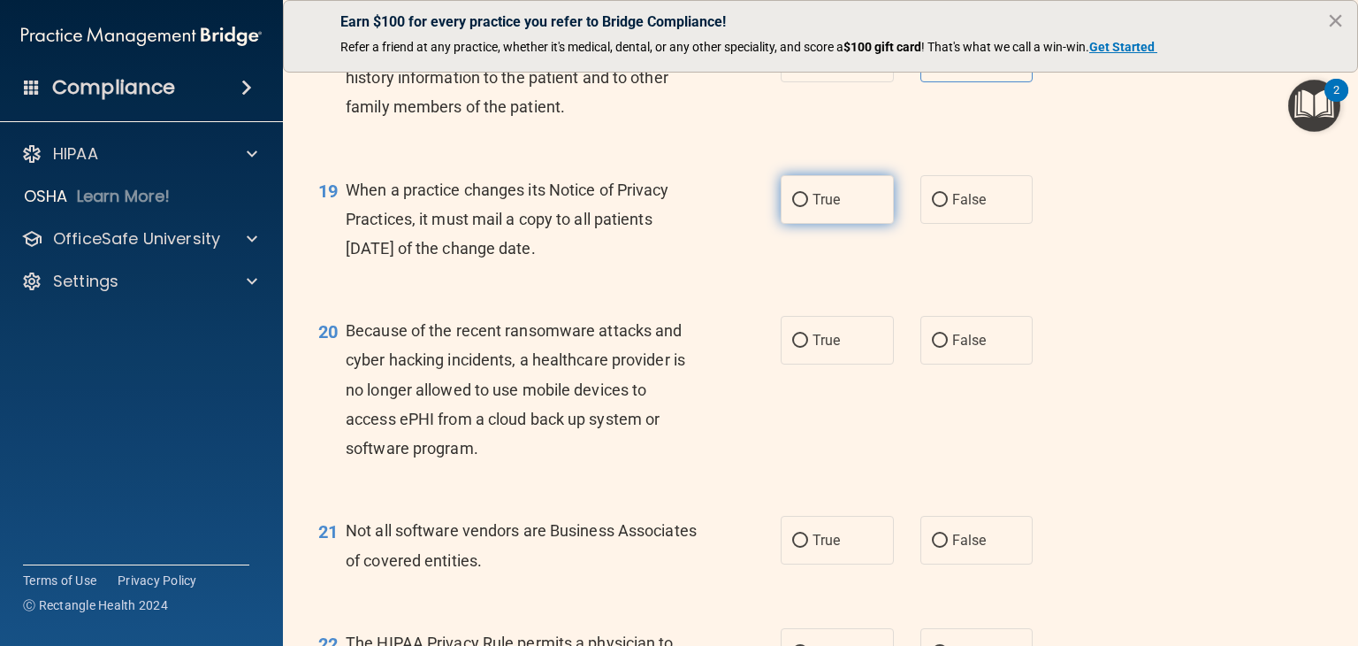
radio input "true"
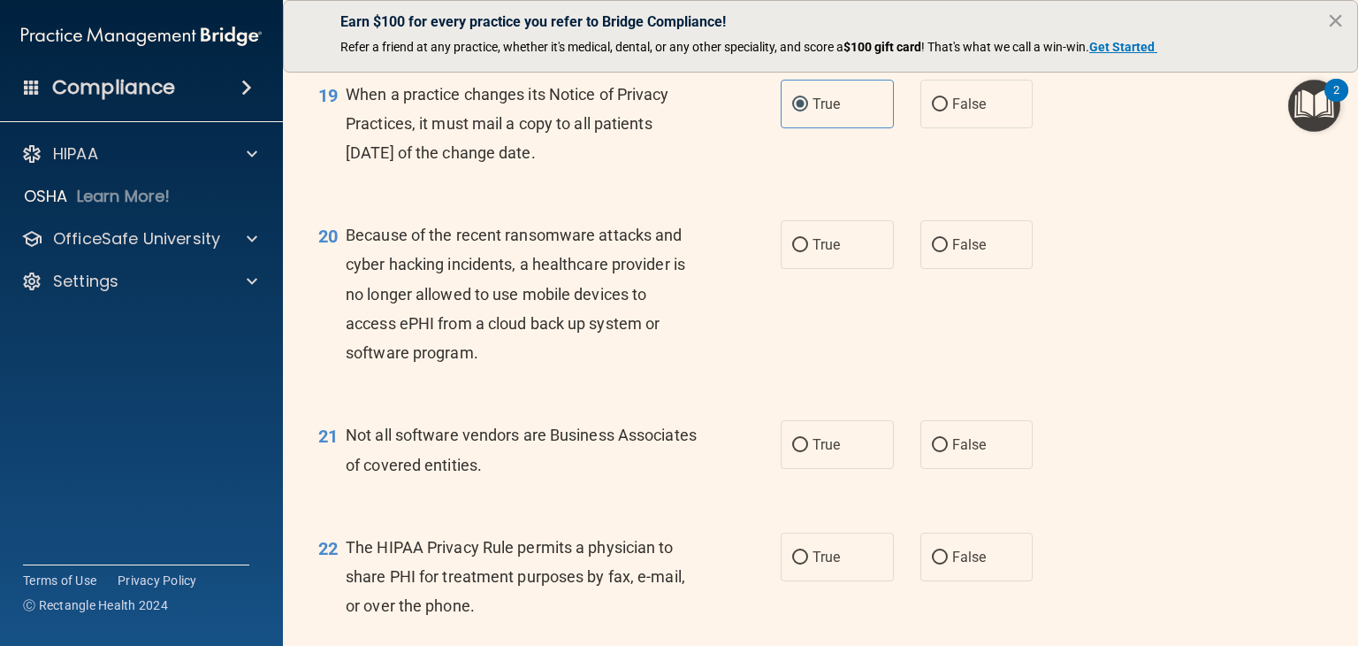
scroll to position [3007, 0]
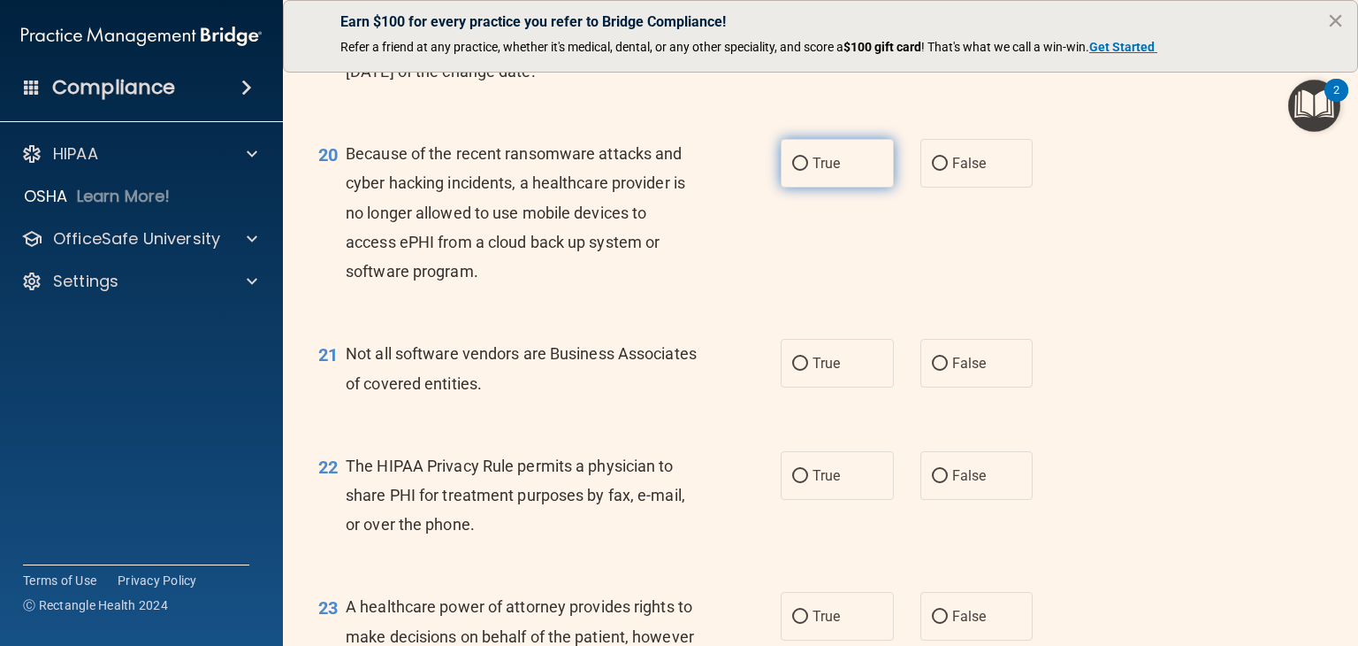
click at [869, 187] on label "True" at bounding box center [837, 163] width 113 height 49
click at [808, 171] on input "True" at bounding box center [800, 163] width 16 height 13
radio input "true"
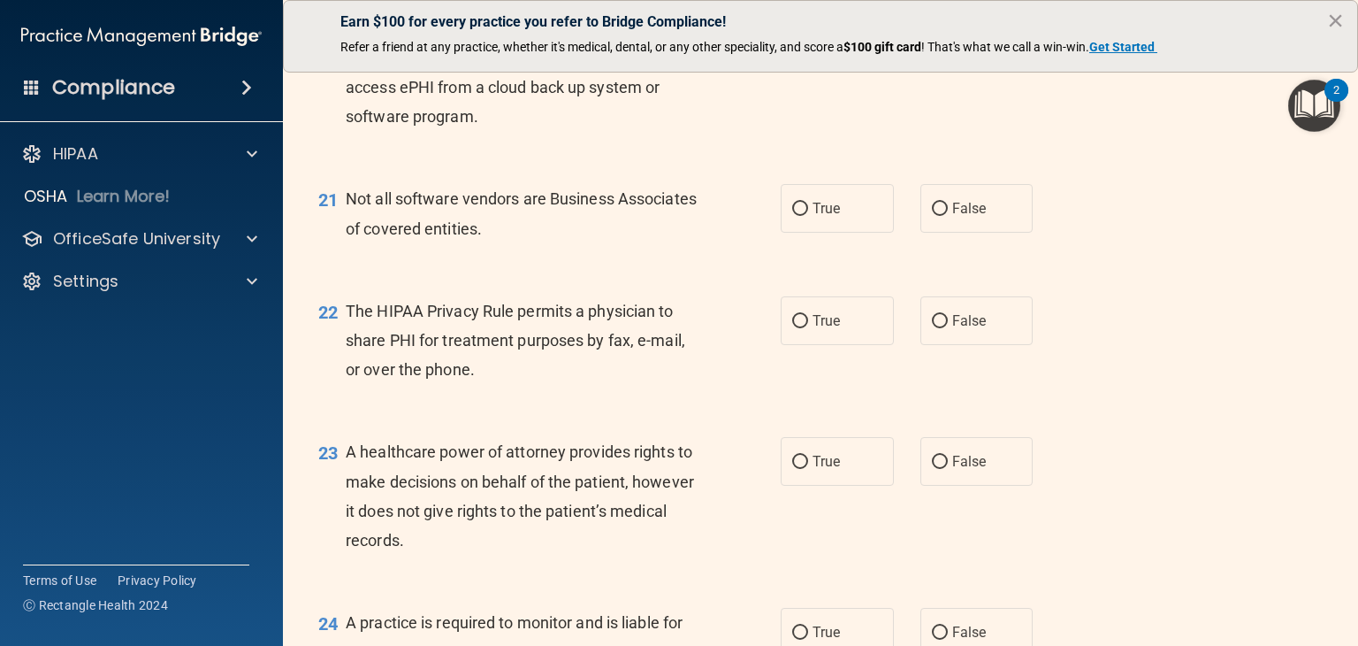
scroll to position [3184, 0]
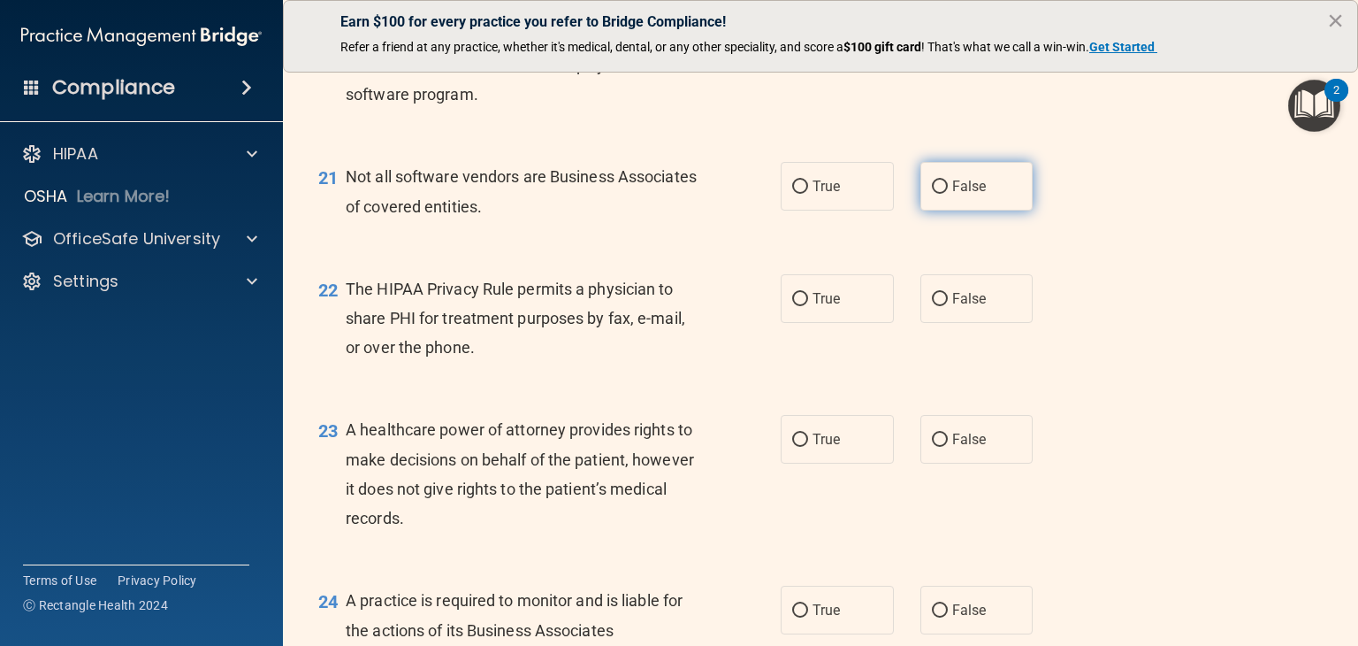
click at [950, 210] on label "False" at bounding box center [977, 186] width 113 height 49
click at [948, 194] on input "False" at bounding box center [940, 186] width 16 height 13
radio input "true"
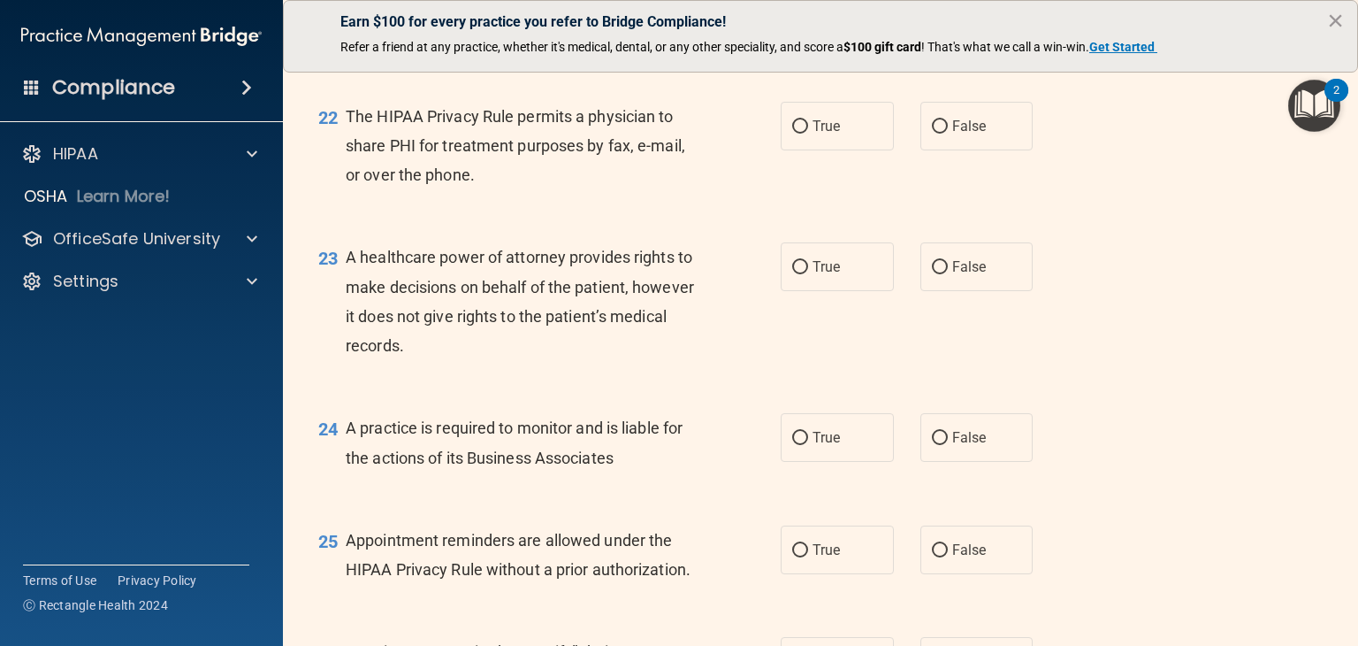
scroll to position [3361, 0]
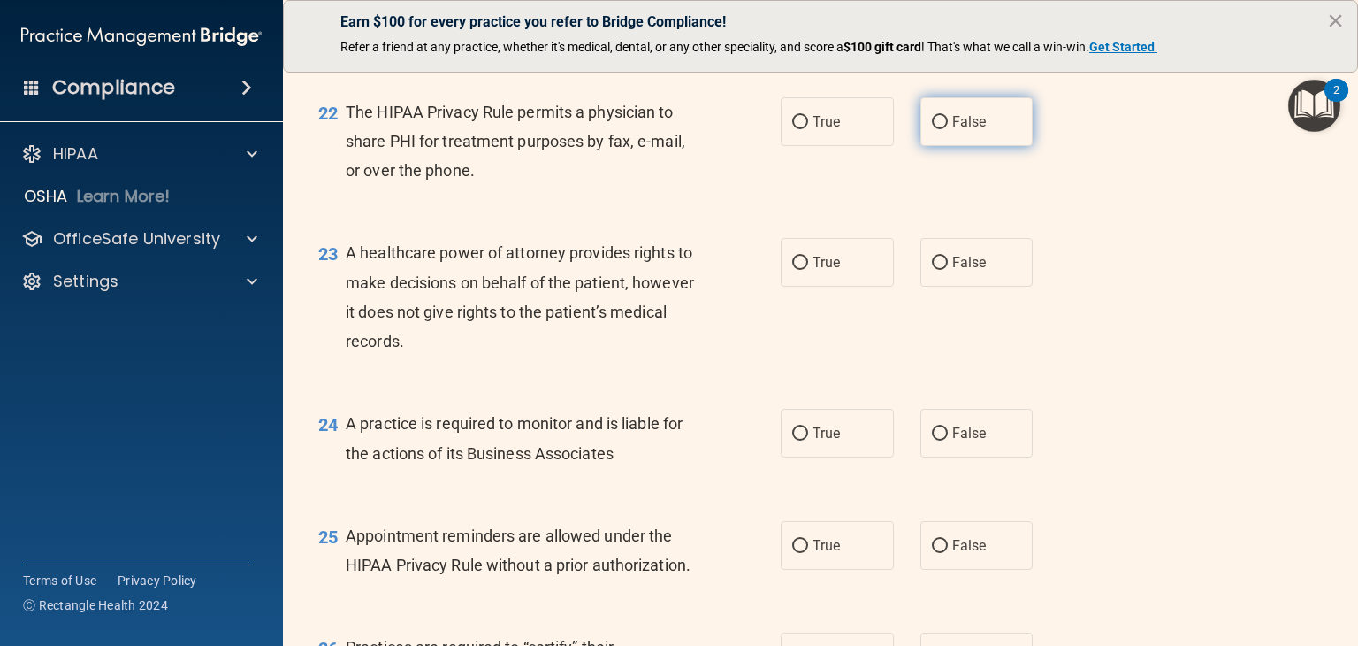
click at [971, 130] on span "False" at bounding box center [969, 121] width 34 height 17
click at [948, 129] on input "False" at bounding box center [940, 122] width 16 height 13
radio input "true"
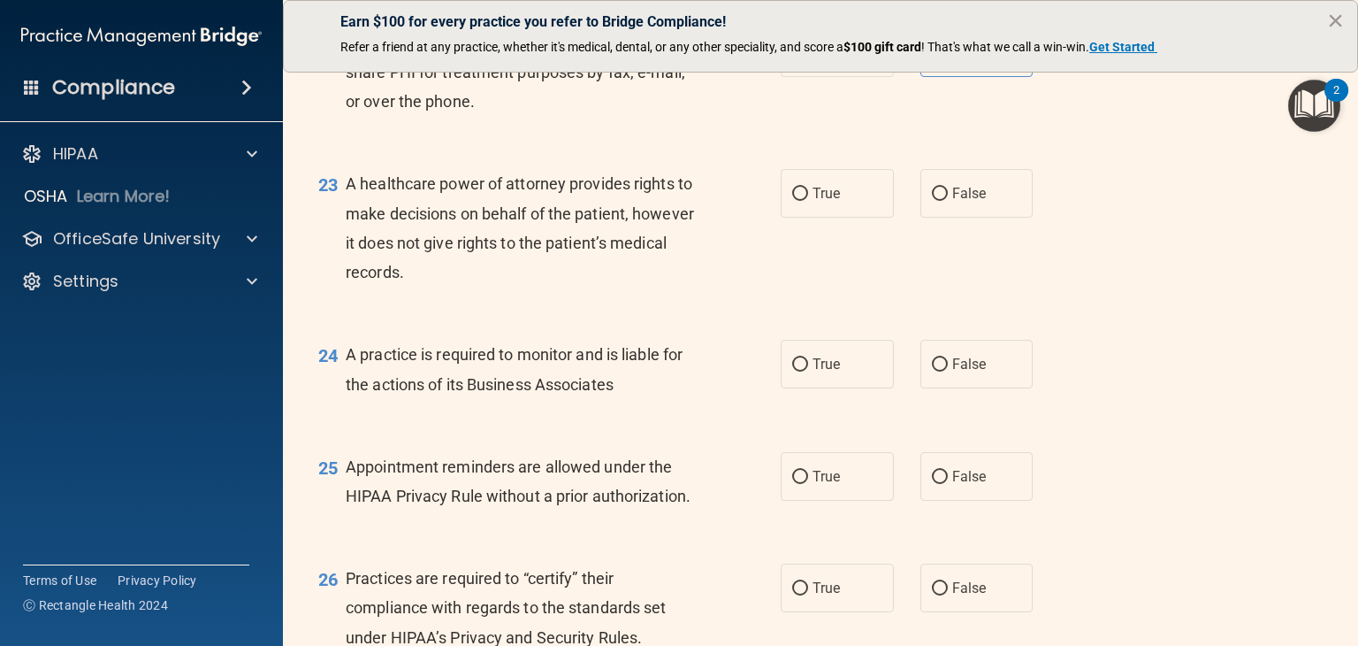
scroll to position [3449, 0]
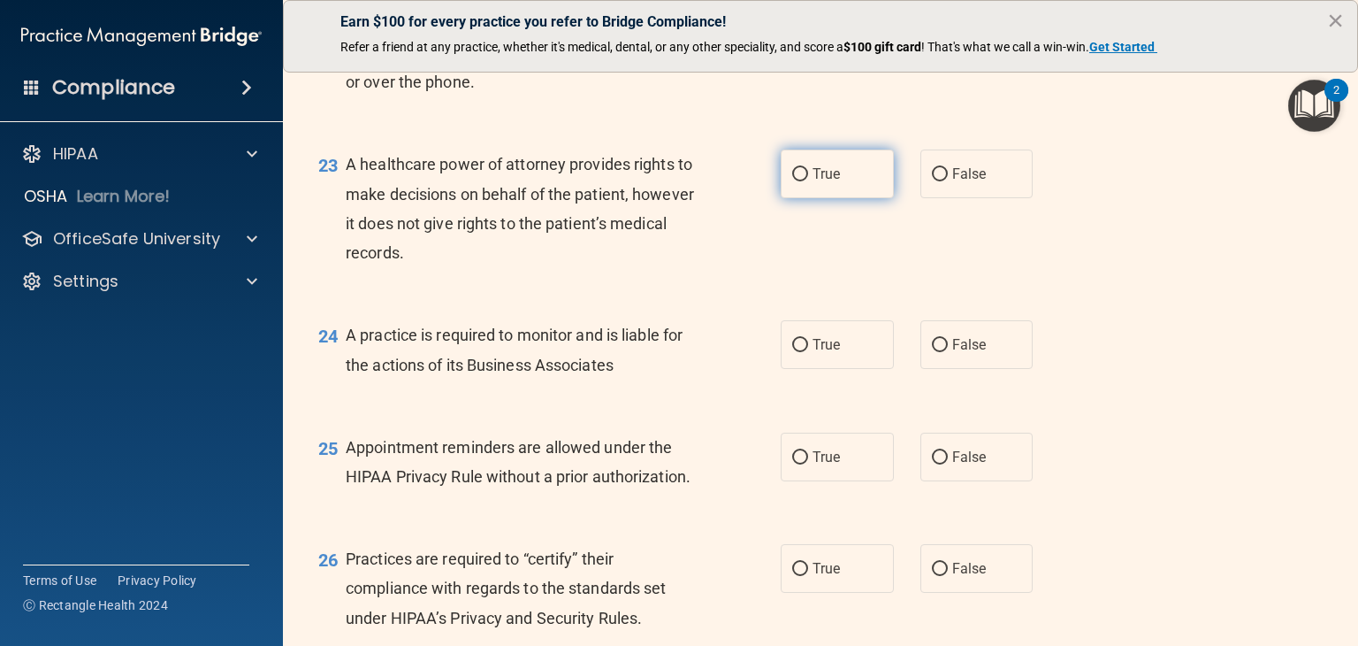
click at [849, 198] on label "True" at bounding box center [837, 173] width 113 height 49
click at [808, 181] on input "True" at bounding box center [800, 174] width 16 height 13
radio input "true"
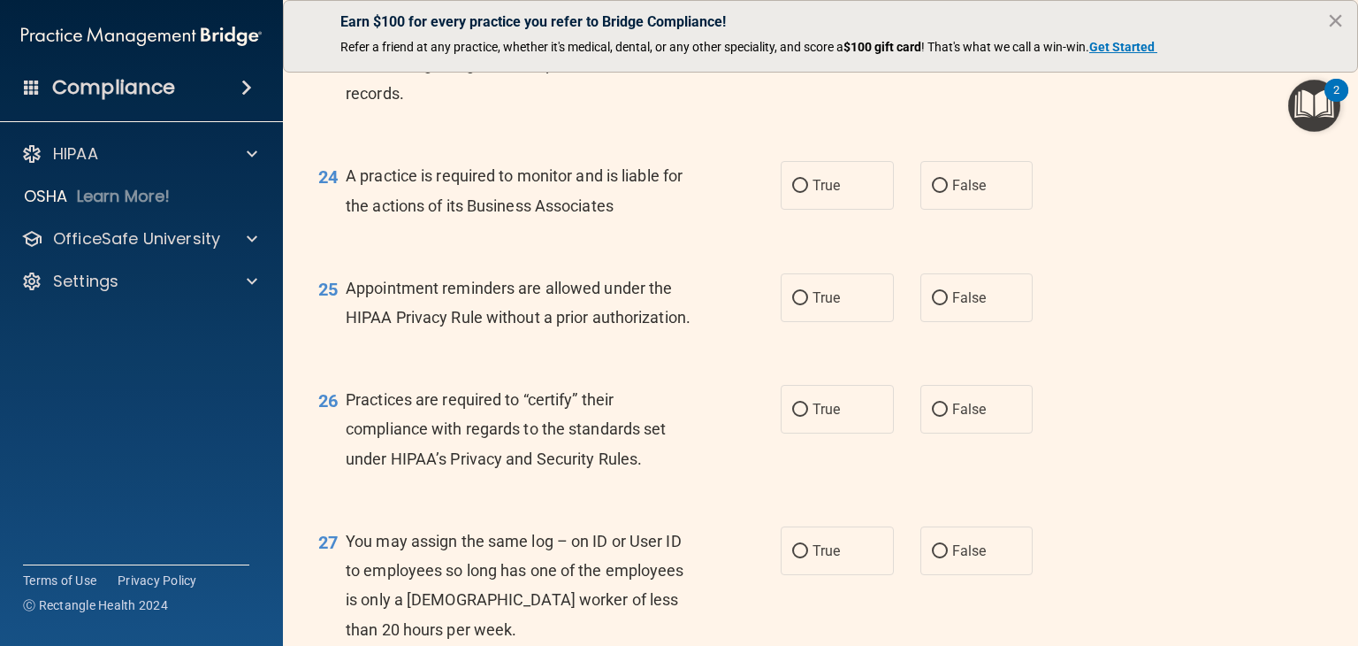
scroll to position [3626, 0]
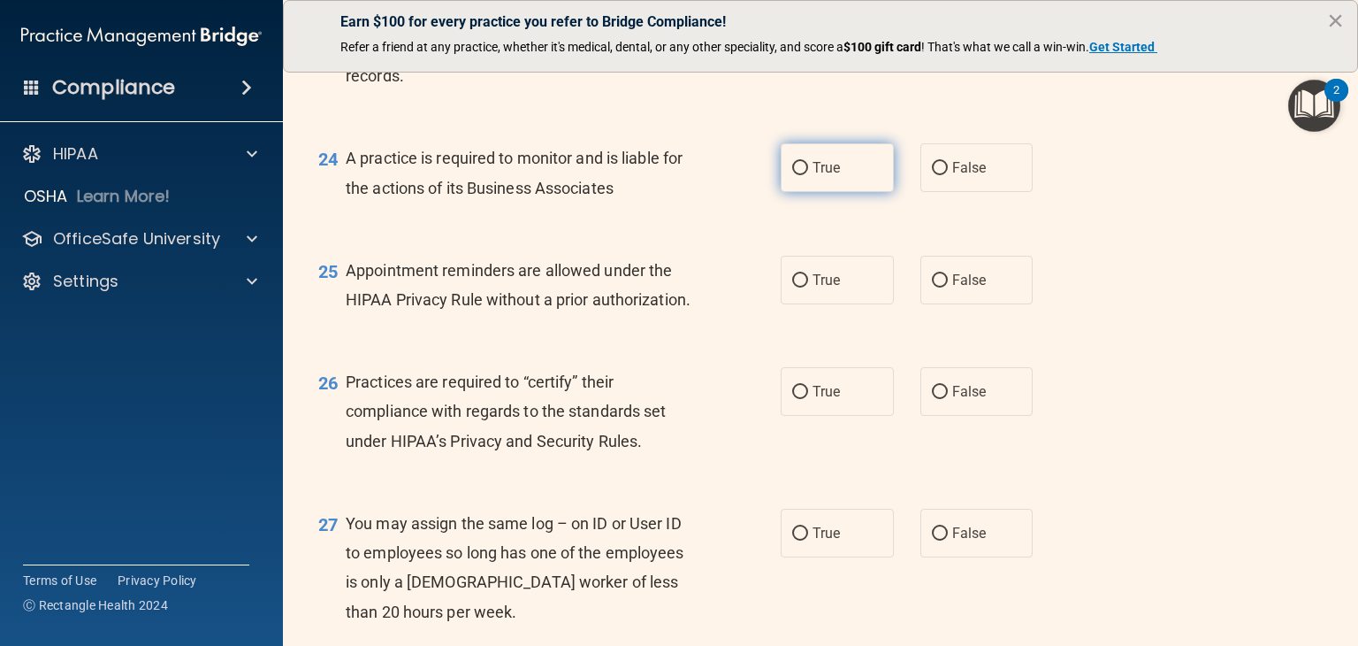
click at [830, 176] on span "True" at bounding box center [826, 167] width 27 height 17
click at [808, 175] on input "True" at bounding box center [800, 168] width 16 height 13
radio input "true"
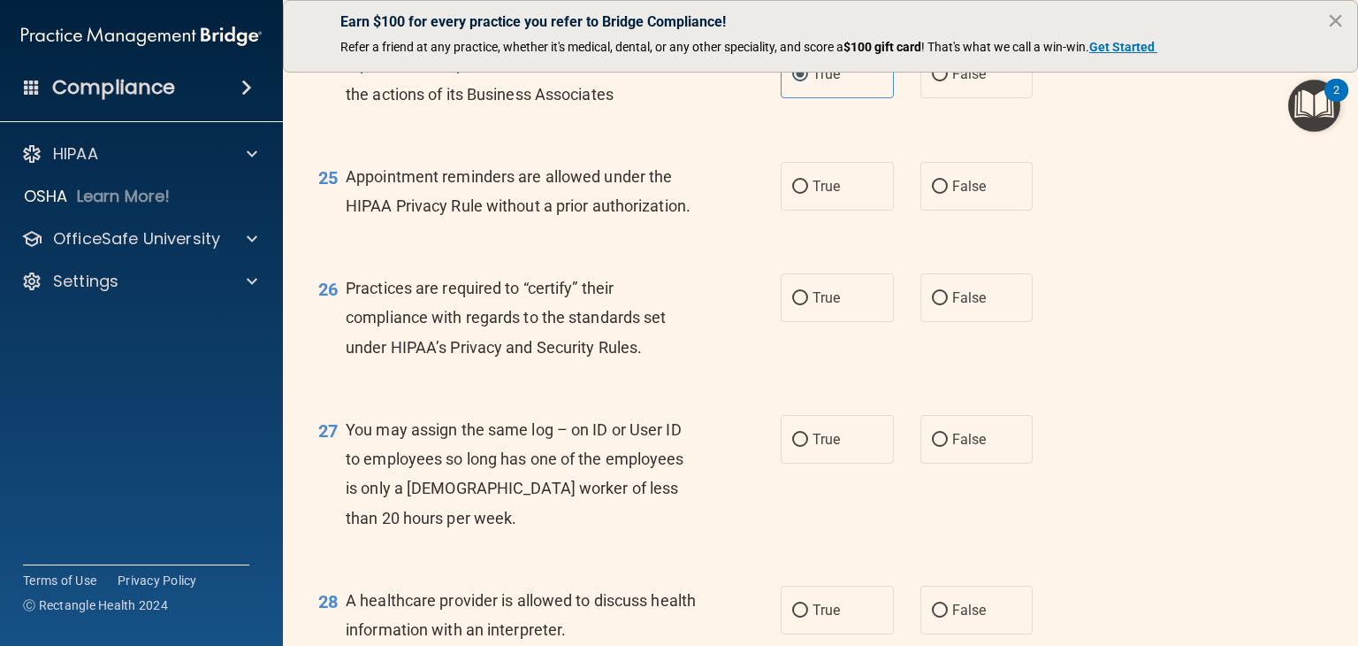
scroll to position [3803, 0]
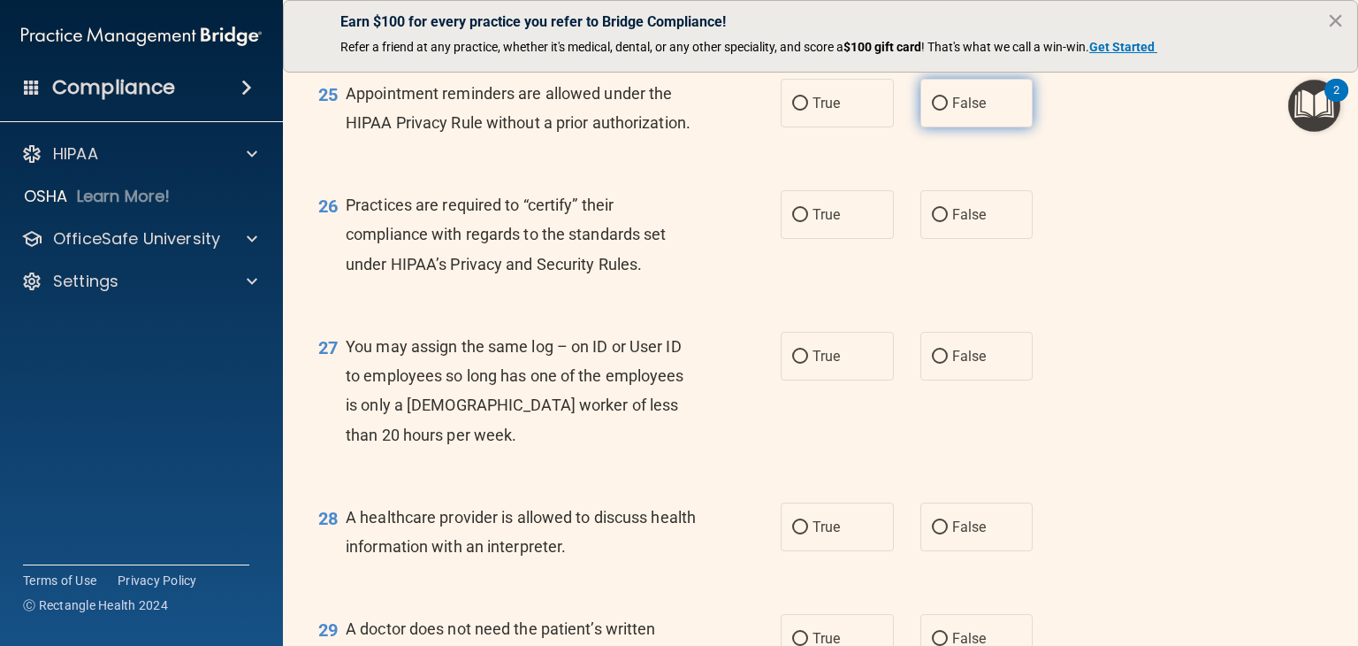
click at [995, 127] on label "False" at bounding box center [977, 103] width 113 height 49
click at [948, 111] on input "False" at bounding box center [940, 103] width 16 height 13
radio input "true"
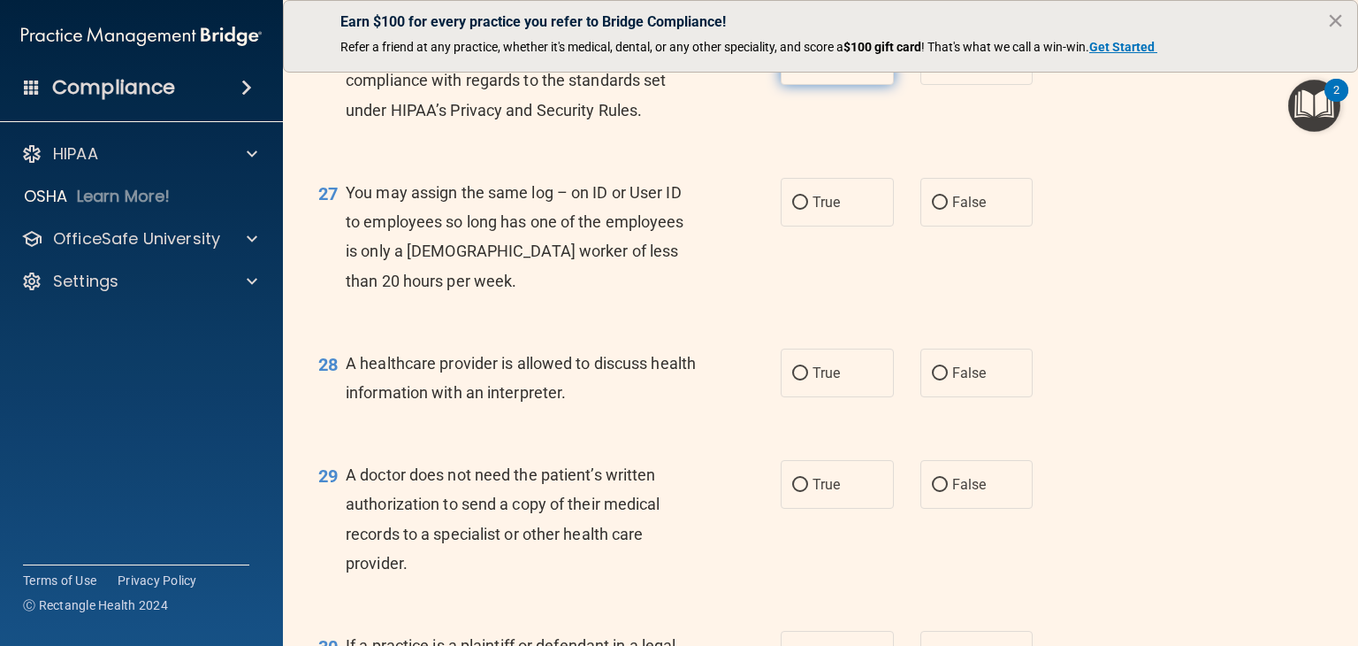
scroll to position [3980, 0]
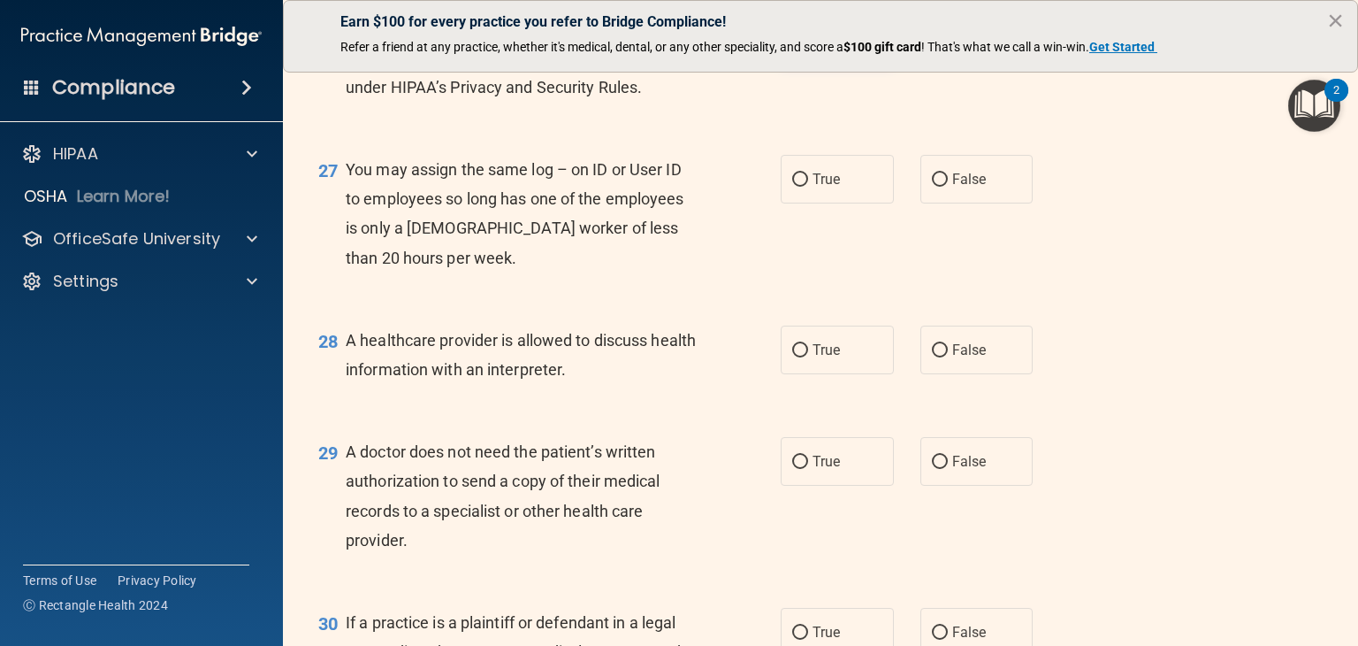
click at [817, 62] on label "True" at bounding box center [837, 37] width 113 height 49
click at [808, 45] on input "True" at bounding box center [800, 38] width 16 height 13
radio input "true"
click at [984, 203] on label "False" at bounding box center [977, 179] width 113 height 49
click at [948, 187] on input "False" at bounding box center [940, 179] width 16 height 13
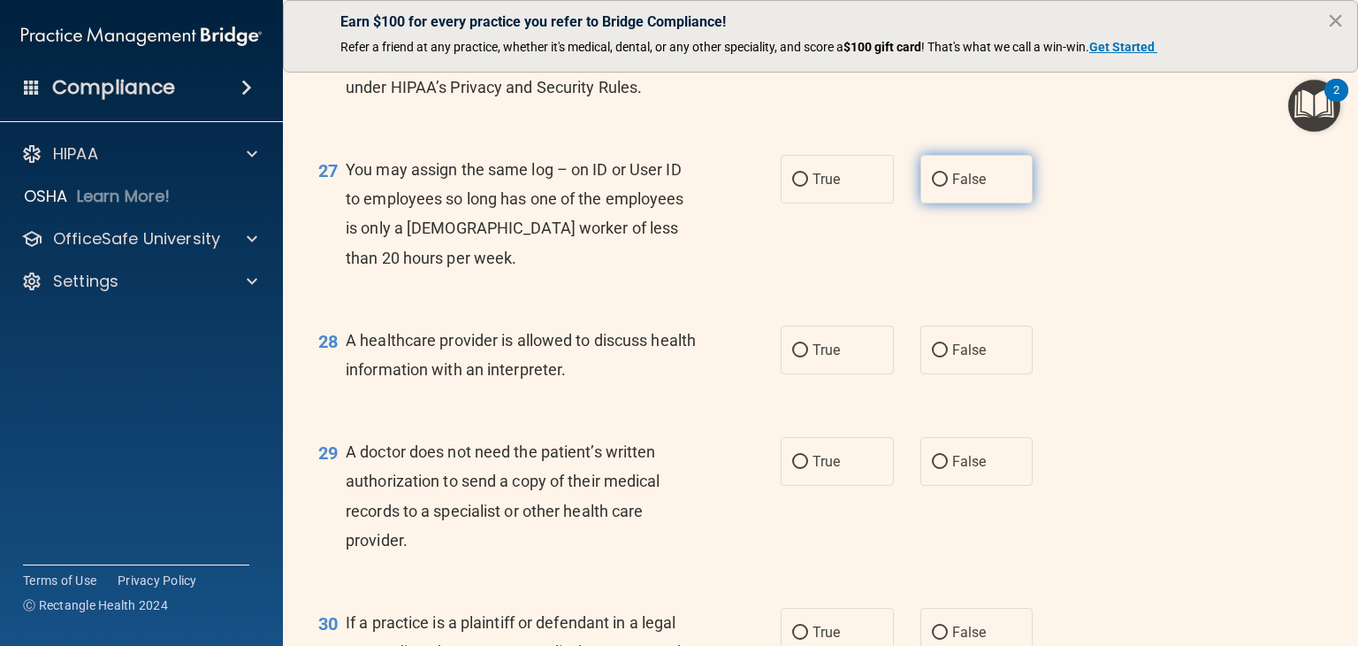
radio input "true"
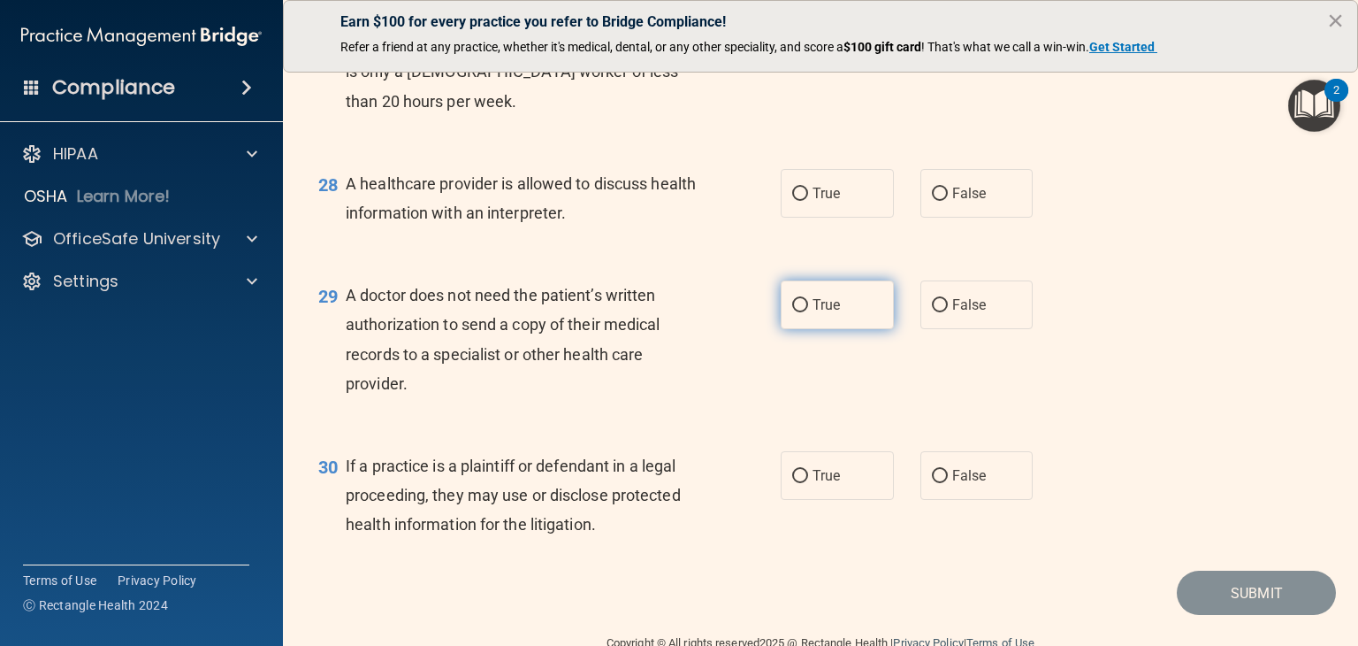
scroll to position [4156, 0]
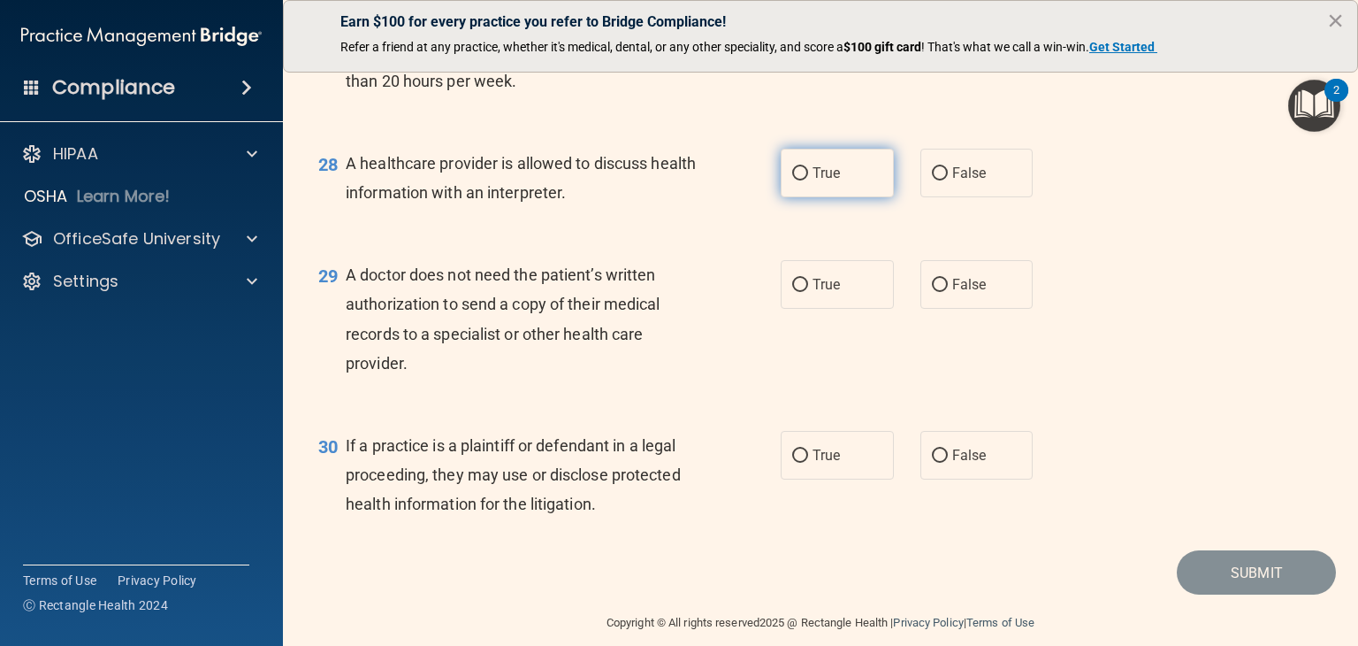
click at [837, 197] on label "True" at bounding box center [837, 173] width 113 height 49
click at [808, 180] on input "True" at bounding box center [800, 173] width 16 height 13
radio input "true"
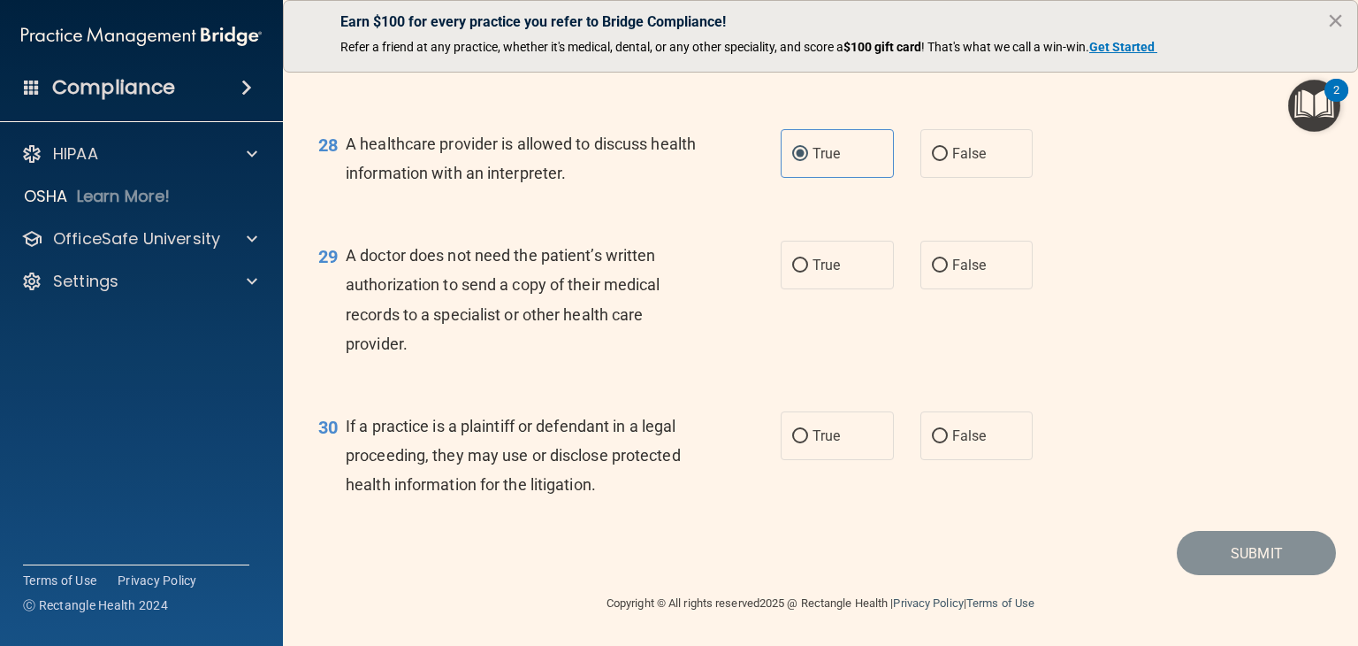
scroll to position [4235, 0]
click at [981, 271] on label "False" at bounding box center [977, 265] width 113 height 49
click at [948, 271] on input "False" at bounding box center [940, 265] width 16 height 13
radio input "true"
click at [851, 419] on label "True" at bounding box center [837, 435] width 113 height 49
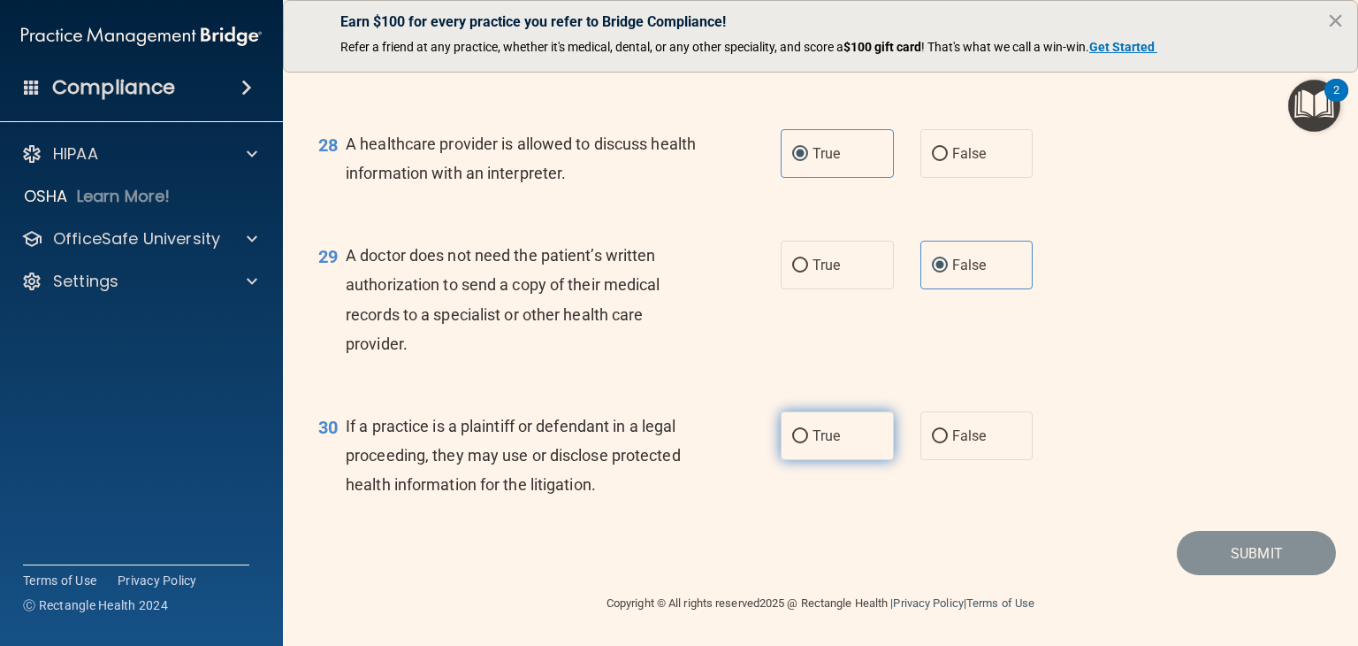
click at [808, 430] on input "True" at bounding box center [800, 436] width 16 height 13
radio input "true"
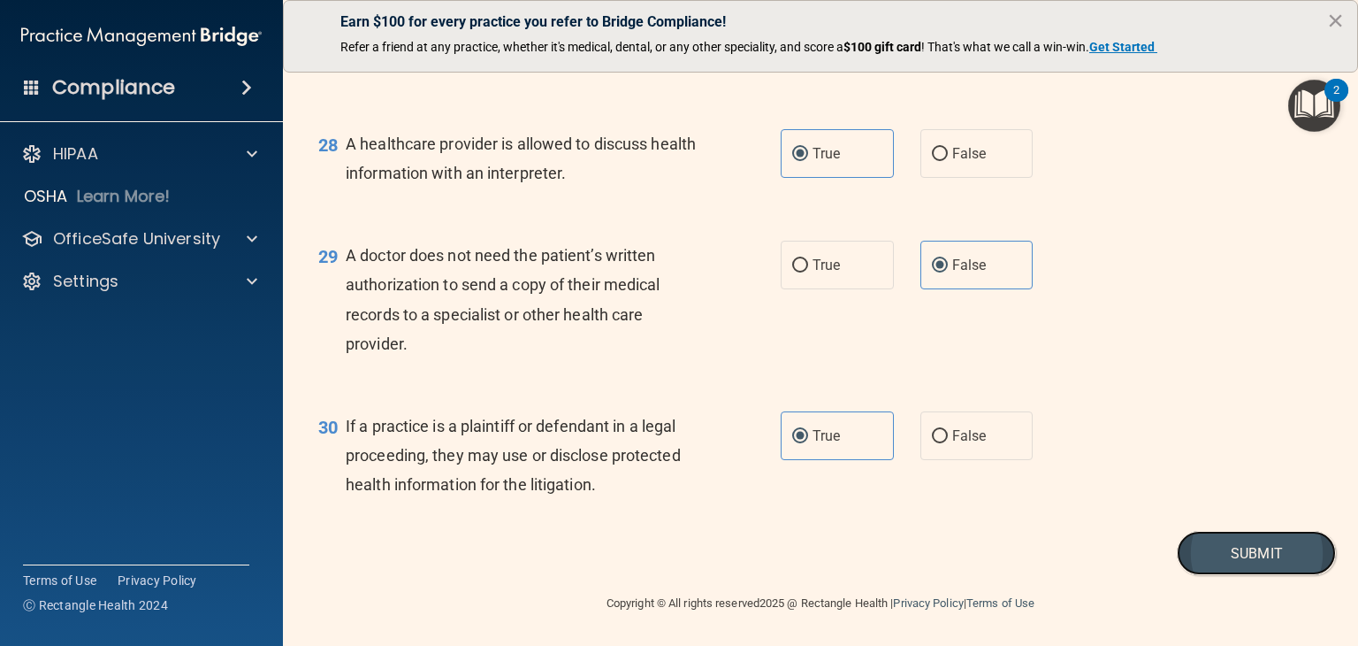
click at [1259, 543] on button "Submit" at bounding box center [1256, 553] width 159 height 45
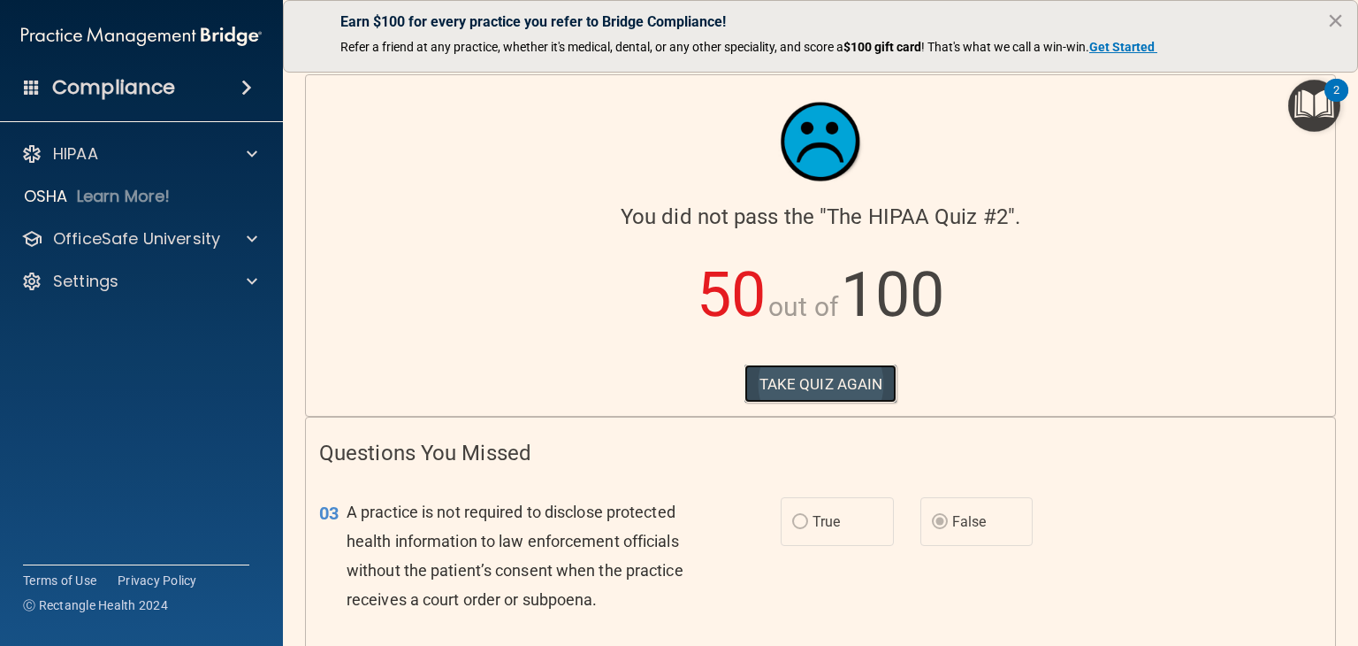
click at [838, 376] on button "TAKE QUIZ AGAIN" at bounding box center [821, 383] width 153 height 39
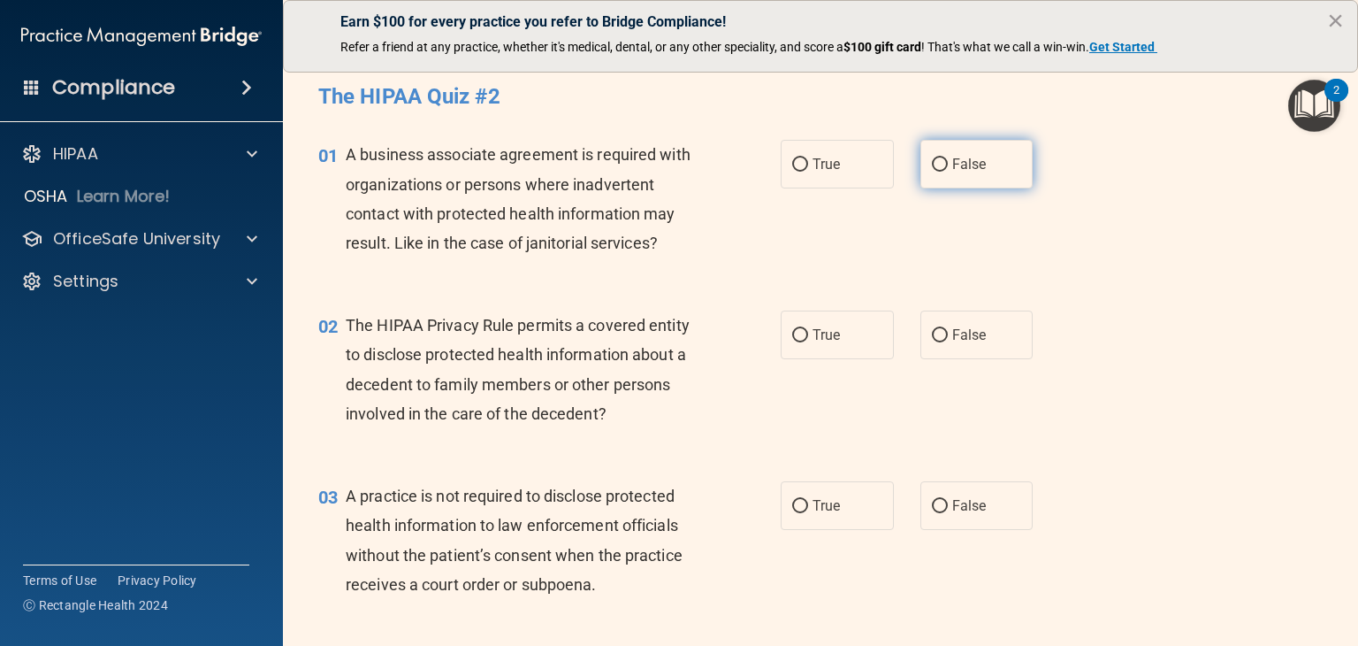
click at [980, 172] on label "False" at bounding box center [977, 164] width 113 height 49
click at [948, 172] on input "False" at bounding box center [940, 164] width 16 height 13
radio input "true"
click at [835, 177] on label "True" at bounding box center [837, 164] width 113 height 49
click at [808, 172] on input "True" at bounding box center [800, 164] width 16 height 13
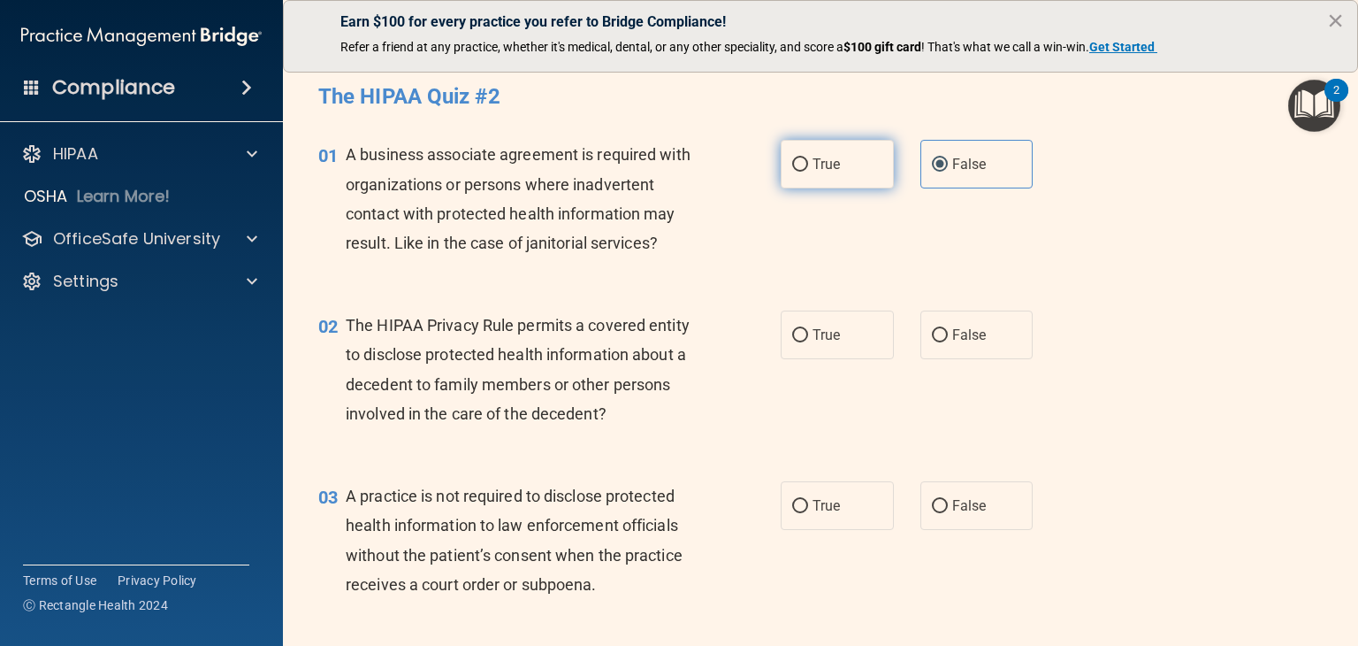
radio input "true"
radio input "false"
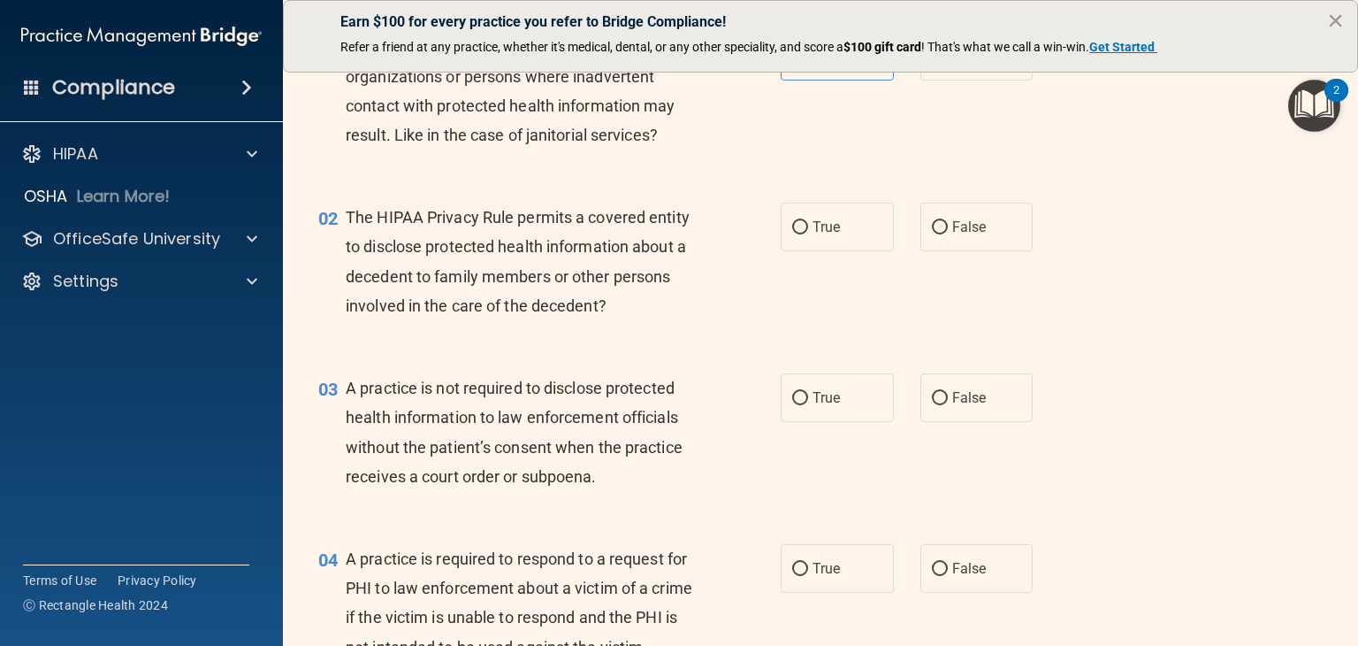
scroll to position [177, 0]
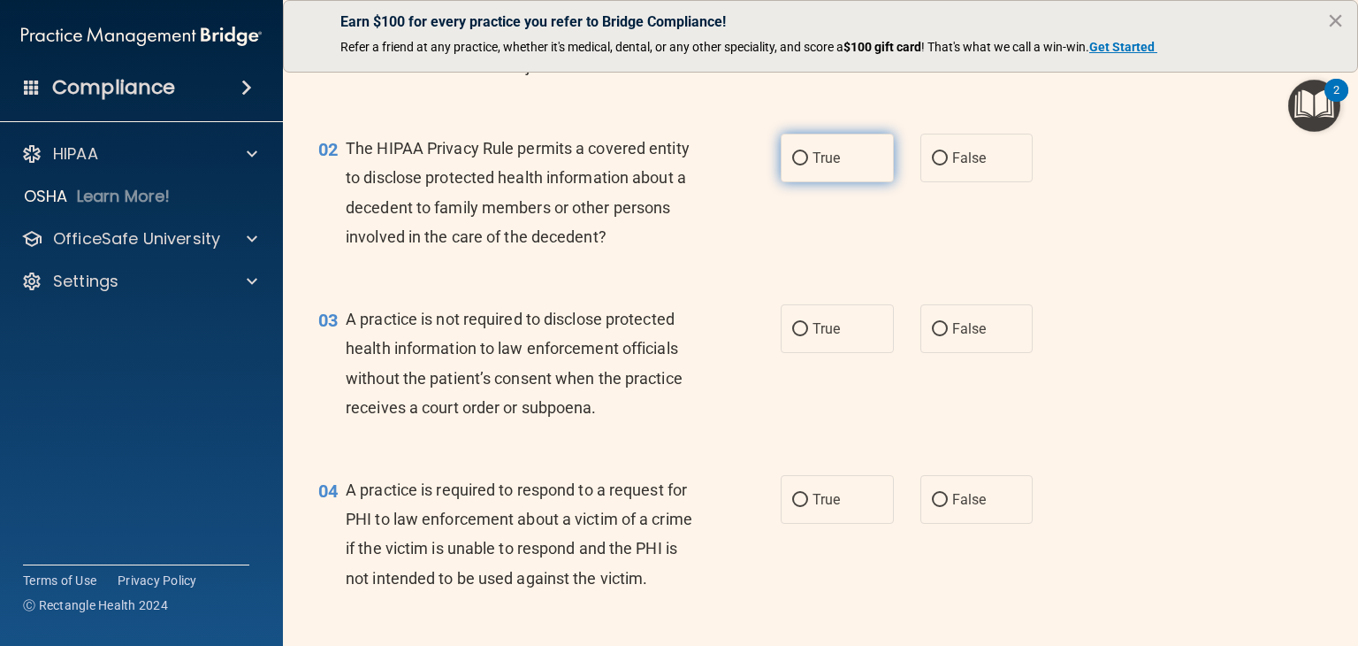
click at [813, 153] on span "True" at bounding box center [826, 157] width 27 height 17
click at [807, 153] on input "True" at bounding box center [800, 158] width 16 height 13
radio input "true"
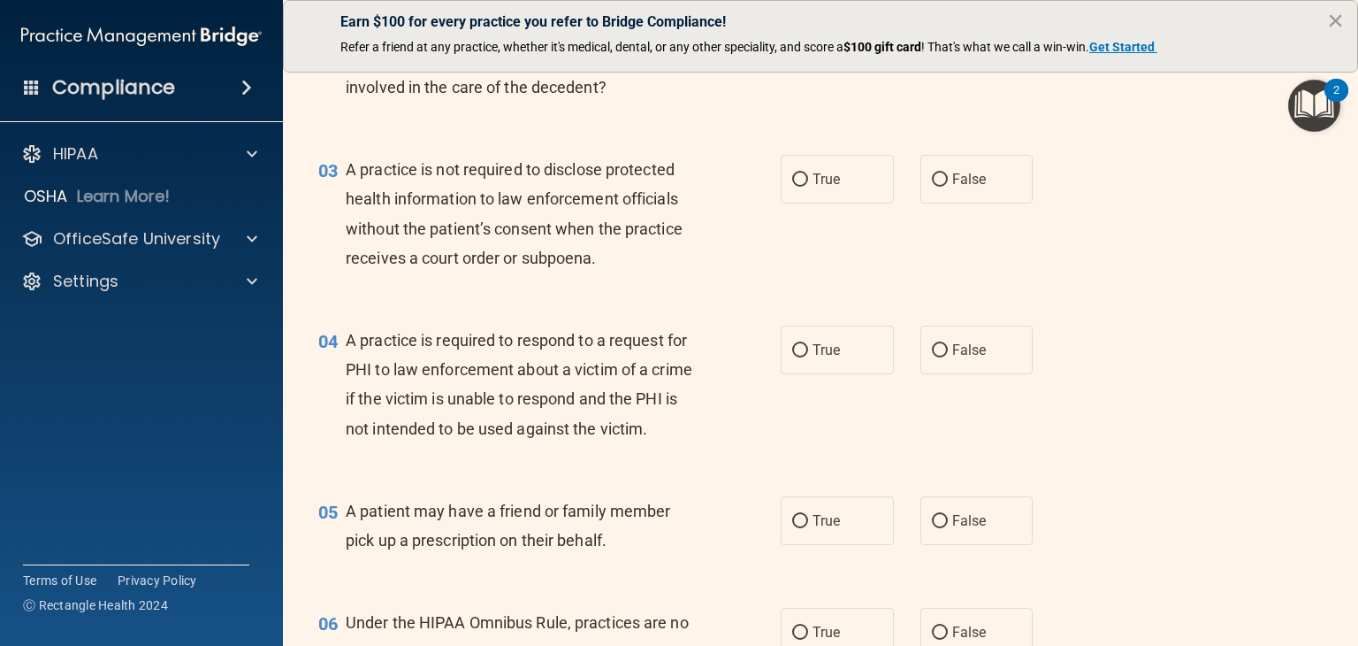
scroll to position [354, 0]
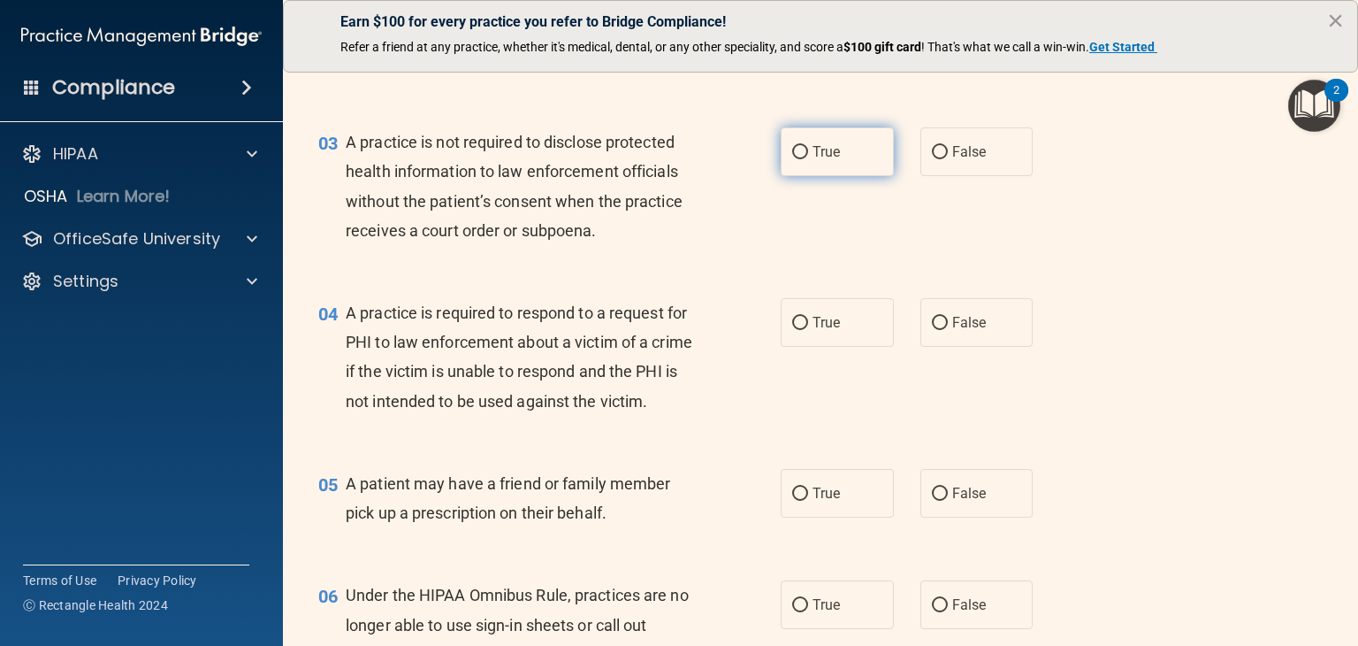
click at [868, 158] on label "True" at bounding box center [837, 151] width 113 height 49
click at [808, 158] on input "True" at bounding box center [800, 152] width 16 height 13
radio input "true"
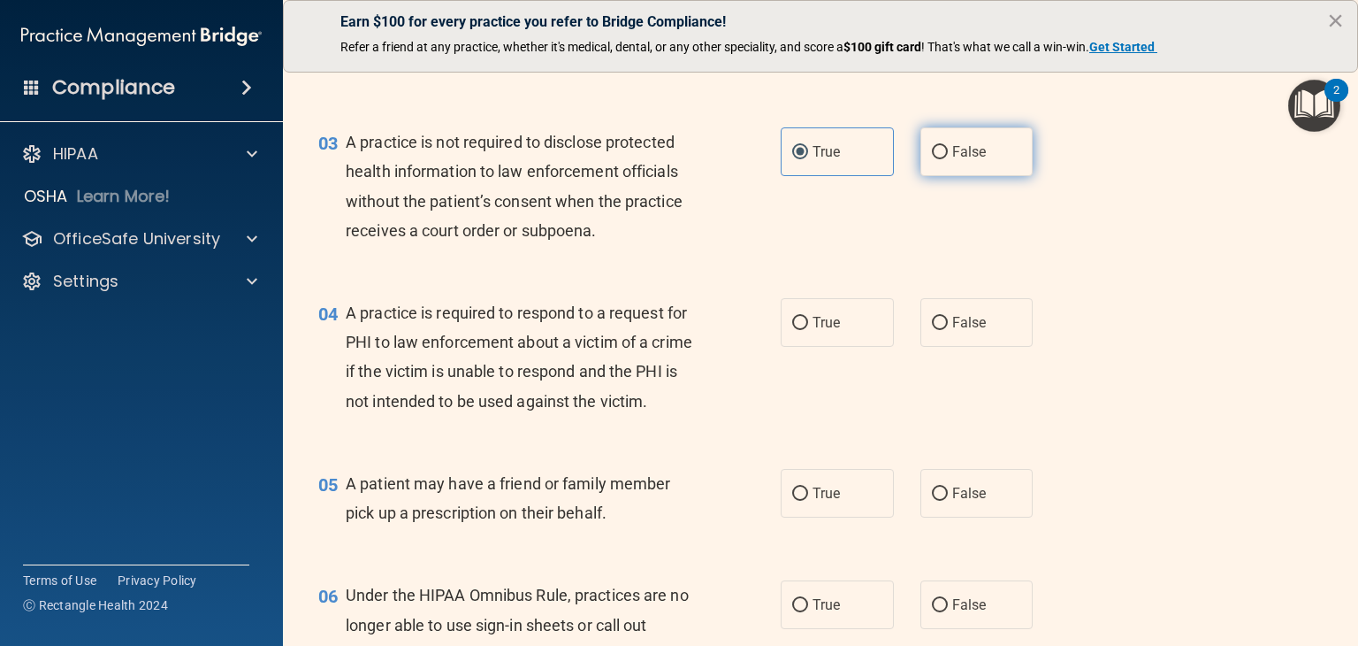
click at [959, 172] on label "False" at bounding box center [977, 151] width 113 height 49
click at [948, 159] on input "False" at bounding box center [940, 152] width 16 height 13
radio input "true"
radio input "false"
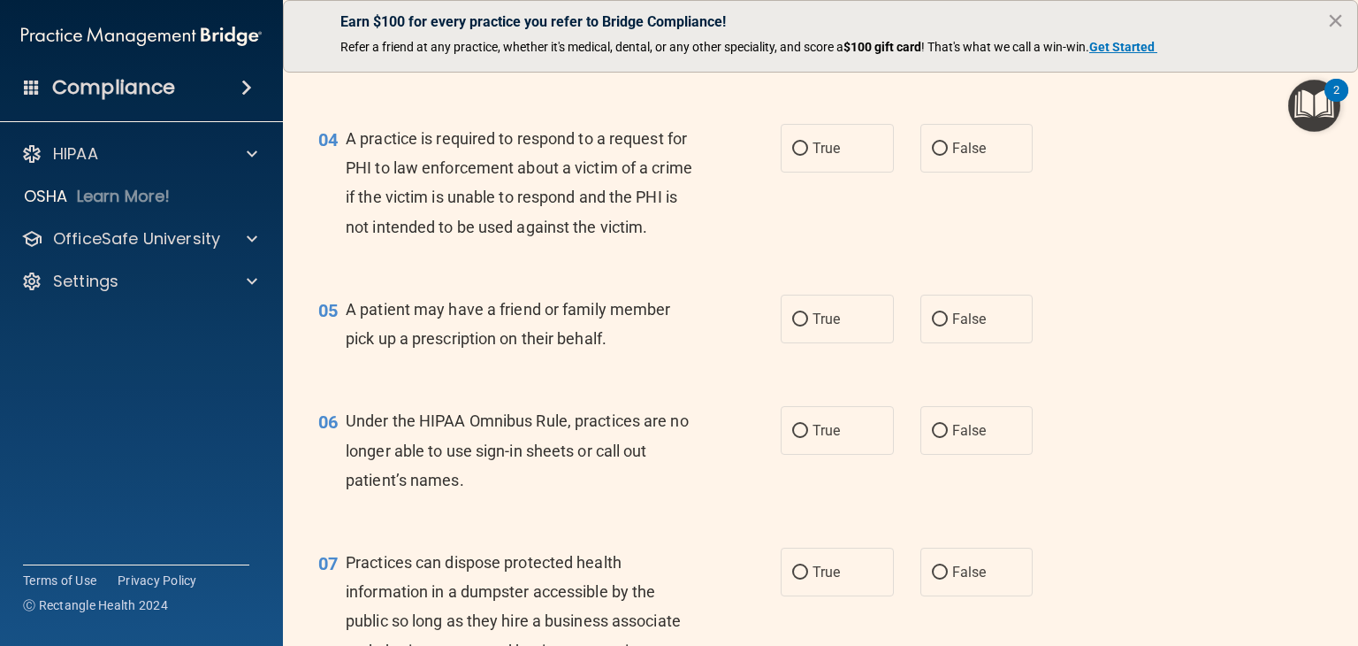
scroll to position [531, 0]
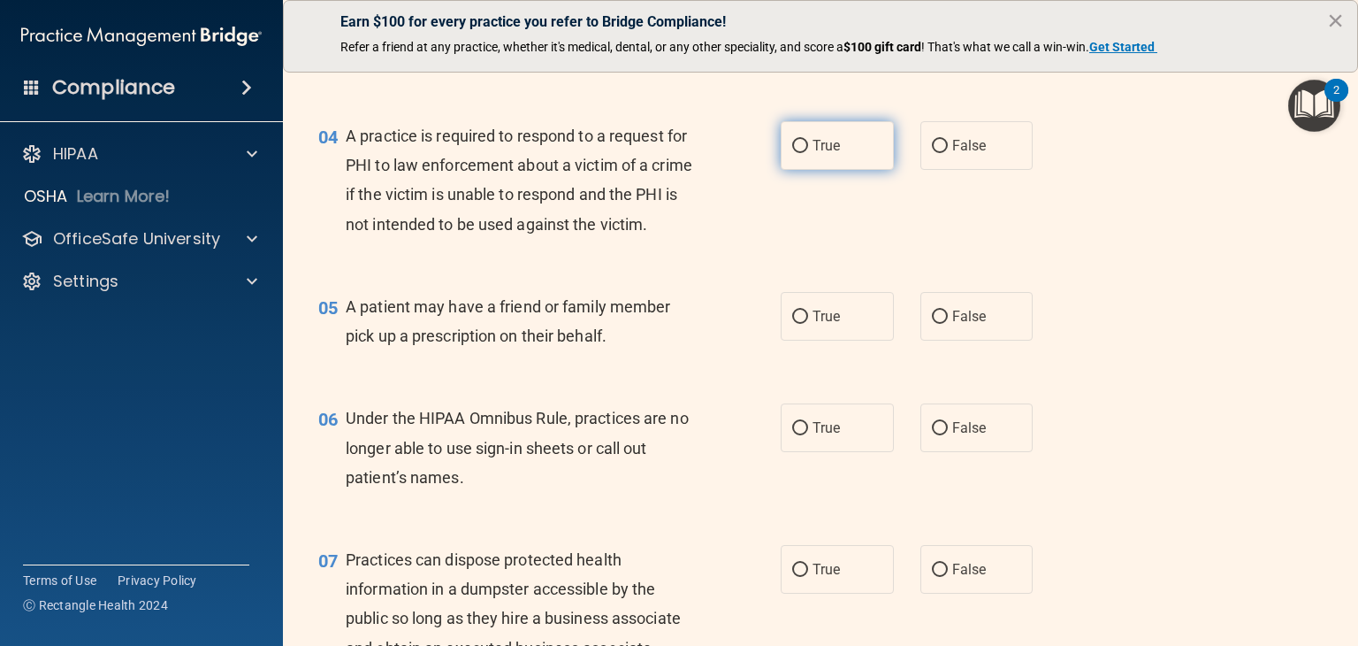
click at [847, 140] on label "True" at bounding box center [837, 145] width 113 height 49
click at [808, 140] on input "True" at bounding box center [800, 146] width 16 height 13
radio input "true"
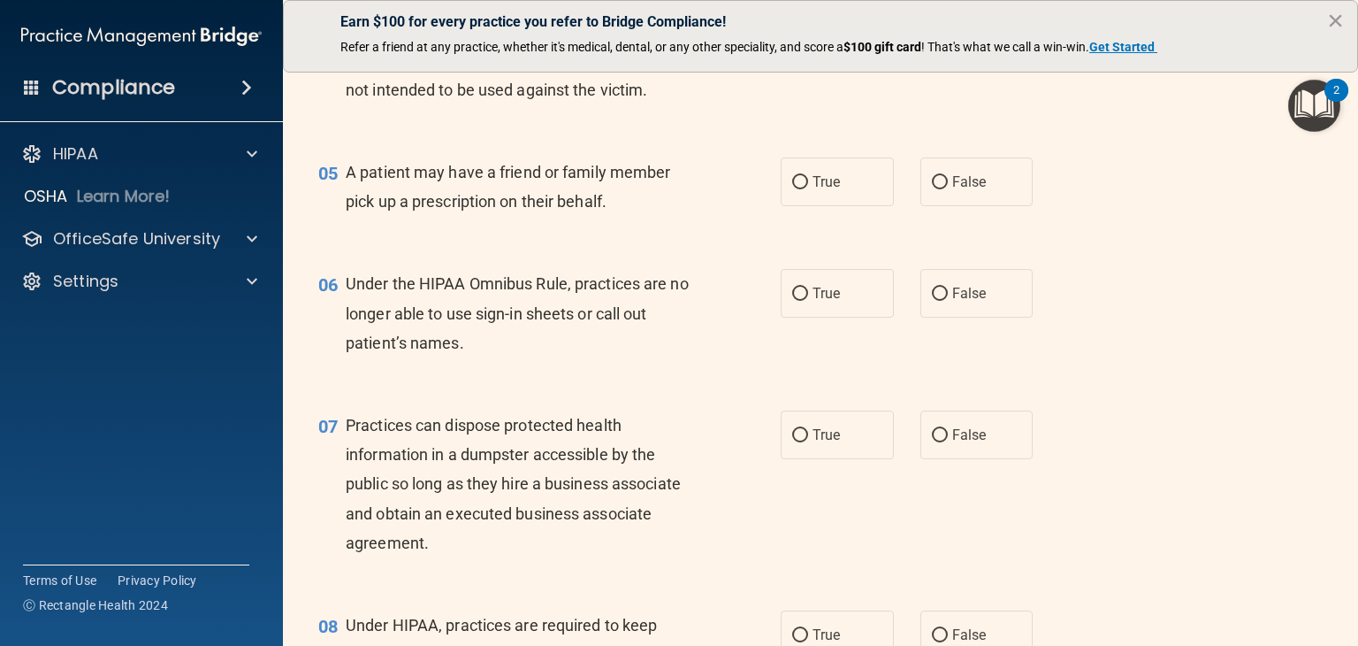
scroll to position [707, 0]
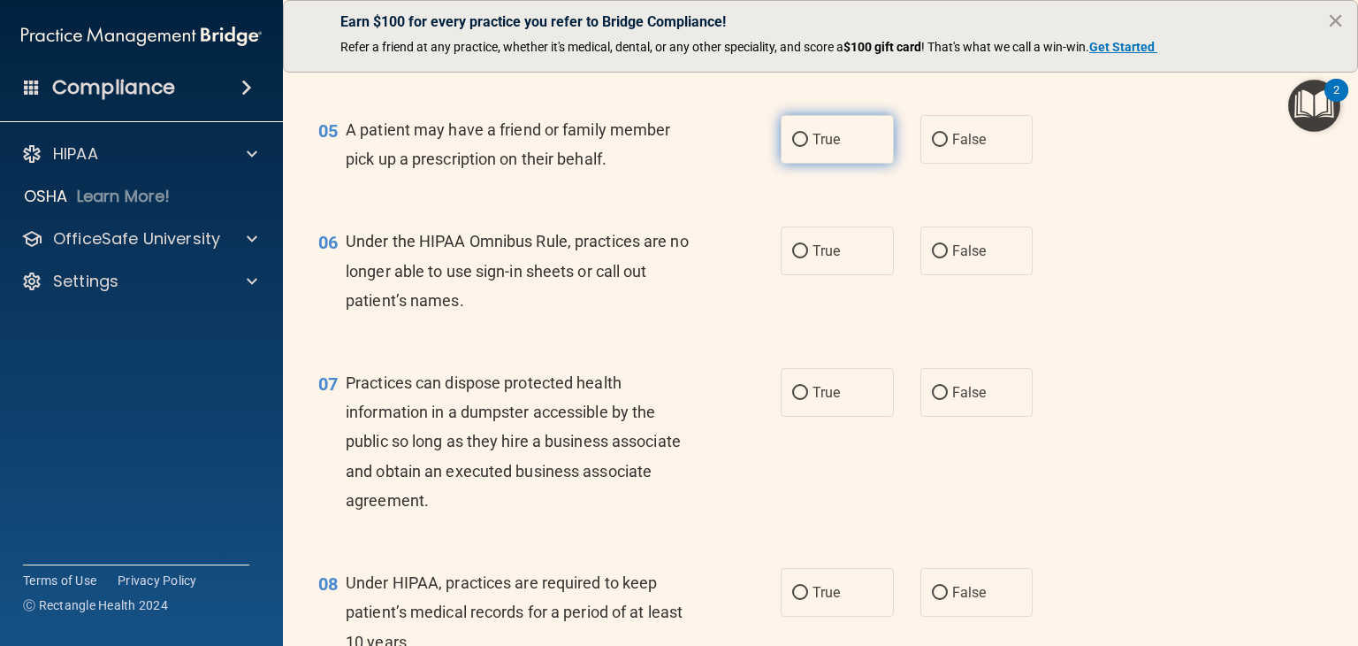
click at [854, 164] on label "True" at bounding box center [837, 139] width 113 height 49
click at [808, 147] on input "True" at bounding box center [800, 140] width 16 height 13
radio input "true"
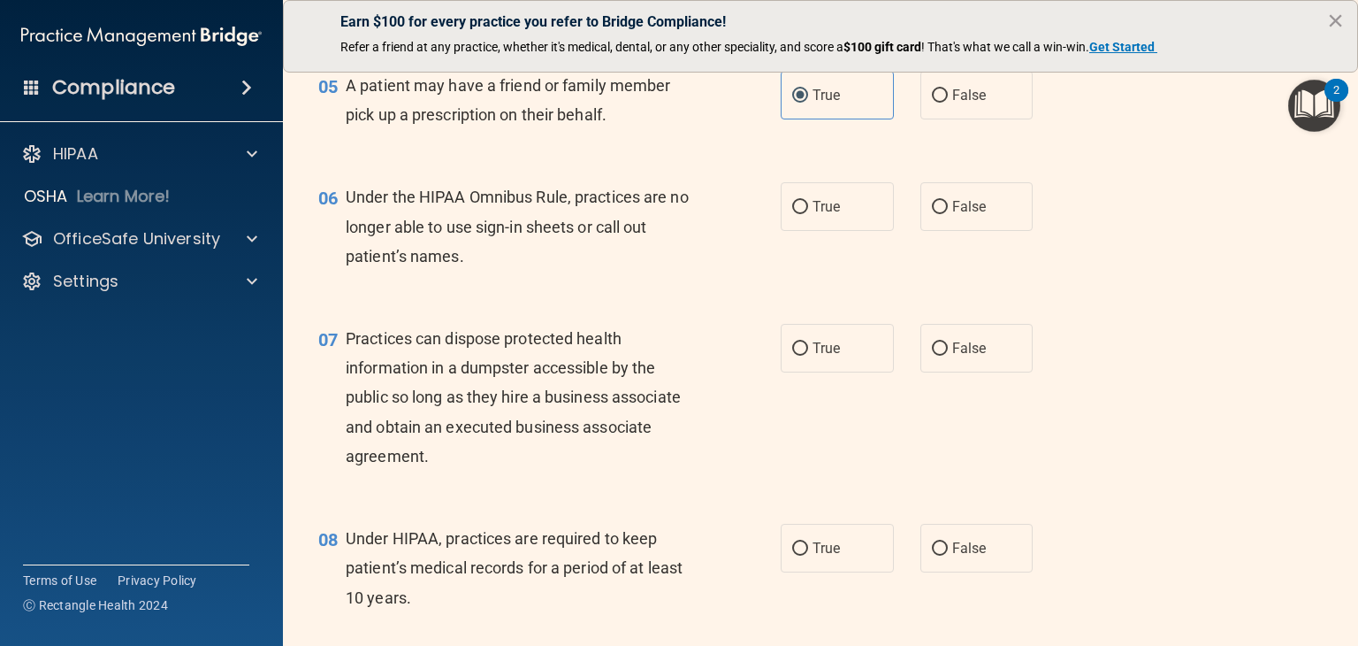
scroll to position [796, 0]
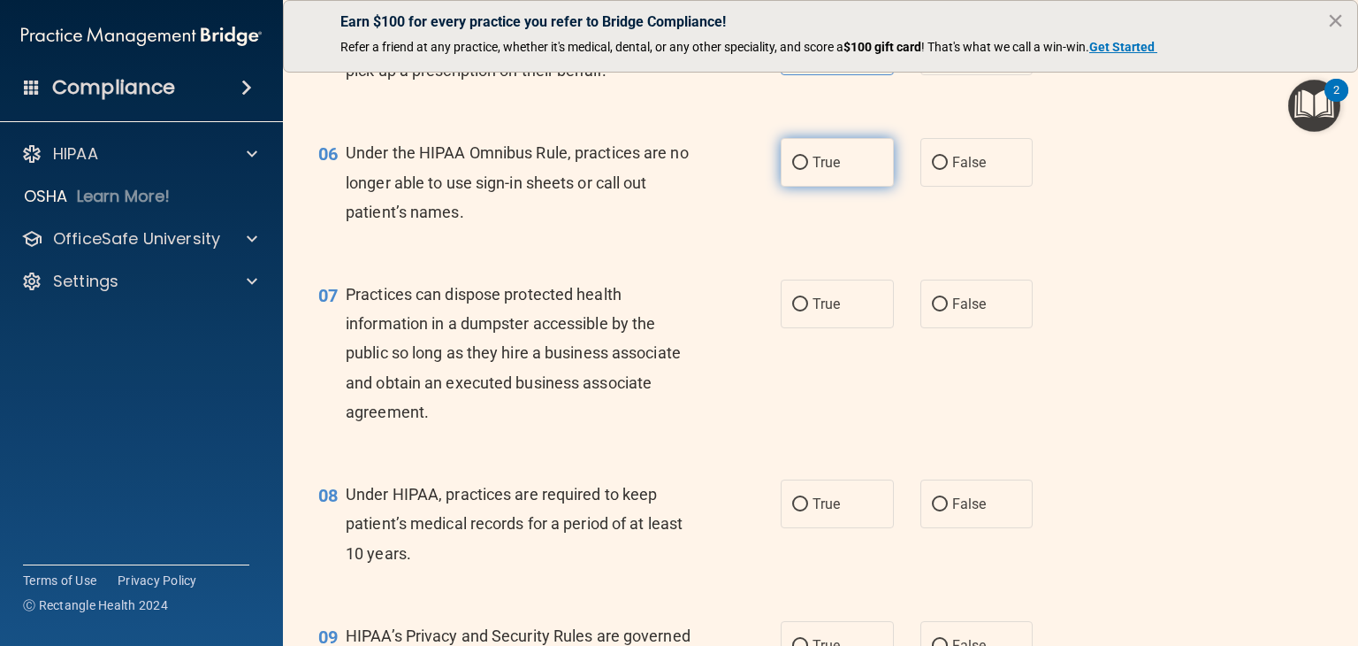
click at [838, 187] on label "True" at bounding box center [837, 162] width 113 height 49
click at [808, 170] on input "True" at bounding box center [800, 163] width 16 height 13
radio input "true"
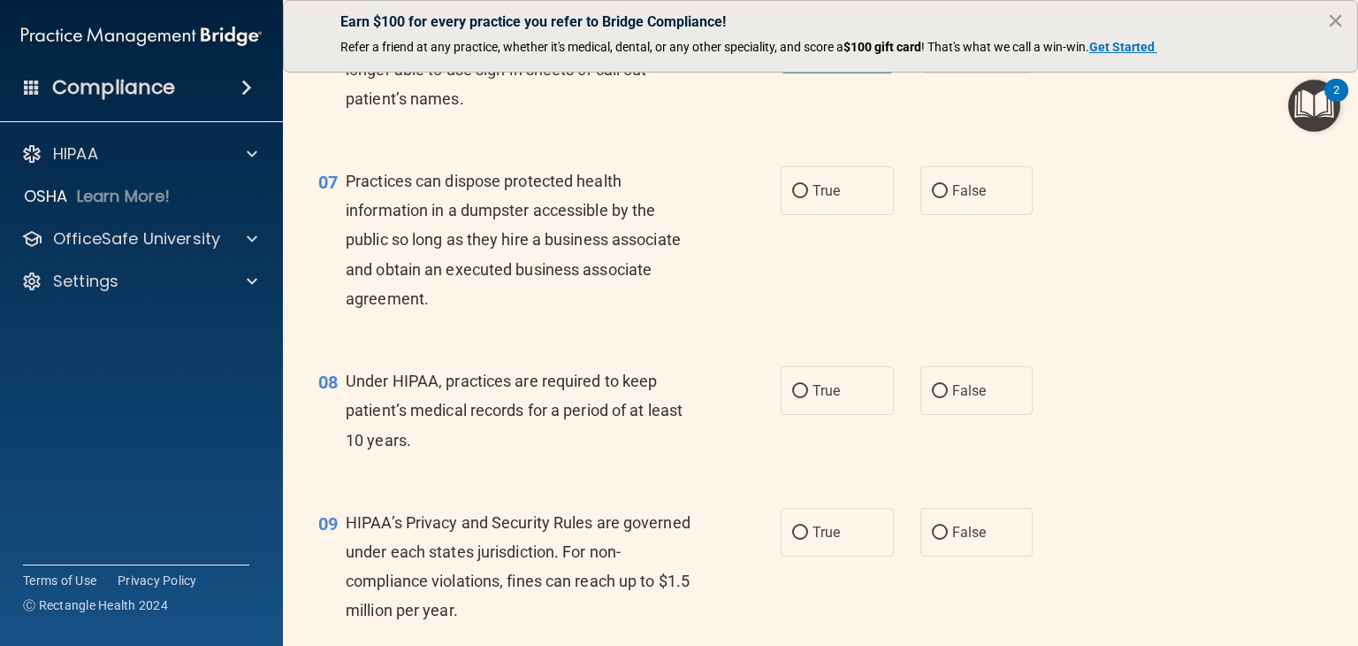
scroll to position [973, 0]
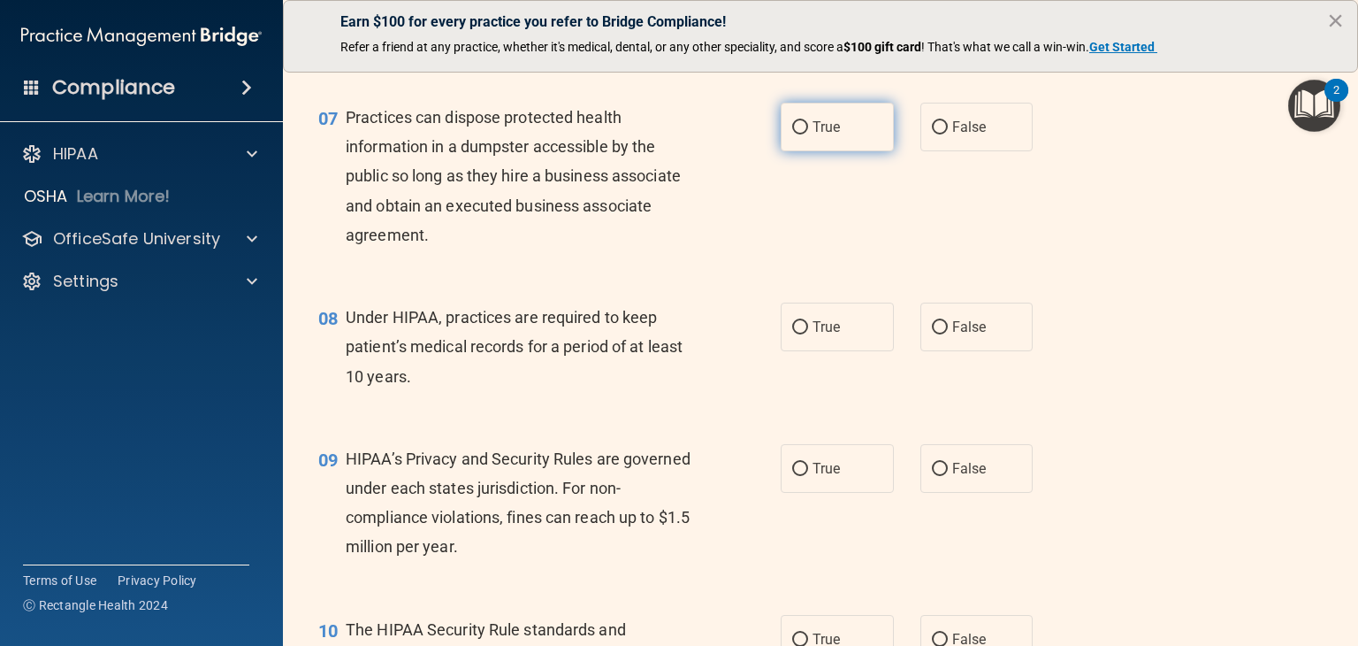
click at [852, 151] on label "True" at bounding box center [837, 127] width 113 height 49
click at [808, 134] on input "True" at bounding box center [800, 127] width 16 height 13
radio input "true"
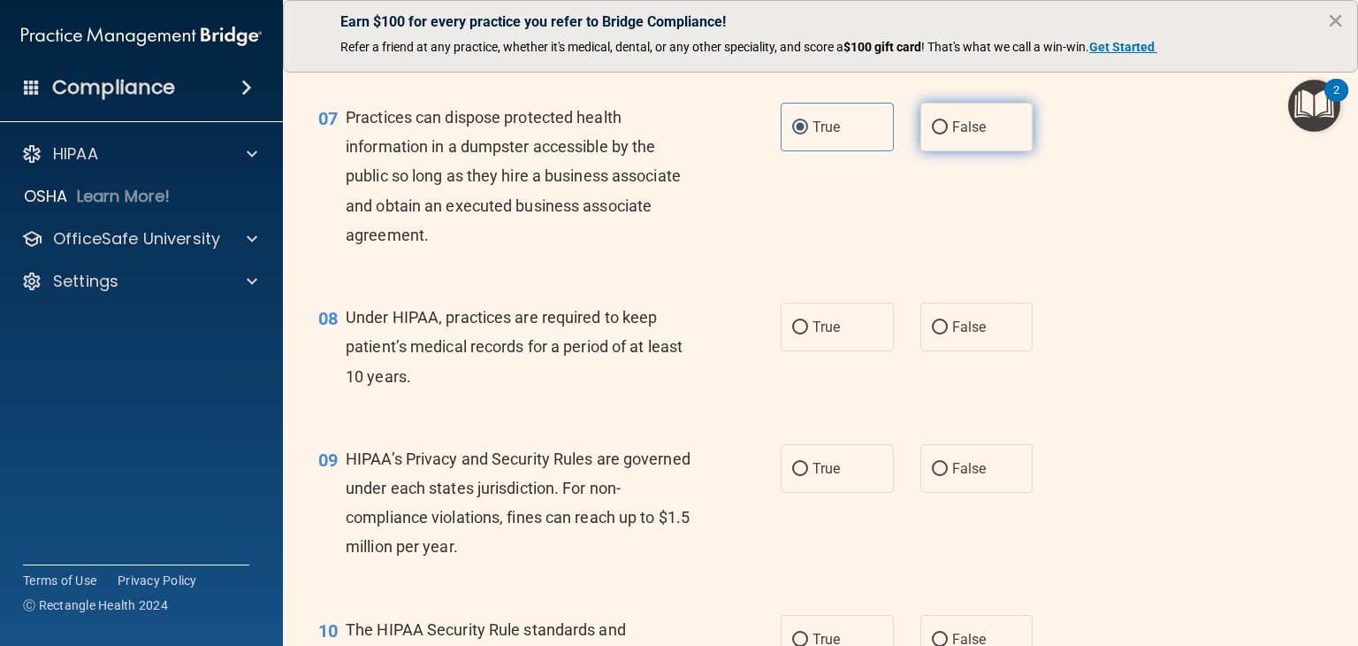
click at [991, 139] on label "False" at bounding box center [977, 127] width 113 height 49
click at [948, 134] on input "False" at bounding box center [940, 127] width 16 height 13
radio input "true"
radio input "false"
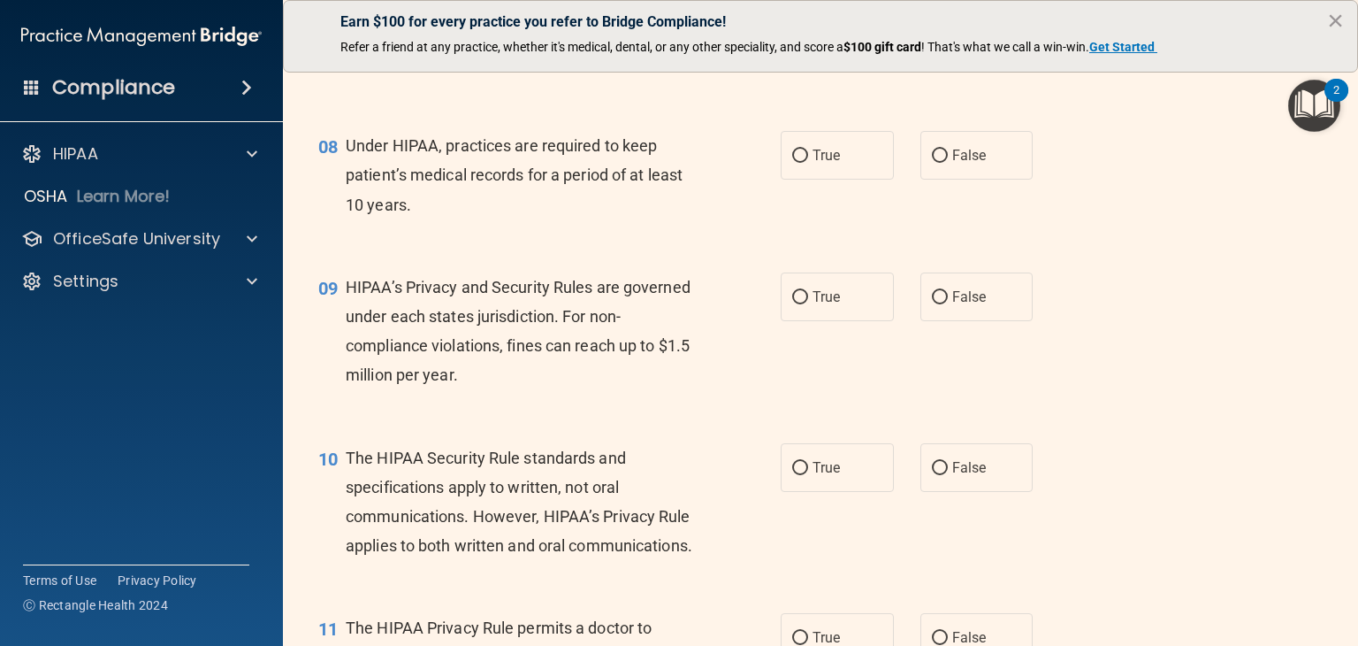
scroll to position [1150, 0]
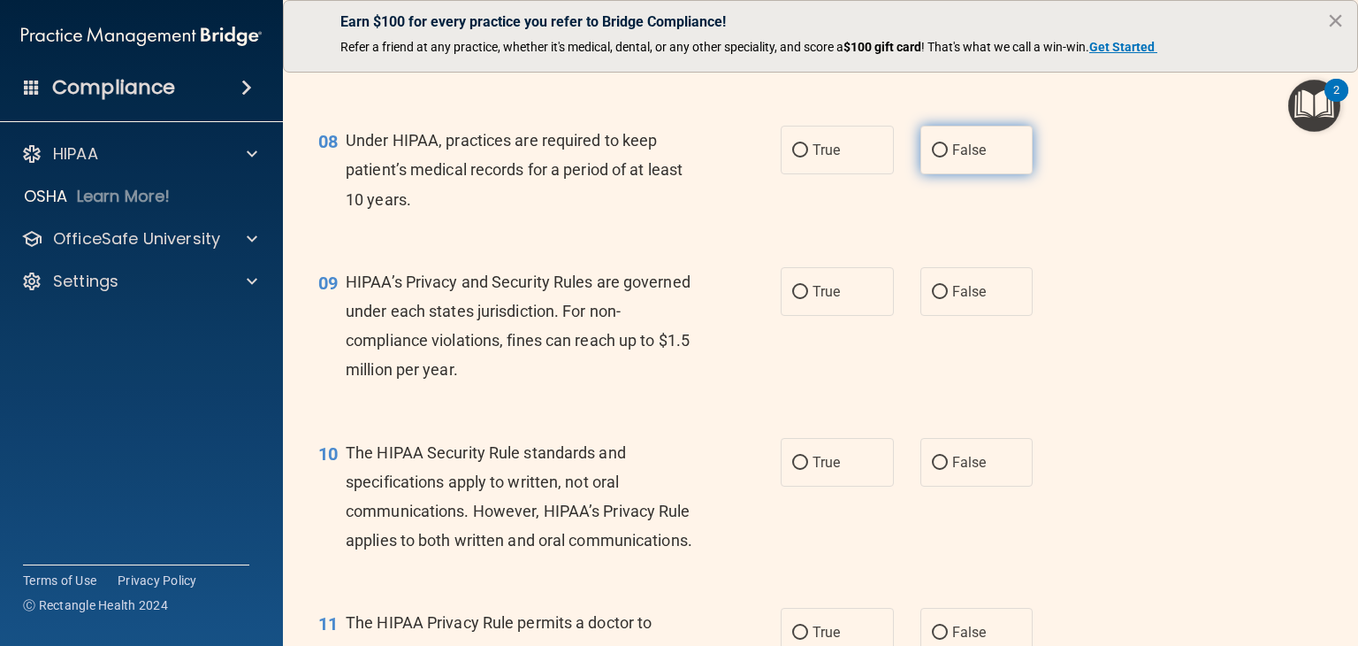
click at [955, 158] on span "False" at bounding box center [969, 149] width 34 height 17
click at [948, 157] on input "False" at bounding box center [940, 150] width 16 height 13
radio input "true"
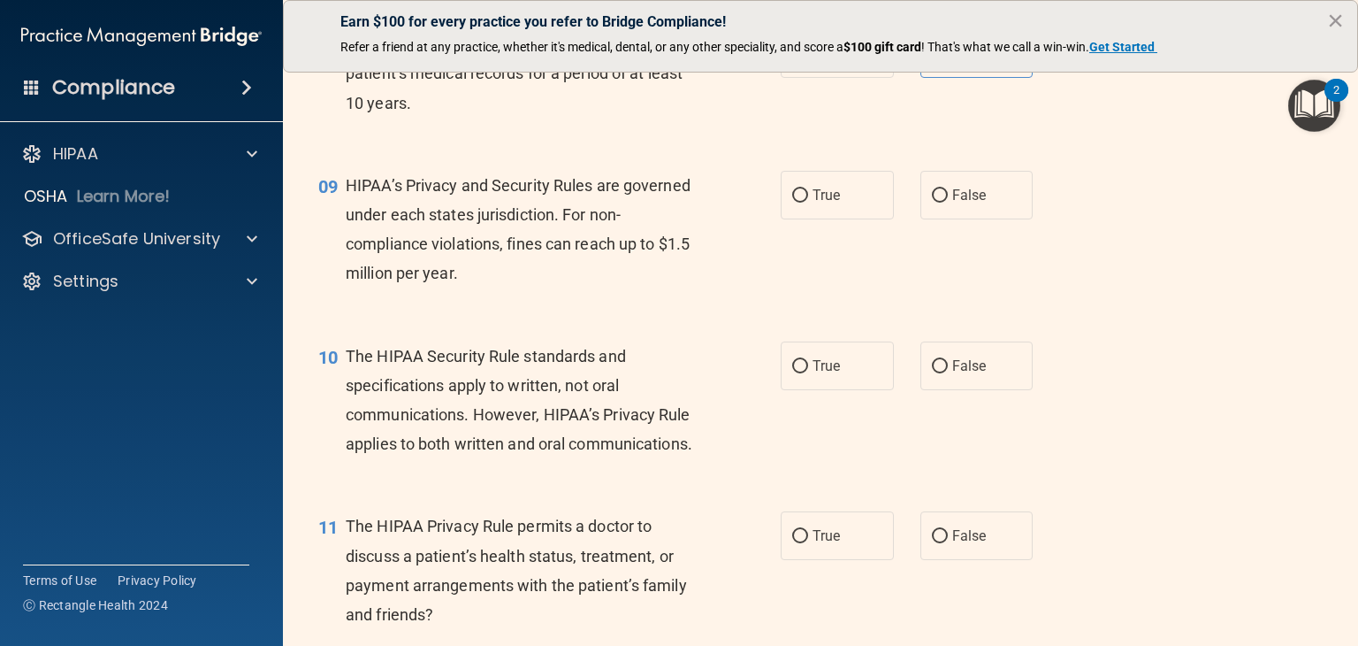
scroll to position [1327, 0]
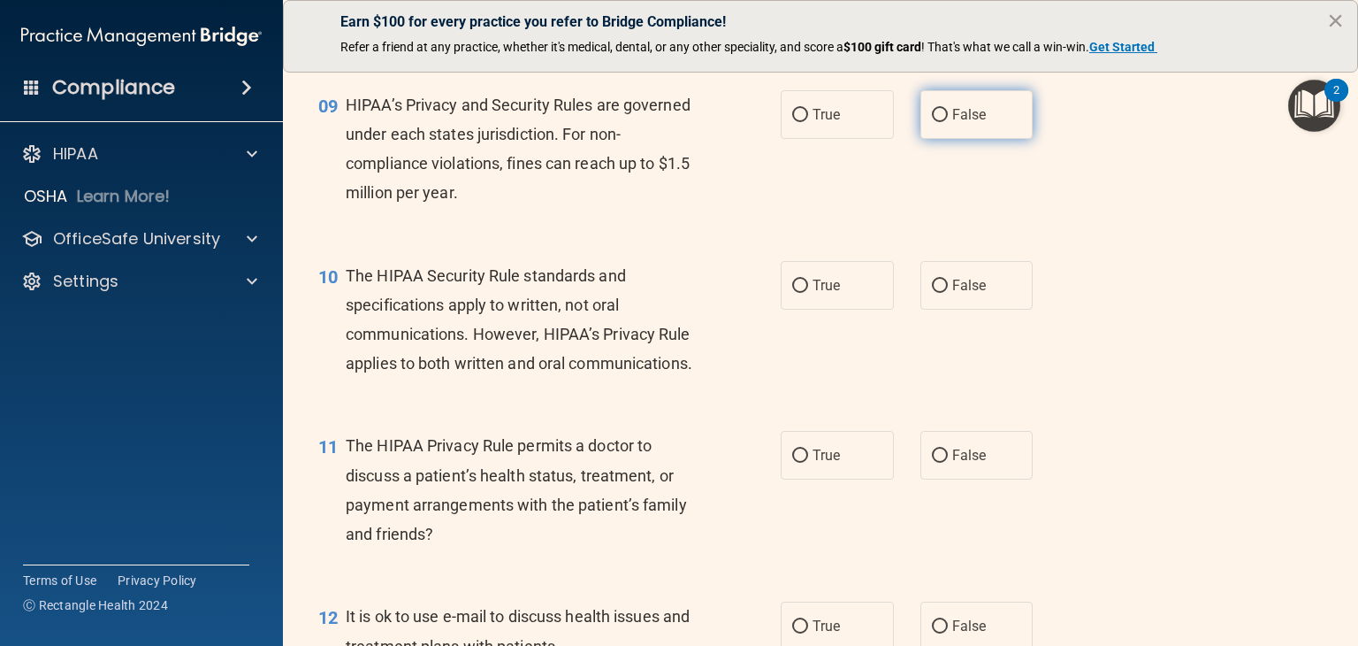
click at [982, 139] on label "False" at bounding box center [977, 114] width 113 height 49
click at [948, 122] on input "False" at bounding box center [940, 115] width 16 height 13
radio input "true"
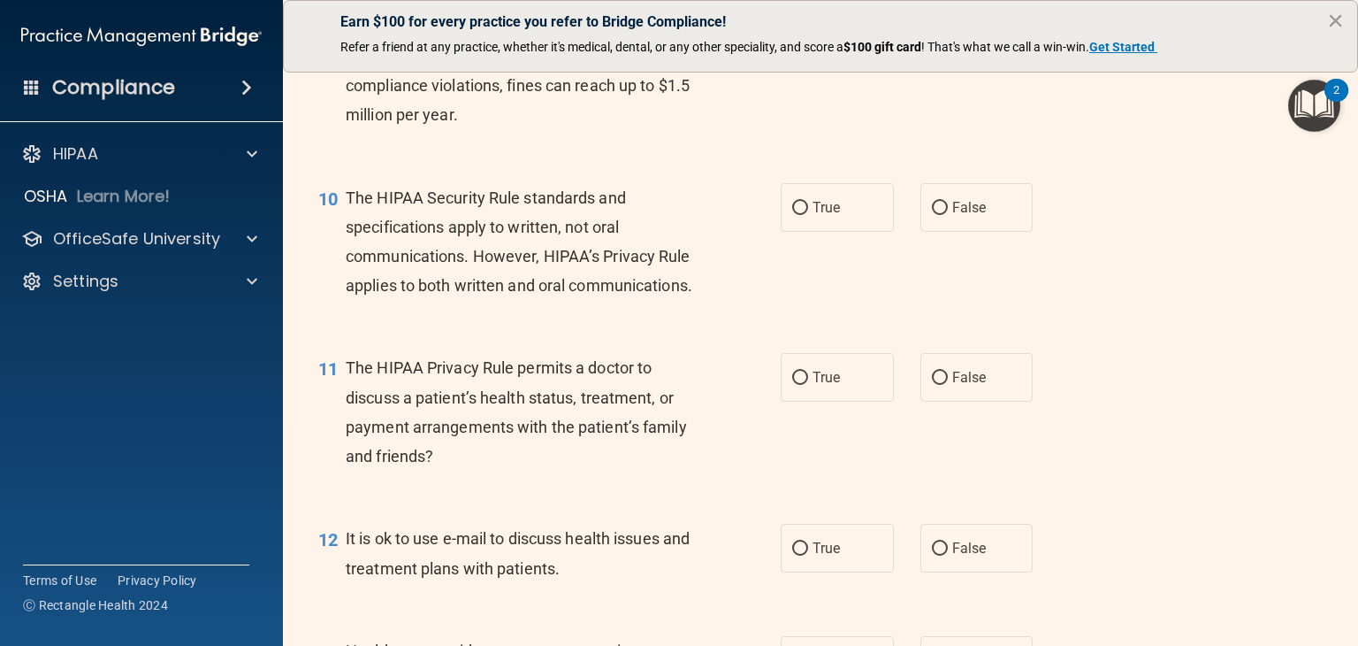
scroll to position [1503, 0]
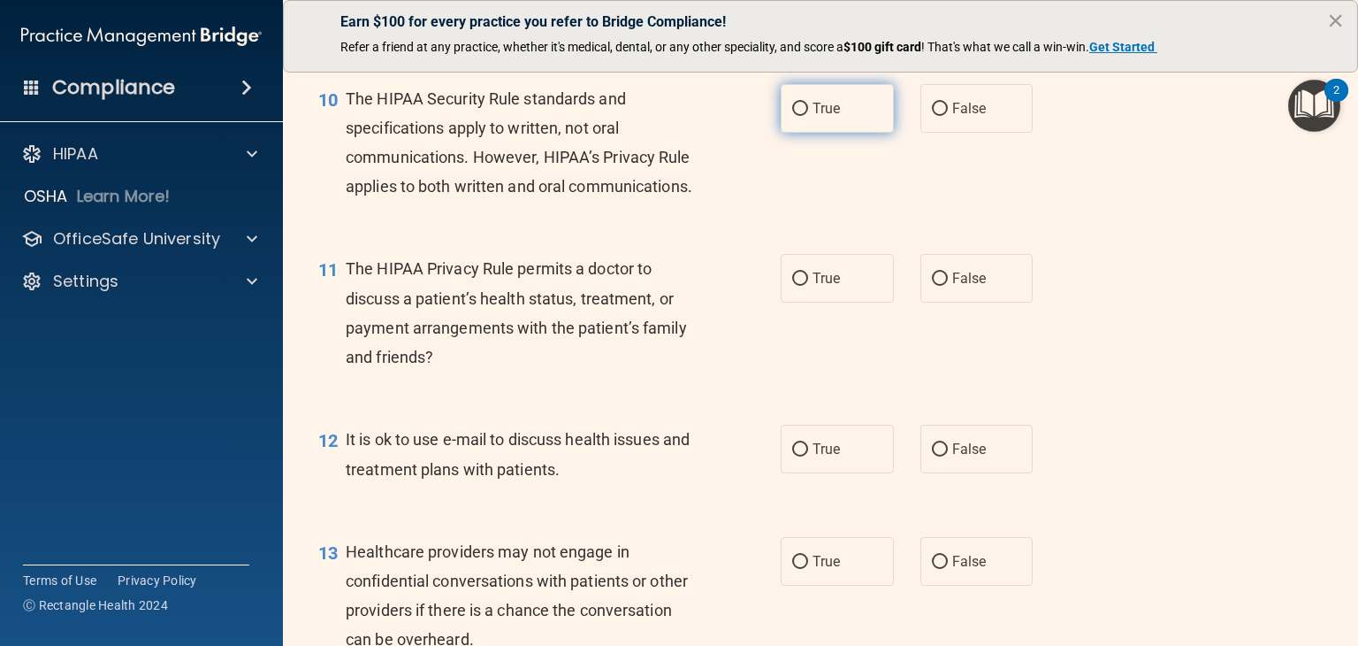
click at [824, 117] on span "True" at bounding box center [826, 108] width 27 height 17
click at [808, 116] on input "True" at bounding box center [800, 109] width 16 height 13
radio input "true"
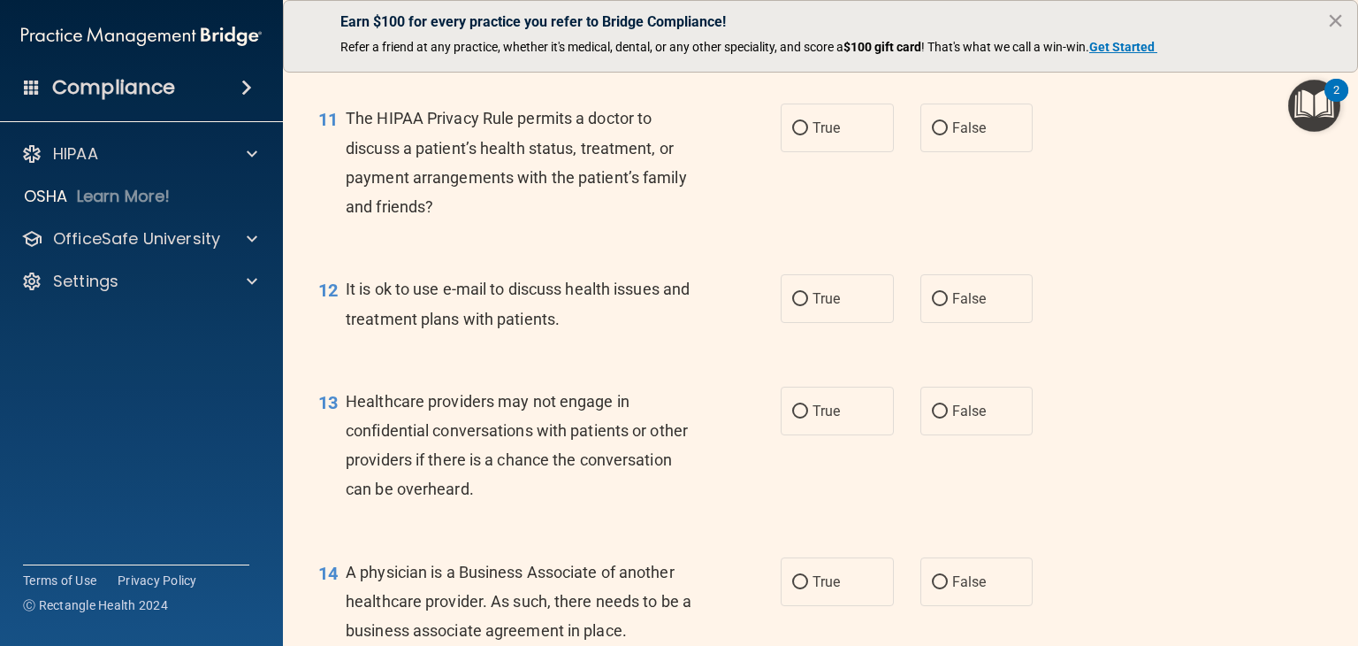
scroll to position [1680, 0]
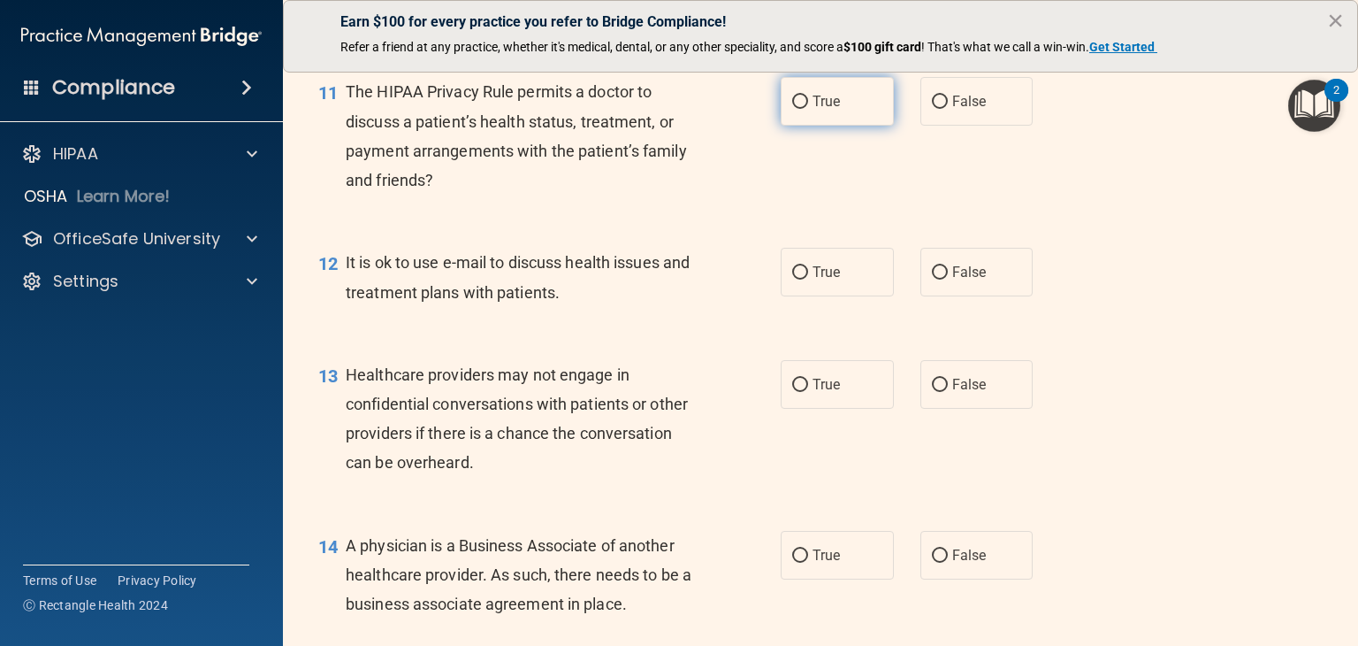
click at [844, 126] on label "True" at bounding box center [837, 101] width 113 height 49
click at [808, 109] on input "True" at bounding box center [800, 102] width 16 height 13
radio input "true"
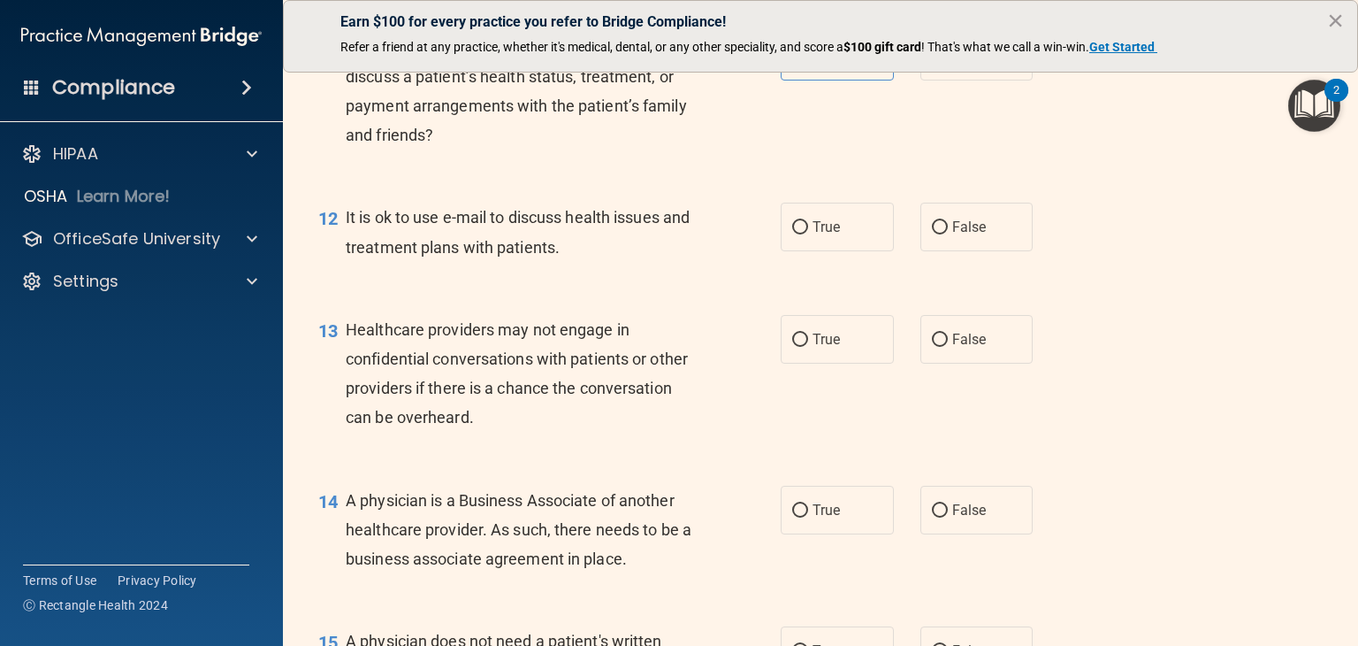
scroll to position [1769, 0]
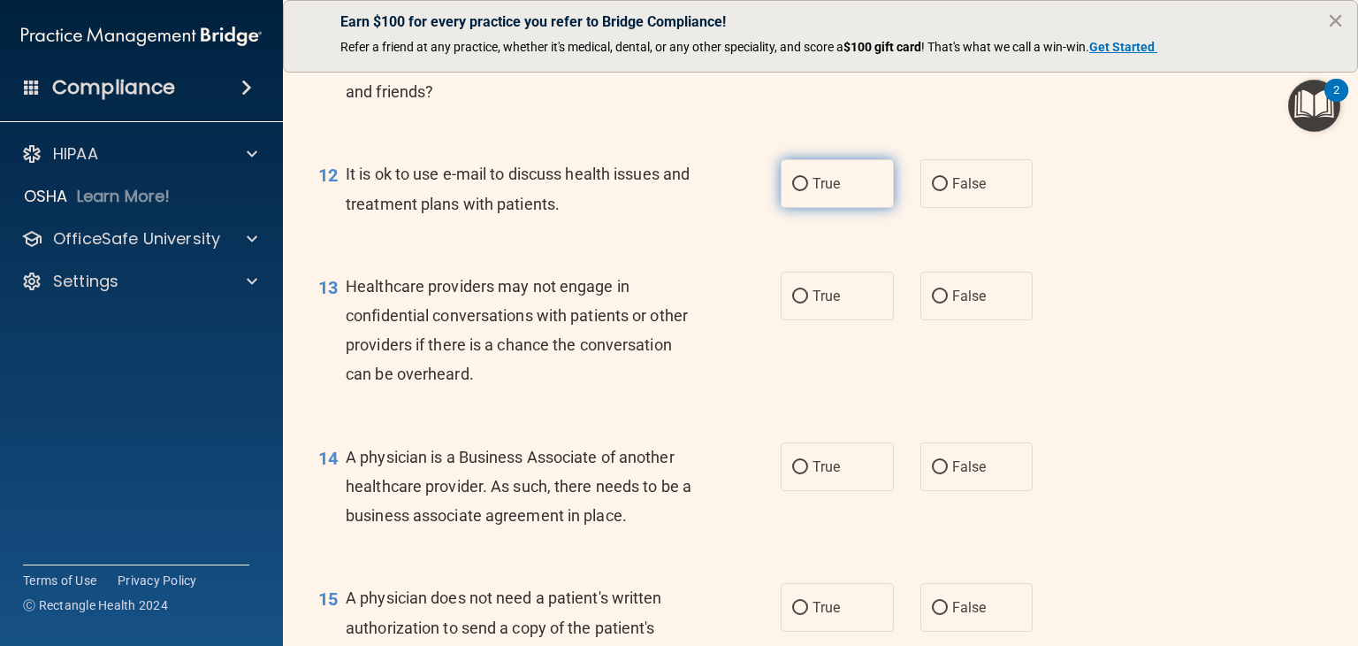
click at [845, 208] on label "True" at bounding box center [837, 183] width 113 height 49
click at [808, 191] on input "True" at bounding box center [800, 184] width 16 height 13
radio input "true"
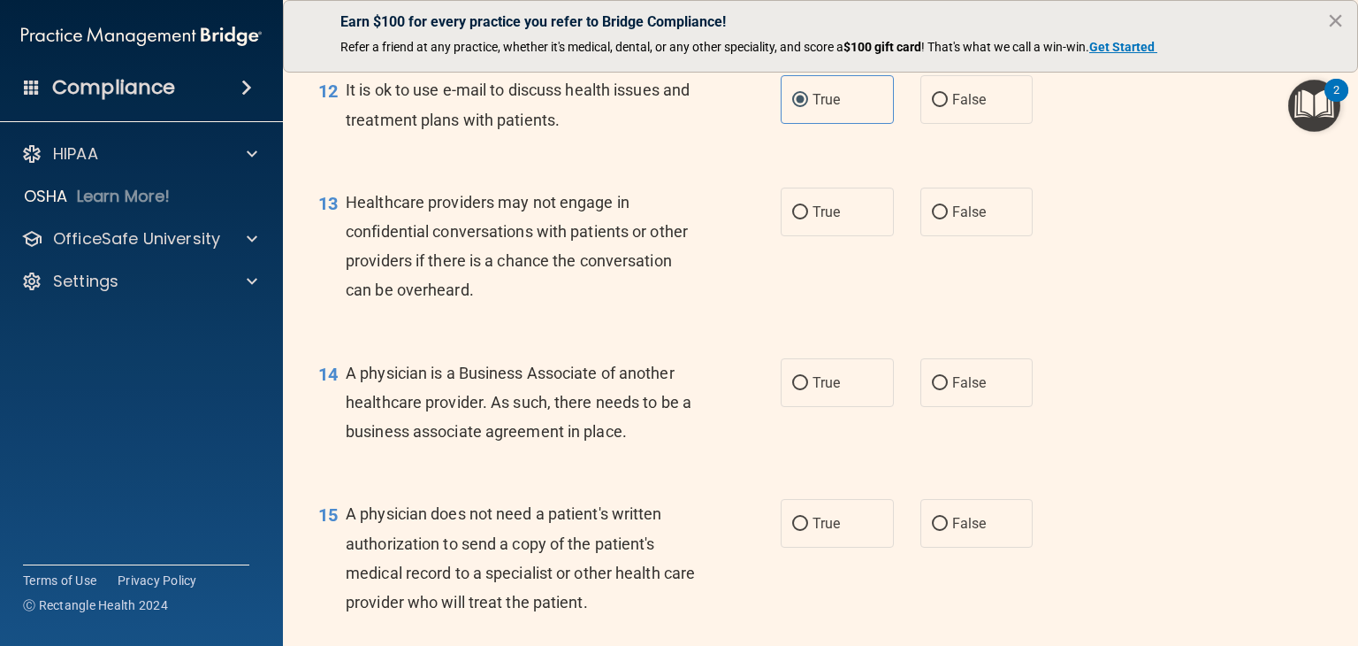
scroll to position [1857, 0]
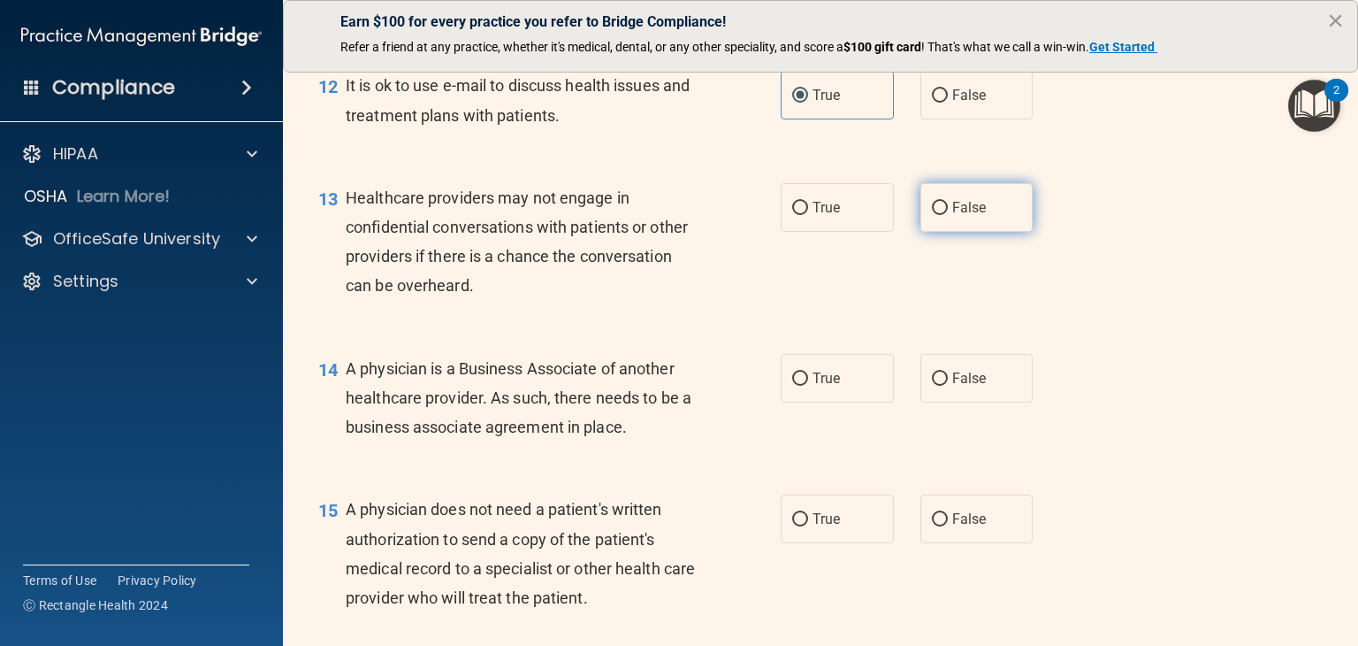
click at [970, 216] on span "False" at bounding box center [969, 207] width 34 height 17
click at [948, 215] on input "False" at bounding box center [940, 208] width 16 height 13
radio input "true"
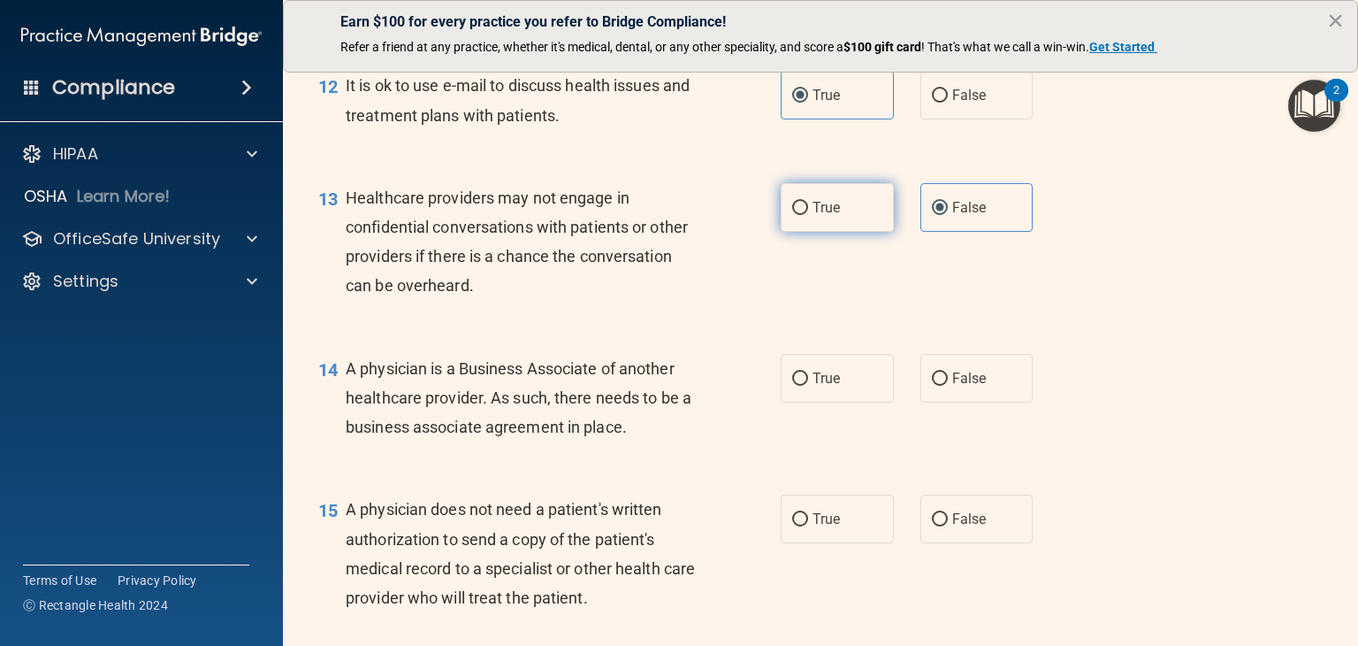
click at [818, 216] on span "True" at bounding box center [826, 207] width 27 height 17
click at [808, 215] on input "True" at bounding box center [800, 208] width 16 height 13
radio input "true"
radio input "false"
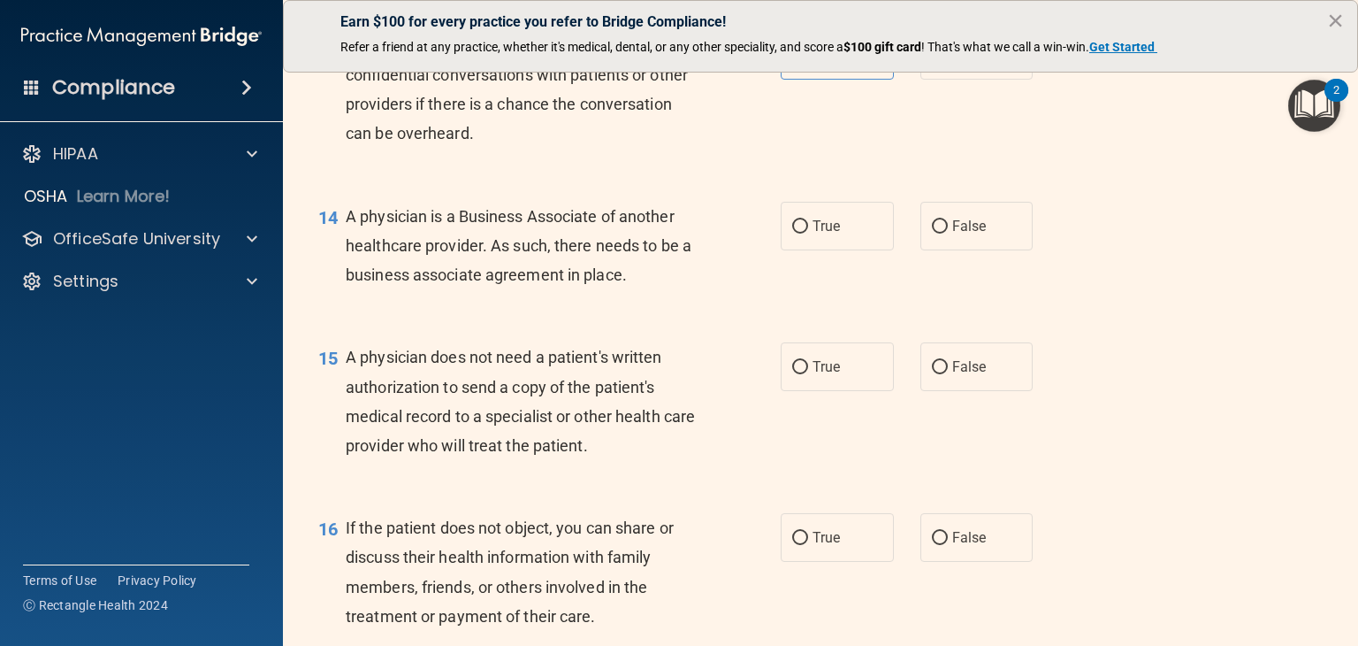
scroll to position [2034, 0]
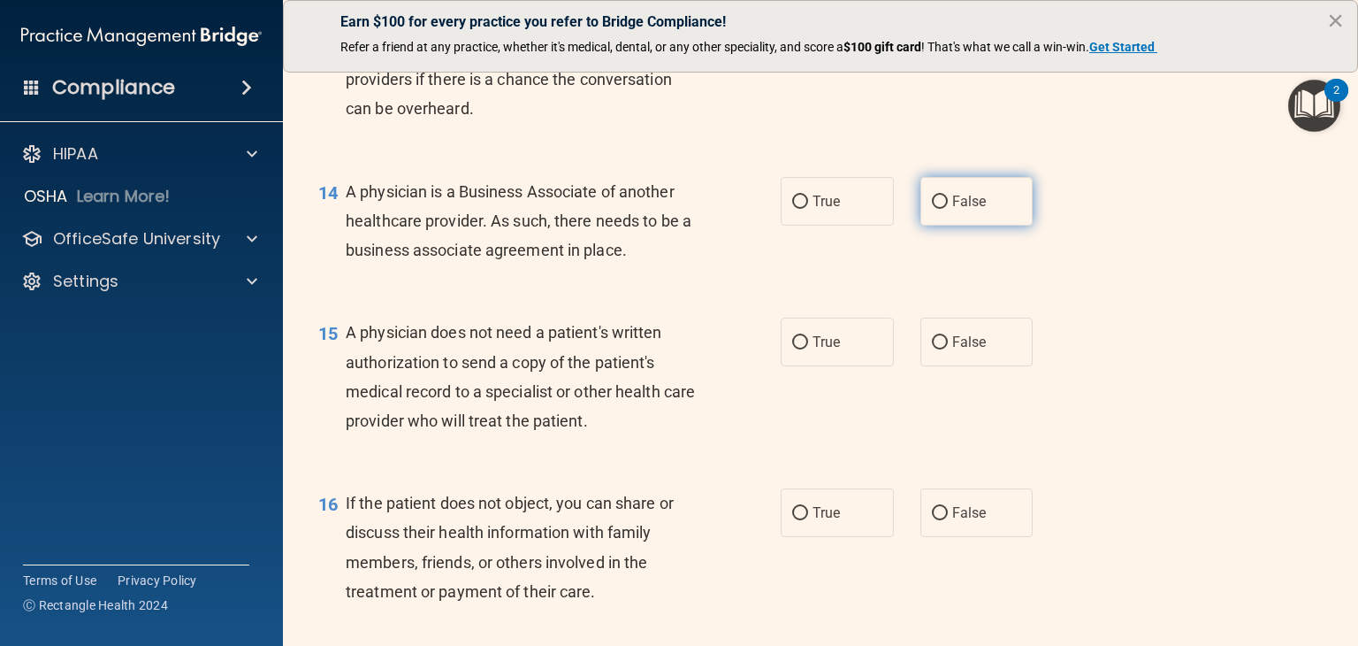
click at [1006, 226] on label "False" at bounding box center [977, 201] width 113 height 49
click at [948, 209] on input "False" at bounding box center [940, 201] width 16 height 13
radio input "true"
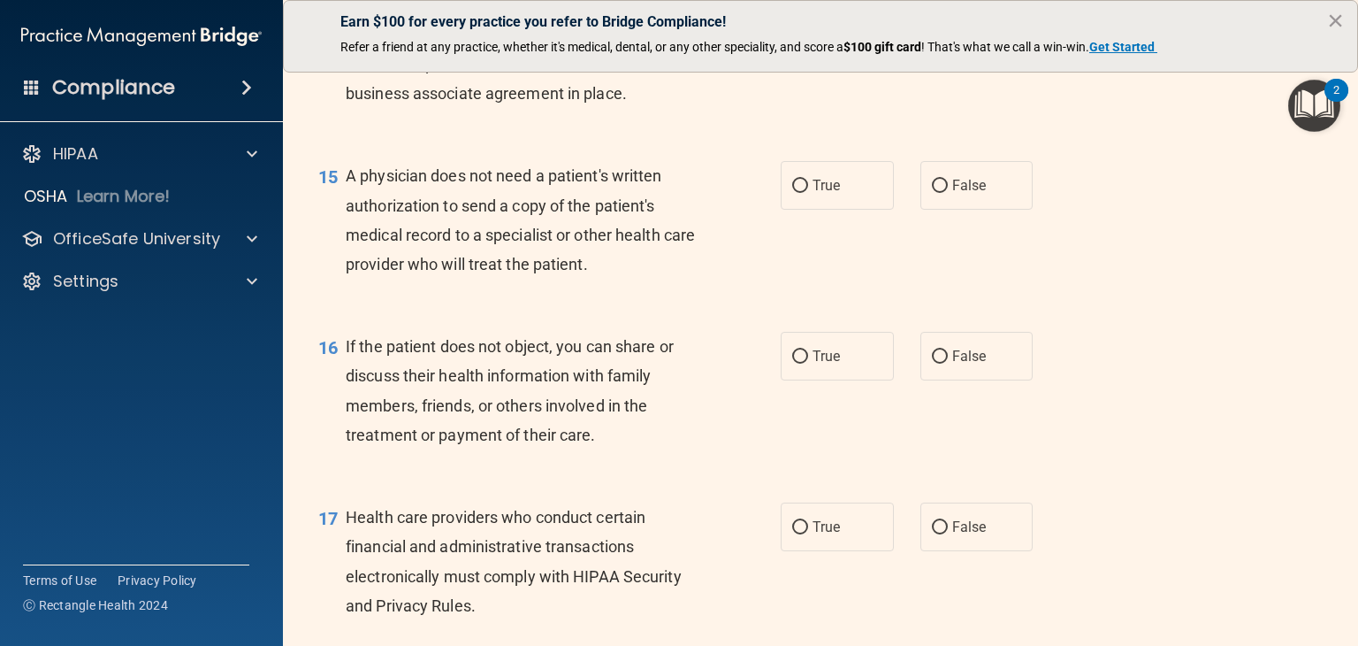
scroll to position [2211, 0]
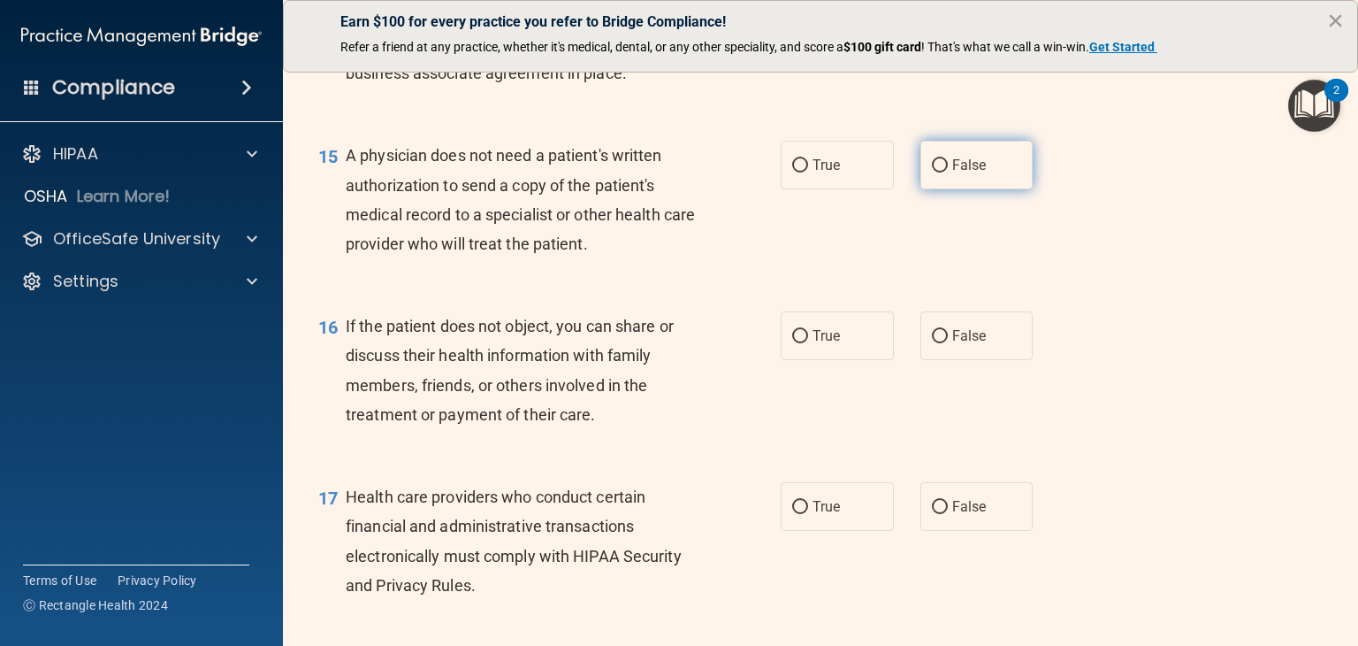
click at [921, 189] on label "False" at bounding box center [977, 165] width 113 height 49
click at [932, 172] on input "False" at bounding box center [940, 165] width 16 height 13
radio input "true"
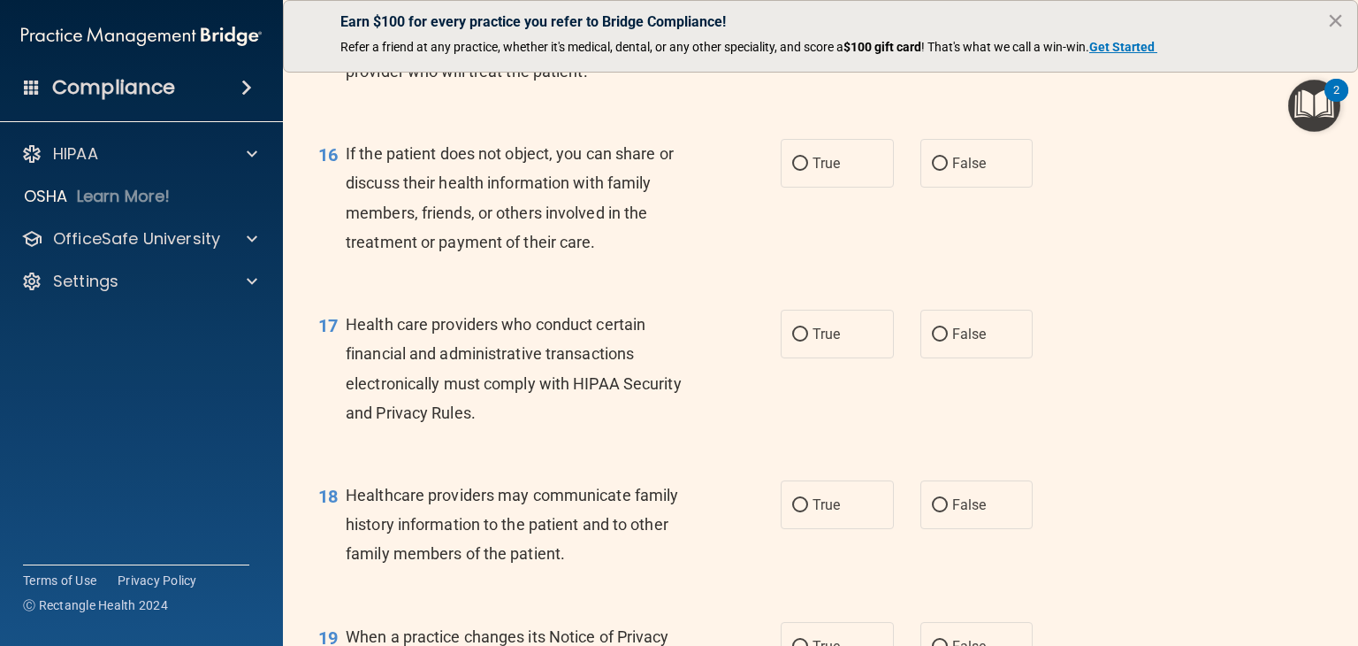
scroll to position [2388, 0]
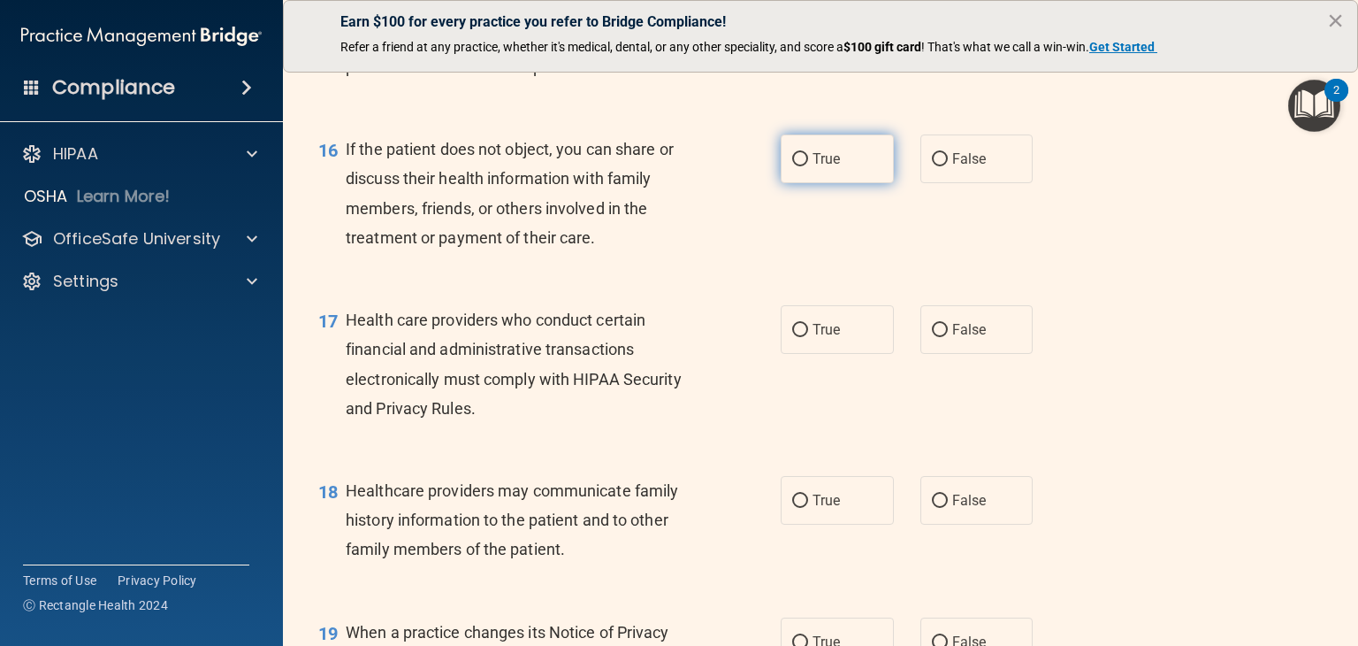
click at [821, 167] on span "True" at bounding box center [826, 158] width 27 height 17
click at [808, 166] on input "True" at bounding box center [800, 159] width 16 height 13
radio input "true"
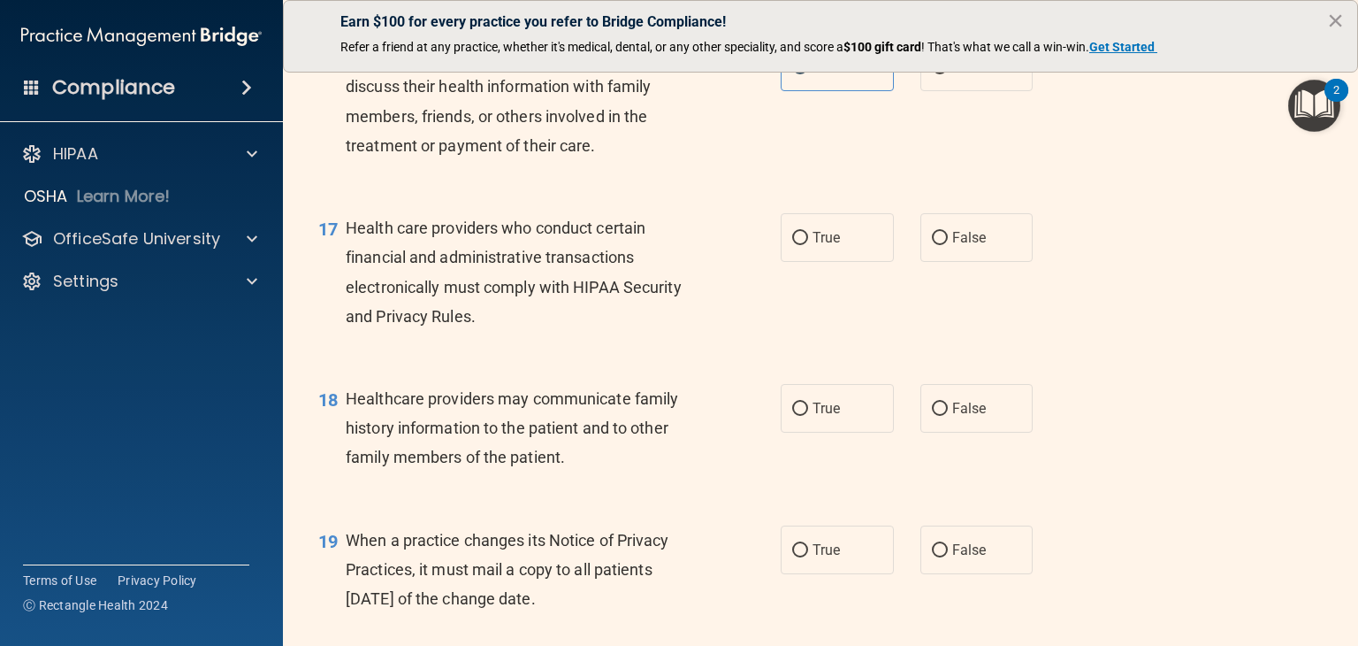
scroll to position [2565, 0]
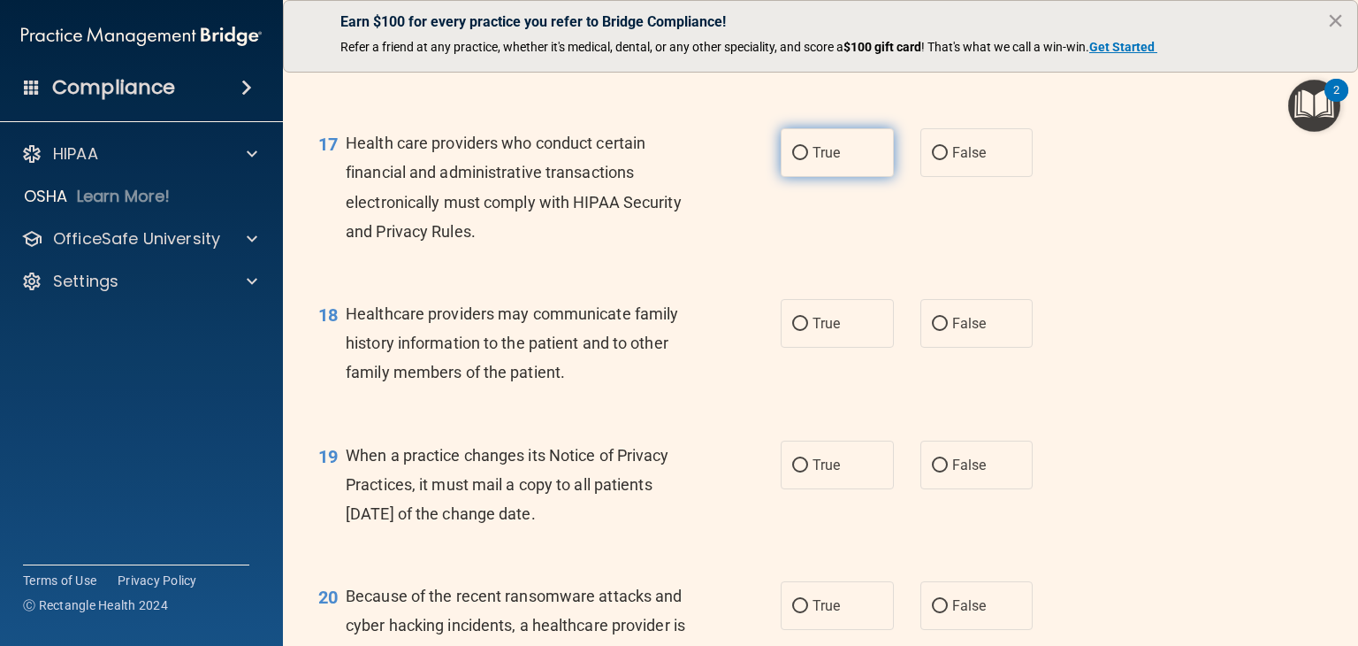
click at [856, 177] on label "True" at bounding box center [837, 152] width 113 height 49
click at [808, 160] on input "True" at bounding box center [800, 153] width 16 height 13
radio input "true"
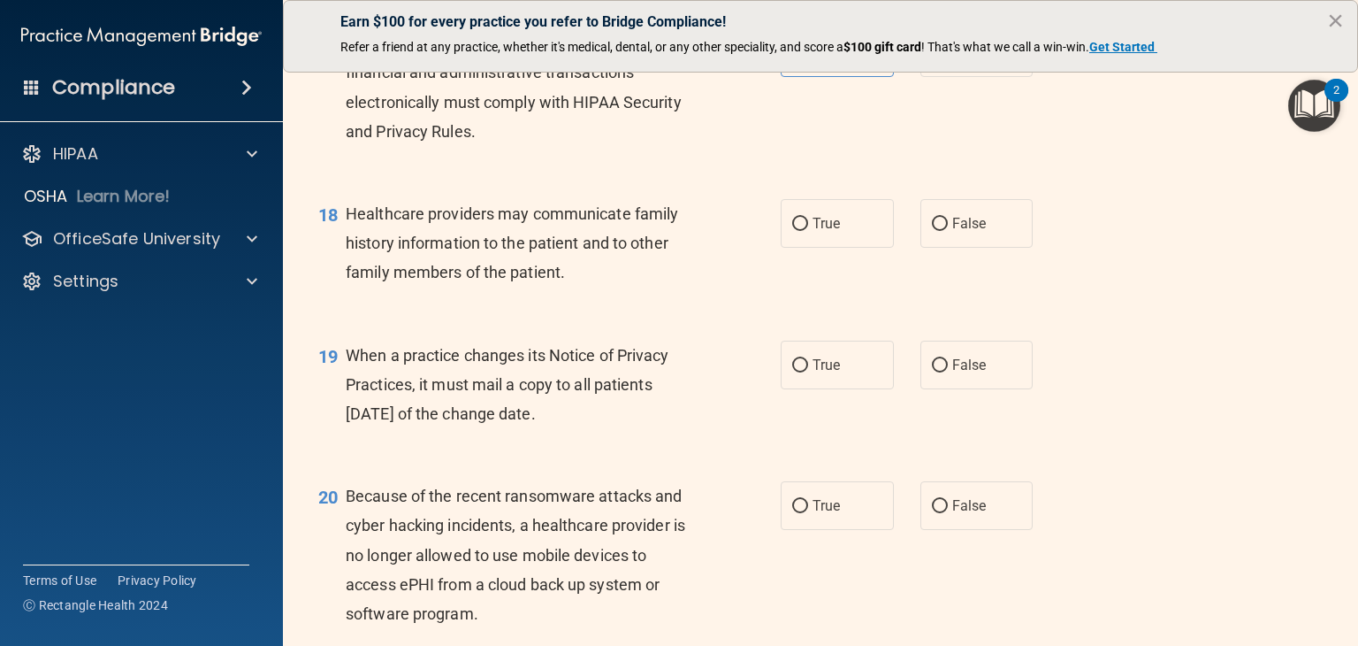
scroll to position [2742, 0]
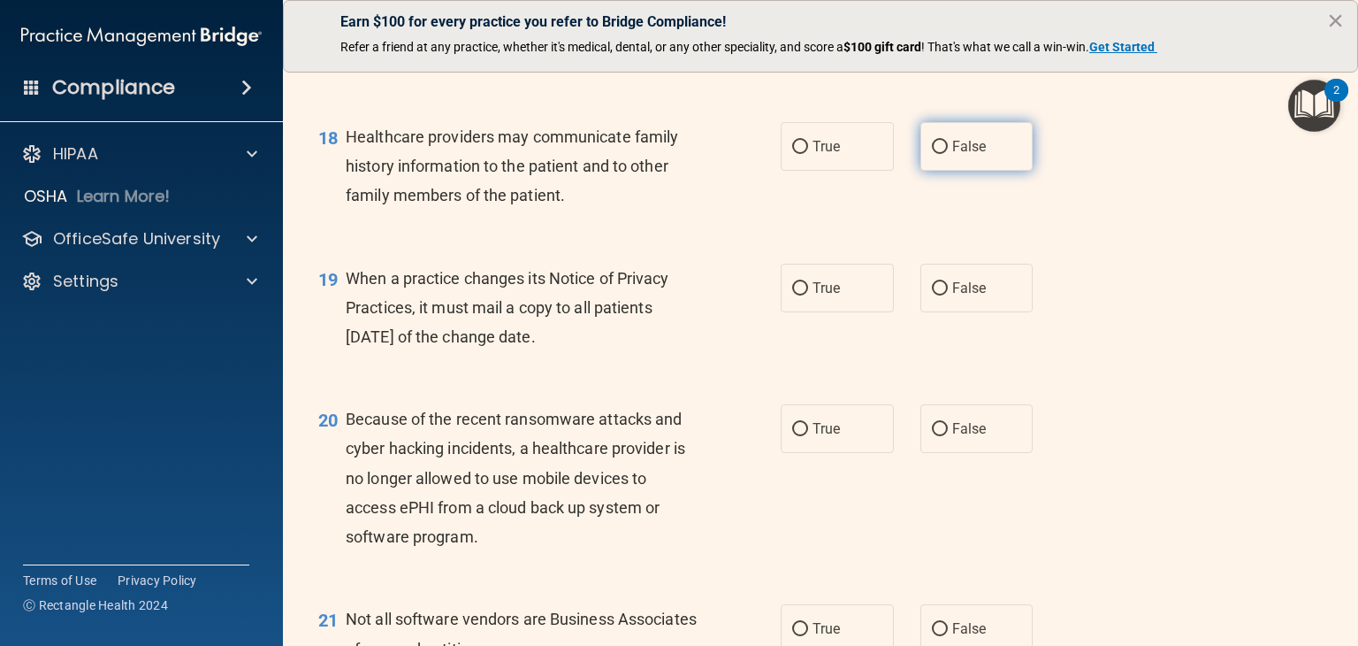
click at [961, 155] on span "False" at bounding box center [969, 146] width 34 height 17
click at [948, 154] on input "False" at bounding box center [940, 147] width 16 height 13
radio input "true"
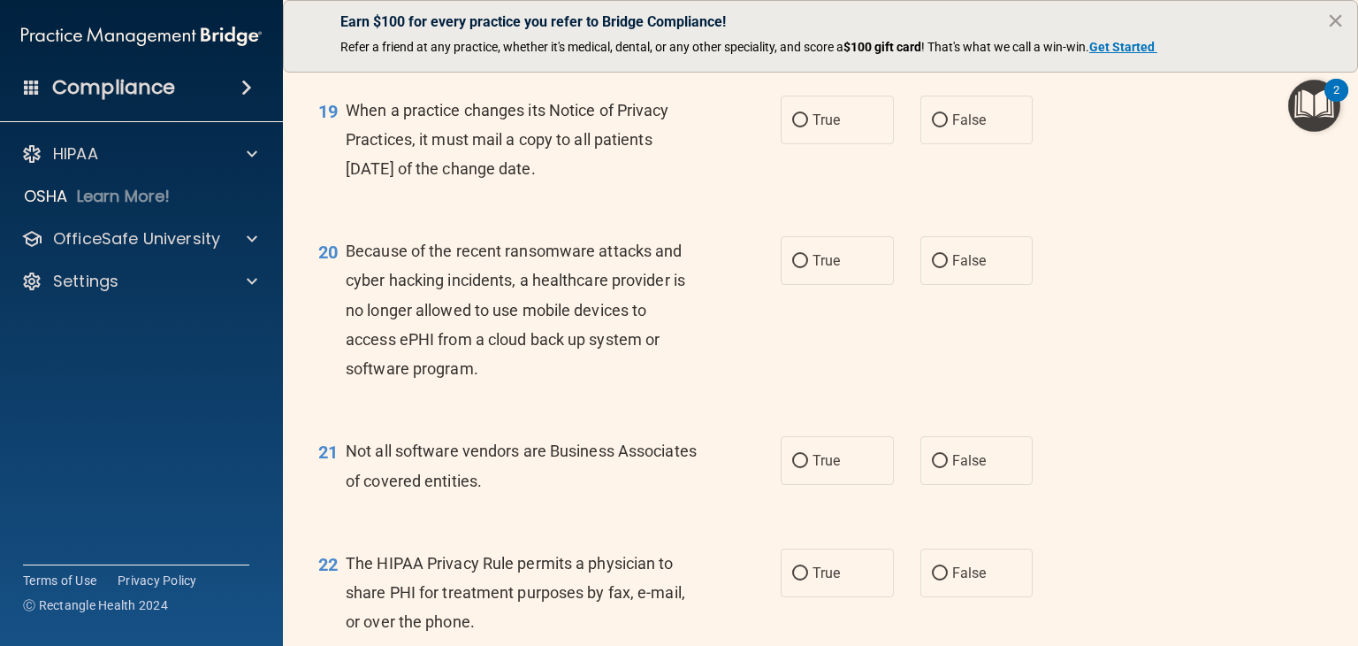
scroll to position [2918, 0]
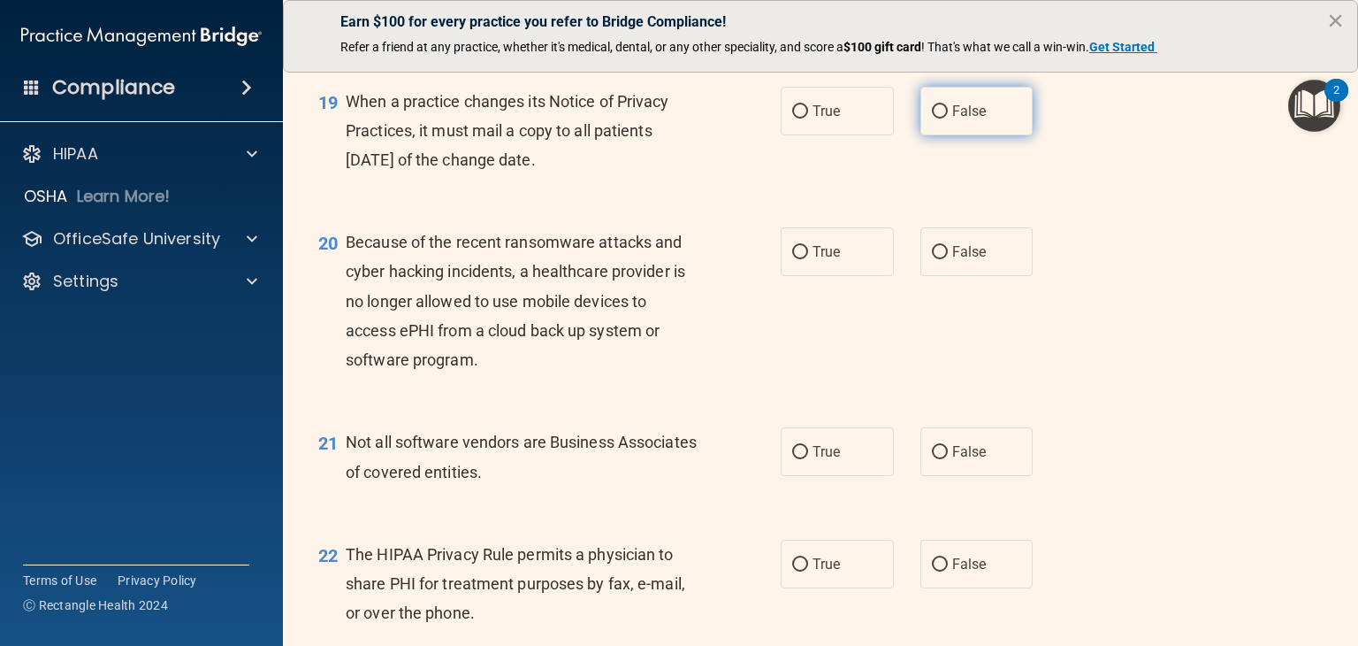
drag, startPoint x: 893, startPoint y: 157, endPoint x: 918, endPoint y: 172, distance: 29.0
click at [899, 135] on div "True False" at bounding box center [916, 111] width 271 height 49
click at [941, 135] on label "False" at bounding box center [977, 111] width 113 height 49
click at [941, 119] on input "False" at bounding box center [940, 111] width 16 height 13
radio input "true"
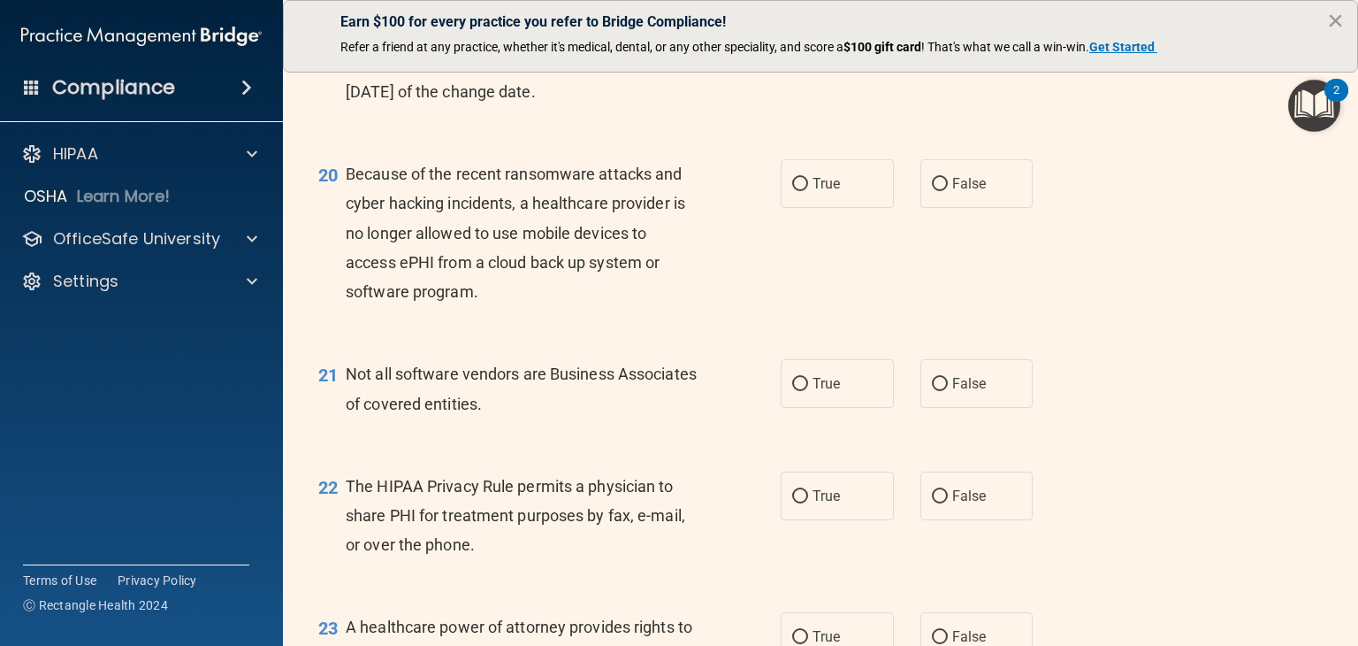
scroll to position [3007, 0]
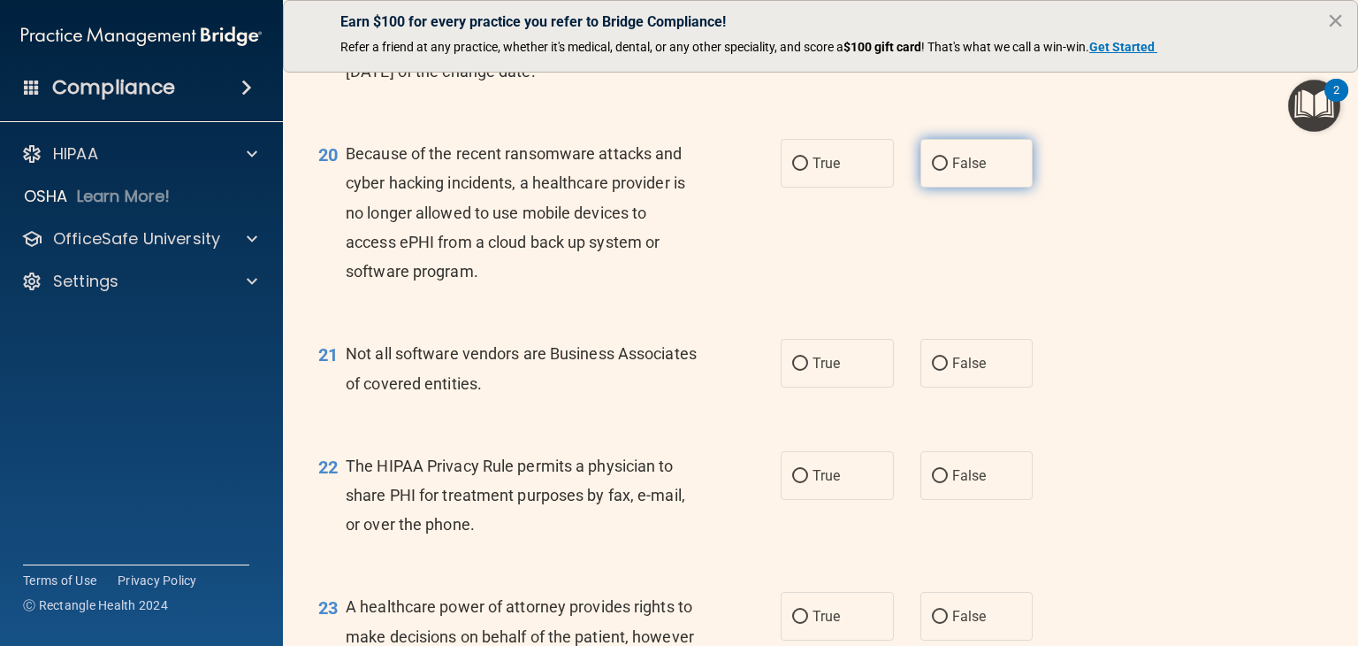
click at [977, 187] on label "False" at bounding box center [977, 163] width 113 height 49
click at [948, 171] on input "False" at bounding box center [940, 163] width 16 height 13
radio input "true"
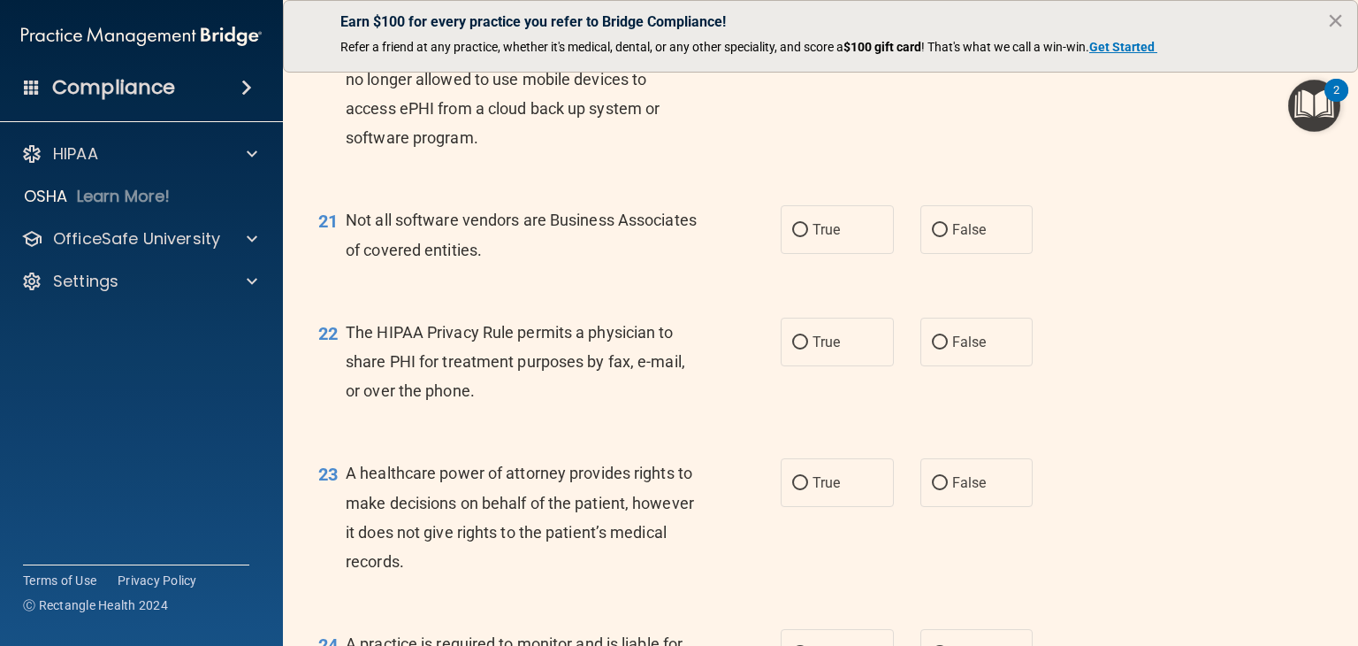
scroll to position [3184, 0]
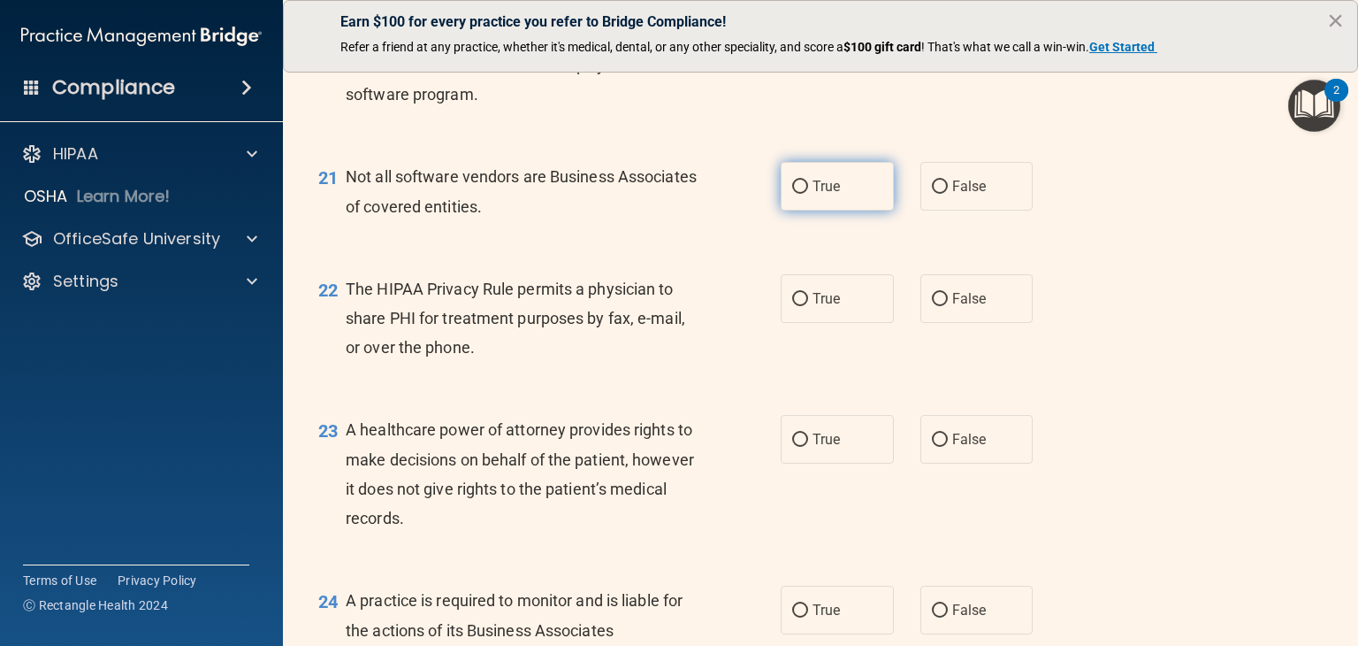
click at [853, 210] on label "True" at bounding box center [837, 186] width 113 height 49
click at [808, 194] on input "True" at bounding box center [800, 186] width 16 height 13
radio input "true"
click at [954, 210] on label "False" at bounding box center [977, 186] width 113 height 49
click at [948, 194] on input "False" at bounding box center [940, 186] width 16 height 13
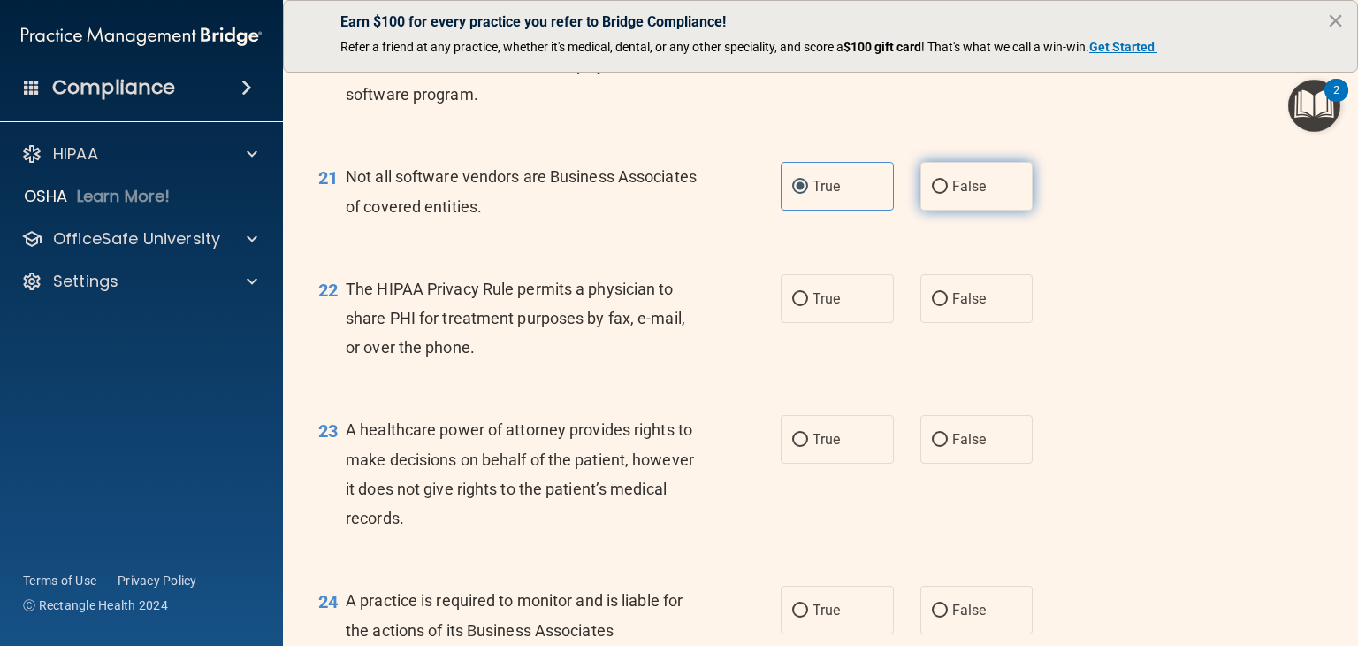
radio input "true"
radio input "false"
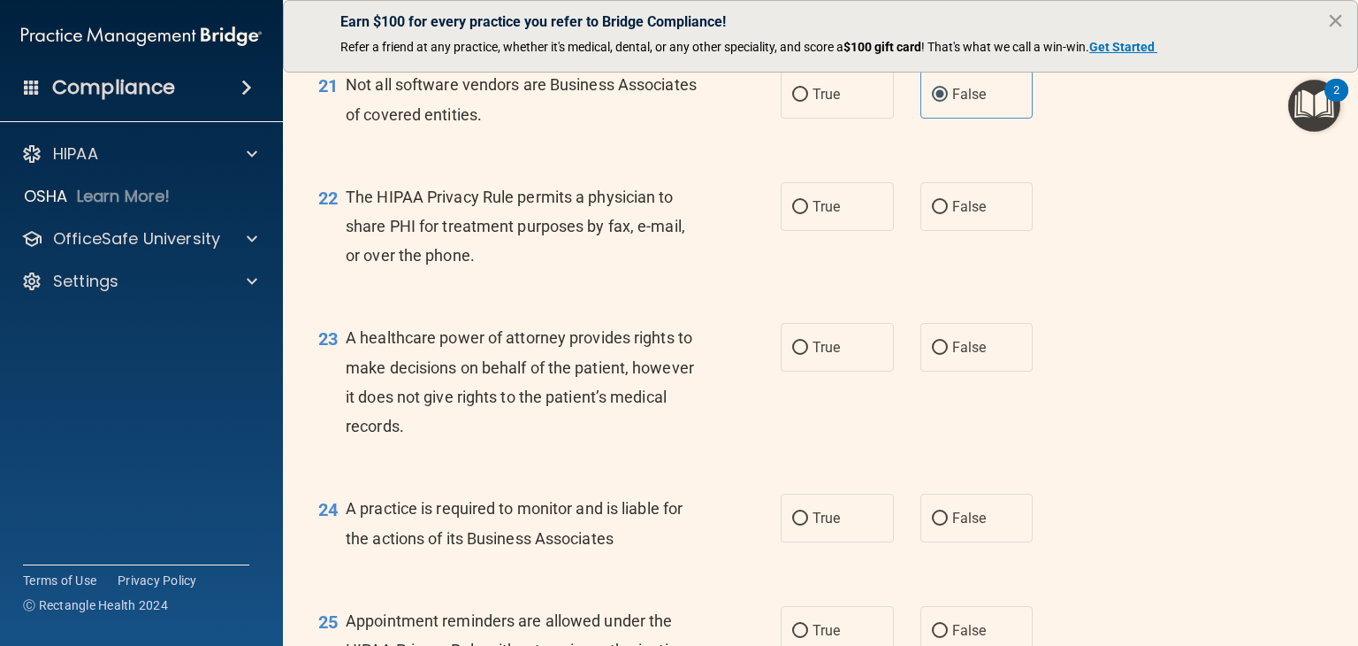
scroll to position [3361, 0]
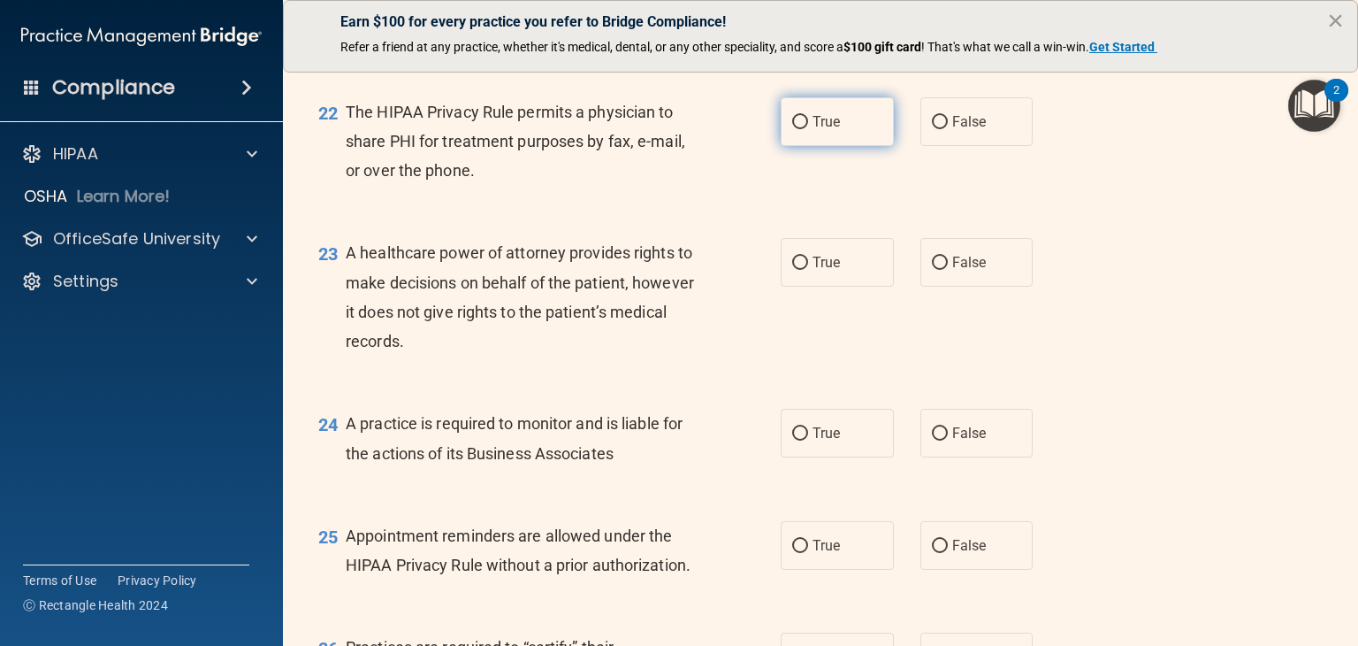
click at [821, 146] on label "True" at bounding box center [837, 121] width 113 height 49
click at [808, 129] on input "True" at bounding box center [800, 122] width 16 height 13
radio input "true"
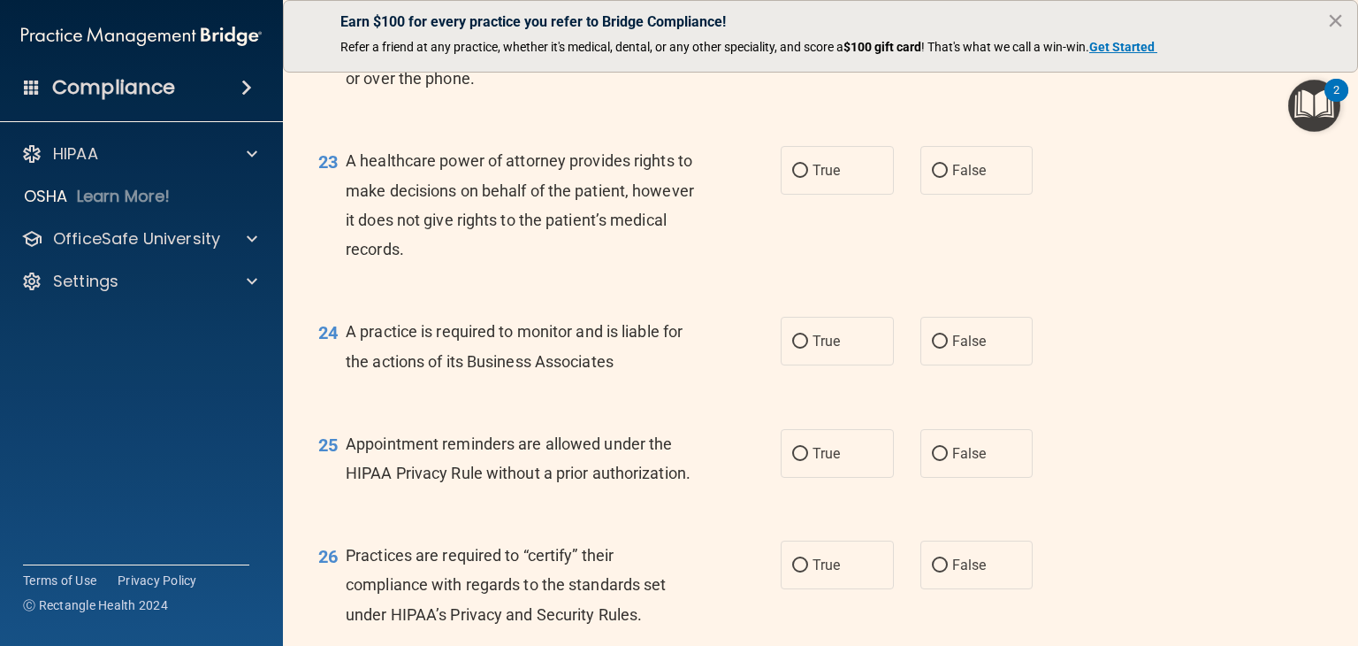
scroll to position [3537, 0]
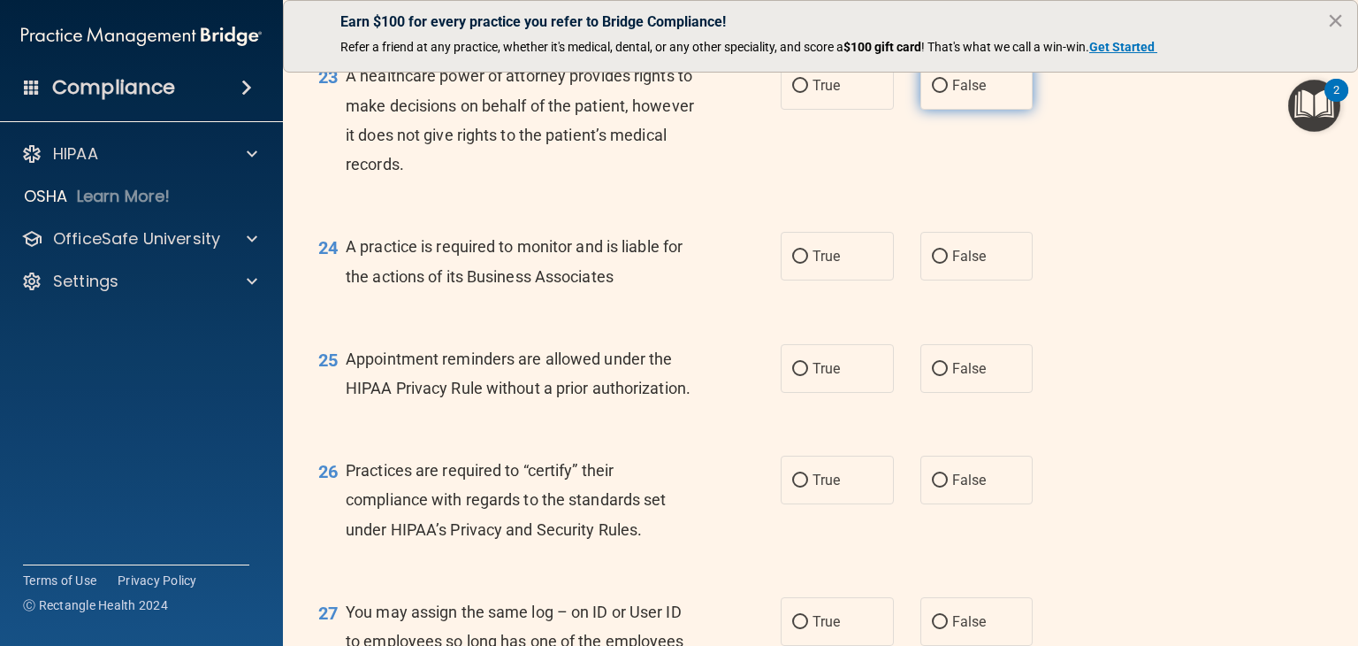
click at [948, 110] on label "False" at bounding box center [977, 85] width 113 height 49
click at [948, 93] on input "False" at bounding box center [940, 86] width 16 height 13
radio input "true"
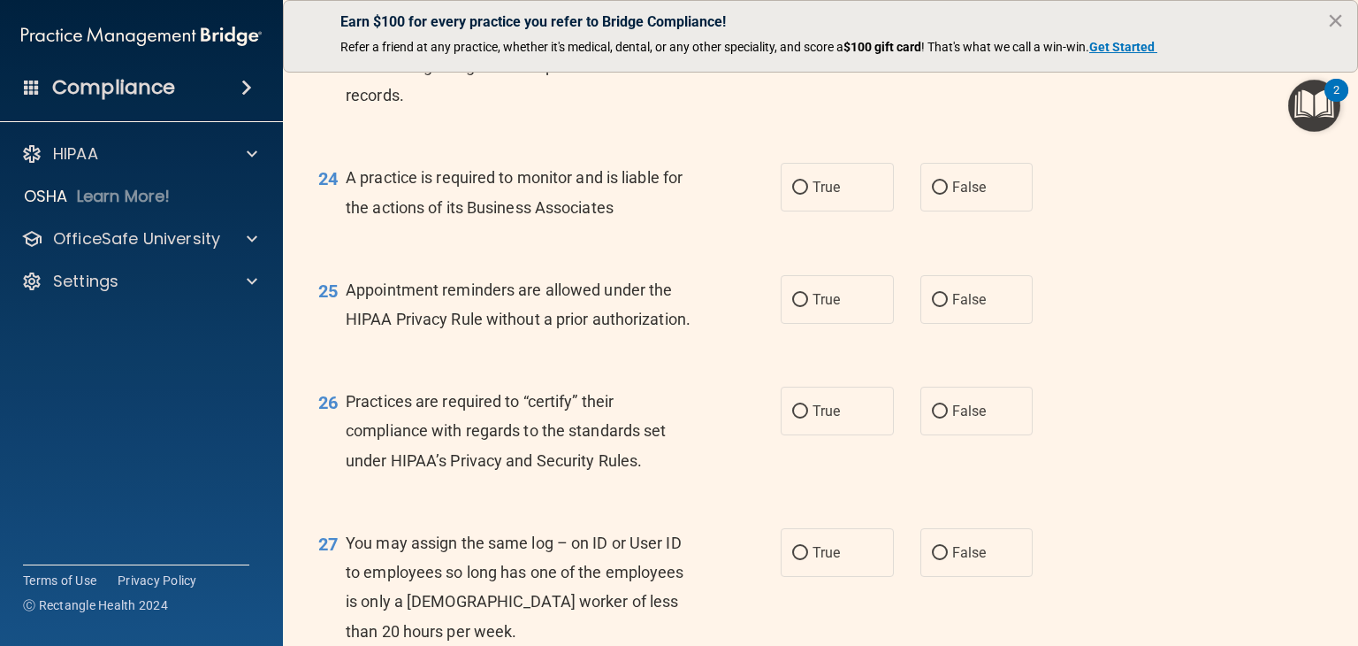
scroll to position [3626, 0]
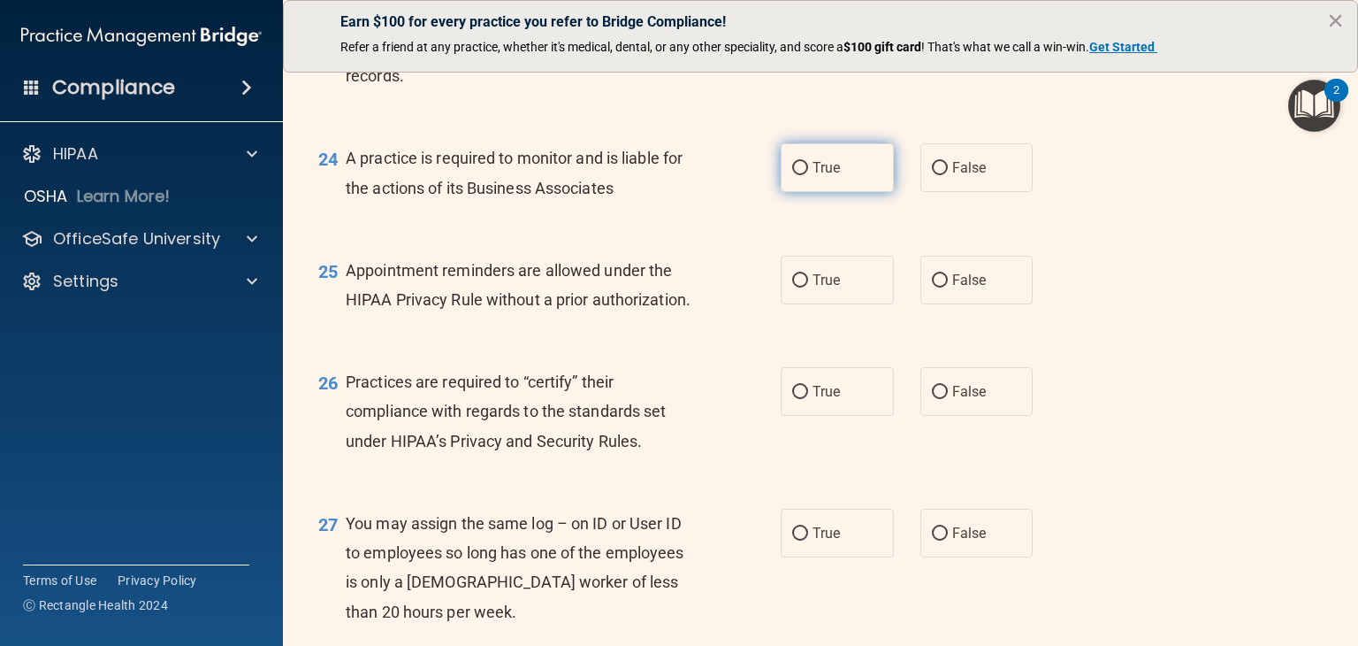
click at [845, 192] on label "True" at bounding box center [837, 167] width 113 height 49
click at [808, 175] on input "True" at bounding box center [800, 168] width 16 height 13
radio input "true"
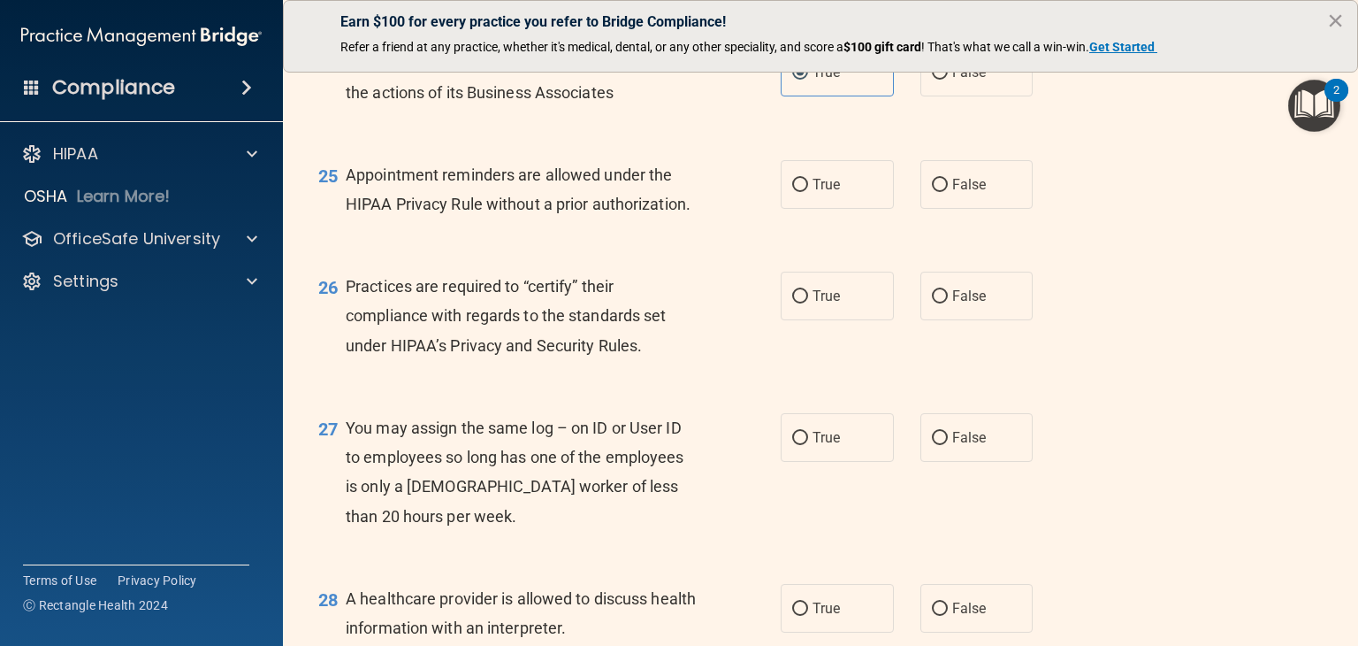
scroll to position [3803, 0]
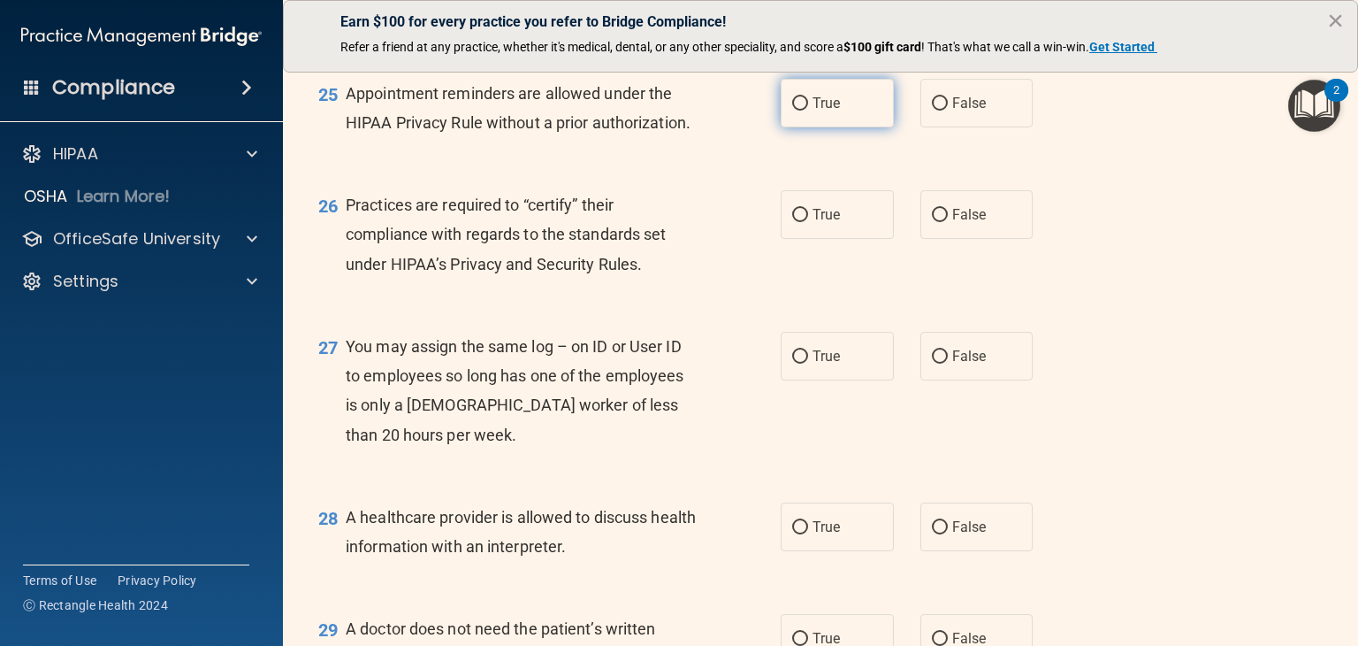
click at [837, 127] on label "True" at bounding box center [837, 103] width 113 height 49
click at [808, 111] on input "True" at bounding box center [800, 103] width 16 height 13
radio input "true"
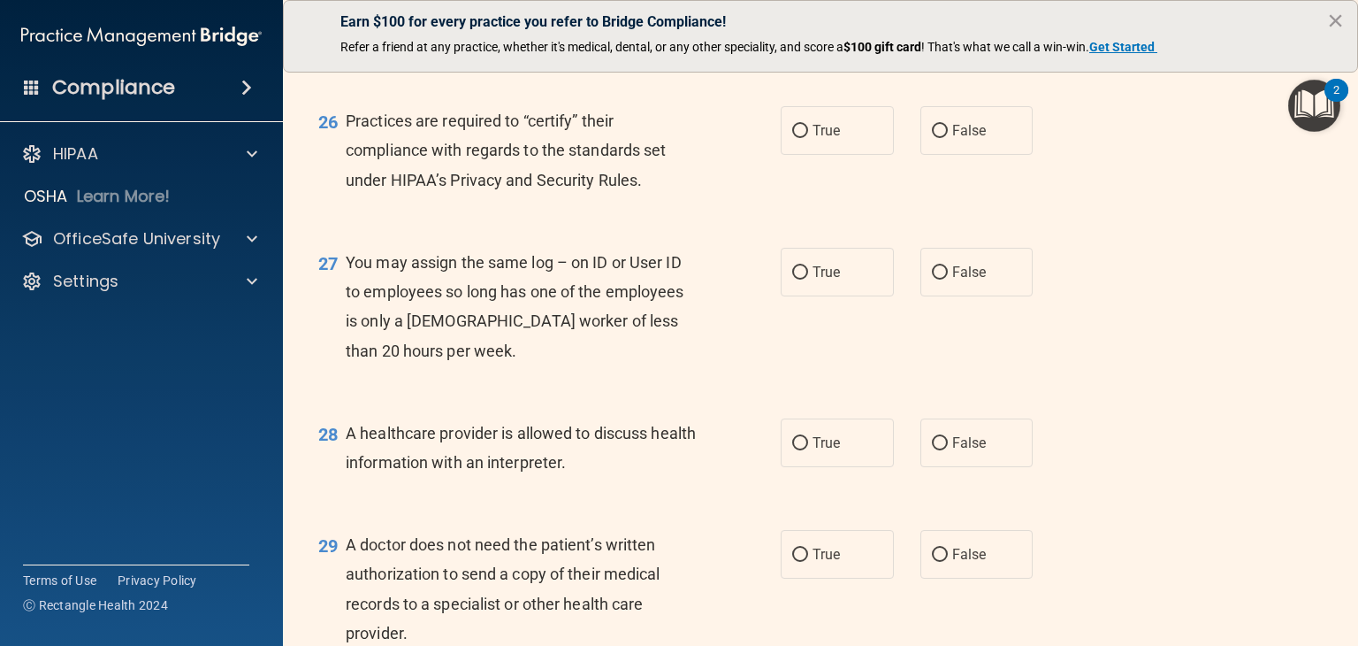
scroll to position [3891, 0]
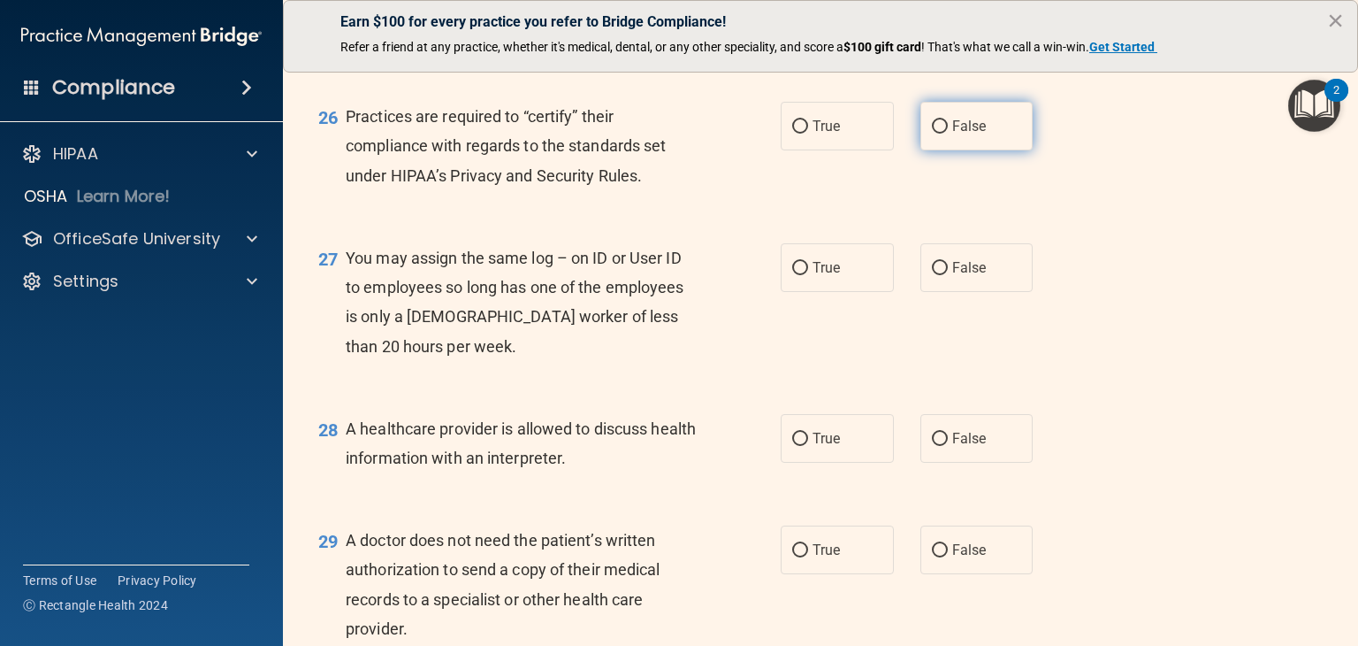
click at [983, 150] on label "False" at bounding box center [977, 126] width 113 height 49
click at [948, 134] on input "False" at bounding box center [940, 126] width 16 height 13
radio input "true"
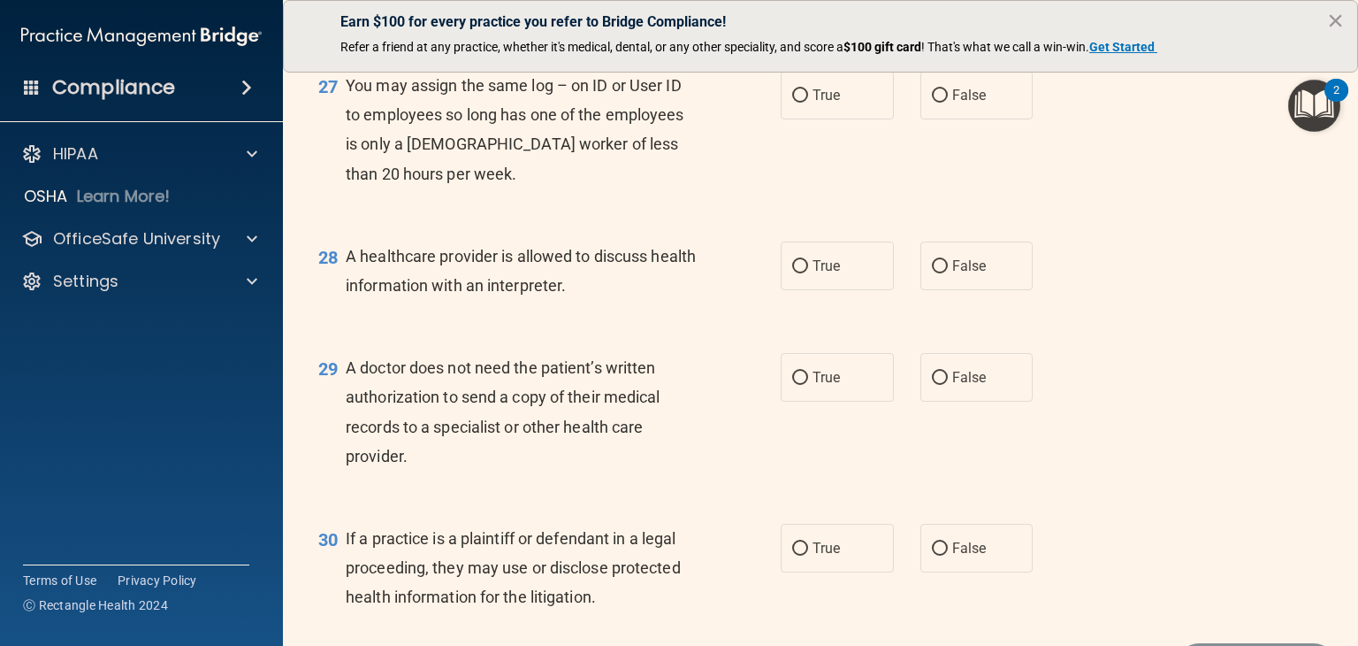
scroll to position [4068, 0]
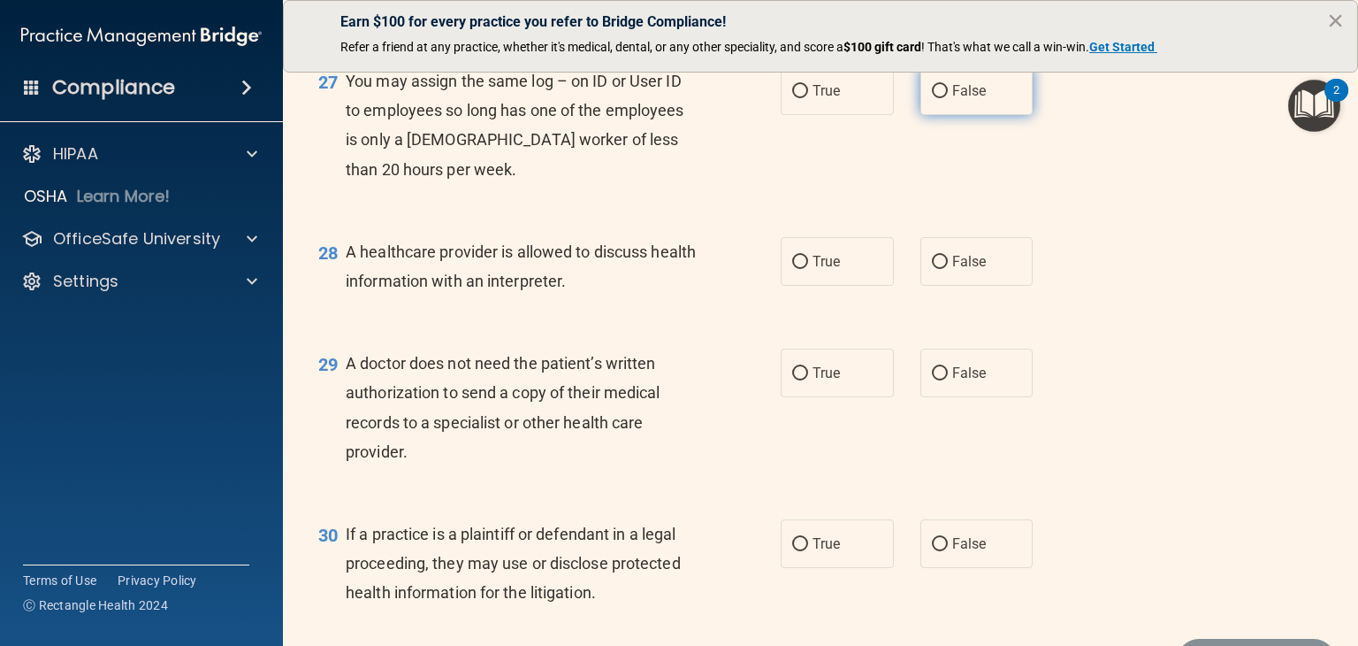
click at [980, 115] on label "False" at bounding box center [977, 90] width 113 height 49
click at [948, 98] on input "False" at bounding box center [940, 91] width 16 height 13
radio input "true"
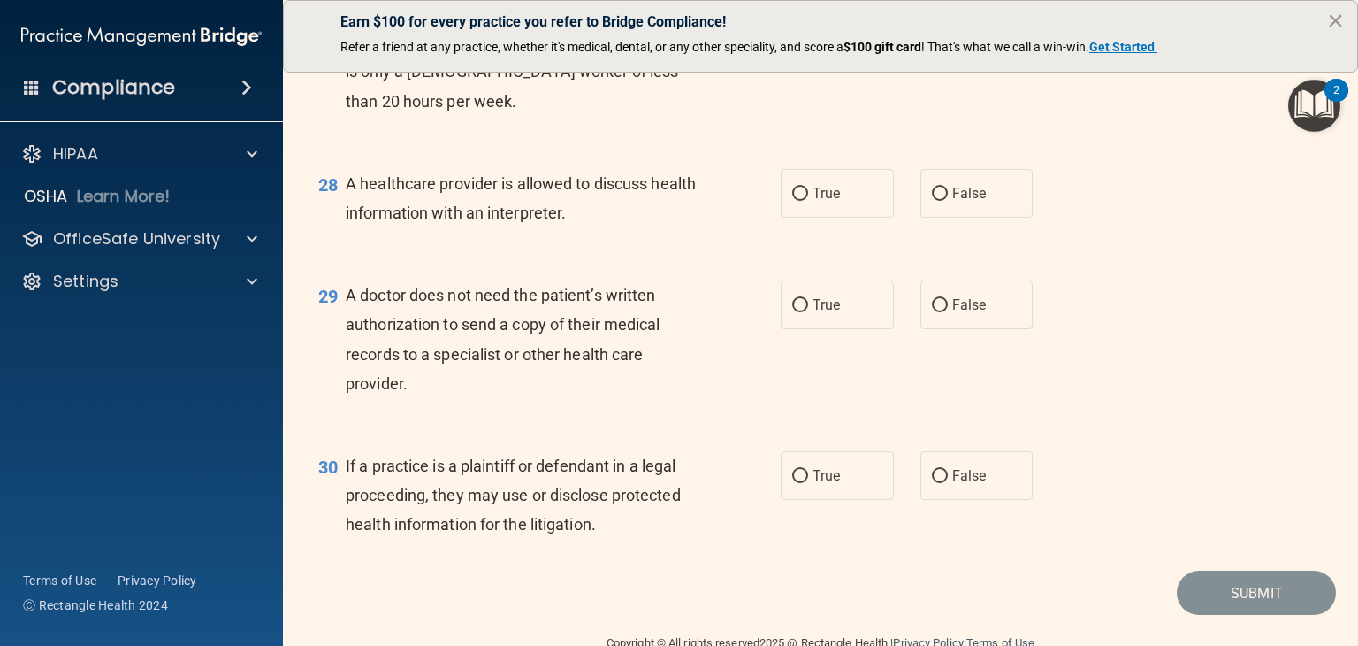
scroll to position [4156, 0]
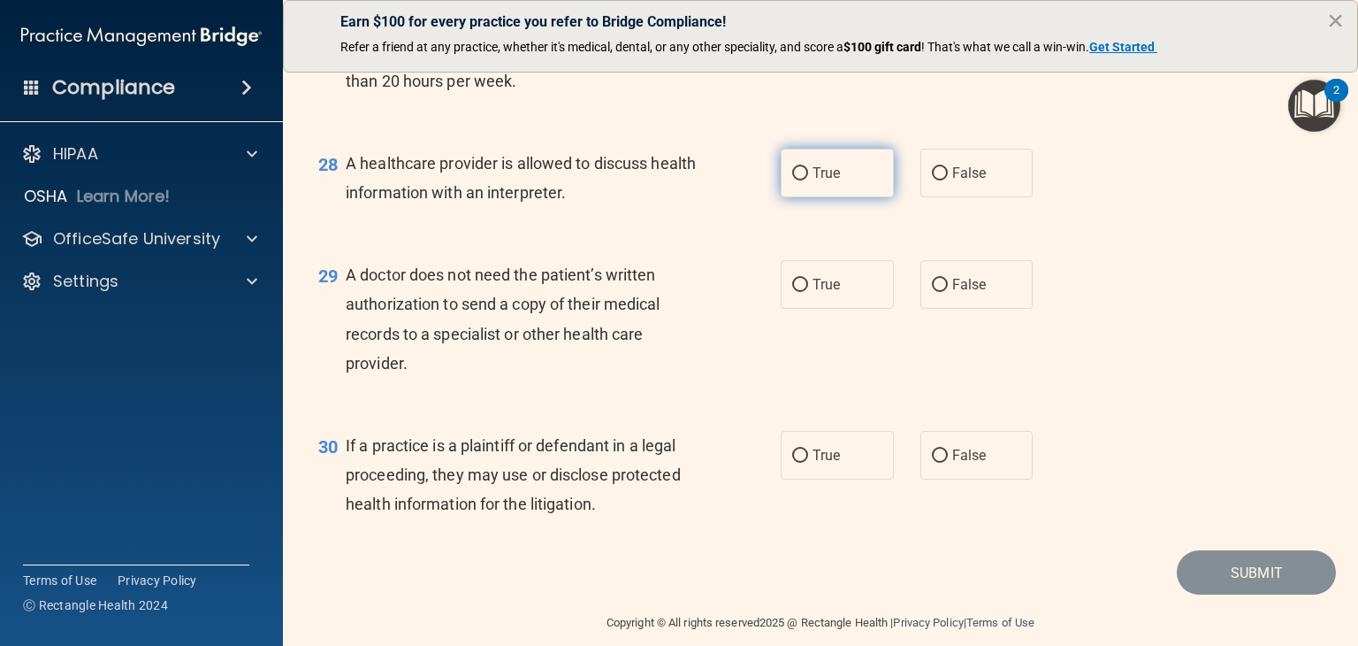
click at [851, 197] on label "True" at bounding box center [837, 173] width 113 height 49
click at [808, 180] on input "True" at bounding box center [800, 173] width 16 height 13
radio input "true"
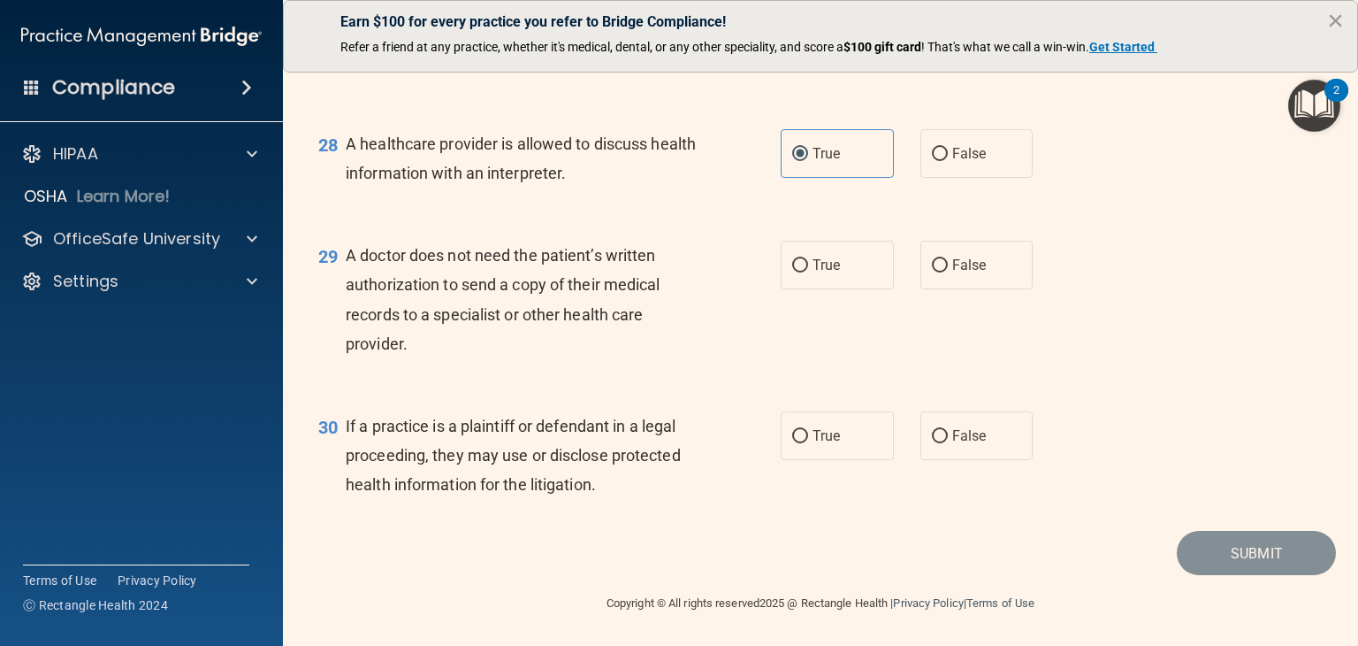
scroll to position [4235, 0]
click at [982, 264] on label "False" at bounding box center [977, 265] width 113 height 49
click at [948, 264] on input "False" at bounding box center [940, 265] width 16 height 13
radio input "true"
click at [838, 439] on label "True" at bounding box center [837, 435] width 113 height 49
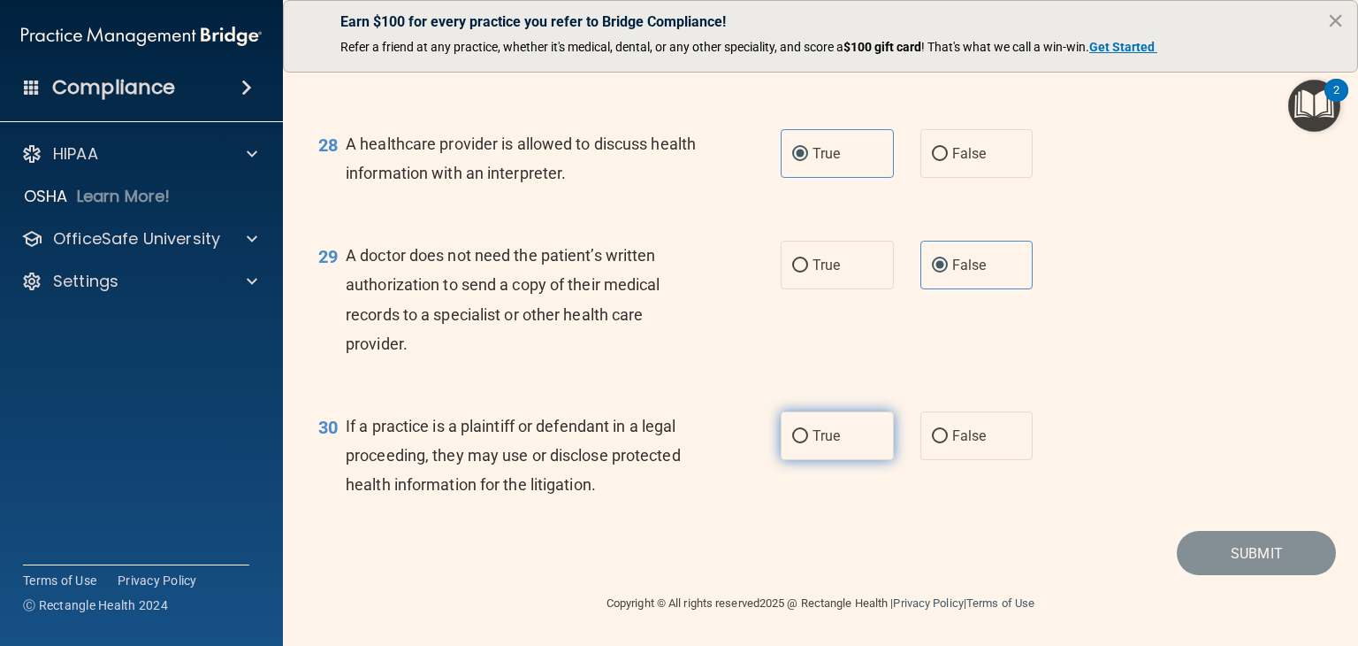
click at [808, 439] on input "True" at bounding box center [800, 436] width 16 height 13
radio input "true"
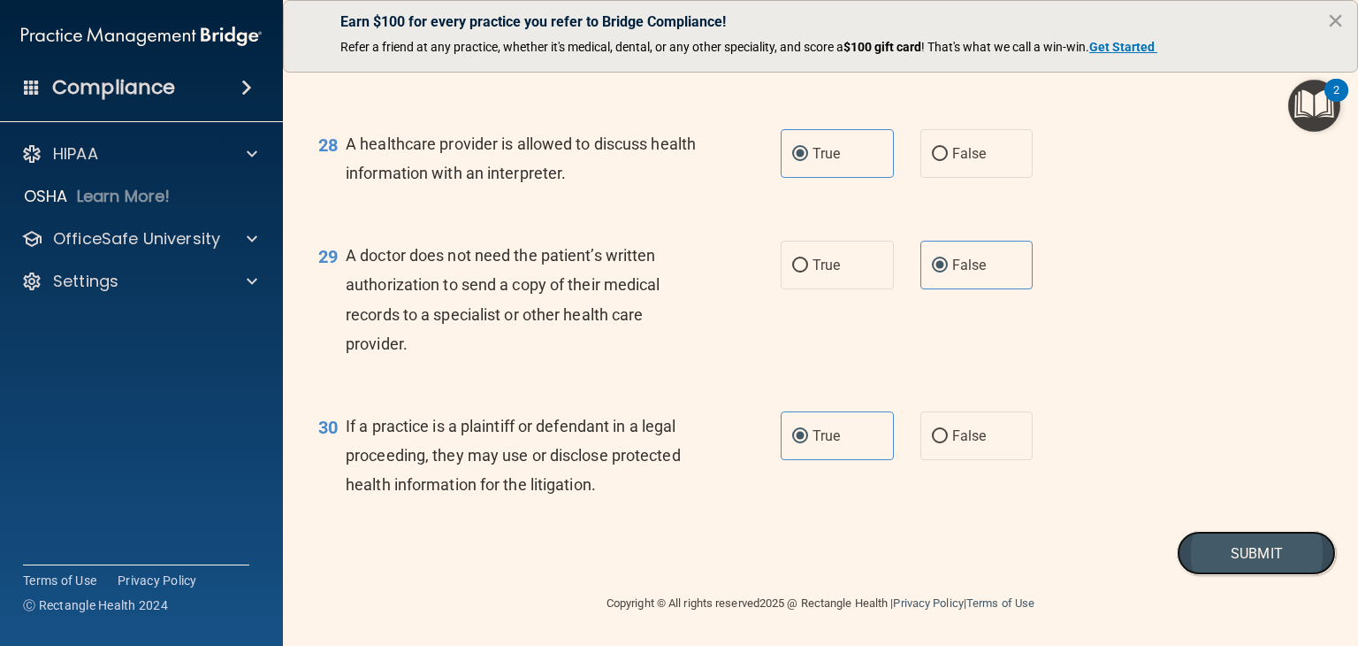
click at [1217, 556] on button "Submit" at bounding box center [1256, 553] width 159 height 45
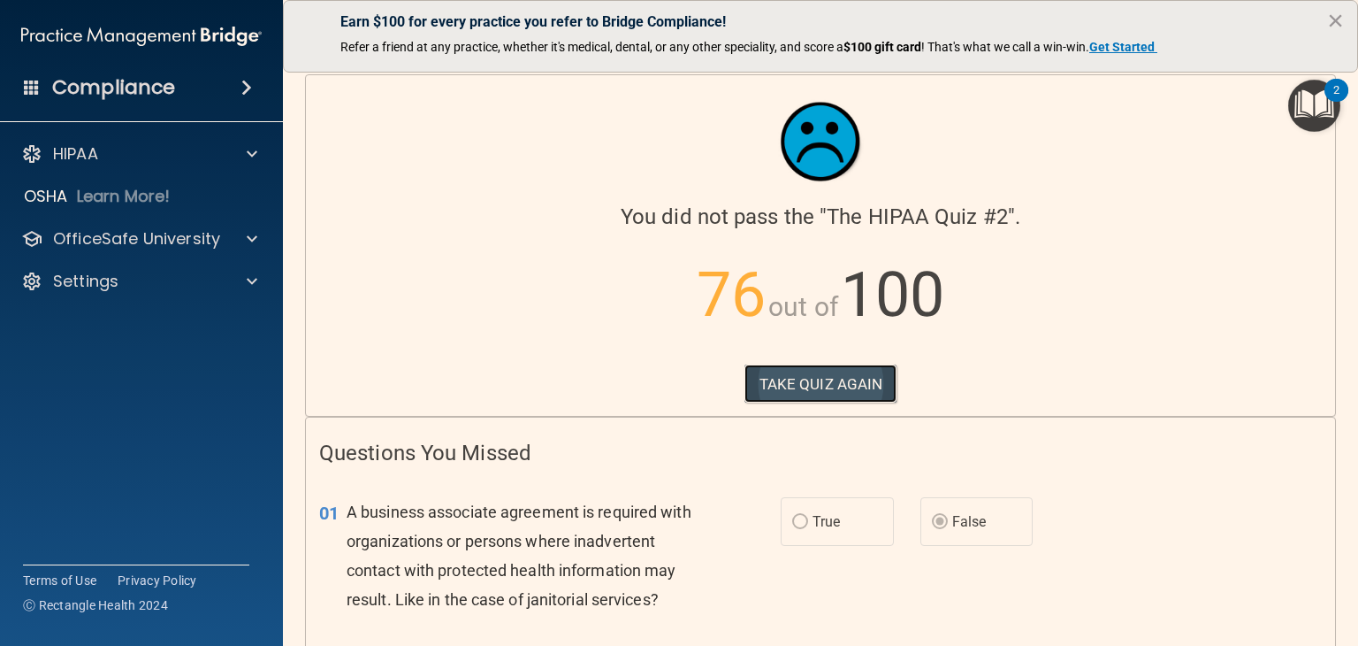
click at [833, 390] on button "TAKE QUIZ AGAIN" at bounding box center [821, 383] width 153 height 39
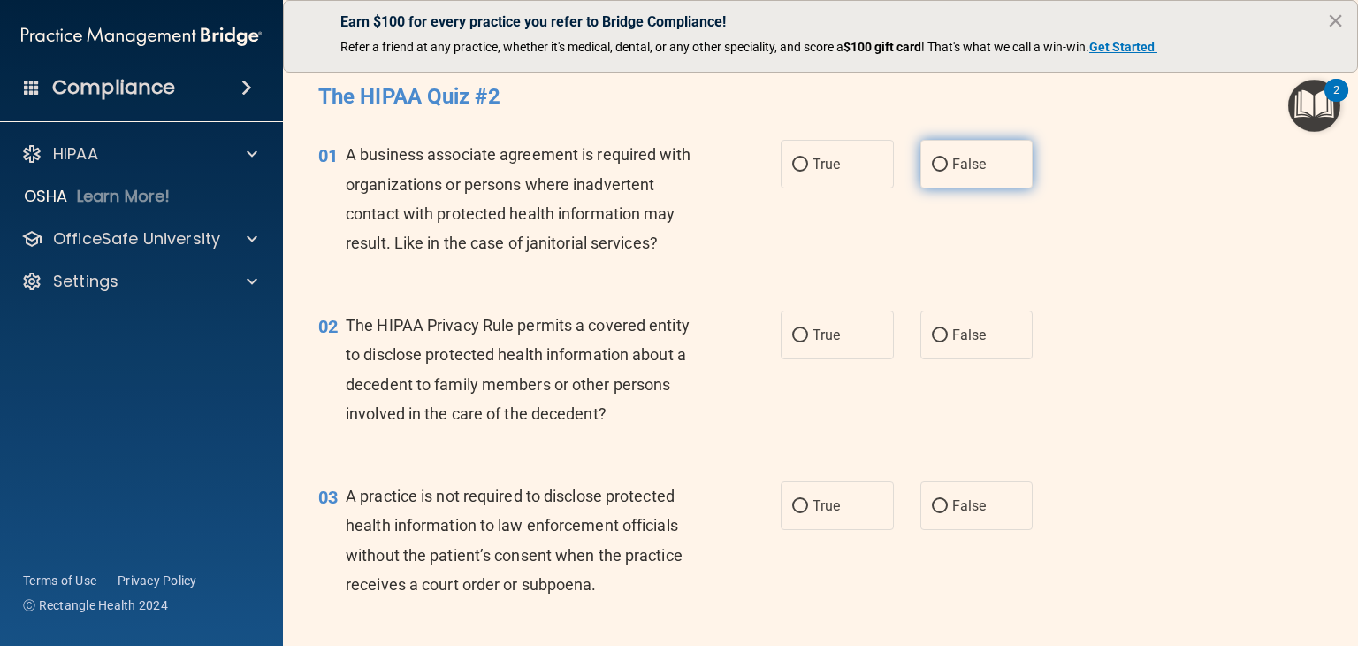
click at [983, 167] on label "False" at bounding box center [977, 164] width 113 height 49
click at [948, 167] on input "False" at bounding box center [940, 164] width 16 height 13
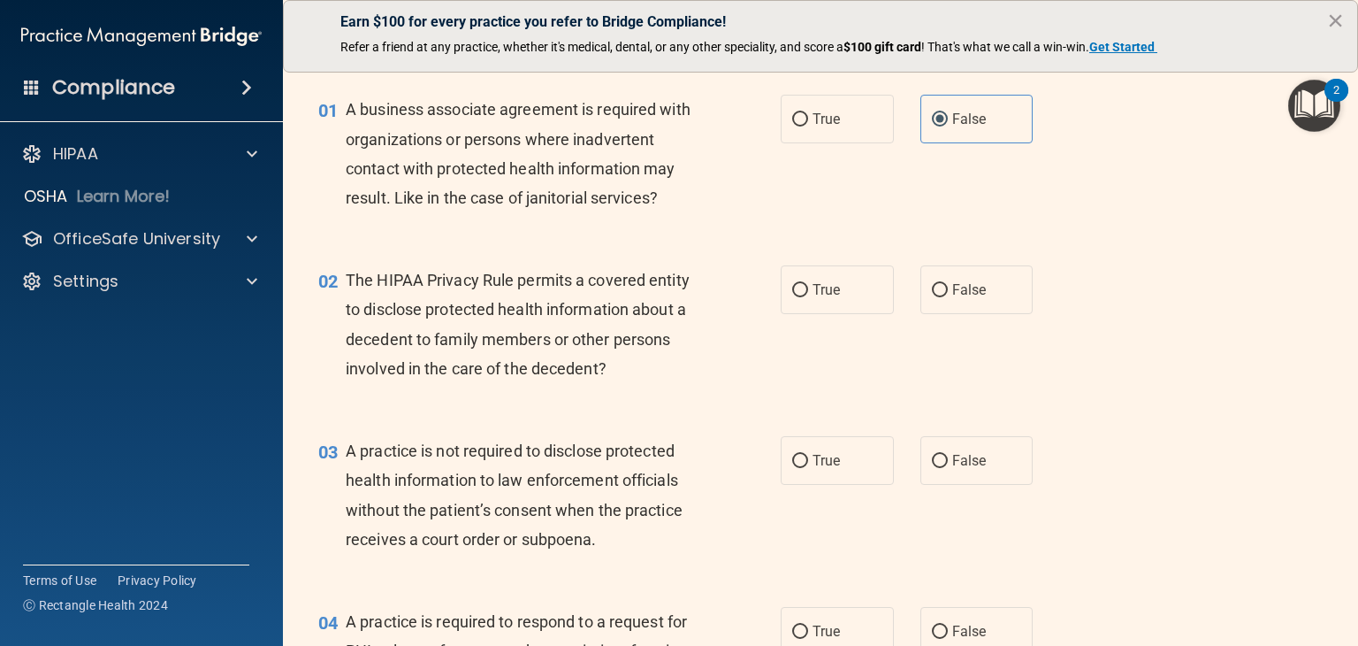
scroll to position [88, 0]
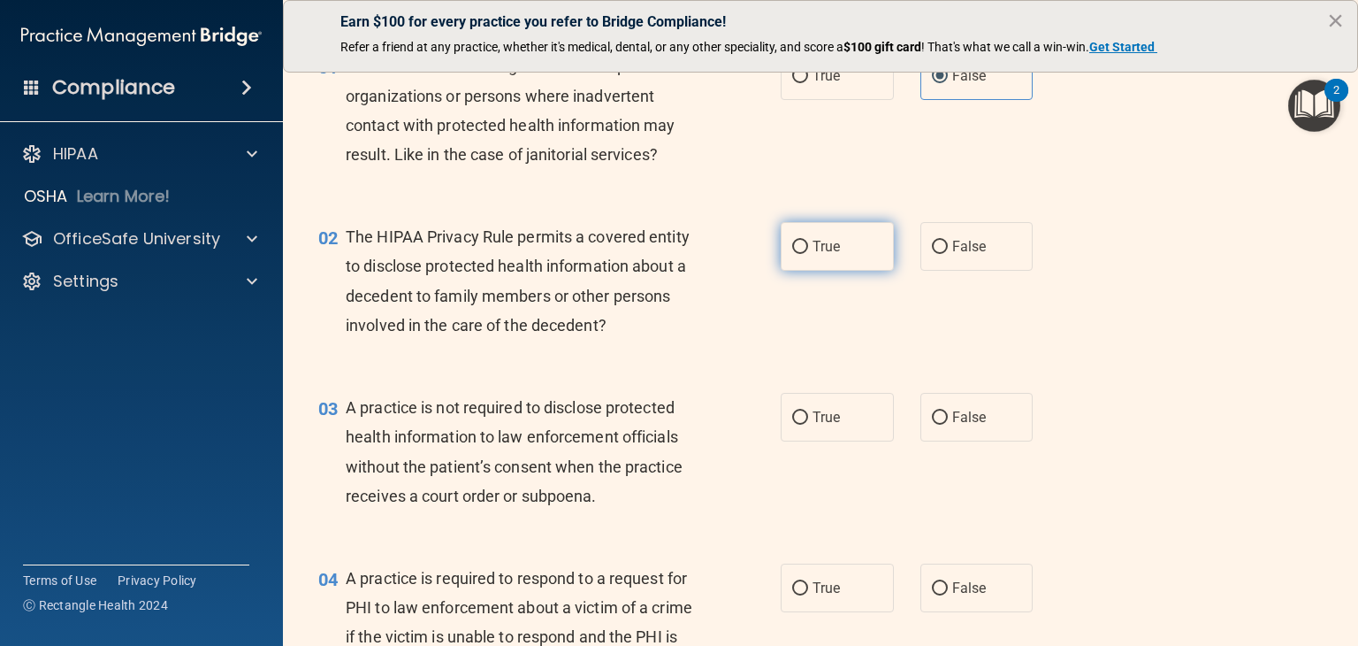
click at [845, 249] on label "True" at bounding box center [837, 246] width 113 height 49
click at [808, 249] on input "True" at bounding box center [800, 247] width 16 height 13
click at [963, 223] on label "False" at bounding box center [977, 246] width 113 height 49
click at [948, 241] on input "False" at bounding box center [940, 247] width 16 height 13
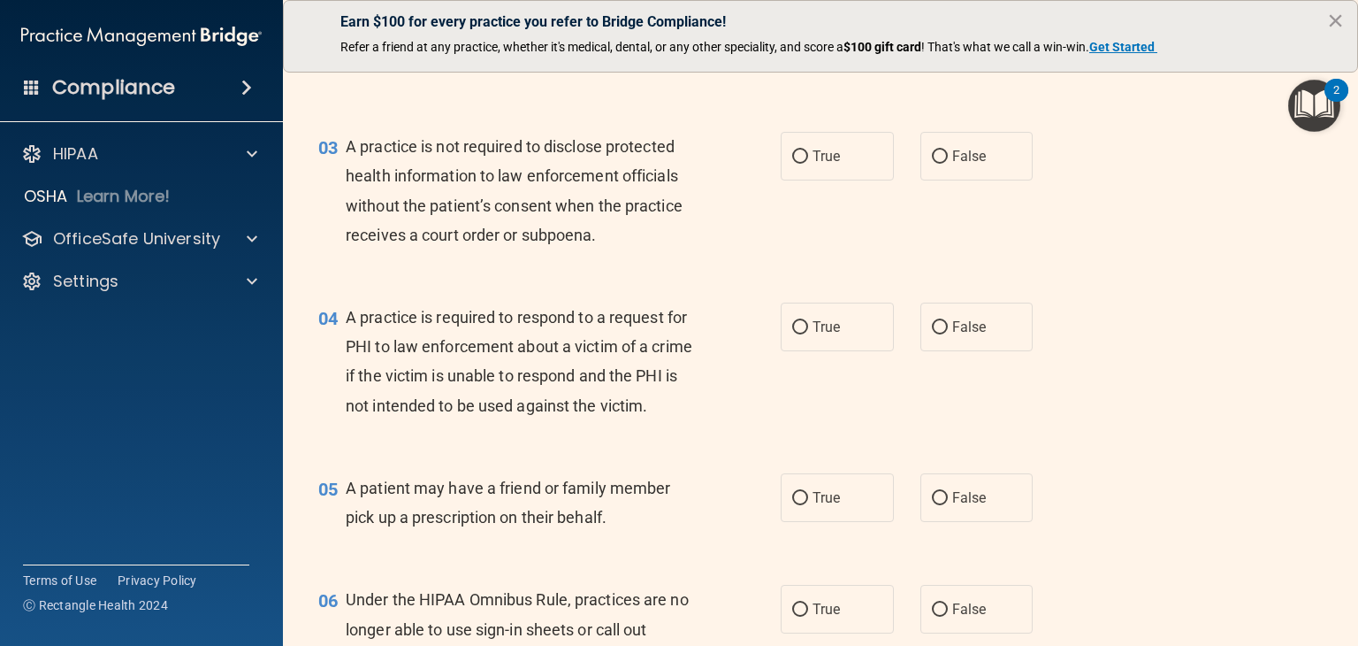
scroll to position [354, 0]
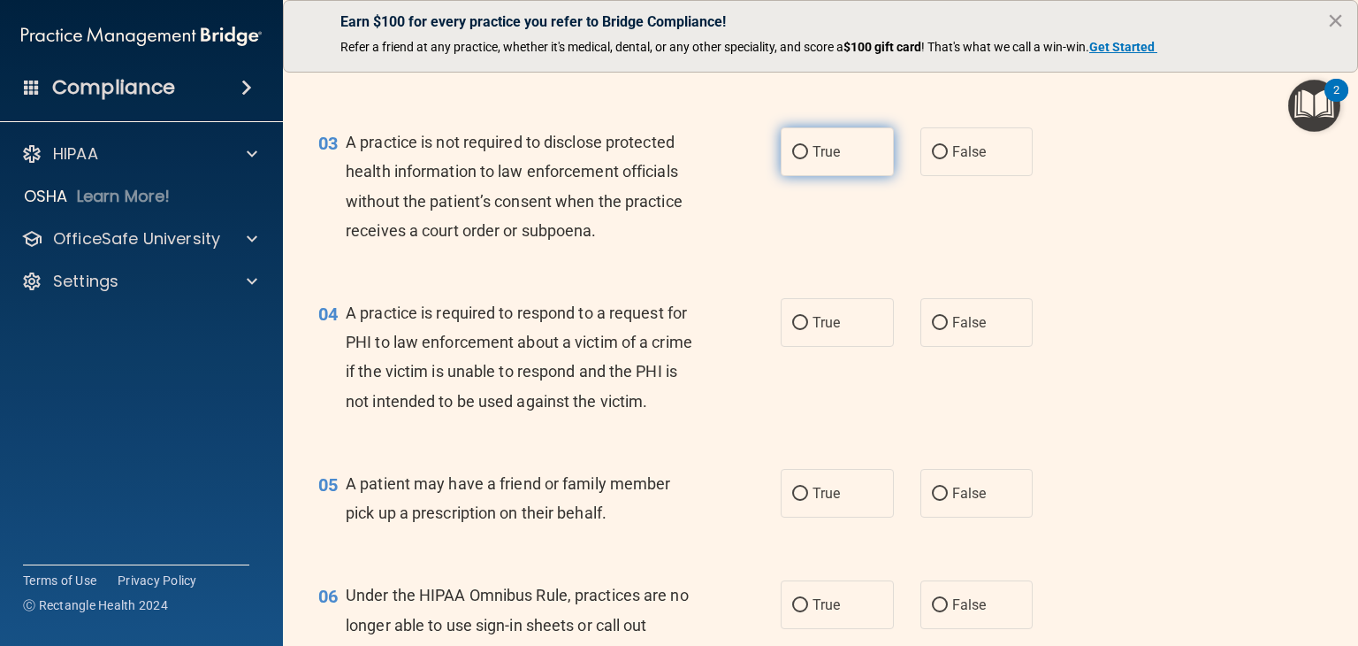
click at [870, 169] on label "True" at bounding box center [837, 151] width 113 height 49
click at [808, 159] on input "True" at bounding box center [800, 152] width 16 height 13
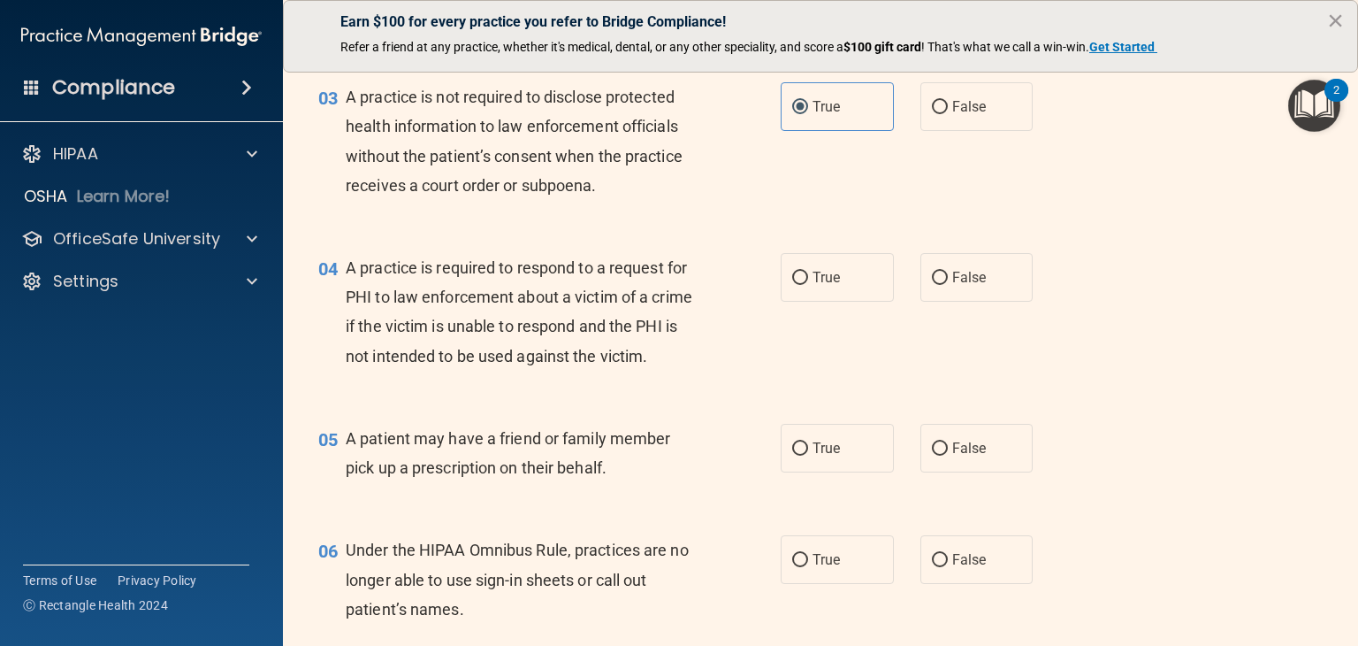
scroll to position [442, 0]
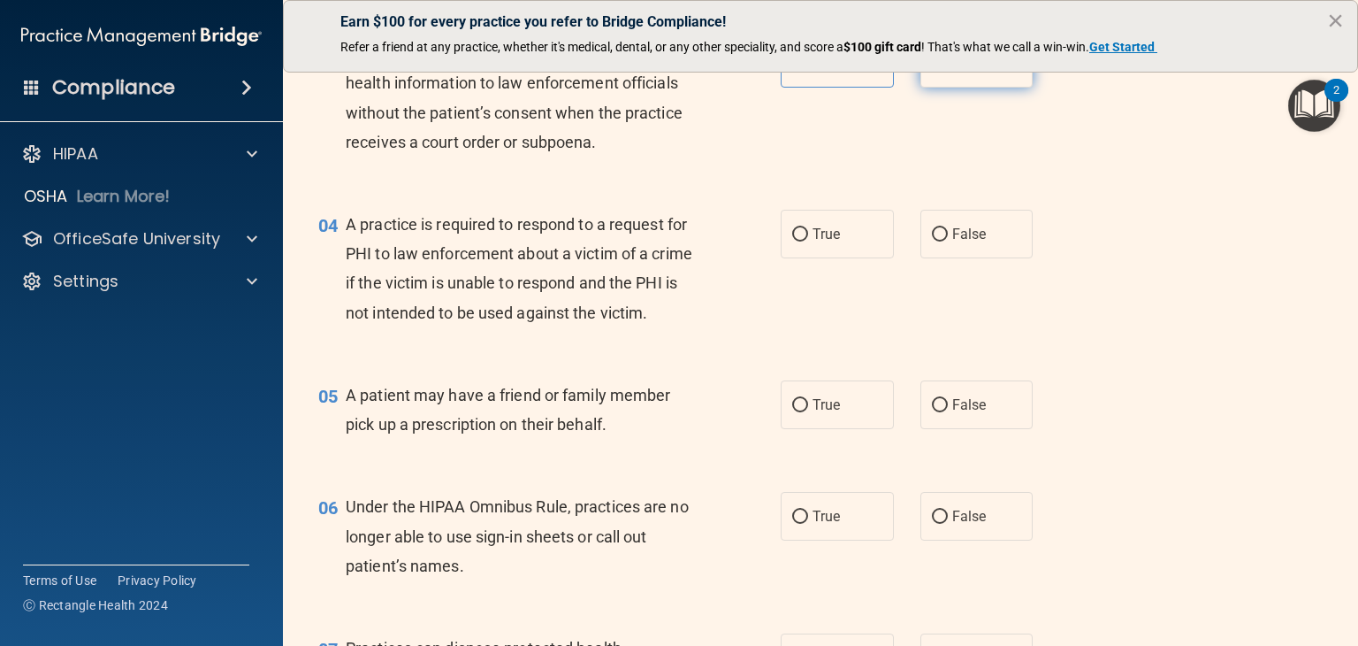
click at [935, 82] on label "False" at bounding box center [977, 63] width 113 height 49
click at [935, 71] on input "False" at bounding box center [940, 63] width 16 height 13
click at [814, 238] on span "True" at bounding box center [826, 234] width 27 height 17
click at [808, 238] on input "True" at bounding box center [800, 234] width 16 height 13
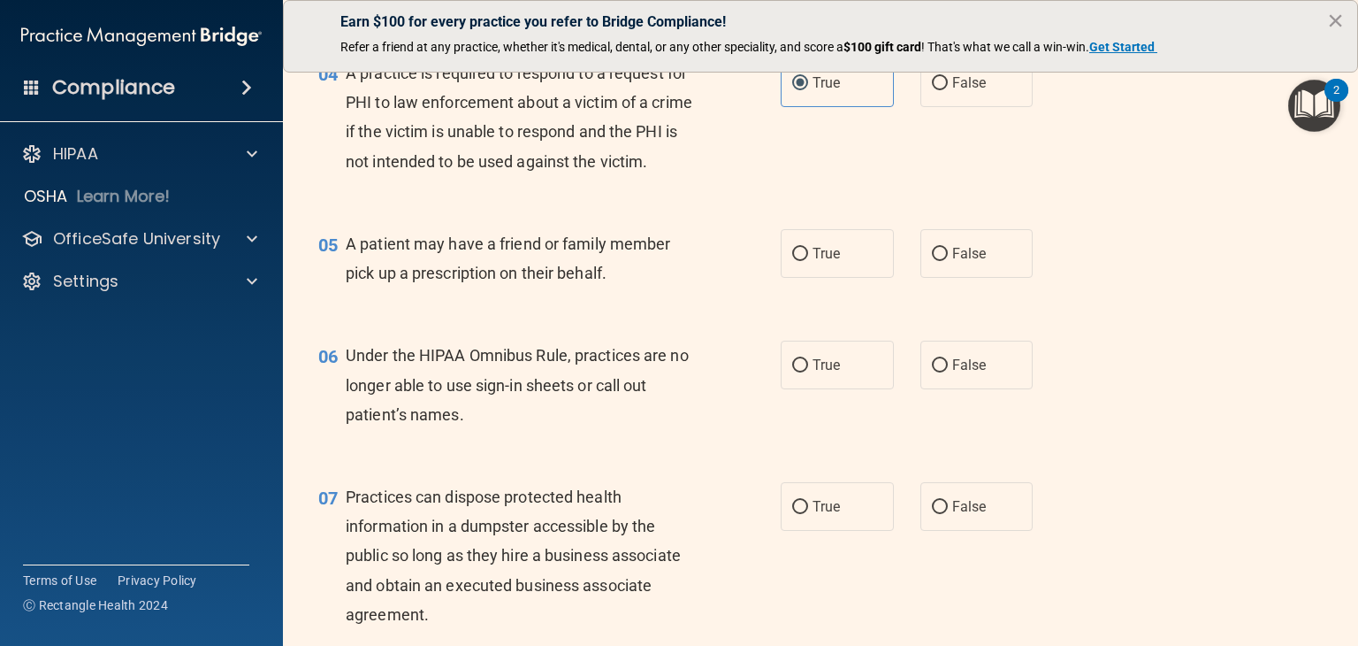
scroll to position [619, 0]
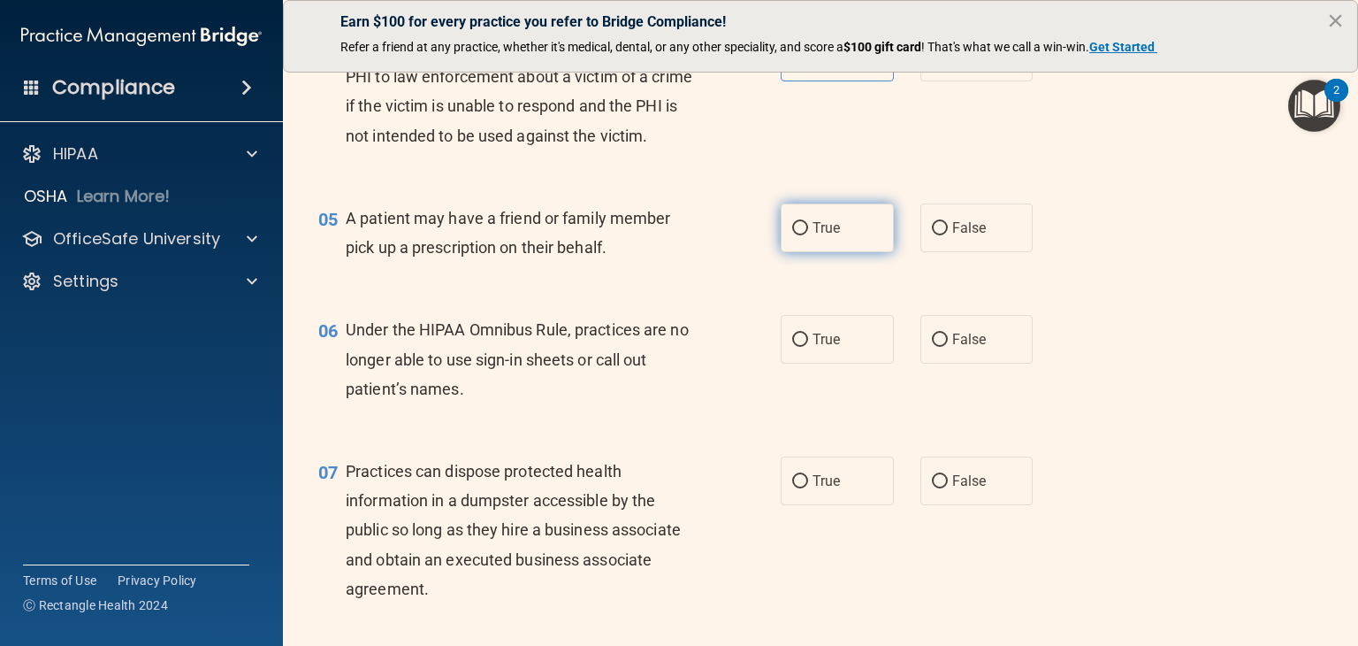
click at [824, 236] on span "True" at bounding box center [826, 227] width 27 height 17
click at [808, 235] on input "True" at bounding box center [800, 228] width 16 height 13
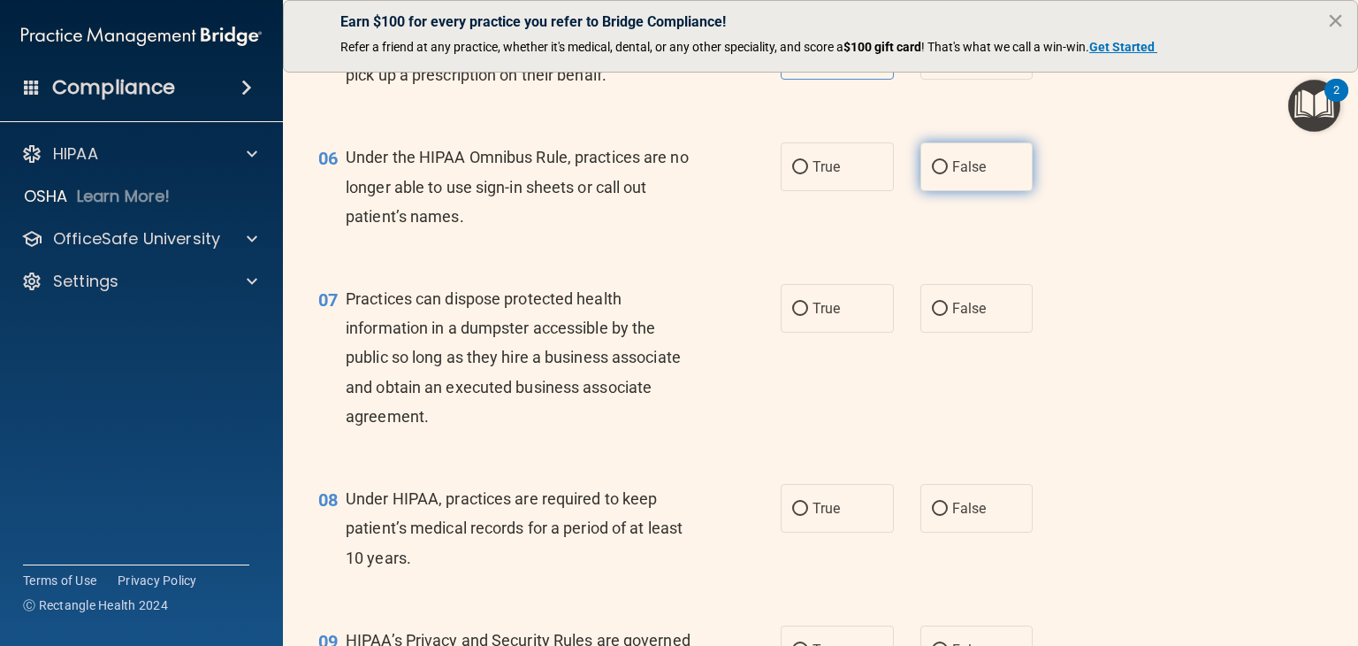
scroll to position [796, 0]
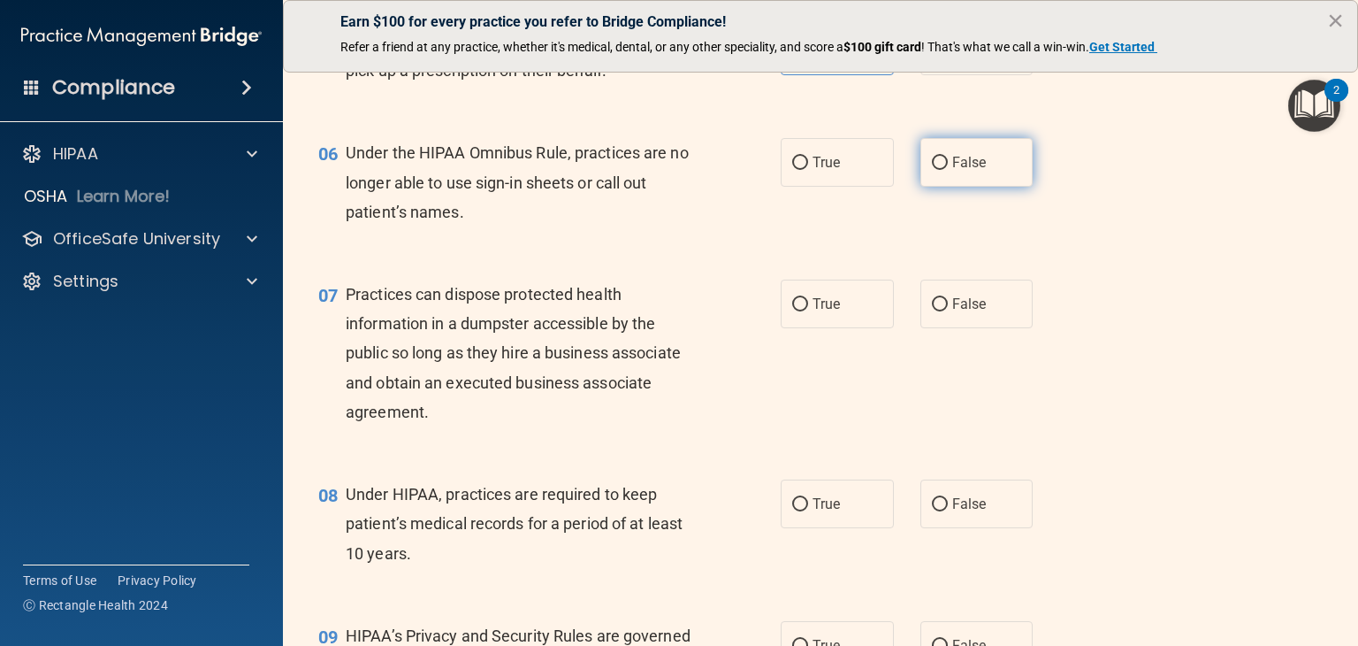
click at [953, 171] on span "False" at bounding box center [969, 162] width 34 height 17
click at [948, 170] on input "False" at bounding box center [940, 163] width 16 height 13
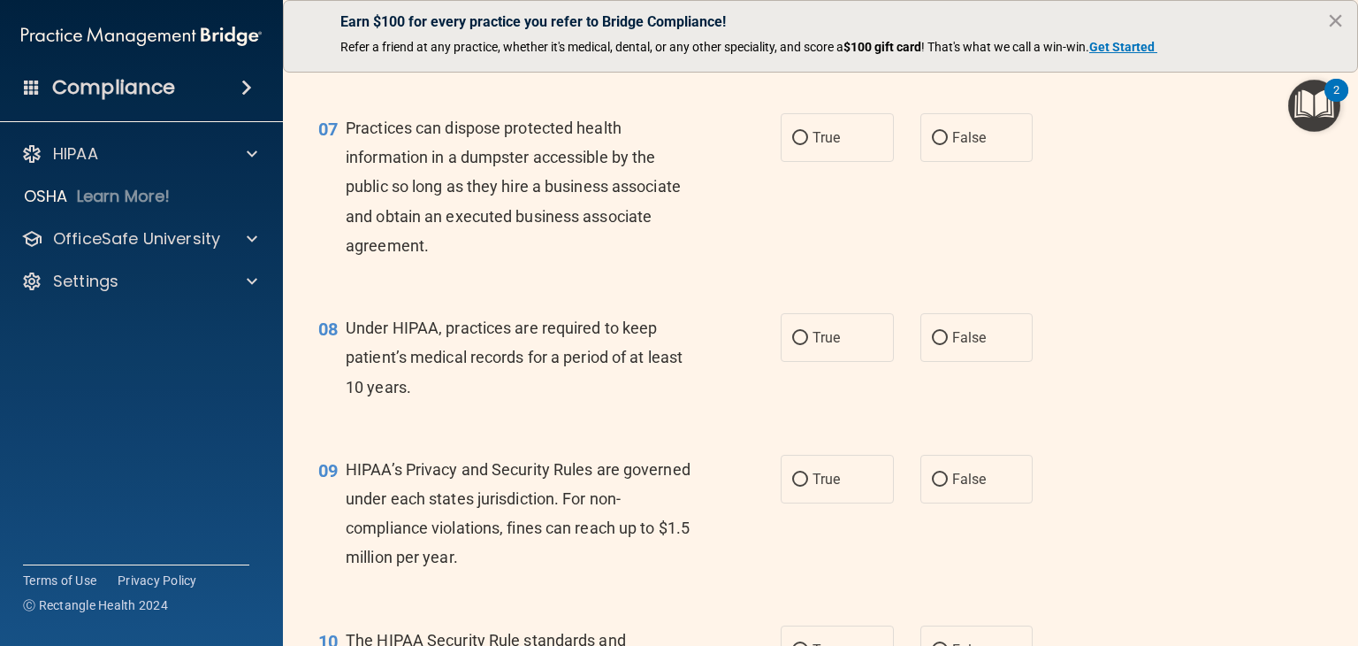
scroll to position [973, 0]
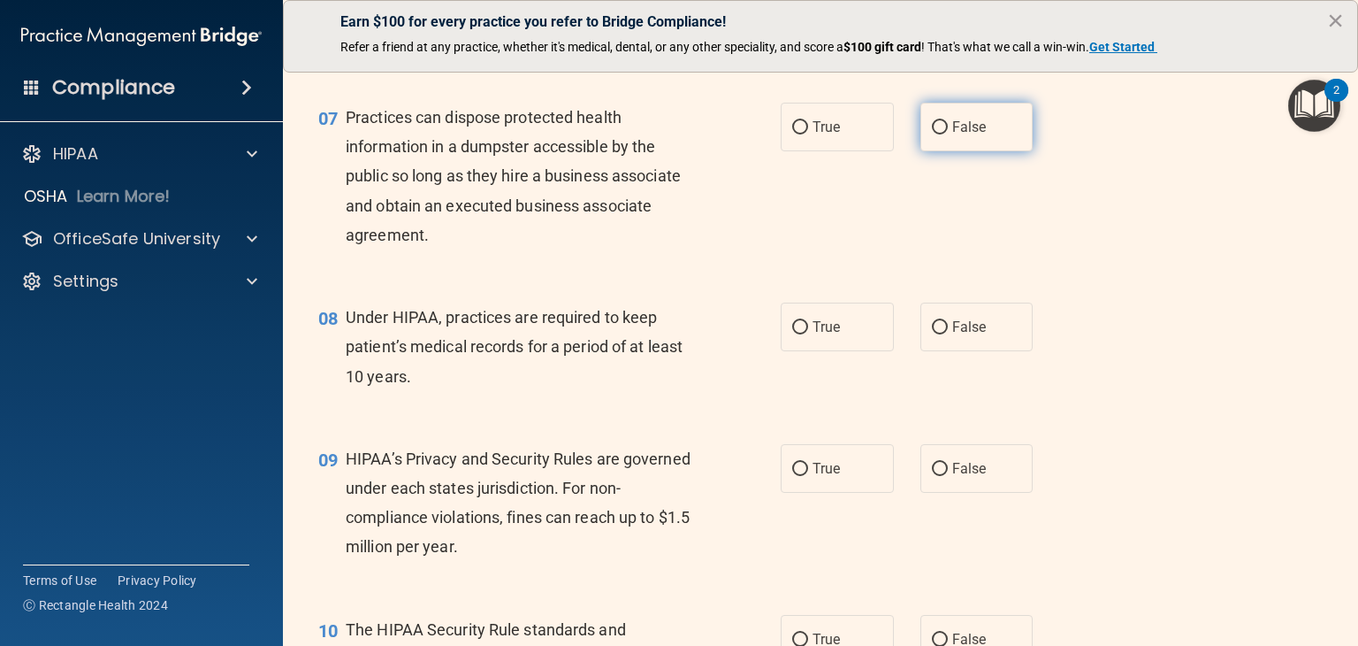
click at [940, 151] on label "False" at bounding box center [977, 127] width 113 height 49
click at [940, 134] on input "False" at bounding box center [940, 127] width 16 height 13
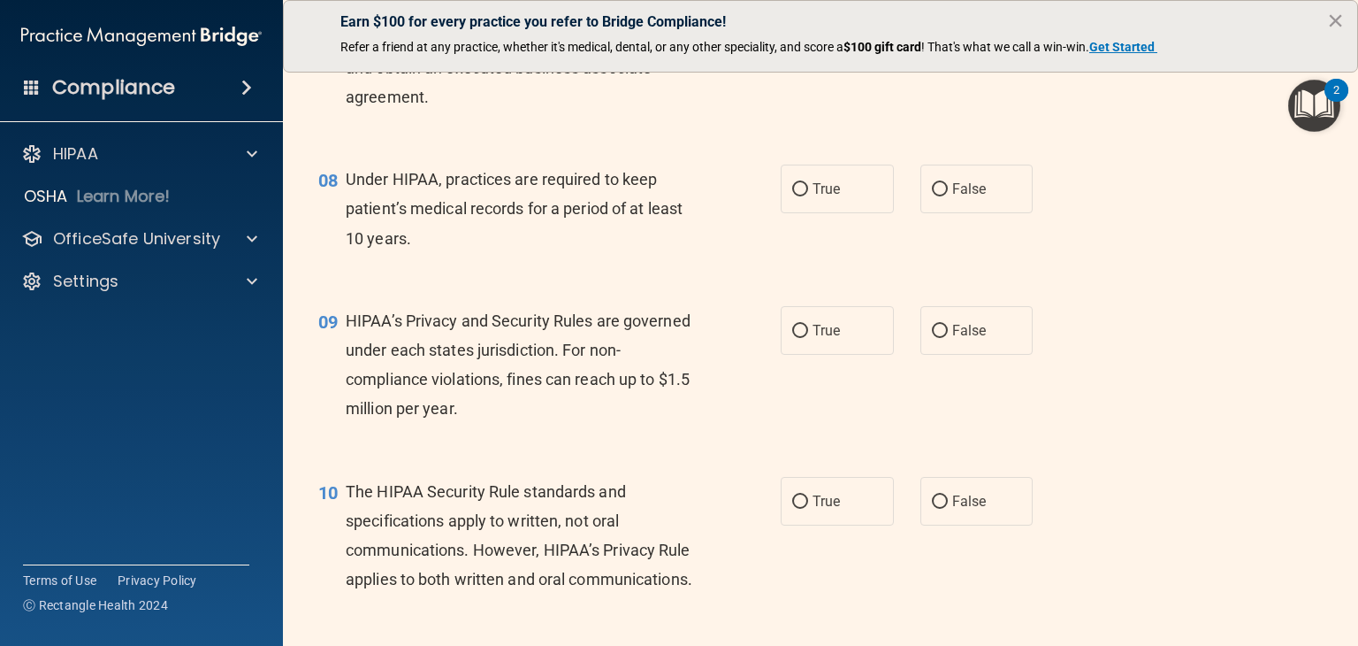
scroll to position [1150, 0]
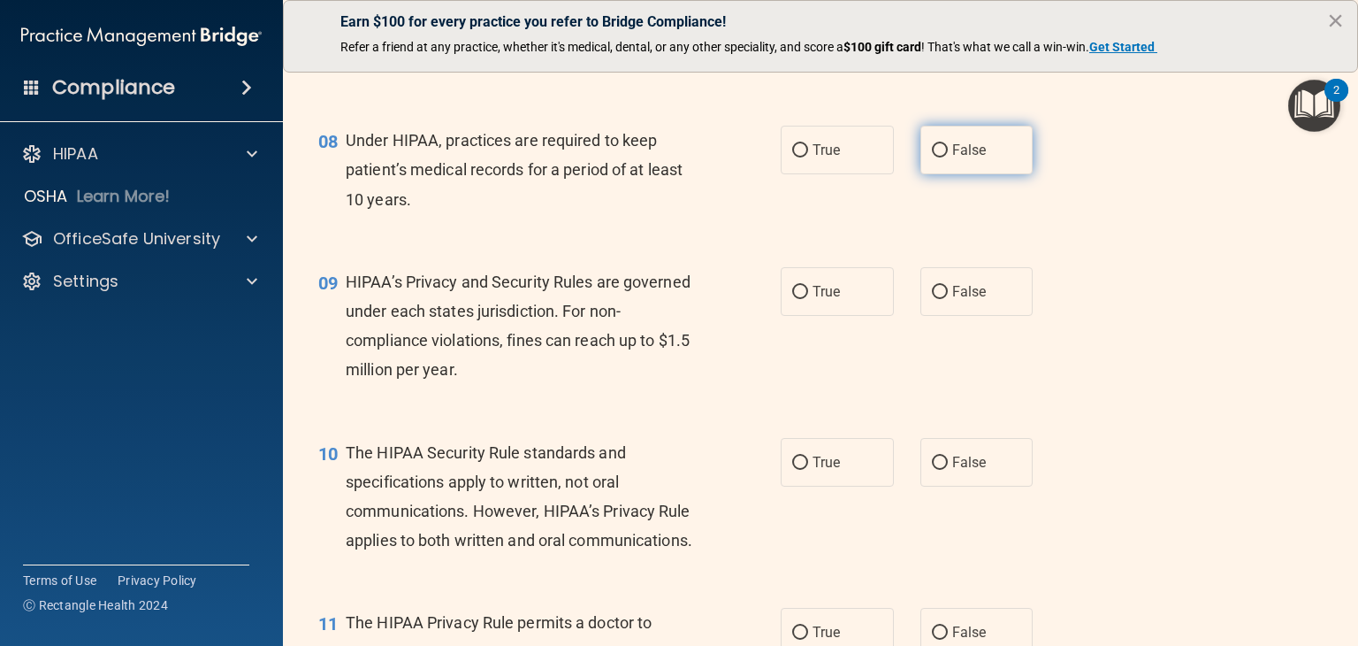
click at [952, 158] on span "False" at bounding box center [969, 149] width 34 height 17
click at [944, 157] on input "False" at bounding box center [940, 150] width 16 height 13
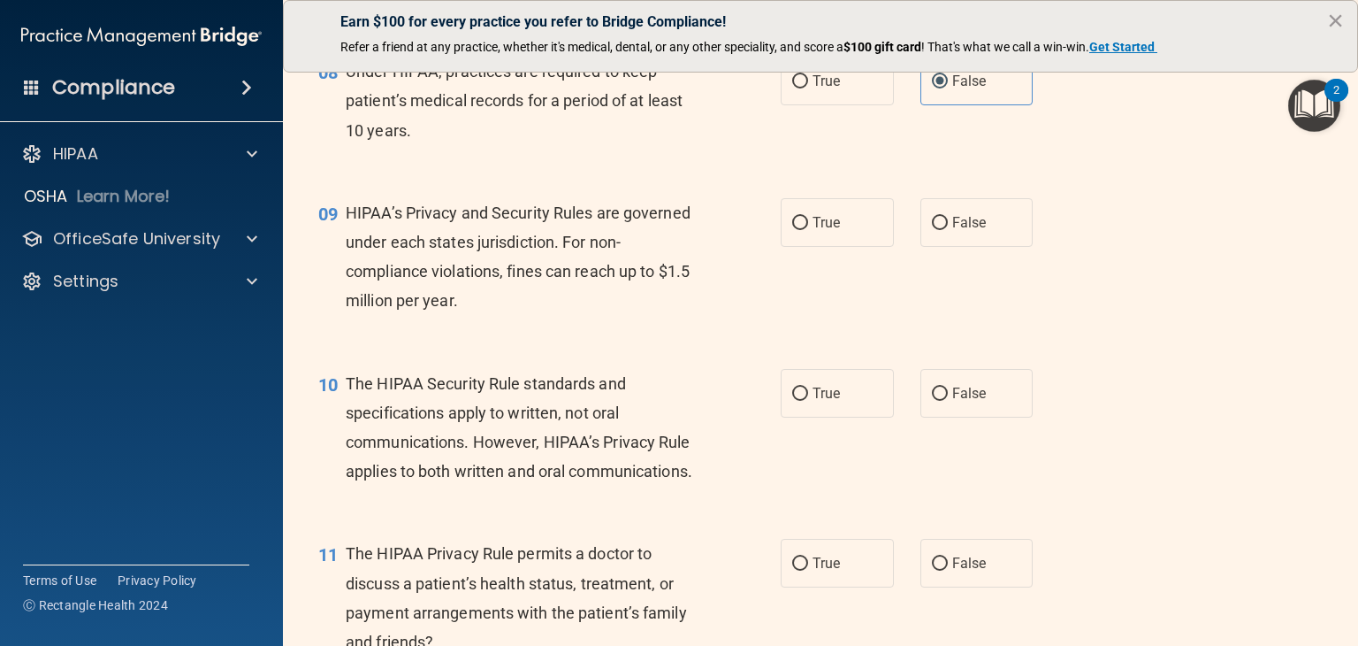
scroll to position [1238, 0]
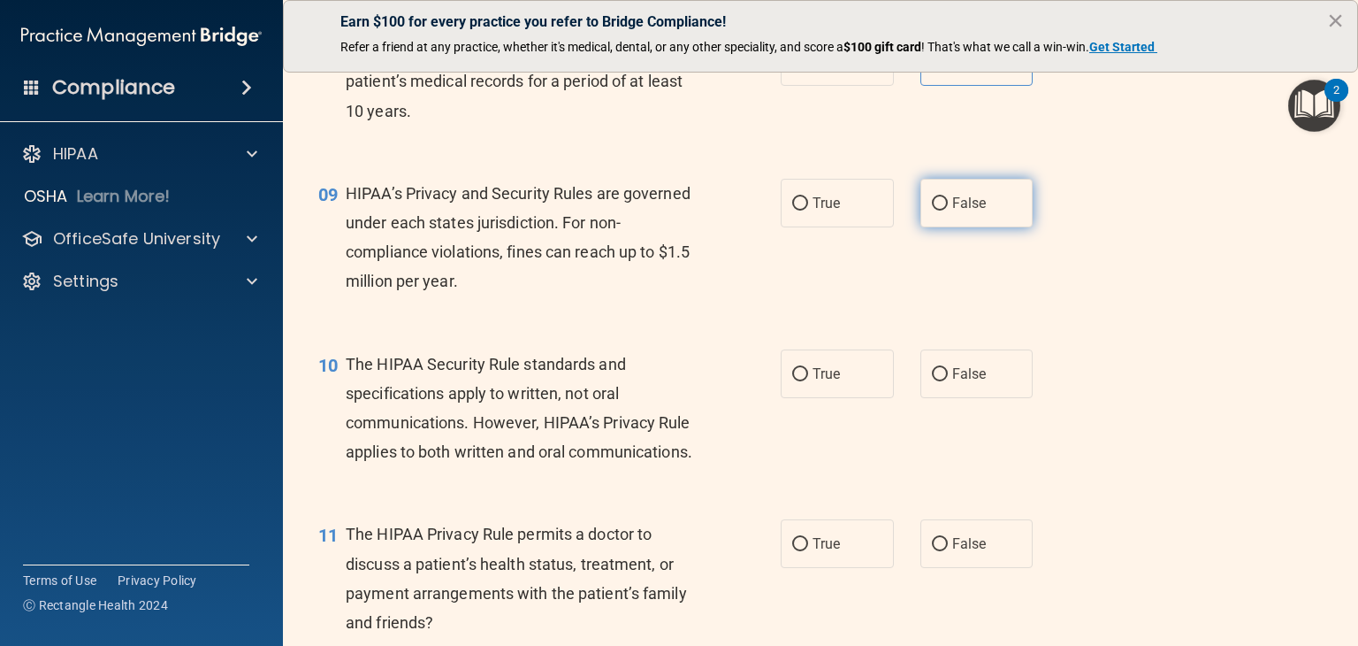
click at [1006, 227] on label "False" at bounding box center [977, 203] width 113 height 49
click at [948, 210] on input "False" at bounding box center [940, 203] width 16 height 13
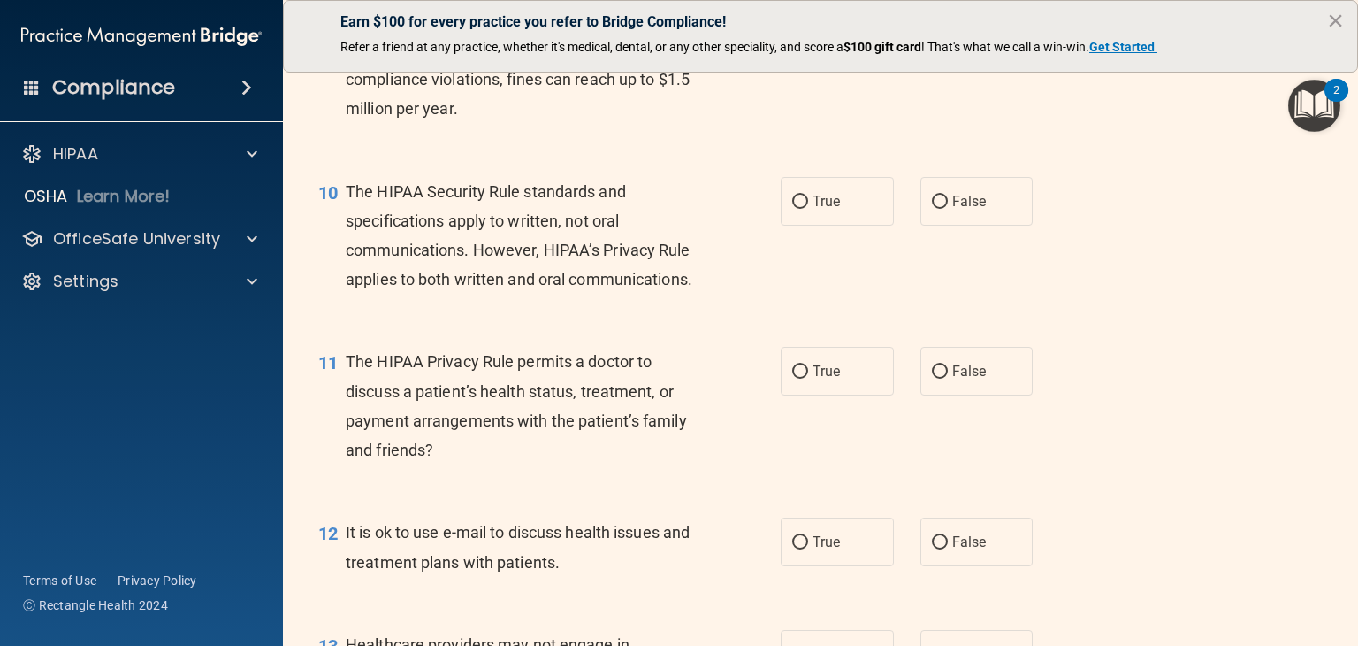
scroll to position [1415, 0]
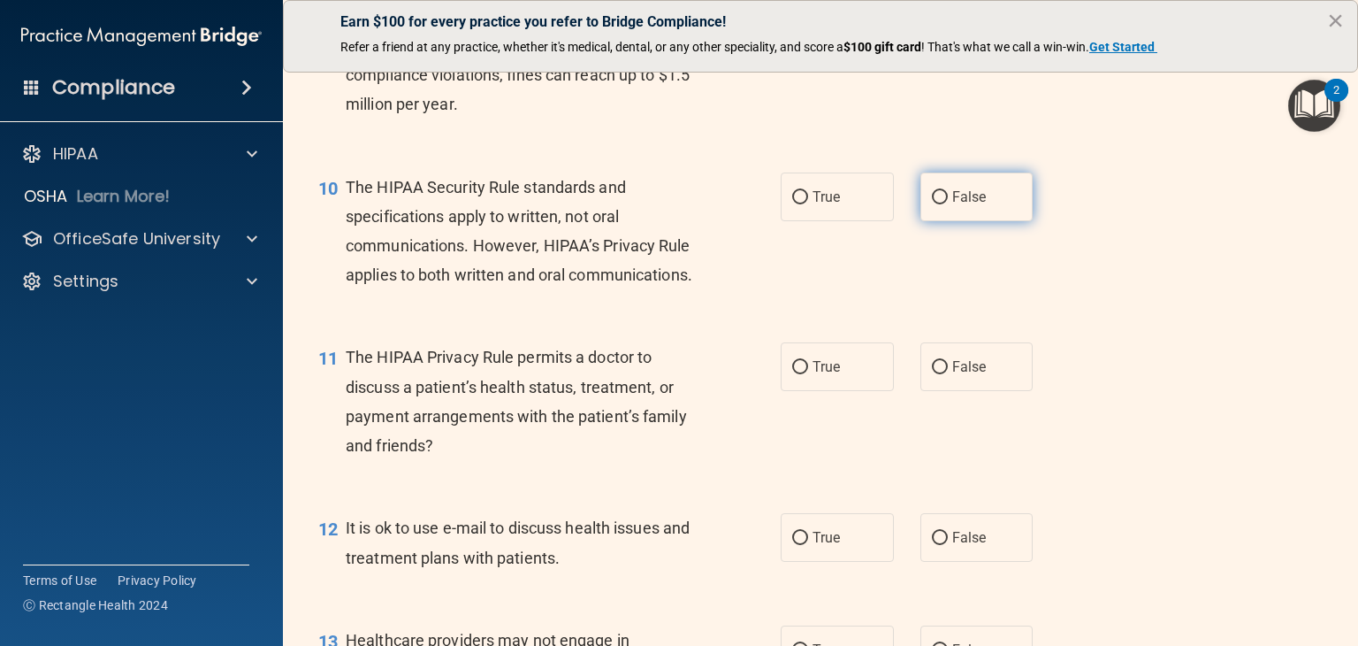
click at [929, 217] on label "False" at bounding box center [977, 196] width 113 height 49
click at [932, 204] on input "False" at bounding box center [940, 197] width 16 height 13
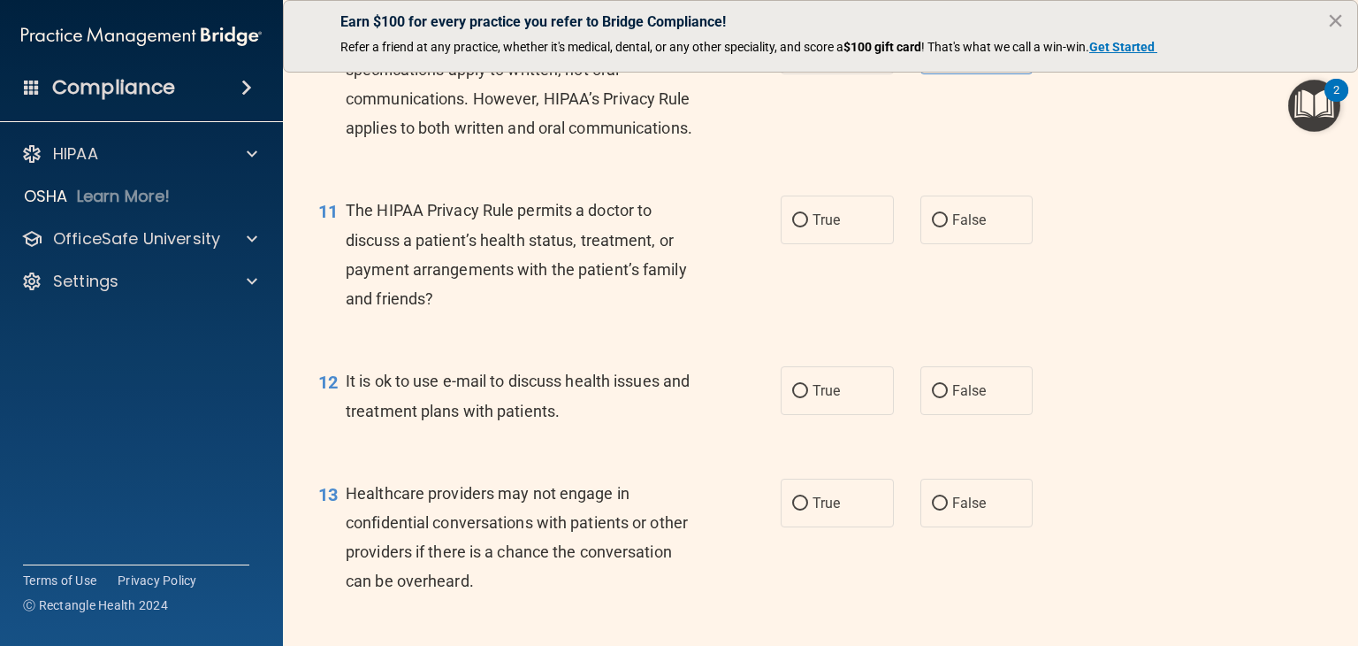
scroll to position [1592, 0]
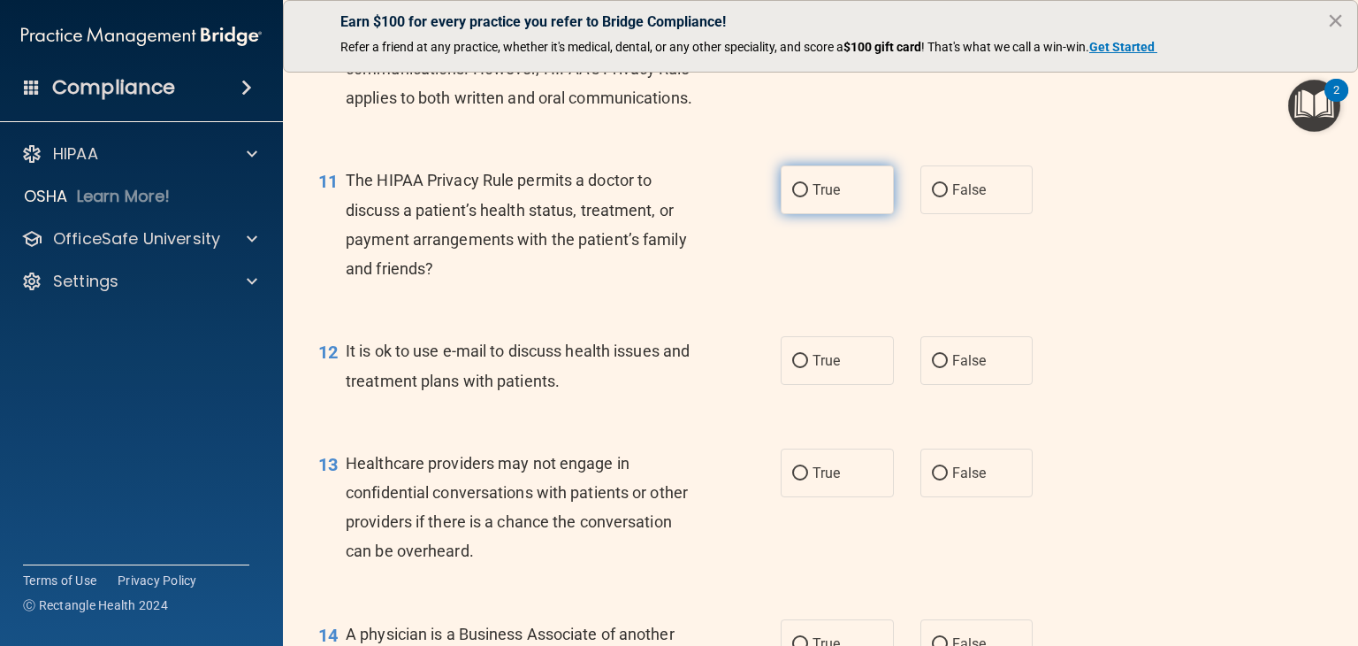
click at [829, 214] on label "True" at bounding box center [837, 189] width 113 height 49
click at [808, 197] on input "True" at bounding box center [800, 190] width 16 height 13
click at [973, 198] on span "False" at bounding box center [969, 189] width 34 height 17
click at [948, 197] on input "False" at bounding box center [940, 190] width 16 height 13
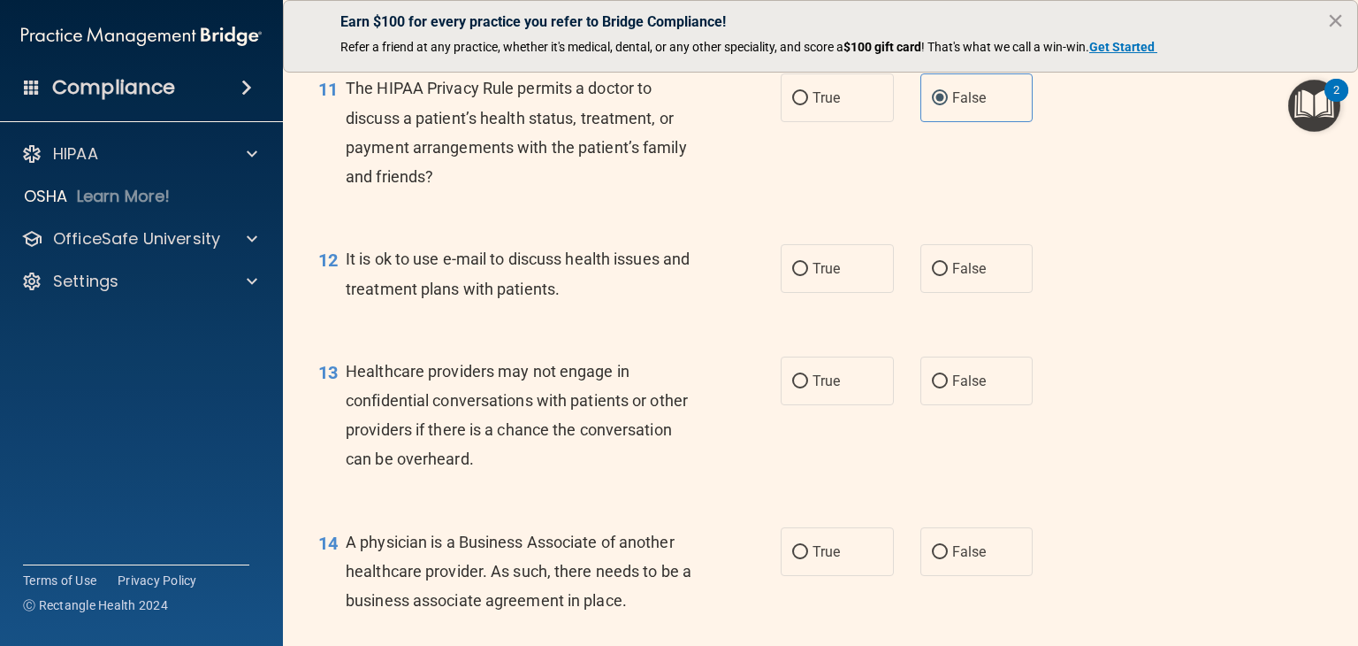
scroll to position [1769, 0]
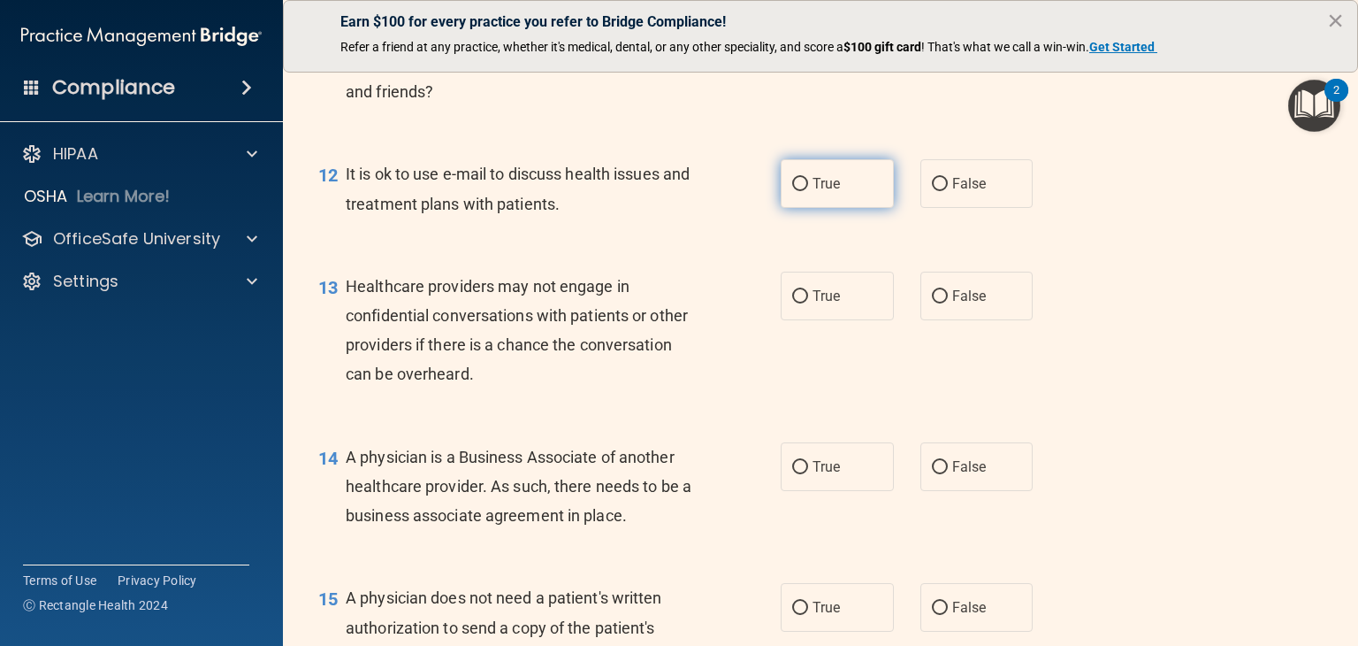
click at [828, 192] on span "True" at bounding box center [826, 183] width 27 height 17
click at [808, 191] on input "True" at bounding box center [800, 184] width 16 height 13
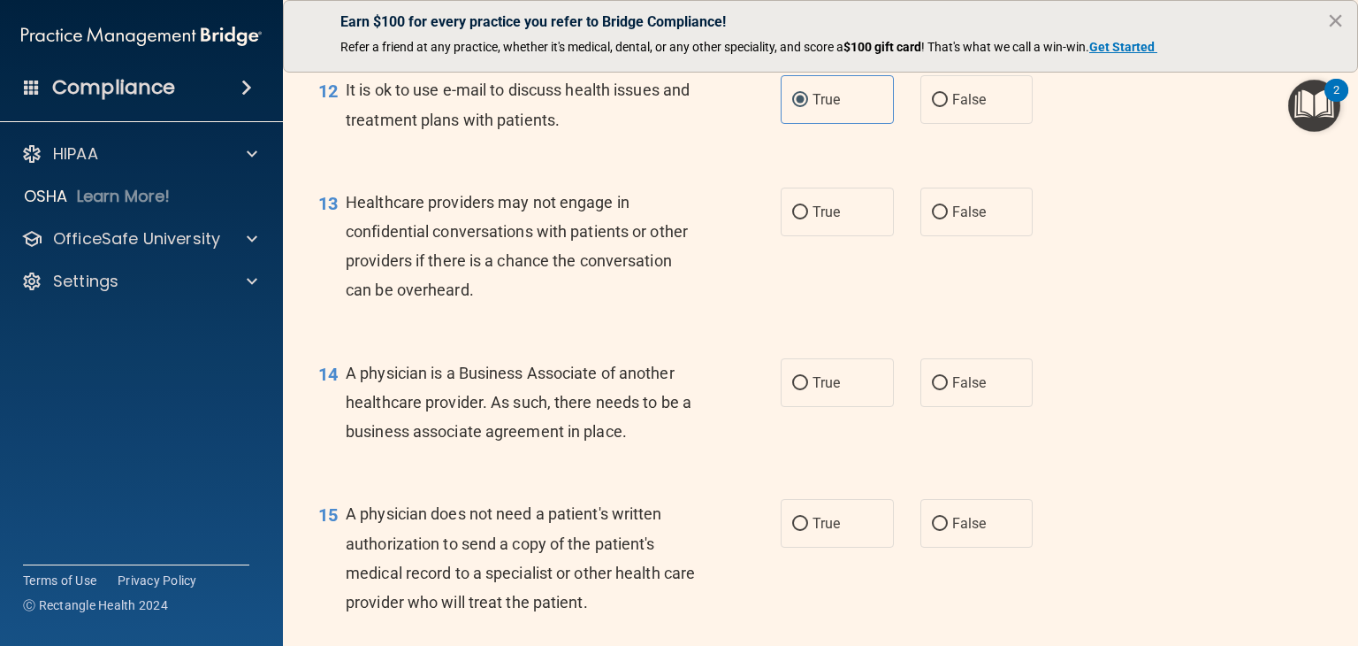
scroll to position [1857, 0]
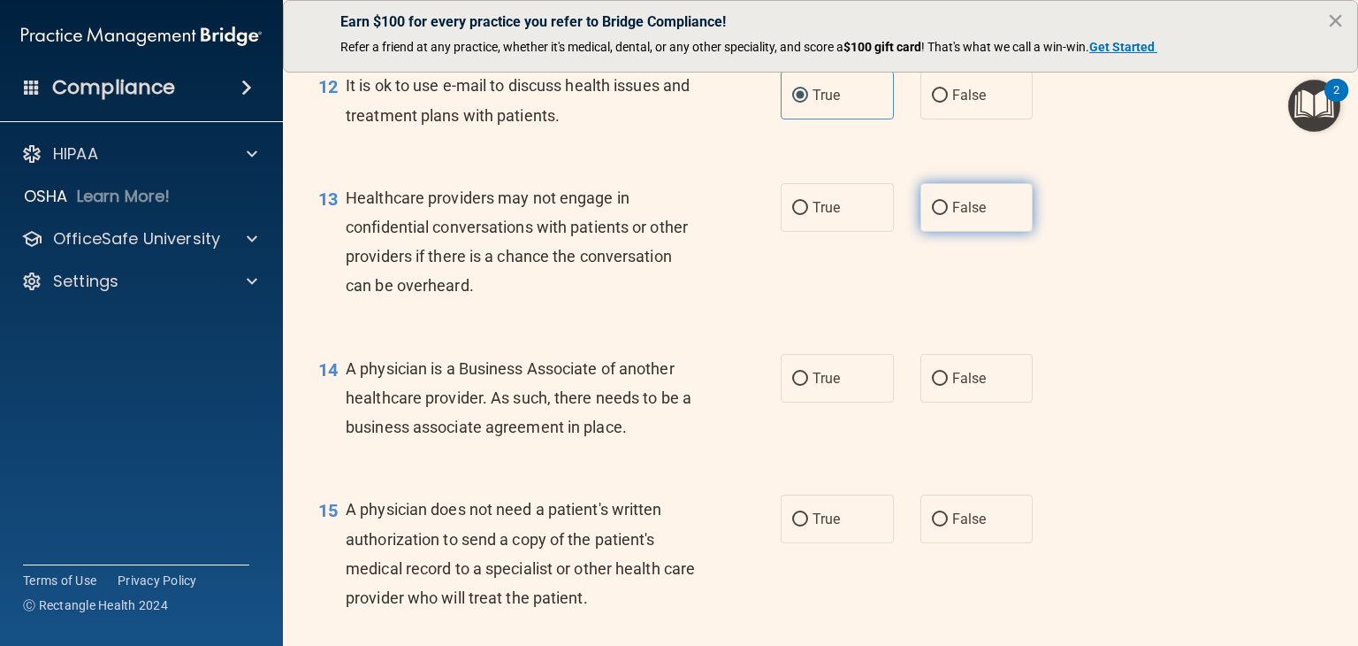
click at [967, 216] on span "False" at bounding box center [969, 207] width 34 height 17
click at [948, 215] on input "False" at bounding box center [940, 208] width 16 height 13
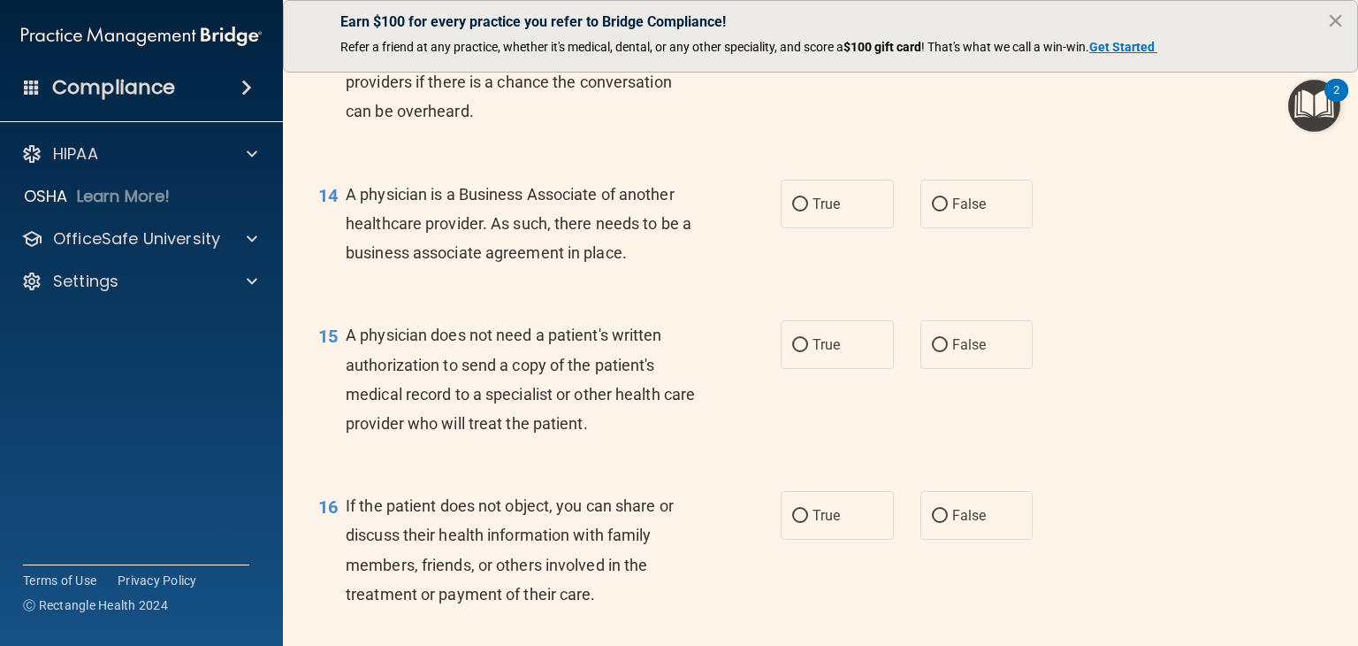
scroll to position [2034, 0]
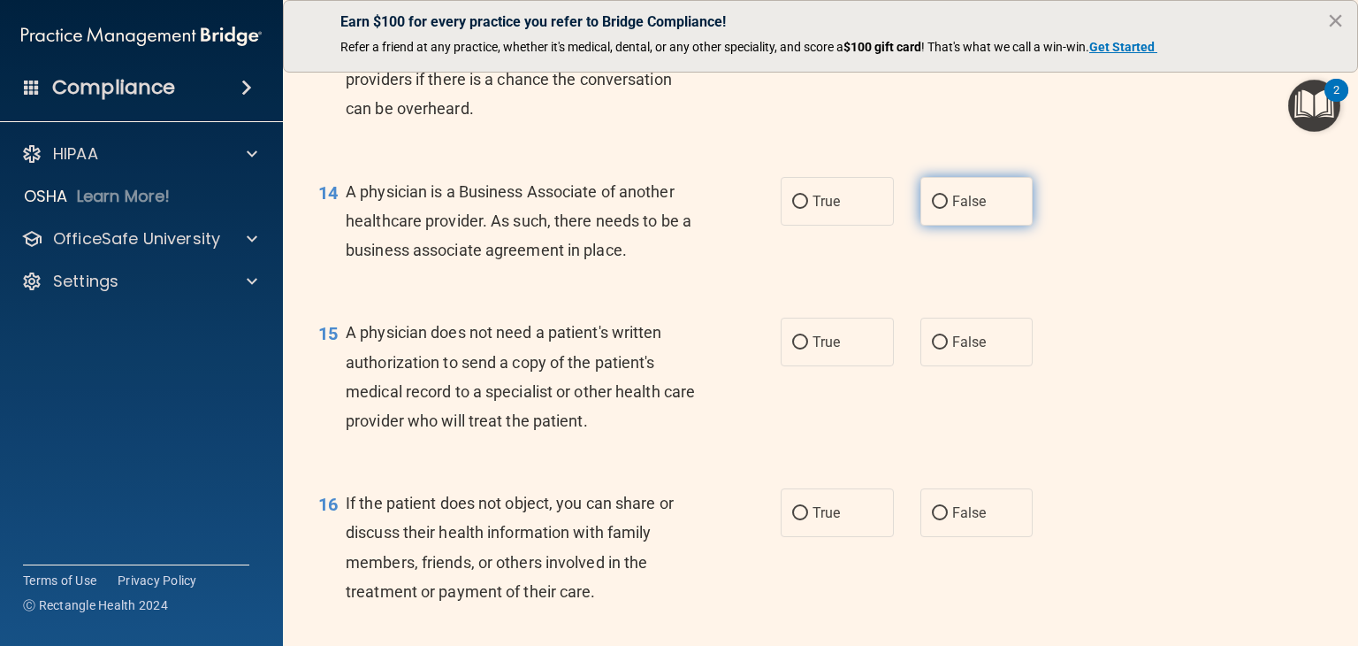
click at [934, 209] on input "False" at bounding box center [940, 201] width 16 height 13
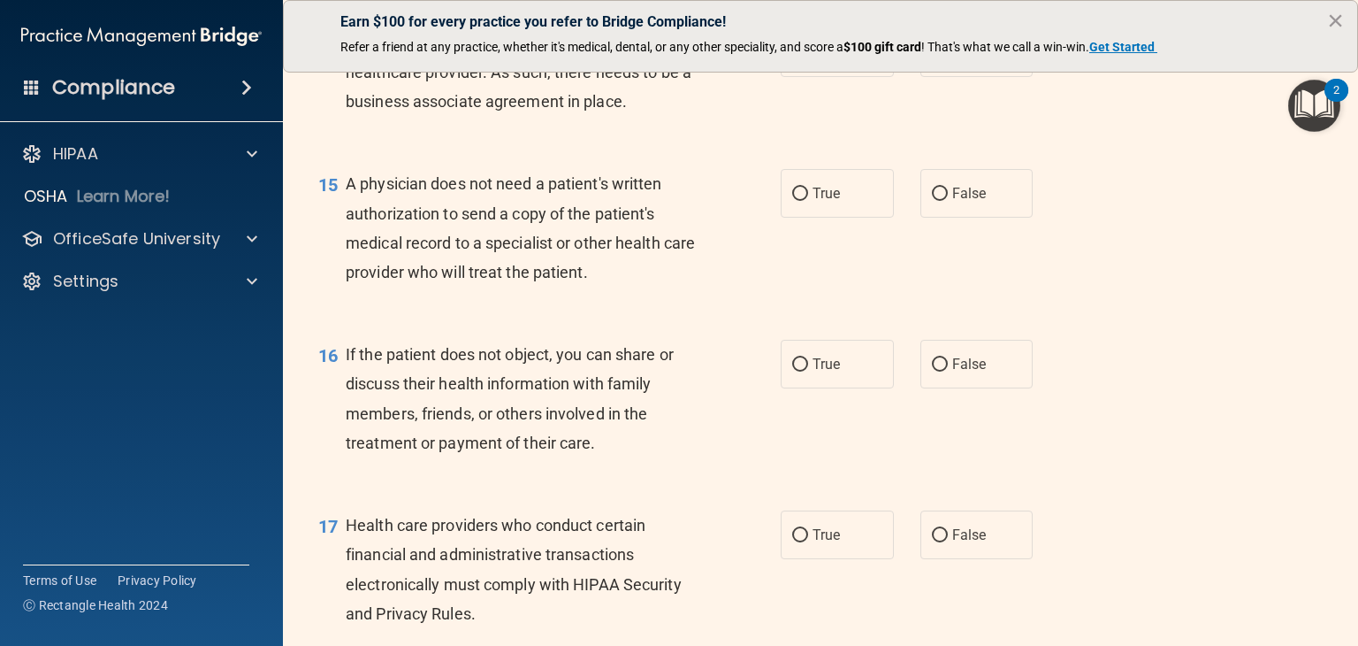
scroll to position [2211, 0]
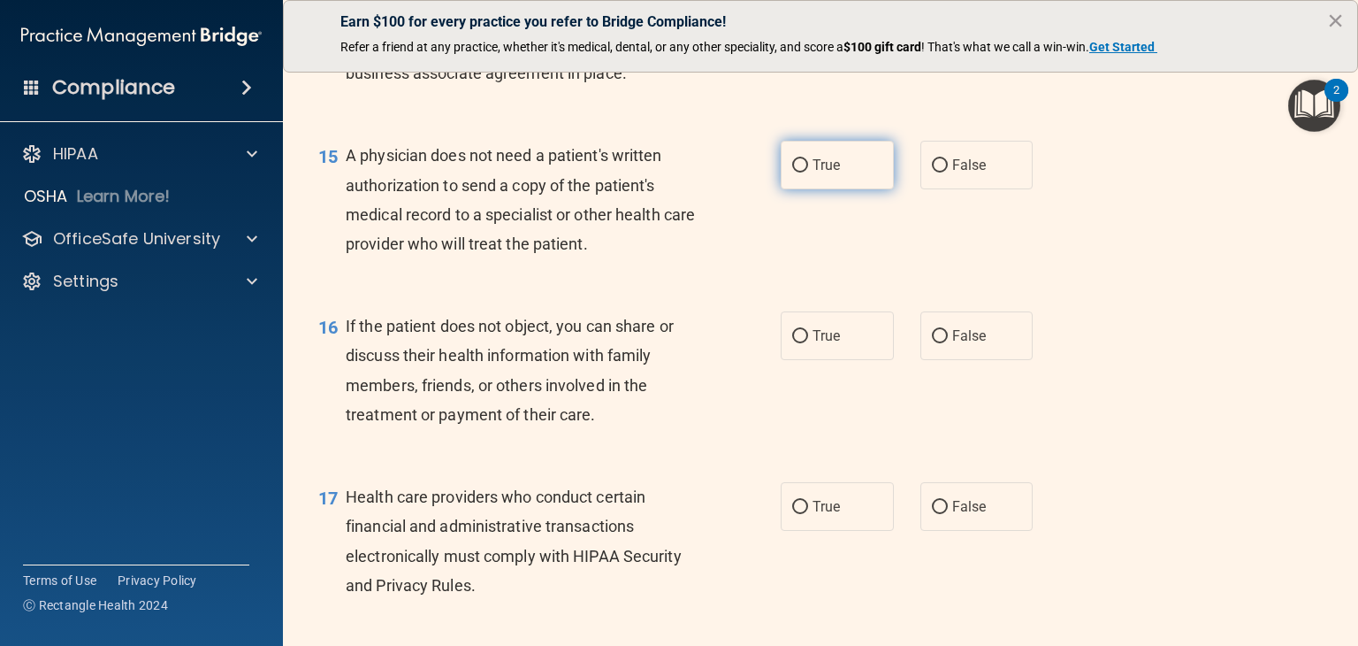
click at [820, 189] on label "True" at bounding box center [837, 165] width 113 height 49
click at [808, 172] on input "True" at bounding box center [800, 165] width 16 height 13
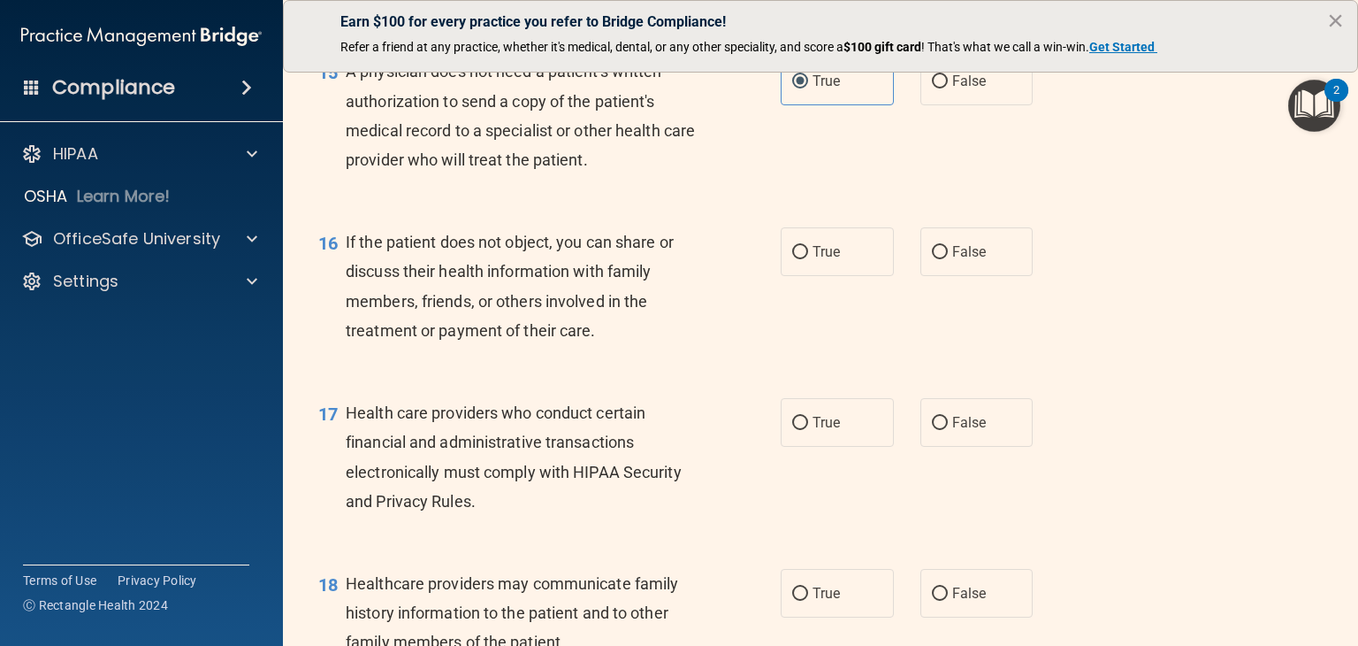
scroll to position [2299, 0]
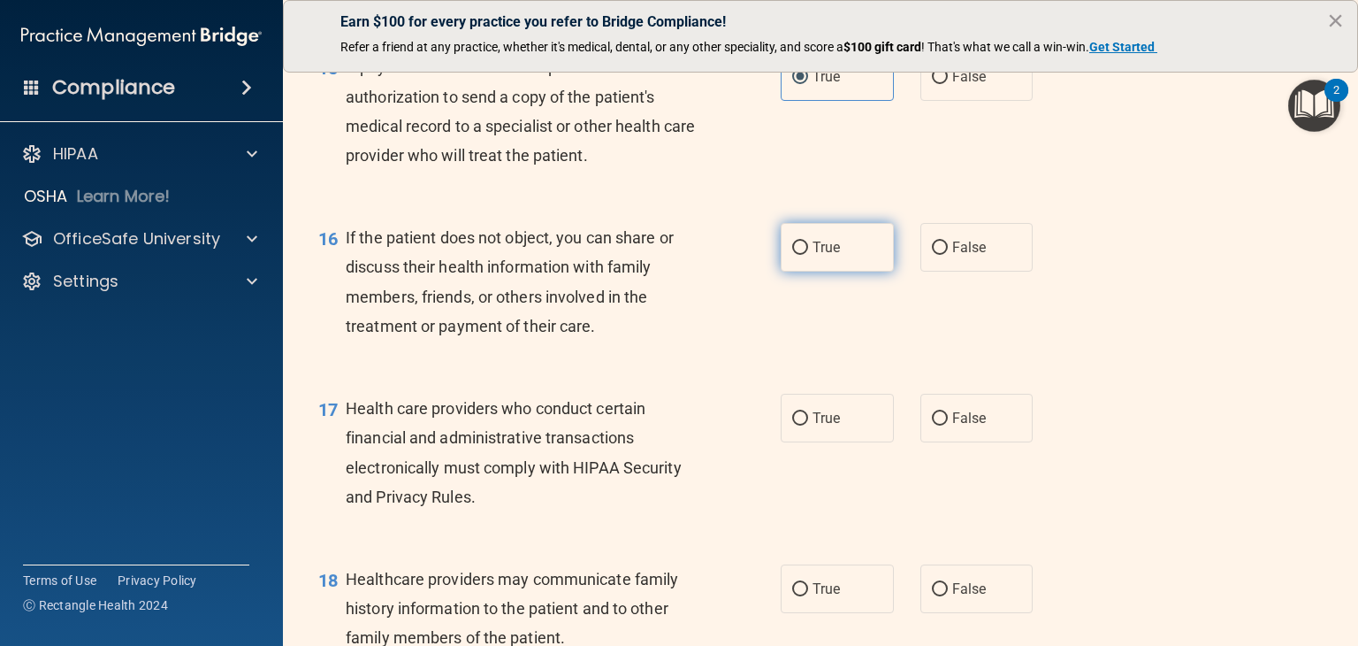
click at [792, 271] on label "True" at bounding box center [837, 247] width 113 height 49
click at [792, 255] on input "True" at bounding box center [800, 247] width 16 height 13
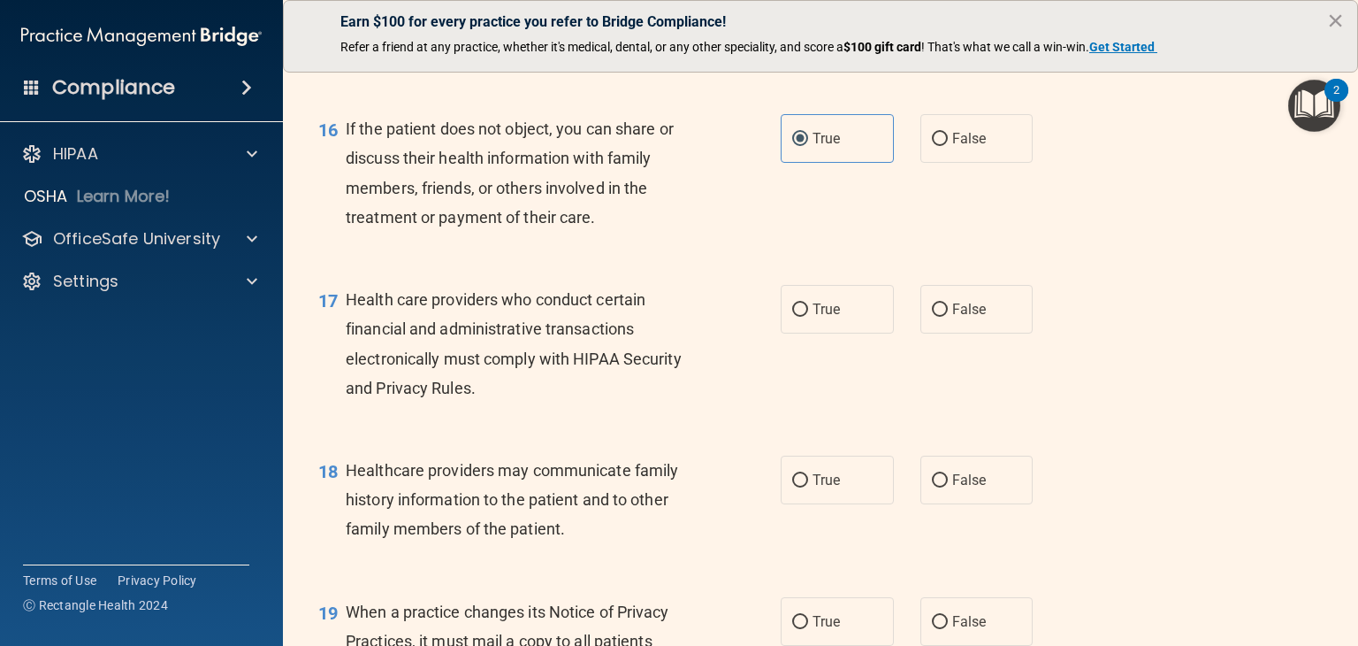
scroll to position [2476, 0]
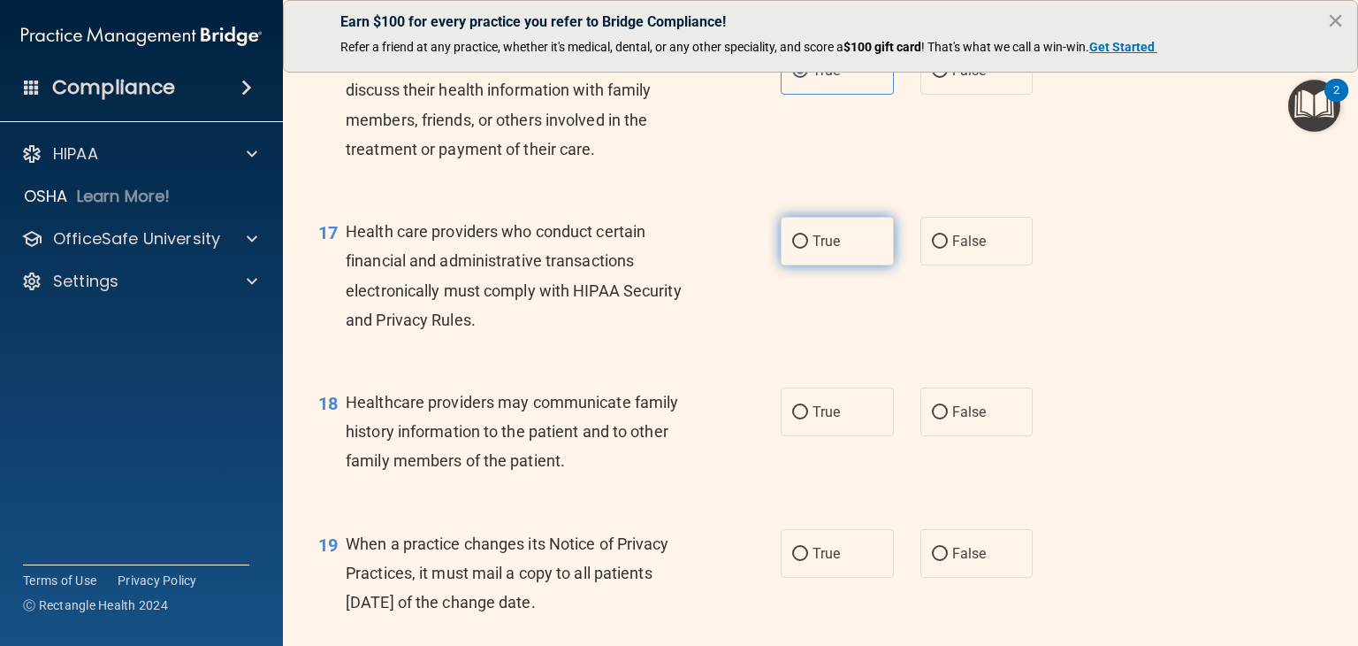
click at [850, 265] on label "True" at bounding box center [837, 241] width 113 height 49
click at [808, 249] on input "True" at bounding box center [800, 241] width 16 height 13
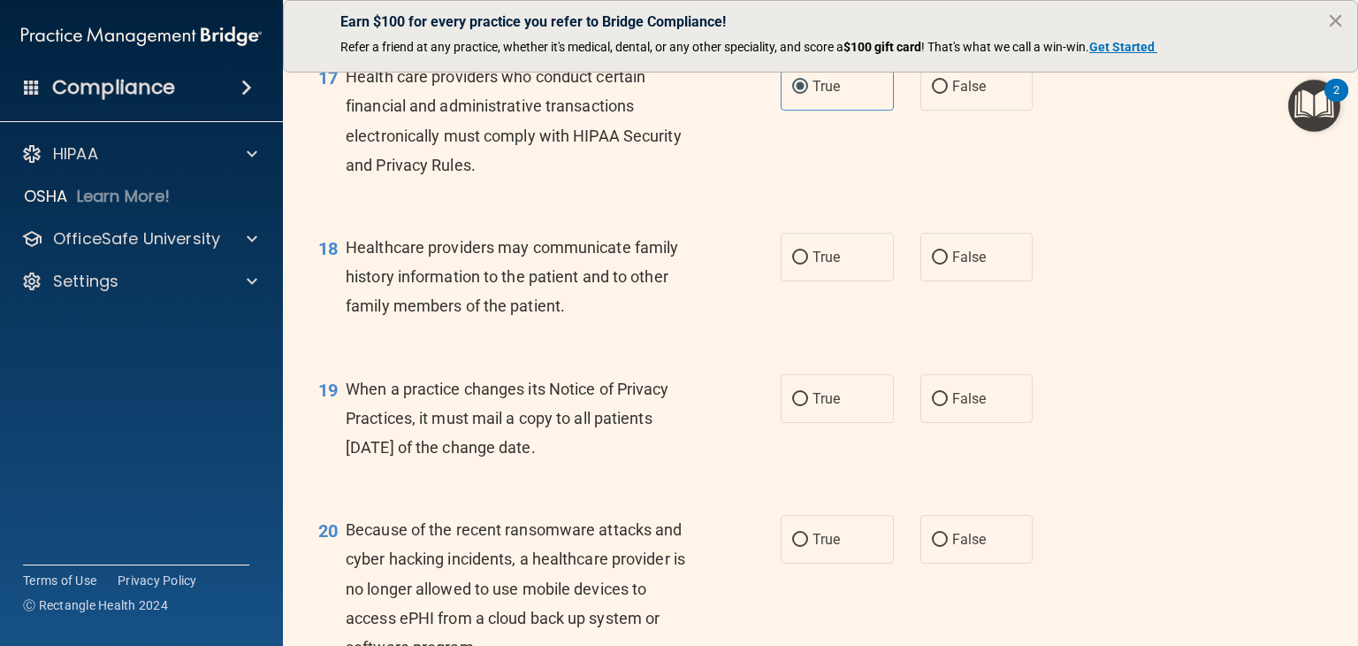
scroll to position [2742, 0]
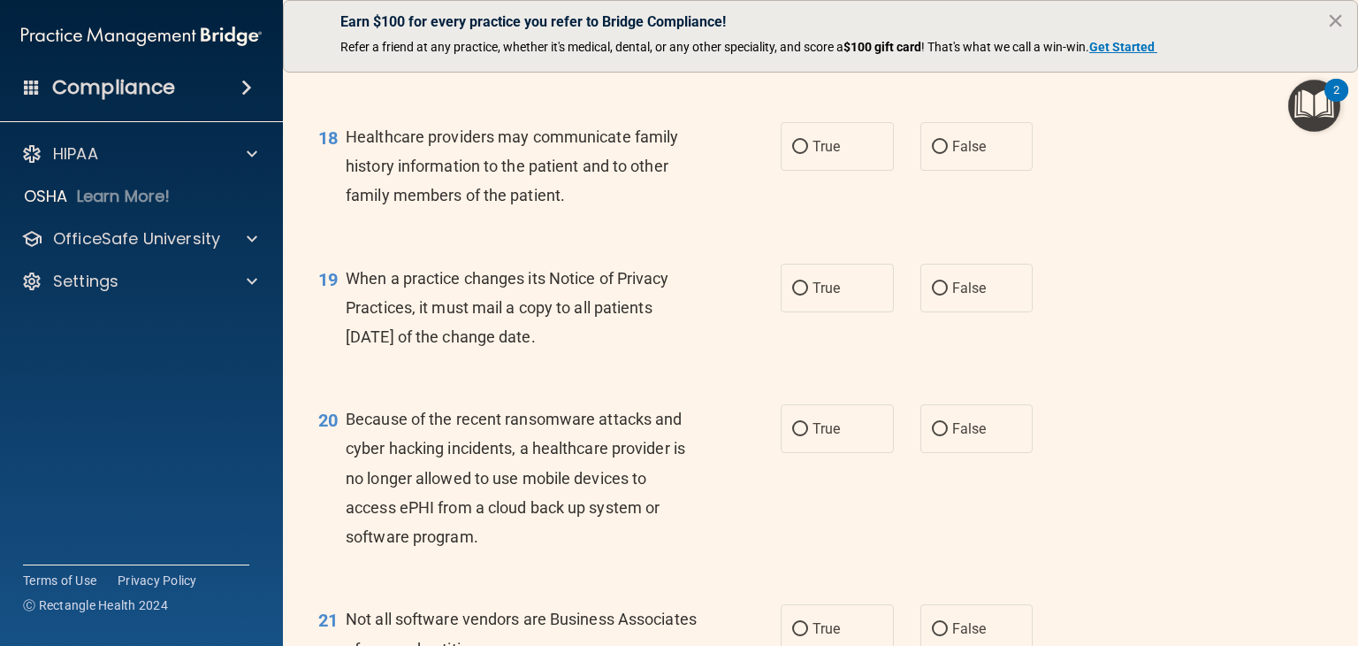
click at [974, 230] on div "18 Healthcare providers may communicate family history information to the patie…" at bounding box center [820, 170] width 1031 height 141
click at [965, 155] on span "False" at bounding box center [969, 146] width 34 height 17
click at [948, 154] on input "False" at bounding box center [940, 147] width 16 height 13
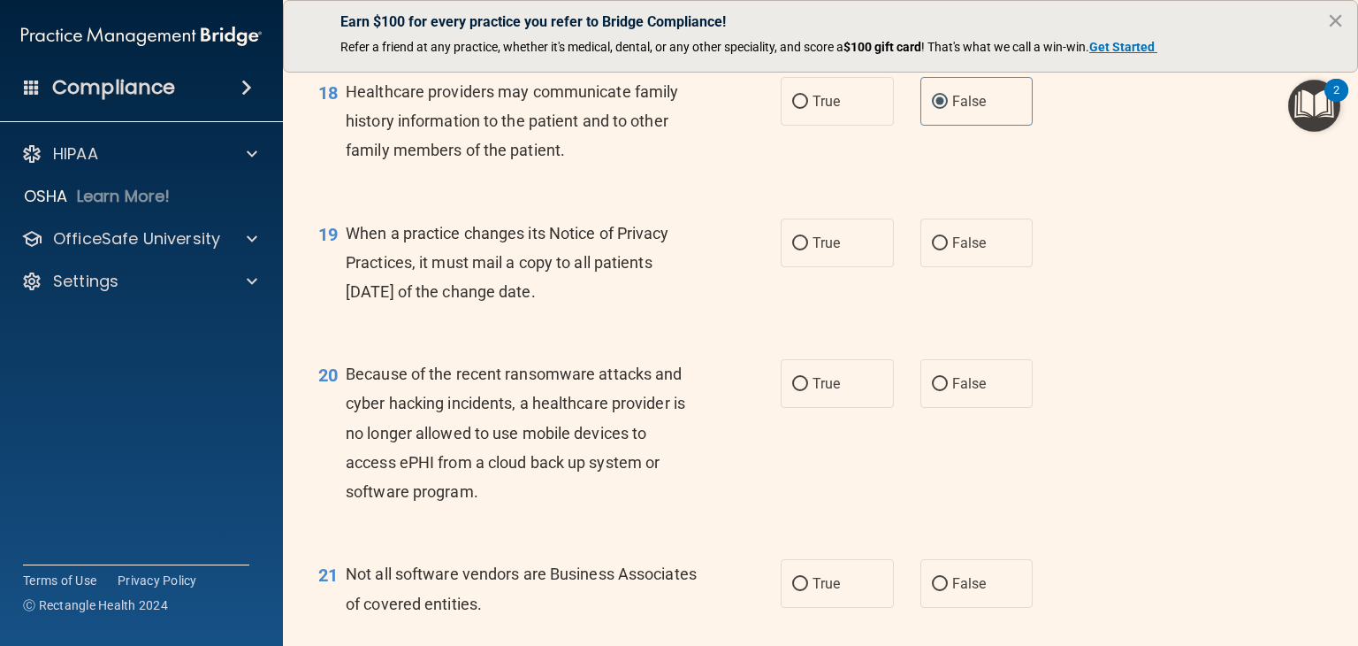
scroll to position [2830, 0]
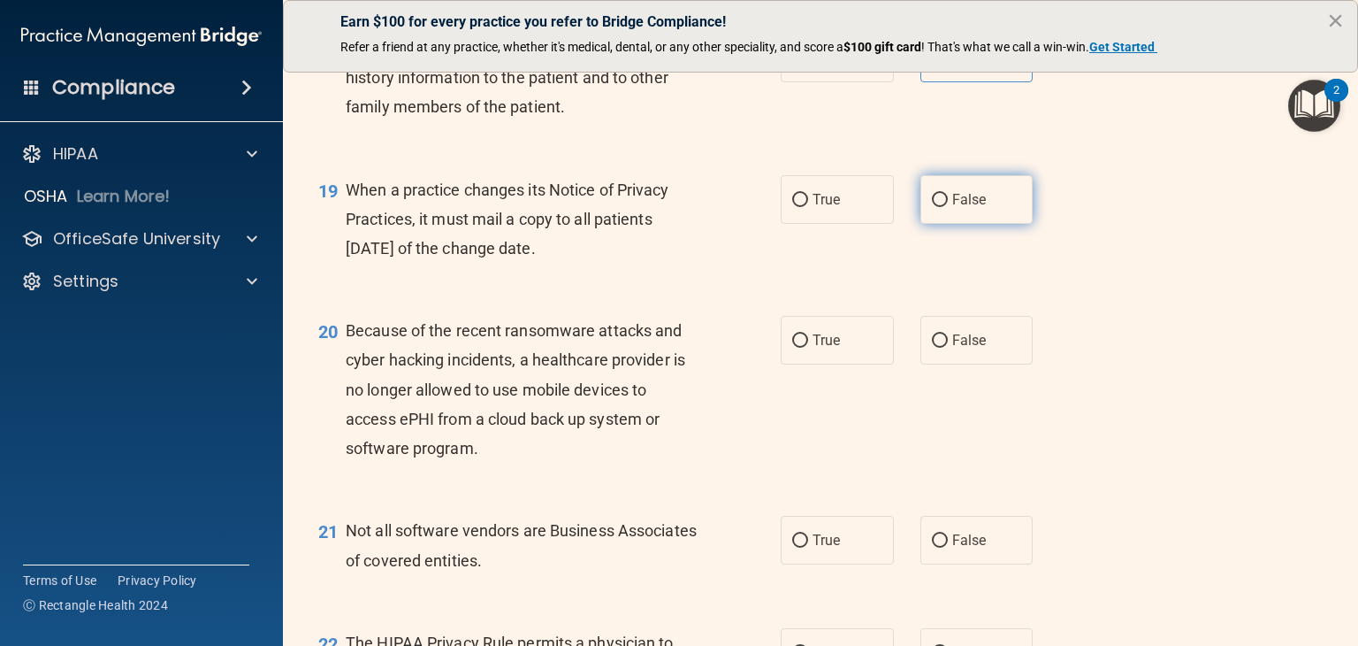
click at [967, 208] on span "False" at bounding box center [969, 199] width 34 height 17
click at [948, 207] on input "False" at bounding box center [940, 200] width 16 height 13
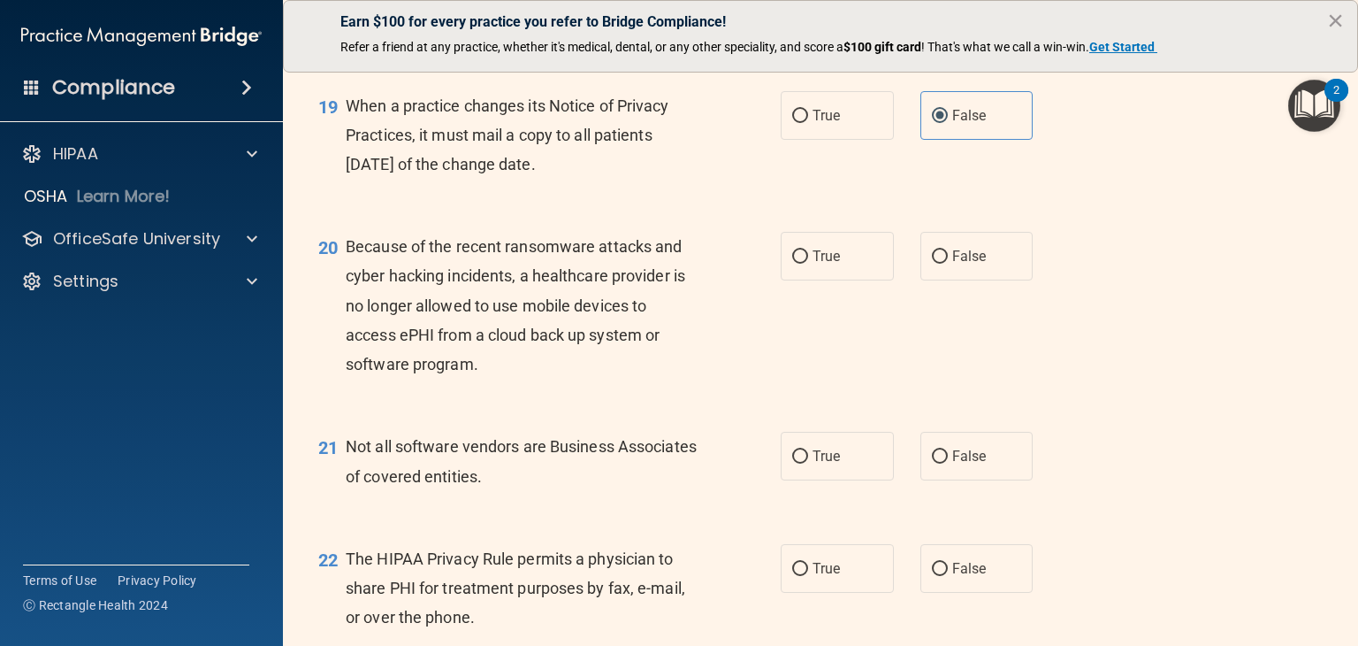
scroll to position [2918, 0]
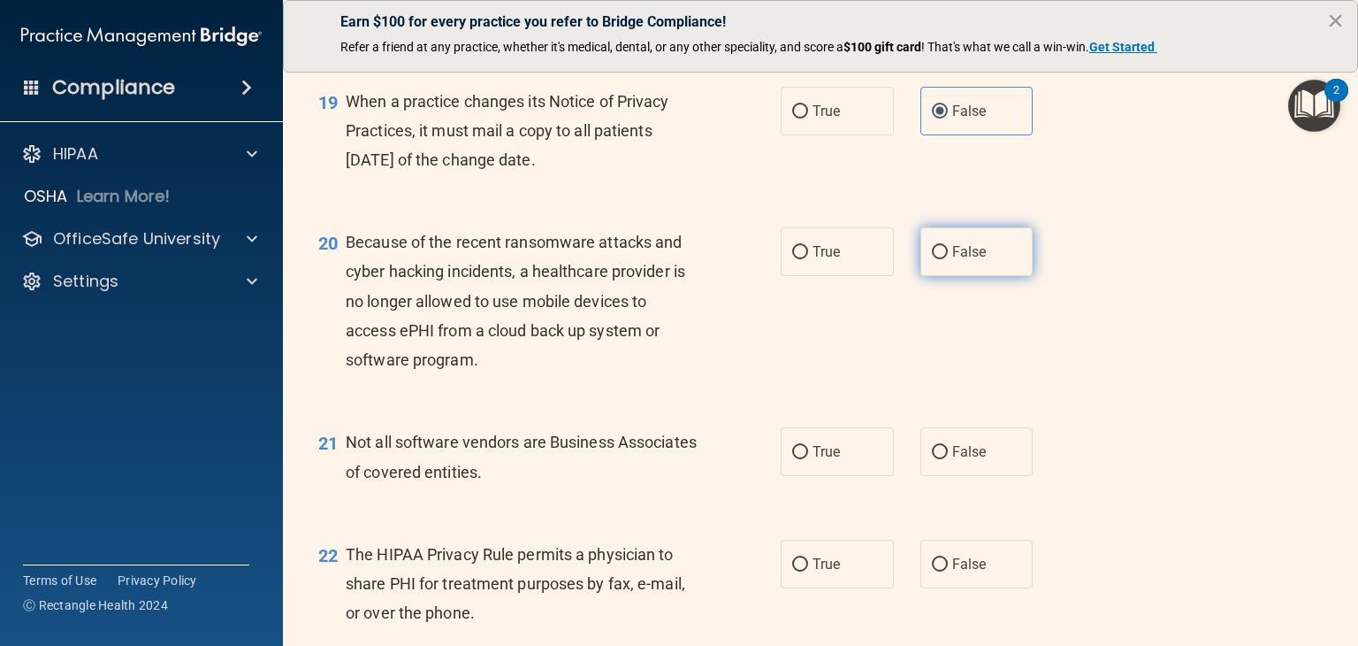
click at [982, 276] on label "False" at bounding box center [977, 251] width 113 height 49
click at [948, 259] on input "False" at bounding box center [940, 252] width 16 height 13
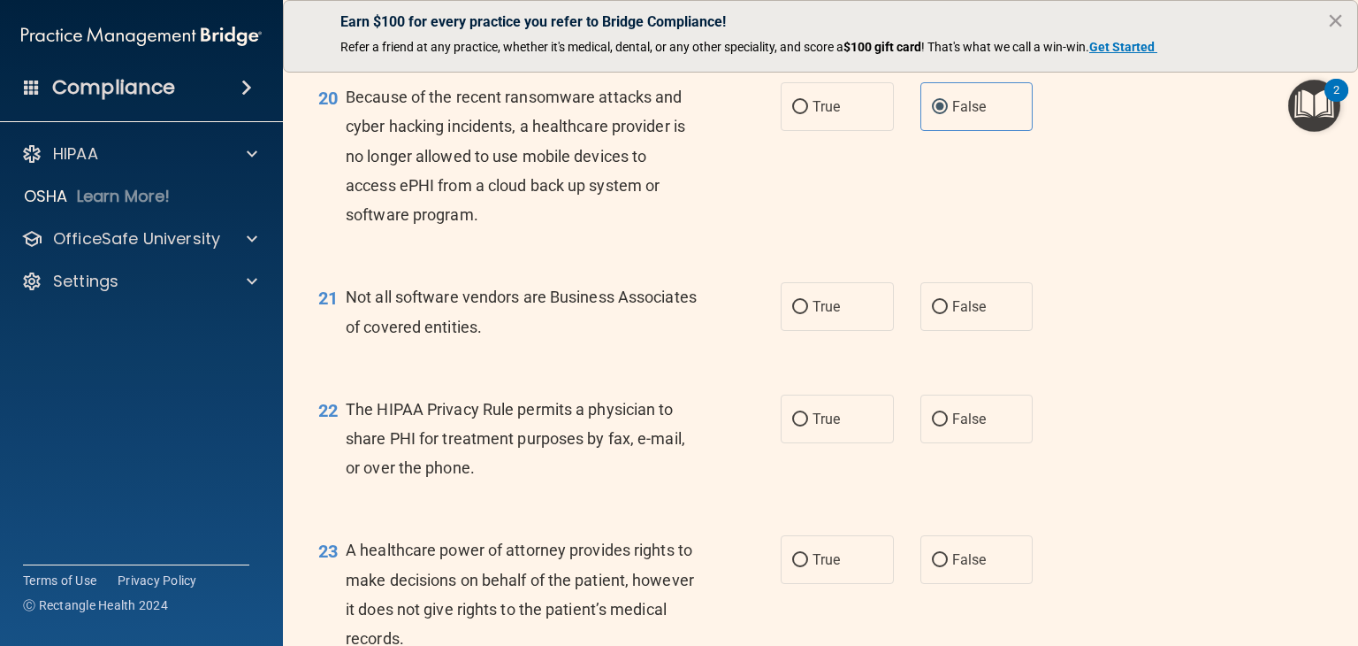
scroll to position [3095, 0]
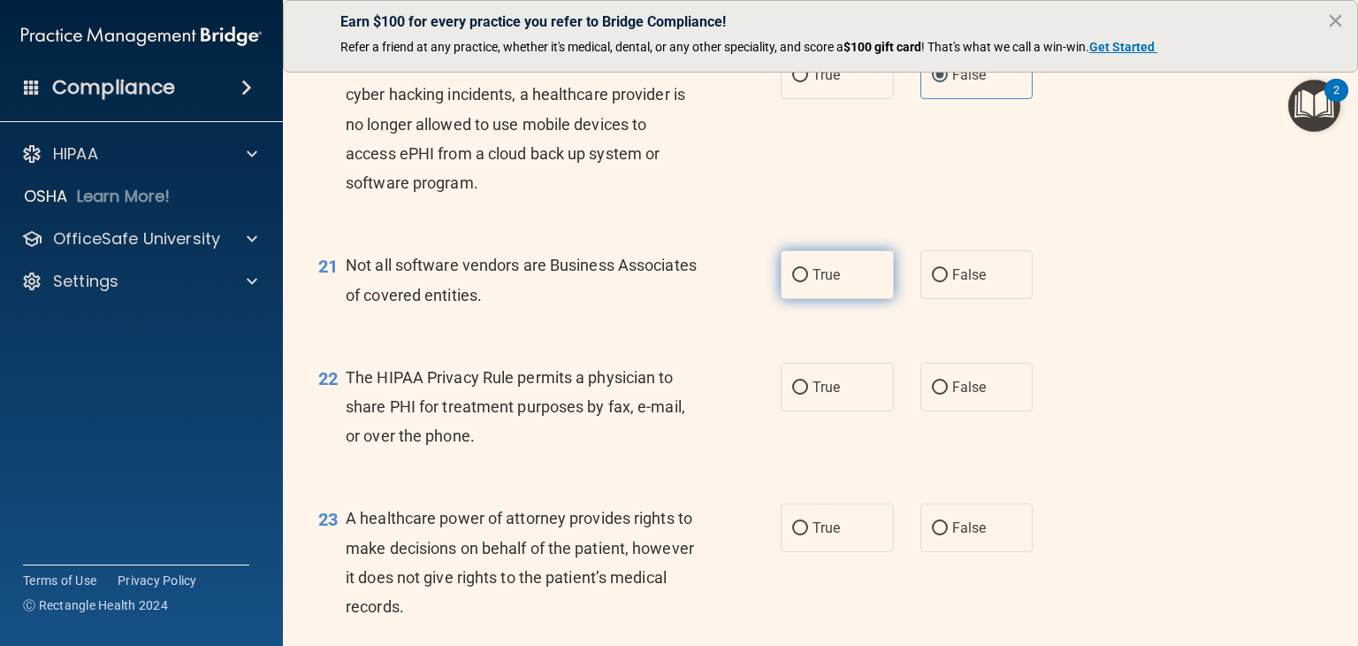
click at [838, 299] on label "True" at bounding box center [837, 274] width 113 height 49
click at [808, 282] on input "True" at bounding box center [800, 275] width 16 height 13
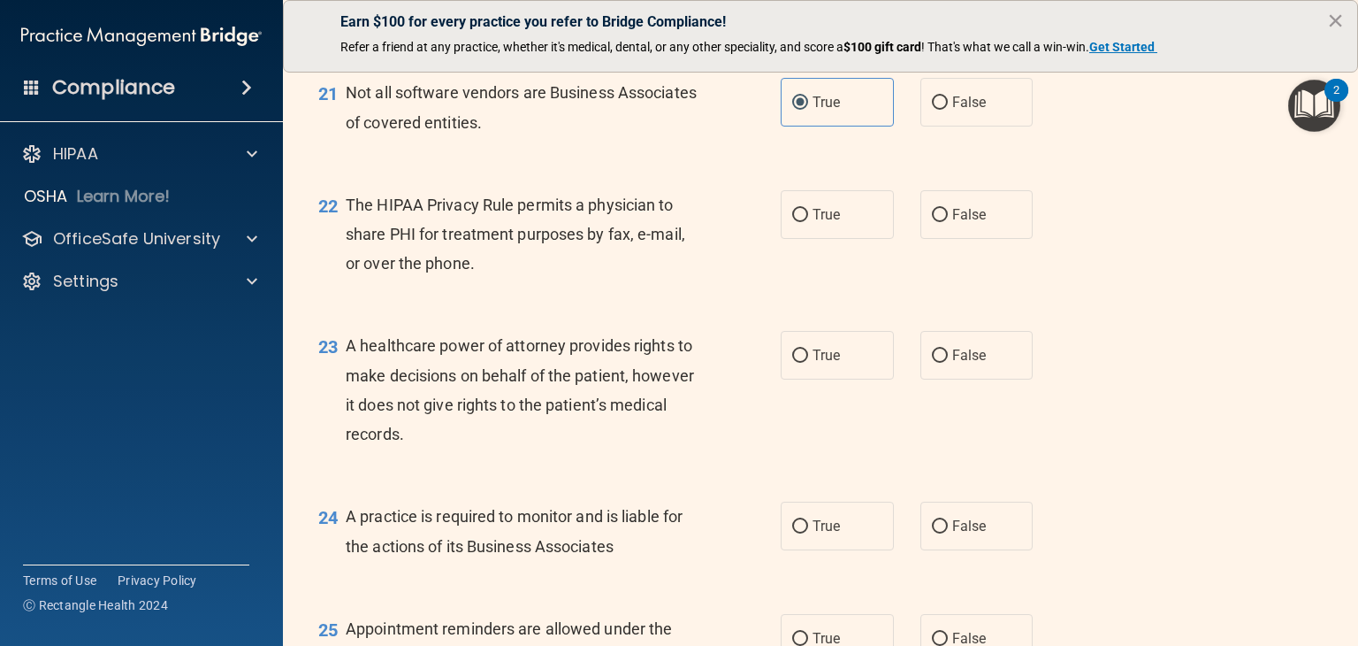
scroll to position [3272, 0]
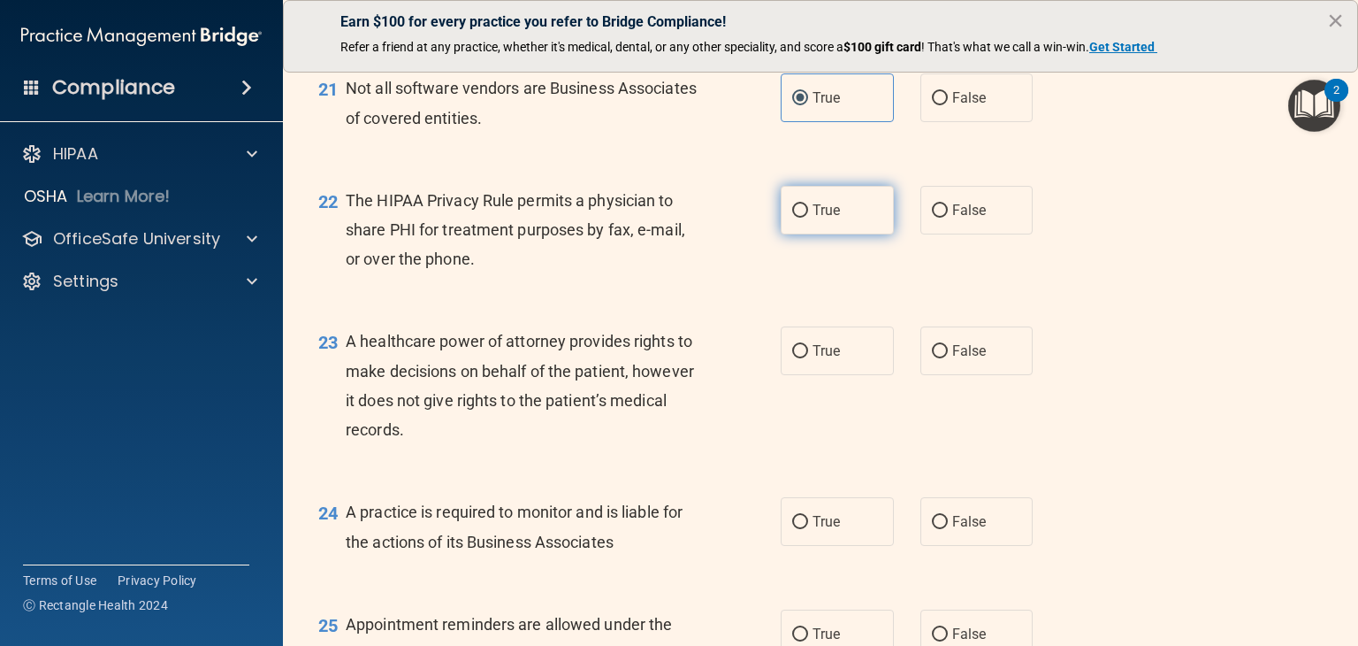
click at [825, 218] on span "True" at bounding box center [826, 210] width 27 height 17
click at [808, 218] on input "True" at bounding box center [800, 210] width 16 height 13
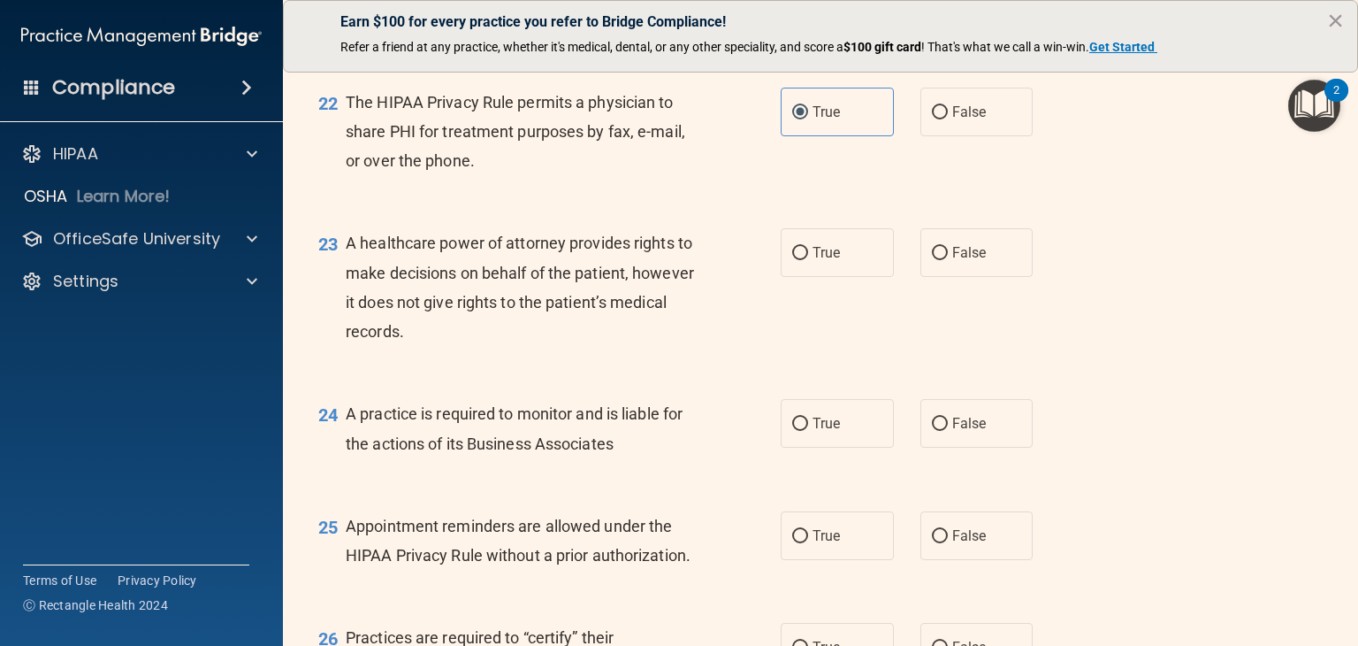
scroll to position [3449, 0]
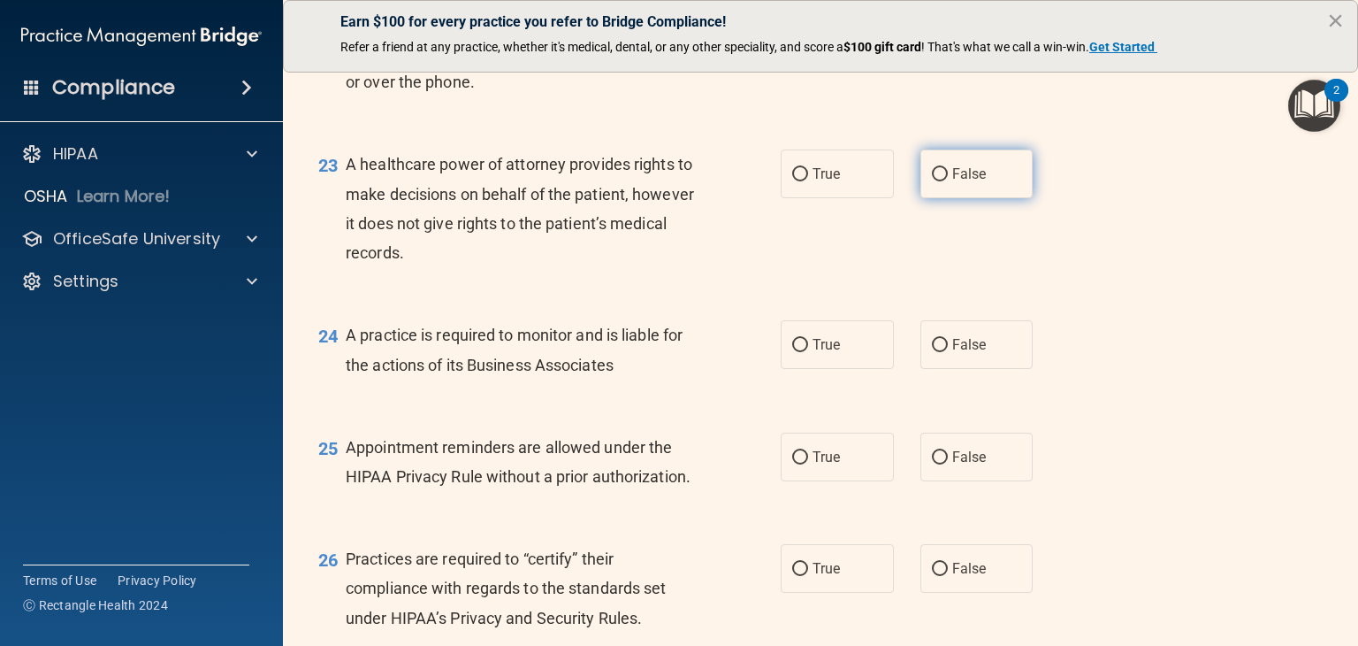
click at [956, 182] on span "False" at bounding box center [969, 173] width 34 height 17
click at [948, 181] on input "False" at bounding box center [940, 174] width 16 height 13
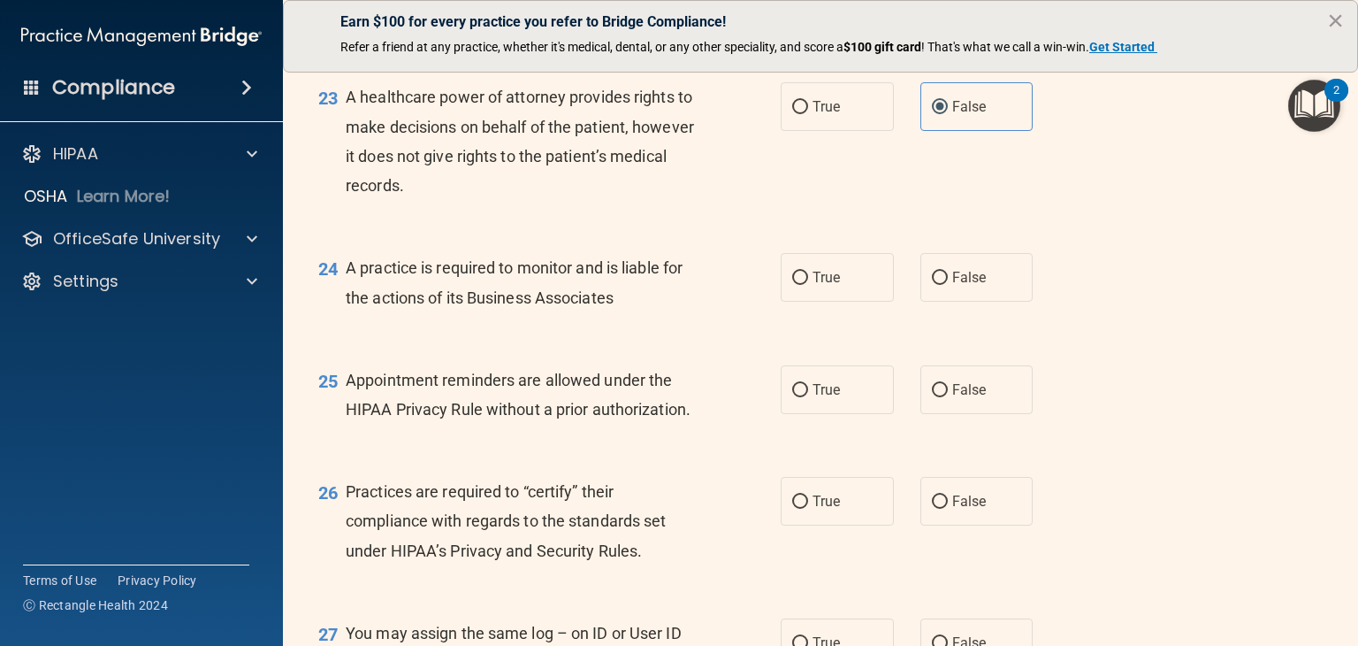
scroll to position [3626, 0]
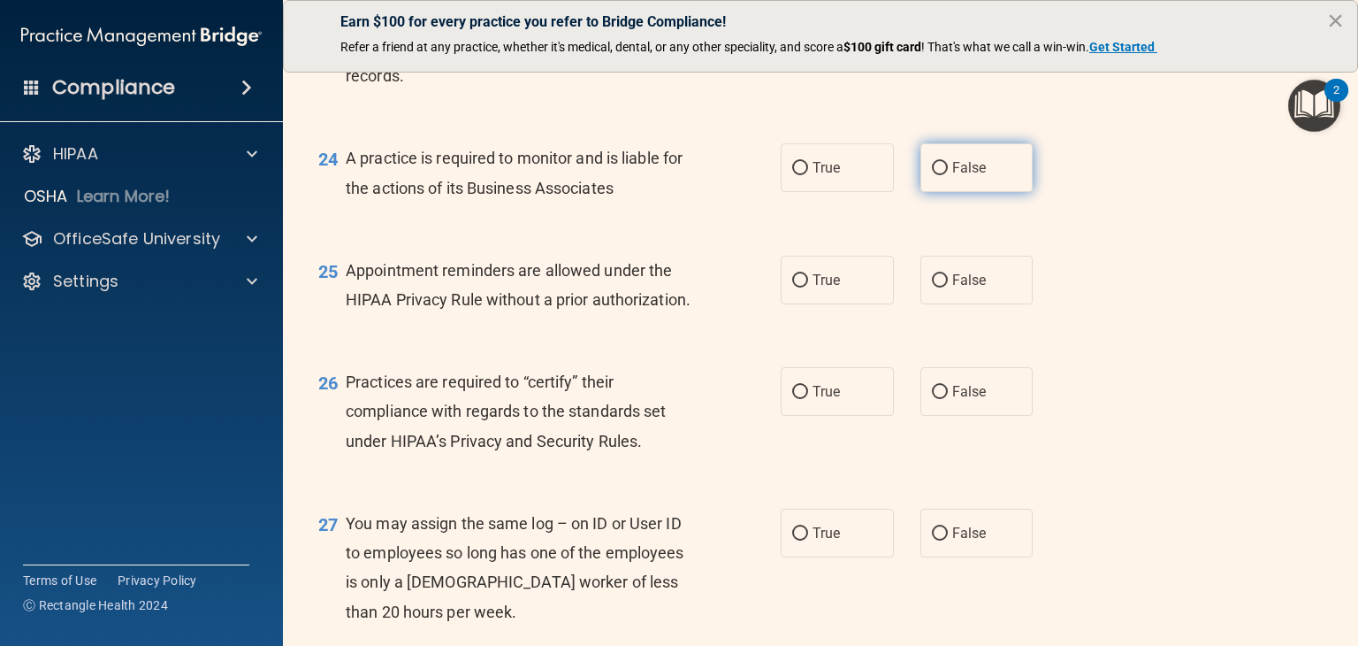
click at [972, 176] on span "False" at bounding box center [969, 167] width 34 height 17
click at [948, 175] on input "False" at bounding box center [940, 168] width 16 height 13
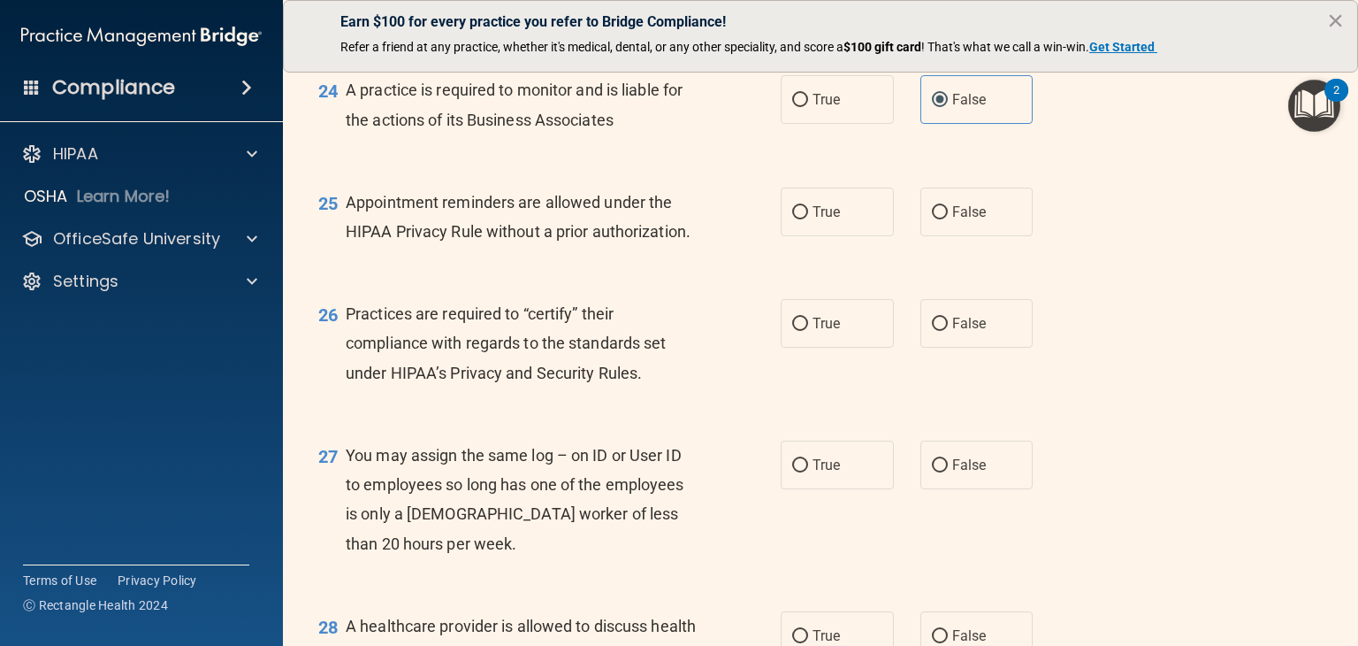
scroll to position [3803, 0]
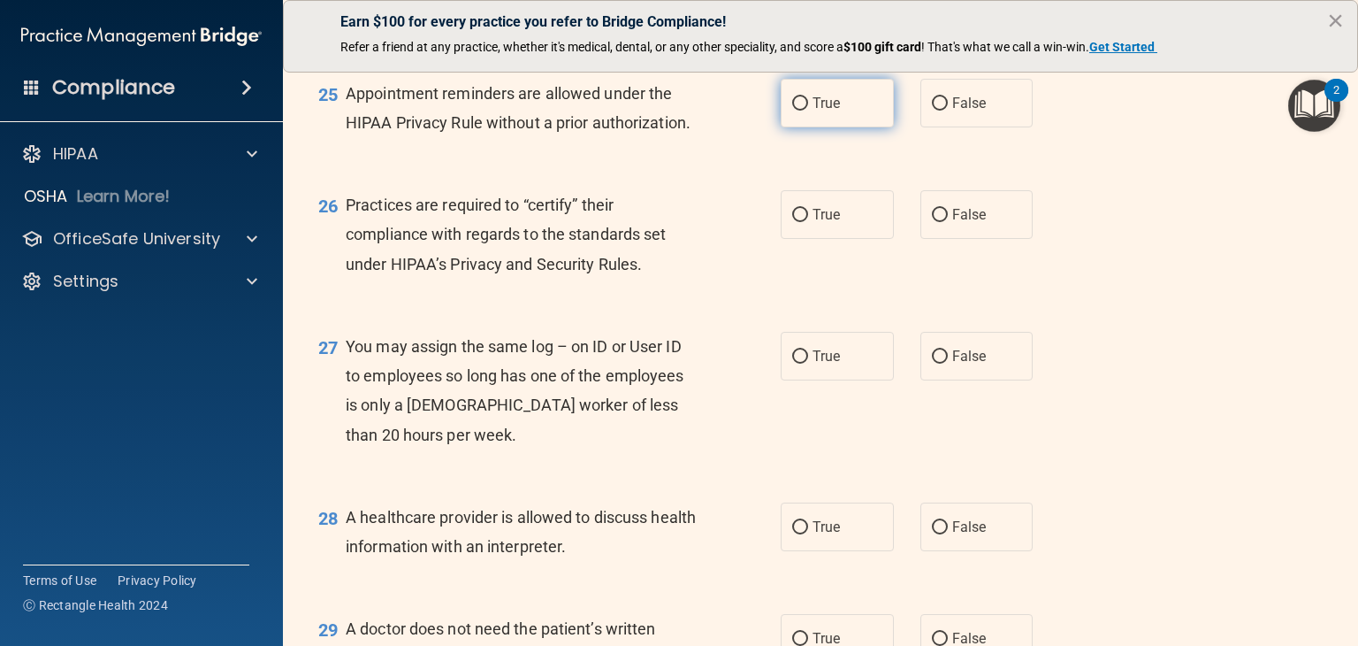
click at [830, 111] on span "True" at bounding box center [826, 103] width 27 height 17
click at [808, 111] on input "True" at bounding box center [800, 103] width 16 height 13
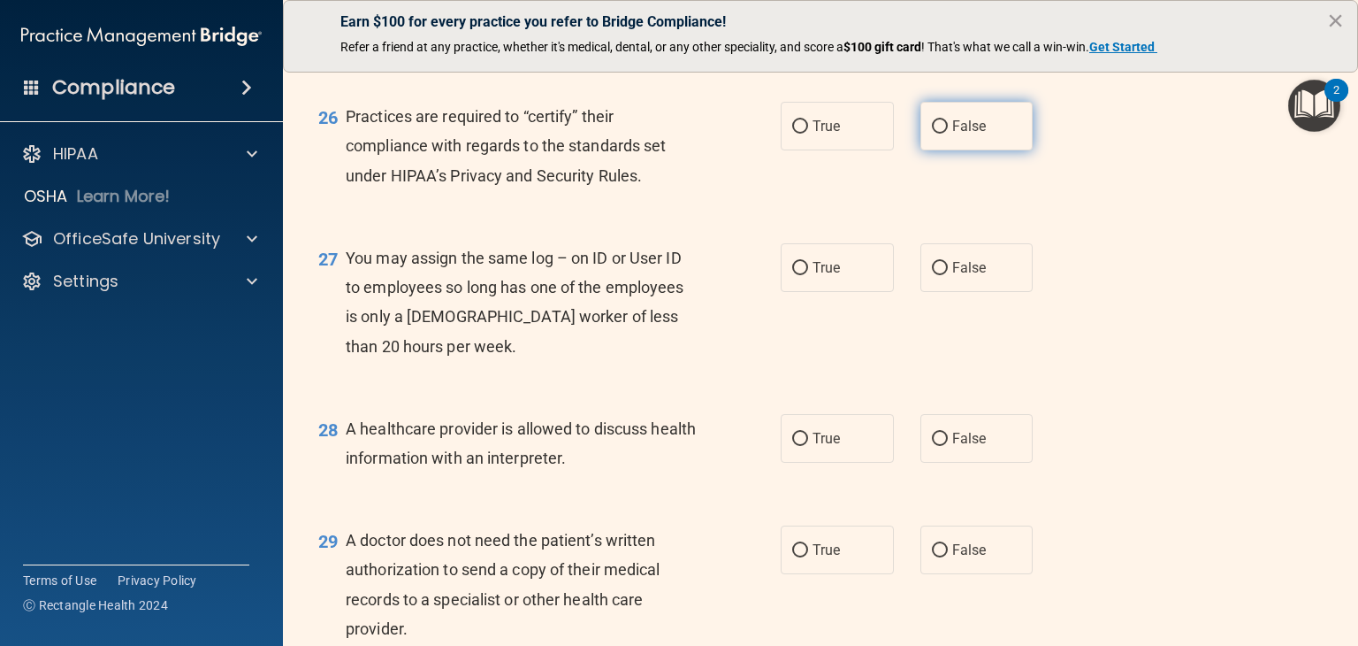
click at [932, 134] on input "False" at bounding box center [940, 126] width 16 height 13
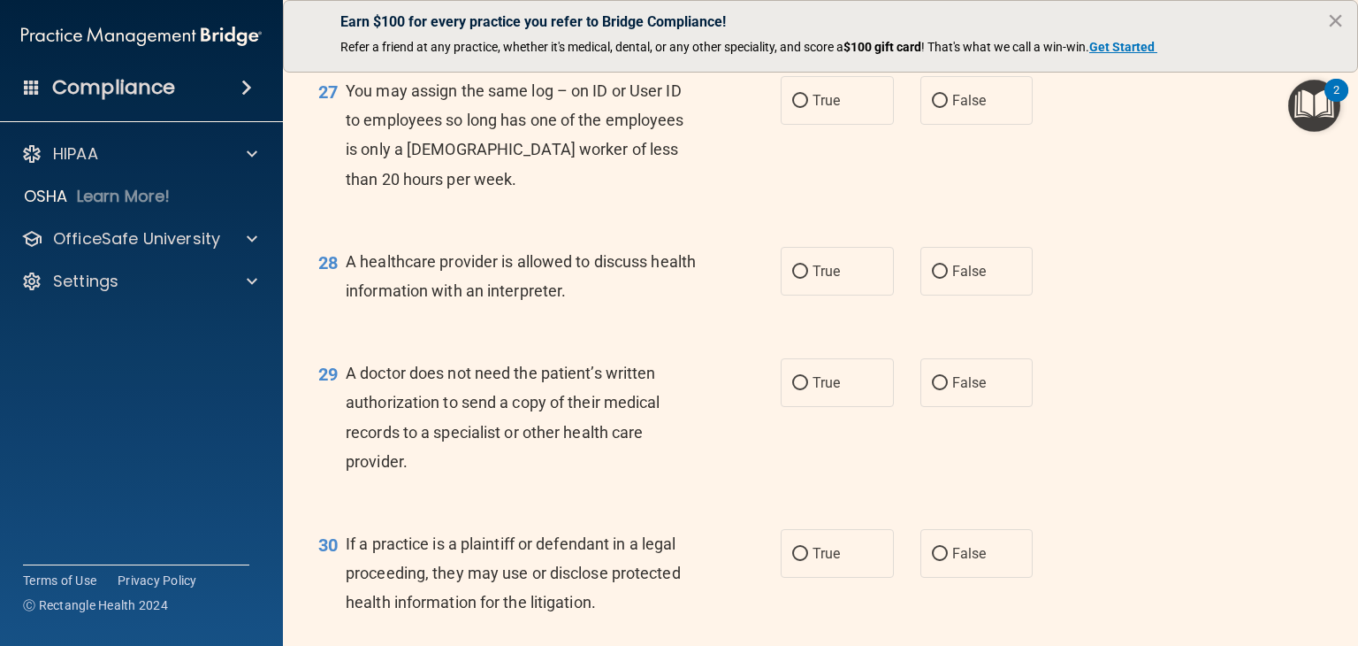
scroll to position [4068, 0]
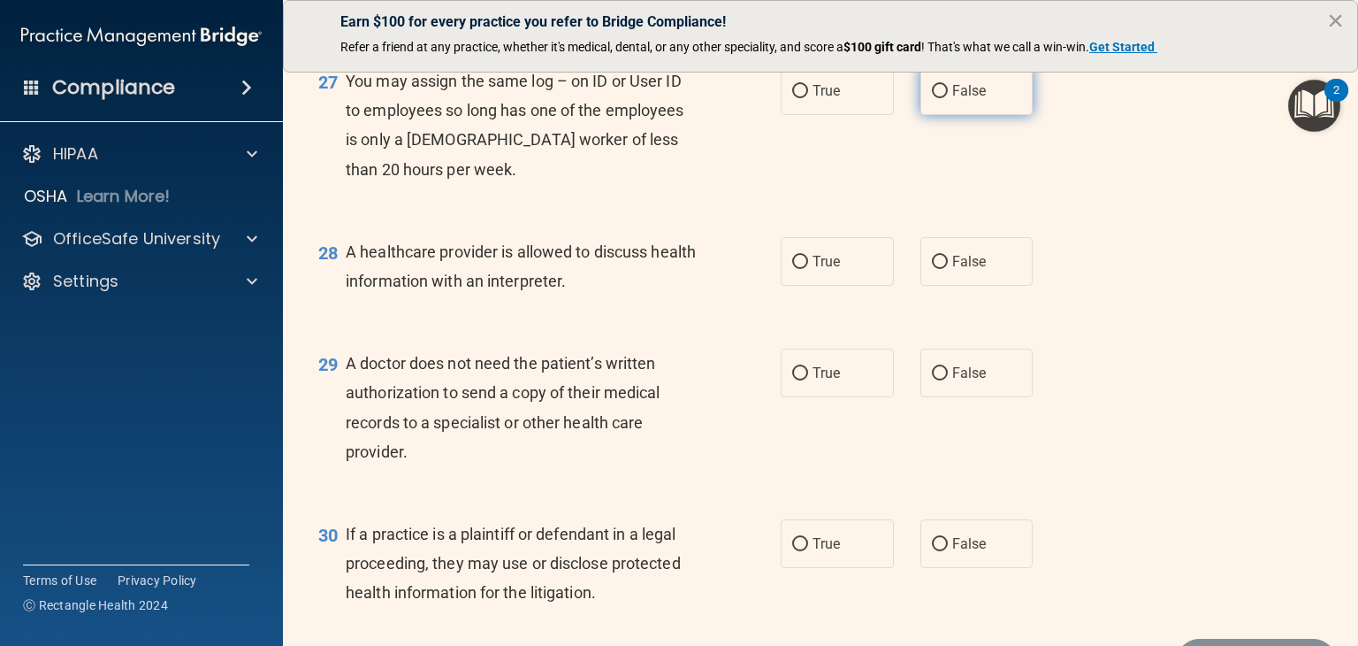
click at [954, 99] on span "False" at bounding box center [969, 90] width 34 height 17
click at [948, 98] on input "False" at bounding box center [940, 91] width 16 height 13
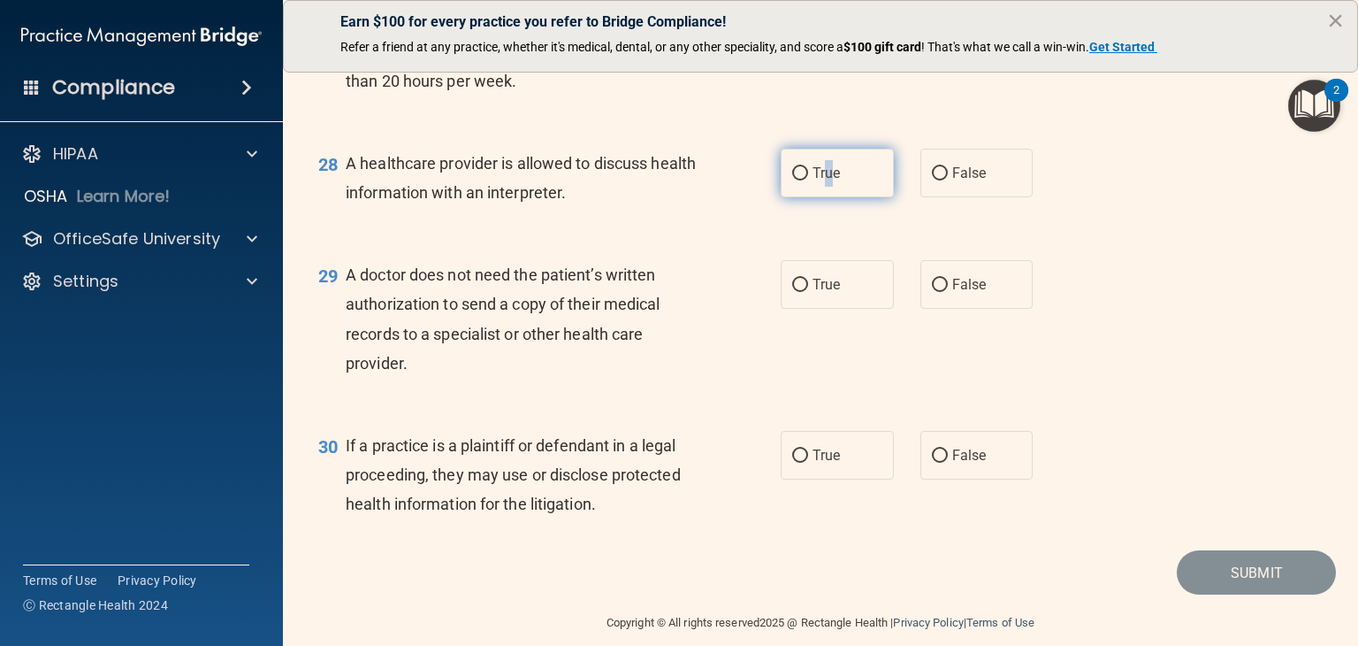
click at [821, 197] on label "True" at bounding box center [837, 173] width 113 height 49
click at [858, 197] on label "True" at bounding box center [837, 173] width 113 height 49
click at [808, 180] on input "True" at bounding box center [800, 173] width 16 height 13
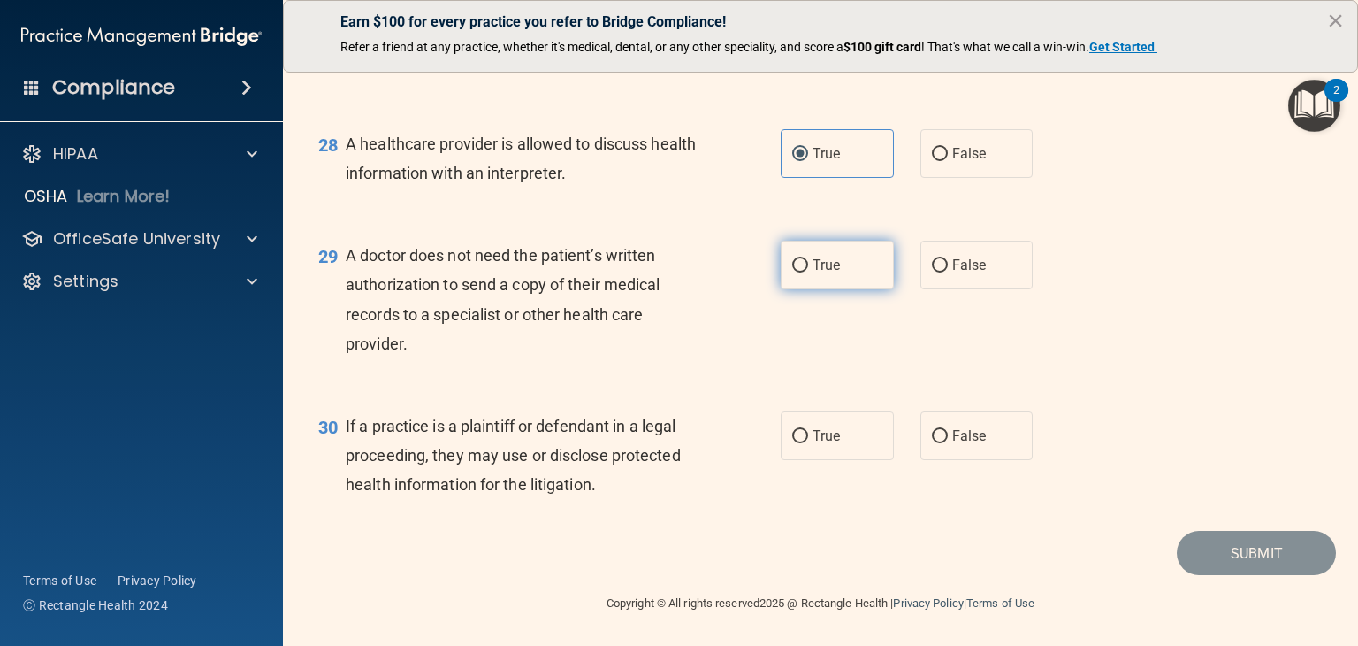
click at [817, 260] on span "True" at bounding box center [826, 264] width 27 height 17
click at [808, 260] on input "True" at bounding box center [800, 265] width 16 height 13
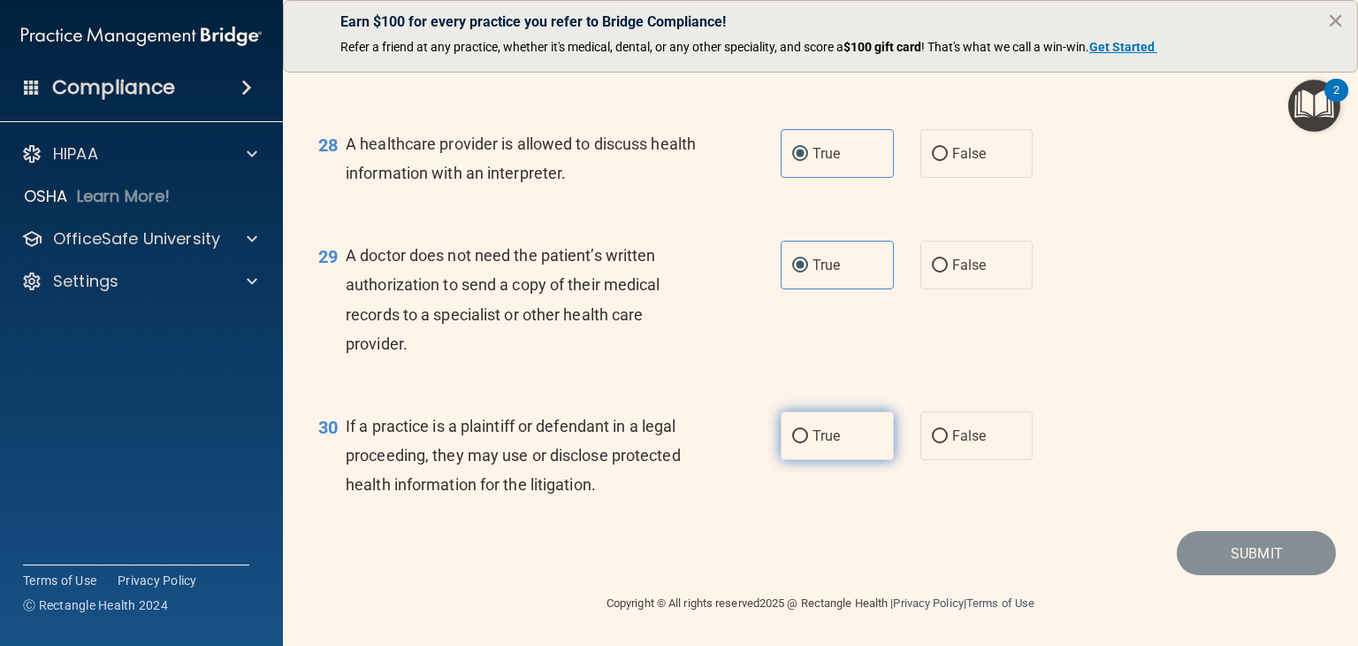
click at [871, 441] on label "True" at bounding box center [837, 435] width 113 height 49
click at [808, 441] on input "True" at bounding box center [800, 436] width 16 height 13
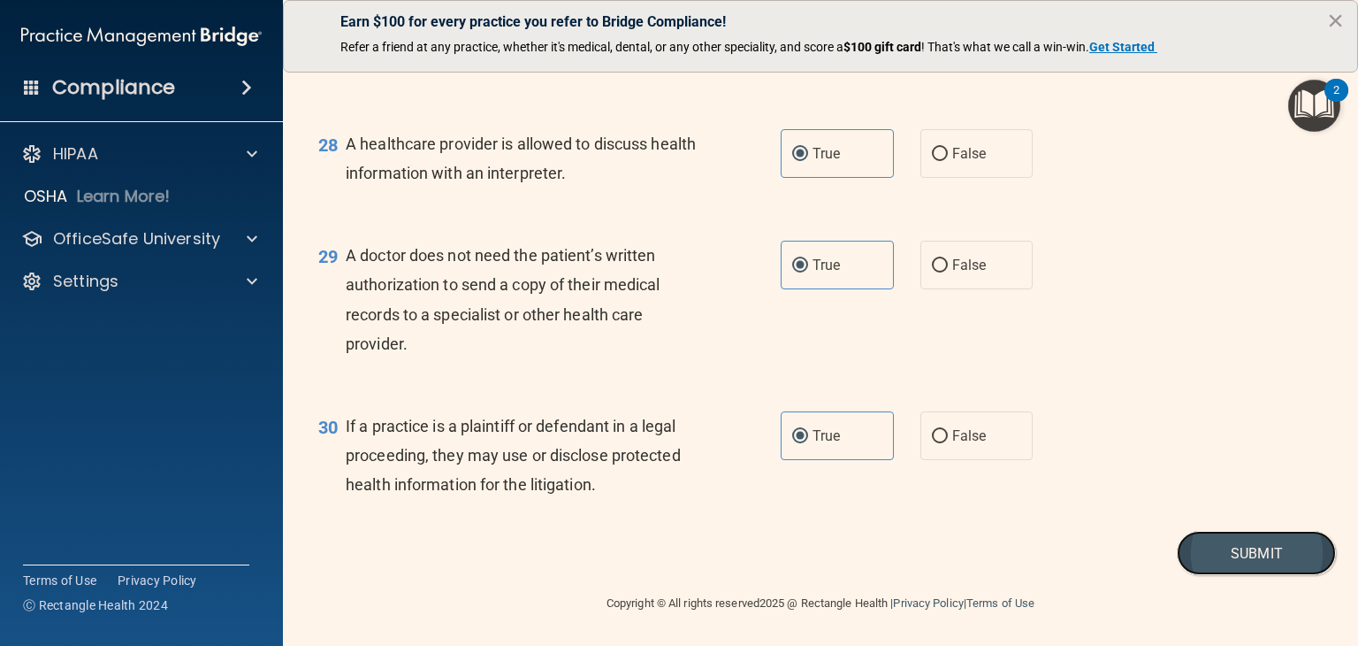
click at [1235, 553] on button "Submit" at bounding box center [1256, 553] width 159 height 45
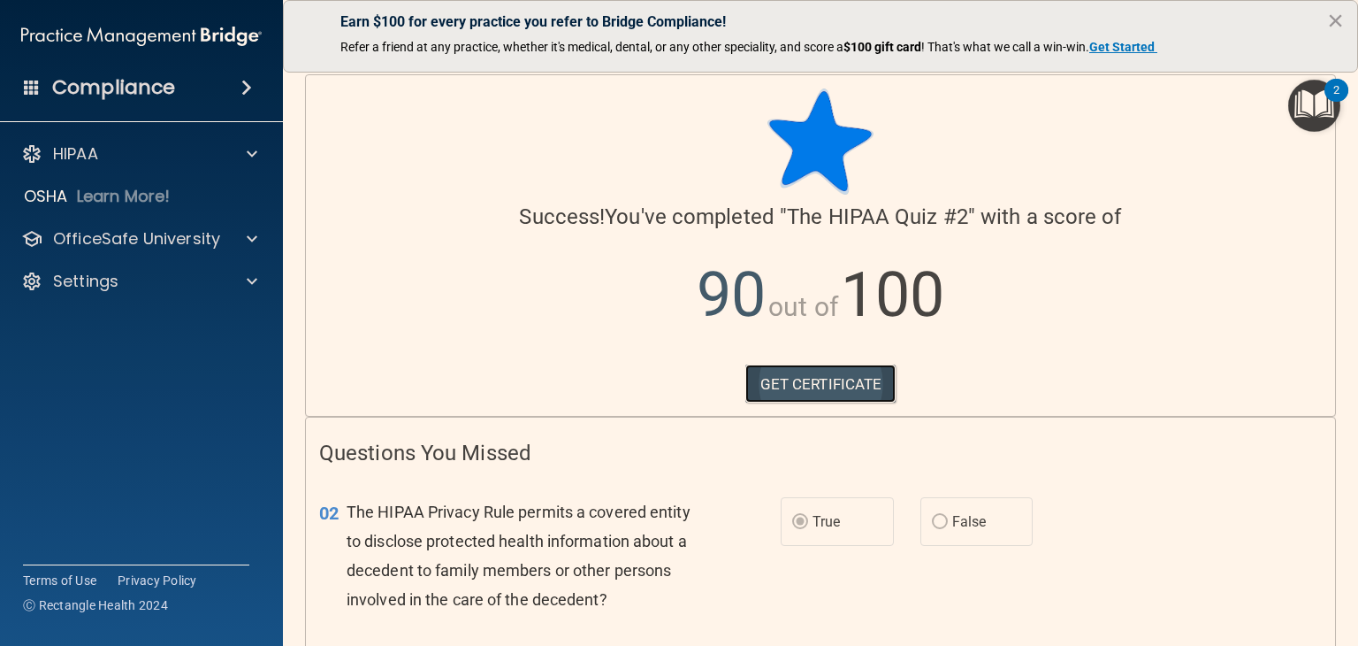
click at [796, 379] on link "GET CERTIFICATE" at bounding box center [821, 383] width 151 height 39
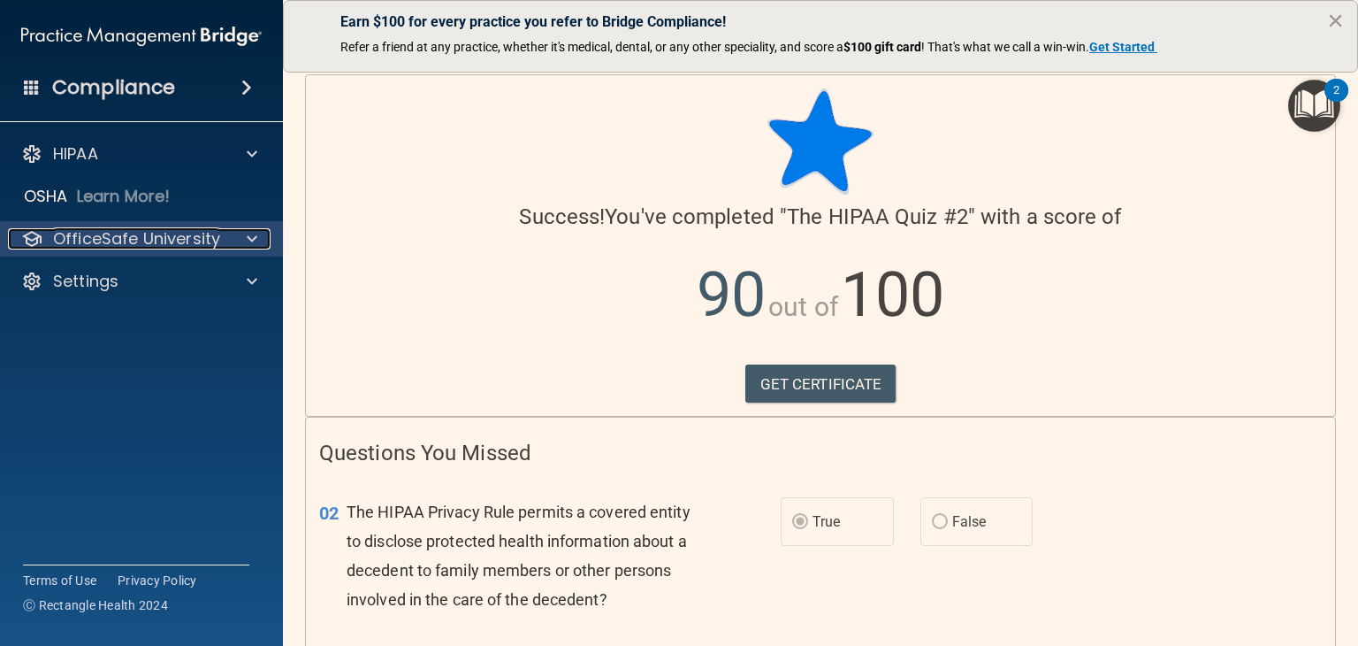
click at [234, 235] on div at bounding box center [249, 238] width 44 height 21
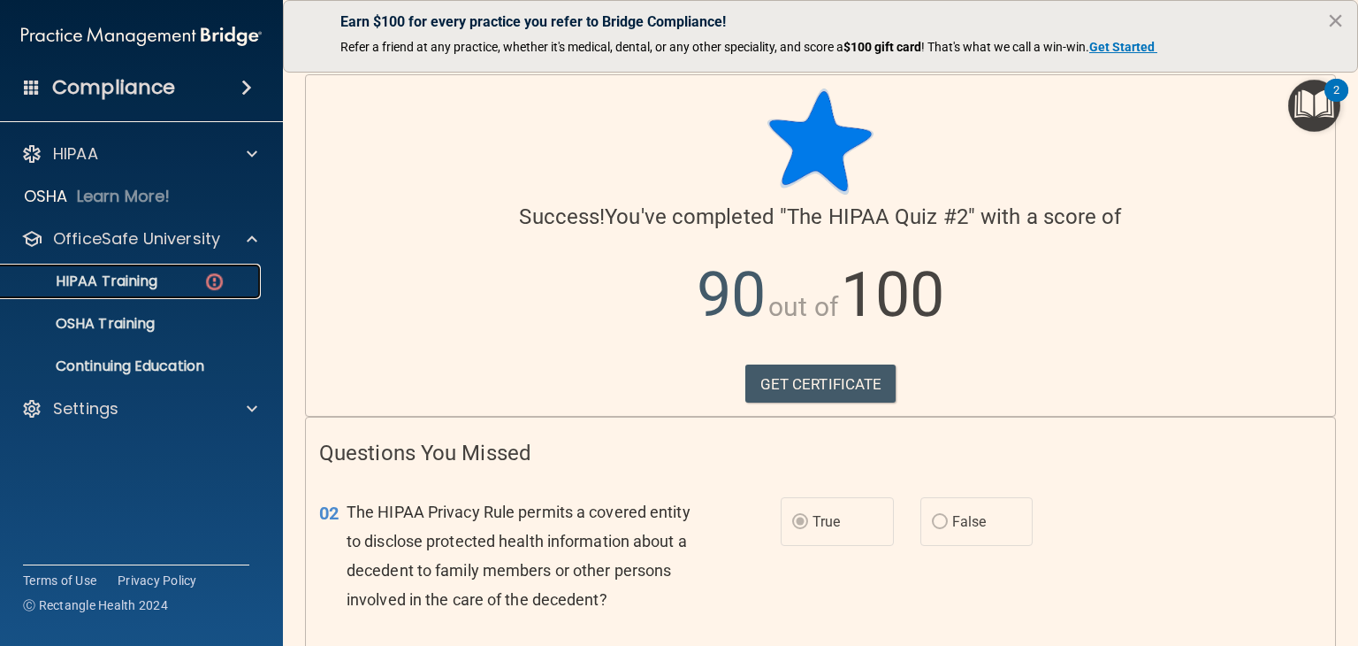
click at [207, 278] on img at bounding box center [214, 282] width 22 height 22
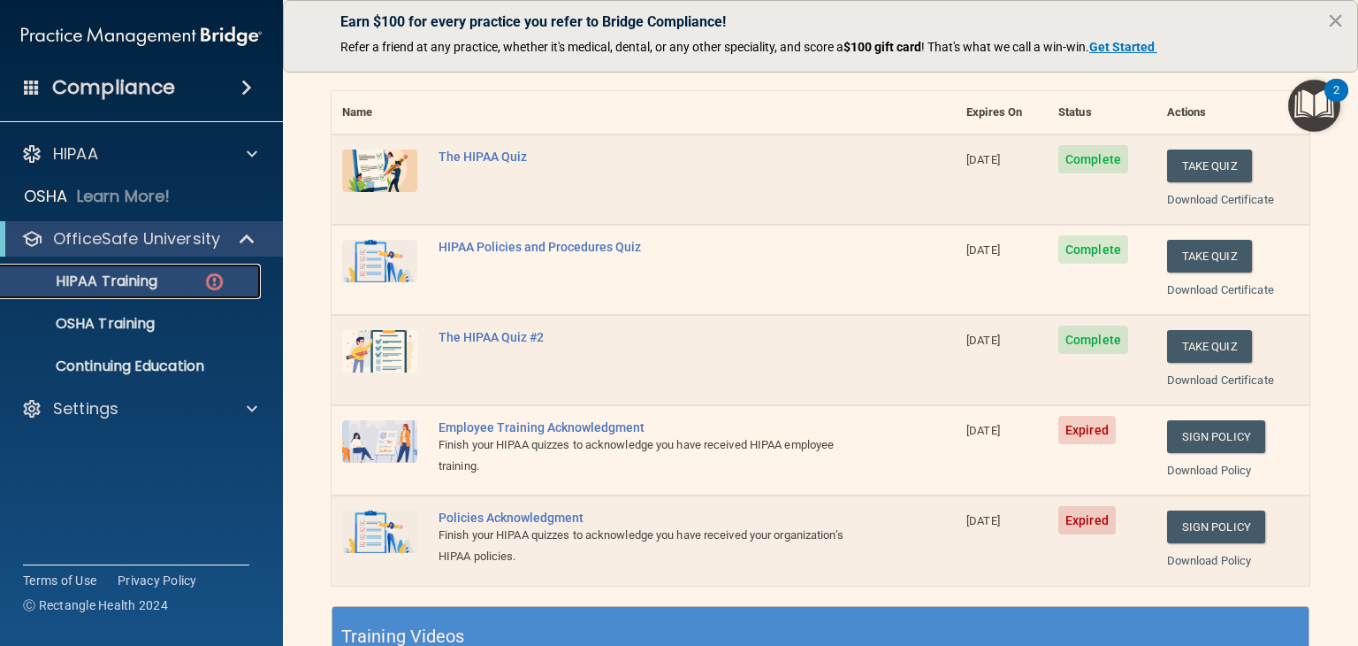
scroll to position [265, 0]
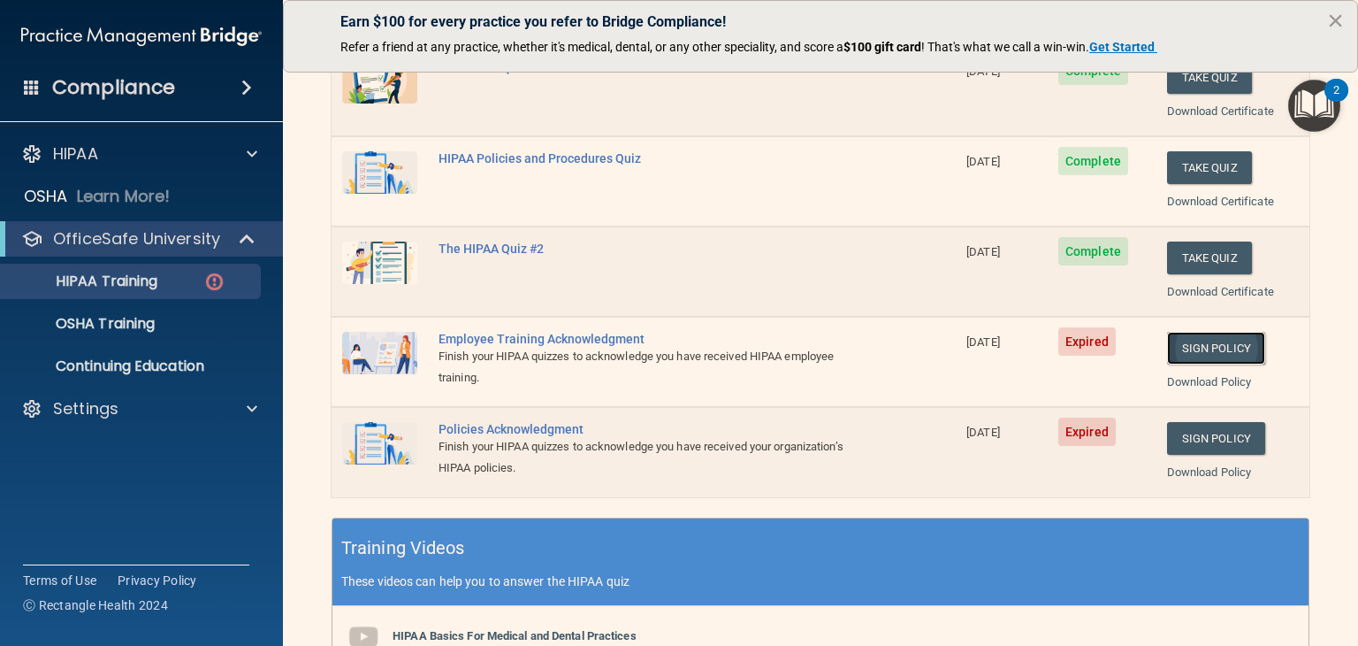
click at [1218, 348] on link "Sign Policy" at bounding box center [1216, 348] width 98 height 33
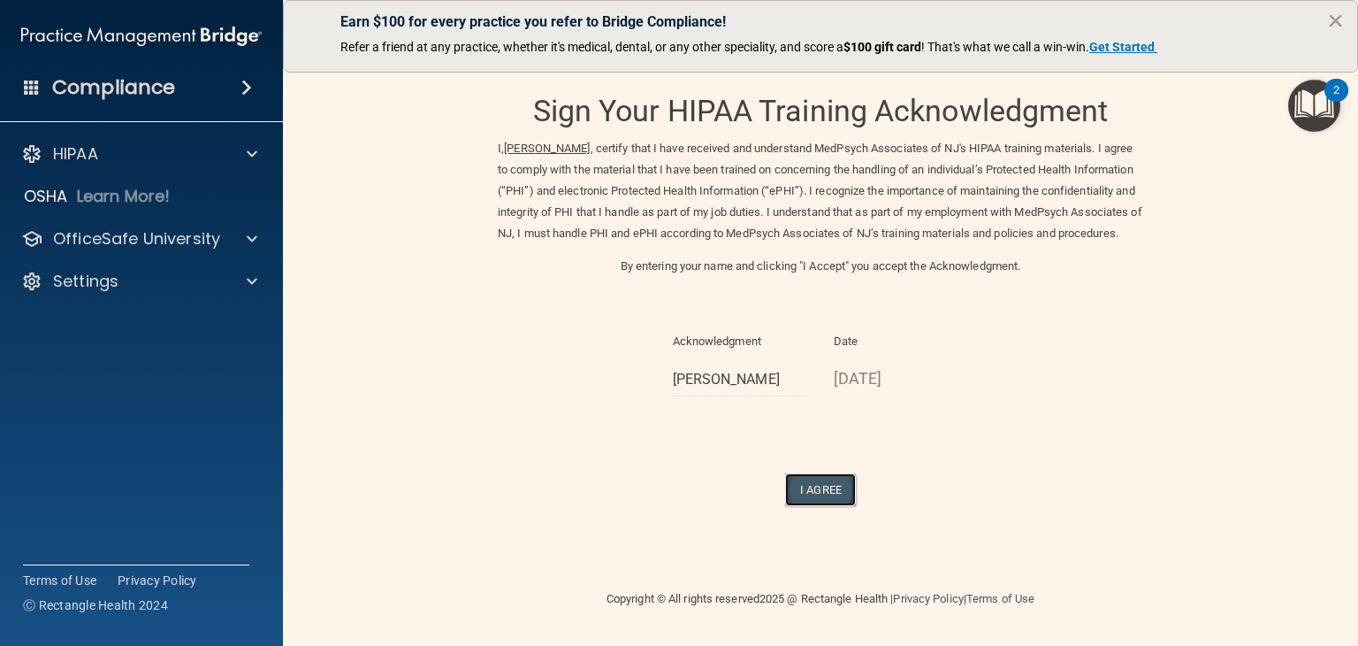
click at [835, 506] on button "I Agree" at bounding box center [820, 489] width 71 height 33
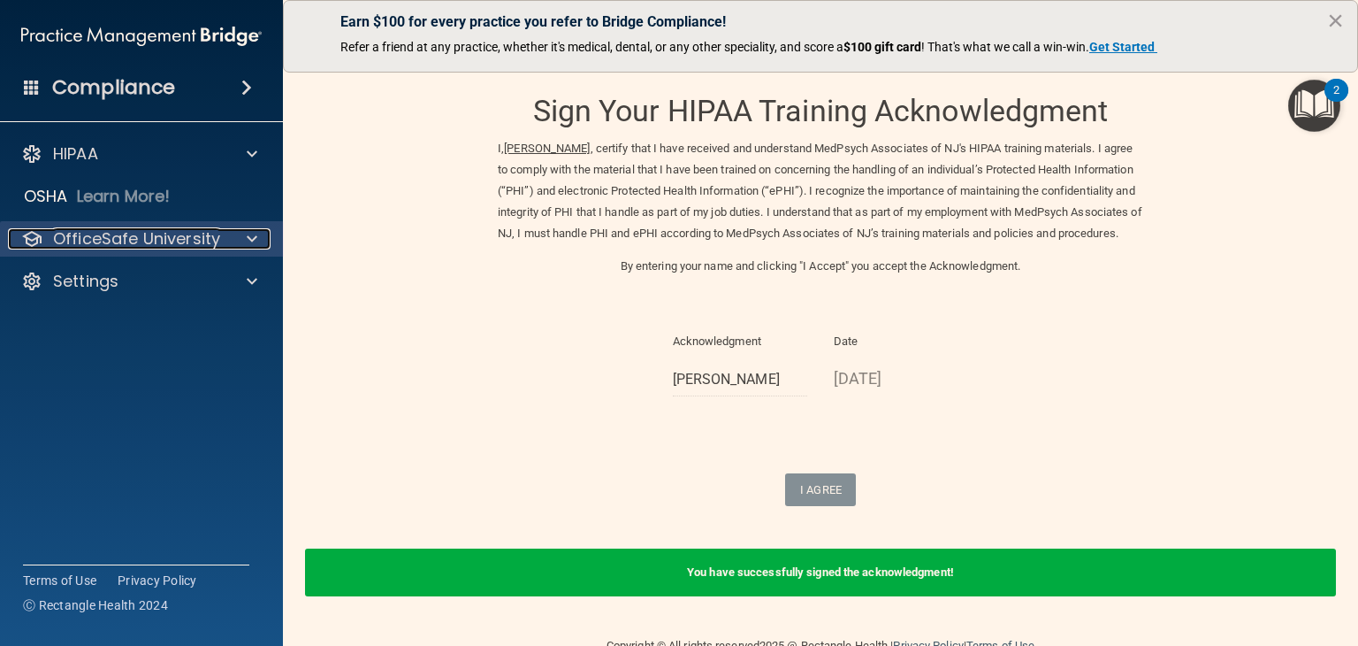
click at [211, 248] on p "OfficeSafe University" at bounding box center [136, 238] width 167 height 21
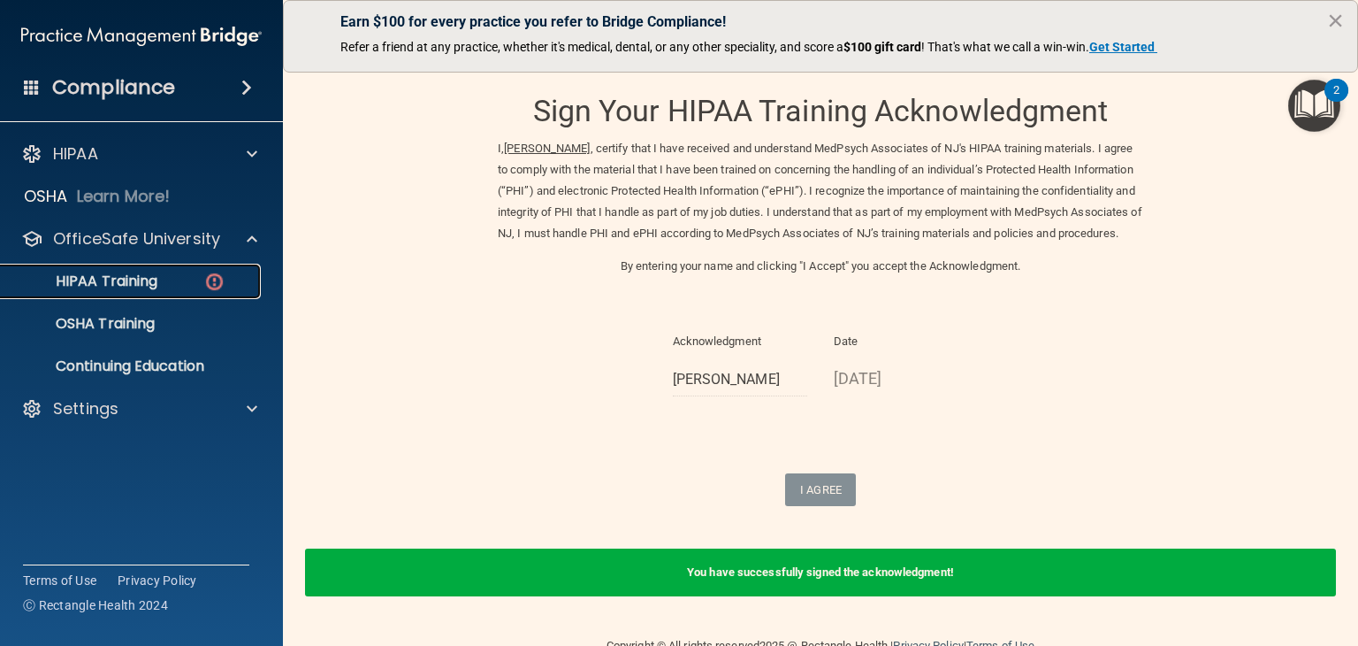
click at [204, 278] on img at bounding box center [214, 282] width 22 height 22
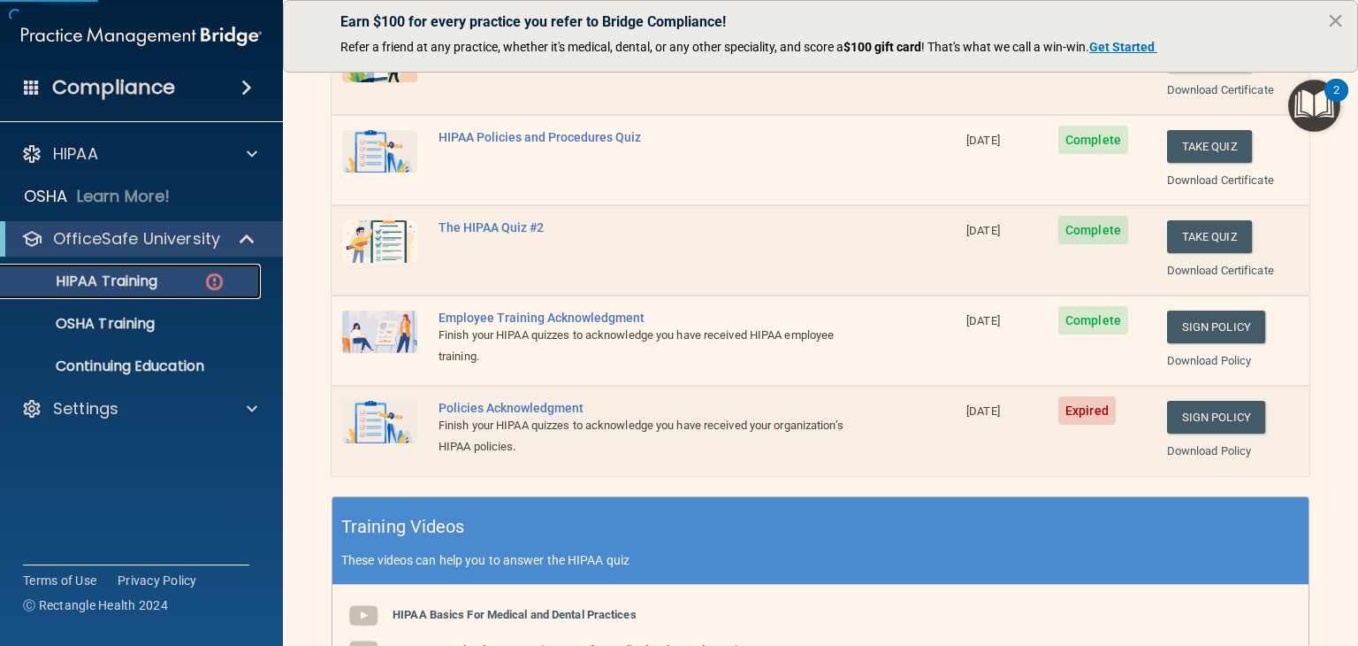
scroll to position [354, 0]
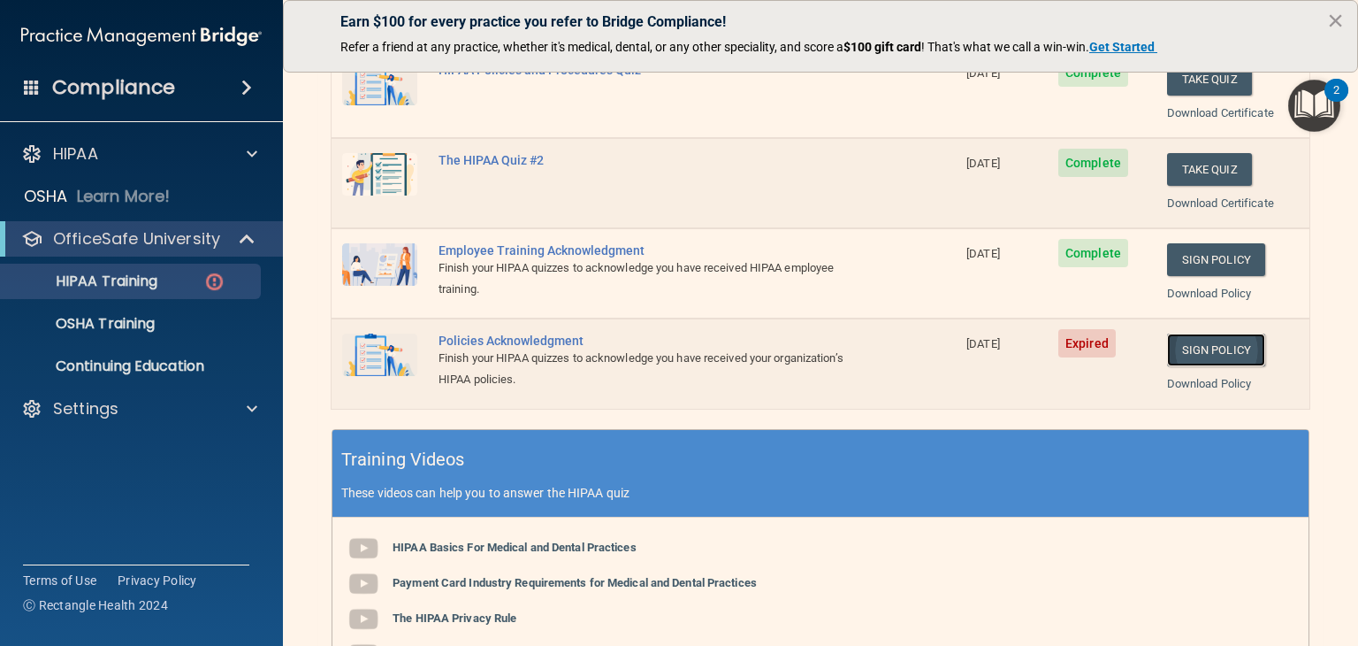
click at [1205, 345] on link "Sign Policy" at bounding box center [1216, 349] width 98 height 33
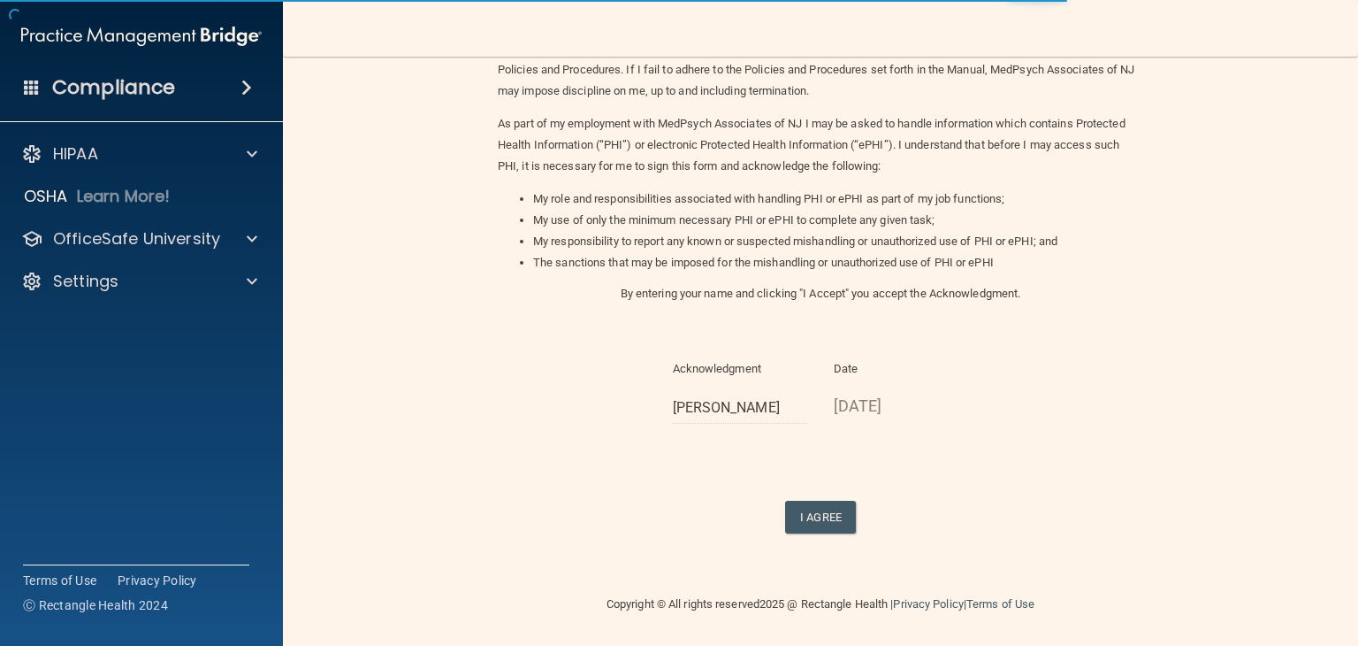
scroll to position [164, 0]
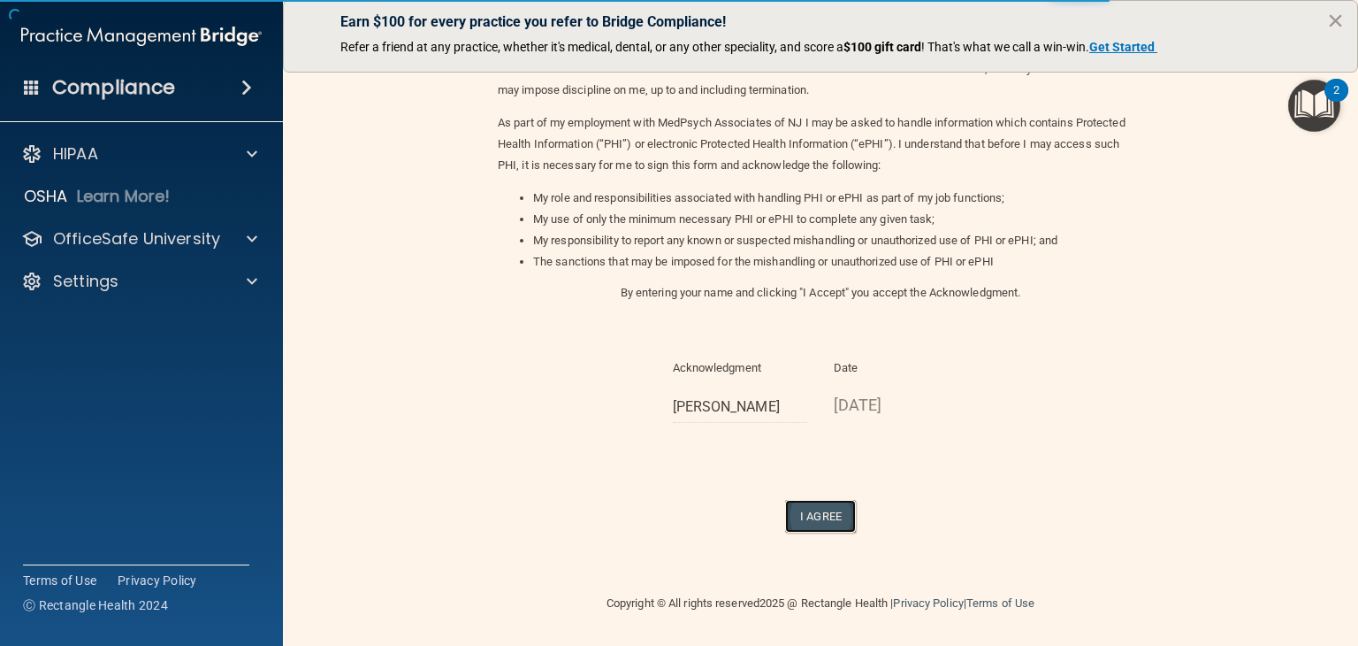
click at [826, 510] on button "I Agree" at bounding box center [820, 516] width 71 height 33
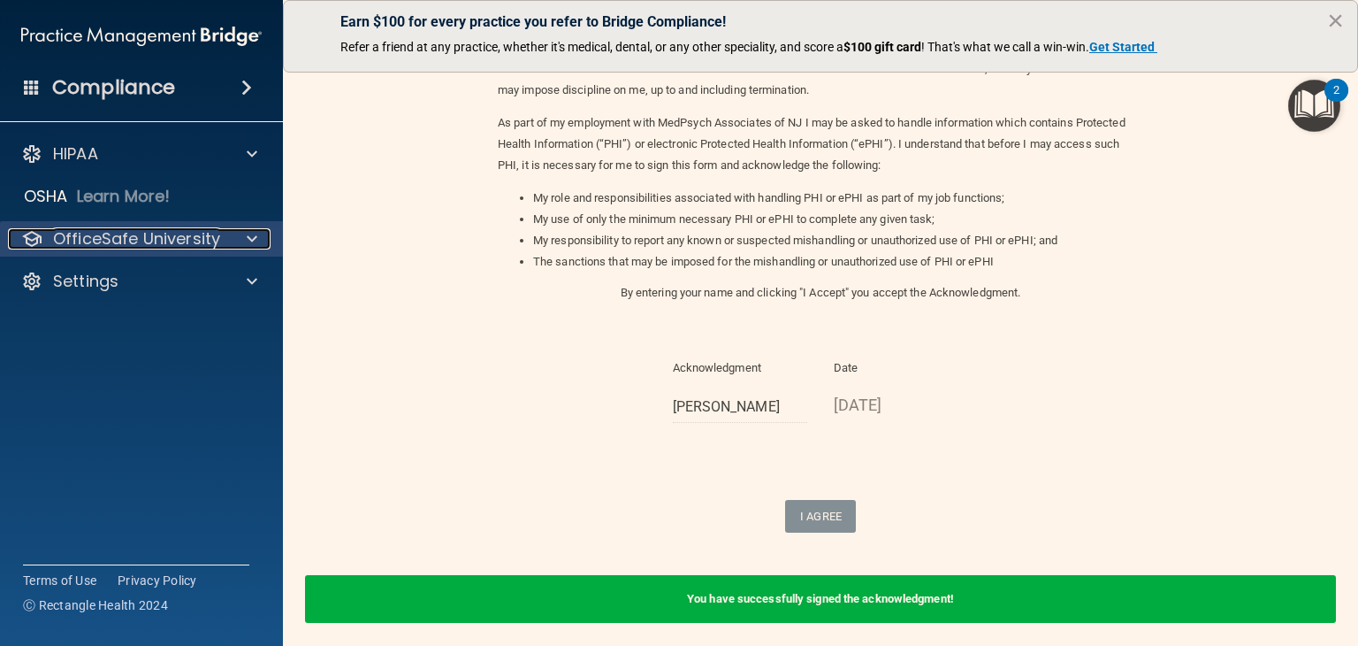
click at [180, 244] on p "OfficeSafe University" at bounding box center [136, 238] width 167 height 21
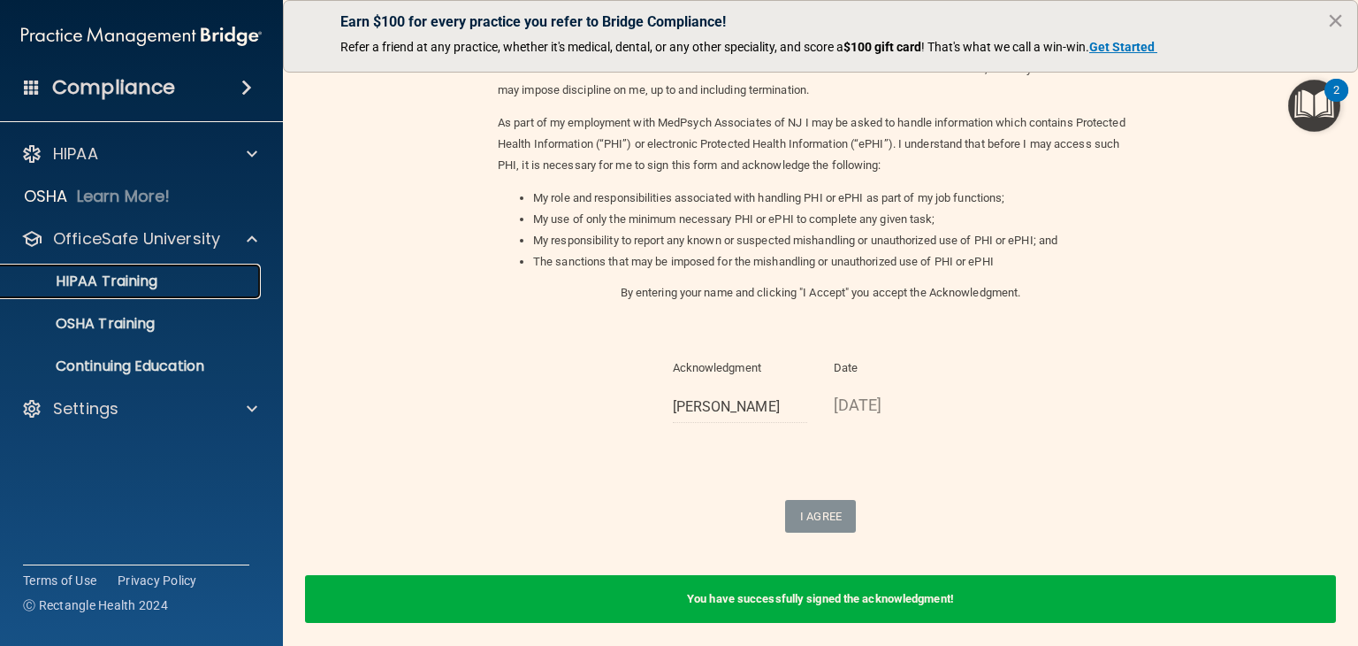
click at [170, 287] on div "HIPAA Training" at bounding box center [131, 281] width 241 height 18
